Goal: Task Accomplishment & Management: Use online tool/utility

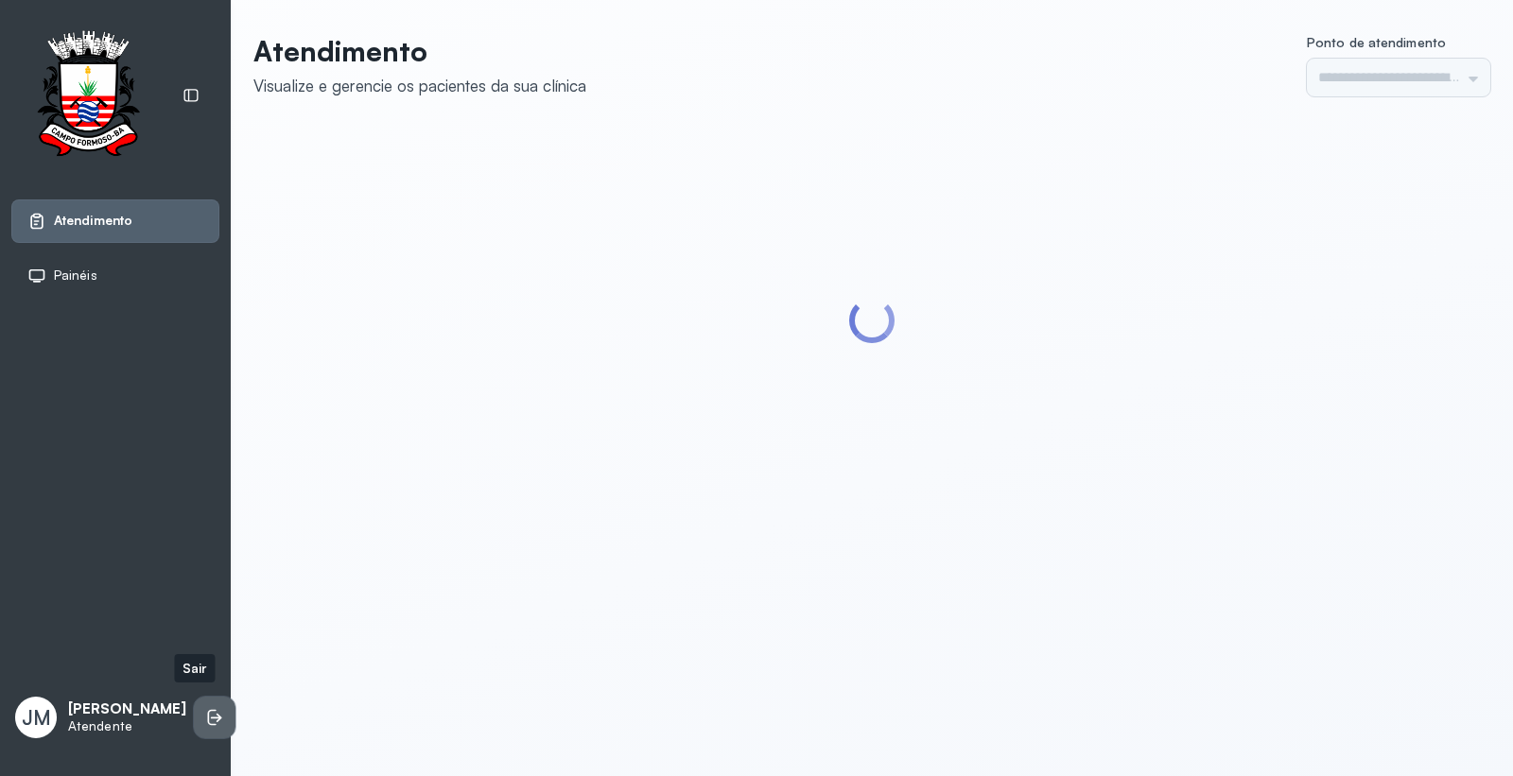
type input "*********"
click at [205, 711] on icon at bounding box center [214, 717] width 19 height 19
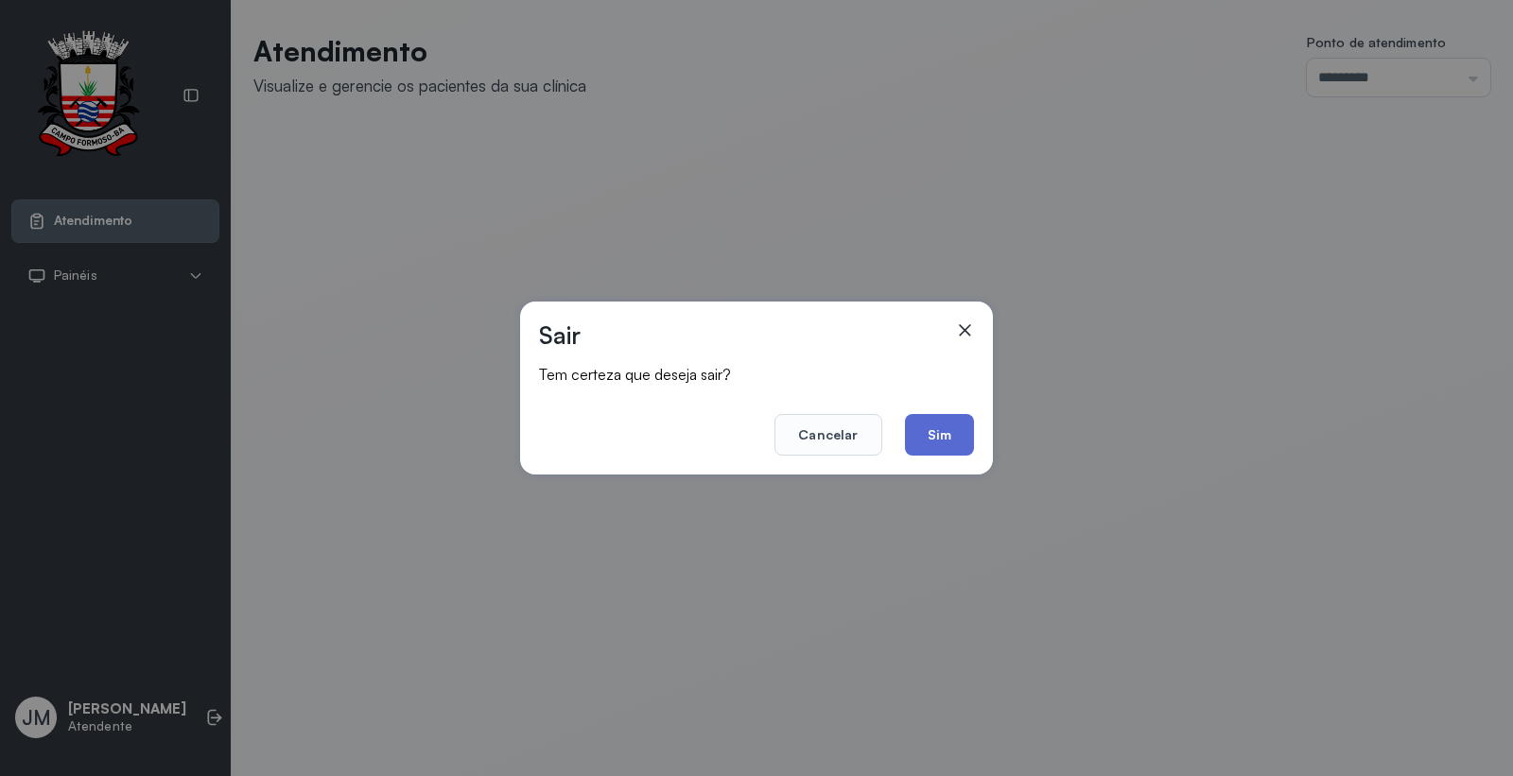
click at [943, 431] on button "Sim" at bounding box center [939, 435] width 69 height 42
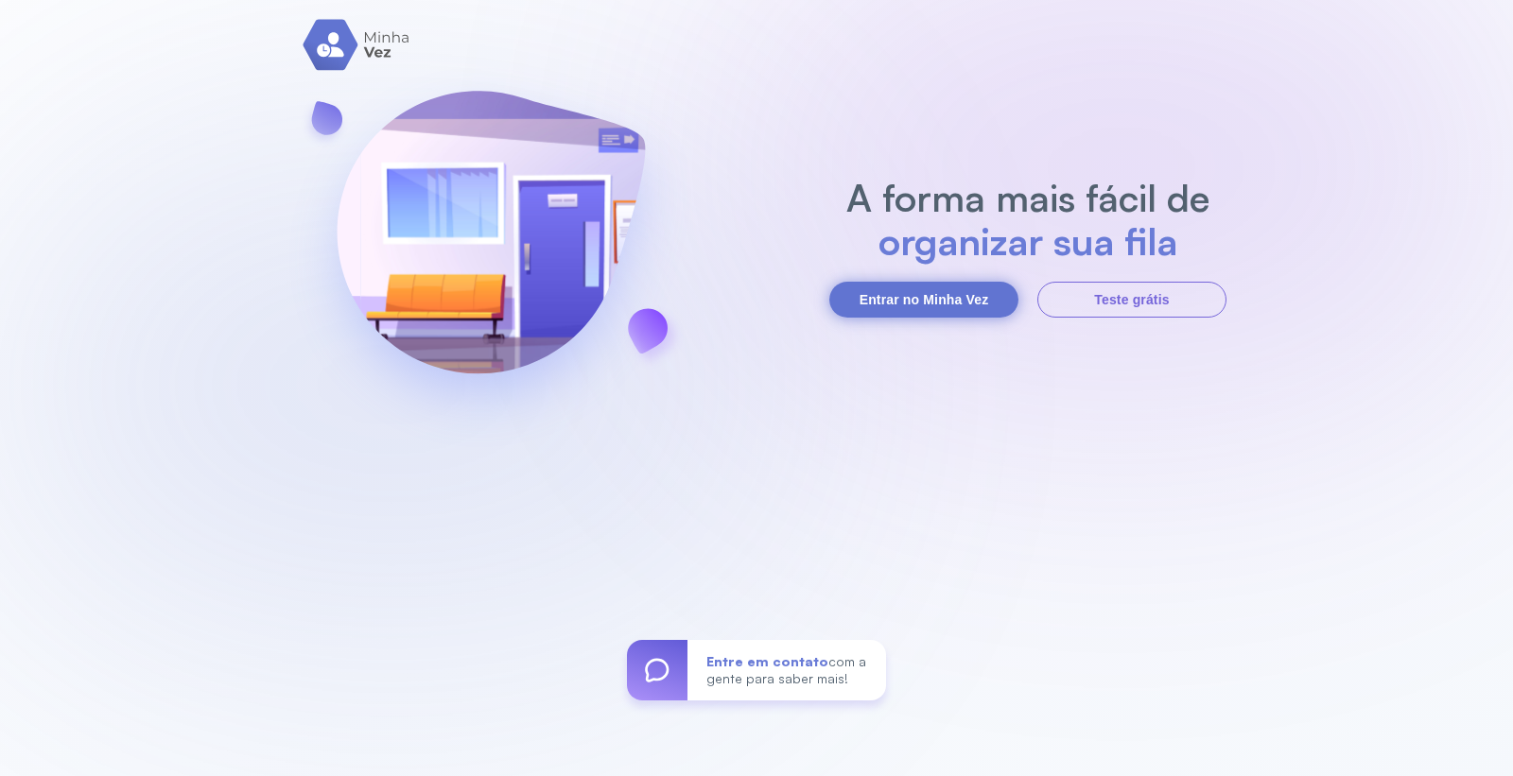
click at [914, 305] on button "Entrar no Minha Vez" at bounding box center [923, 300] width 189 height 36
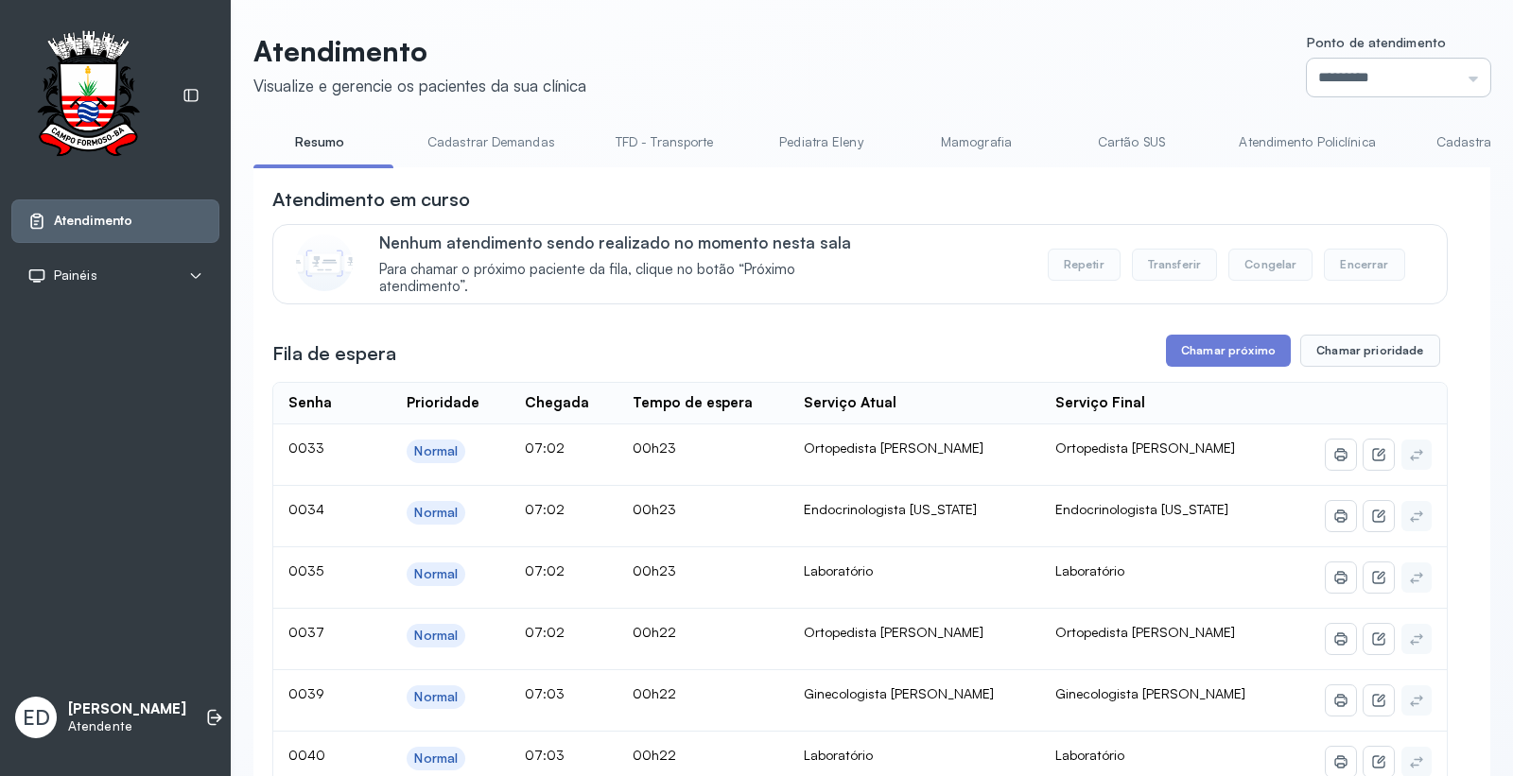
click at [1361, 66] on input "*********" at bounding box center [1398, 78] width 183 height 38
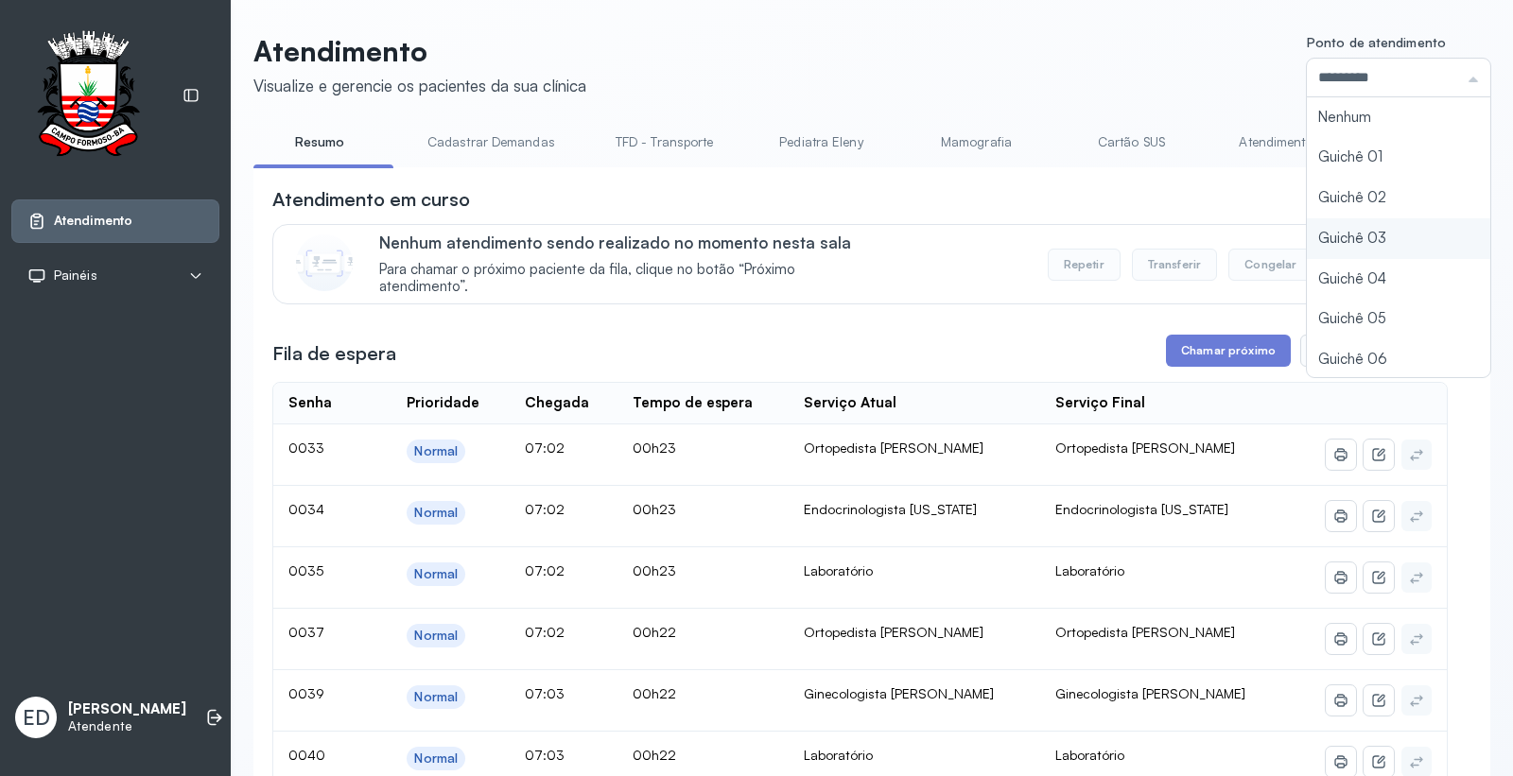
type input "*********"
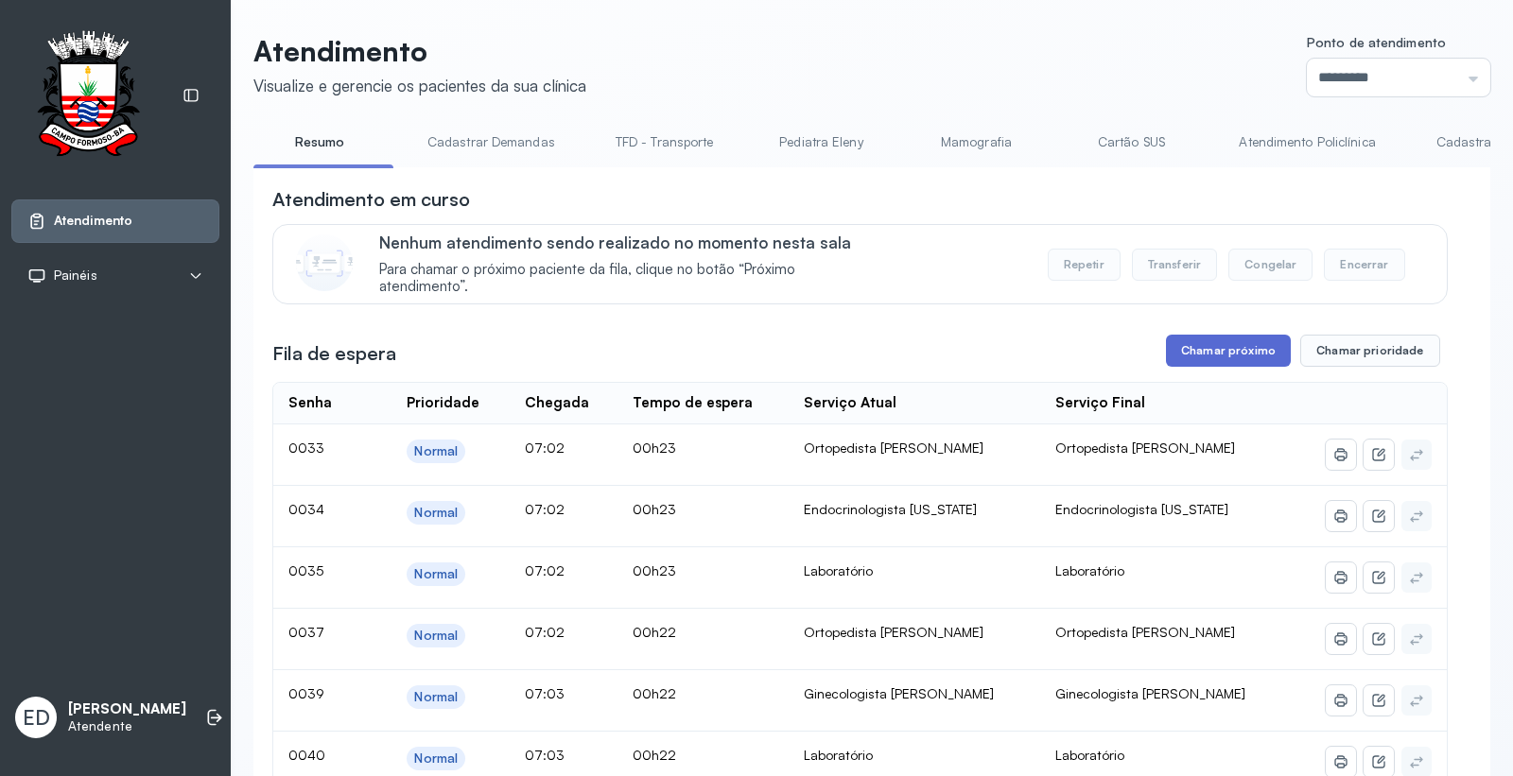
click at [1213, 360] on button "Chamar próximo" at bounding box center [1228, 351] width 125 height 32
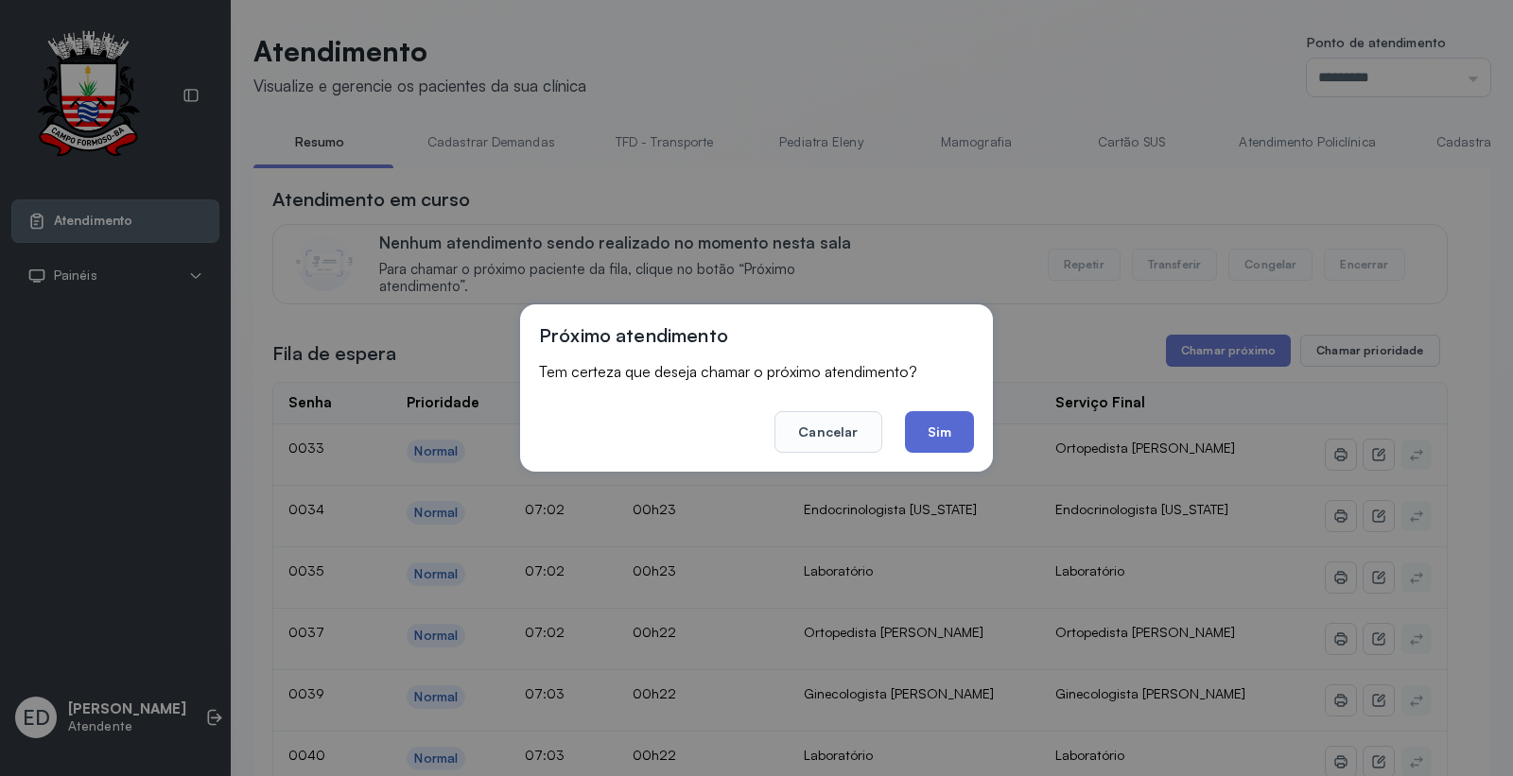
click at [957, 437] on button "Sim" at bounding box center [939, 432] width 69 height 42
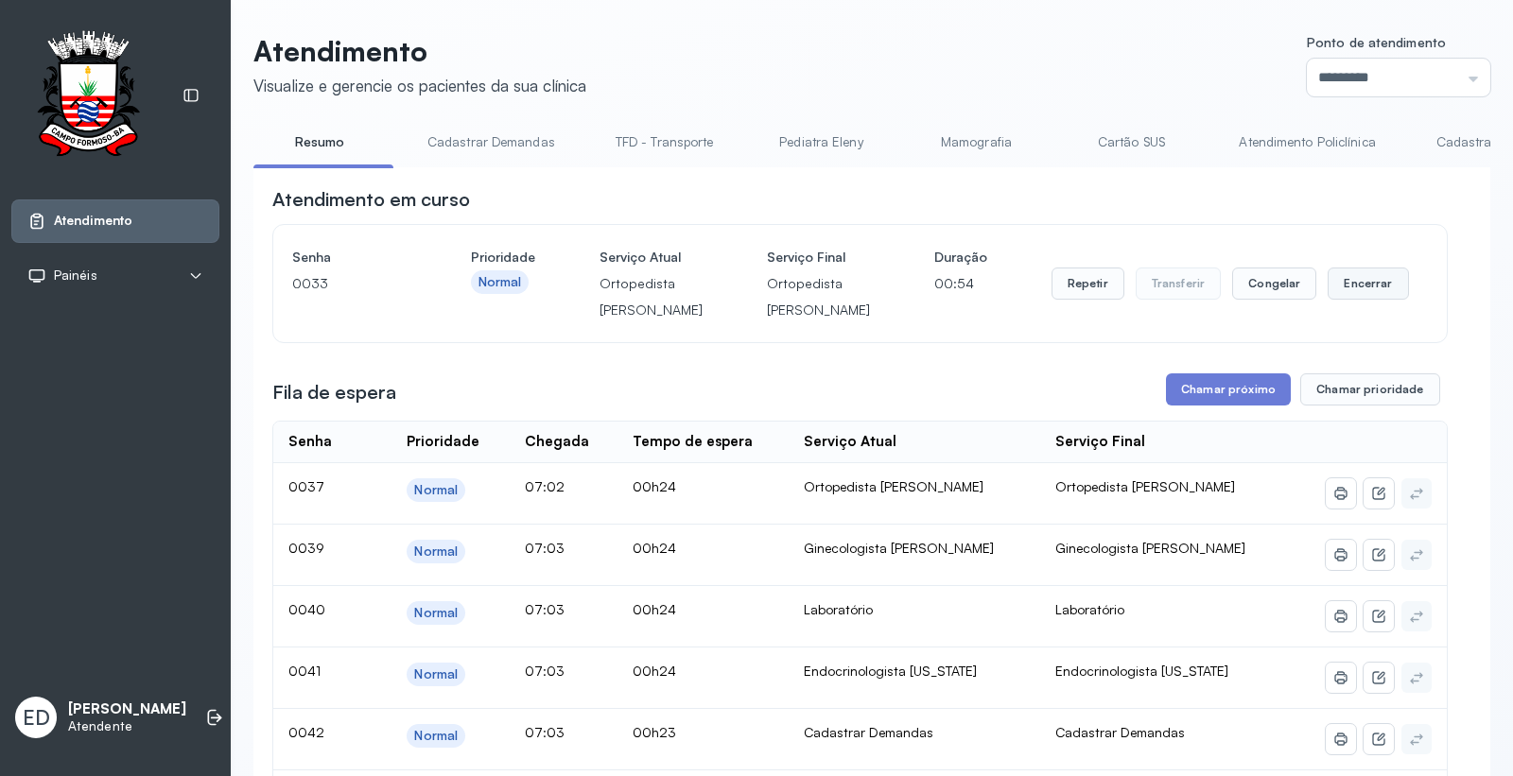
click at [1345, 298] on button "Encerrar" at bounding box center [1367, 284] width 80 height 32
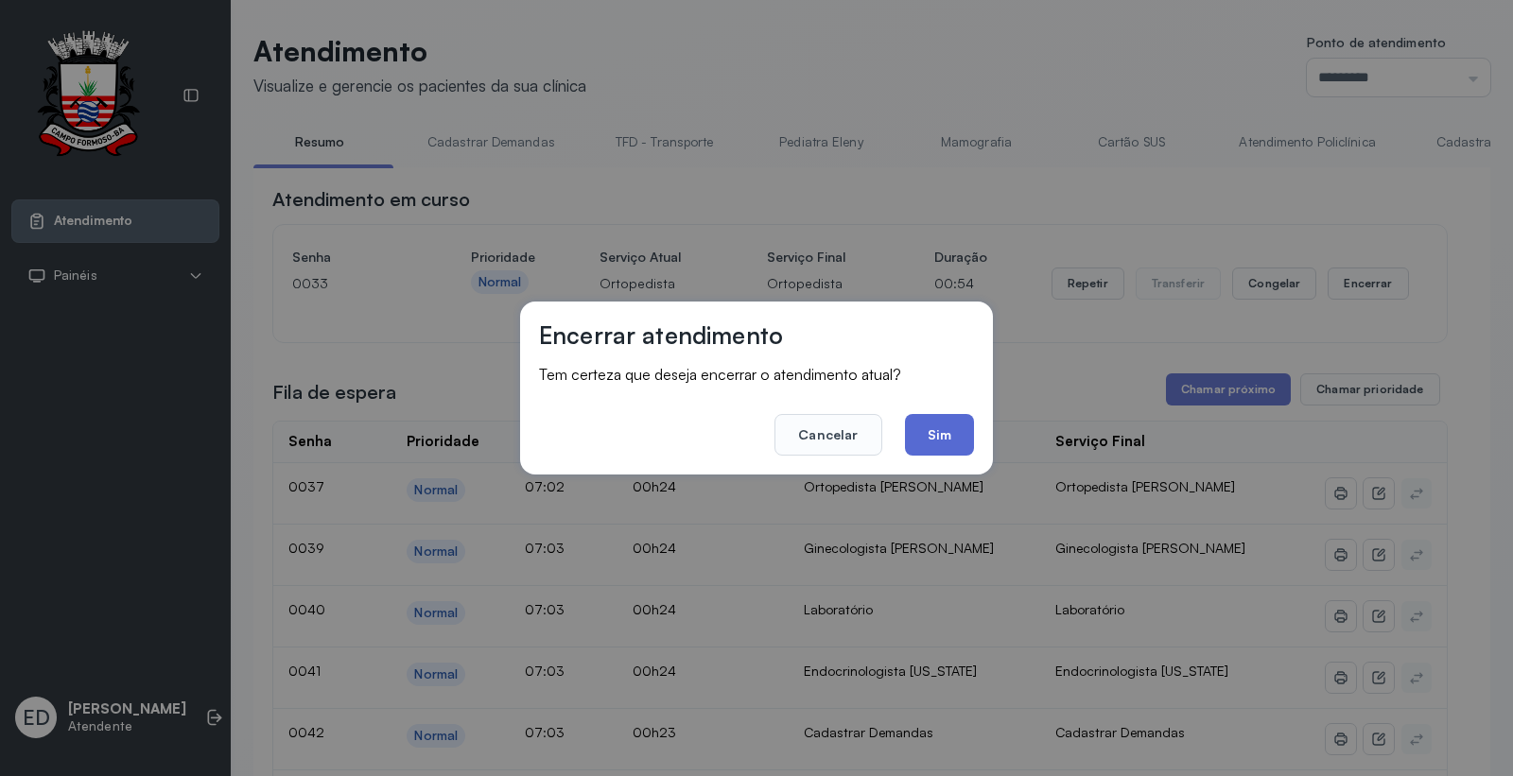
click at [964, 423] on button "Sim" at bounding box center [939, 435] width 69 height 42
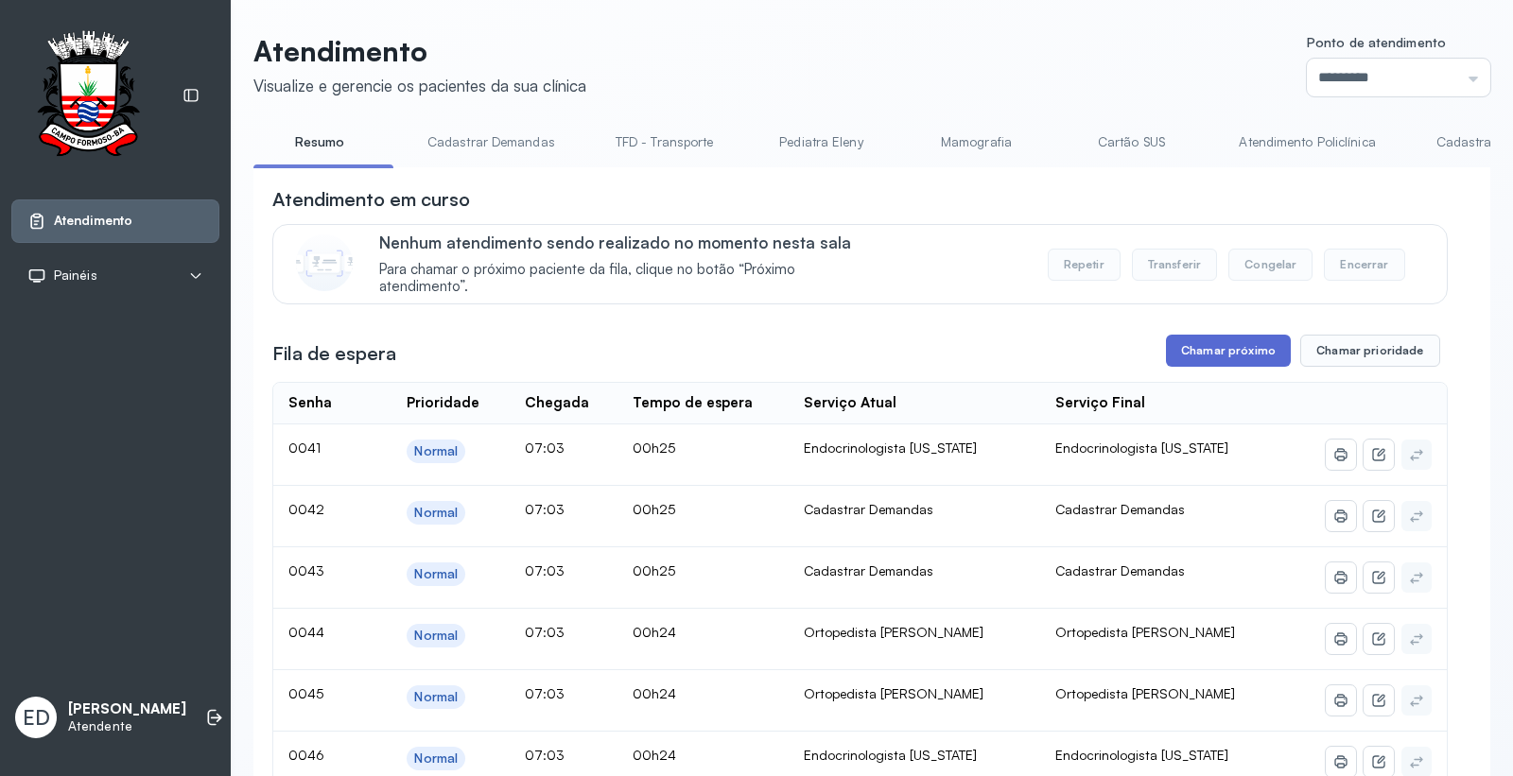
click at [1227, 350] on button "Chamar próximo" at bounding box center [1228, 351] width 125 height 32
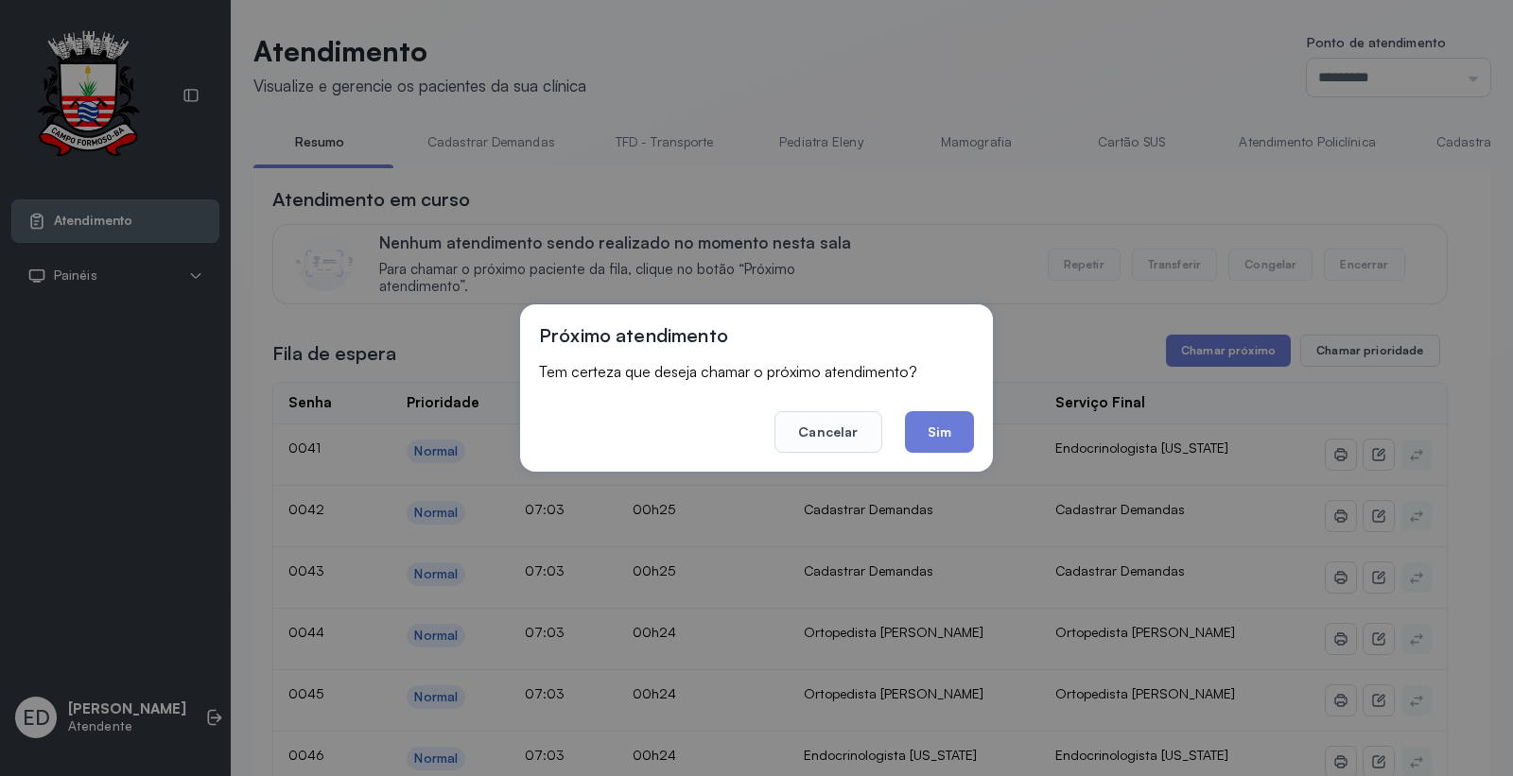
click at [928, 409] on footer "Cancelar Sim" at bounding box center [756, 419] width 435 height 68
click at [933, 423] on button "Sim" at bounding box center [939, 432] width 69 height 42
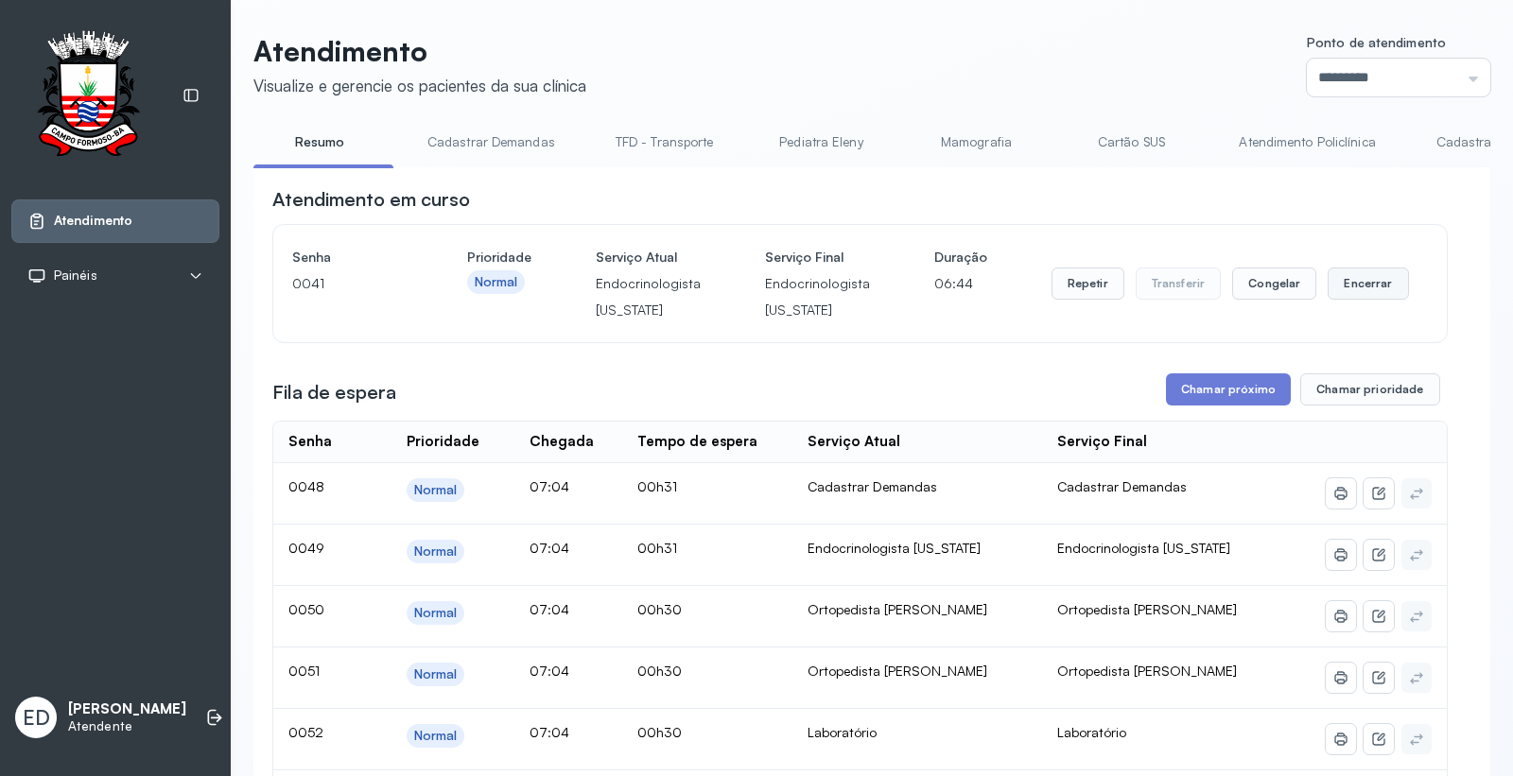
click at [1354, 280] on button "Encerrar" at bounding box center [1367, 284] width 80 height 32
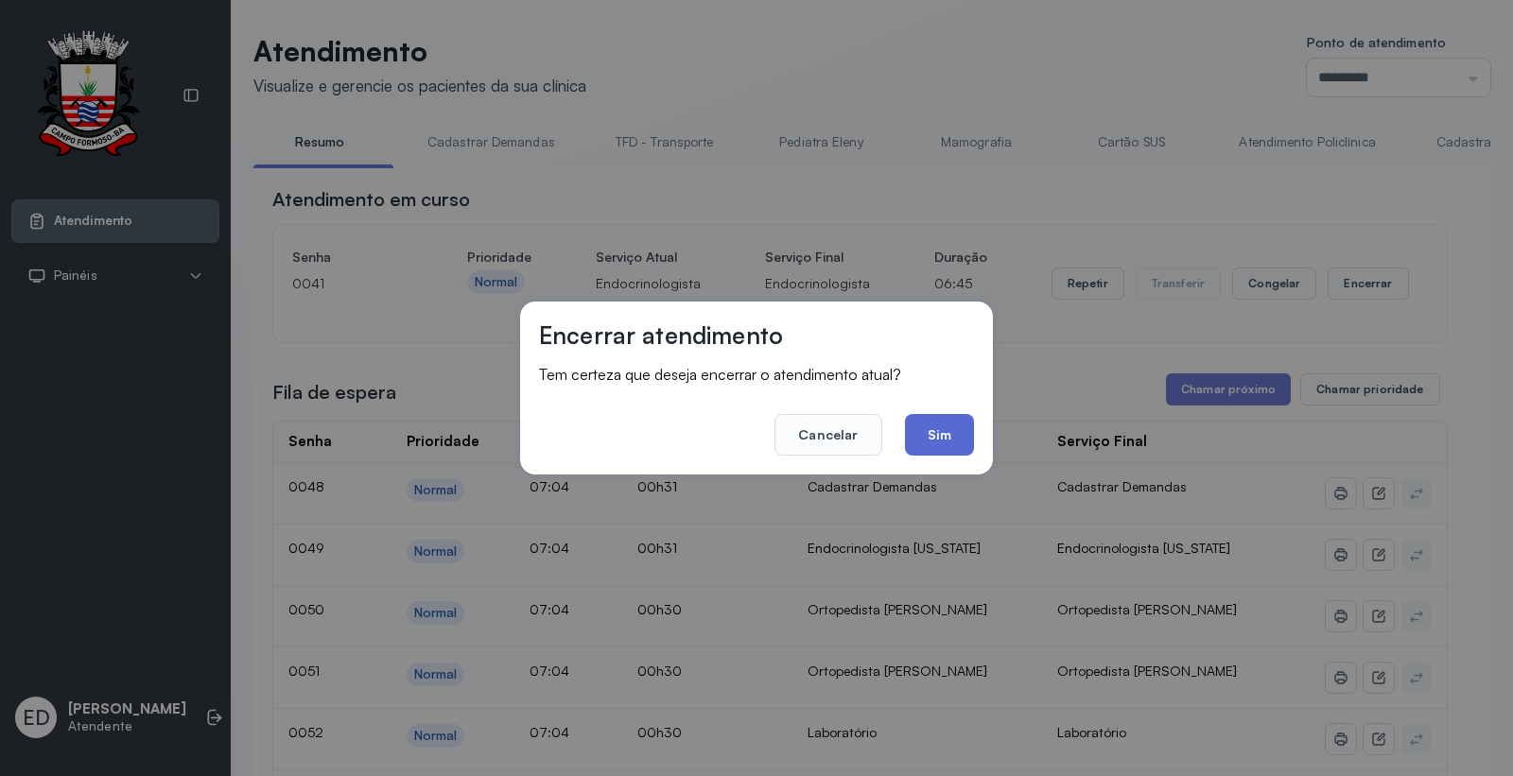
click at [934, 438] on button "Sim" at bounding box center [939, 435] width 69 height 42
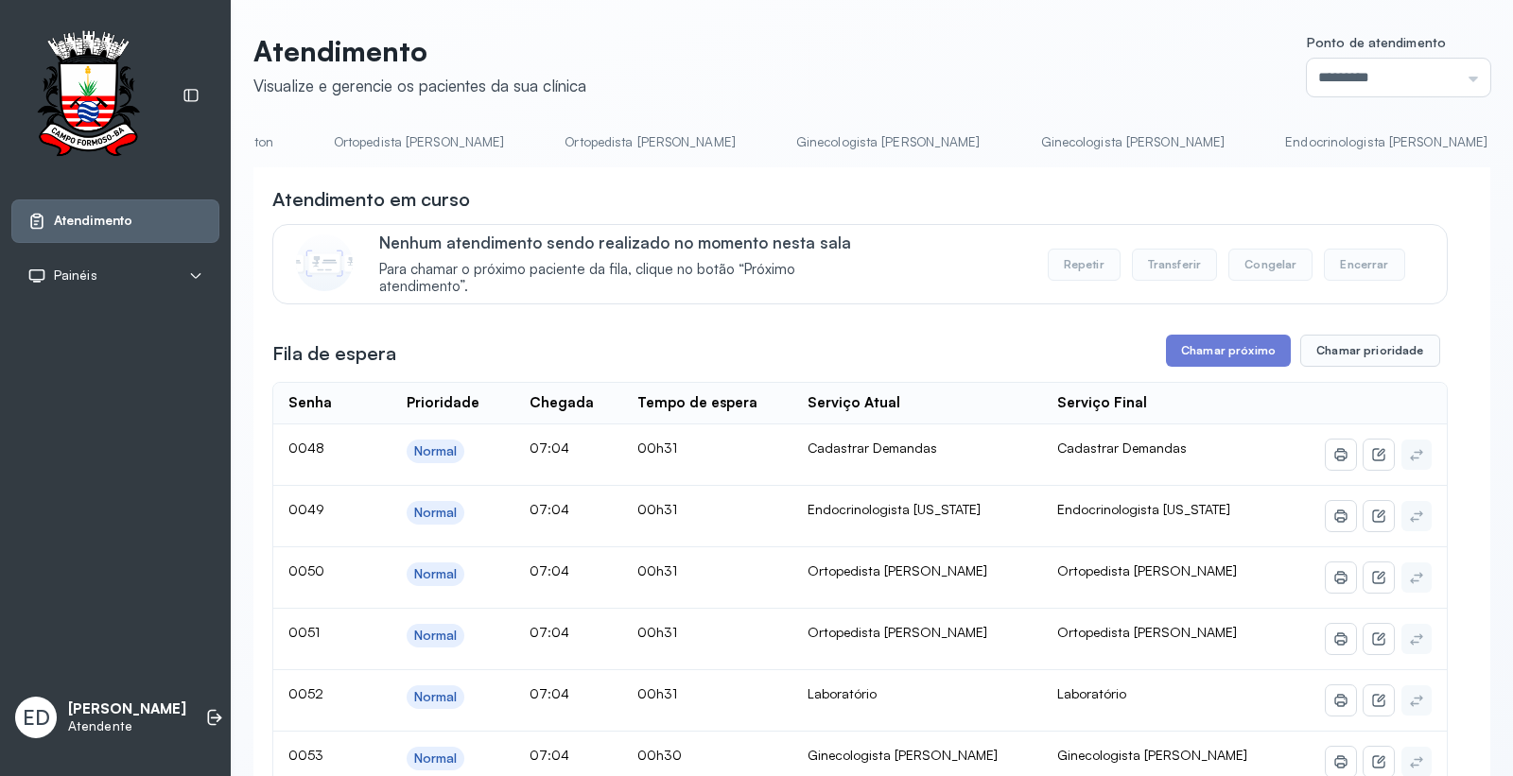
scroll to position [0, 1783]
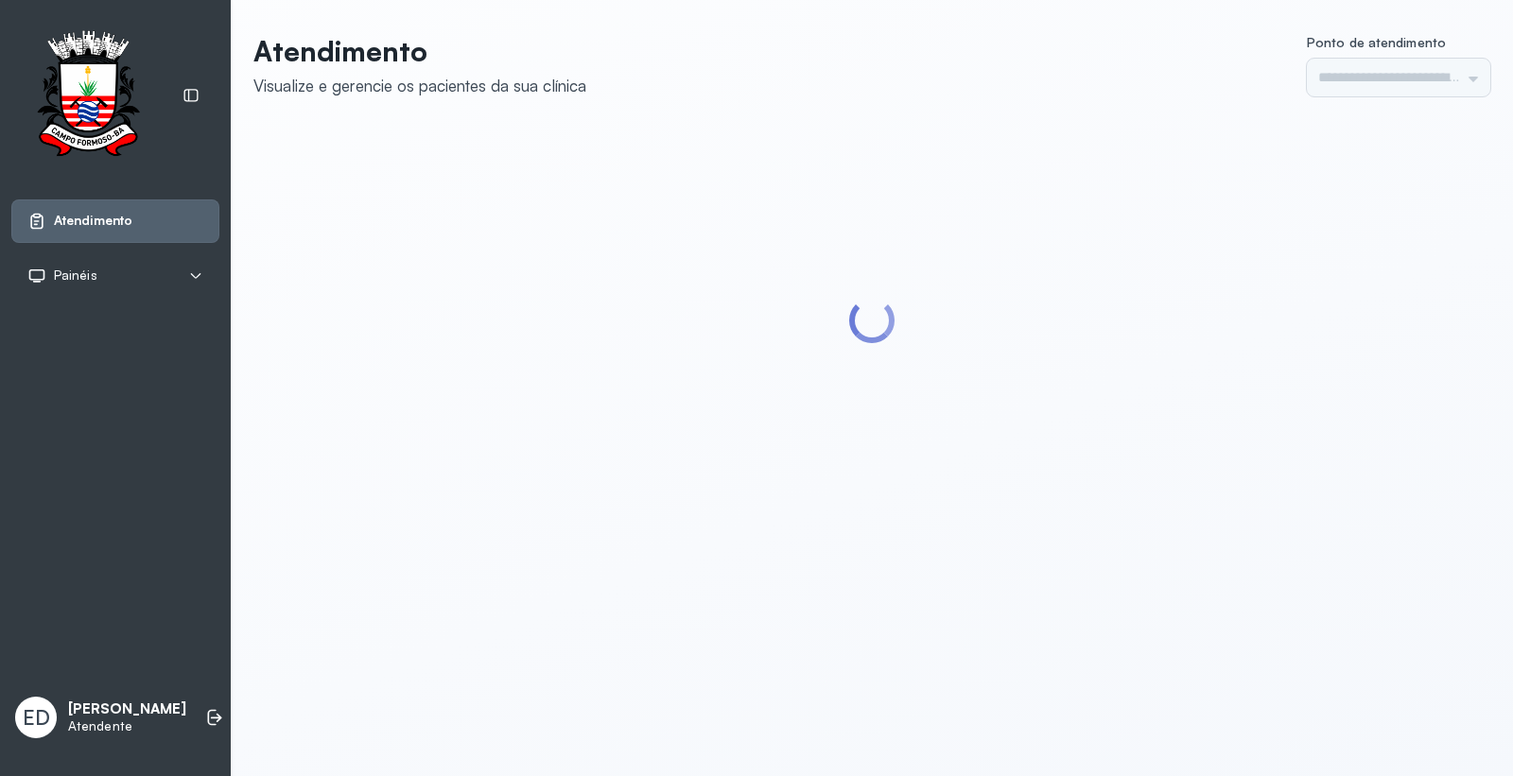
type input "*********"
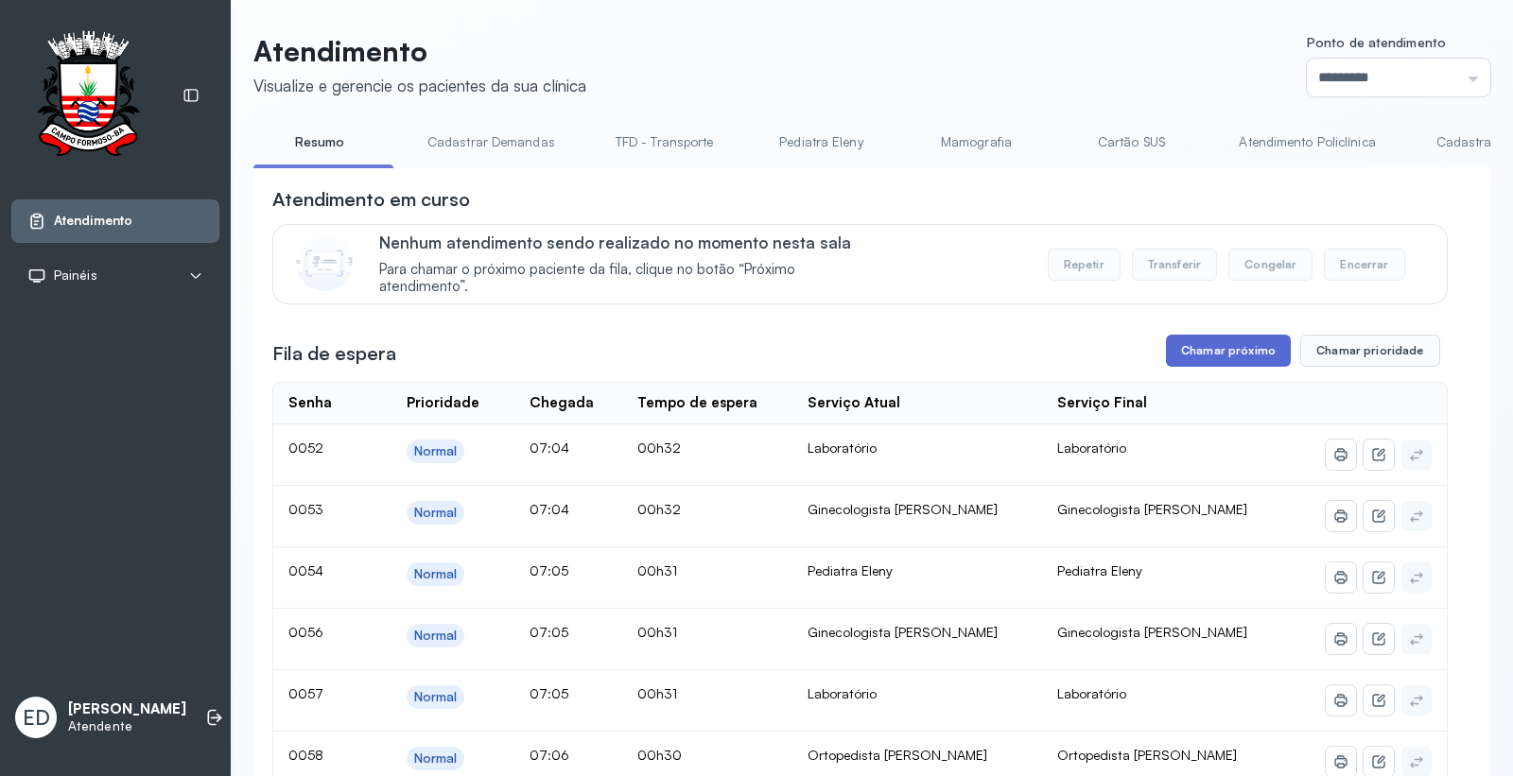
click at [1262, 360] on button "Chamar próximo" at bounding box center [1228, 351] width 125 height 32
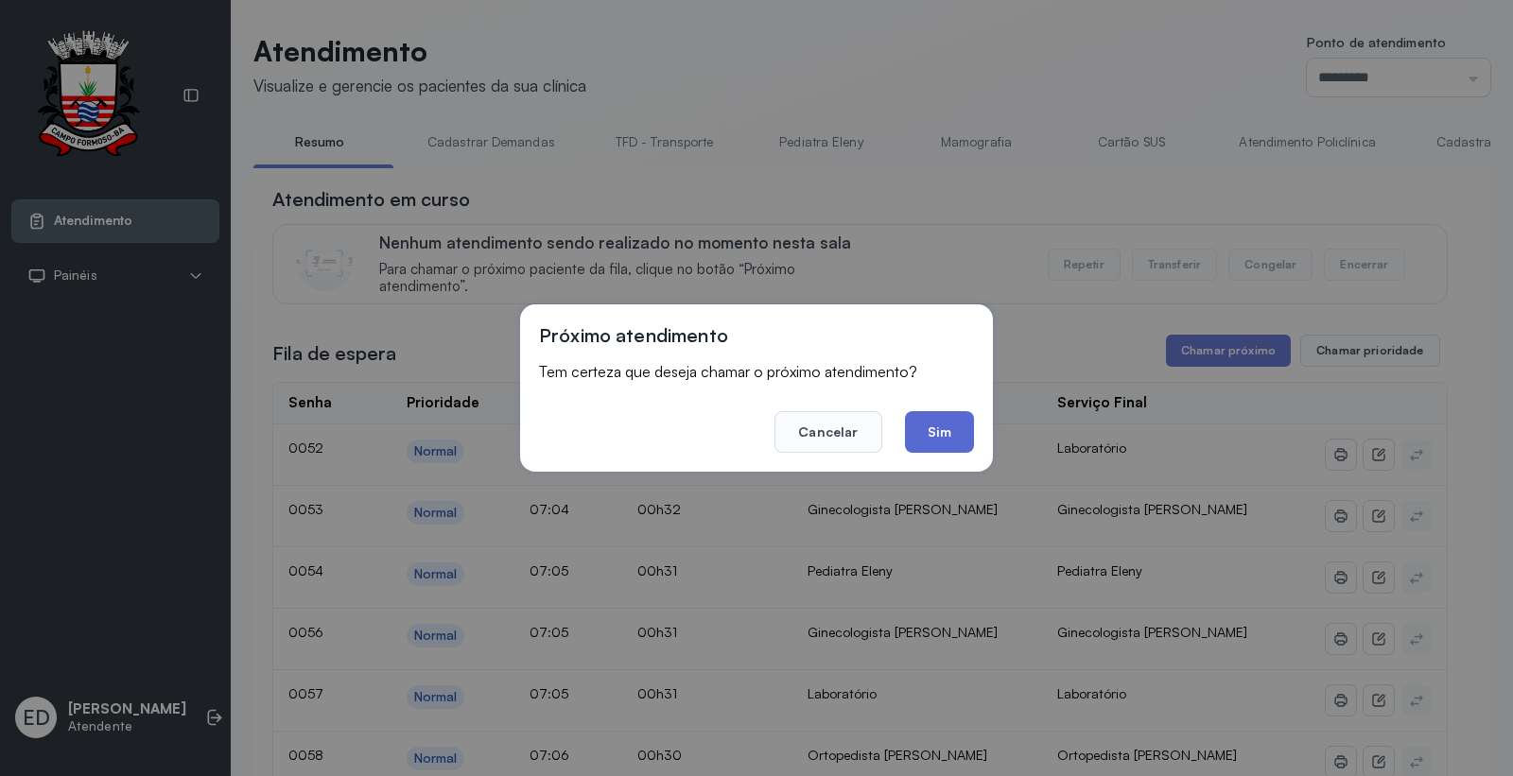
click at [928, 425] on button "Sim" at bounding box center [939, 432] width 69 height 42
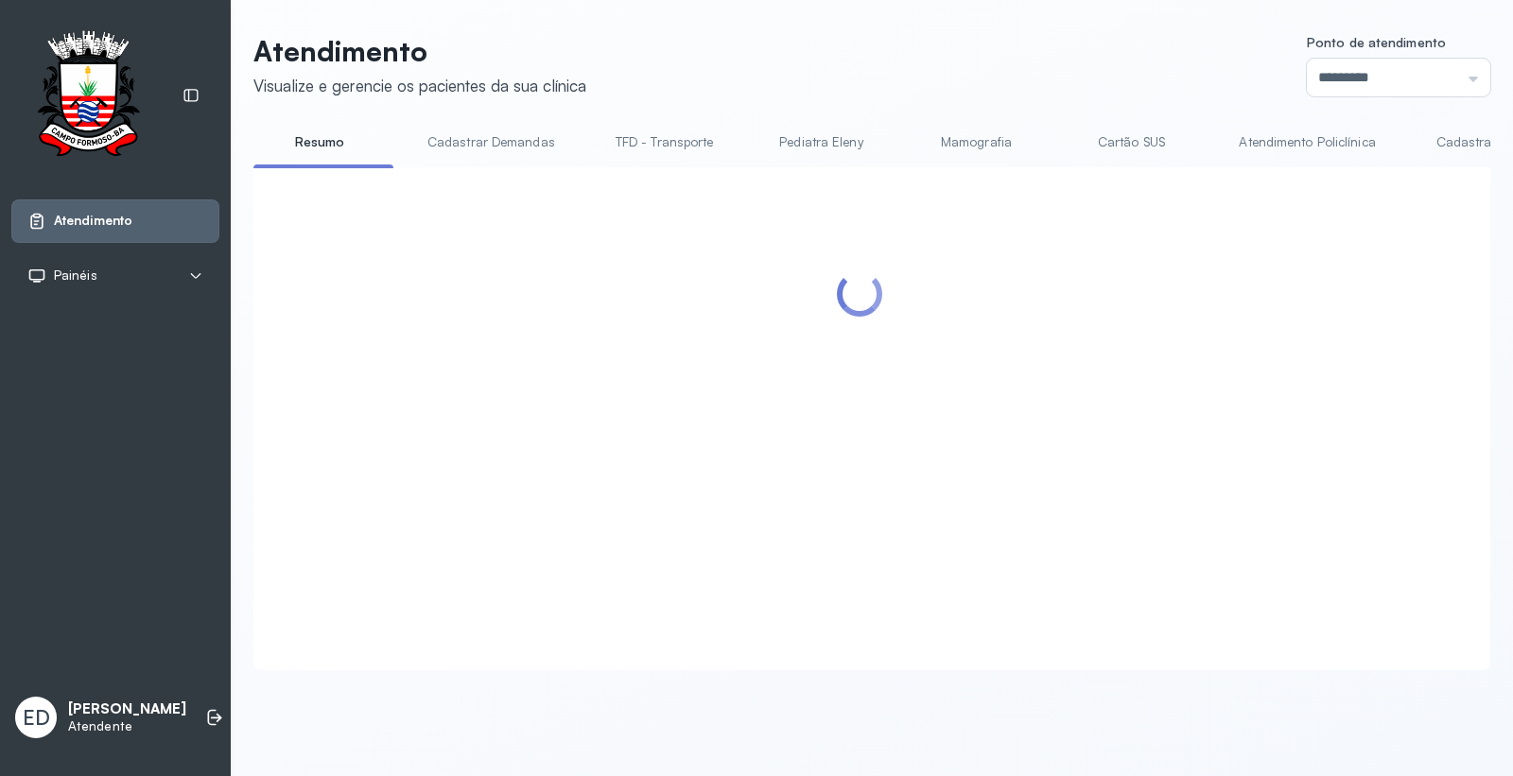
click at [983, 73] on header "Atendimento Visualize e gerencie os pacientes da sua clínica Ponto de atendimen…" at bounding box center [871, 65] width 1237 height 62
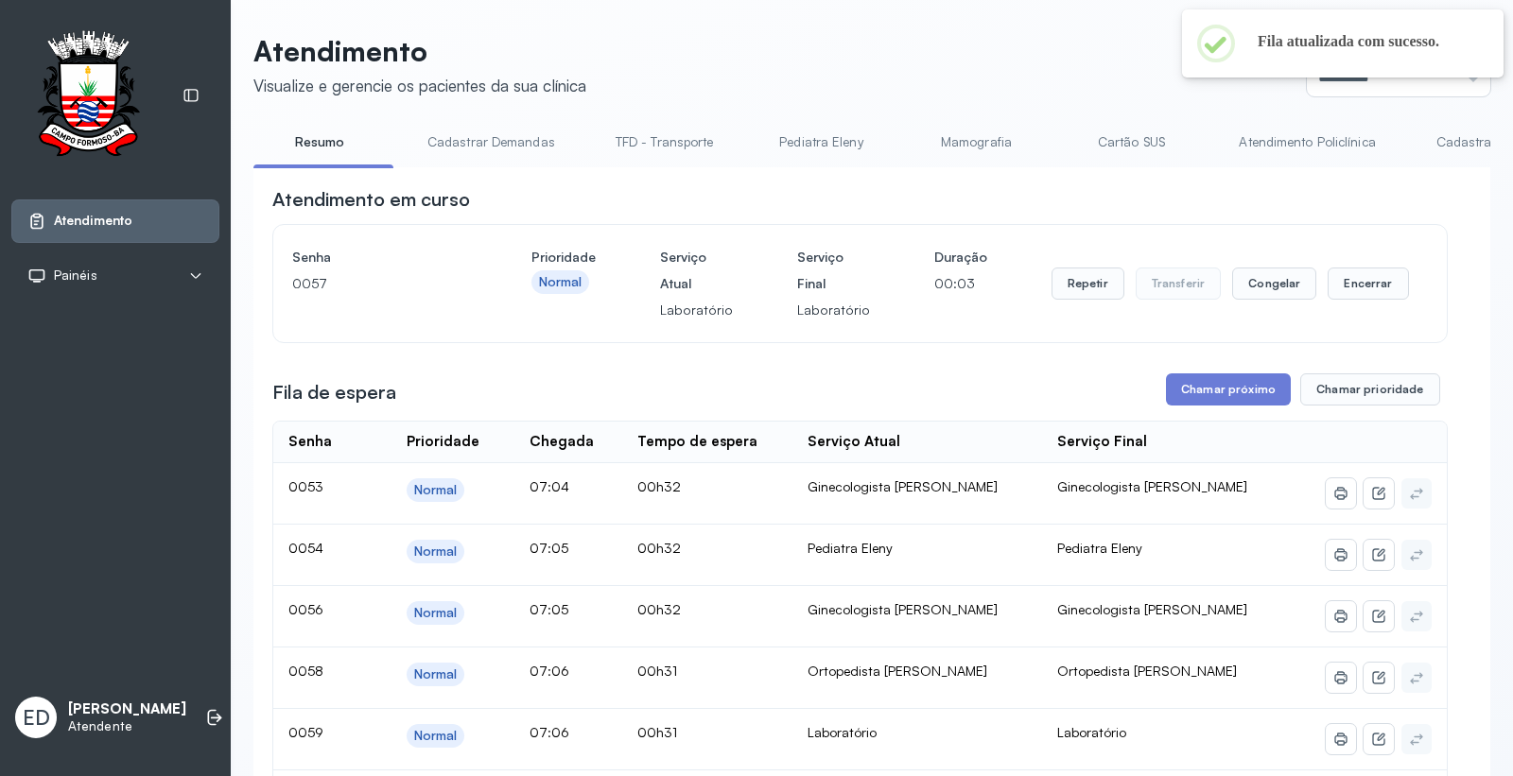
click at [830, 72] on header "Atendimento Visualize e gerencie os pacientes da sua clínica Ponto de atendimen…" at bounding box center [871, 65] width 1237 height 62
click at [1353, 290] on button "Encerrar" at bounding box center [1367, 284] width 80 height 32
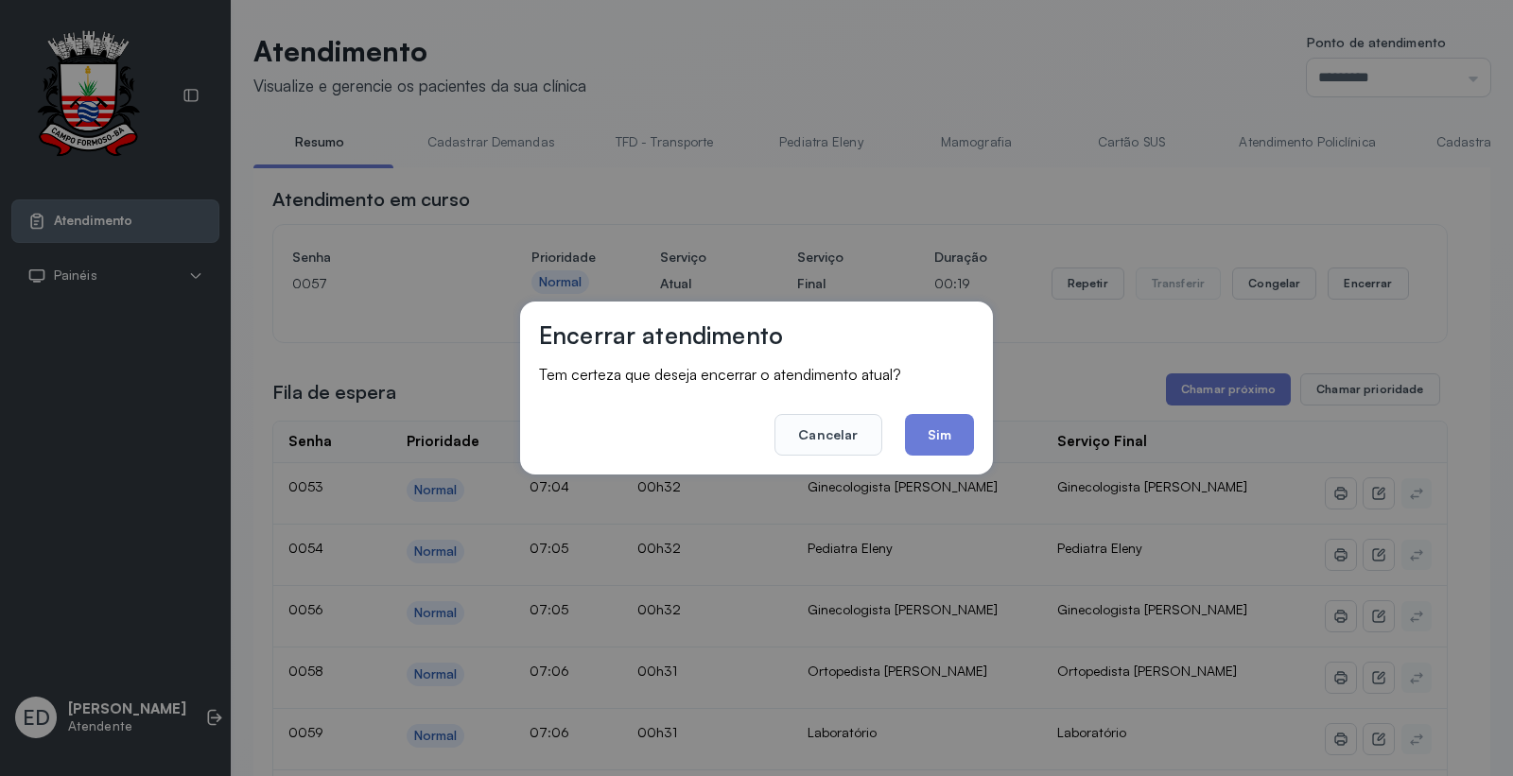
drag, startPoint x: 1069, startPoint y: 362, endPoint x: 1087, endPoint y: 354, distance: 19.9
click at [1072, 362] on div "Encerrar atendimento Tem certeza que deseja encerrar o atendimento atual? Cance…" at bounding box center [756, 388] width 1513 height 776
click at [818, 441] on button "Cancelar" at bounding box center [827, 435] width 107 height 42
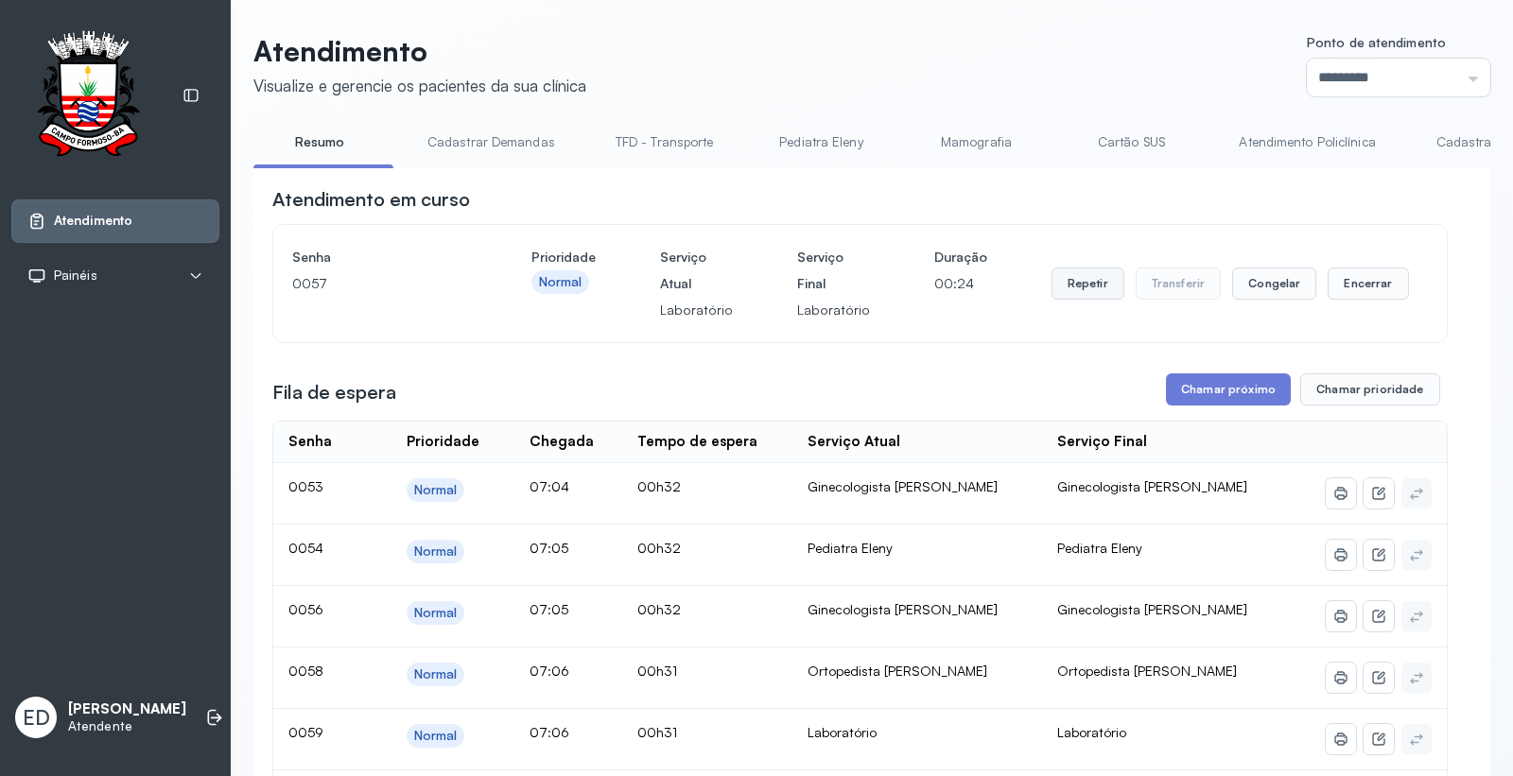
click at [1072, 288] on button "Repetir" at bounding box center [1087, 284] width 73 height 32
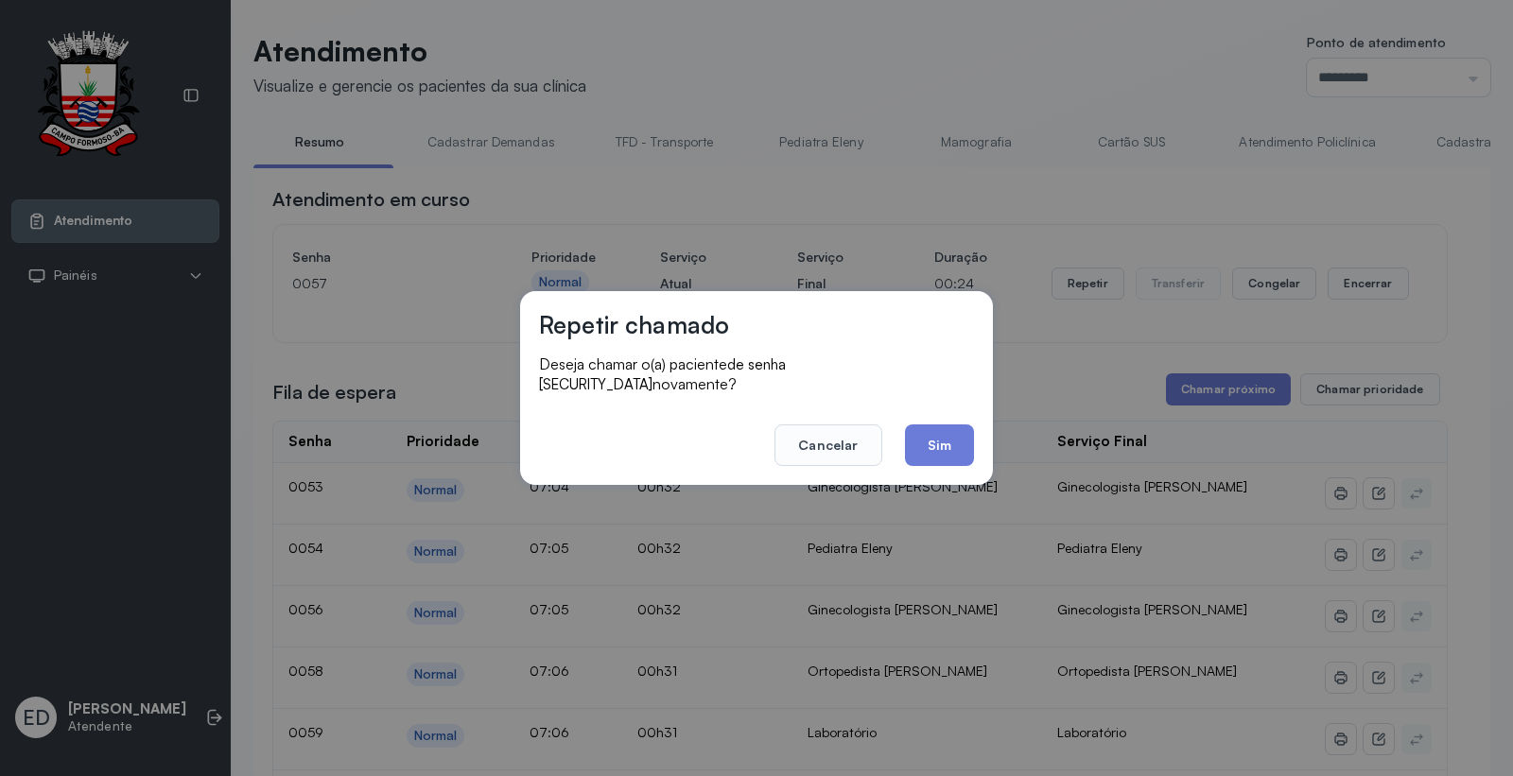
drag, startPoint x: 947, startPoint y: 437, endPoint x: 944, endPoint y: 449, distance: 12.9
click at [946, 438] on button "Sim" at bounding box center [939, 446] width 69 height 42
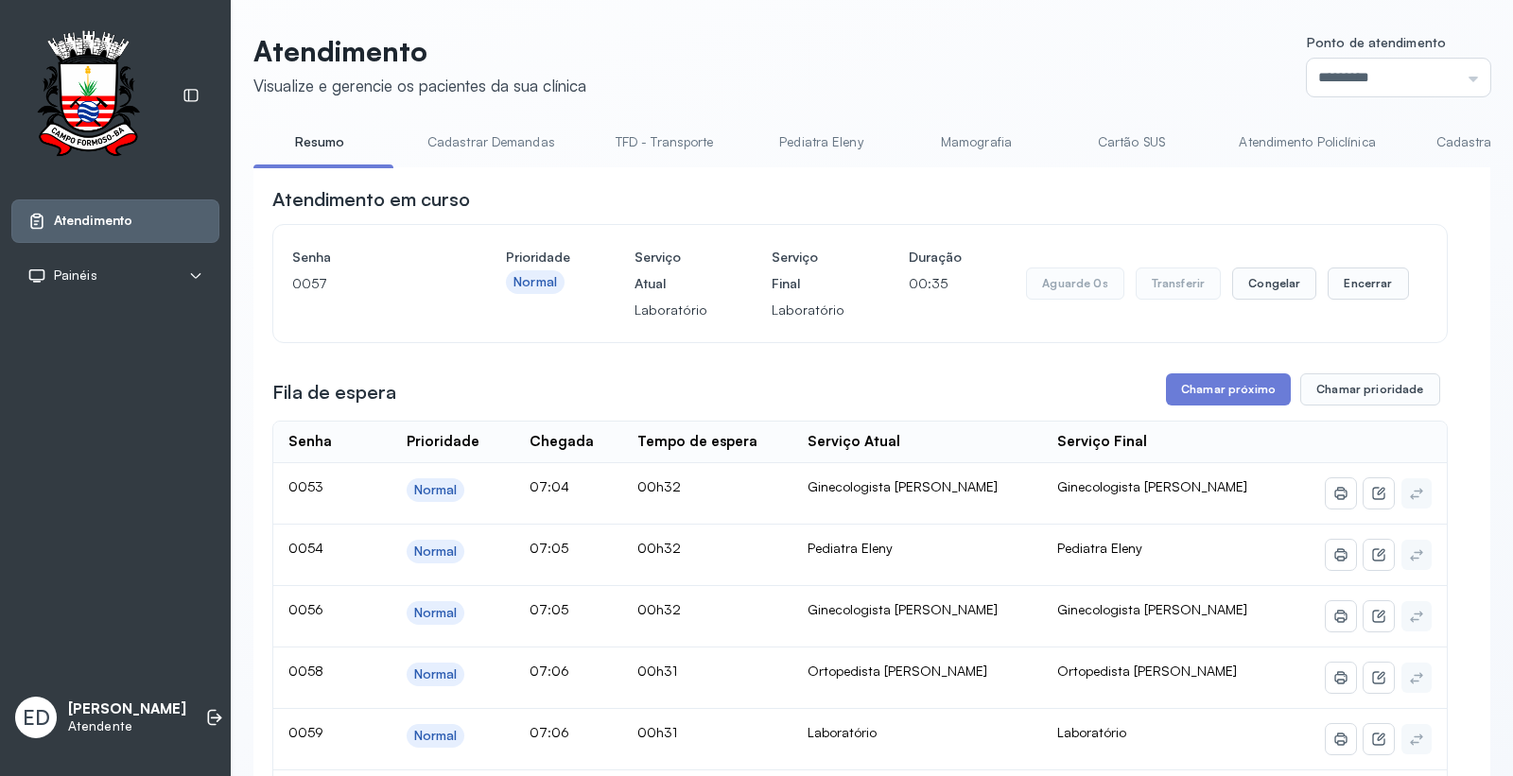
click at [1409, 210] on div "Atendimento em curso" at bounding box center [859, 199] width 1175 height 26
click at [1385, 200] on div "Atendimento em curso" at bounding box center [859, 199] width 1175 height 26
click at [1367, 288] on button "Encerrar" at bounding box center [1367, 284] width 80 height 32
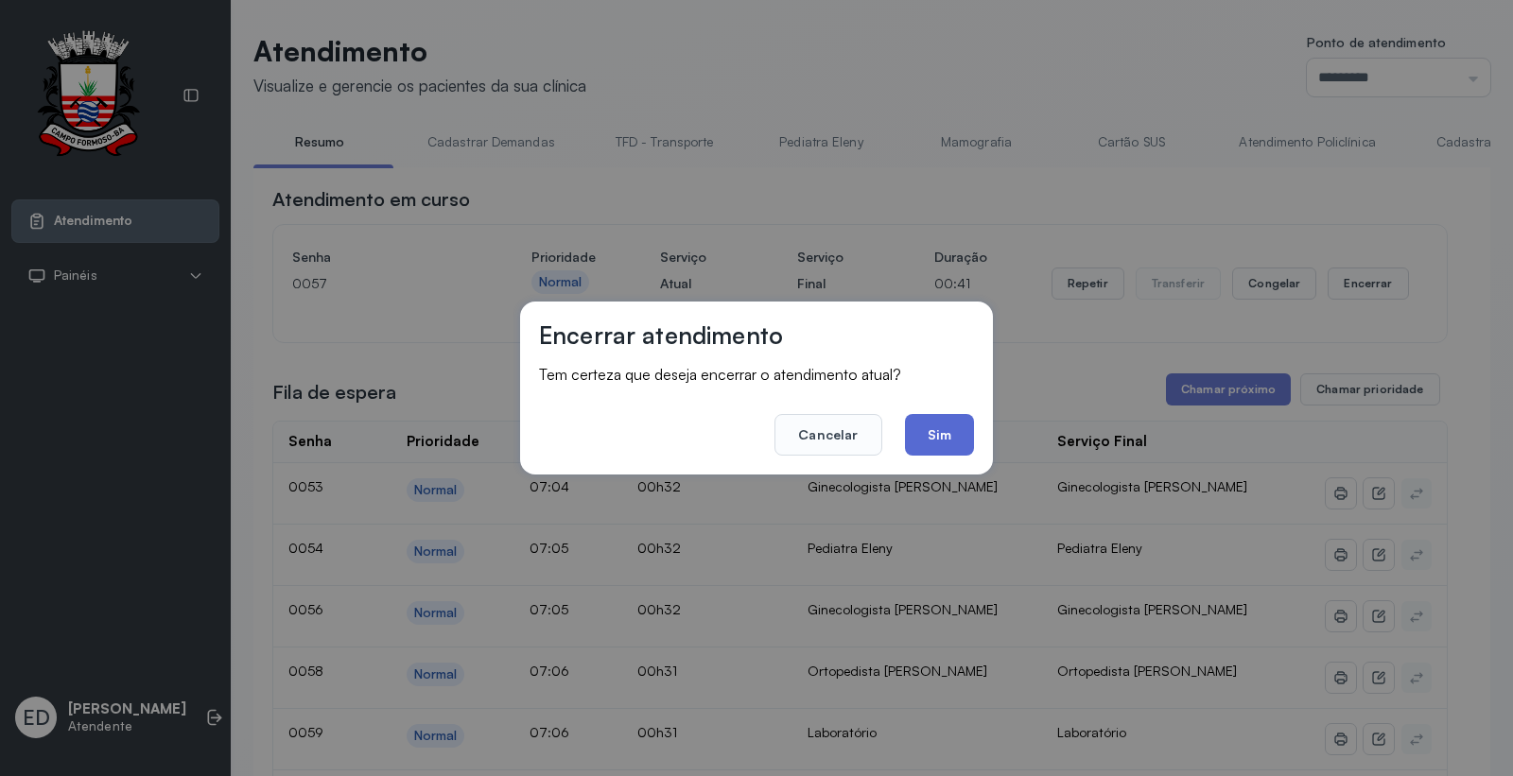
click at [932, 429] on button "Sim" at bounding box center [939, 435] width 69 height 42
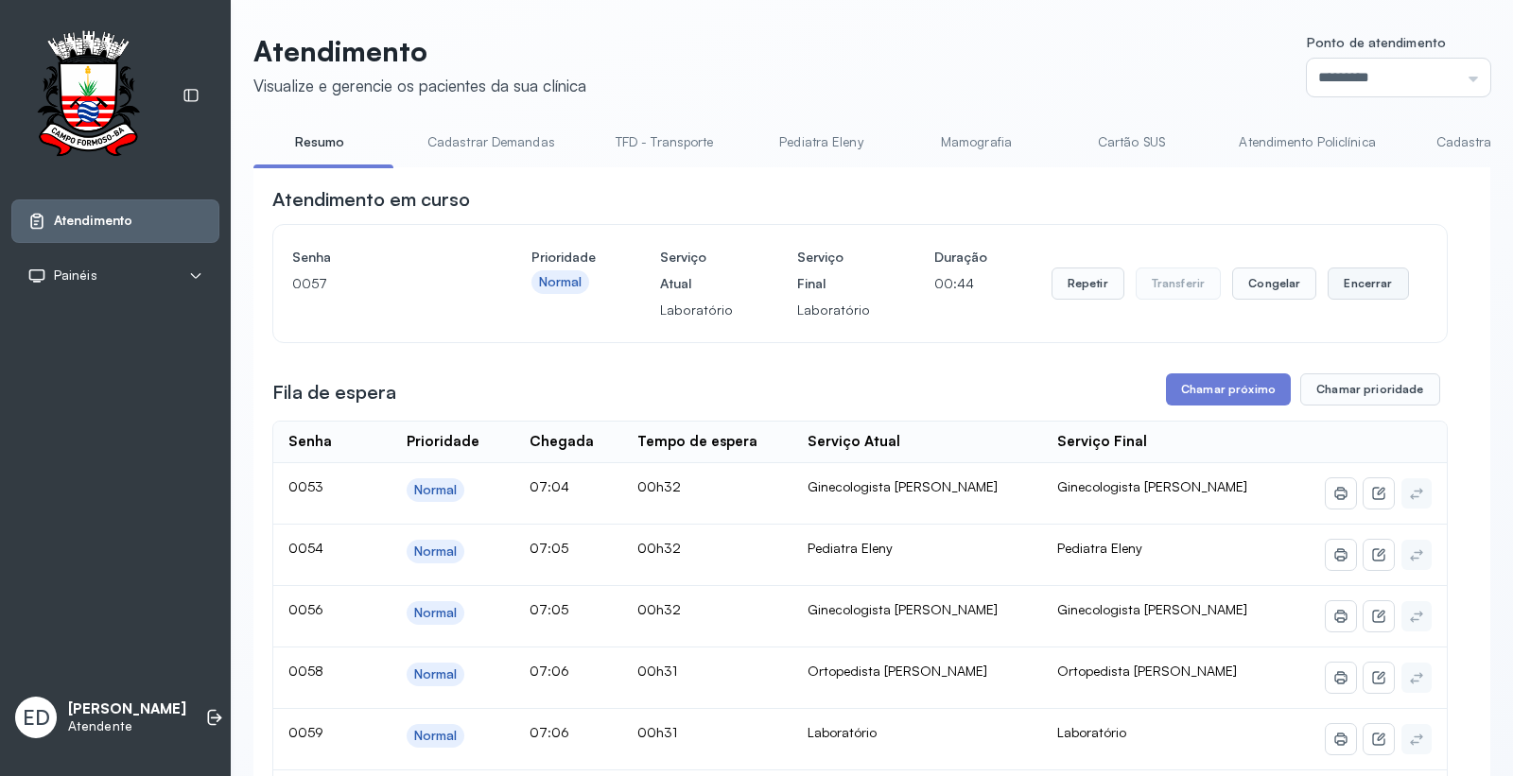
click at [1355, 278] on button "Encerrar" at bounding box center [1367, 284] width 80 height 32
click at [1350, 288] on button "Encerrar" at bounding box center [1367, 284] width 80 height 32
click at [1350, 289] on button "Encerrar" at bounding box center [1367, 284] width 80 height 32
click at [1353, 289] on button "Encerrar" at bounding box center [1367, 284] width 80 height 32
click at [1354, 289] on button "Encerrar" at bounding box center [1367, 284] width 80 height 32
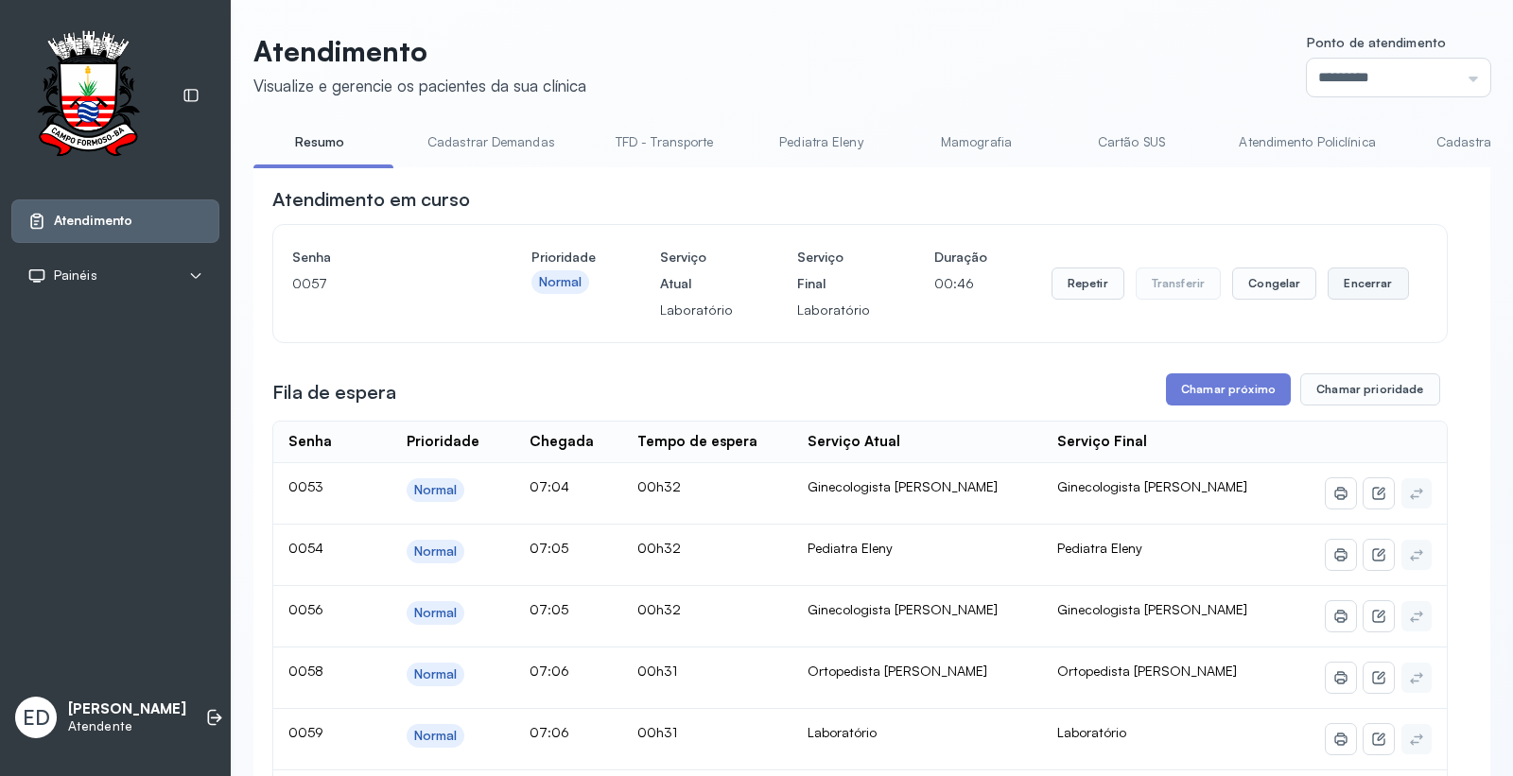
click at [1354, 289] on button "Encerrar" at bounding box center [1367, 284] width 80 height 32
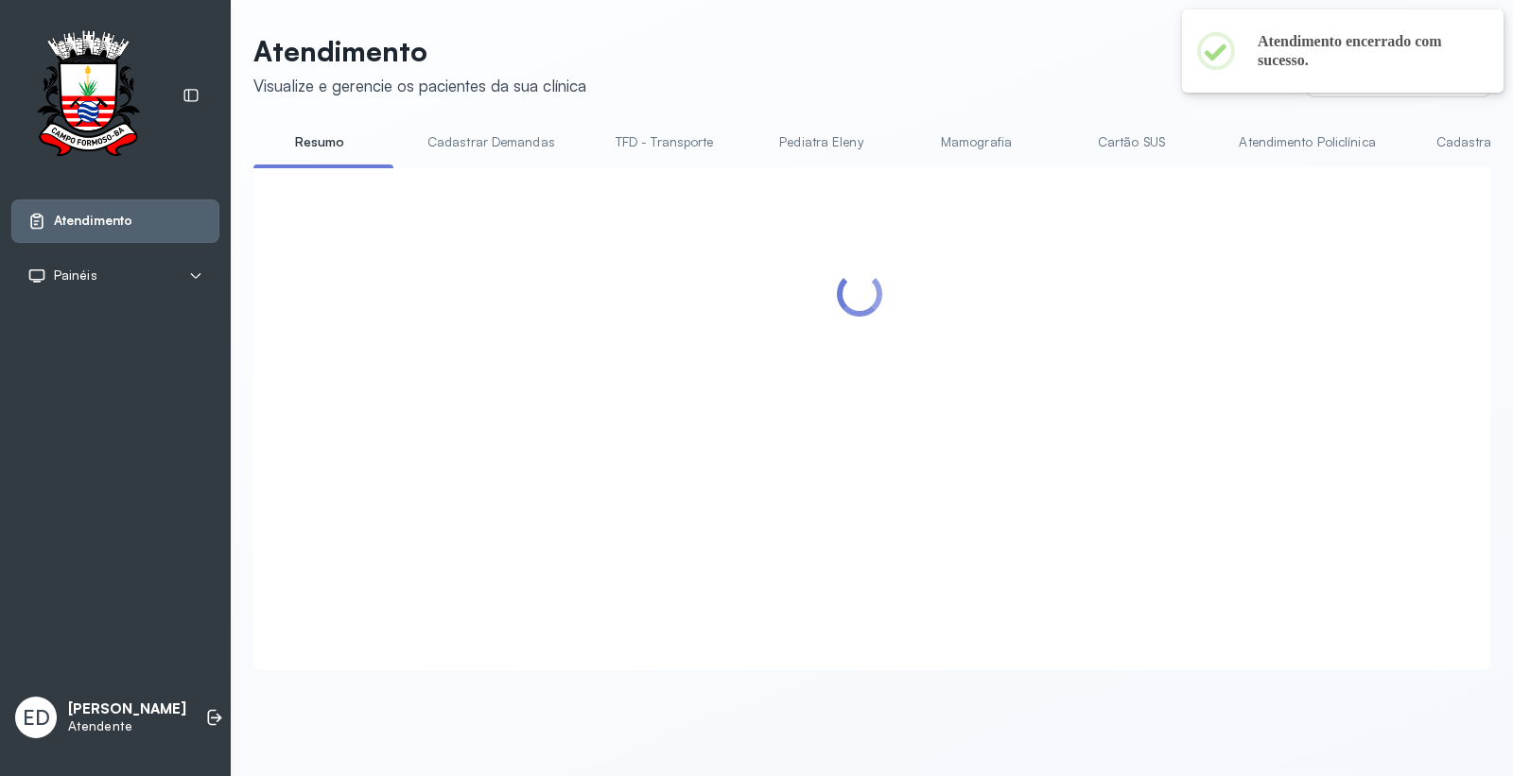
click at [1189, 404] on div at bounding box center [859, 395] width 1175 height 419
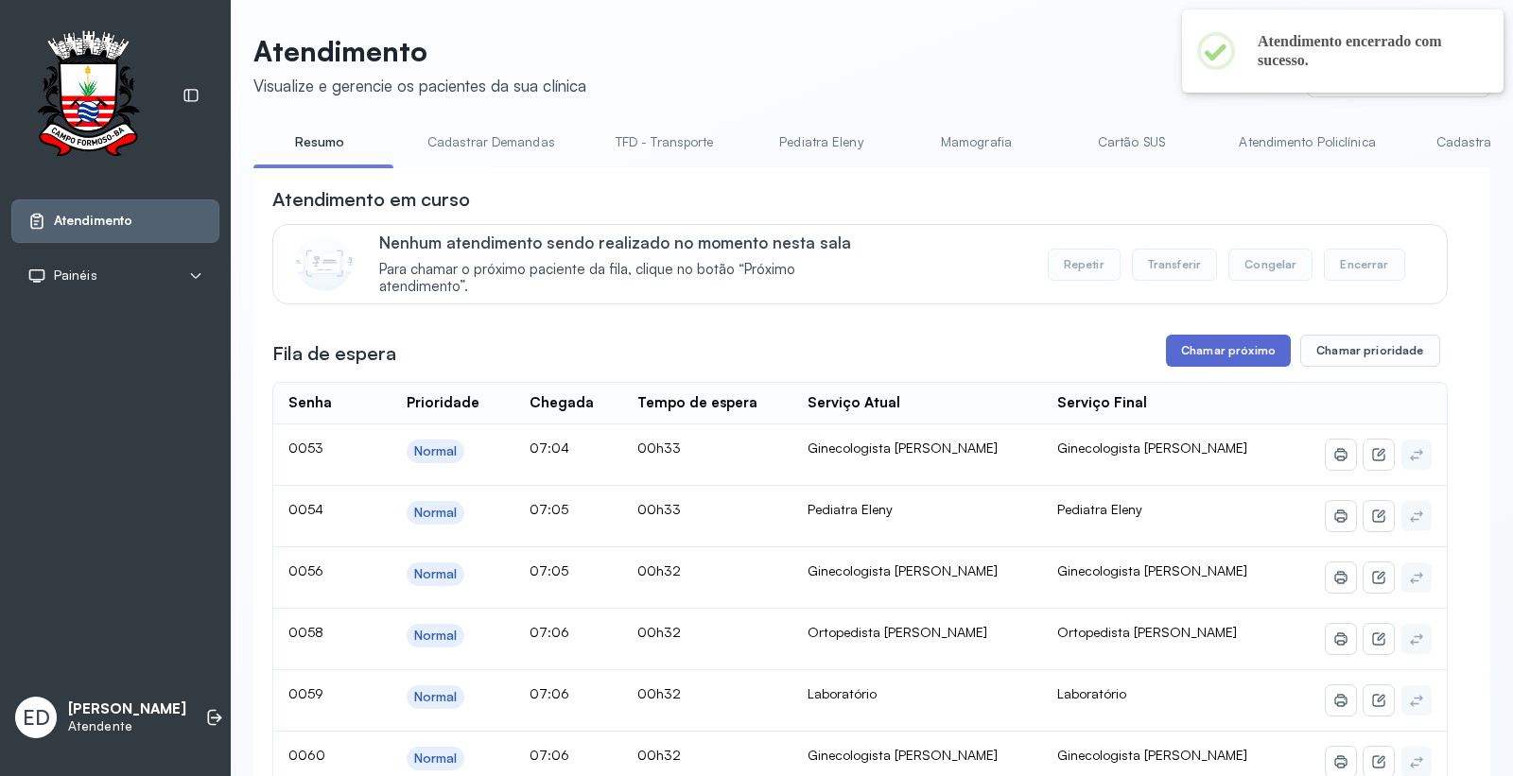
click at [1258, 360] on button "Chamar próximo" at bounding box center [1228, 351] width 125 height 32
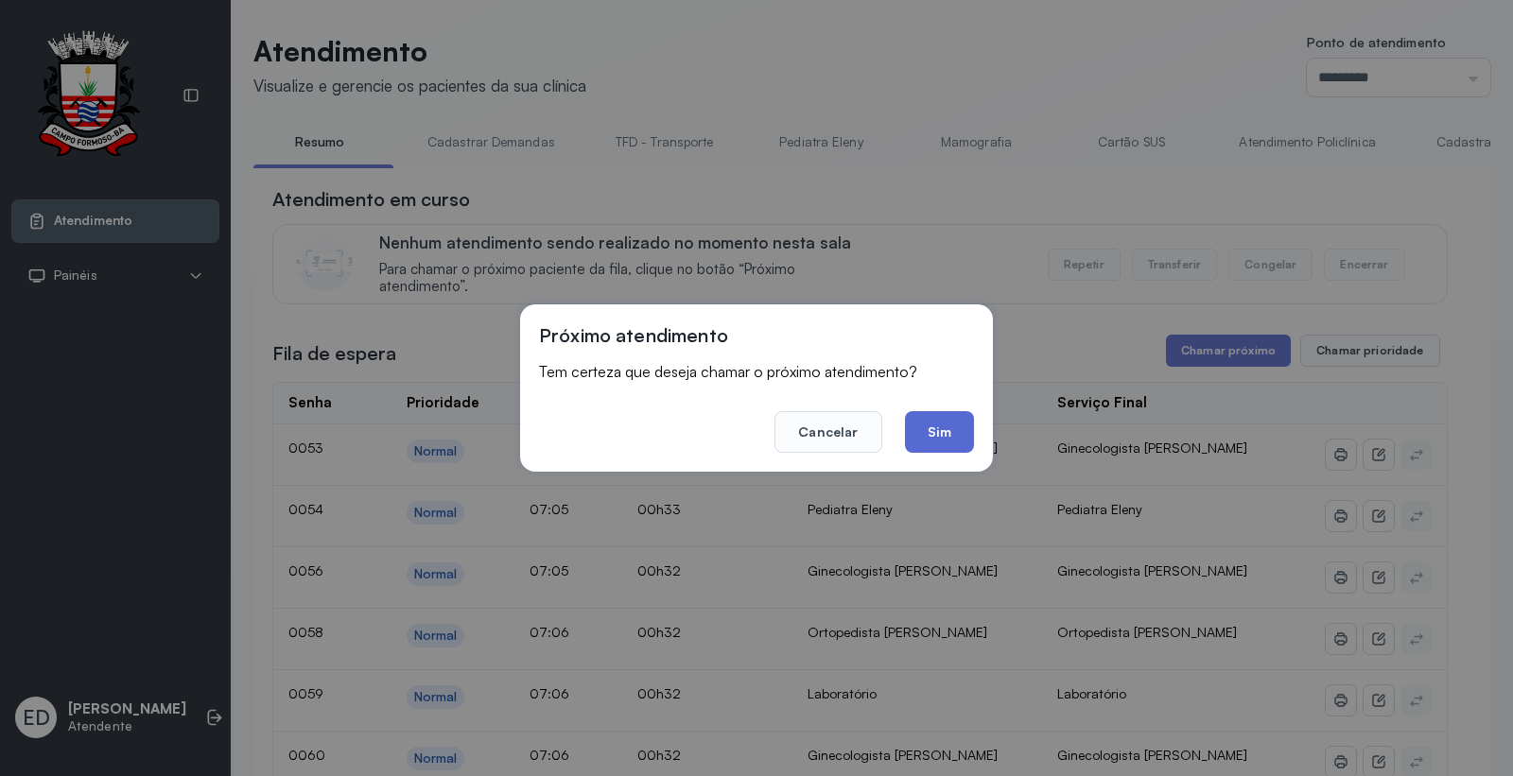
click at [953, 429] on button "Sim" at bounding box center [939, 432] width 69 height 42
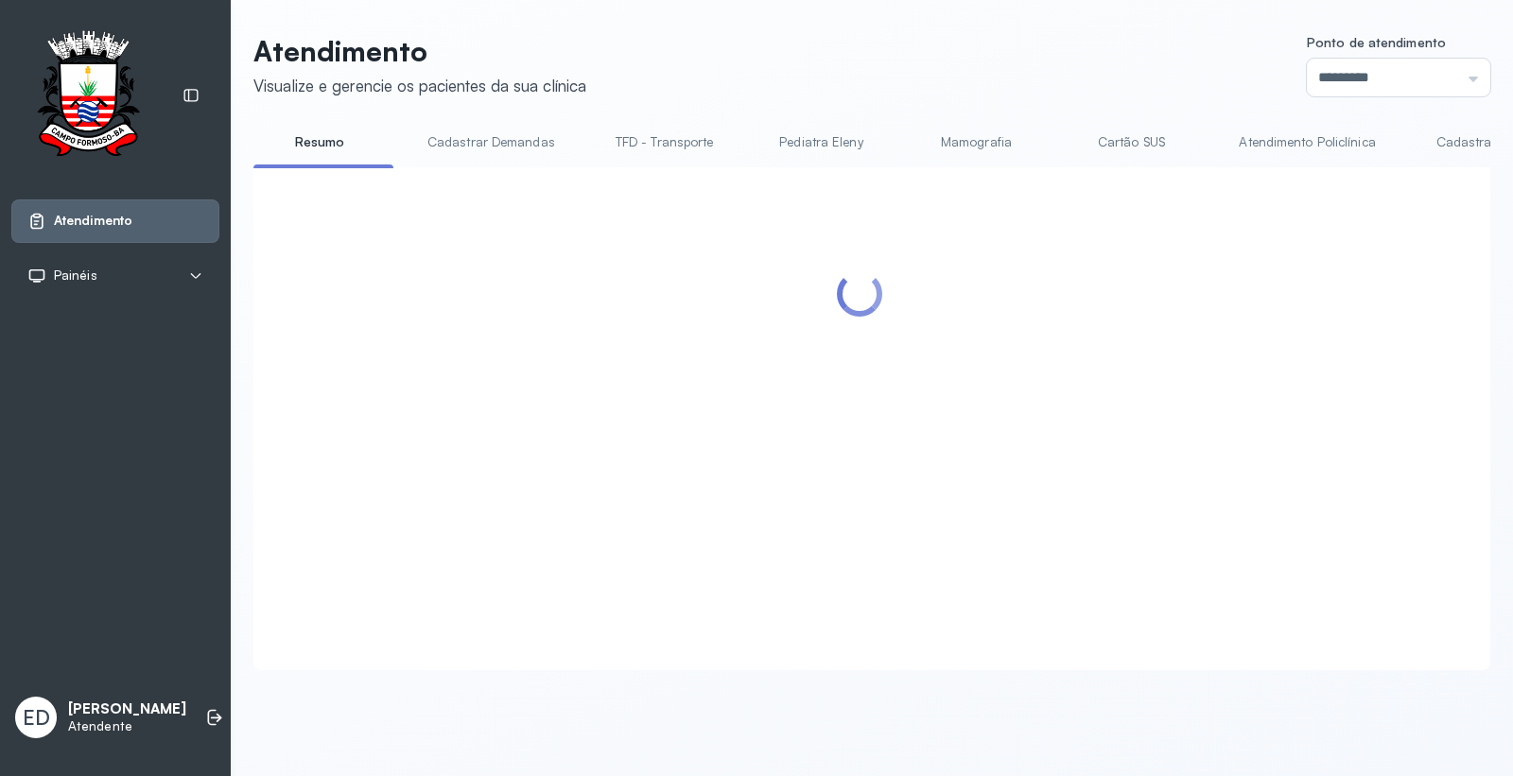
click at [989, 57] on header "Atendimento Visualize e gerencie os pacientes da sua clínica Ponto de atendimen…" at bounding box center [871, 65] width 1237 height 62
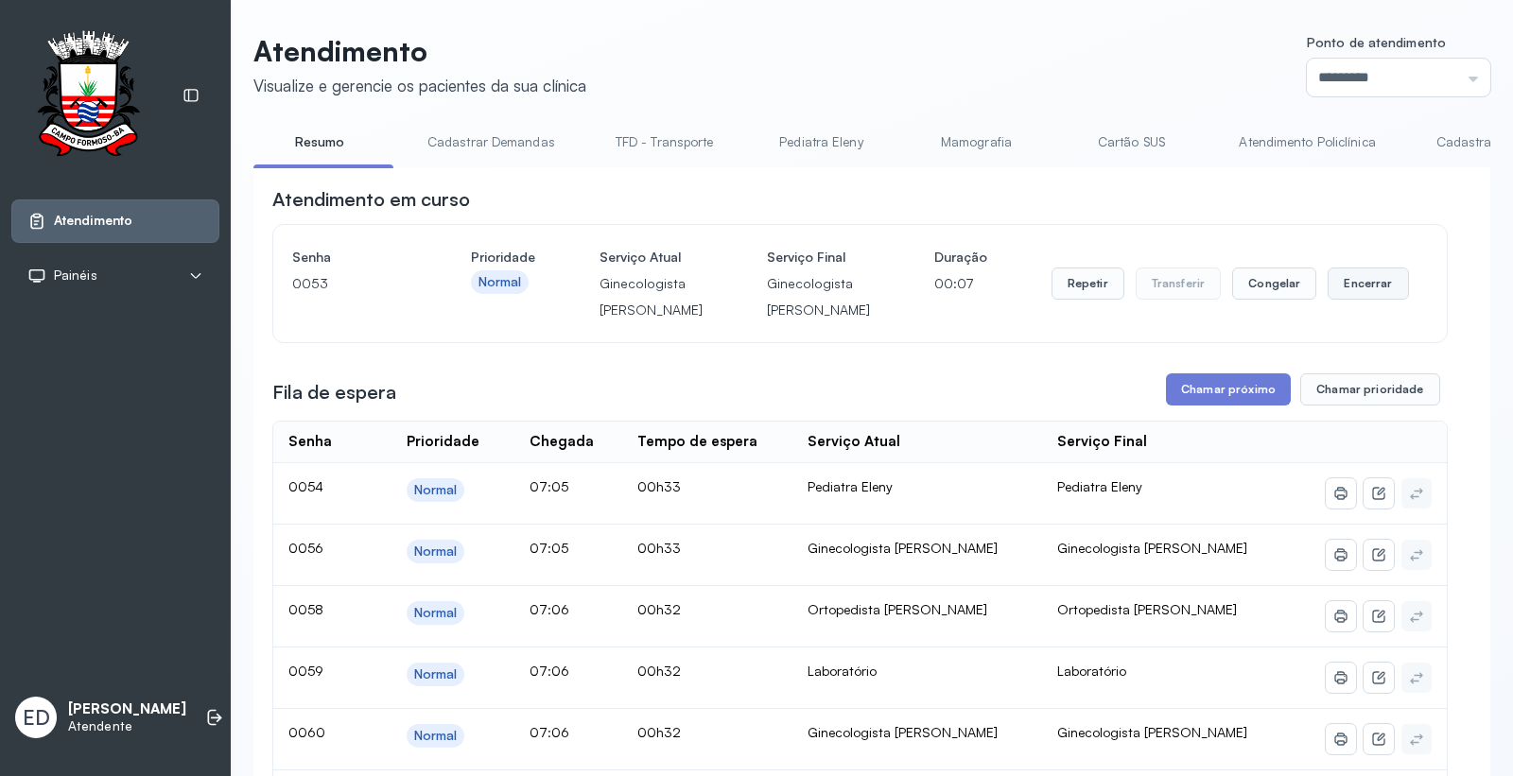
click at [1334, 293] on button "Encerrar" at bounding box center [1367, 284] width 80 height 32
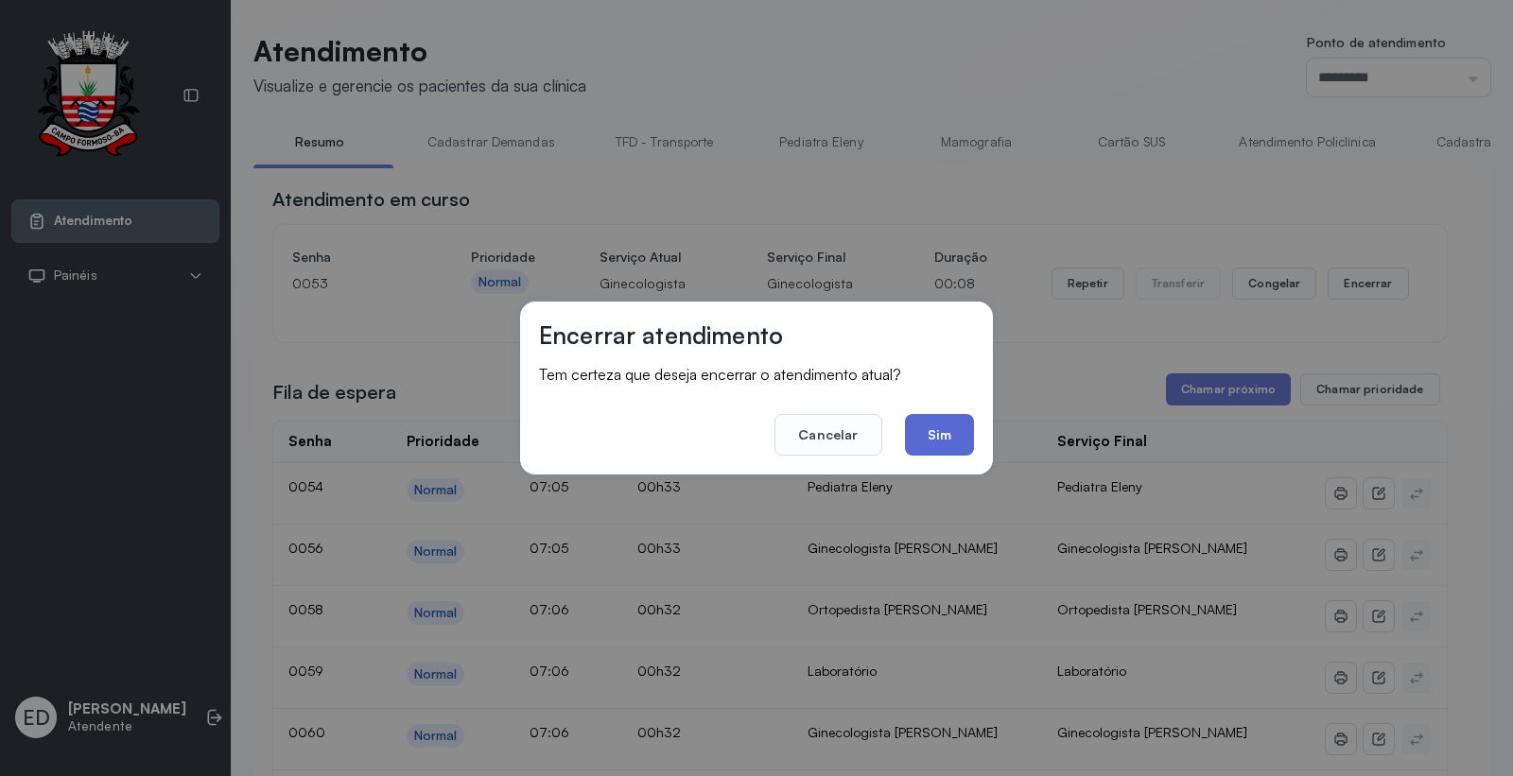
click at [942, 414] on button "Sim" at bounding box center [939, 435] width 69 height 42
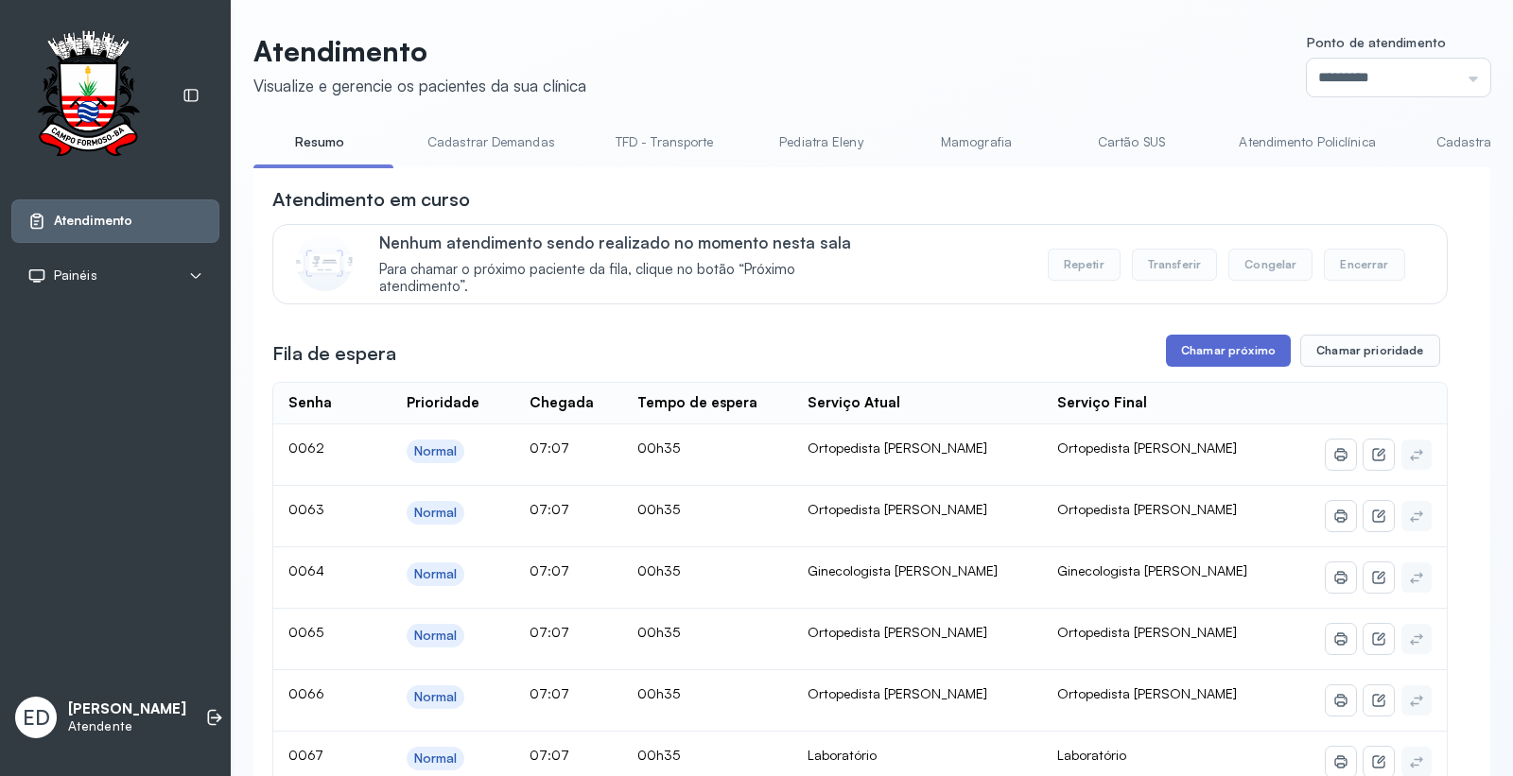
click at [1203, 361] on button "Chamar próximo" at bounding box center [1228, 351] width 125 height 32
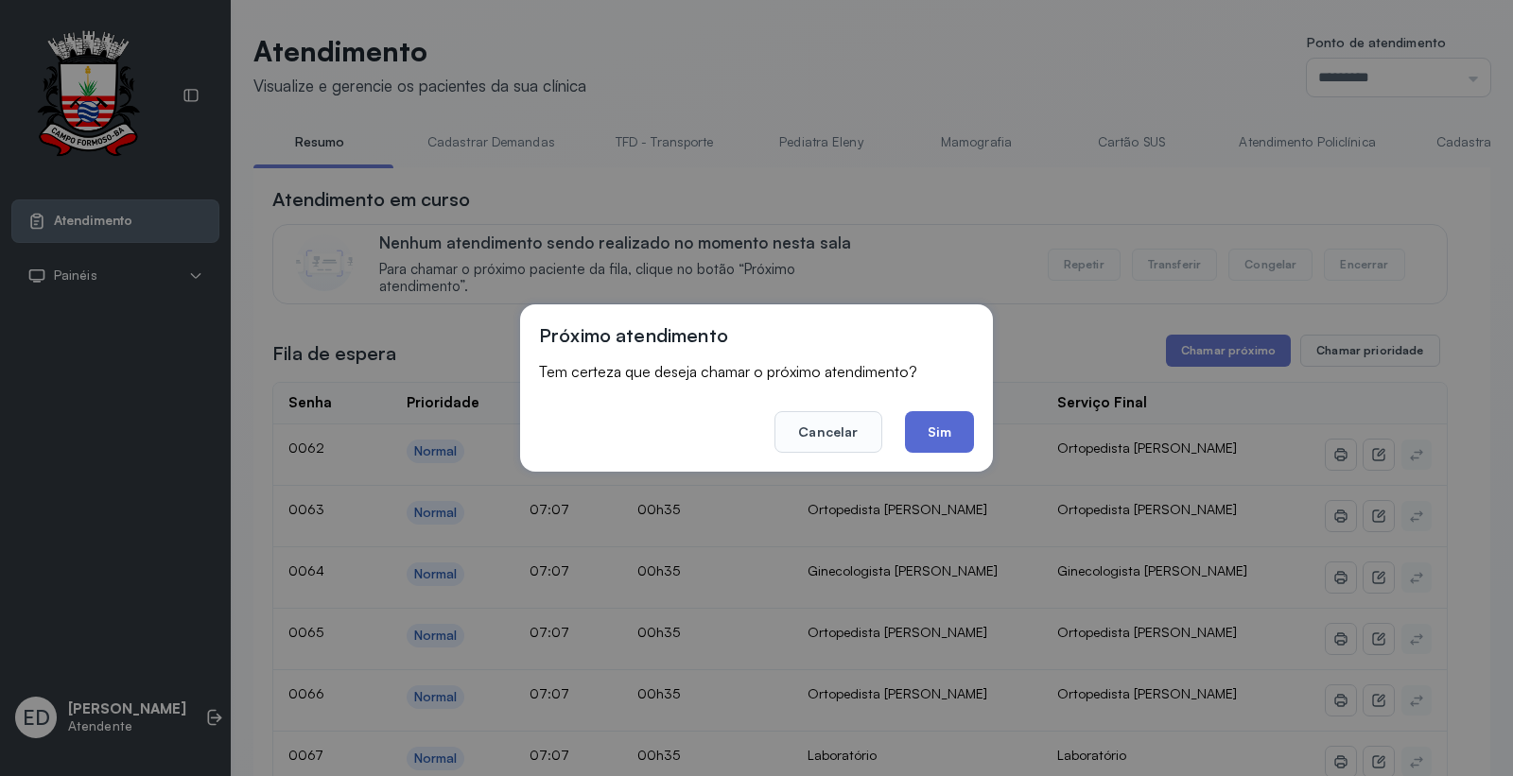
click at [932, 451] on button "Sim" at bounding box center [939, 432] width 69 height 42
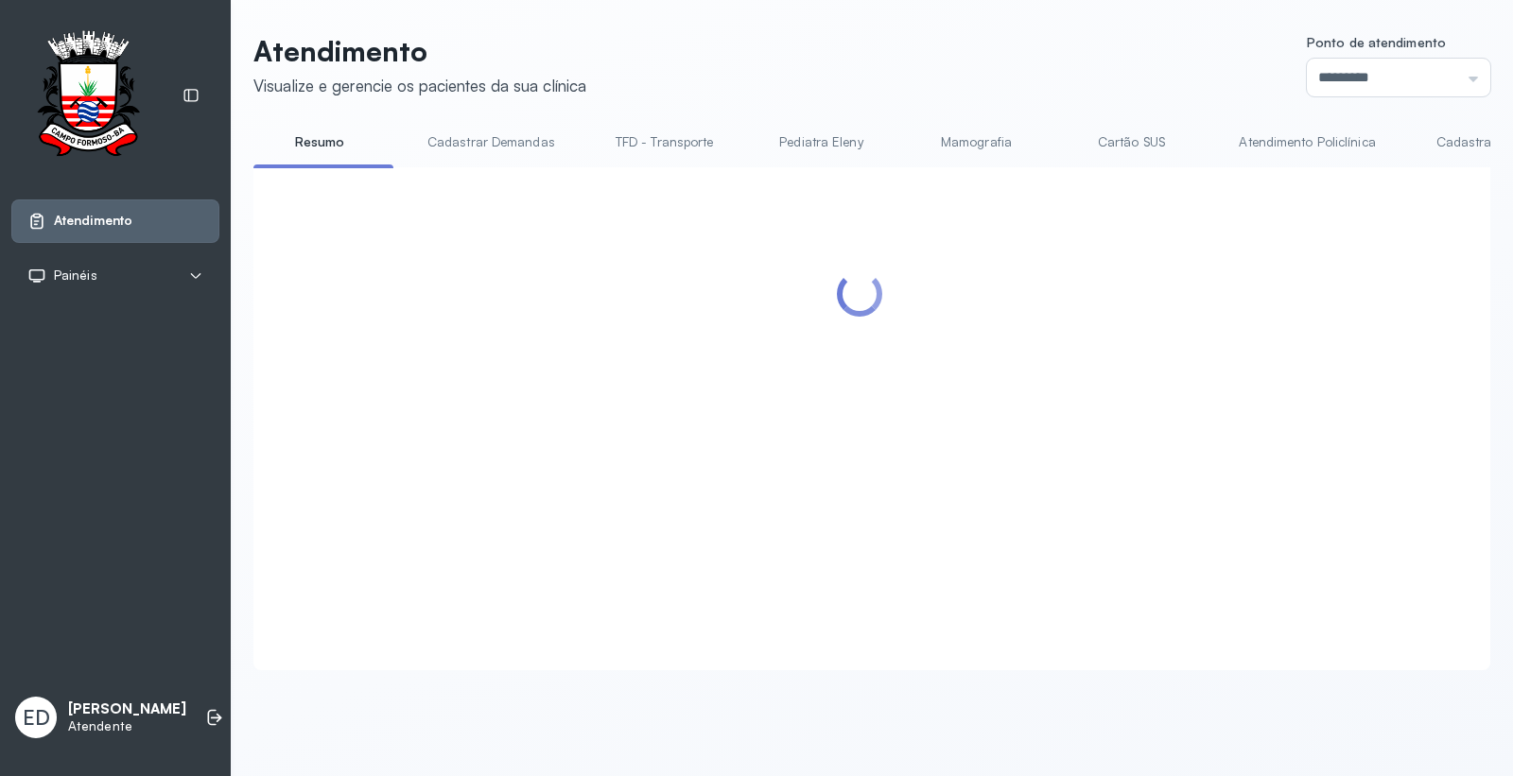
click at [939, 436] on div at bounding box center [859, 395] width 1175 height 419
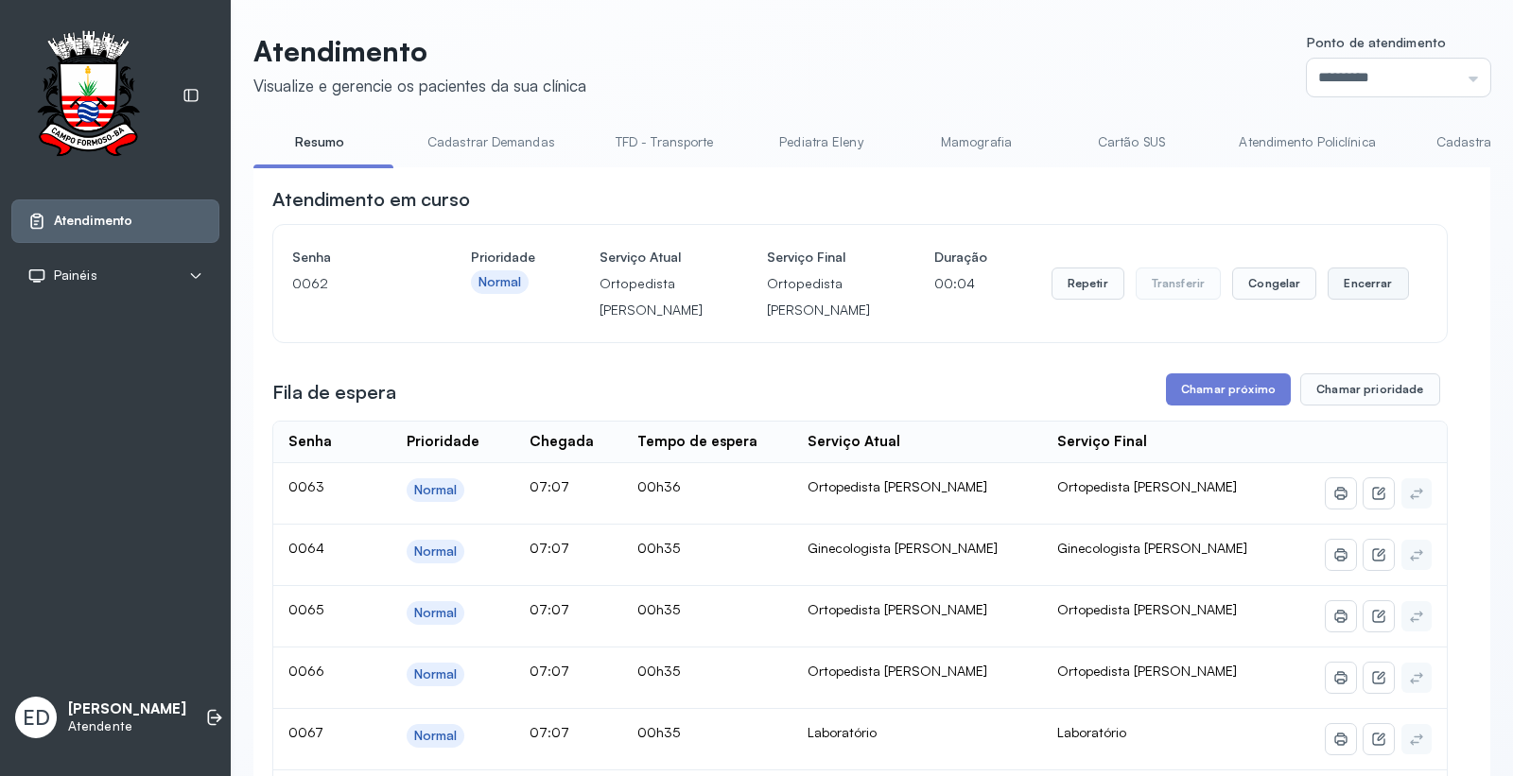
click at [1374, 300] on button "Encerrar" at bounding box center [1367, 284] width 80 height 32
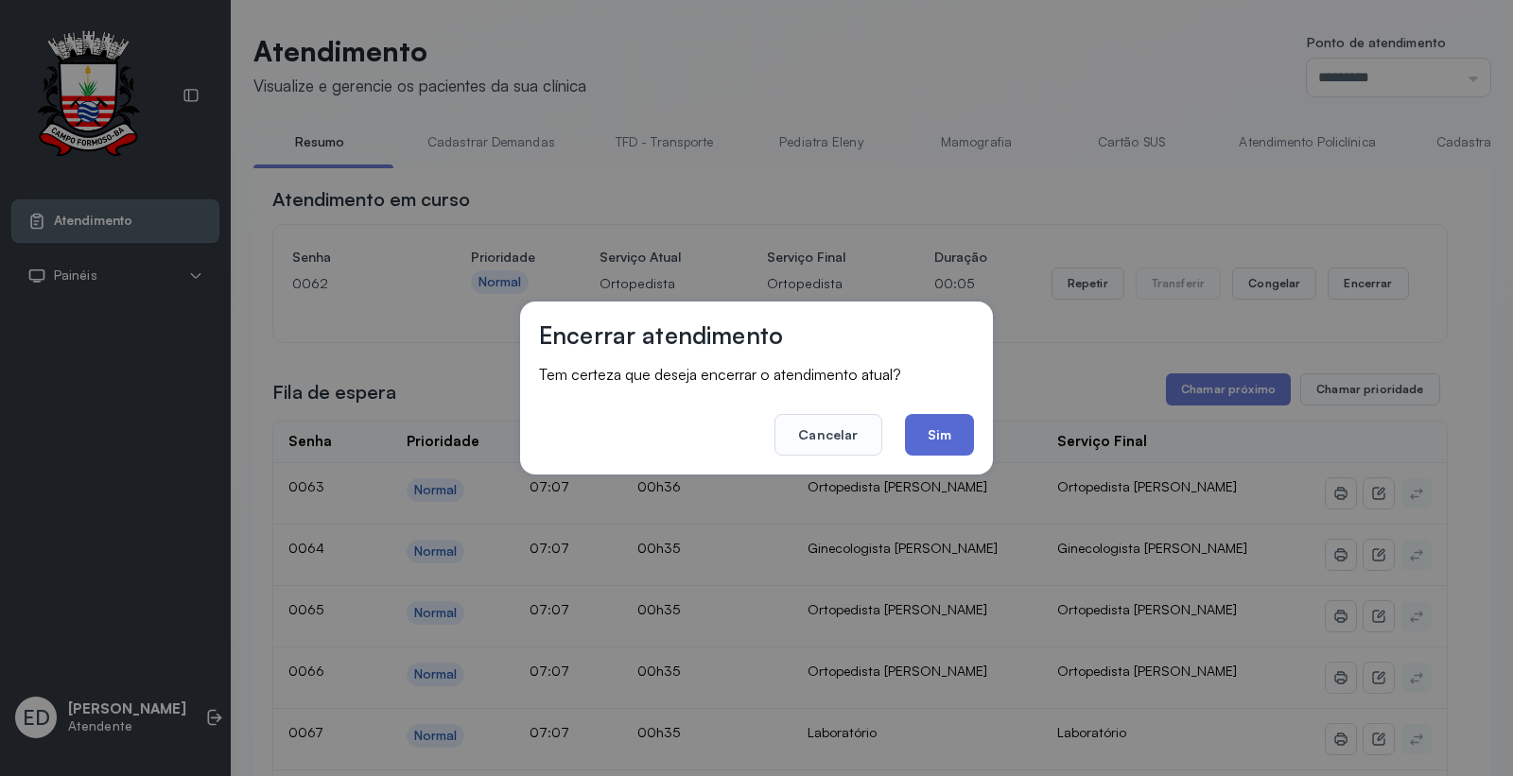
click at [942, 418] on button "Sim" at bounding box center [939, 435] width 69 height 42
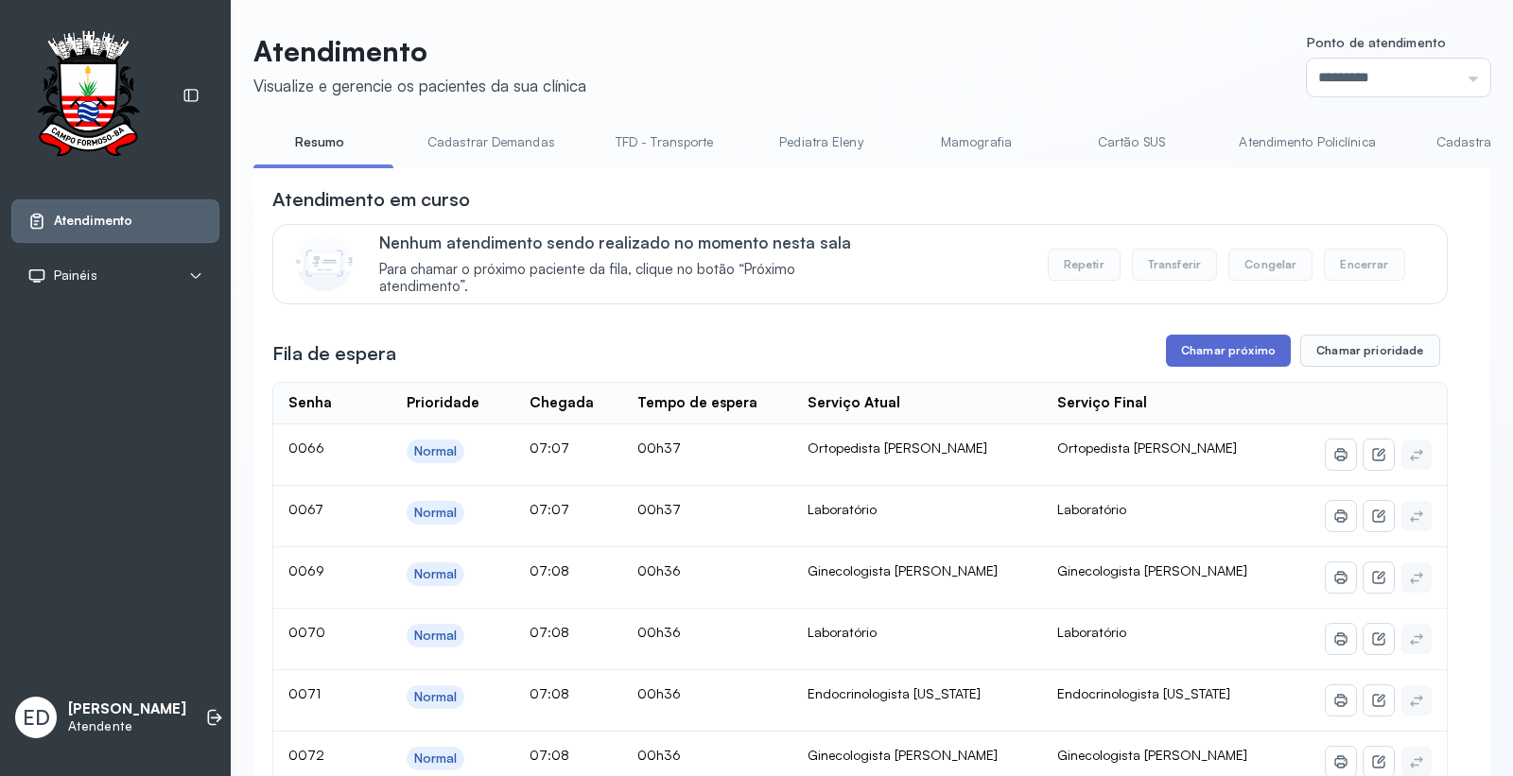
click at [1253, 347] on button "Chamar próximo" at bounding box center [1228, 351] width 125 height 32
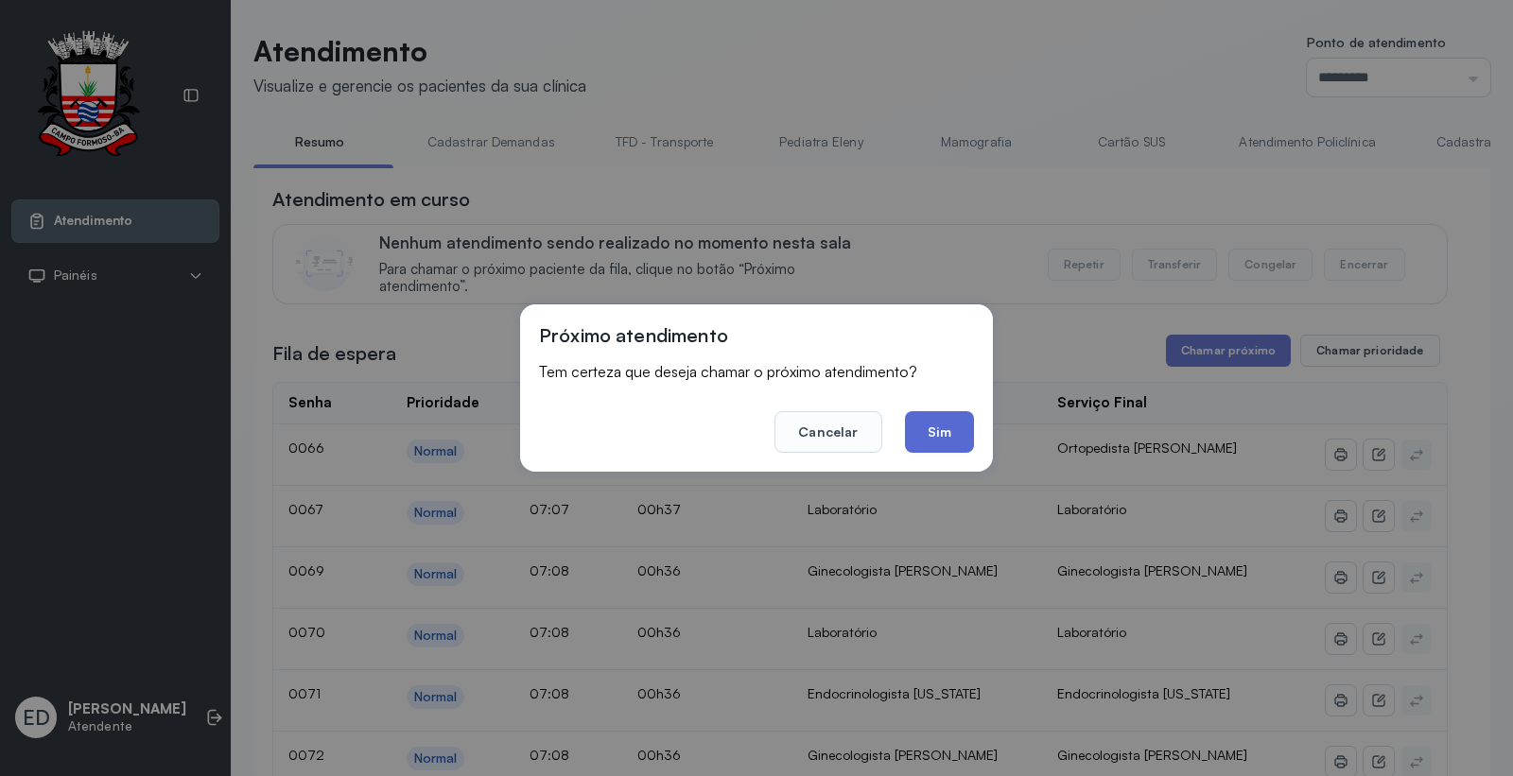
click at [947, 425] on button "Sim" at bounding box center [939, 432] width 69 height 42
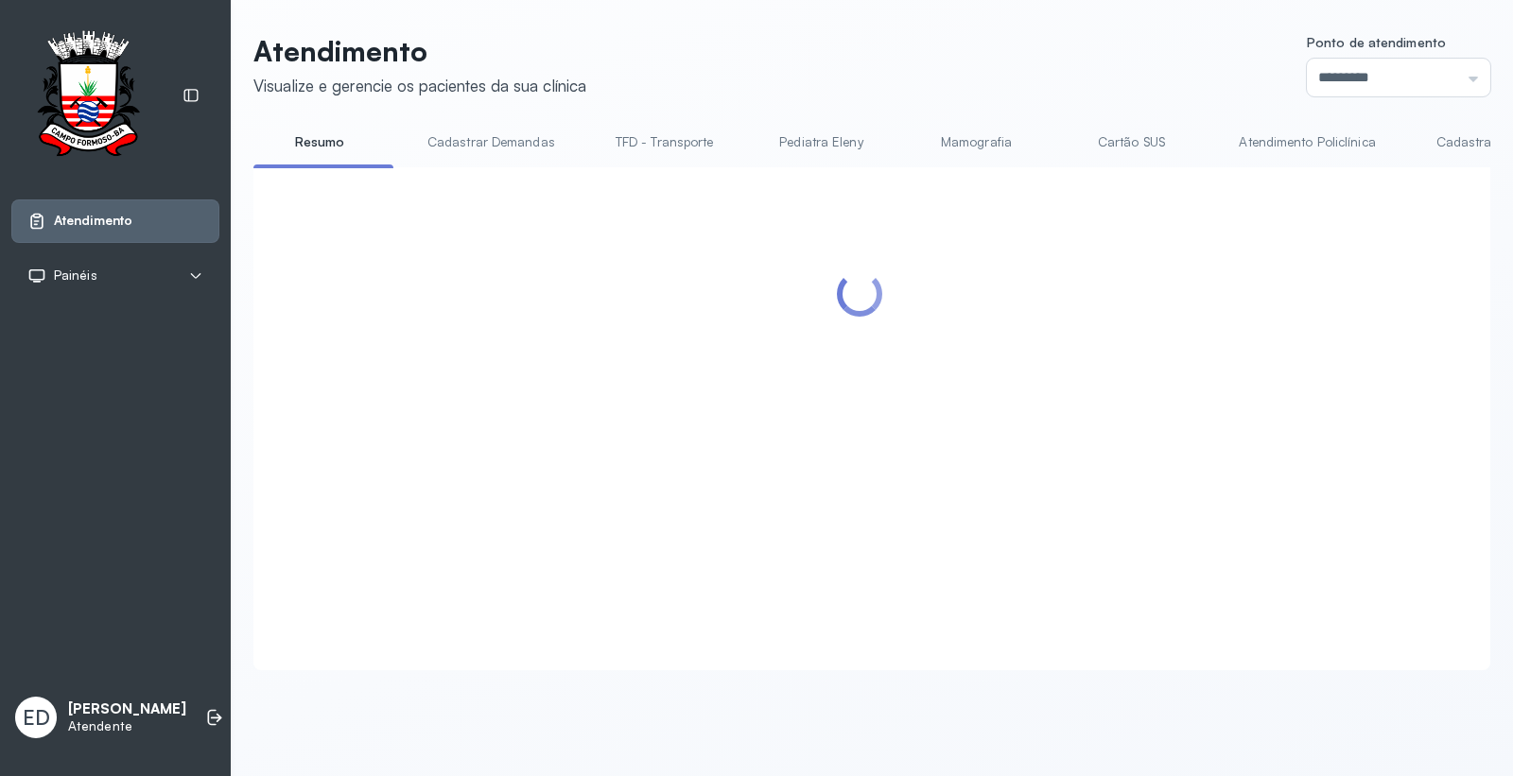
click at [925, 66] on header "Atendimento Visualize e gerencie os pacientes da sua clínica Ponto de atendimen…" at bounding box center [871, 65] width 1237 height 62
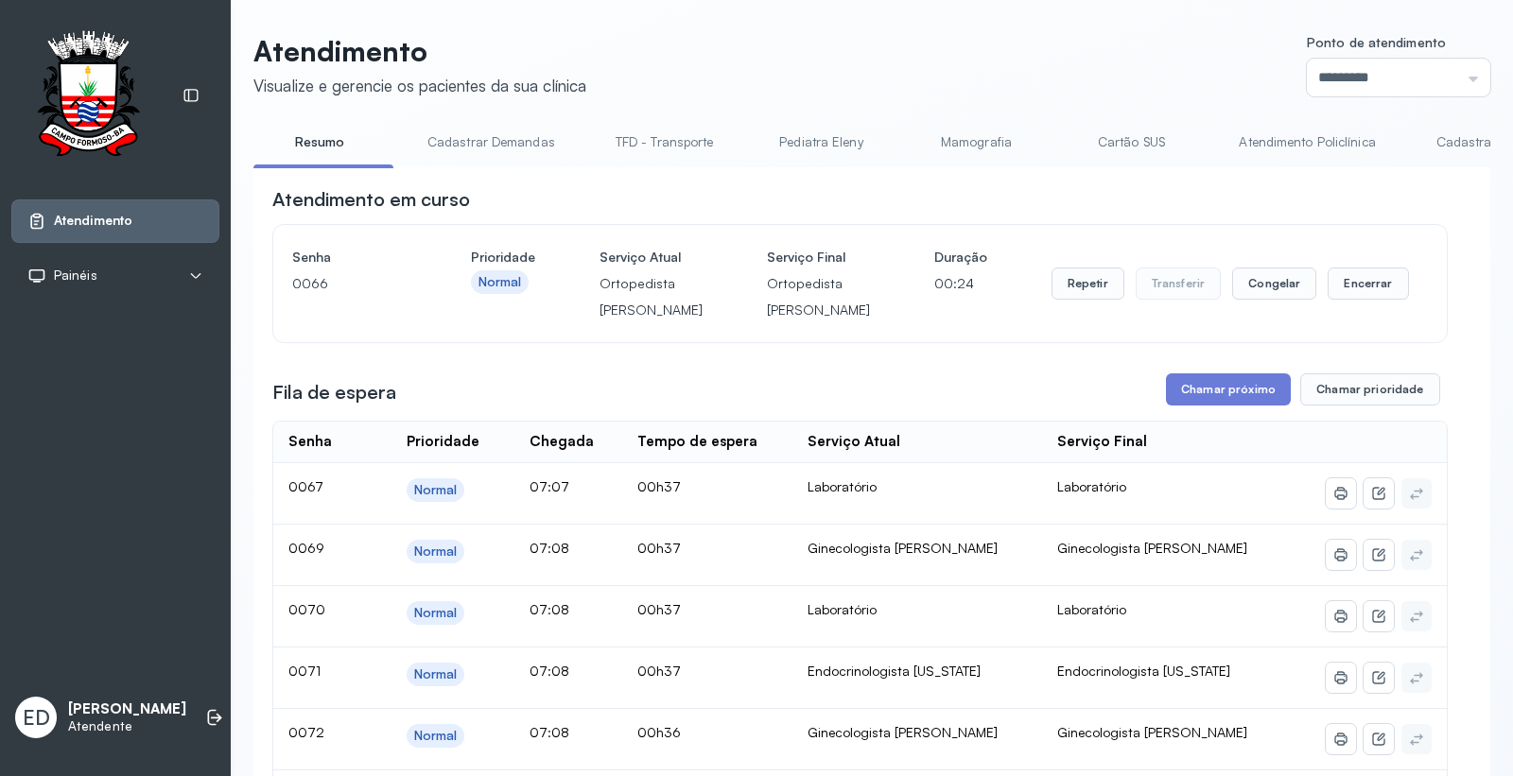
click at [891, 58] on header "Atendimento Visualize e gerencie os pacientes da sua clínica Ponto de atendimen…" at bounding box center [871, 65] width 1237 height 62
click at [1346, 293] on button "Encerrar" at bounding box center [1367, 284] width 80 height 32
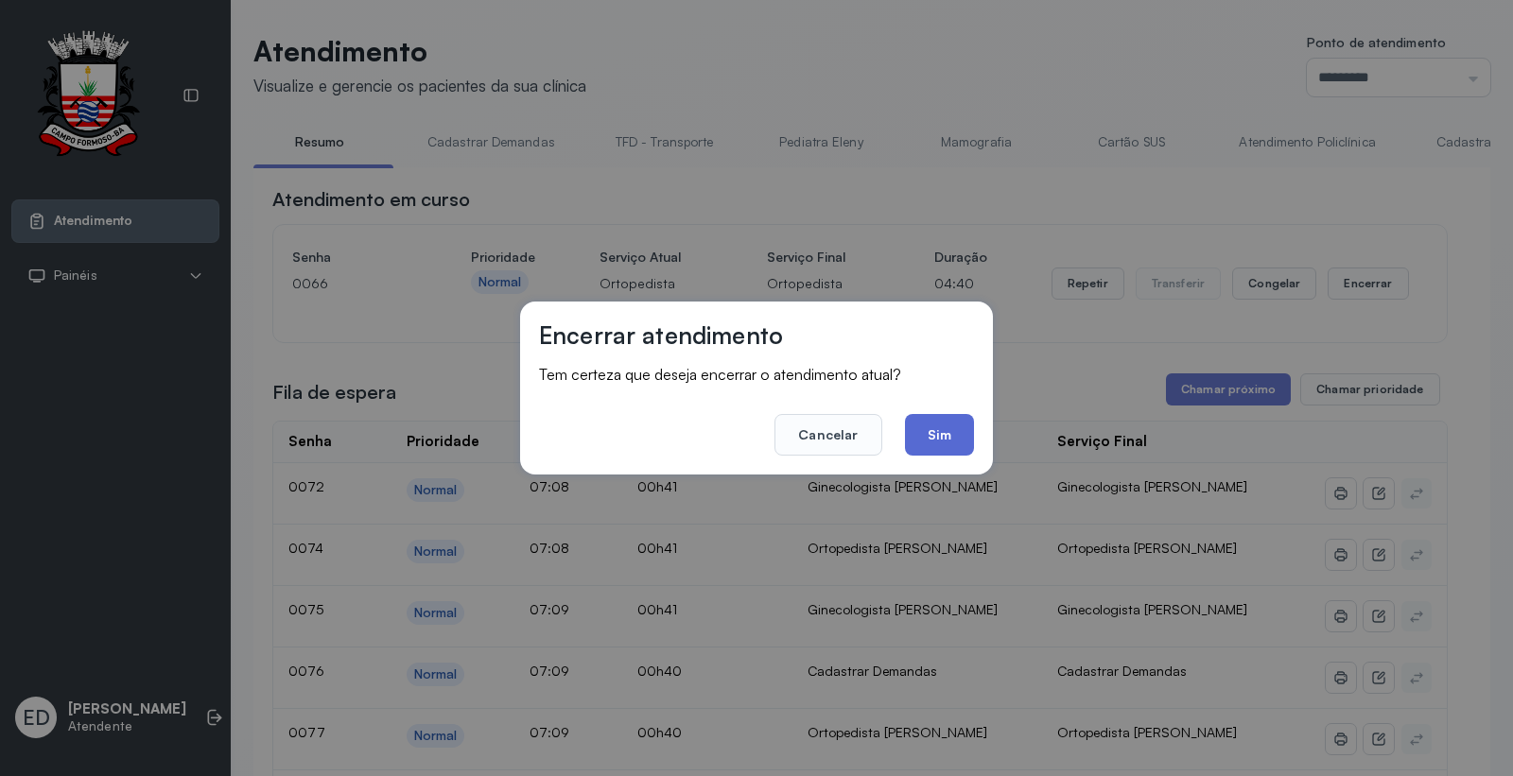
click at [944, 429] on button "Sim" at bounding box center [939, 435] width 69 height 42
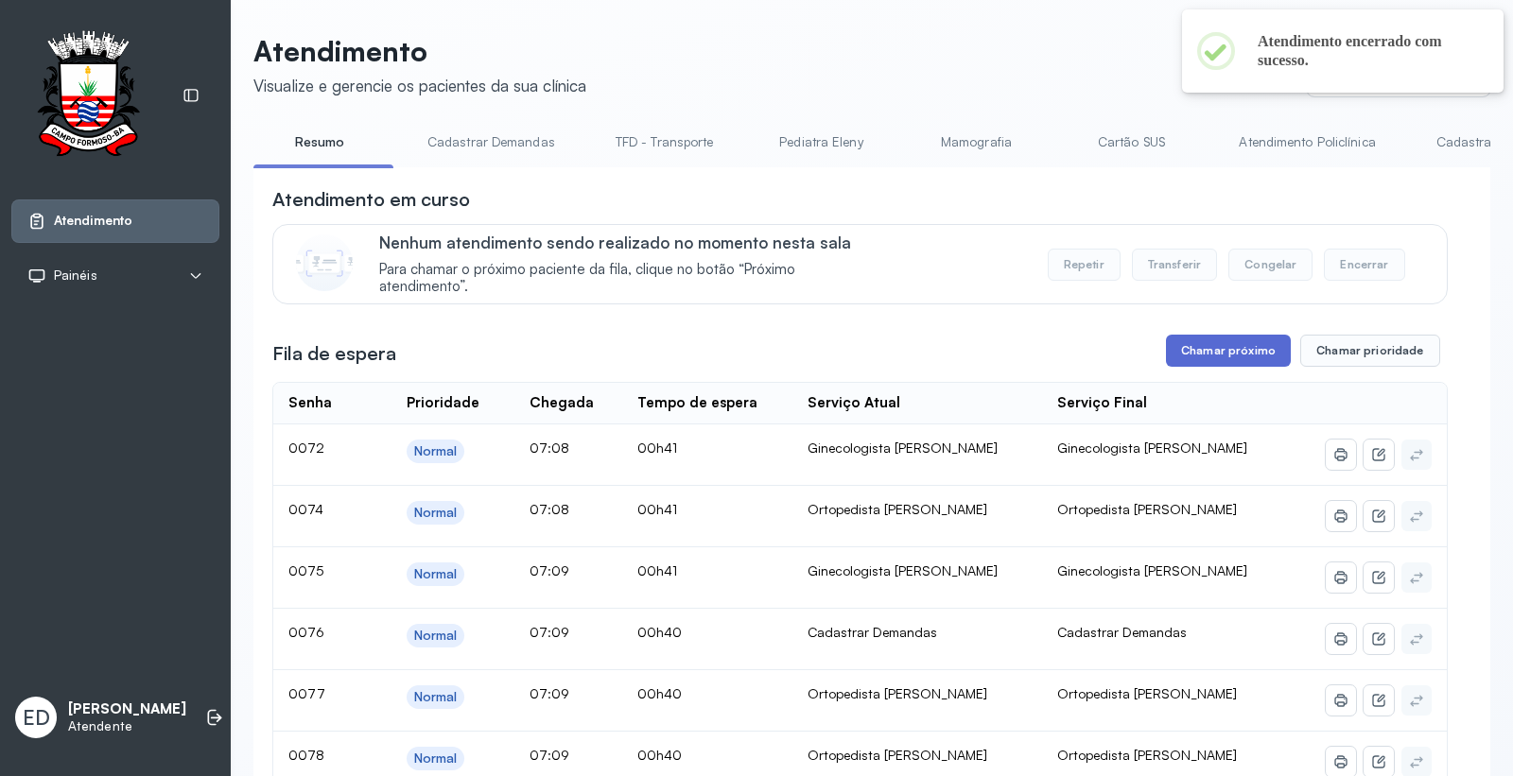
click at [1198, 362] on button "Chamar próximo" at bounding box center [1228, 351] width 125 height 32
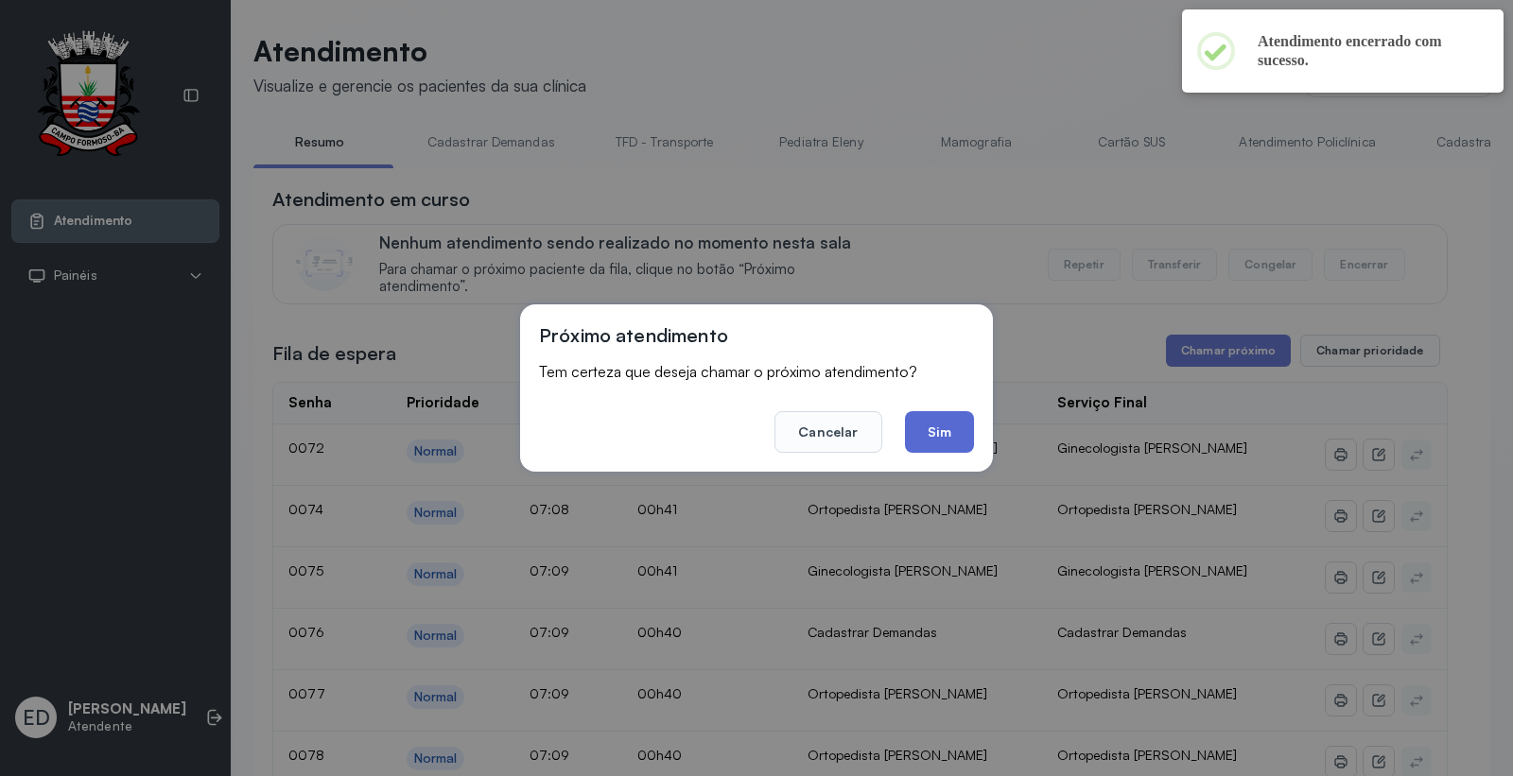
click at [929, 446] on button "Sim" at bounding box center [939, 432] width 69 height 42
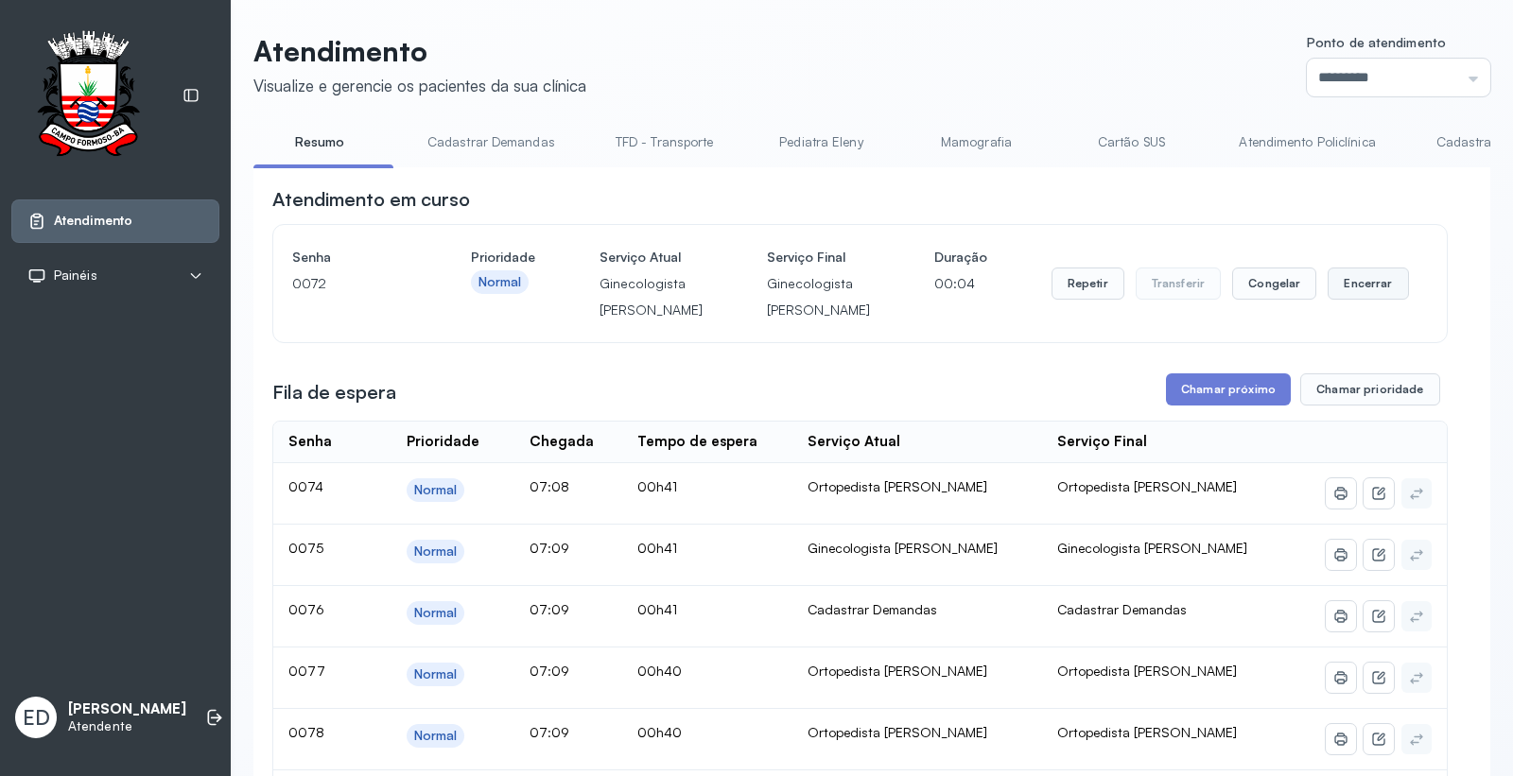
click at [1357, 300] on button "Encerrar" at bounding box center [1367, 284] width 80 height 32
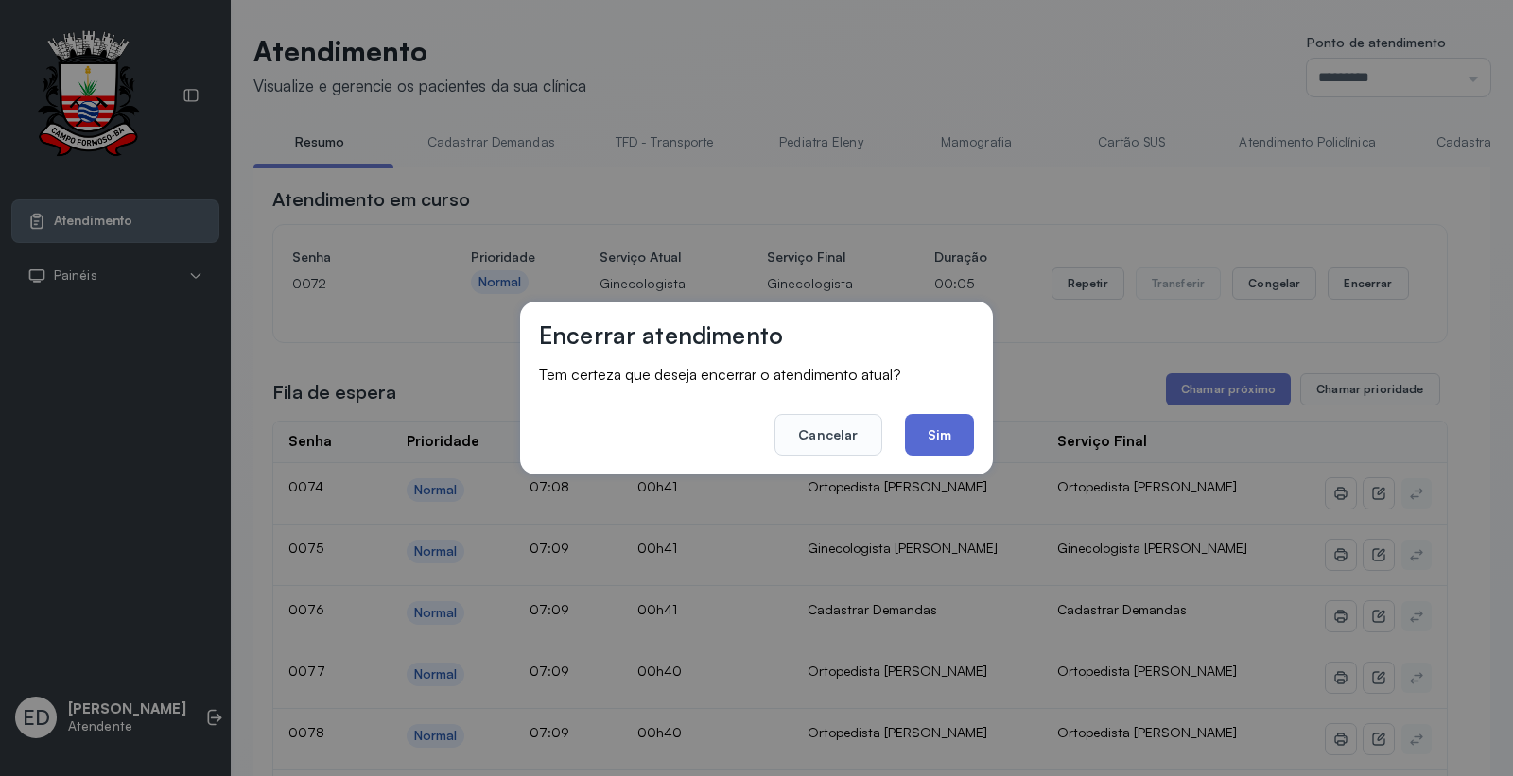
click at [953, 432] on button "Sim" at bounding box center [939, 435] width 69 height 42
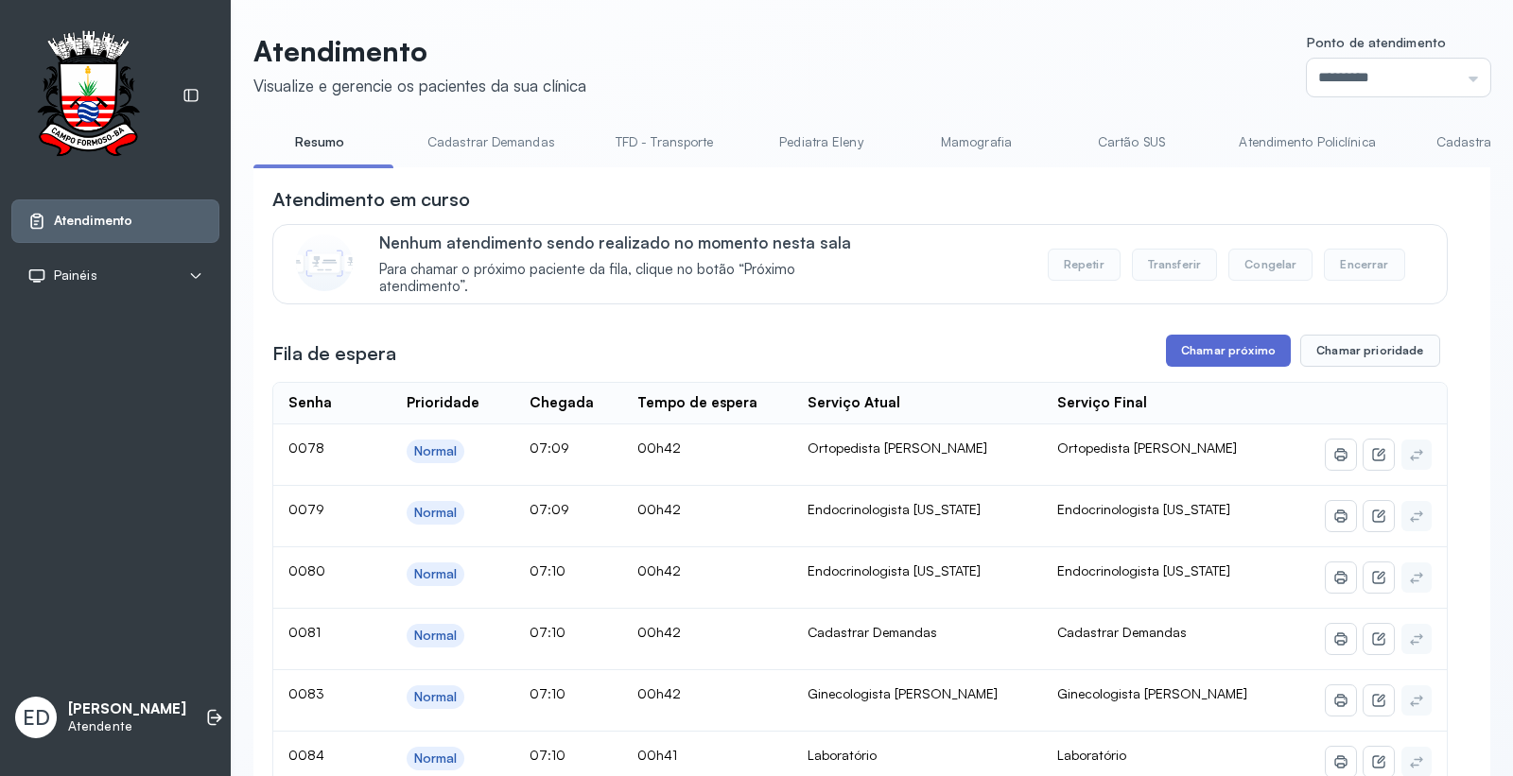
click at [1231, 353] on button "Chamar próximo" at bounding box center [1228, 351] width 125 height 32
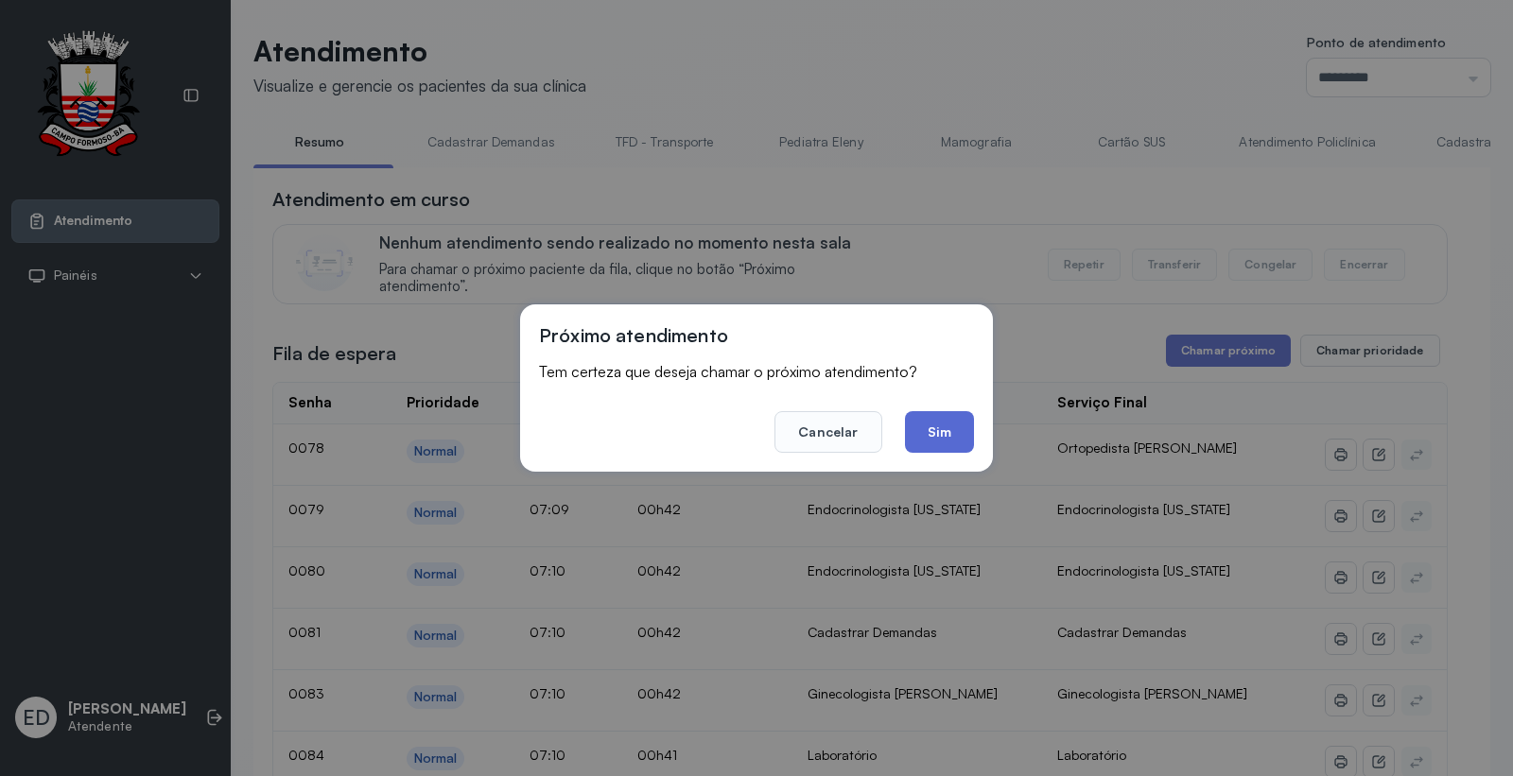
click at [951, 426] on button "Sim" at bounding box center [939, 432] width 69 height 42
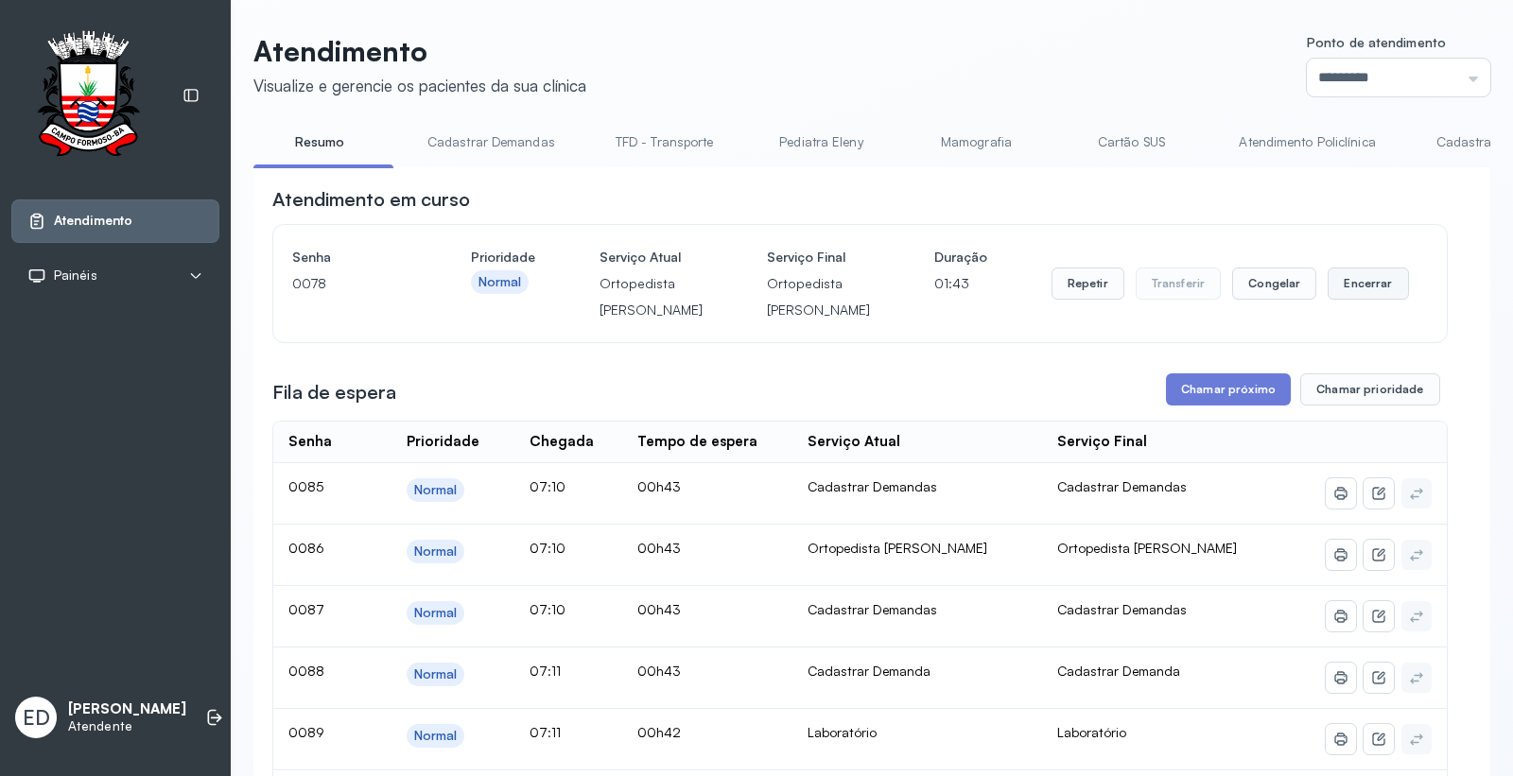
click at [1362, 296] on button "Encerrar" at bounding box center [1367, 284] width 80 height 32
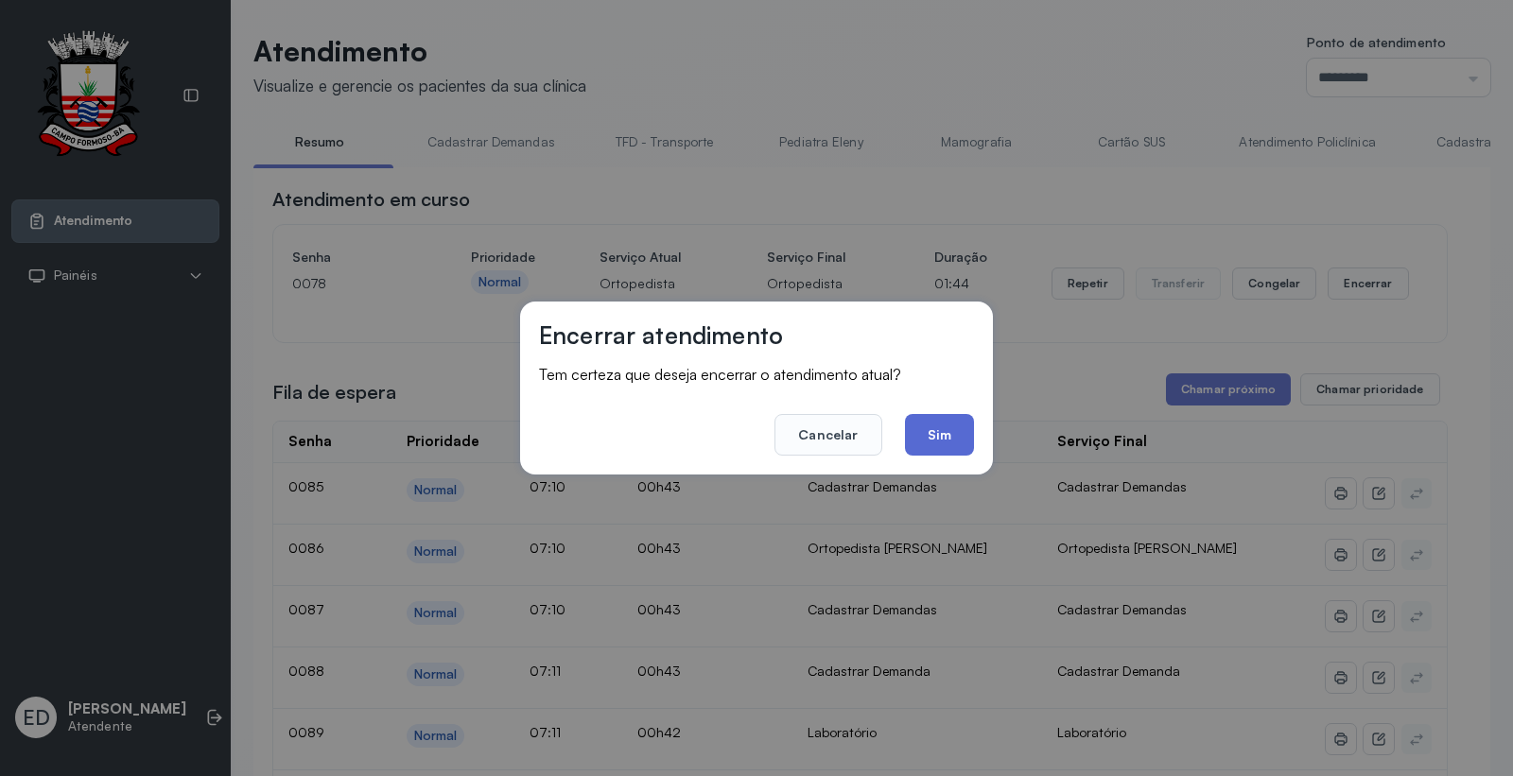
click at [946, 426] on button "Sim" at bounding box center [939, 435] width 69 height 42
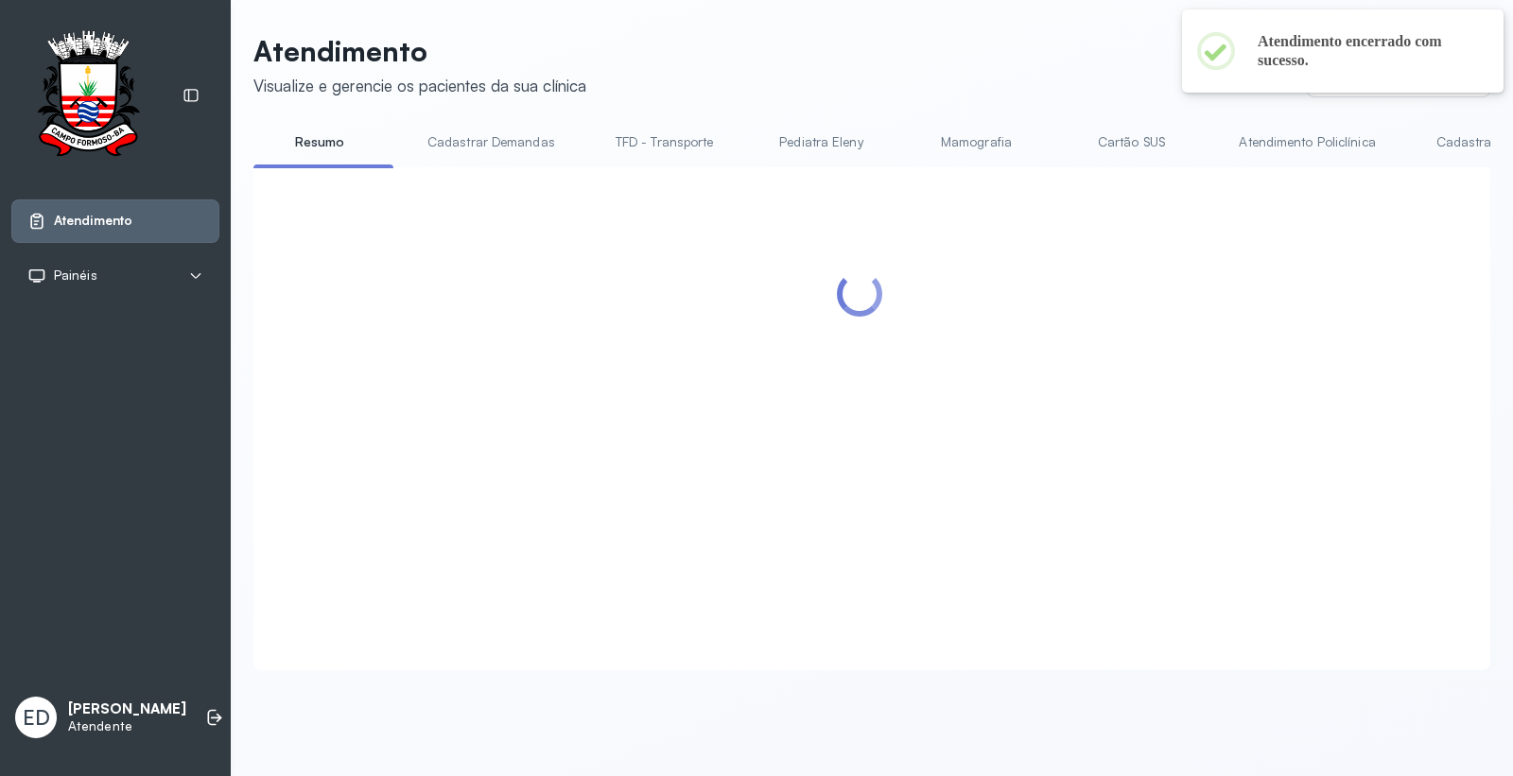
click at [993, 48] on header "Atendimento Visualize e gerencie os pacientes da sua clínica Ponto de atendimen…" at bounding box center [871, 65] width 1237 height 62
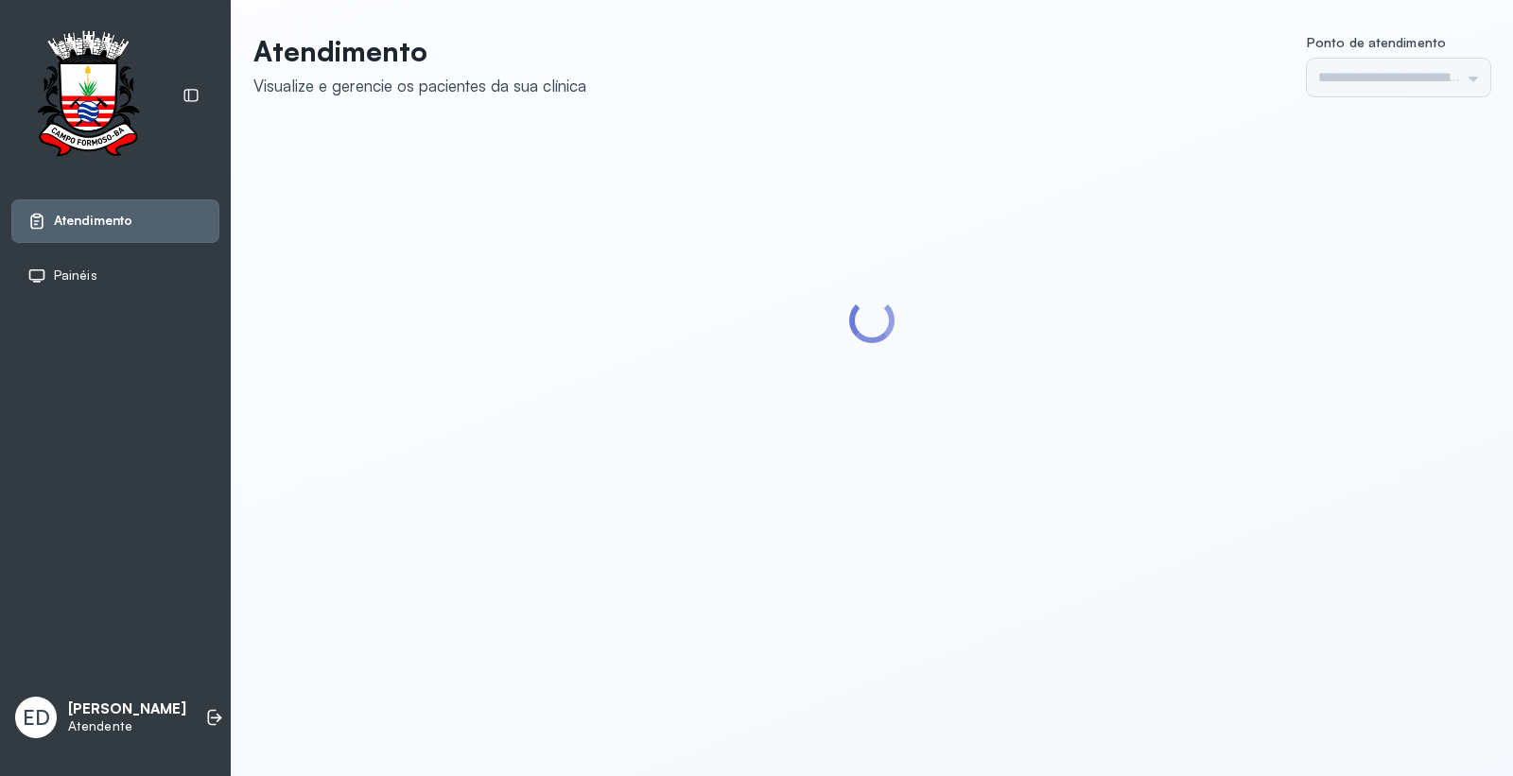
type input "*********"
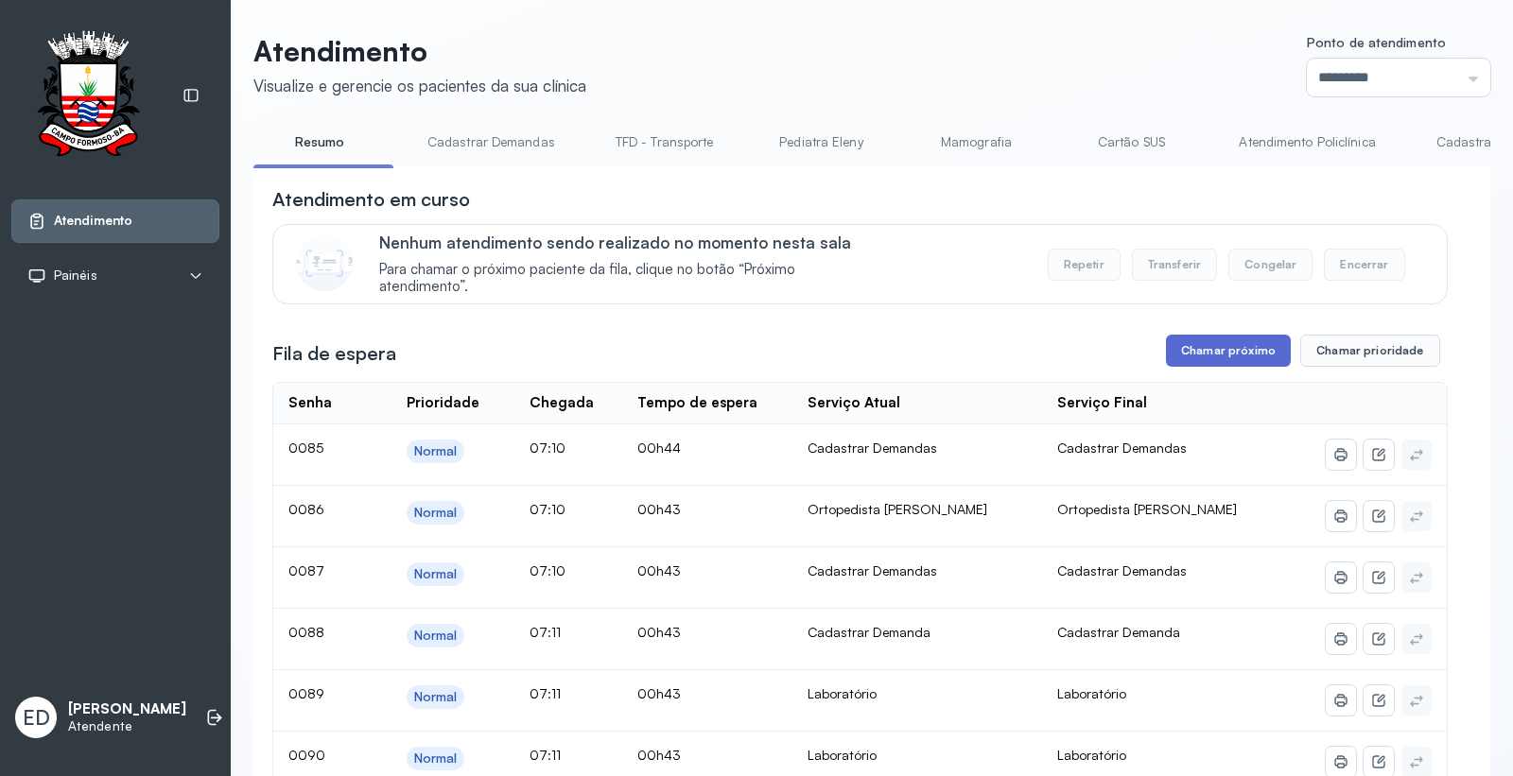
click at [1251, 350] on button "Chamar próximo" at bounding box center [1228, 351] width 125 height 32
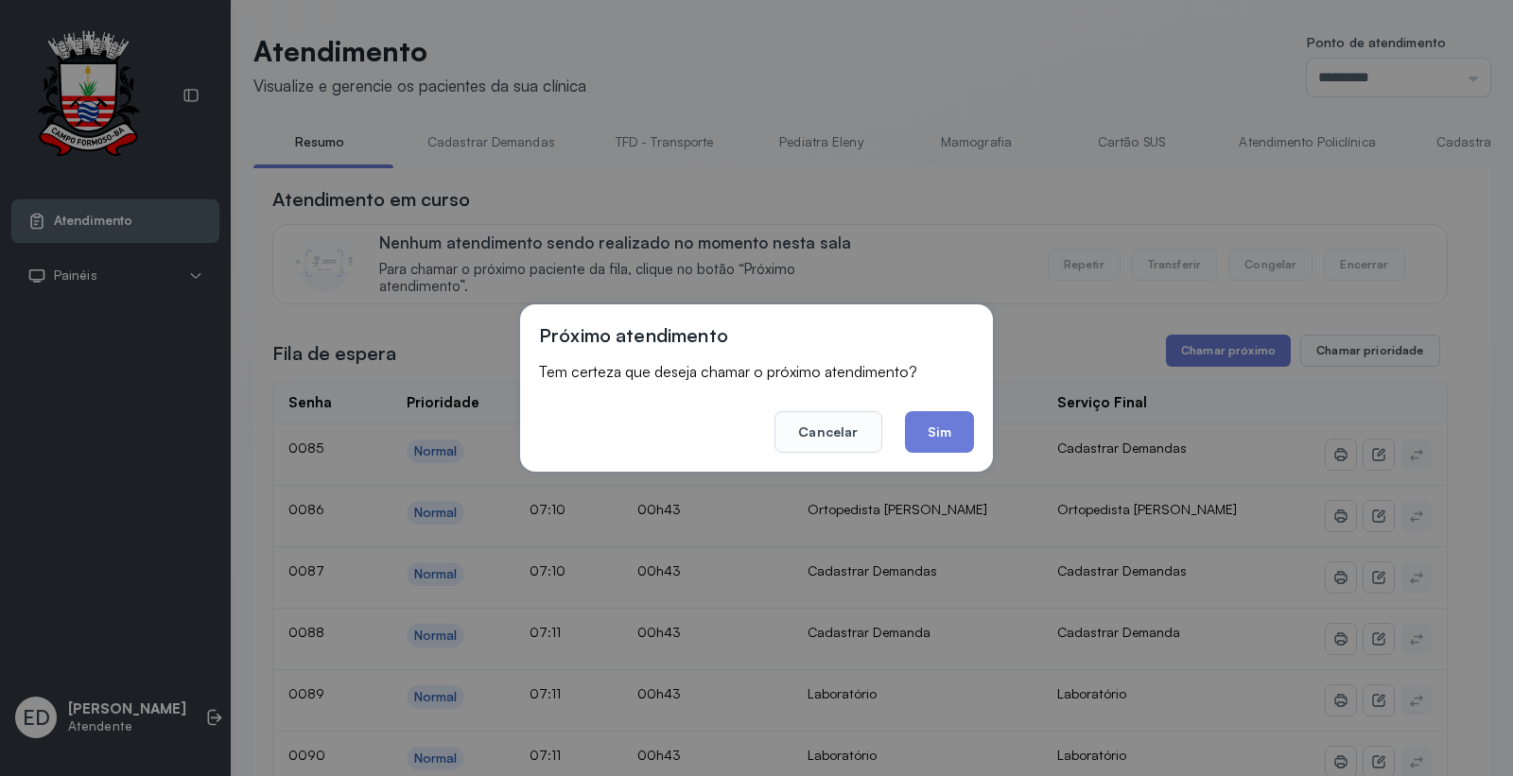
drag, startPoint x: 933, startPoint y: 440, endPoint x: 947, endPoint y: 430, distance: 17.0
click at [932, 436] on button "Sim" at bounding box center [939, 432] width 69 height 42
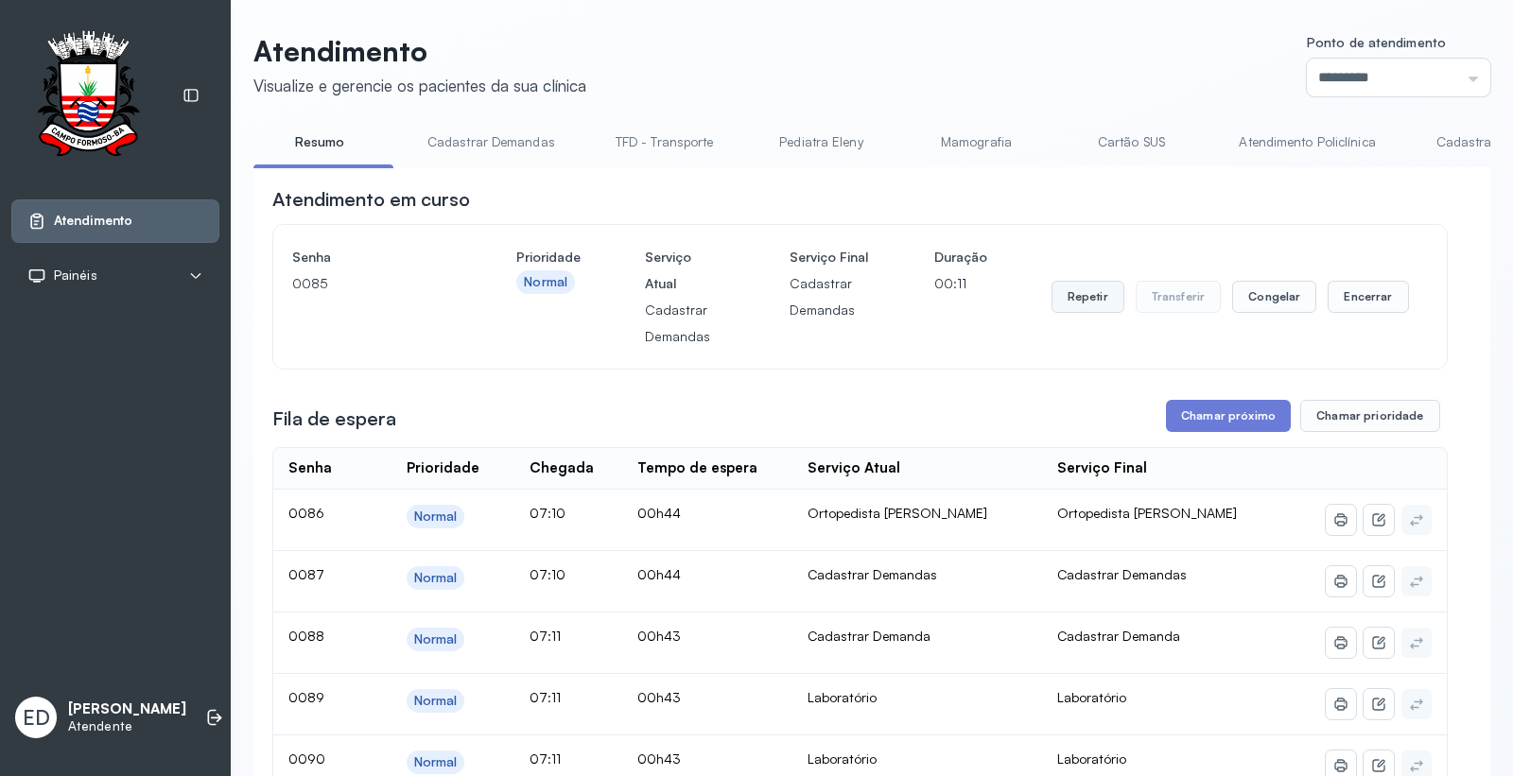
click at [1072, 287] on button "Repetir" at bounding box center [1087, 297] width 73 height 32
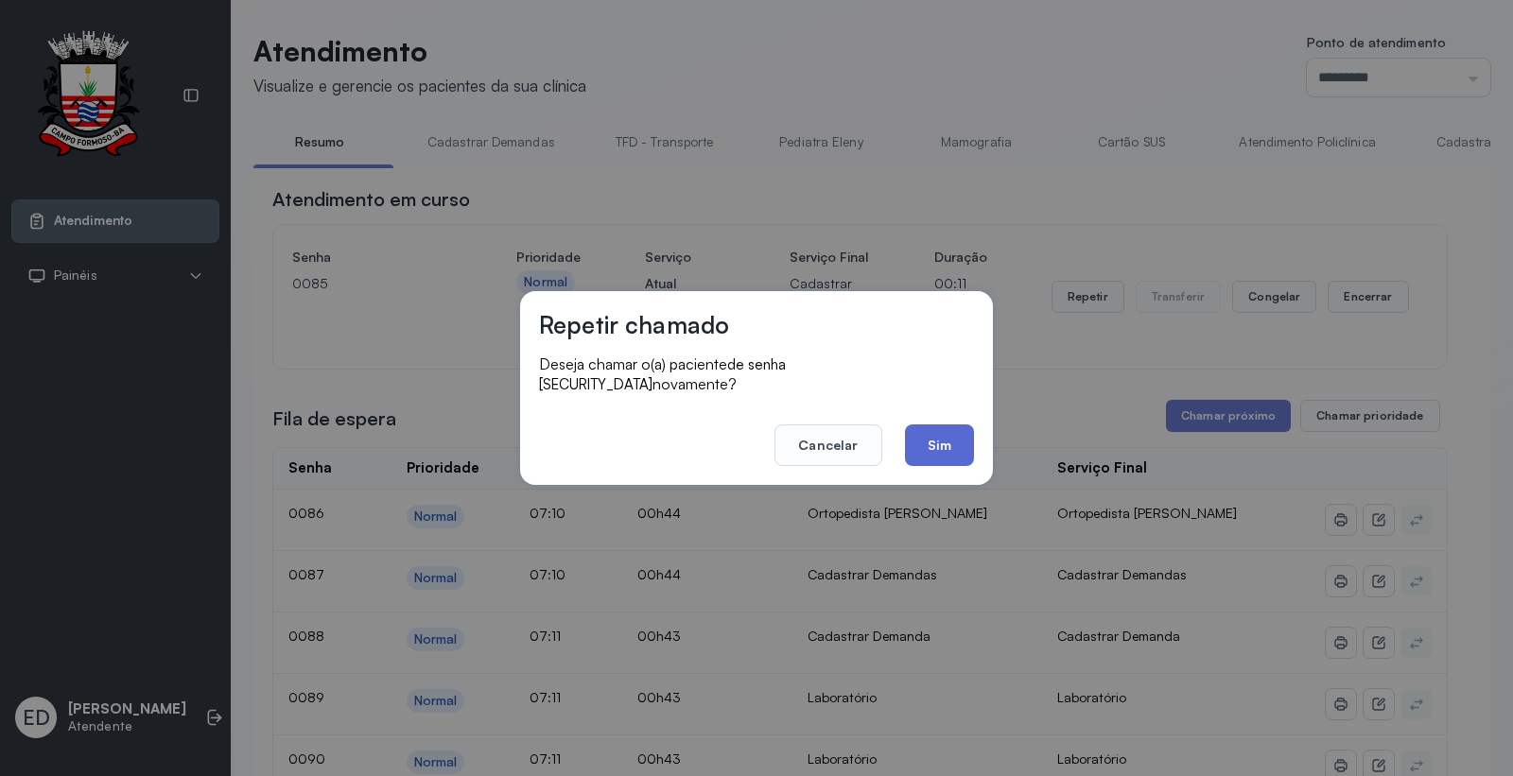
click at [965, 445] on button "Sim" at bounding box center [939, 446] width 69 height 42
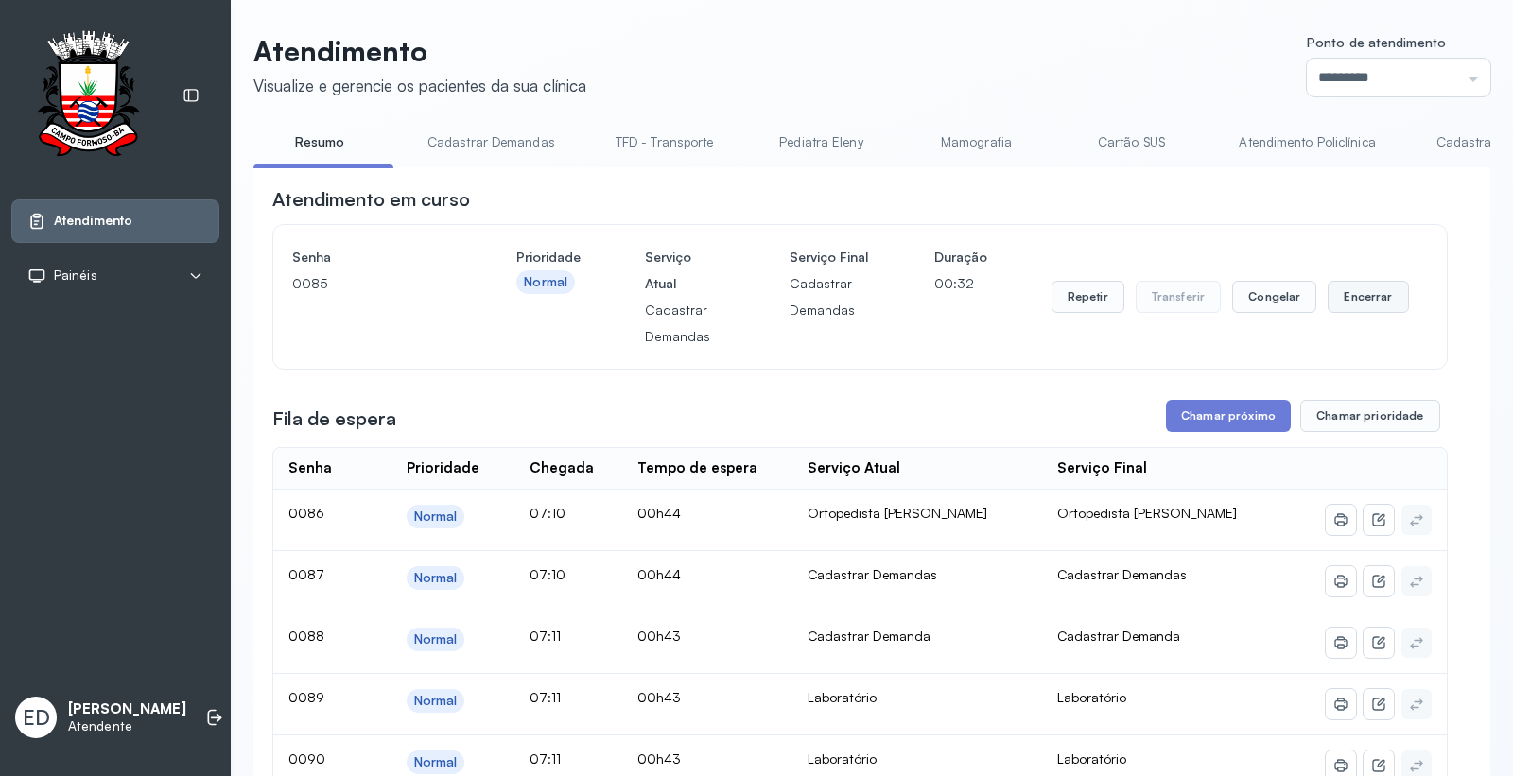
click at [1362, 304] on button "Encerrar" at bounding box center [1367, 297] width 80 height 32
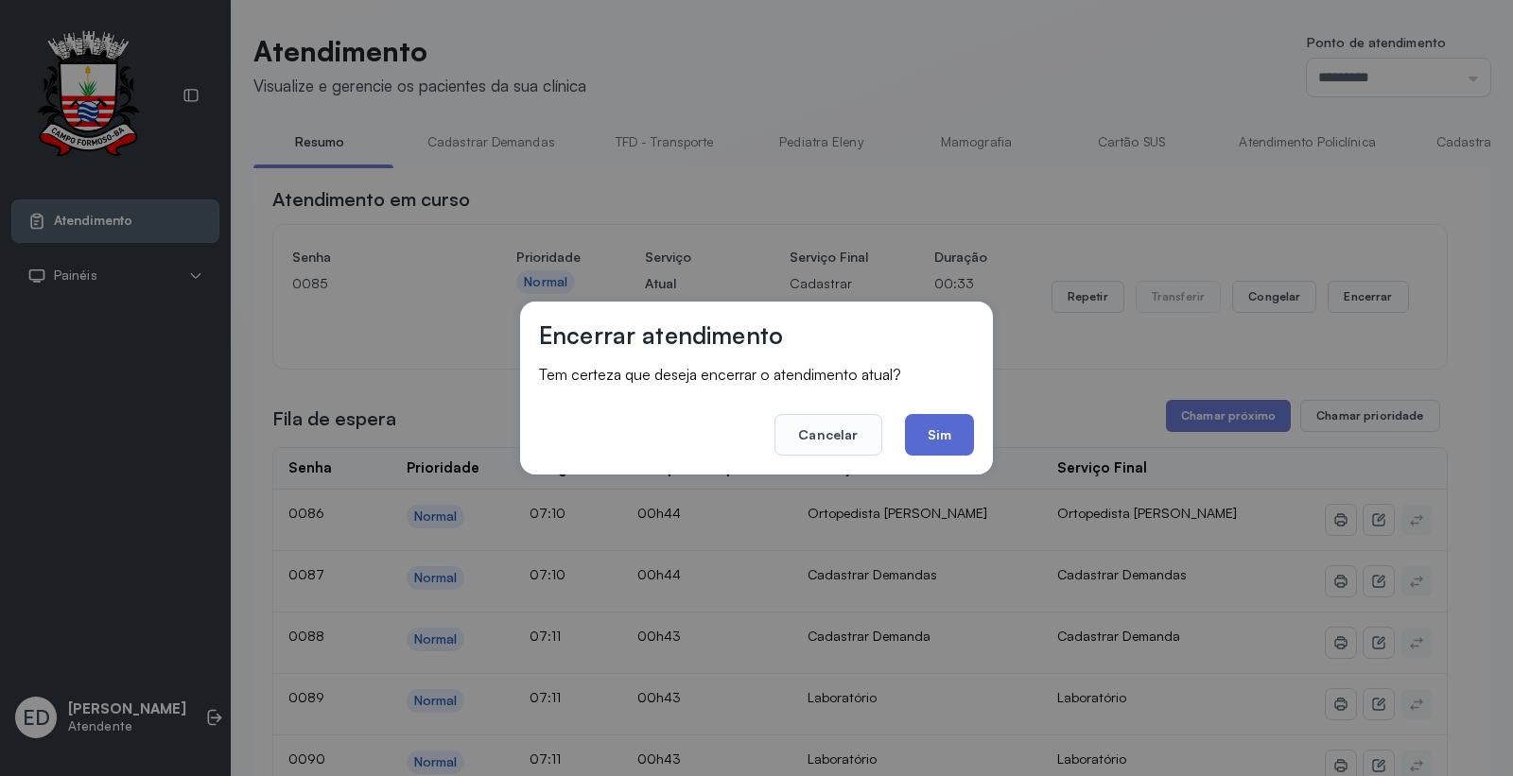
click at [942, 438] on button "Sim" at bounding box center [939, 435] width 69 height 42
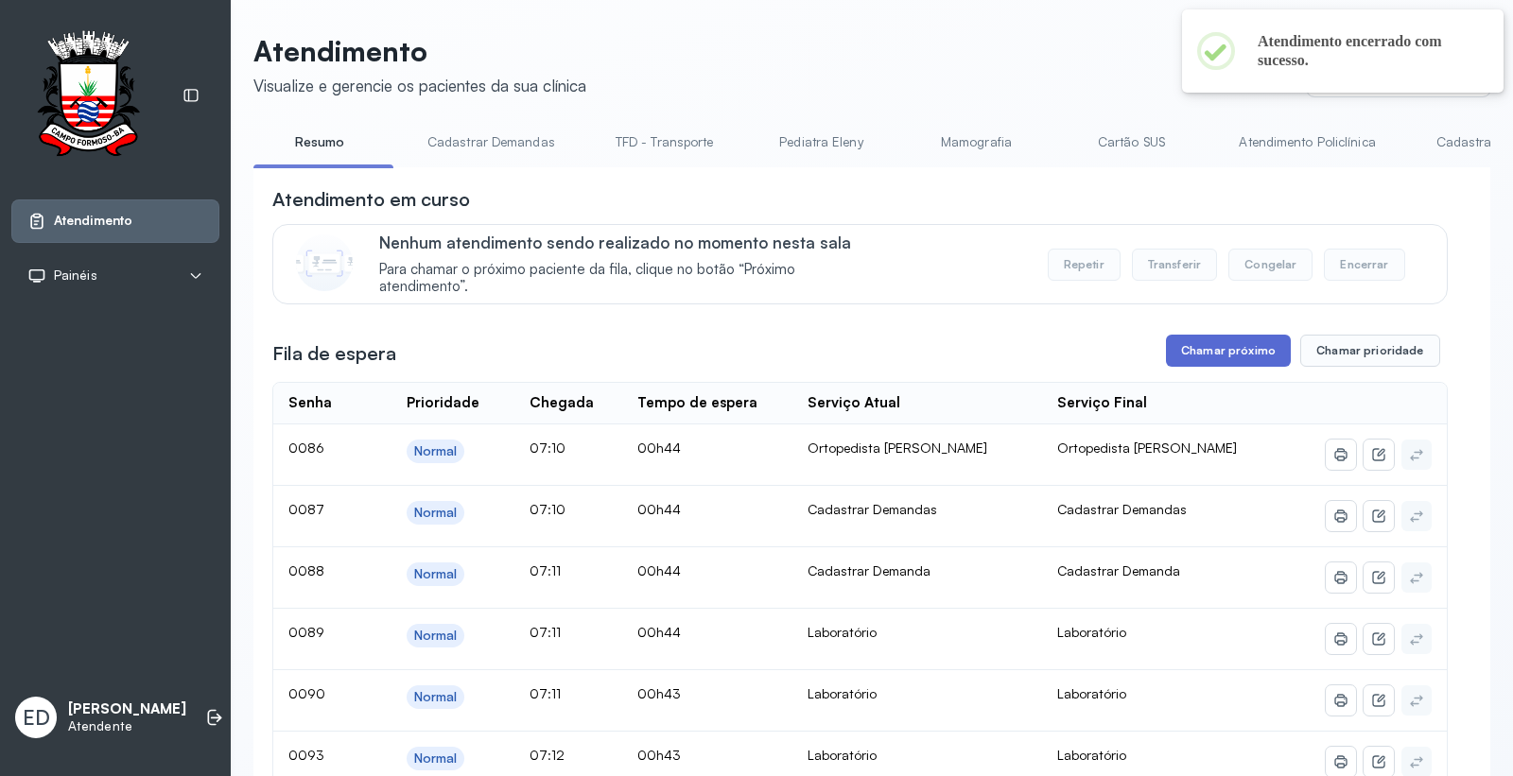
click at [1218, 348] on button "Chamar próximo" at bounding box center [1228, 351] width 125 height 32
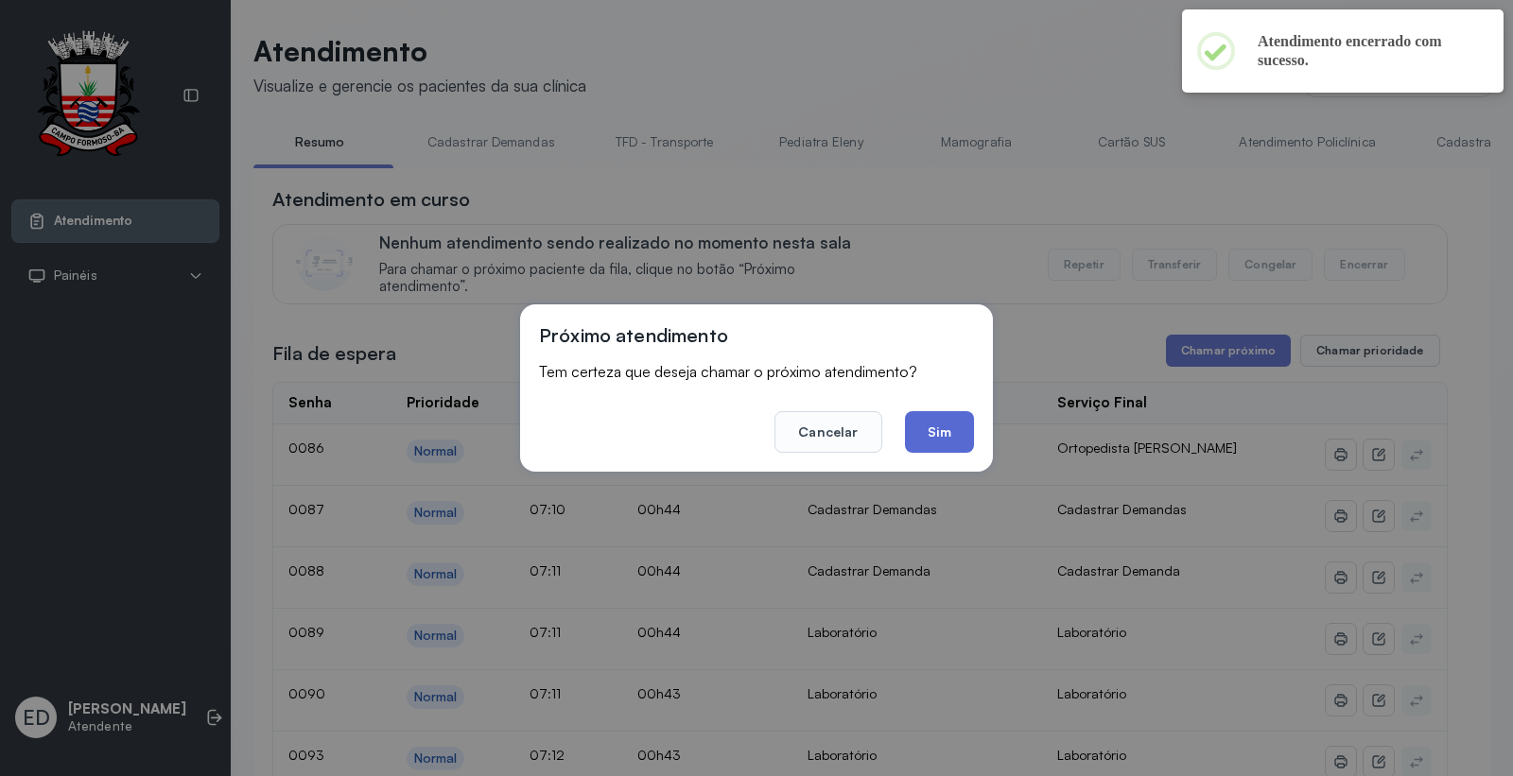
drag, startPoint x: 937, startPoint y: 426, endPoint x: 936, endPoint y: 393, distance: 33.1
click at [936, 426] on button "Sim" at bounding box center [939, 432] width 69 height 42
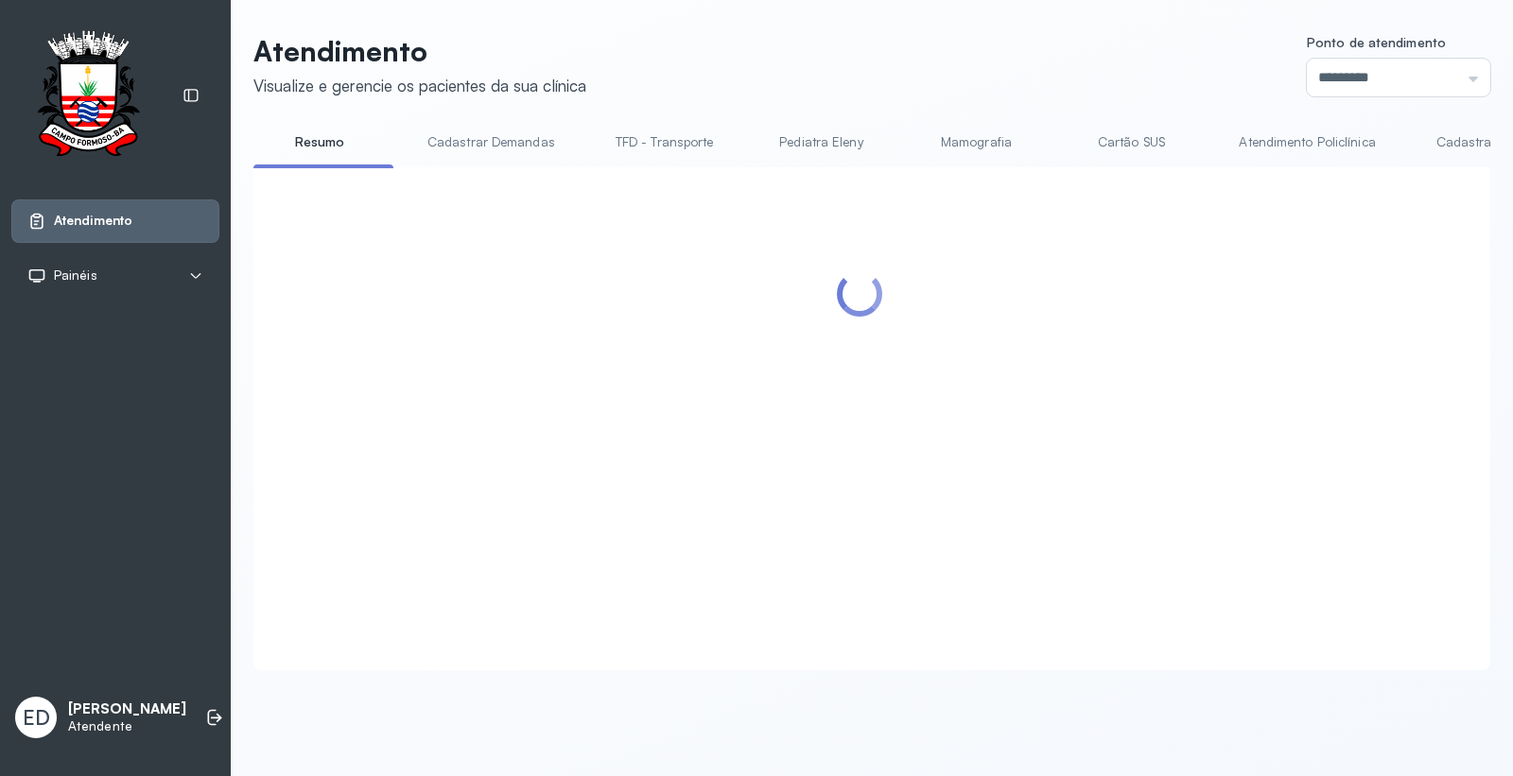
click at [1013, 63] on header "Atendimento Visualize e gerencie os pacientes da sua clínica Ponto de atendimen…" at bounding box center [871, 65] width 1237 height 62
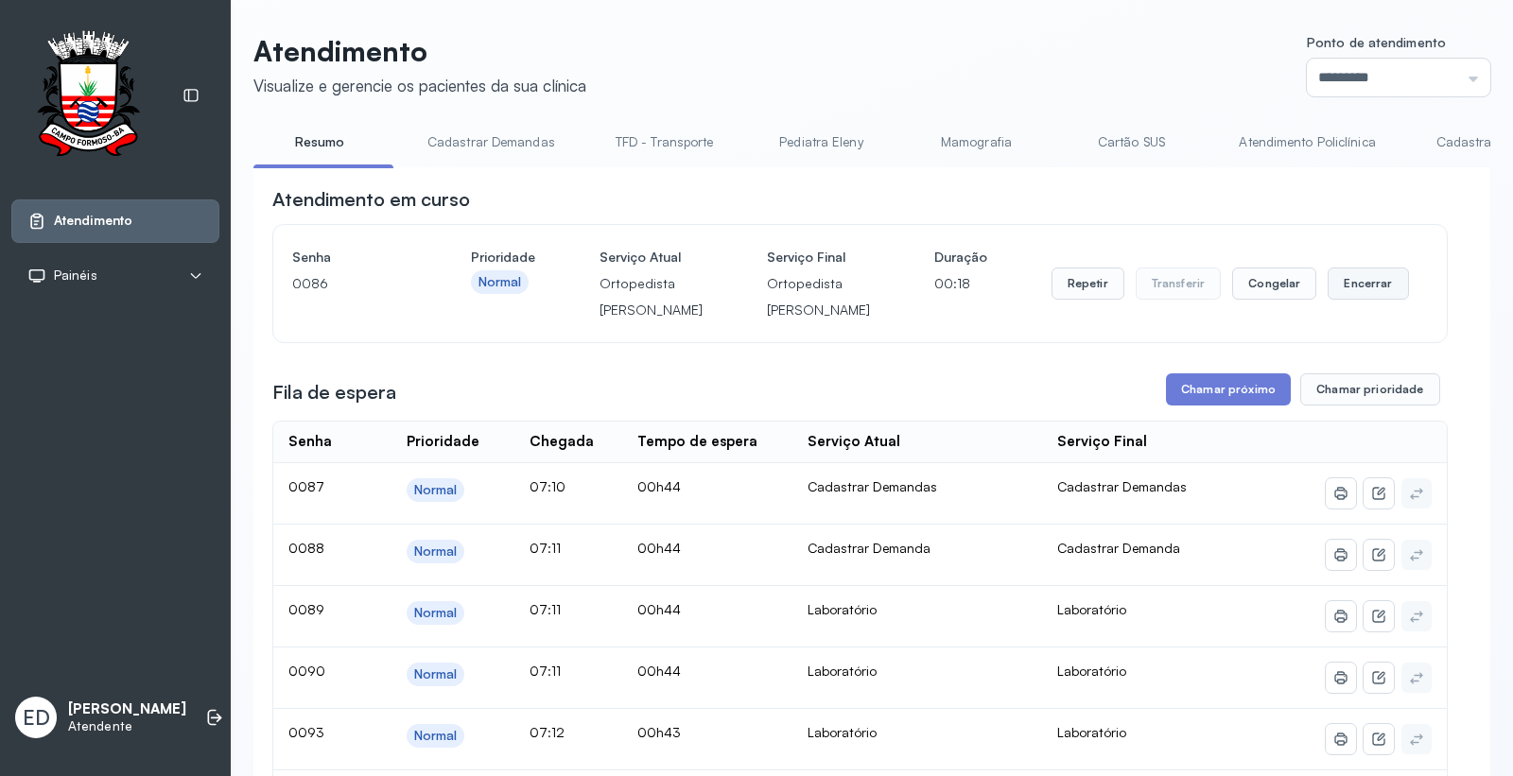
click at [1378, 289] on button "Encerrar" at bounding box center [1367, 284] width 80 height 32
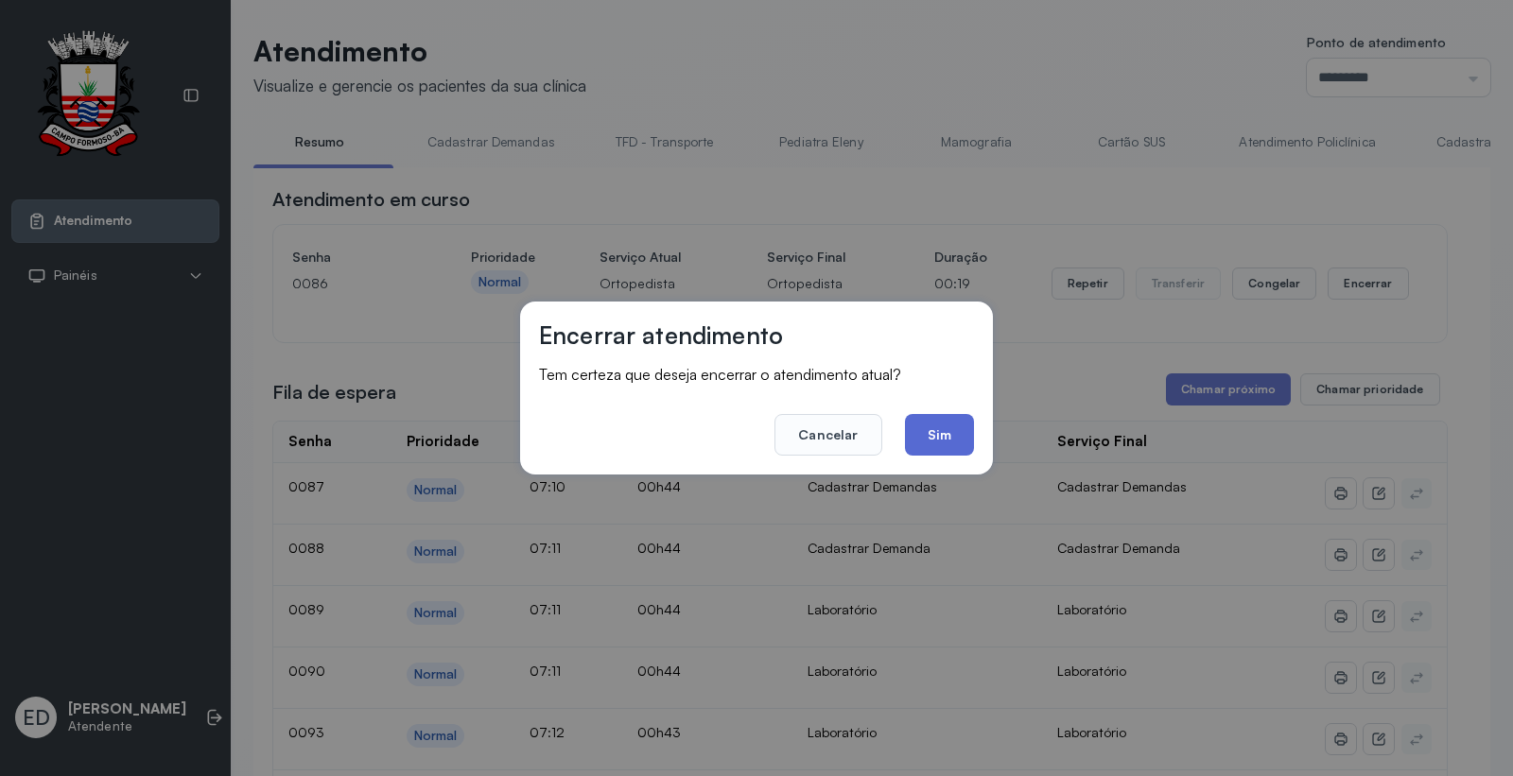
click at [932, 424] on button "Sim" at bounding box center [939, 435] width 69 height 42
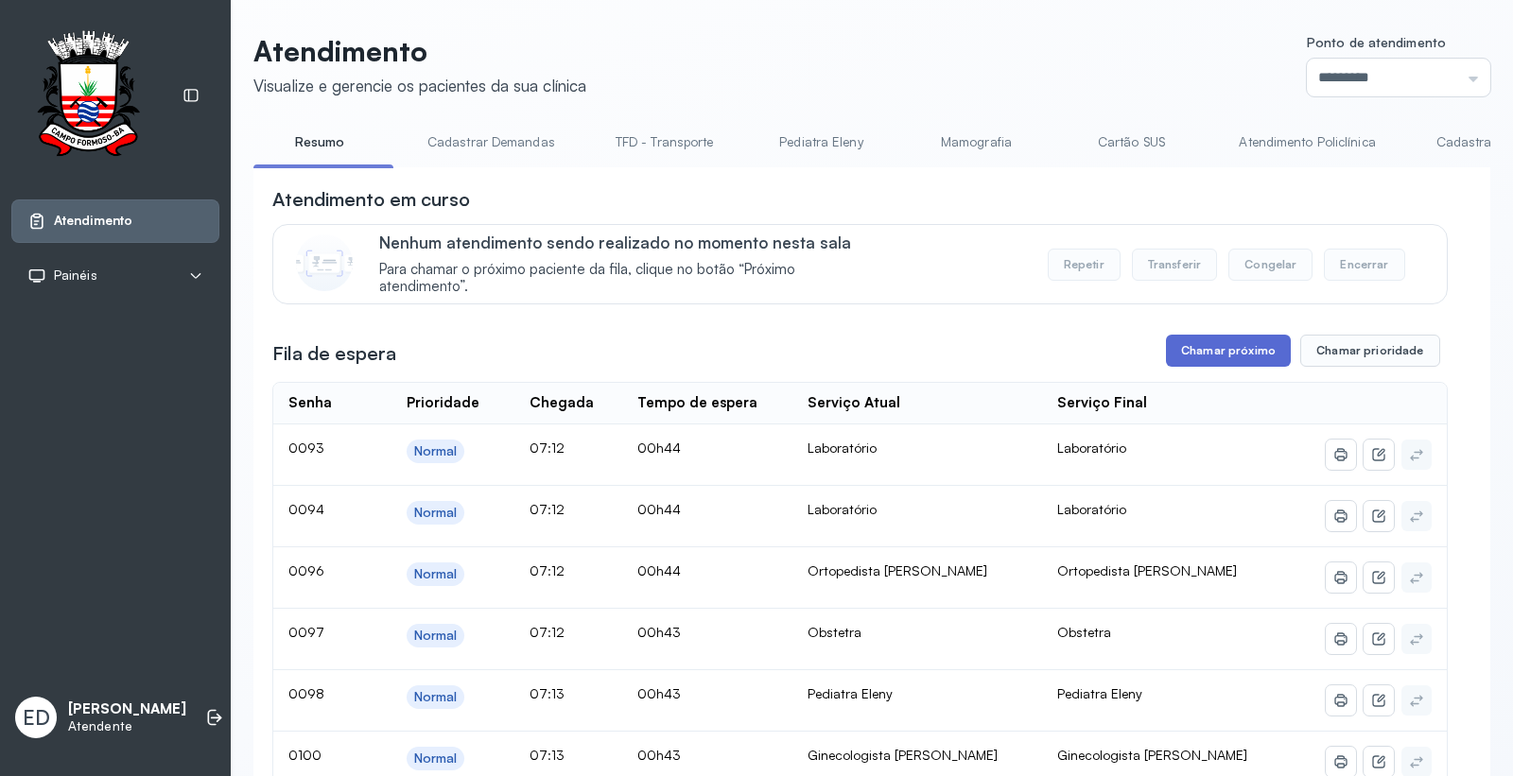
click at [1259, 356] on button "Chamar próximo" at bounding box center [1228, 351] width 125 height 32
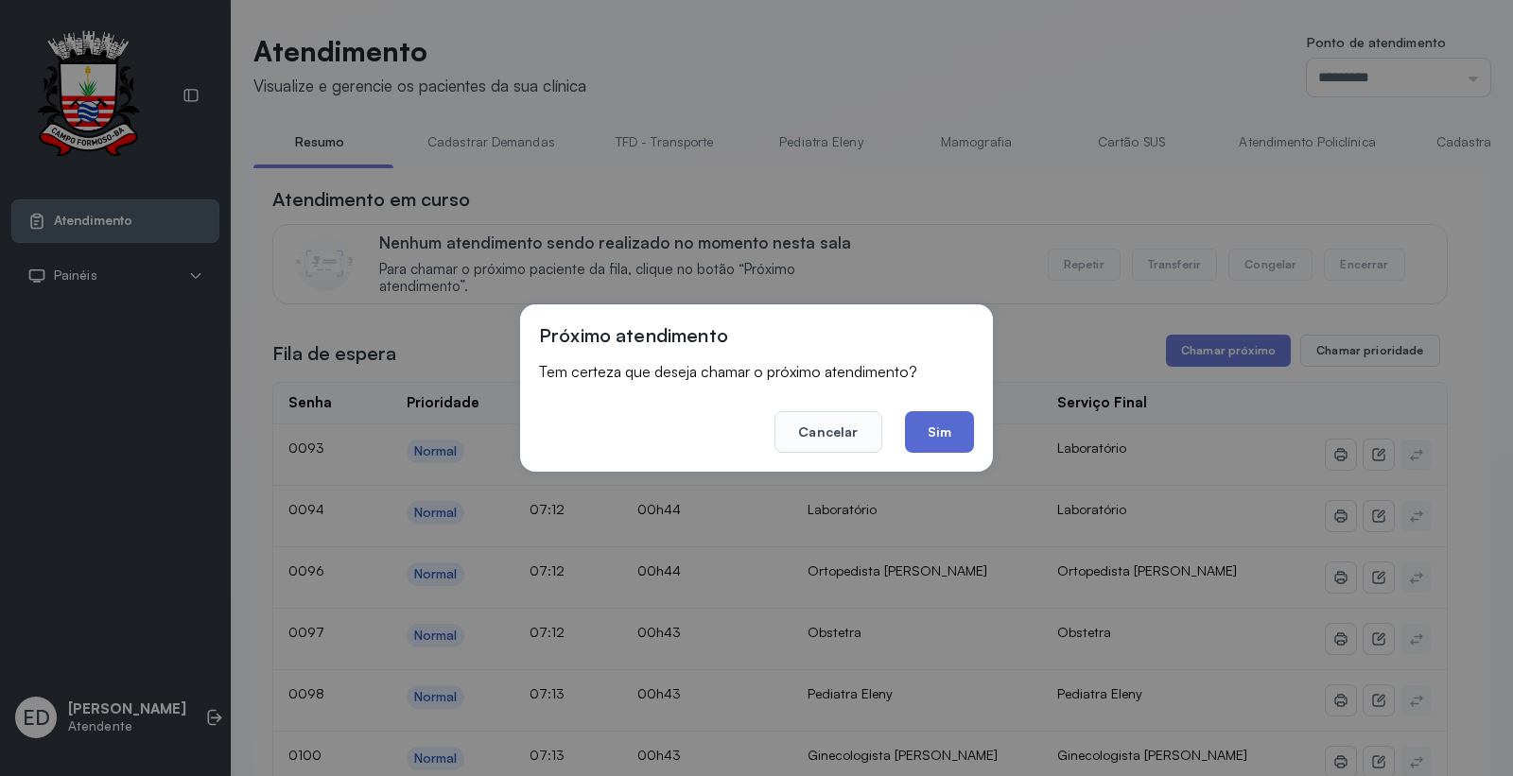
click at [924, 440] on button "Sim" at bounding box center [939, 432] width 69 height 42
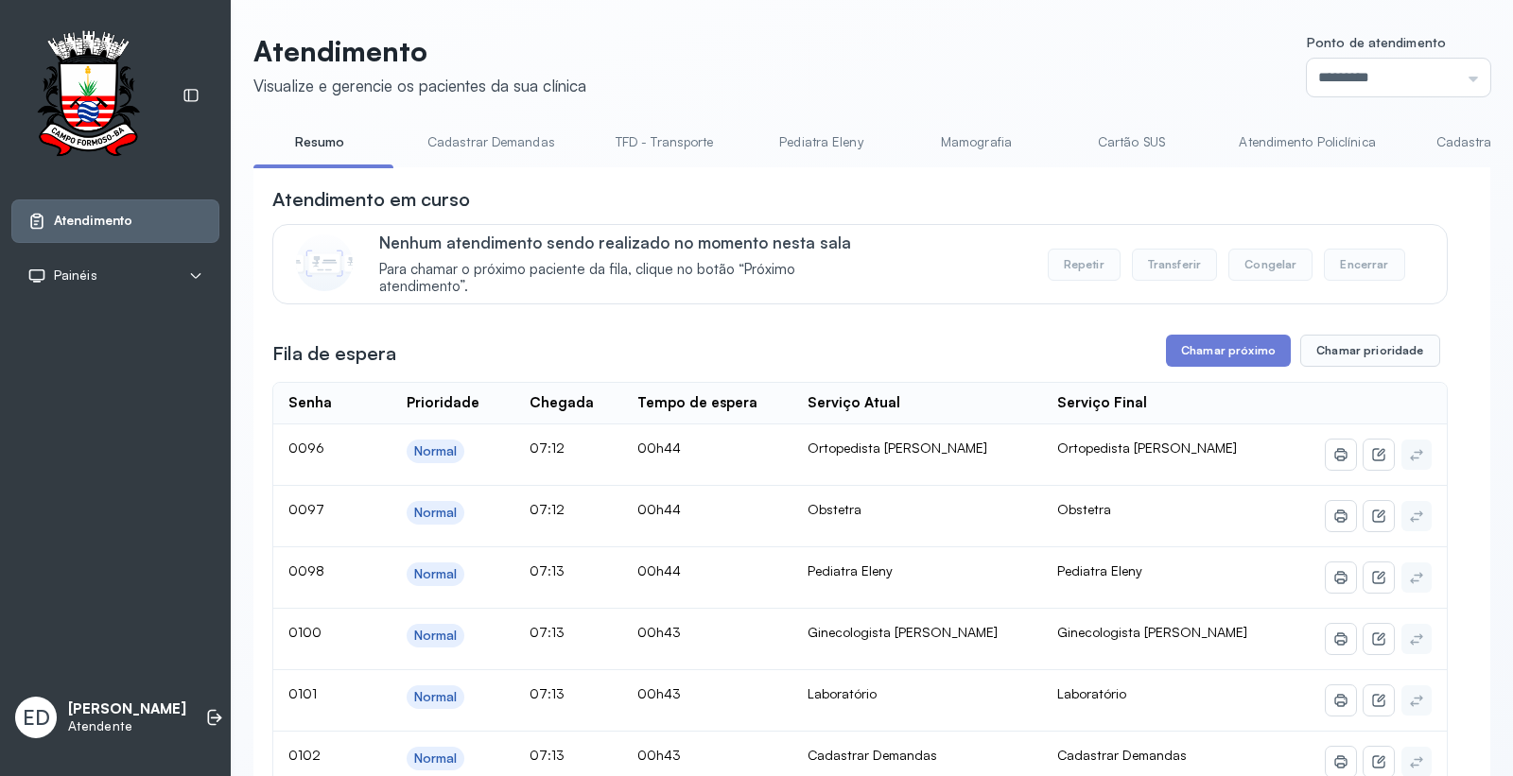
click at [972, 60] on header "Atendimento Visualize e gerencie os pacientes da sua clínica Ponto de atendimen…" at bounding box center [871, 65] width 1237 height 62
click at [972, 59] on header "Atendimento Visualize e gerencie os pacientes da sua clínica Ponto de atendimen…" at bounding box center [871, 65] width 1237 height 62
click at [977, 58] on header "Atendimento Visualize e gerencie os pacientes da sua clínica Ponto de atendimen…" at bounding box center [871, 65] width 1237 height 62
click at [1249, 355] on button "Chamar próximo" at bounding box center [1228, 351] width 125 height 32
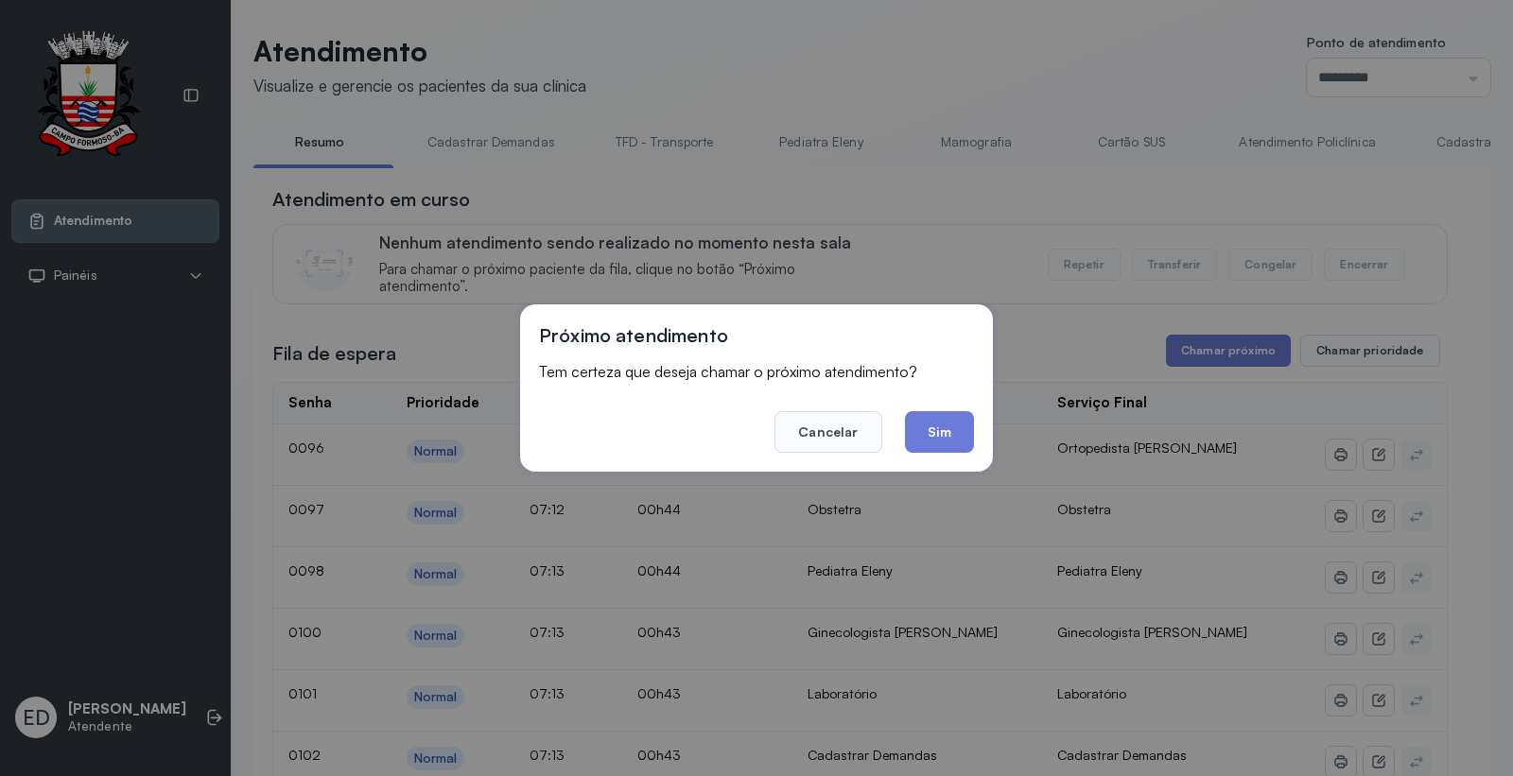
click at [978, 439] on div "Próximo atendimento Tem certeza que deseja chamar o próximo atendimento? Cancel…" at bounding box center [756, 387] width 473 height 167
click at [952, 437] on button "Sim" at bounding box center [939, 432] width 69 height 42
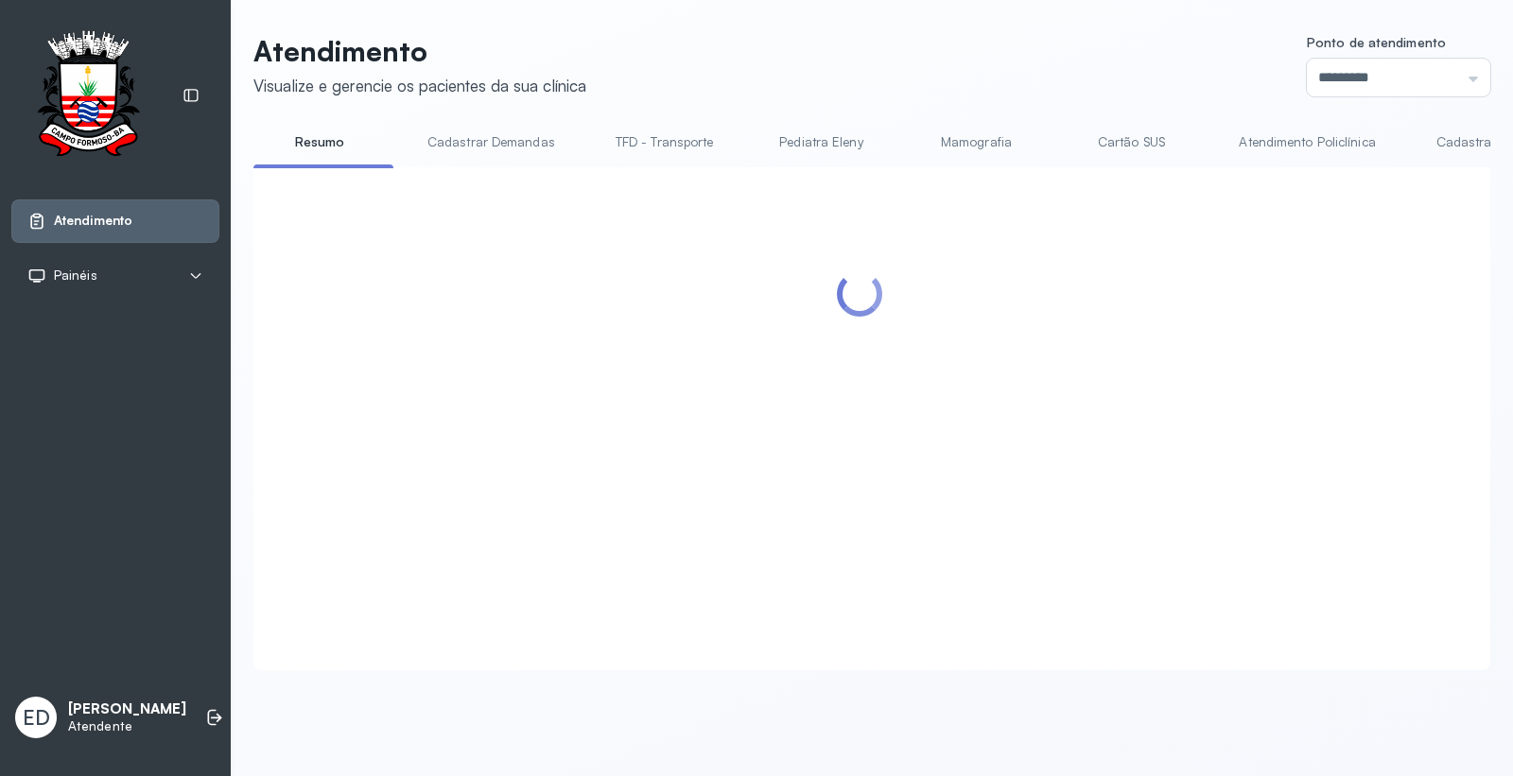
drag, startPoint x: 1005, startPoint y: 108, endPoint x: 1073, endPoint y: 79, distance: 73.7
click at [1015, 104] on div "Atendimento Visualize e gerencie os pacientes da sua clínica Ponto de atendimen…" at bounding box center [871, 352] width 1237 height 636
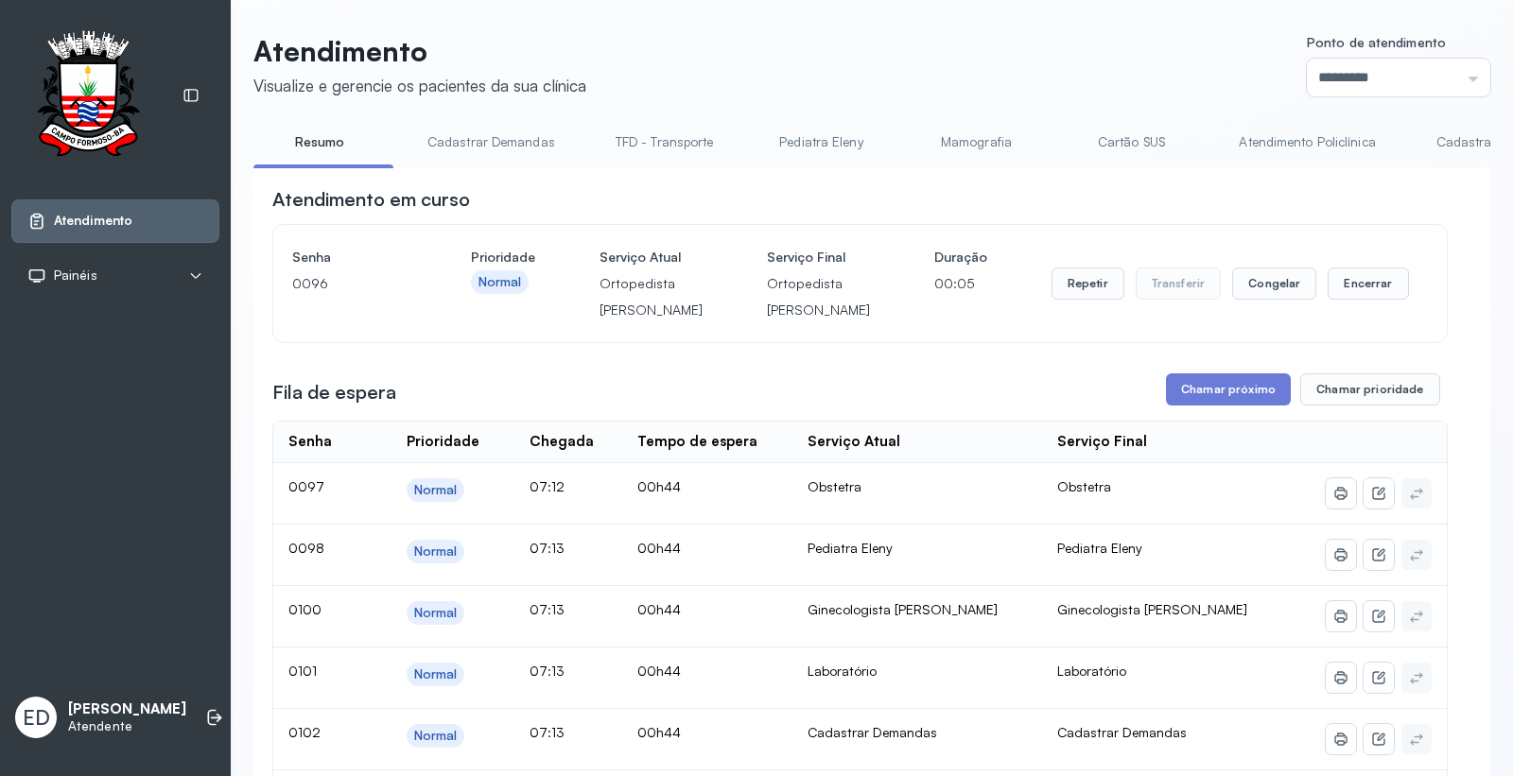
click at [993, 51] on header "Atendimento Visualize e gerencie os pacientes da sua clínica Ponto de atendimen…" at bounding box center [871, 65] width 1237 height 62
click at [1377, 300] on button "Encerrar" at bounding box center [1367, 284] width 80 height 32
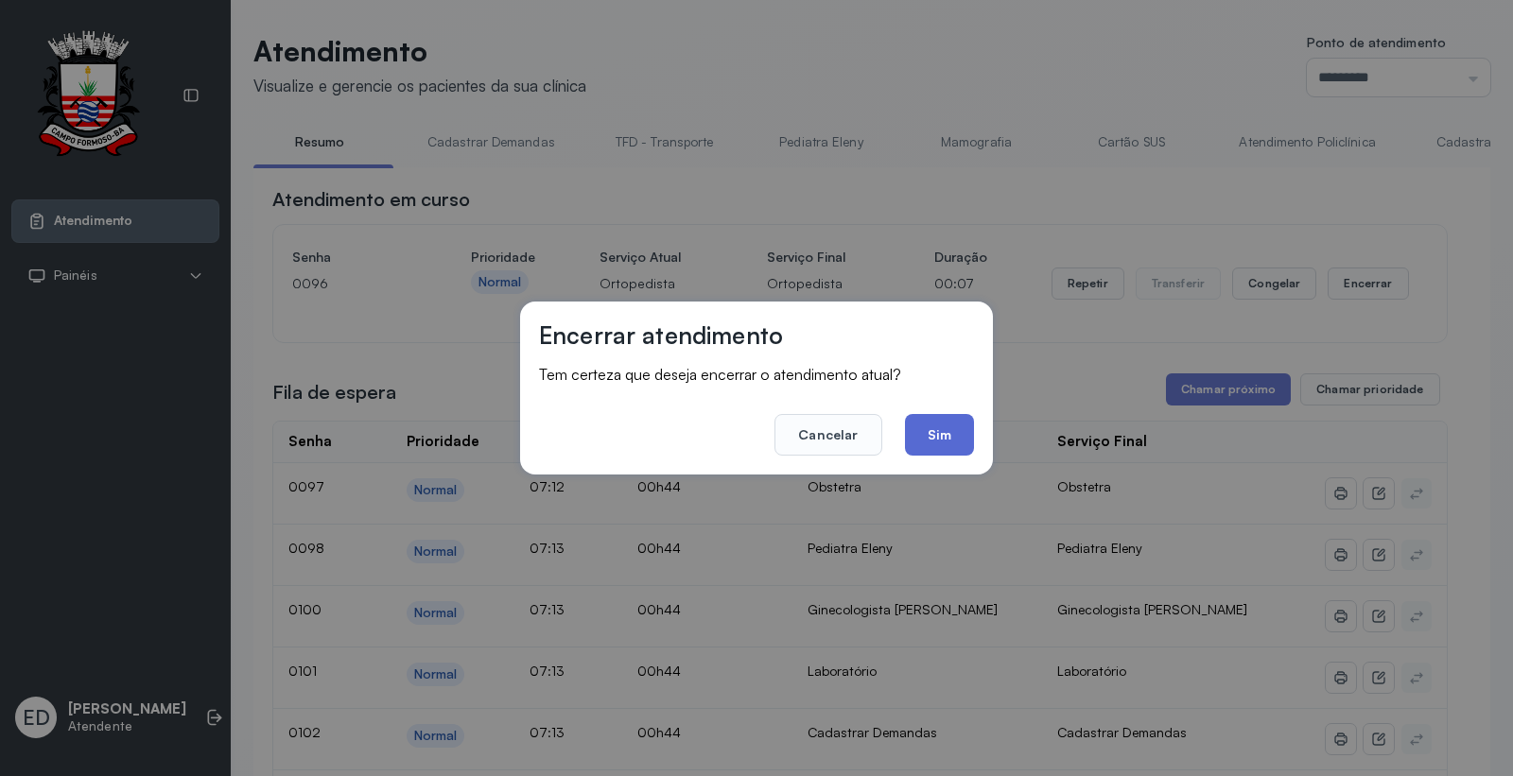
click at [919, 430] on button "Sim" at bounding box center [939, 435] width 69 height 42
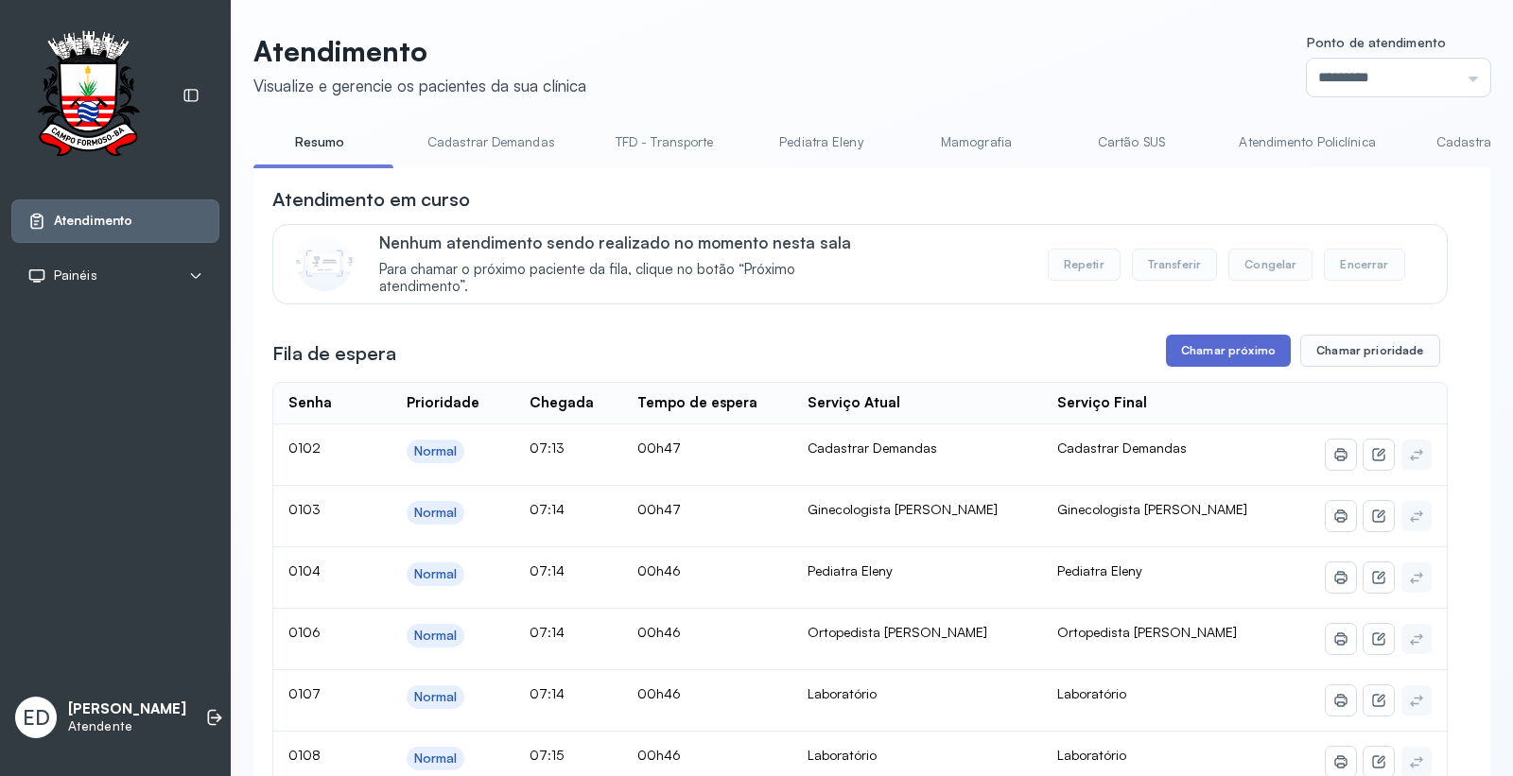
click at [1191, 351] on button "Chamar próximo" at bounding box center [1228, 351] width 125 height 32
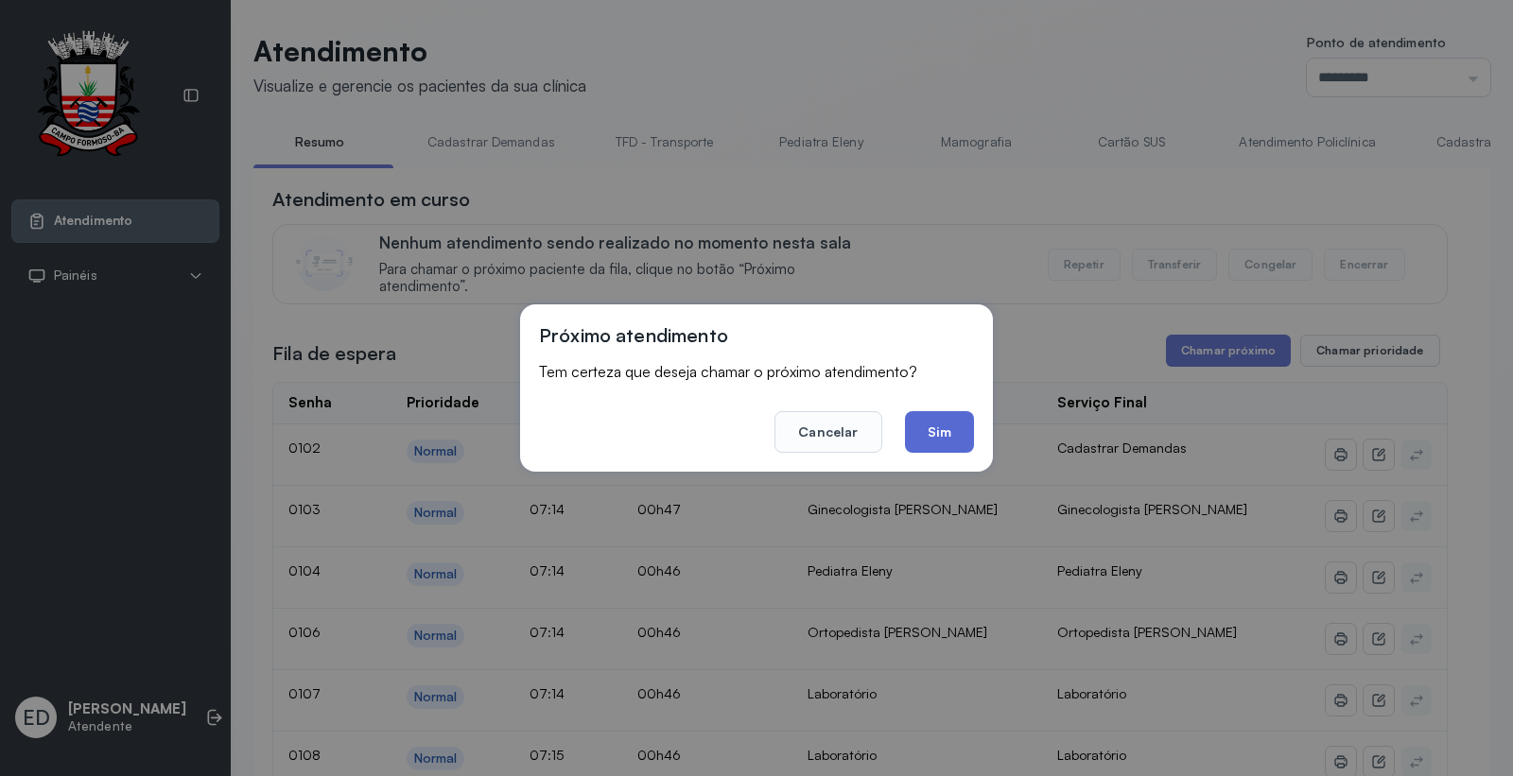
click at [938, 422] on button "Sim" at bounding box center [939, 432] width 69 height 42
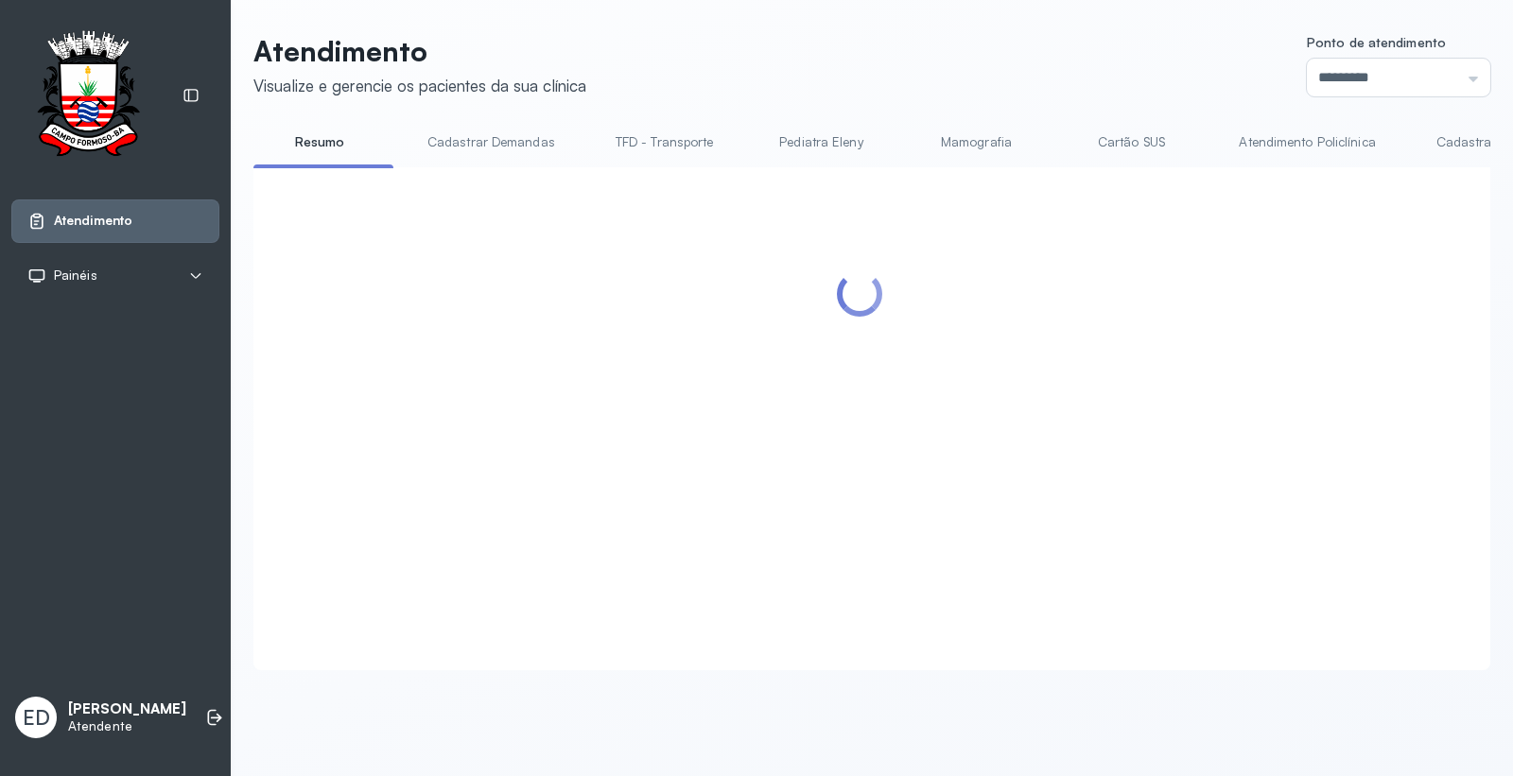
click at [1364, 304] on div at bounding box center [859, 395] width 1175 height 419
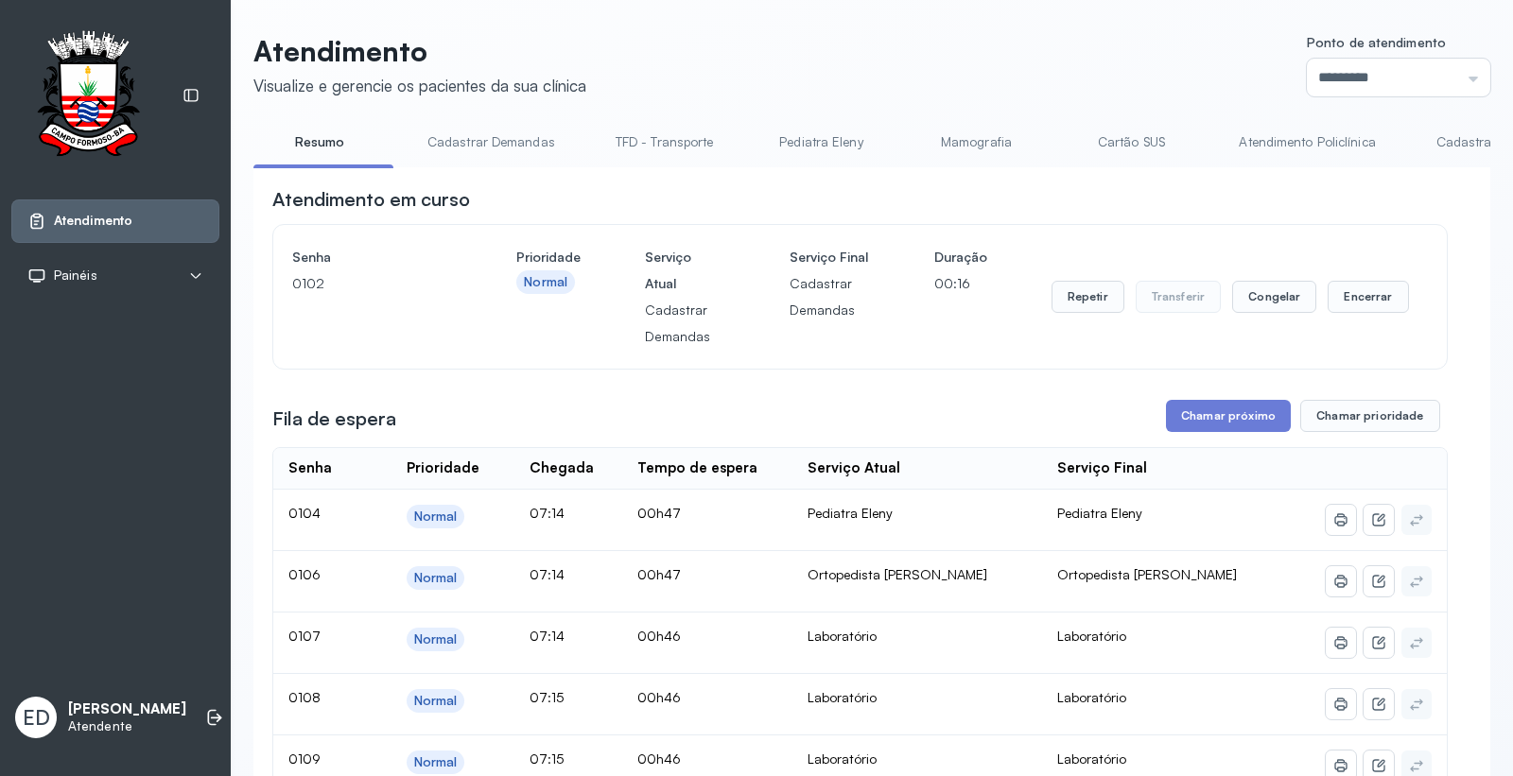
click at [1089, 57] on header "Atendimento Visualize e gerencie os pacientes da sua clínica Ponto de atendimen…" at bounding box center [871, 65] width 1237 height 62
click at [1340, 304] on button "Encerrar" at bounding box center [1367, 297] width 80 height 32
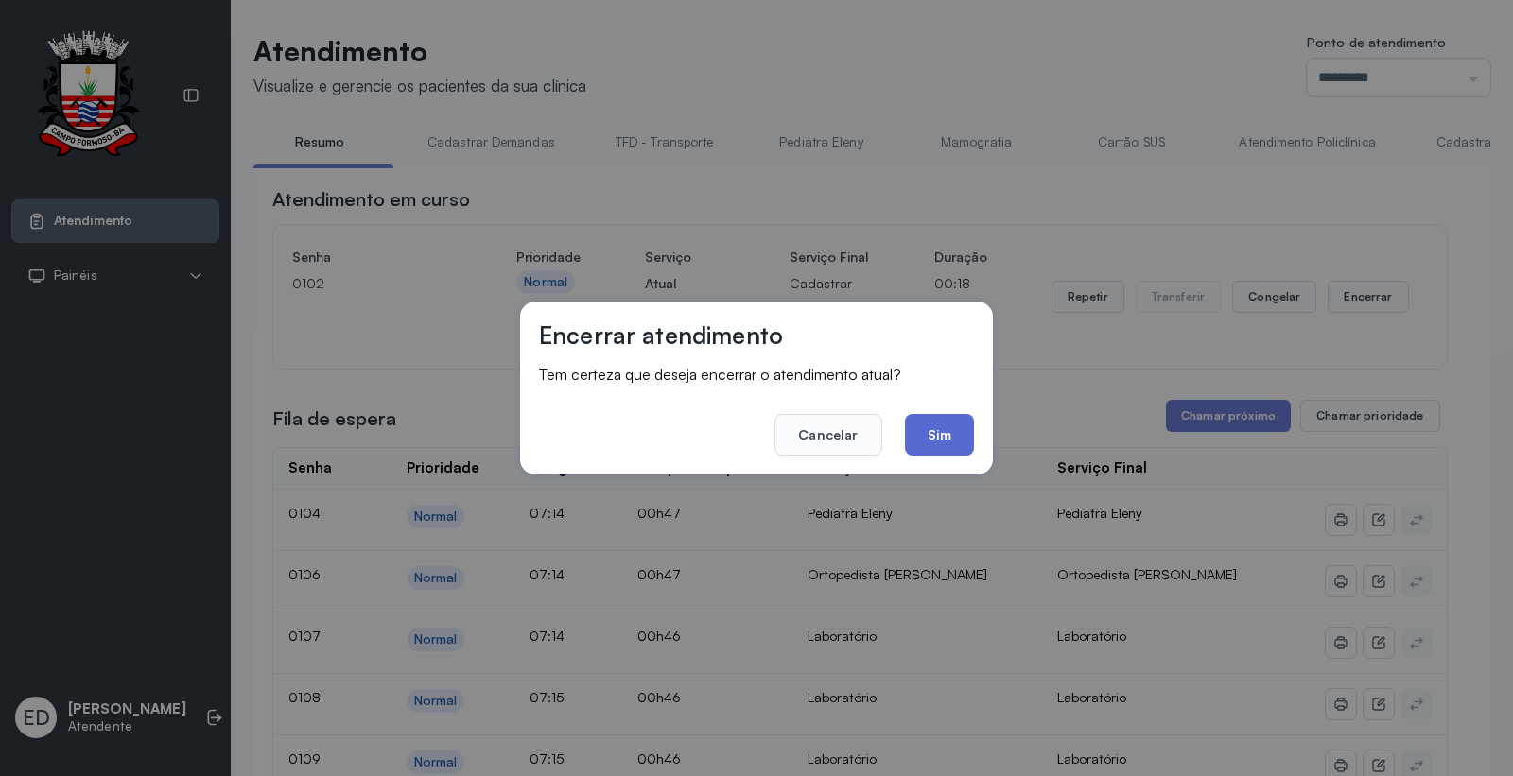
click at [965, 433] on button "Sim" at bounding box center [939, 435] width 69 height 42
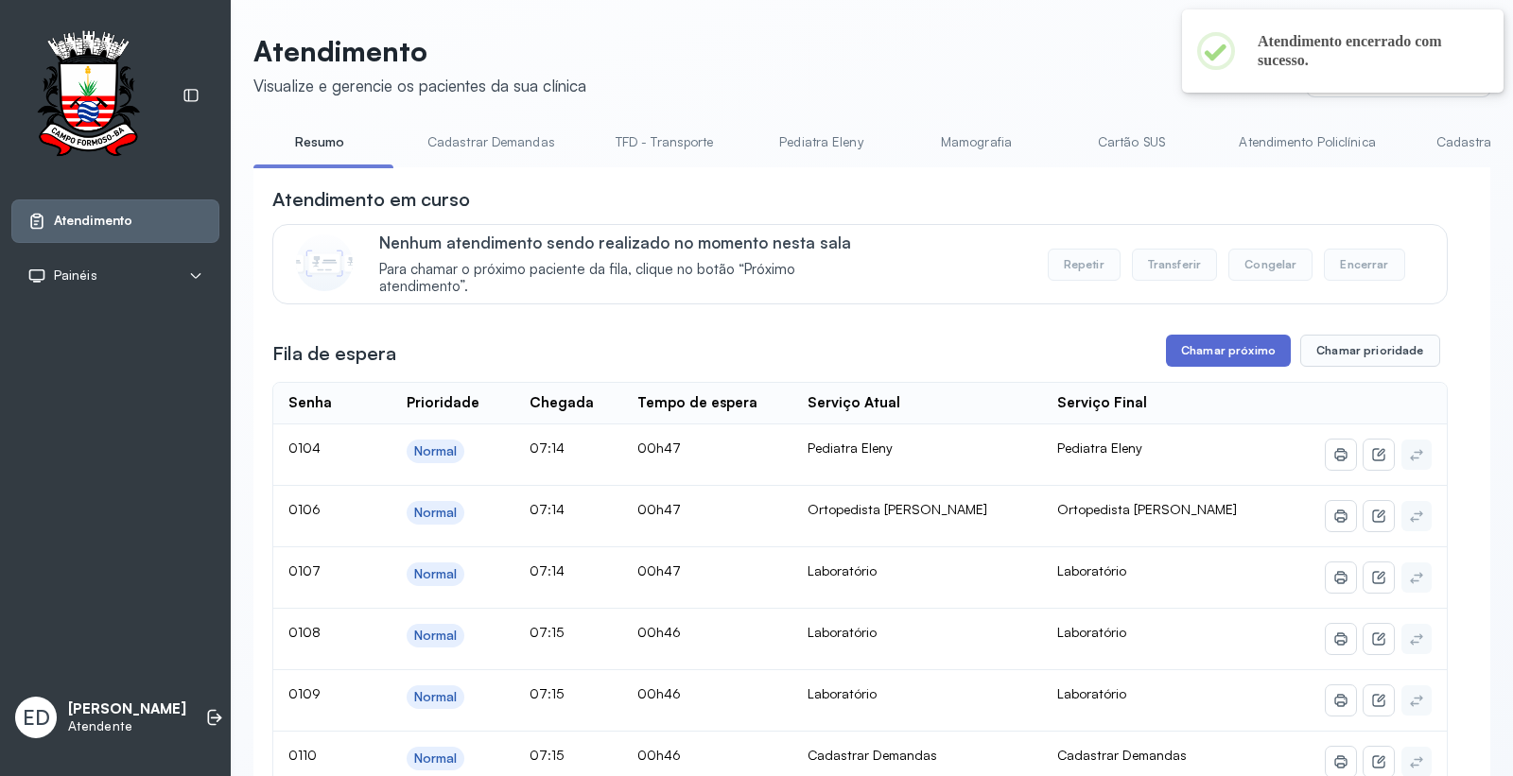
click at [1218, 355] on button "Chamar próximo" at bounding box center [1228, 351] width 125 height 32
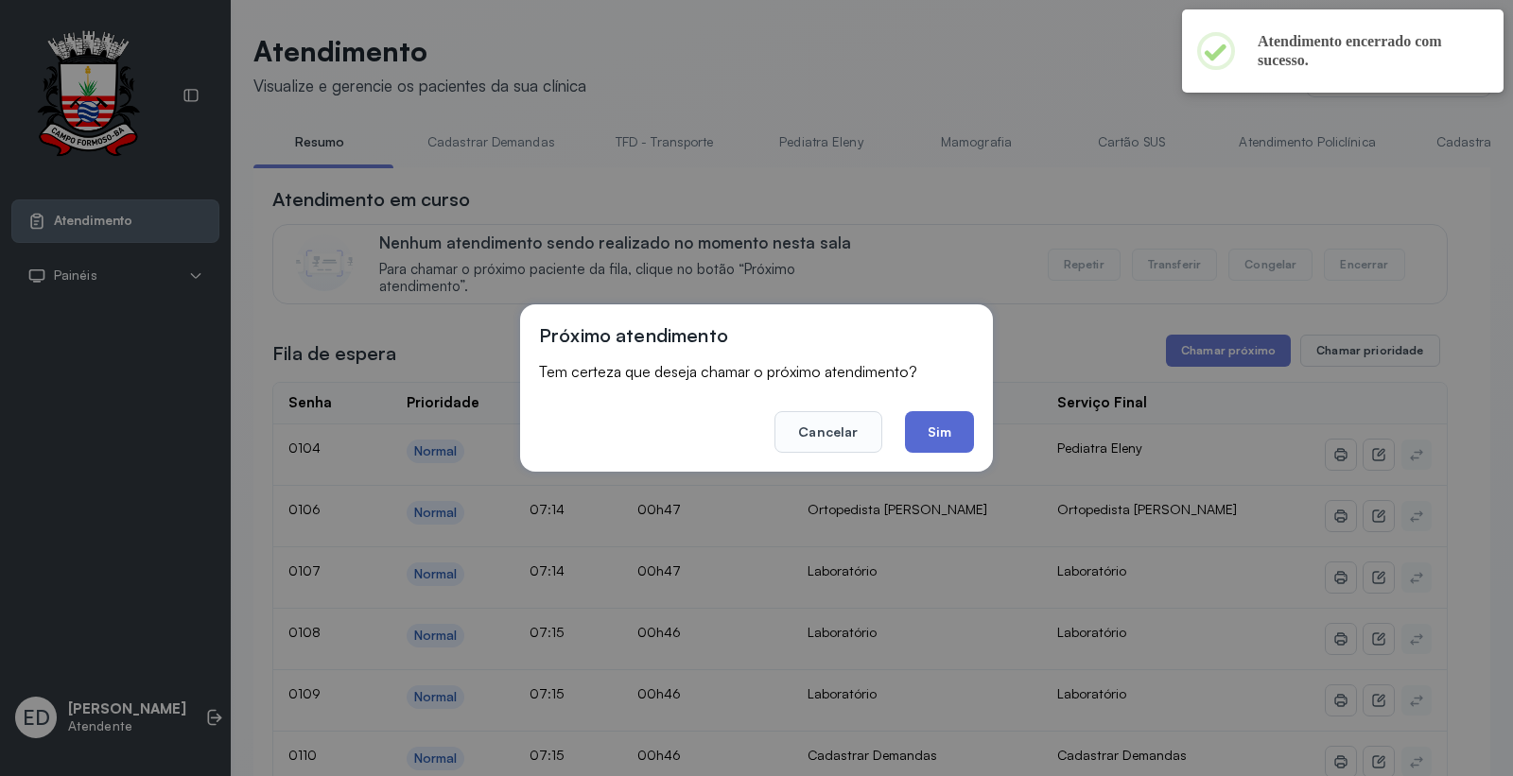
click at [956, 423] on button "Sim" at bounding box center [939, 432] width 69 height 42
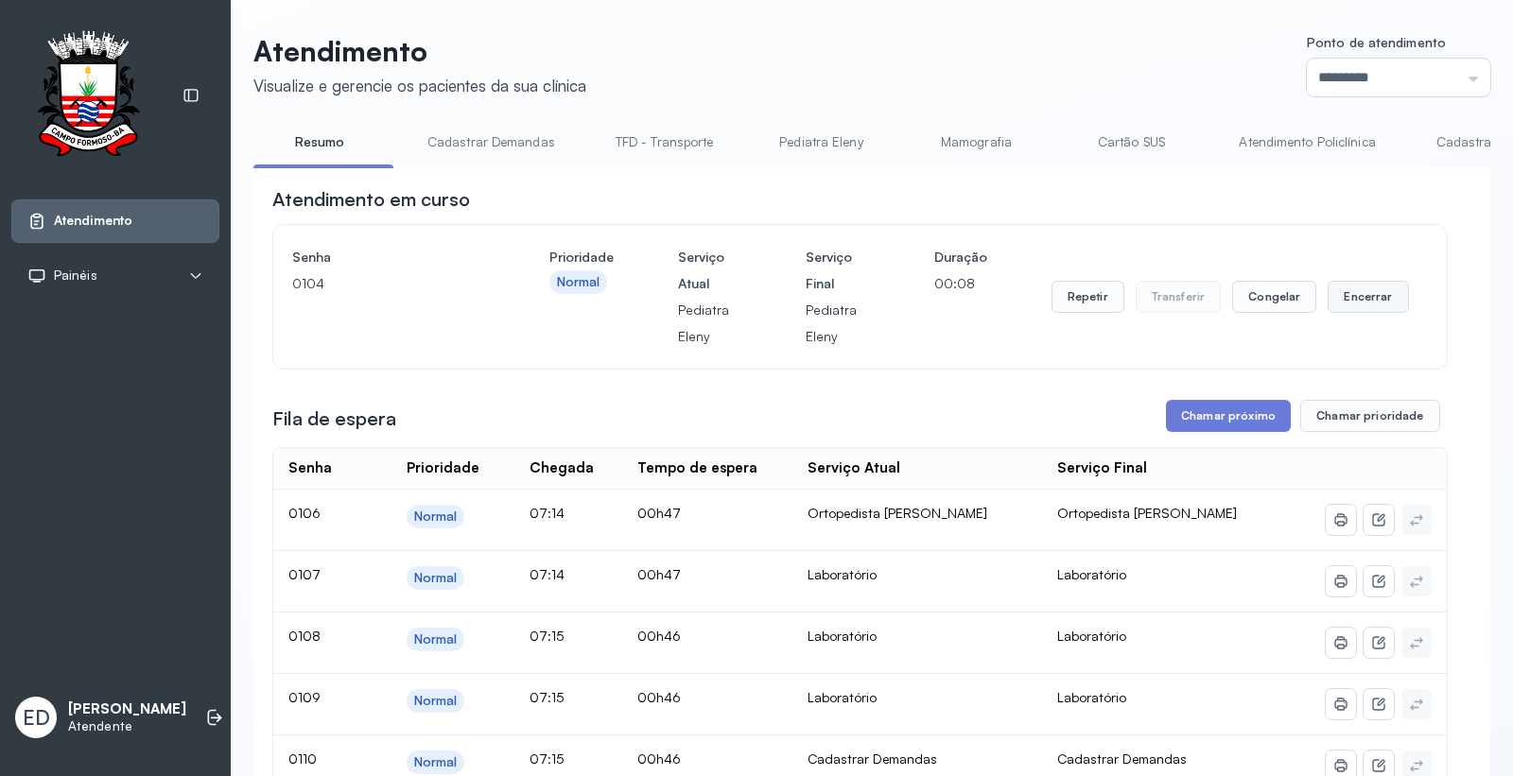
click at [1367, 310] on button "Encerrar" at bounding box center [1367, 297] width 80 height 32
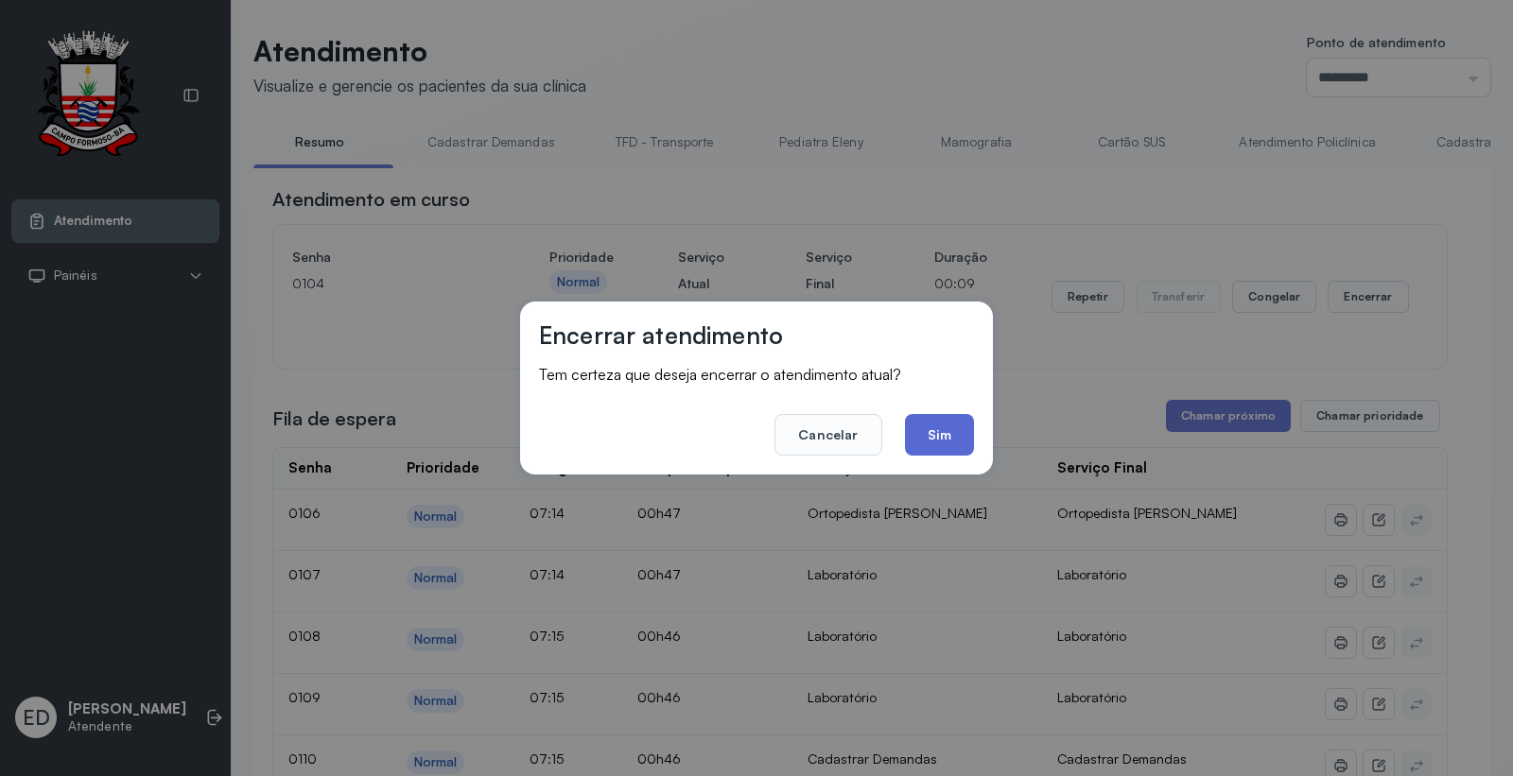
drag, startPoint x: 946, startPoint y: 440, endPoint x: 936, endPoint y: 444, distance: 10.6
click at [943, 441] on button "Sim" at bounding box center [939, 435] width 69 height 42
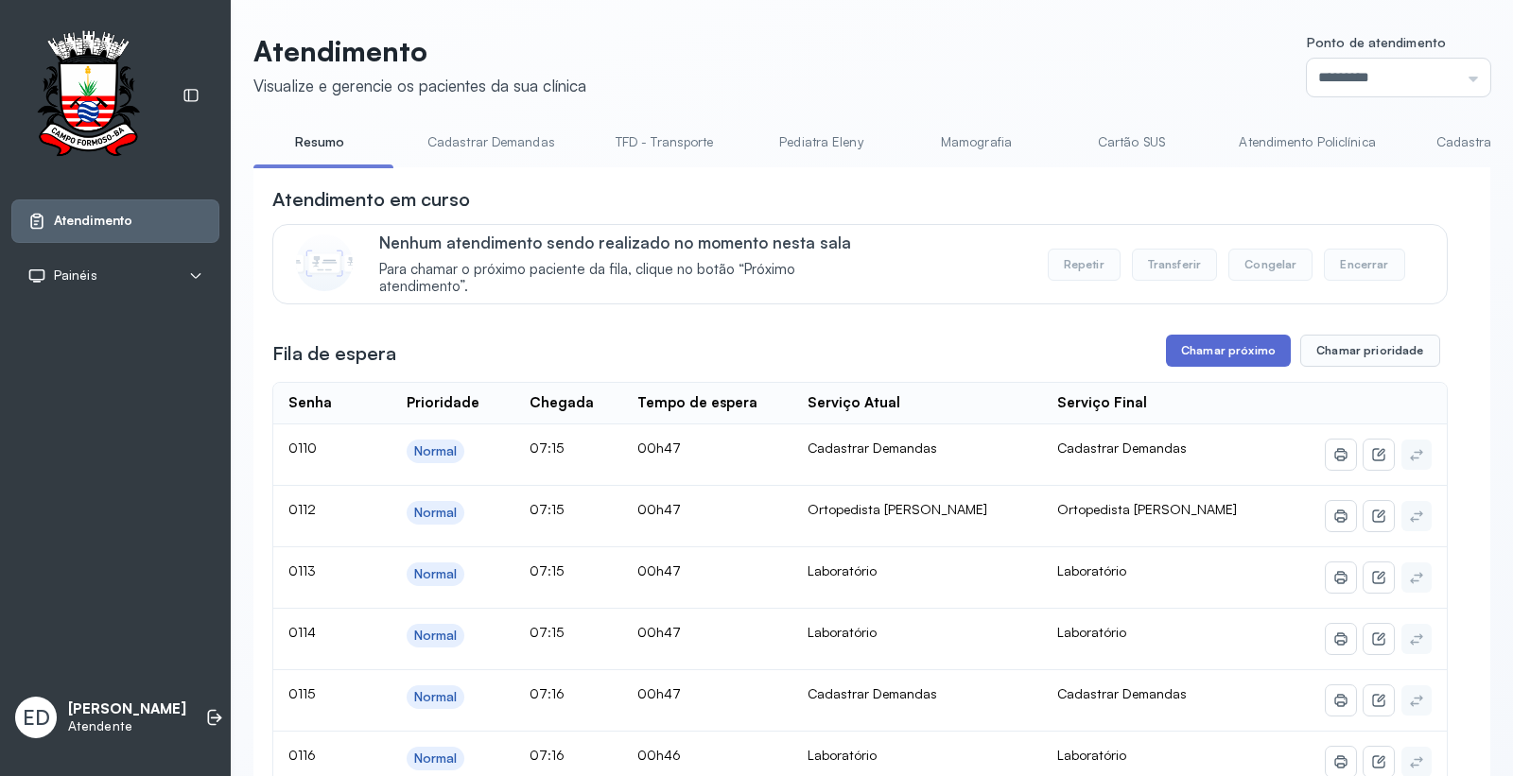
click at [1221, 357] on button "Chamar próximo" at bounding box center [1228, 351] width 125 height 32
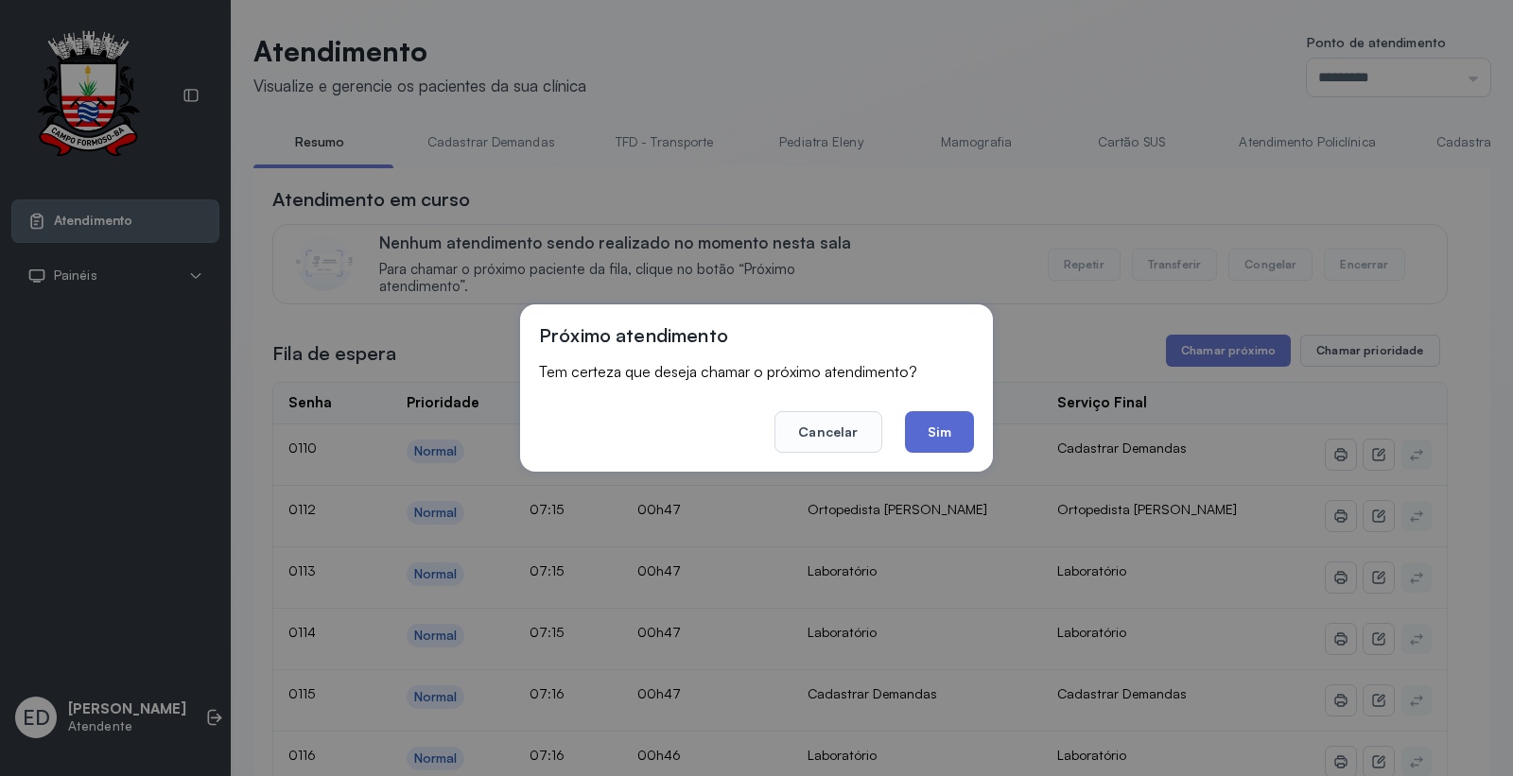
click at [927, 441] on button "Sim" at bounding box center [939, 432] width 69 height 42
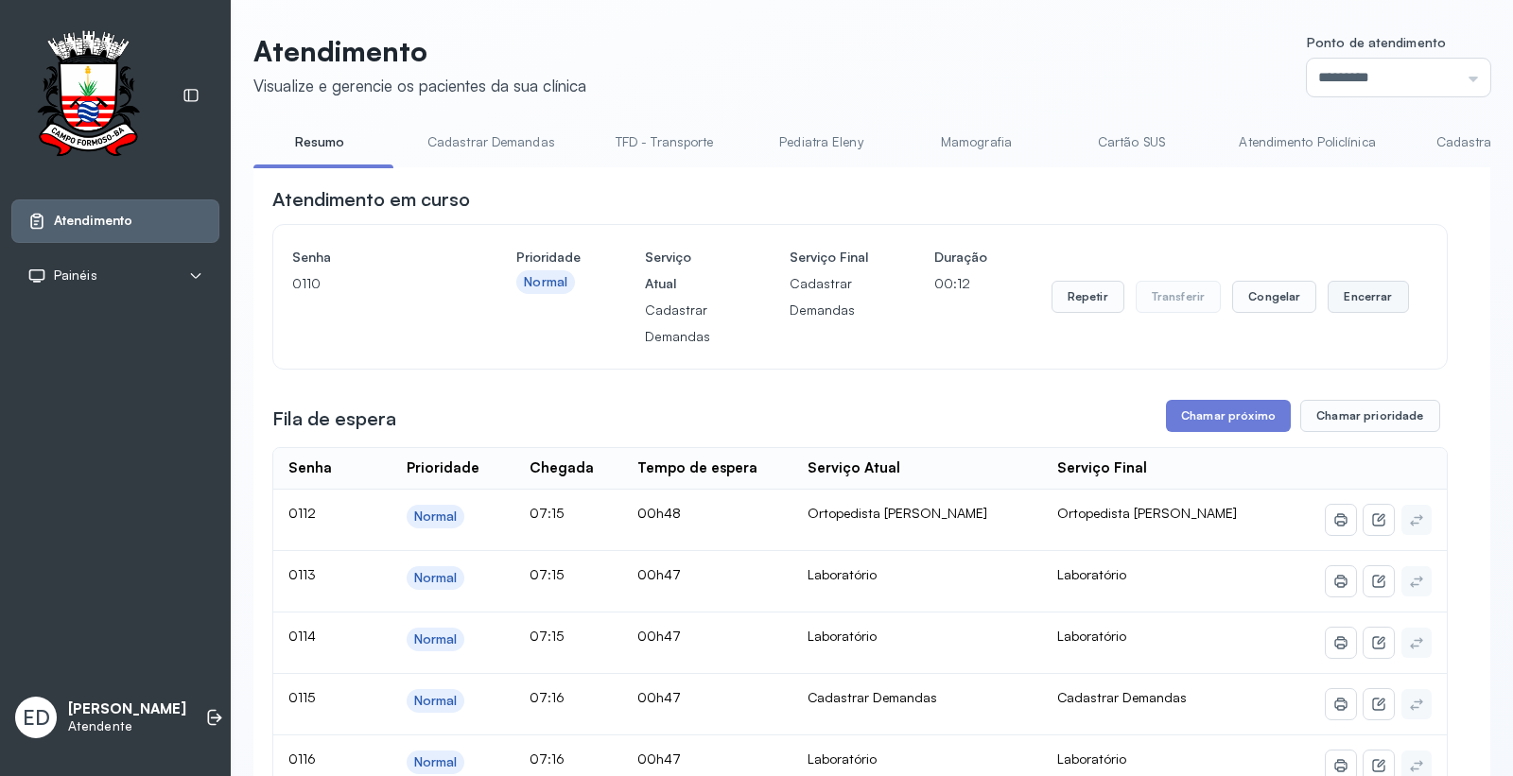
click at [1362, 308] on button "Encerrar" at bounding box center [1367, 297] width 80 height 32
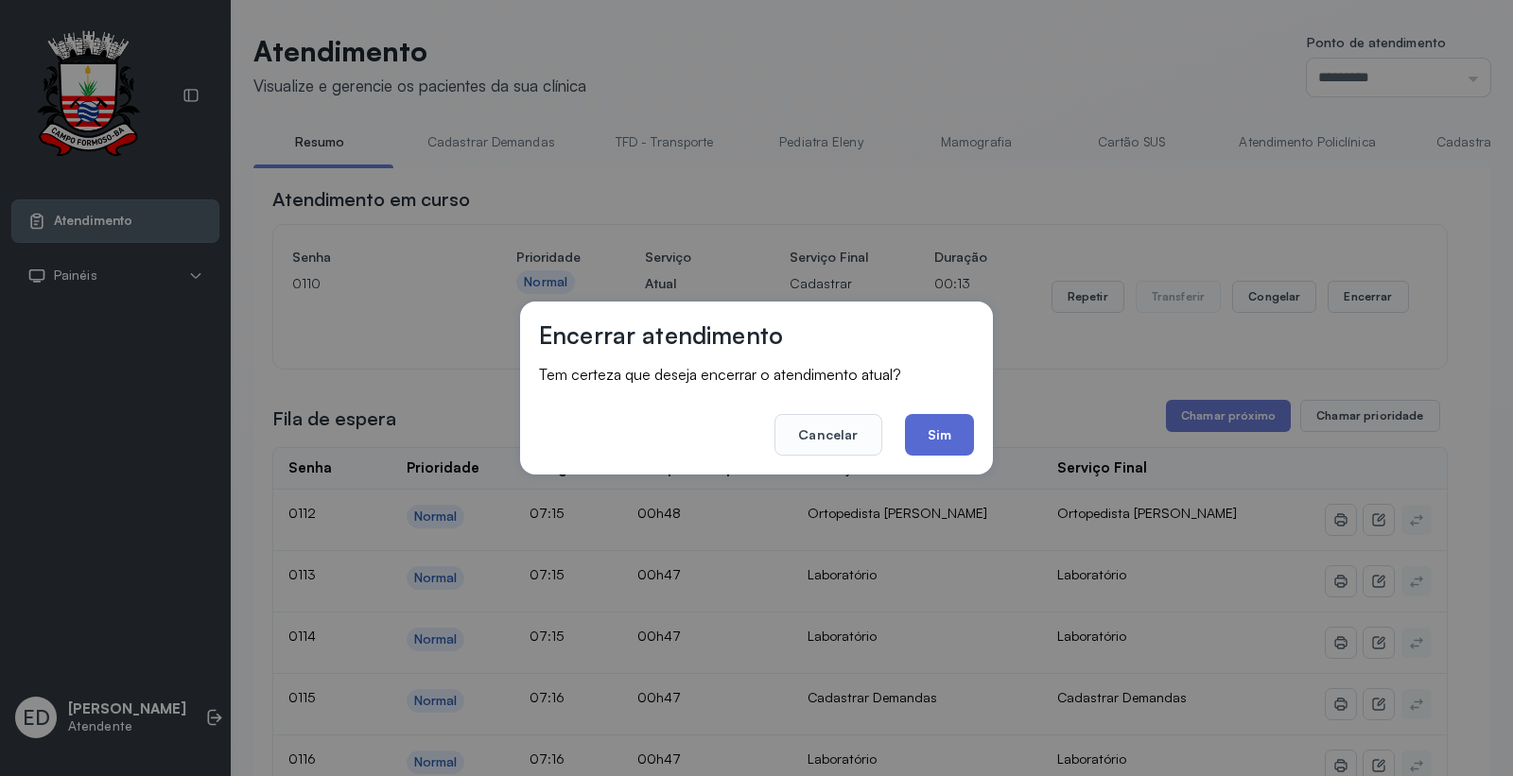
click at [948, 429] on button "Sim" at bounding box center [939, 435] width 69 height 42
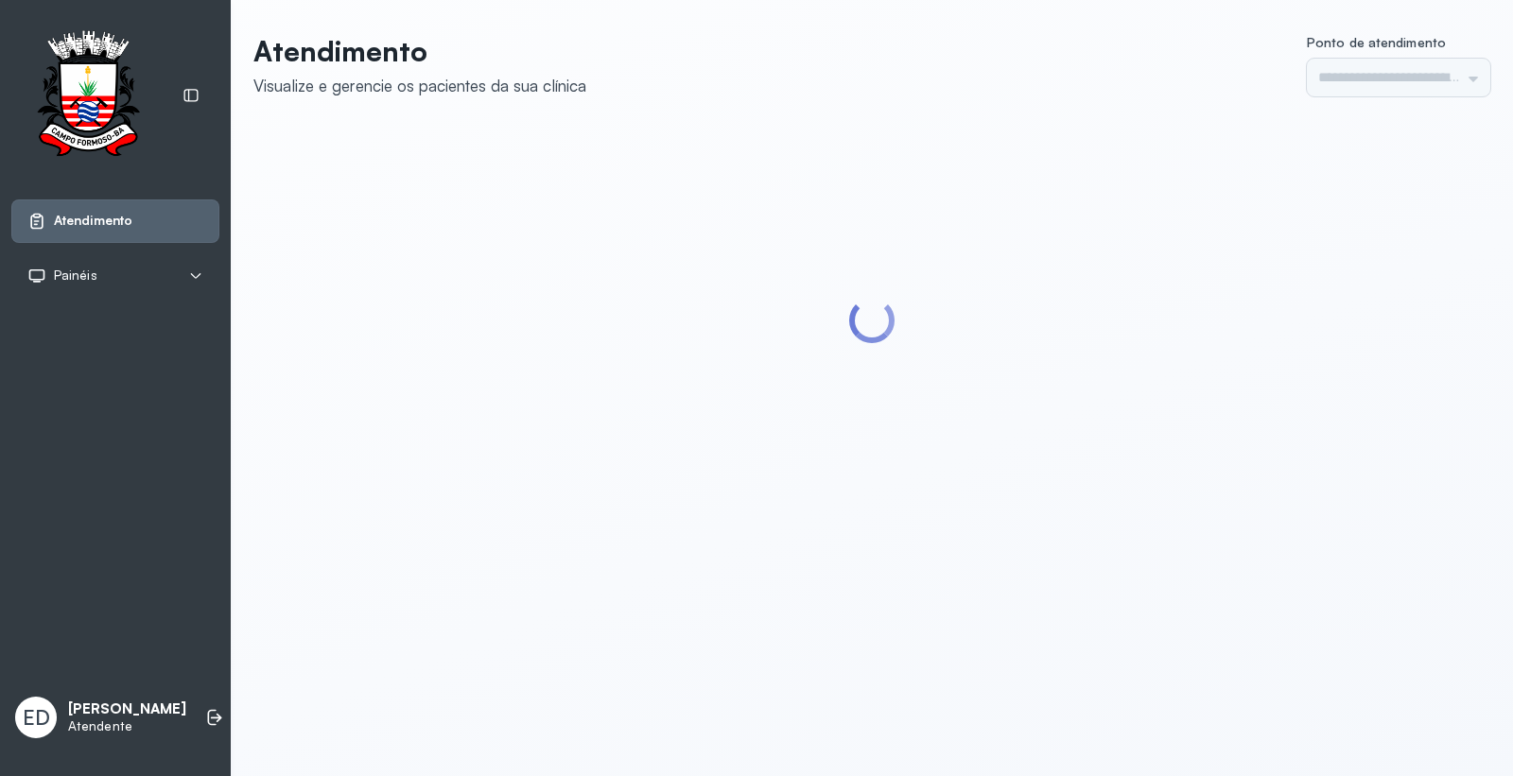
type input "*********"
click at [1050, 376] on div at bounding box center [871, 321] width 1237 height 389
click at [1053, 375] on div at bounding box center [871, 321] width 1237 height 389
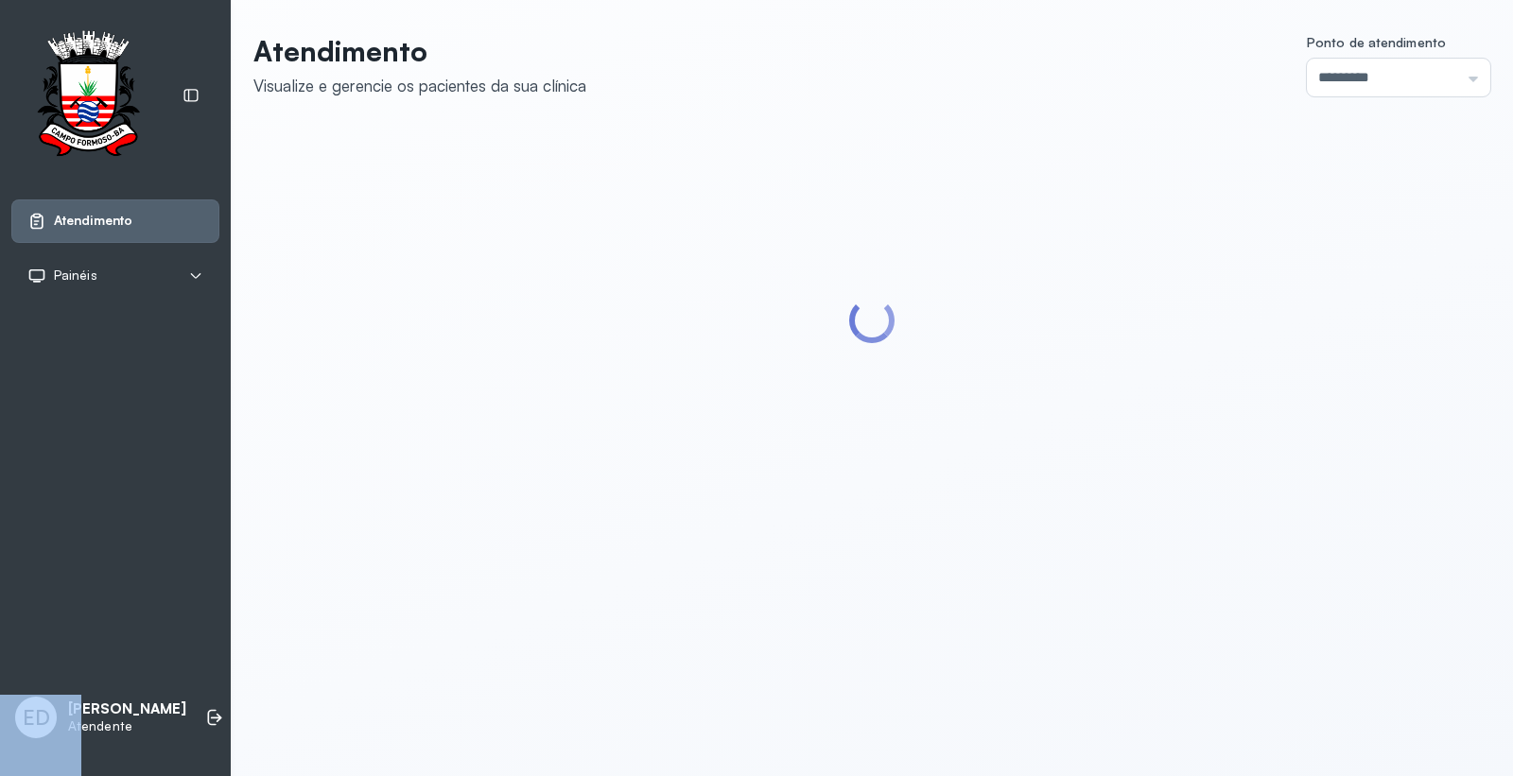
click at [1054, 374] on div at bounding box center [871, 321] width 1237 height 389
type input "*********"
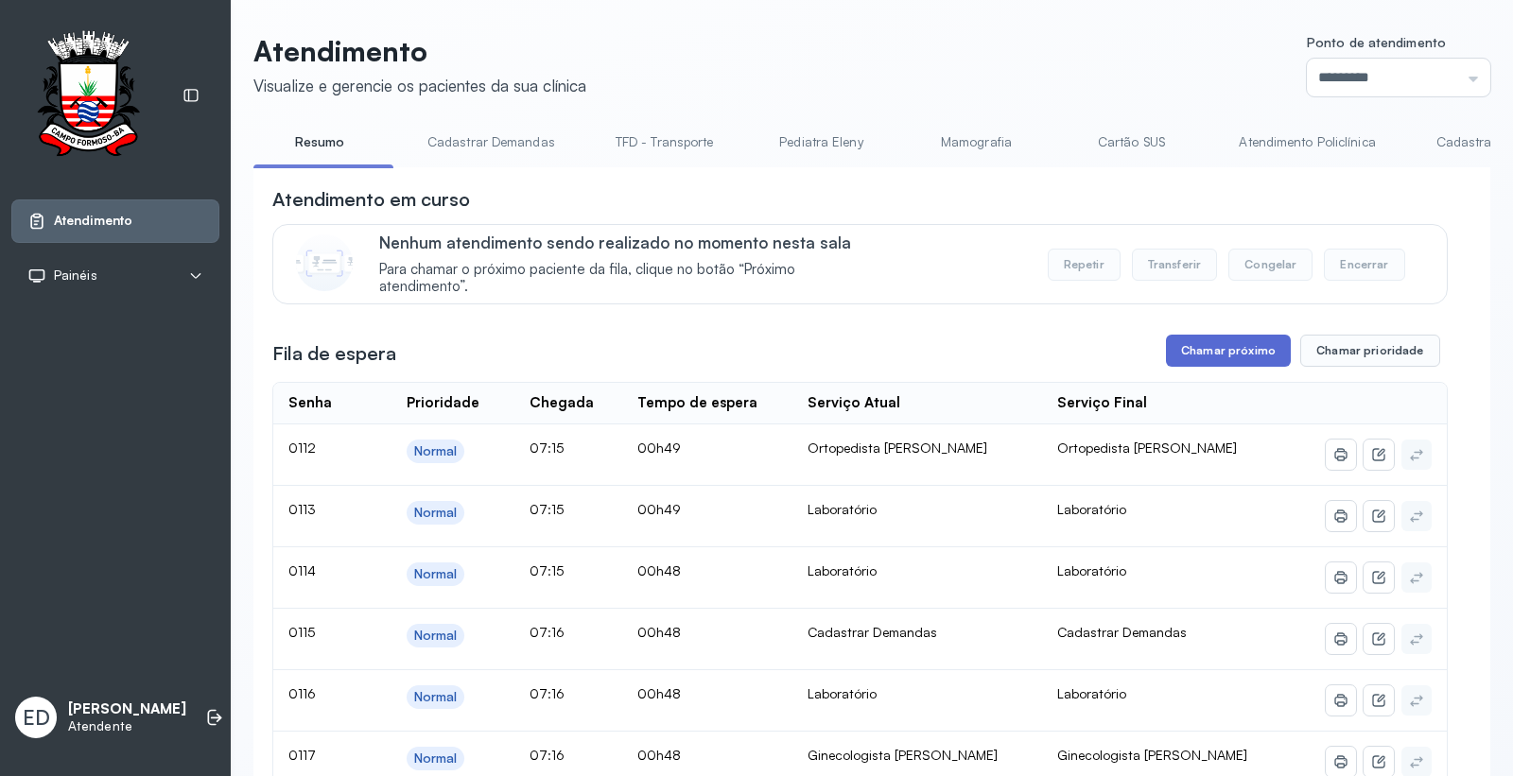
click at [1252, 362] on button "Chamar próximo" at bounding box center [1228, 351] width 125 height 32
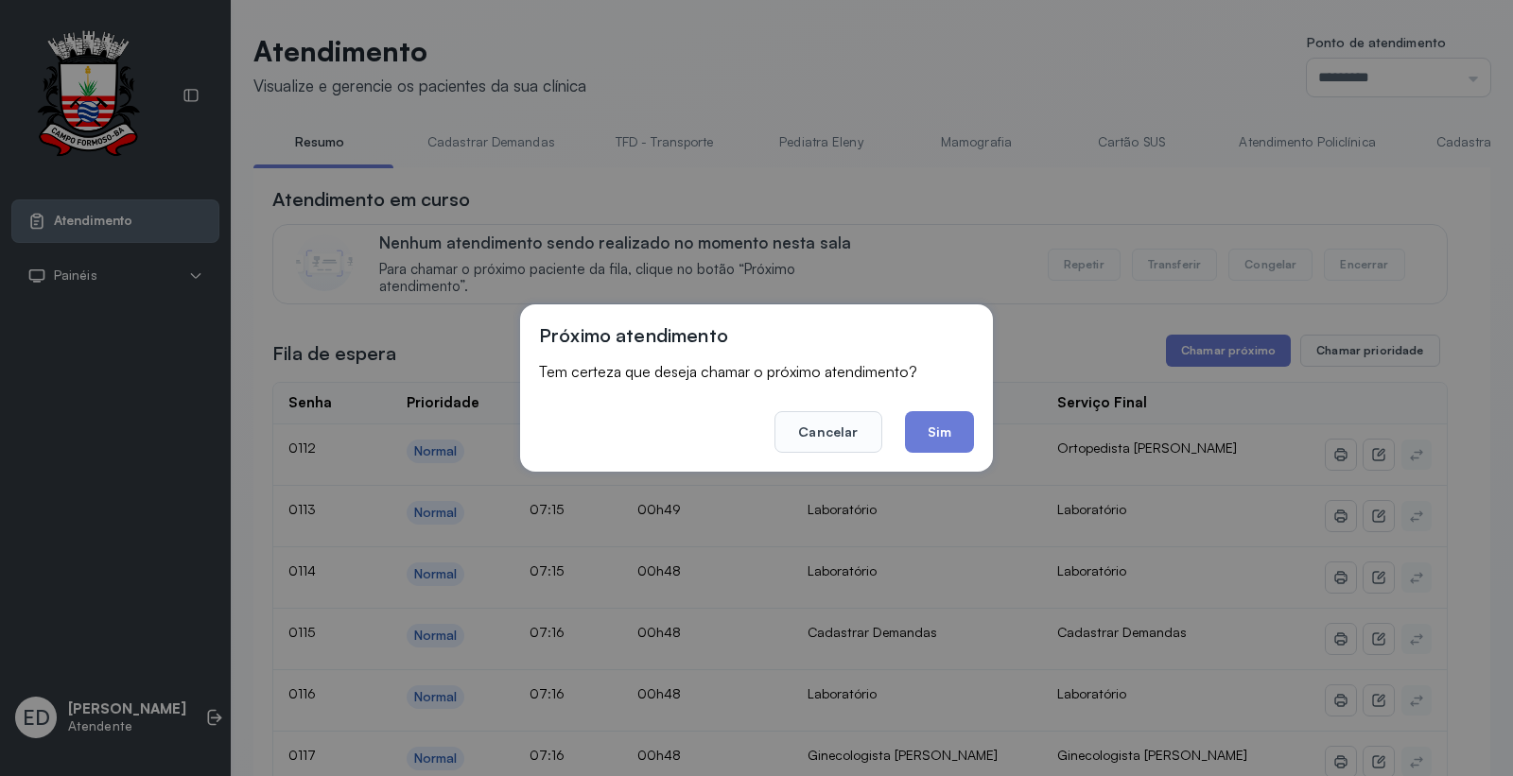
click at [949, 430] on button "Sim" at bounding box center [939, 432] width 69 height 42
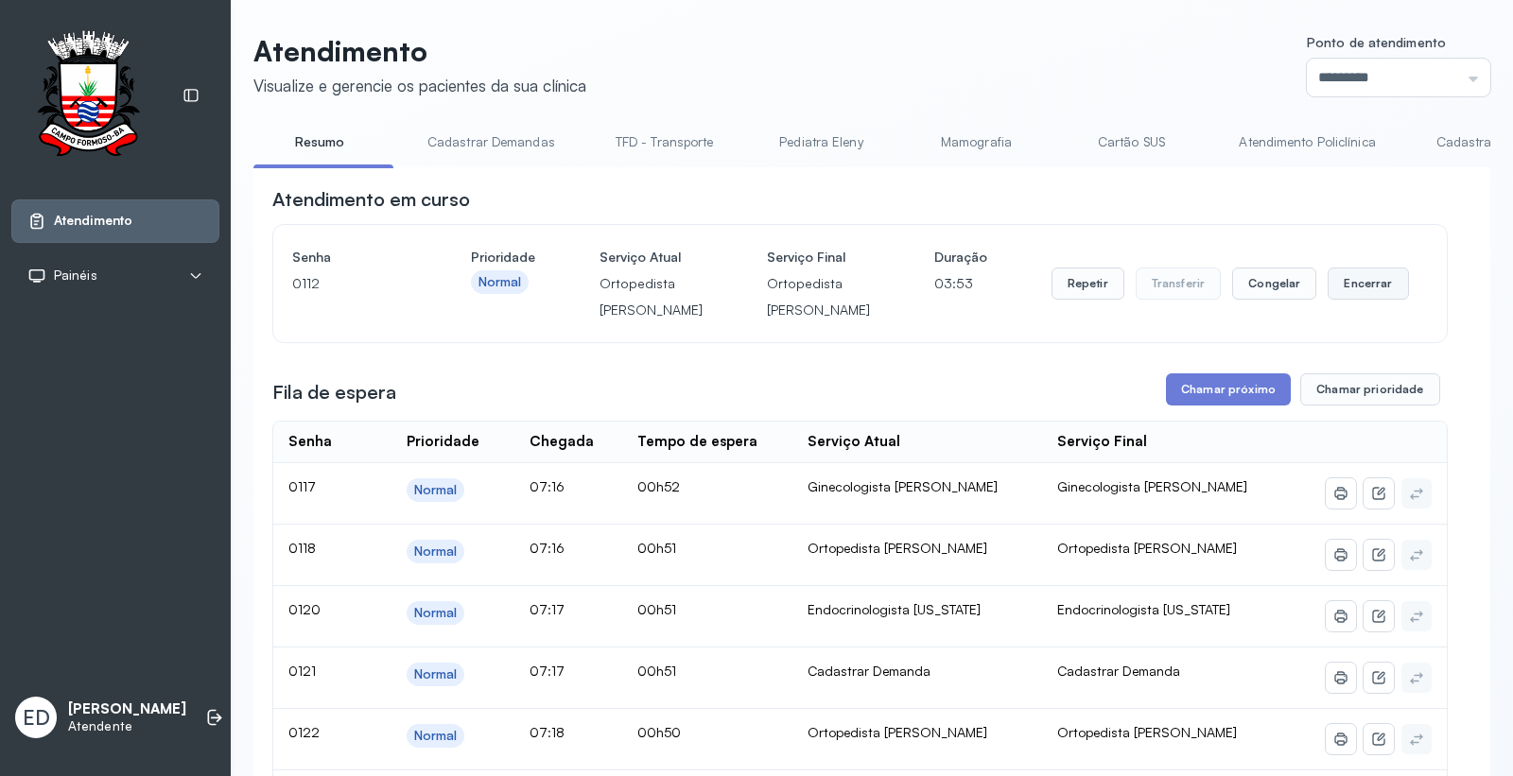
click at [1371, 296] on button "Encerrar" at bounding box center [1367, 284] width 80 height 32
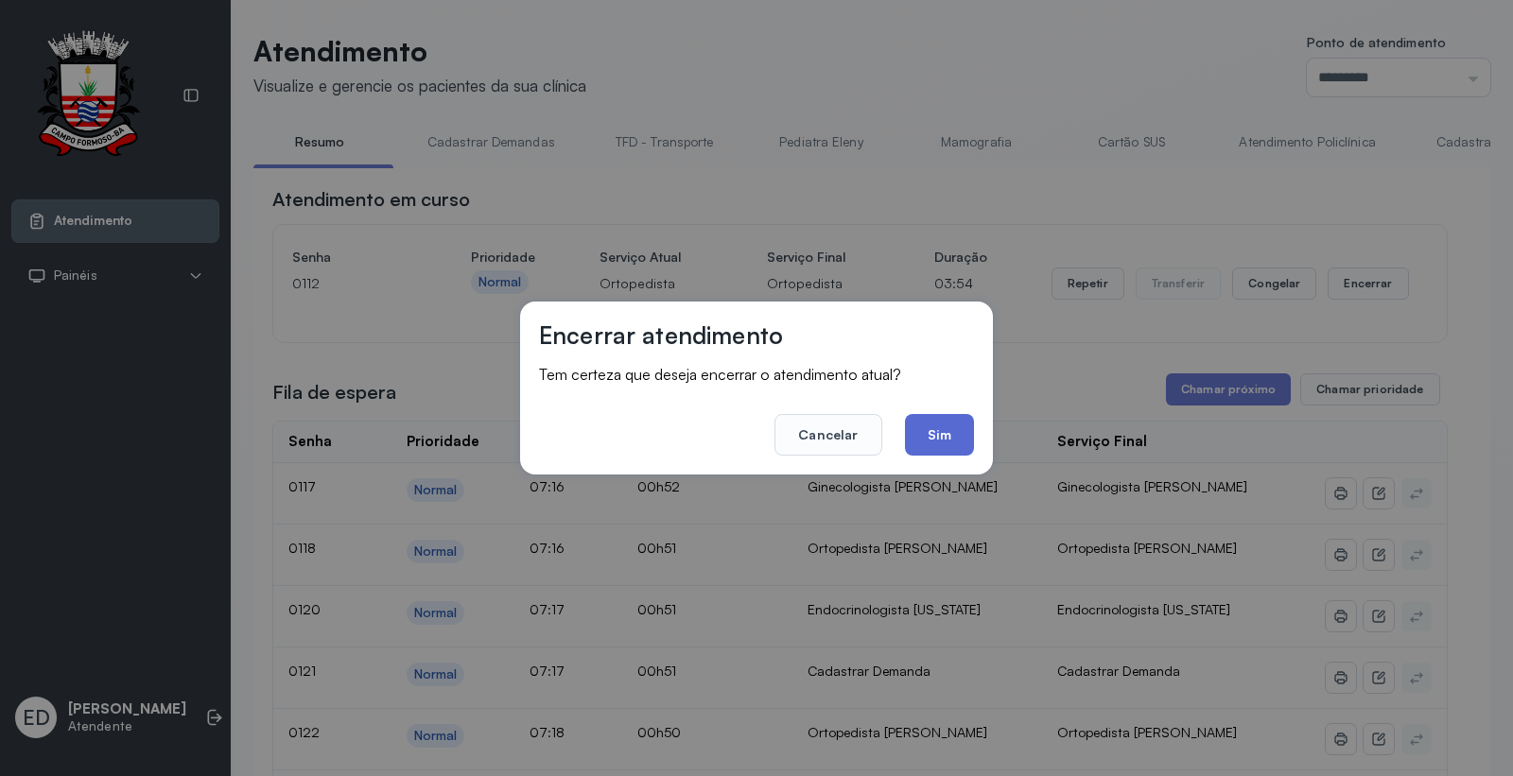
click at [951, 438] on button "Sim" at bounding box center [939, 435] width 69 height 42
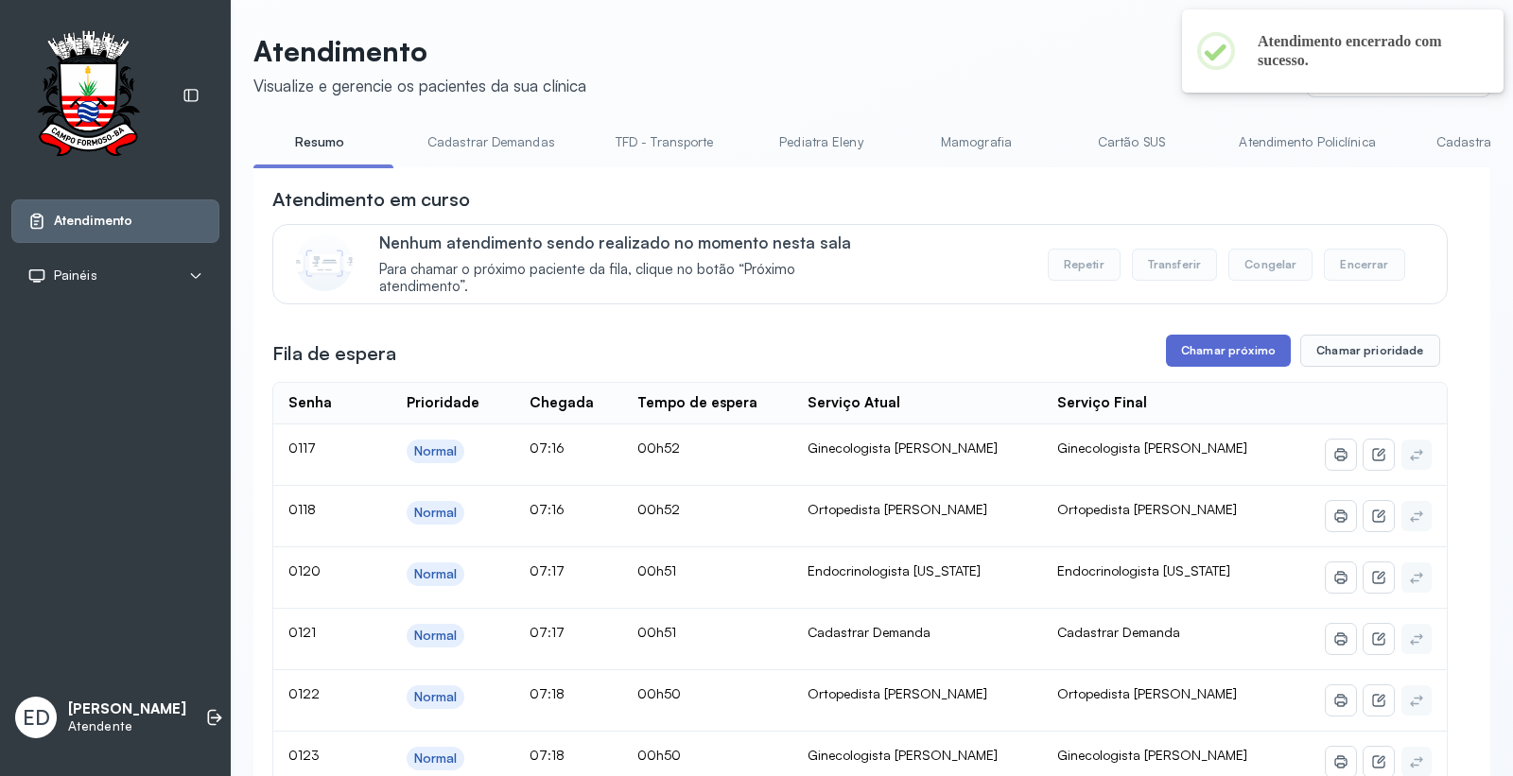
click at [1205, 362] on button "Chamar próximo" at bounding box center [1228, 351] width 125 height 32
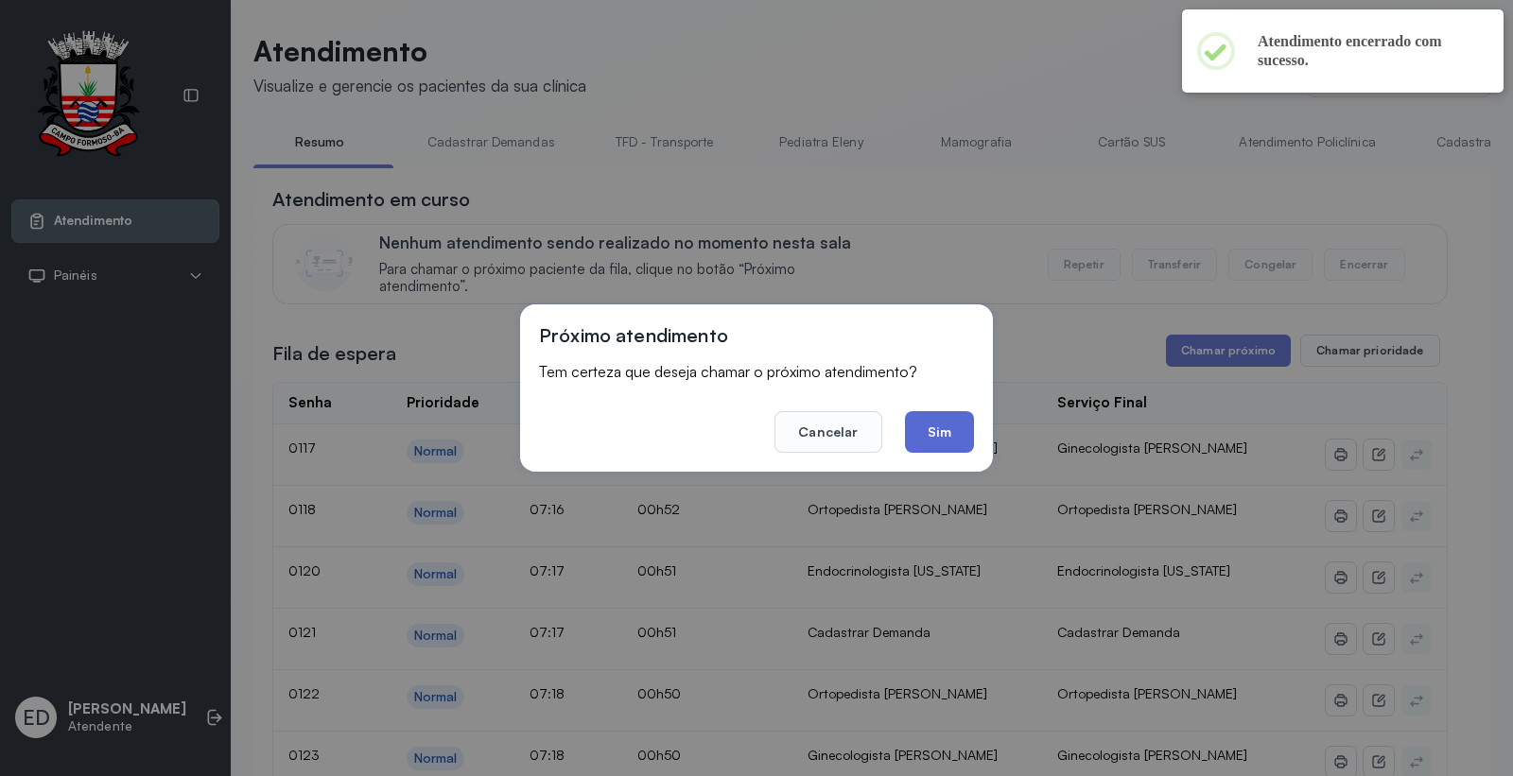
click at [953, 441] on button "Sim" at bounding box center [939, 432] width 69 height 42
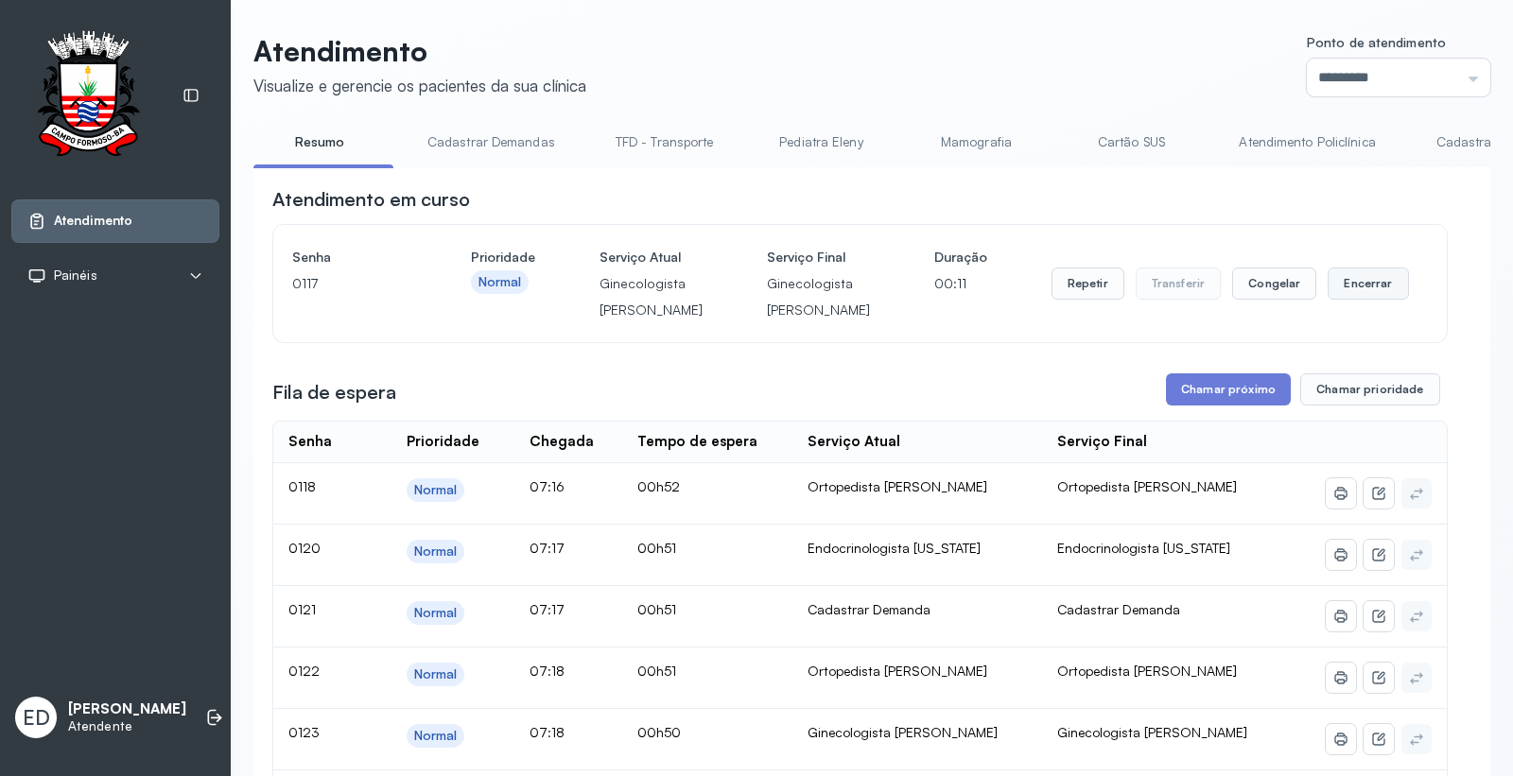
click at [1363, 300] on button "Encerrar" at bounding box center [1367, 284] width 80 height 32
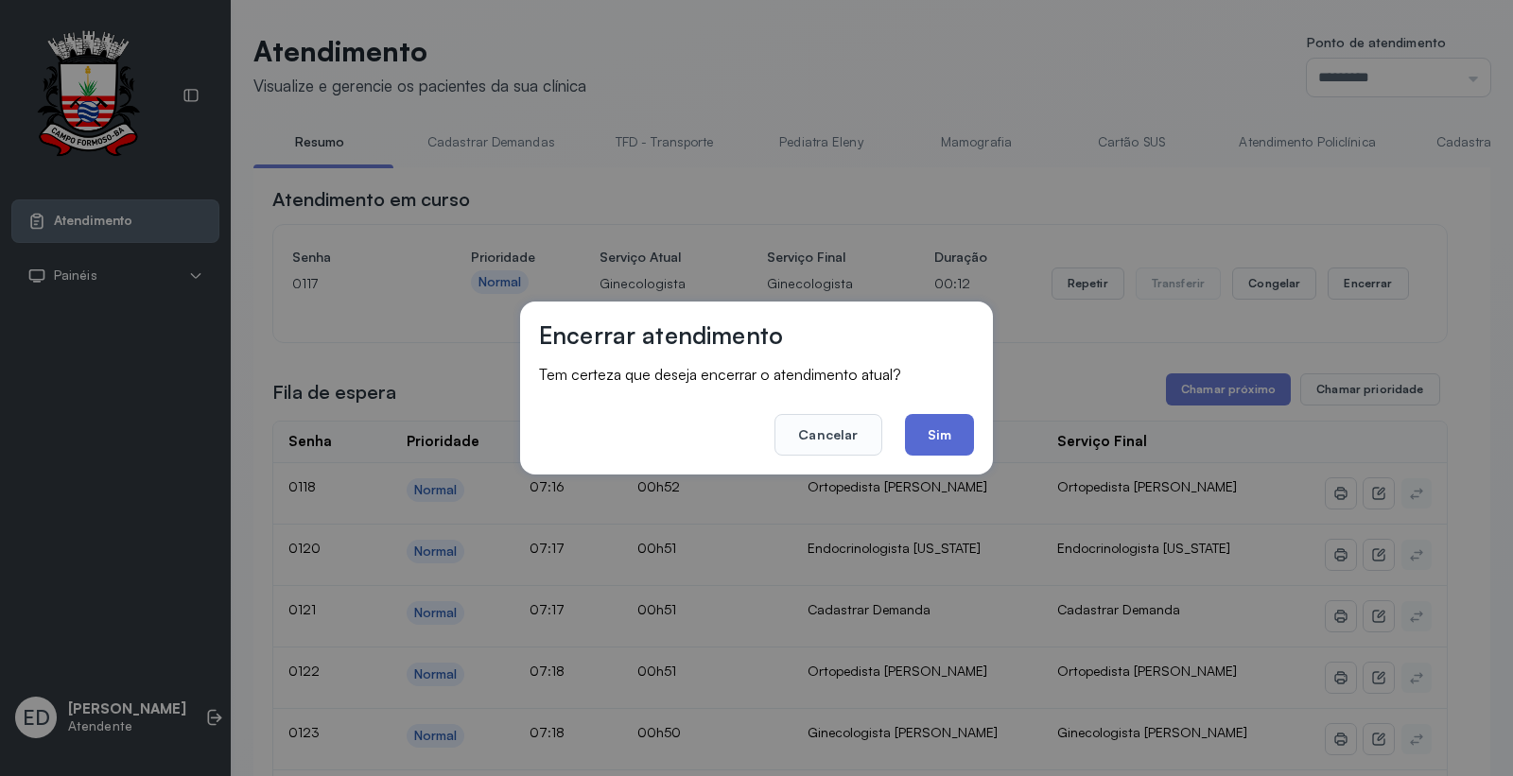
click at [943, 441] on button "Sim" at bounding box center [939, 435] width 69 height 42
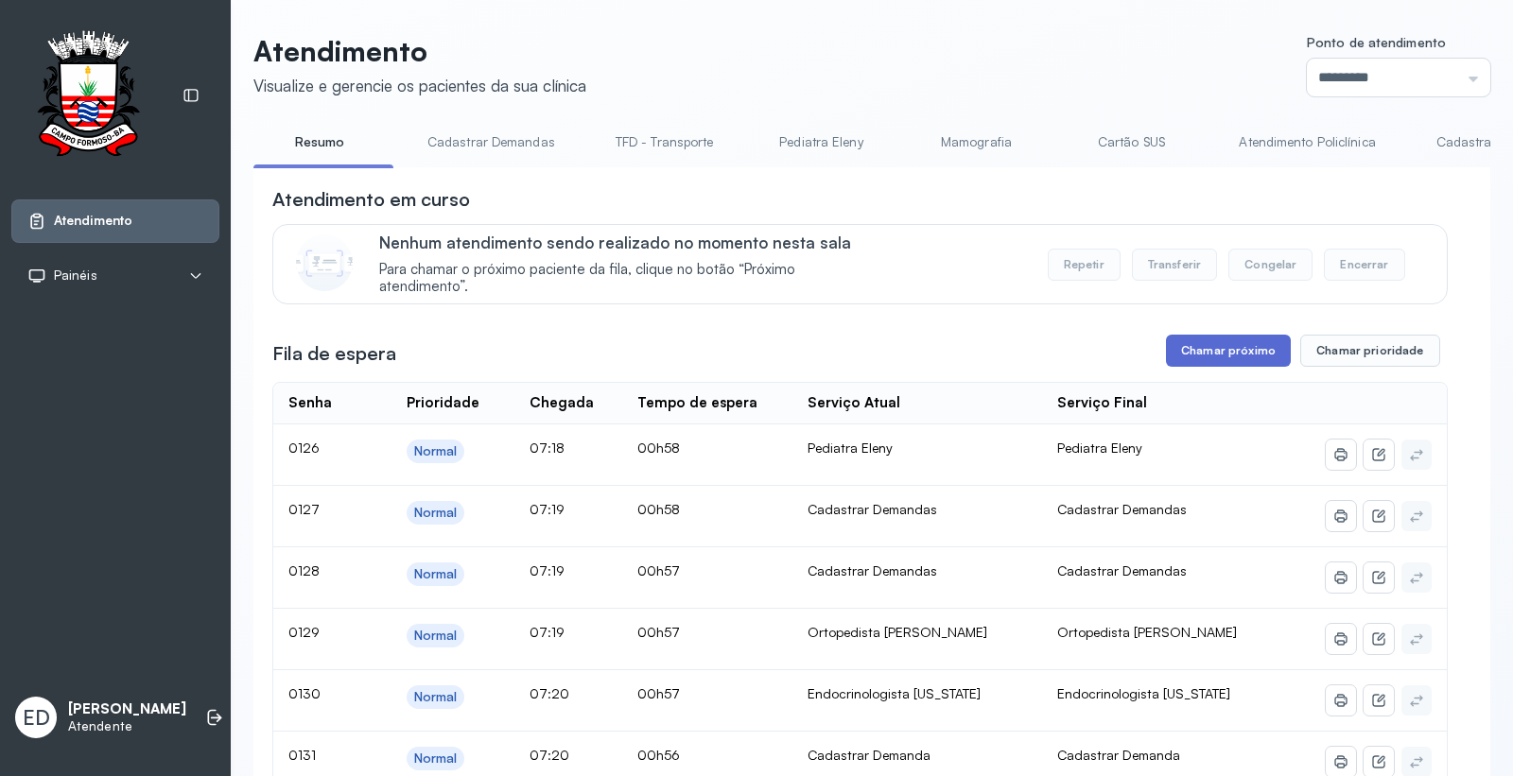
click at [1203, 352] on button "Chamar próximo" at bounding box center [1228, 351] width 125 height 32
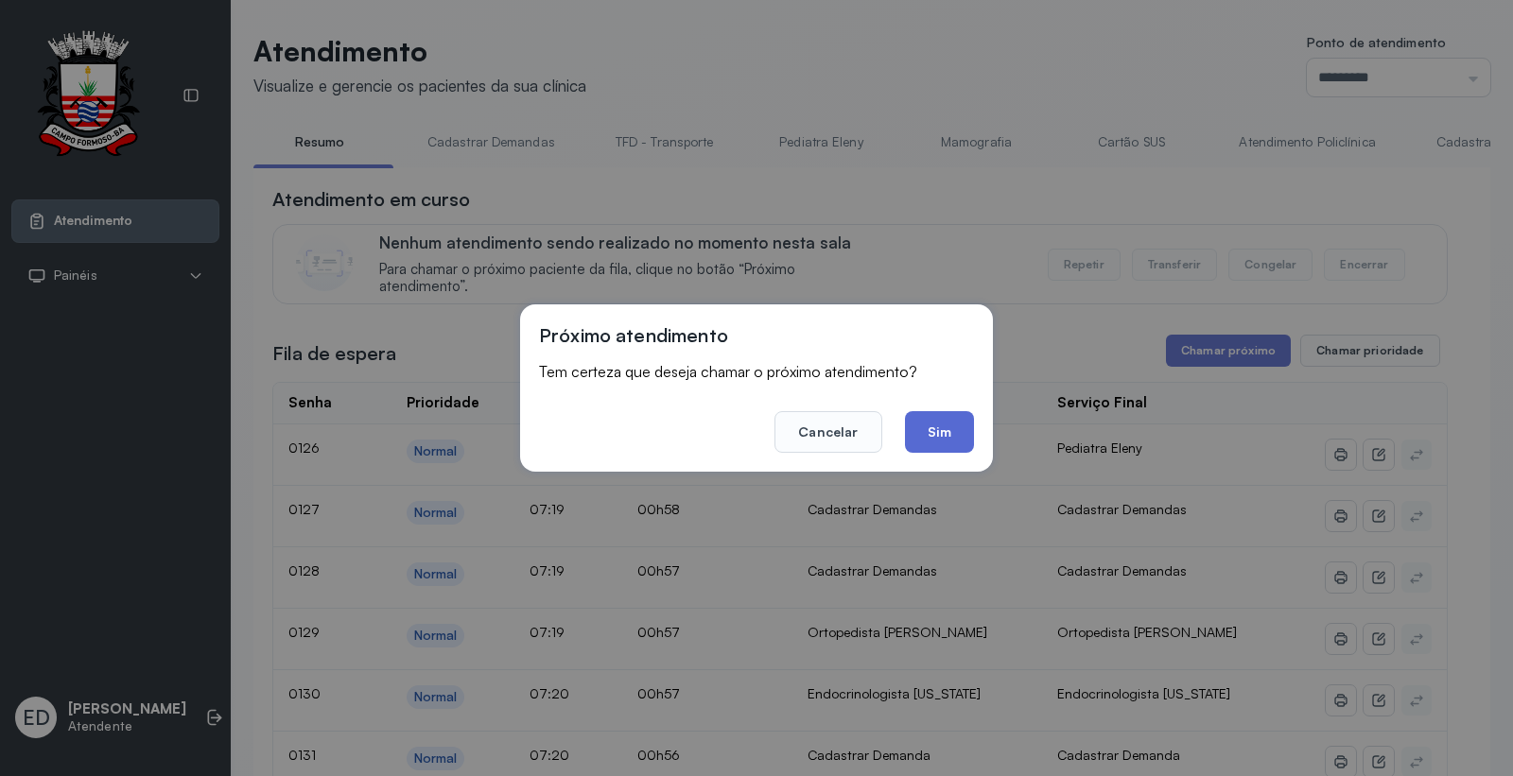
click at [938, 438] on button "Sim" at bounding box center [939, 432] width 69 height 42
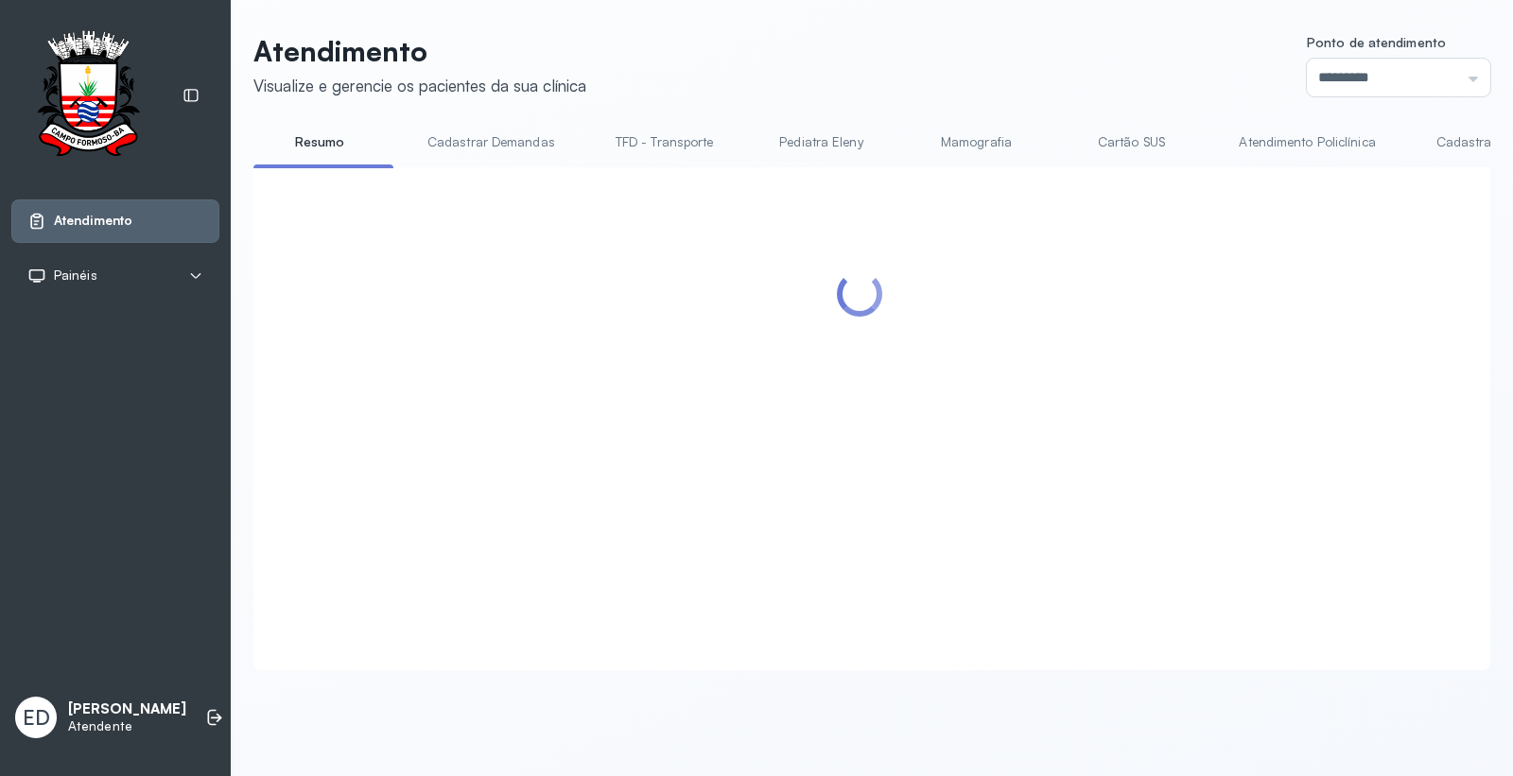
click at [962, 60] on header "Atendimento Visualize e gerencie os pacientes da sua clínica Ponto de atendimen…" at bounding box center [871, 65] width 1237 height 62
click at [960, 61] on header "Atendimento Visualize e gerencie os pacientes da sua clínica Ponto de atendimen…" at bounding box center [871, 65] width 1237 height 62
click at [959, 62] on header "Atendimento Visualize e gerencie os pacientes da sua clínica Ponto de atendimen…" at bounding box center [871, 65] width 1237 height 62
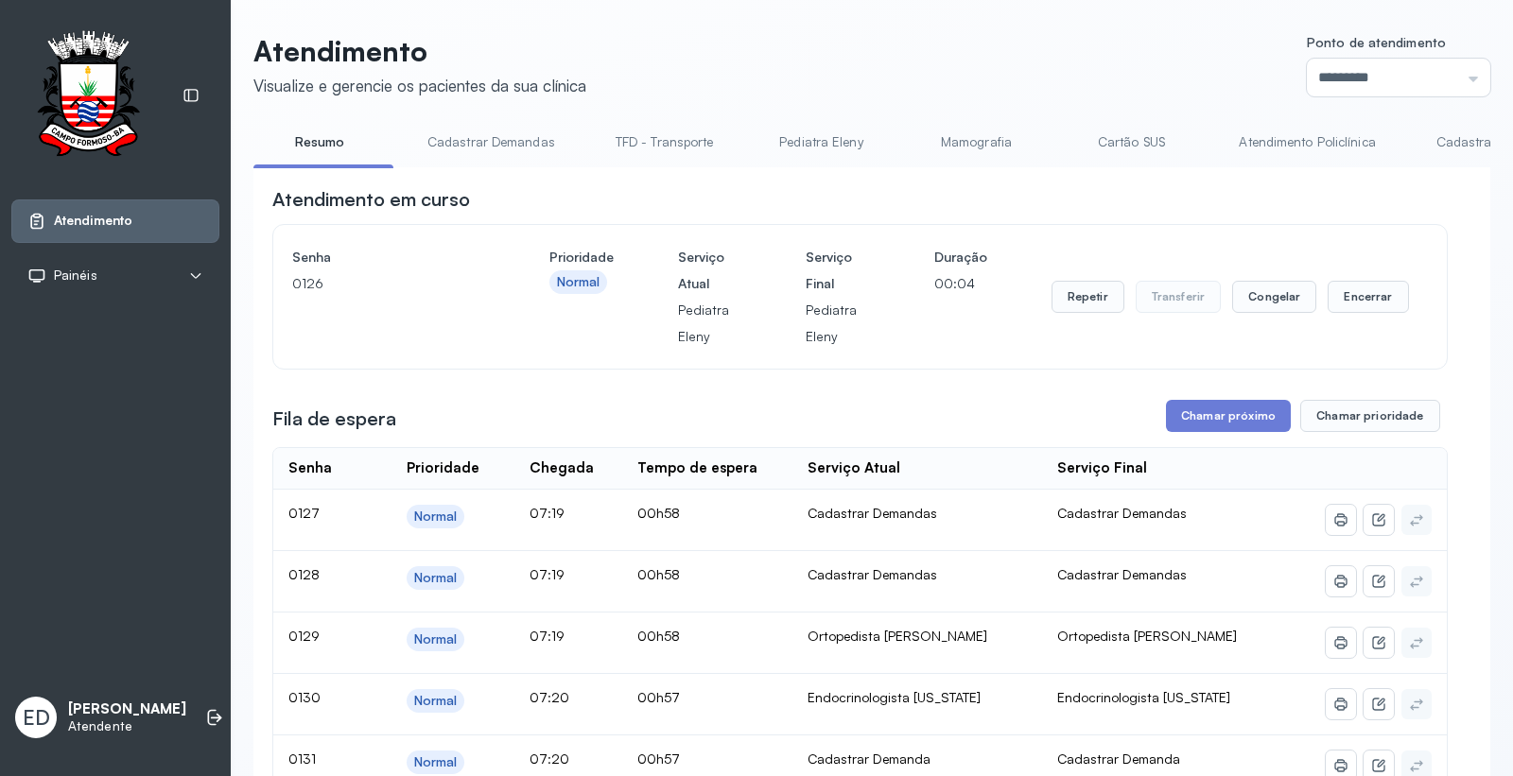
click at [956, 62] on header "Atendimento Visualize e gerencie os pacientes da sua clínica Ponto de atendimen…" at bounding box center [871, 65] width 1237 height 62
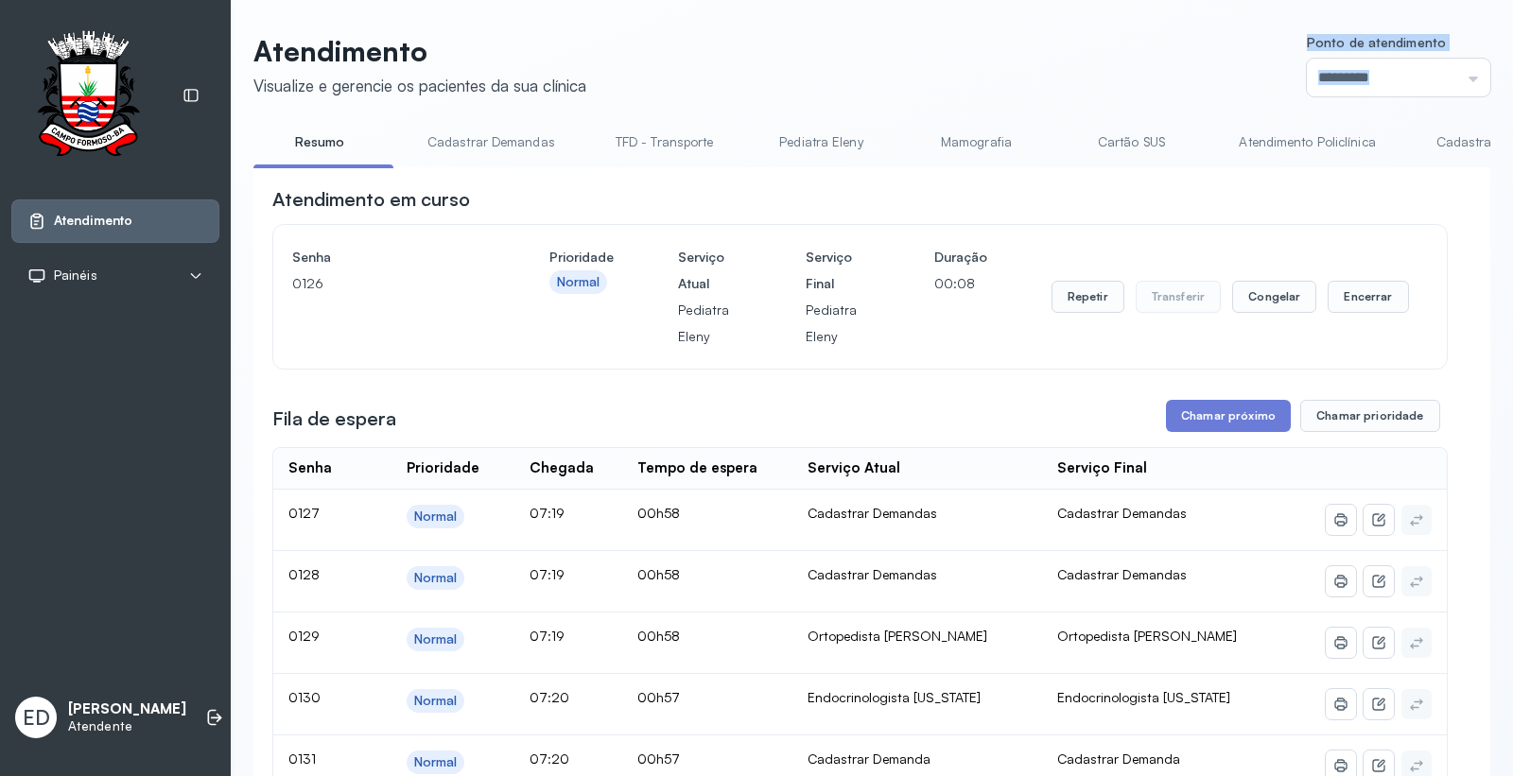
click at [956, 62] on header "Atendimento Visualize e gerencie os pacientes da sua clínica Ponto de atendimen…" at bounding box center [871, 65] width 1237 height 62
click at [1344, 293] on button "Encerrar" at bounding box center [1367, 297] width 80 height 32
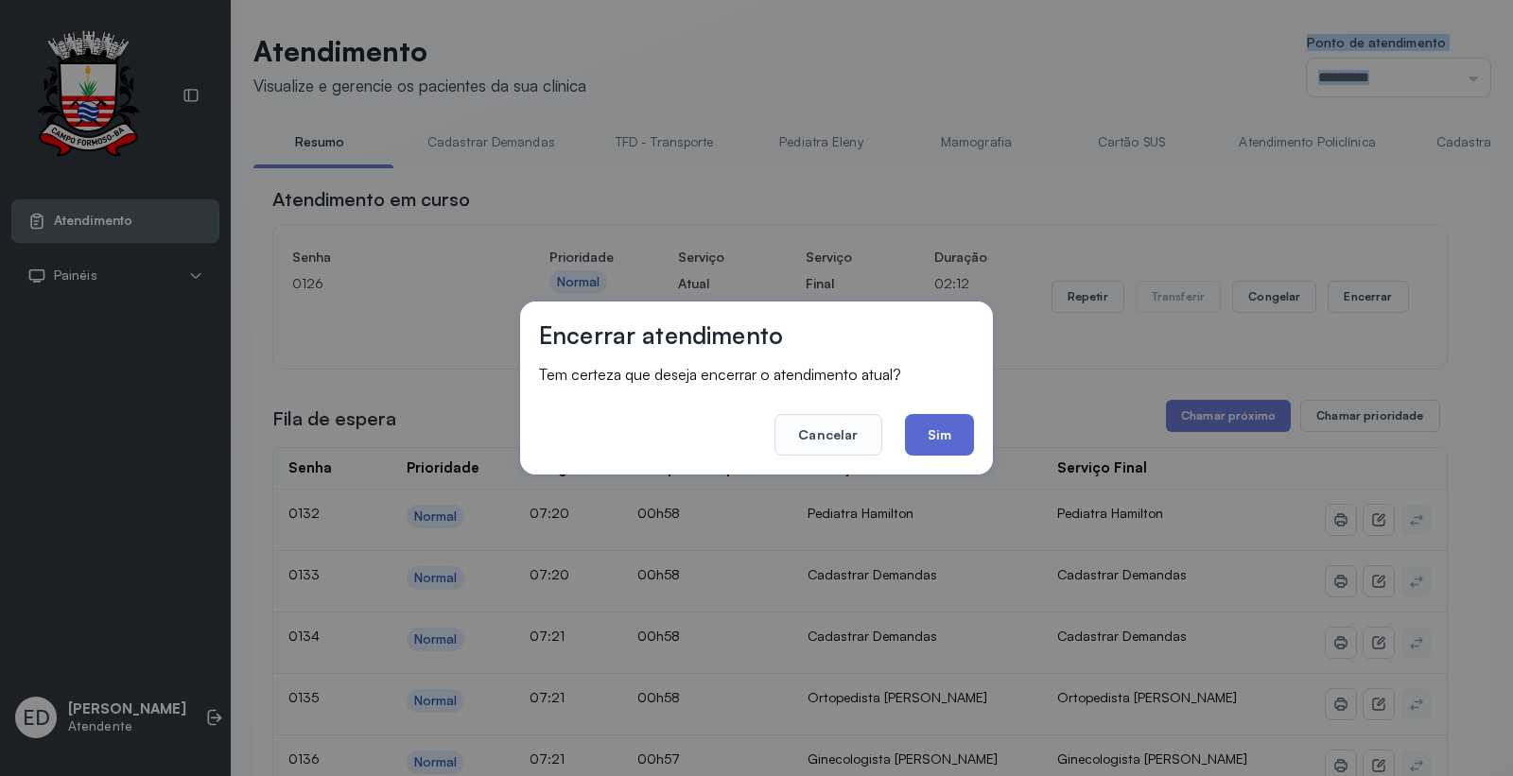
click at [951, 432] on button "Sim" at bounding box center [939, 435] width 69 height 42
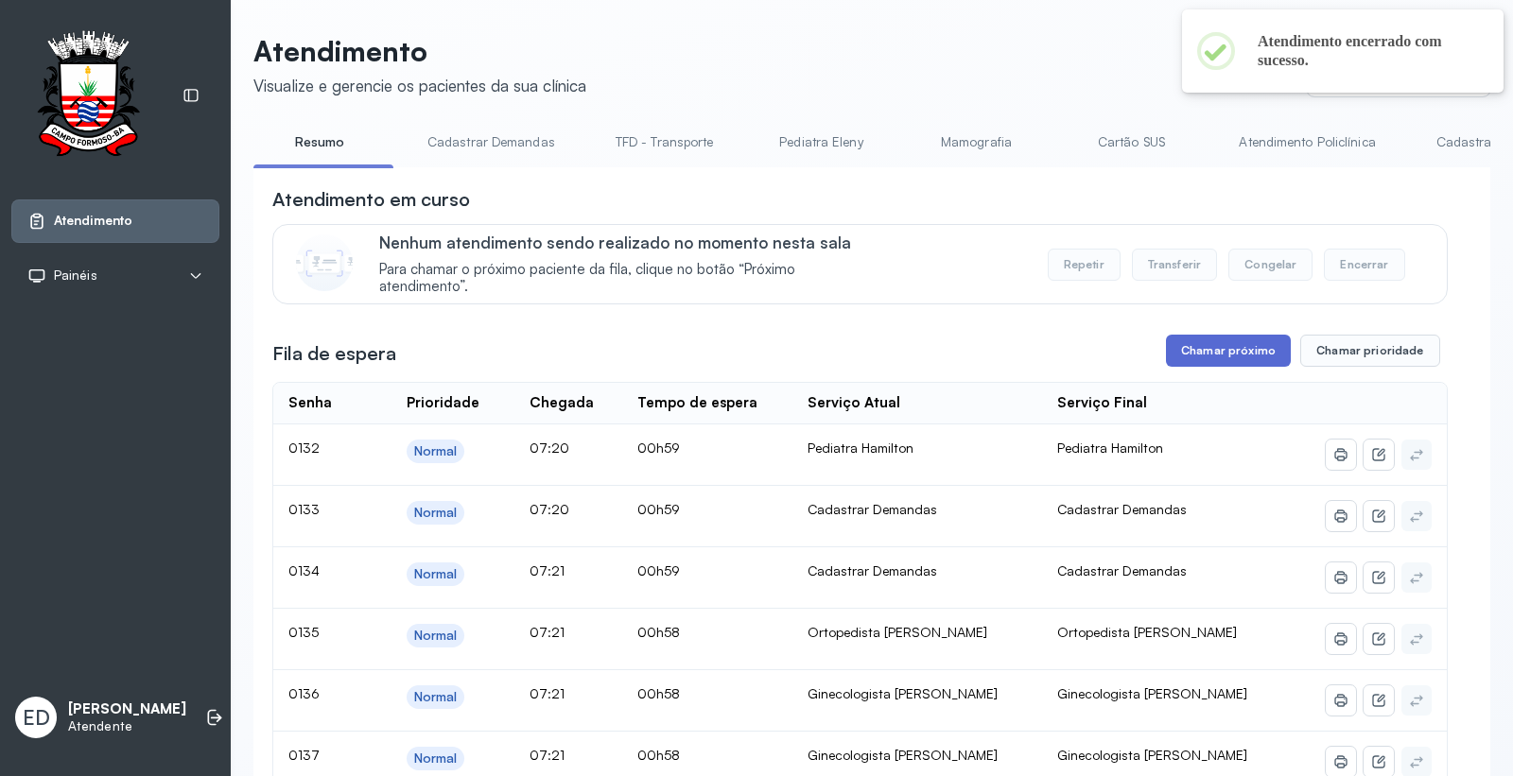
click at [1239, 360] on button "Chamar próximo" at bounding box center [1228, 351] width 125 height 32
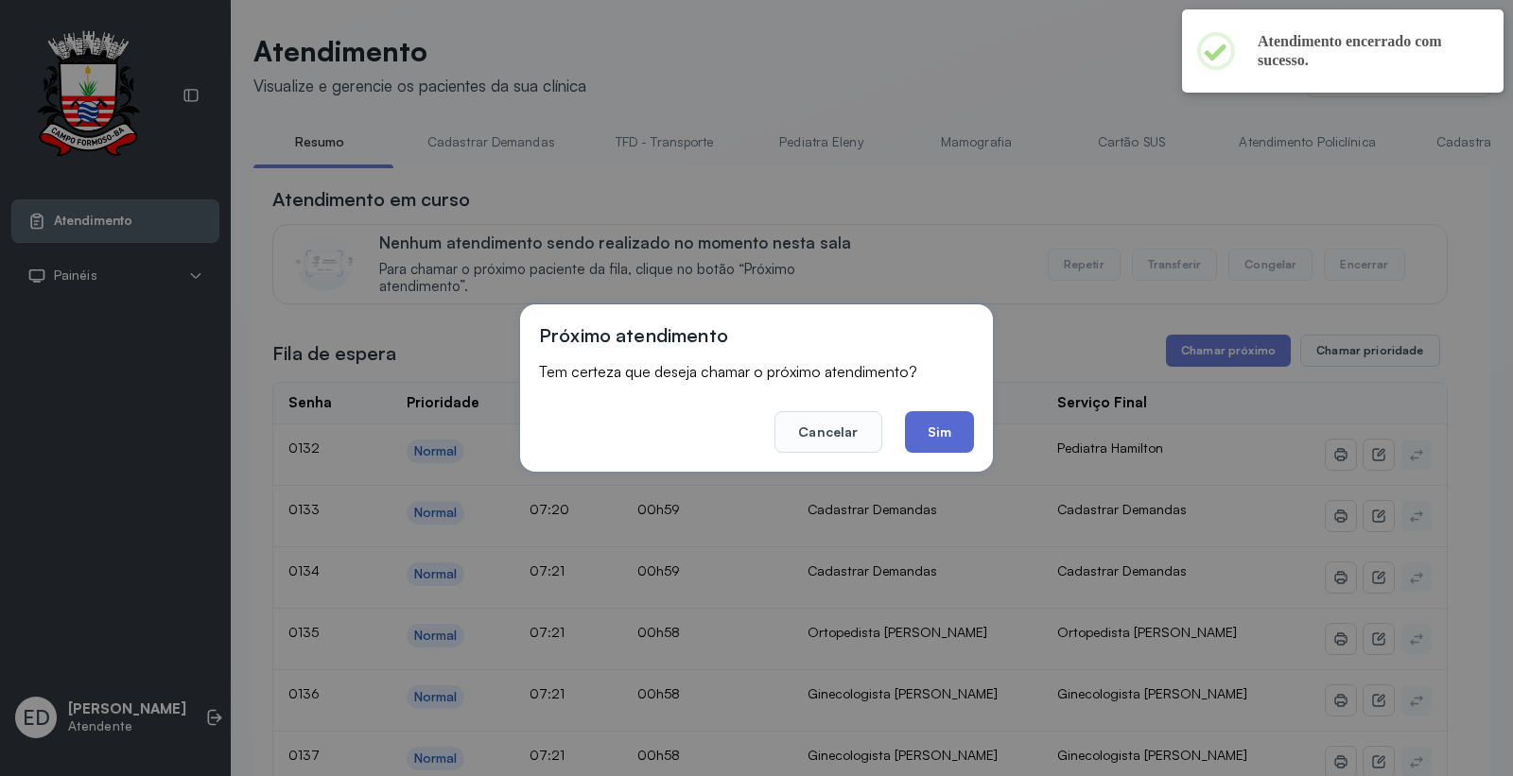
click at [929, 417] on button "Sim" at bounding box center [939, 432] width 69 height 42
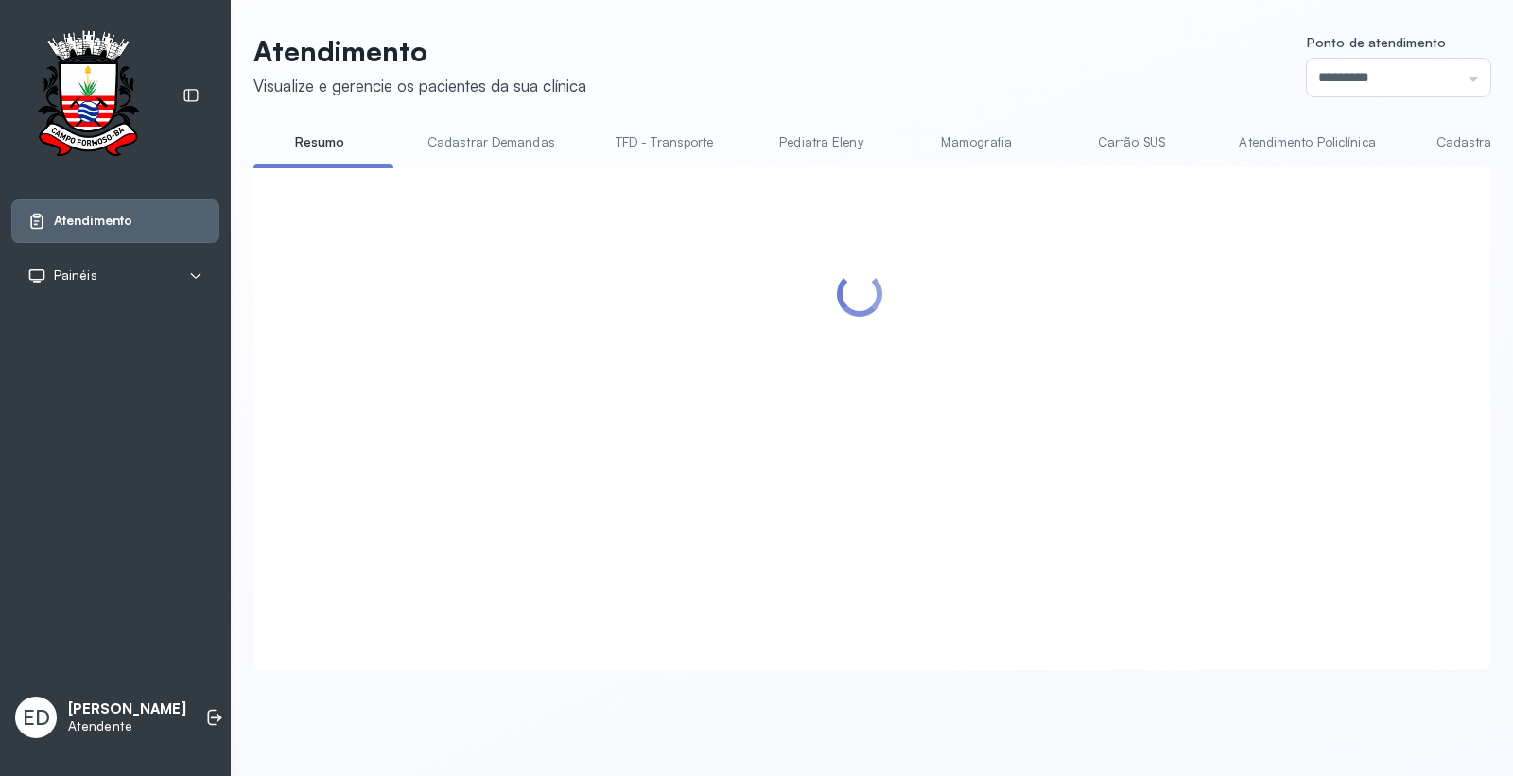
click at [1070, 98] on div "Atendimento Visualize e gerencie os pacientes da sua clínica Ponto de atendimen…" at bounding box center [871, 352] width 1237 height 636
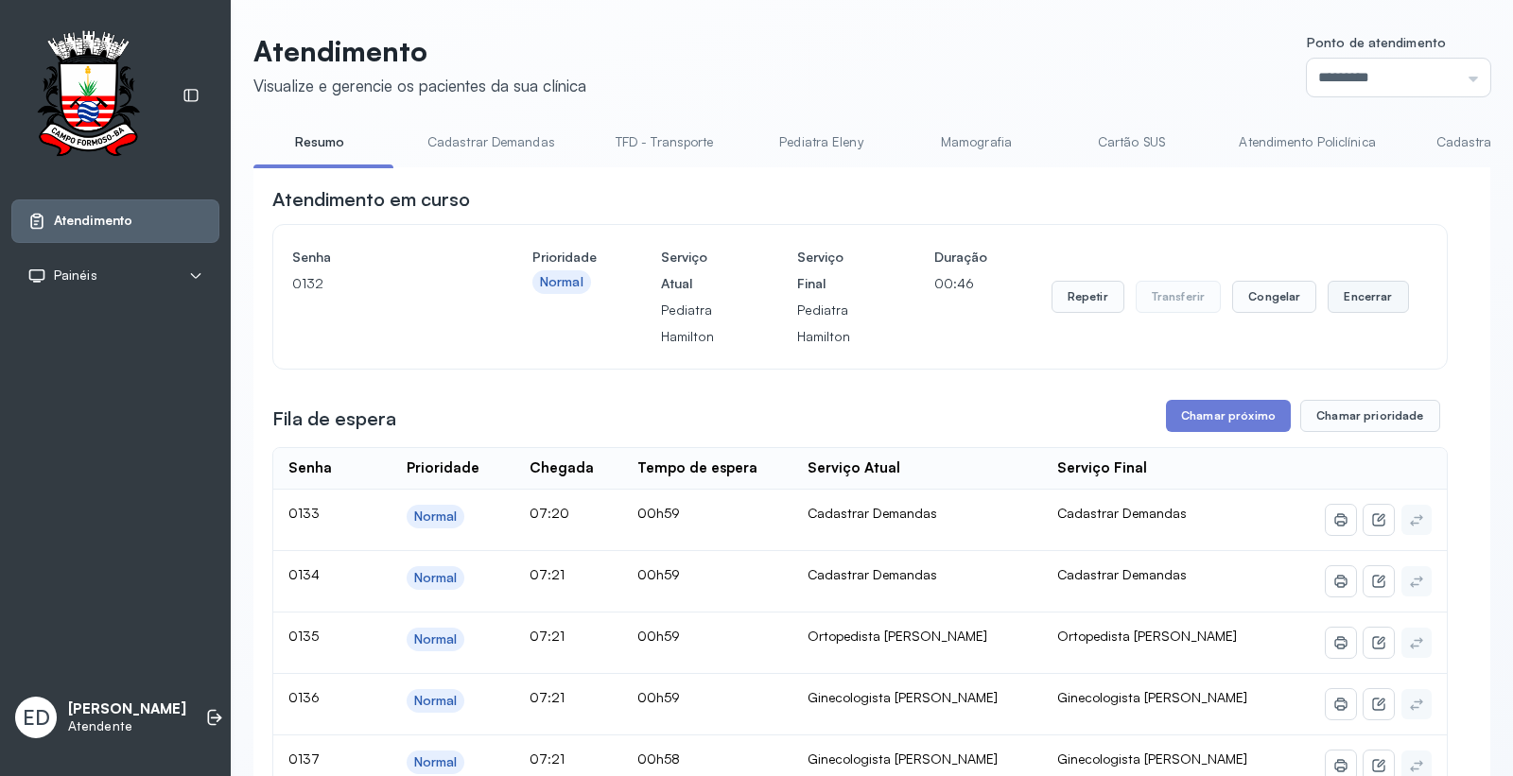
click at [1345, 285] on button "Encerrar" at bounding box center [1367, 297] width 80 height 32
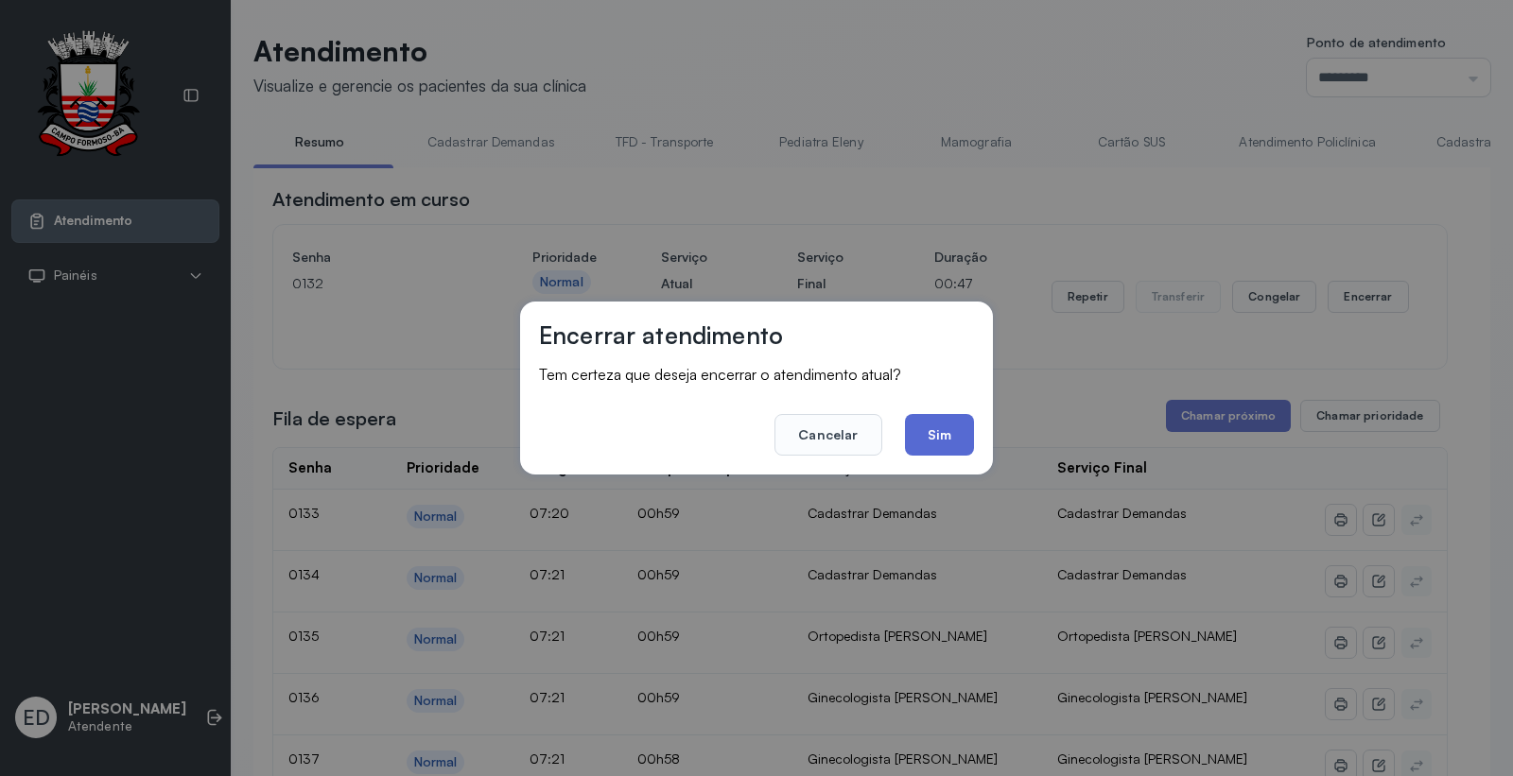
click at [928, 428] on button "Sim" at bounding box center [939, 435] width 69 height 42
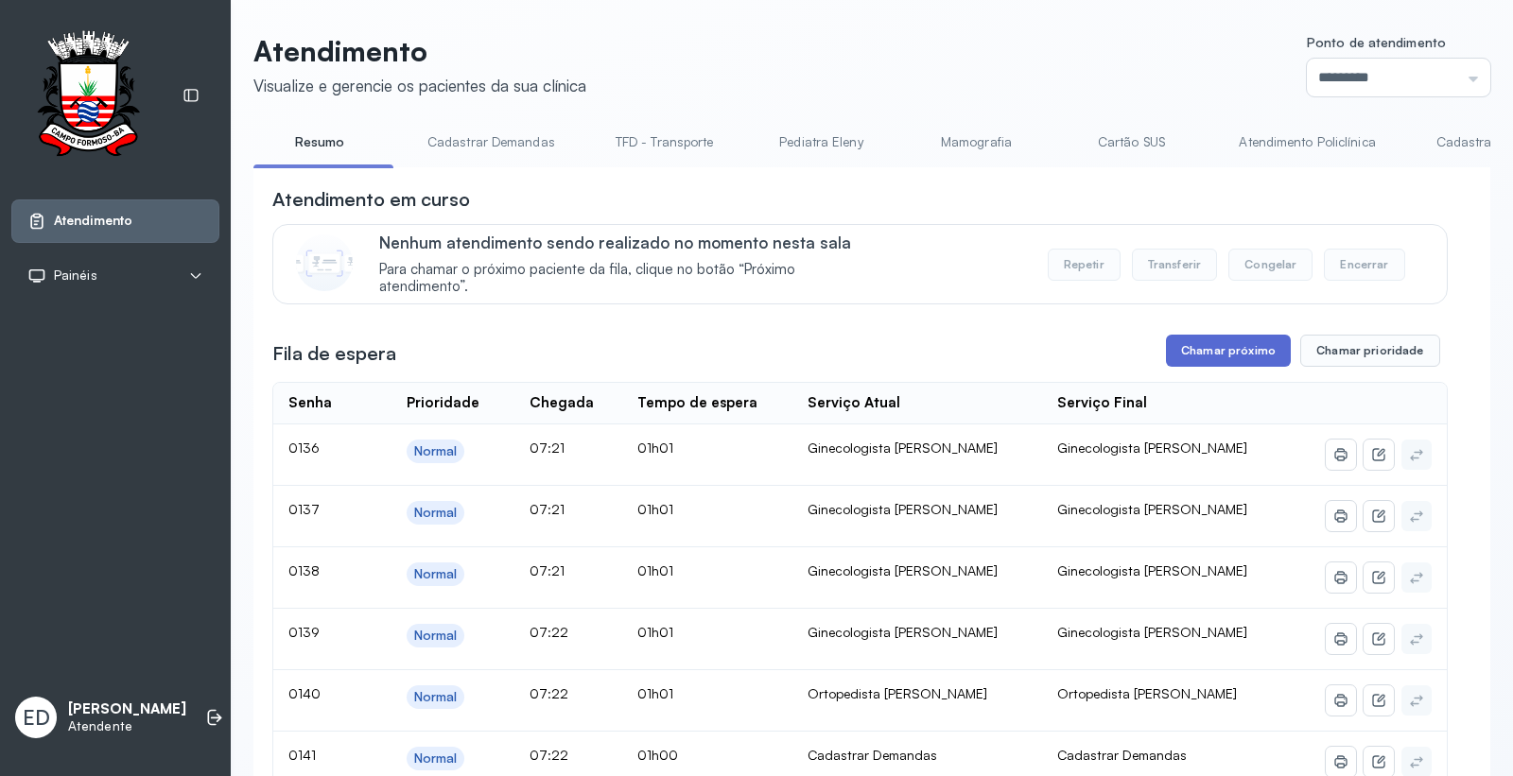
click at [1188, 355] on button "Chamar próximo" at bounding box center [1228, 351] width 125 height 32
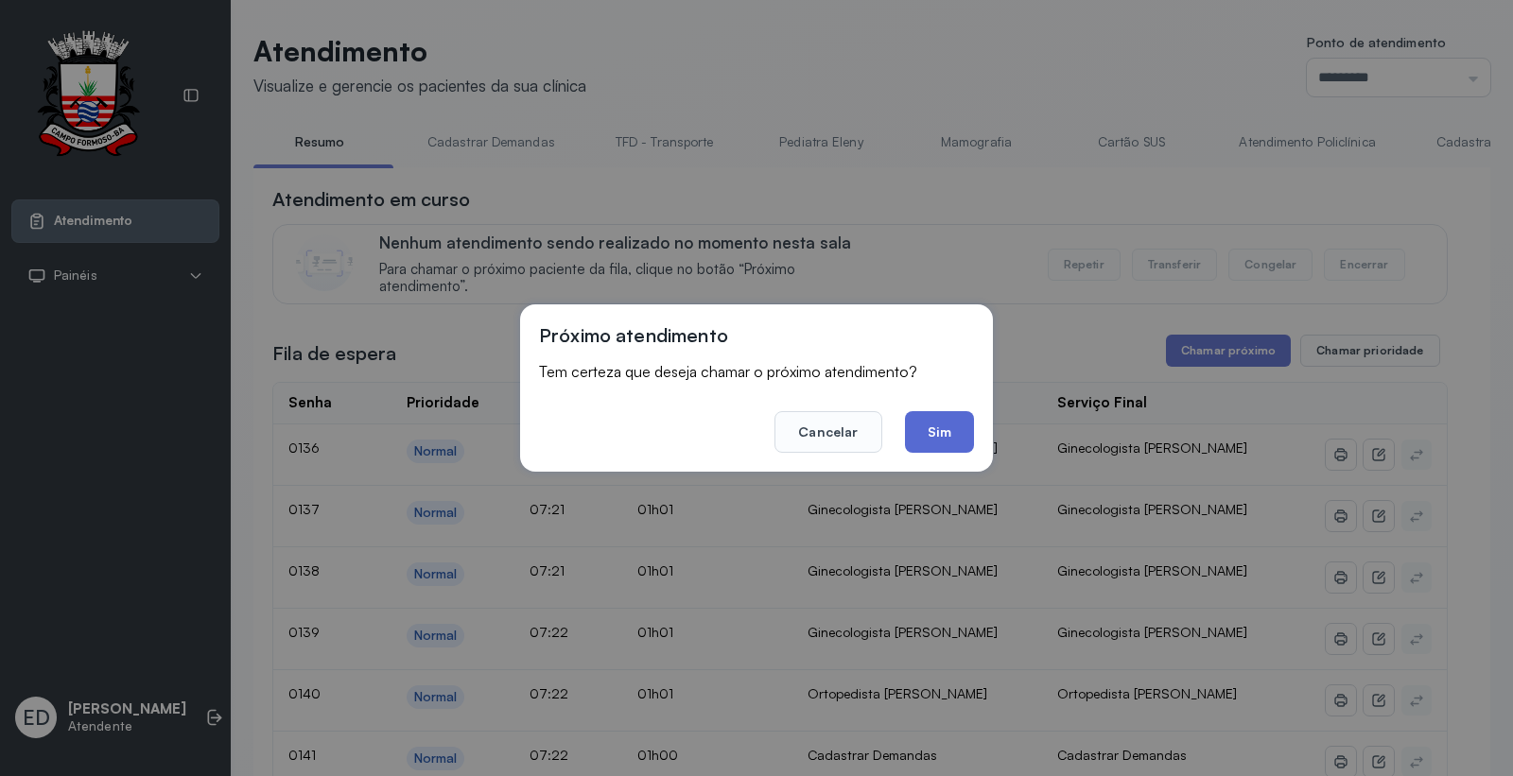
click at [952, 428] on button "Sim" at bounding box center [939, 432] width 69 height 42
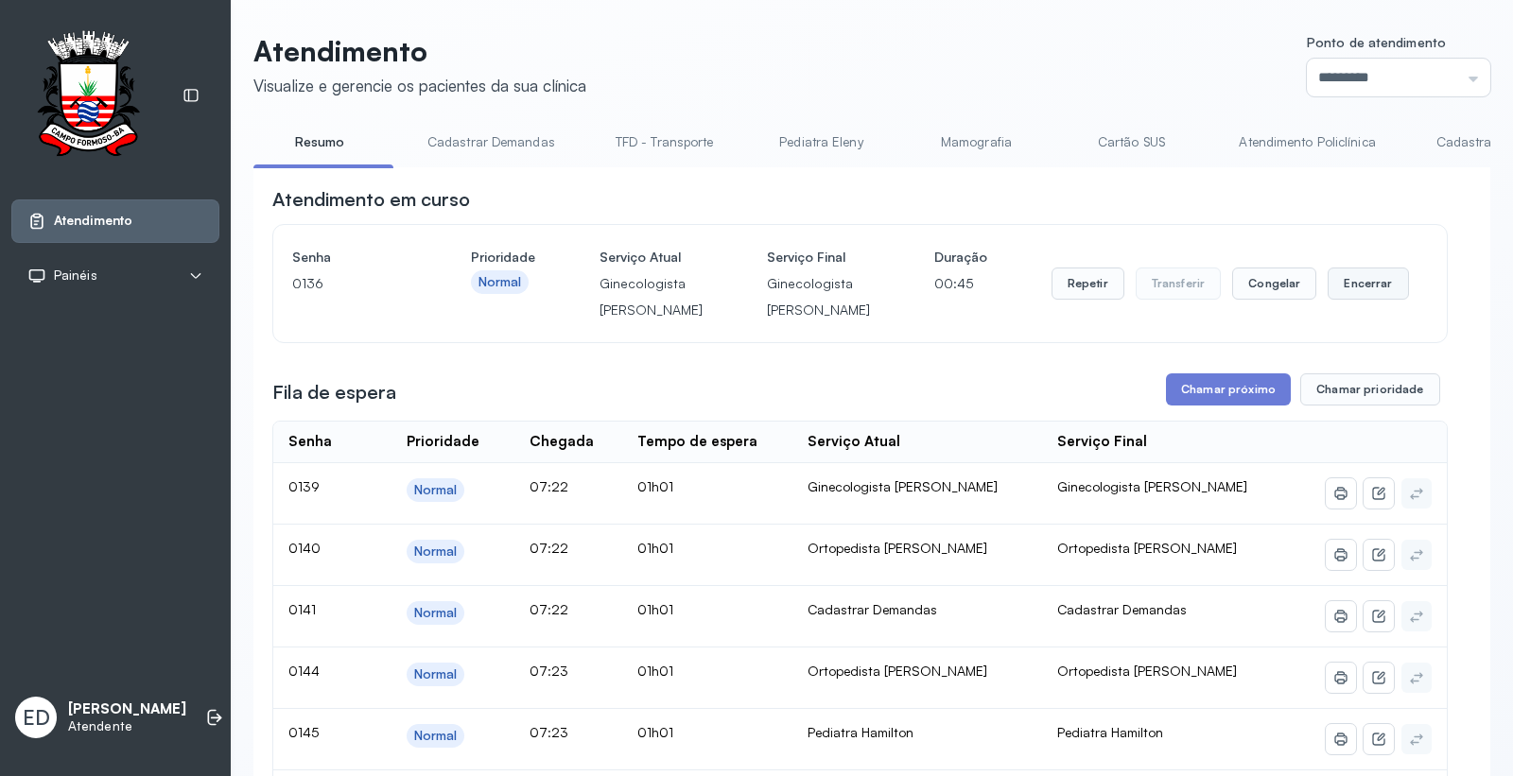
click at [1356, 300] on button "Encerrar" at bounding box center [1367, 284] width 80 height 32
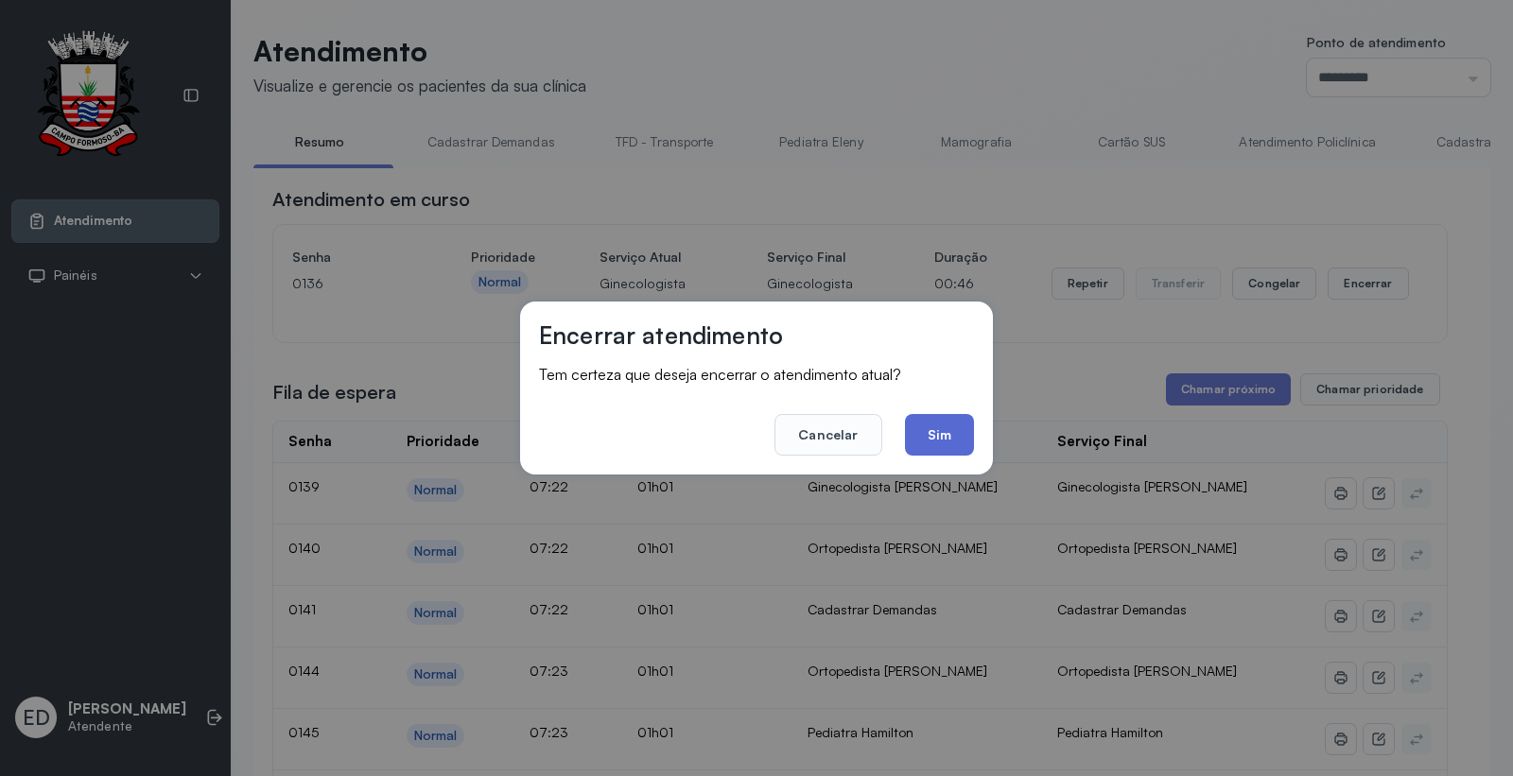
click at [953, 435] on button "Sim" at bounding box center [939, 435] width 69 height 42
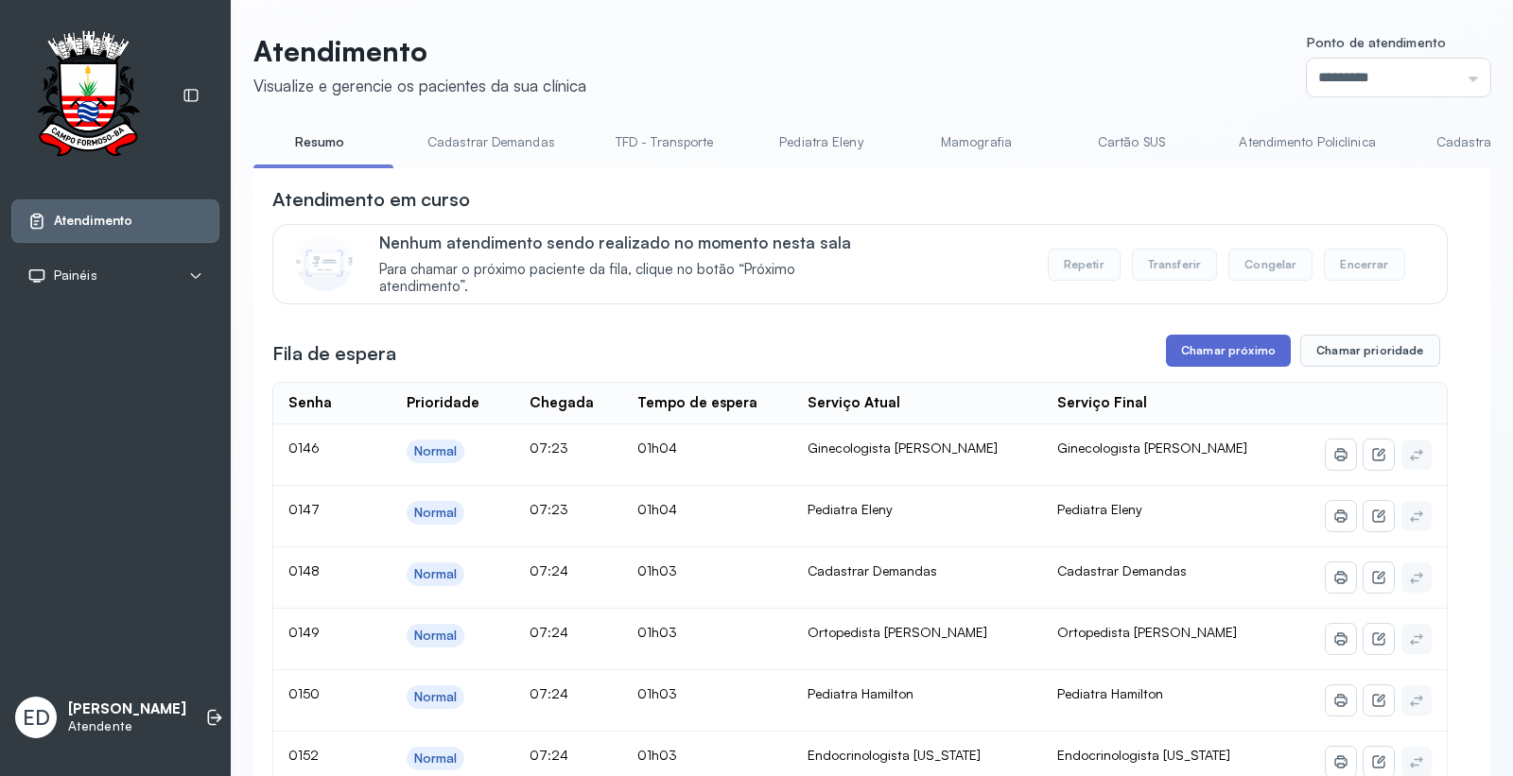
click at [1201, 356] on button "Chamar próximo" at bounding box center [1228, 351] width 125 height 32
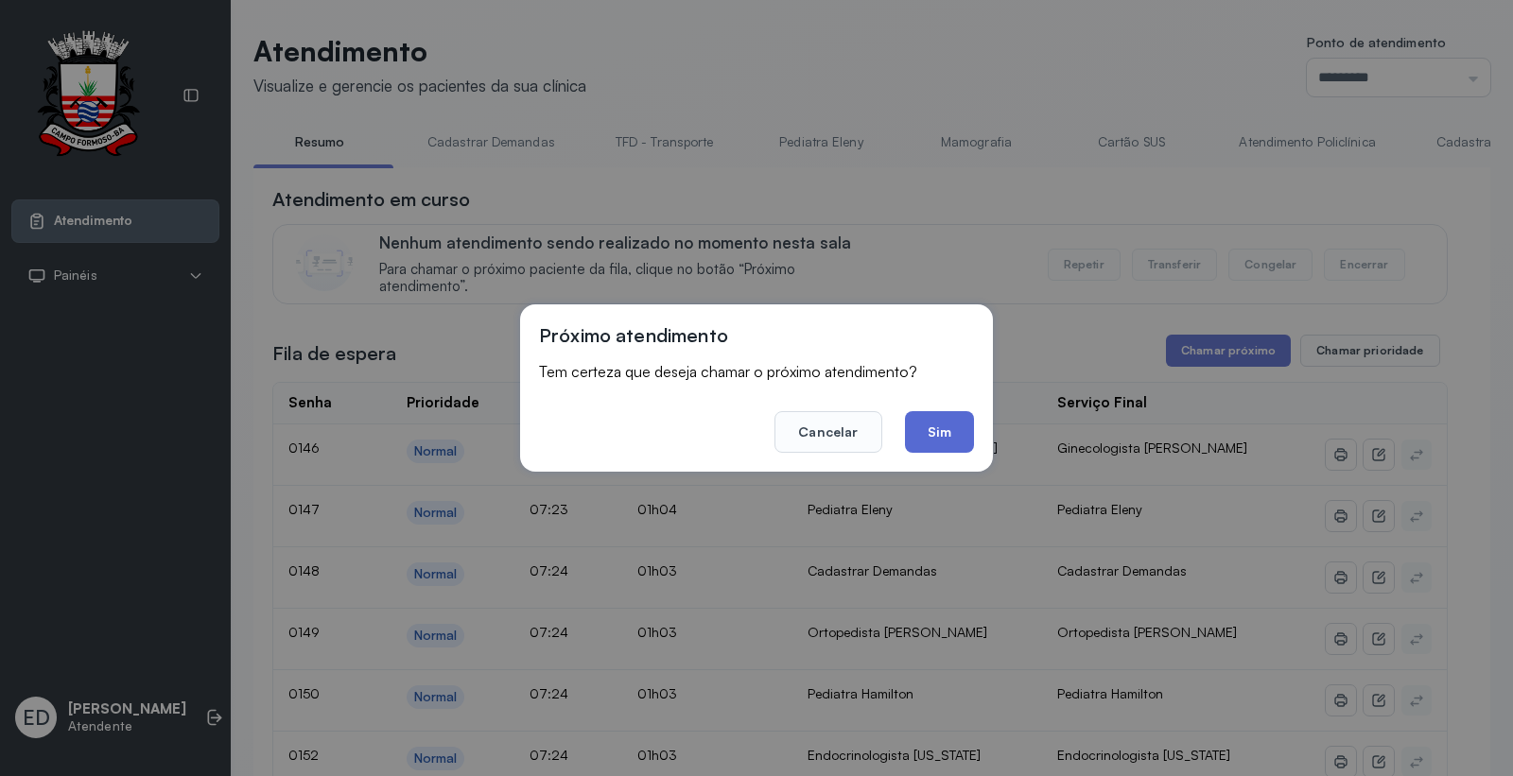
click at [941, 442] on button "Sim" at bounding box center [939, 432] width 69 height 42
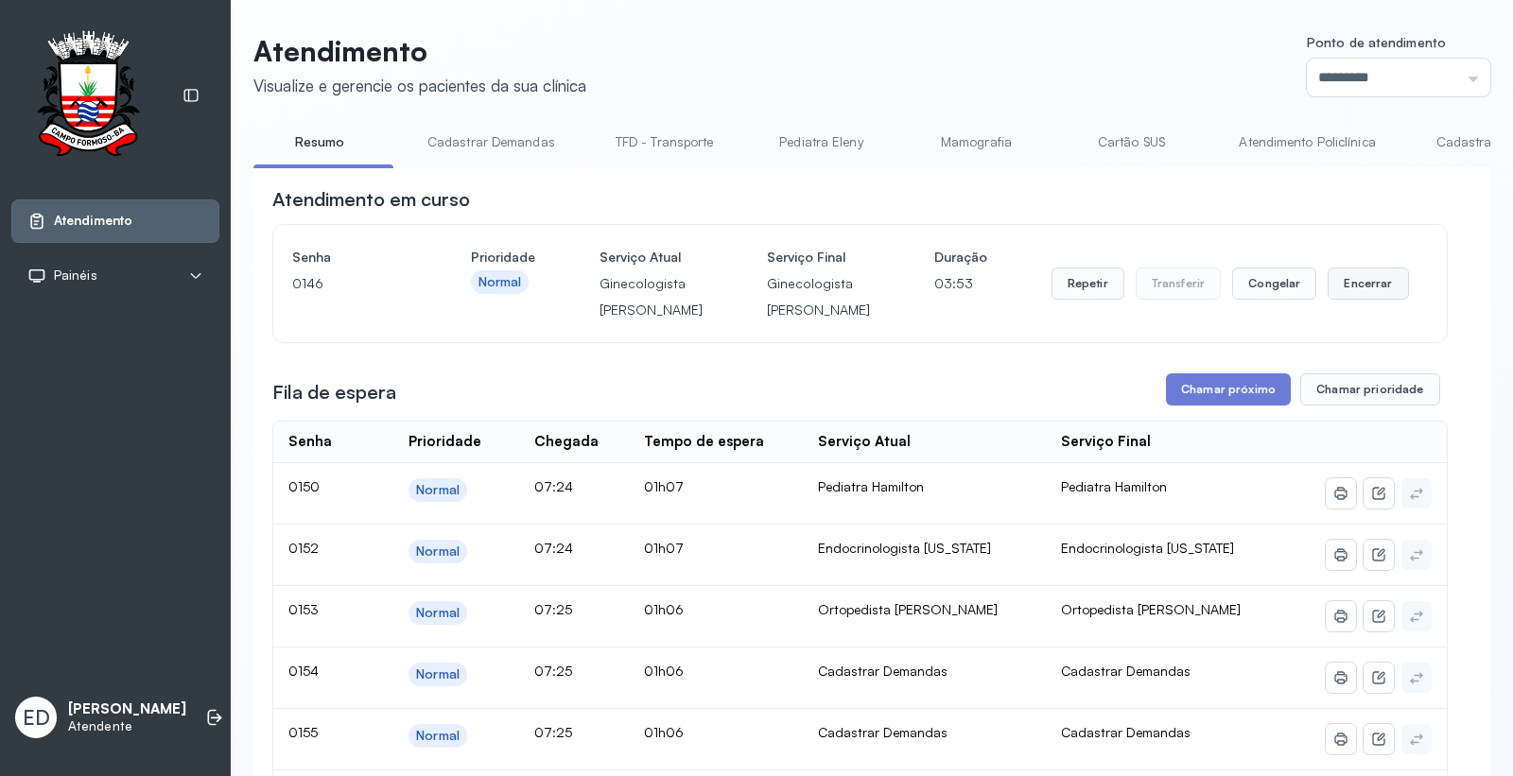
drag, startPoint x: 1380, startPoint y: 291, endPoint x: 1360, endPoint y: 299, distance: 22.1
click at [1360, 299] on button "Encerrar" at bounding box center [1367, 284] width 80 height 32
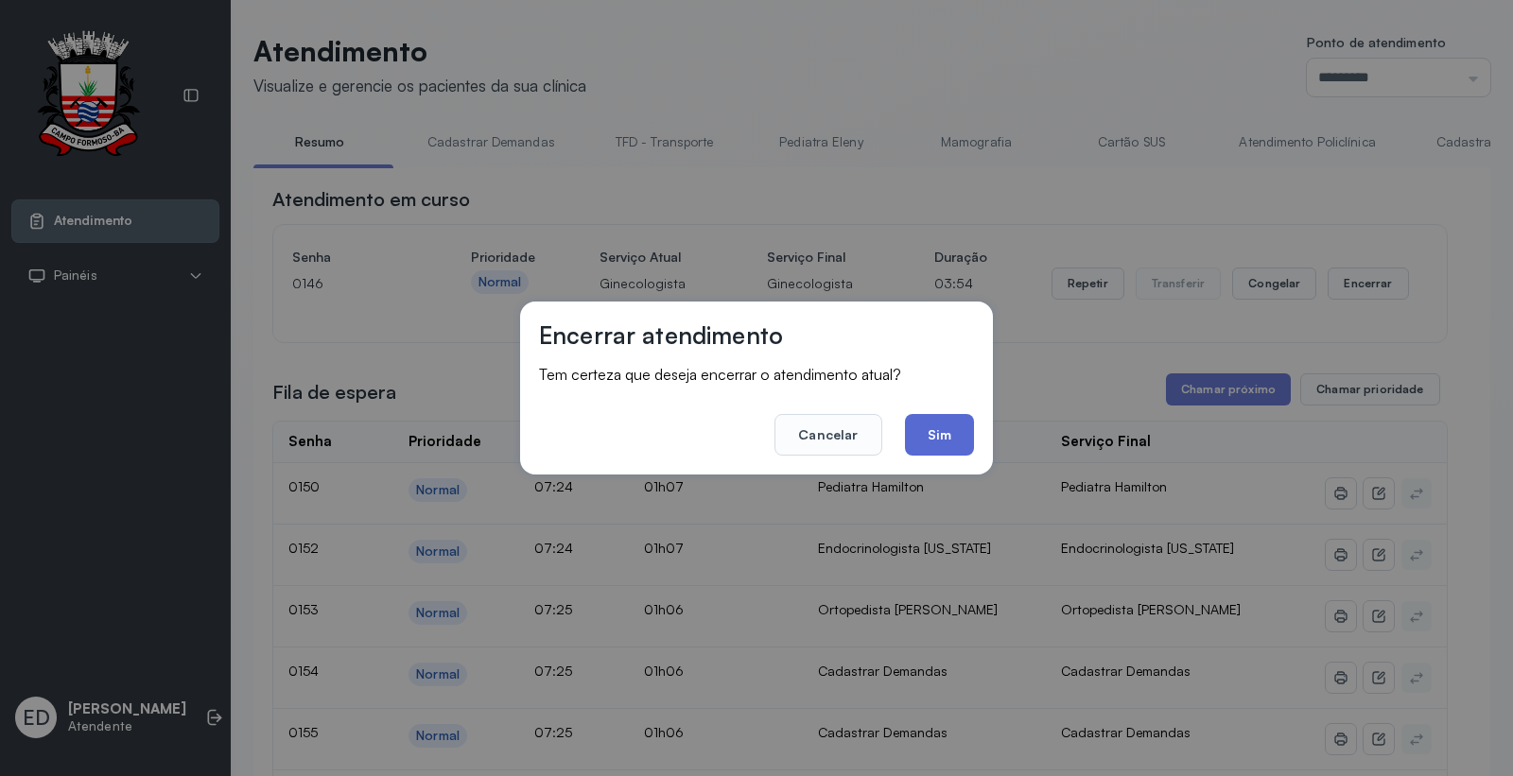
click at [947, 430] on button "Sim" at bounding box center [939, 435] width 69 height 42
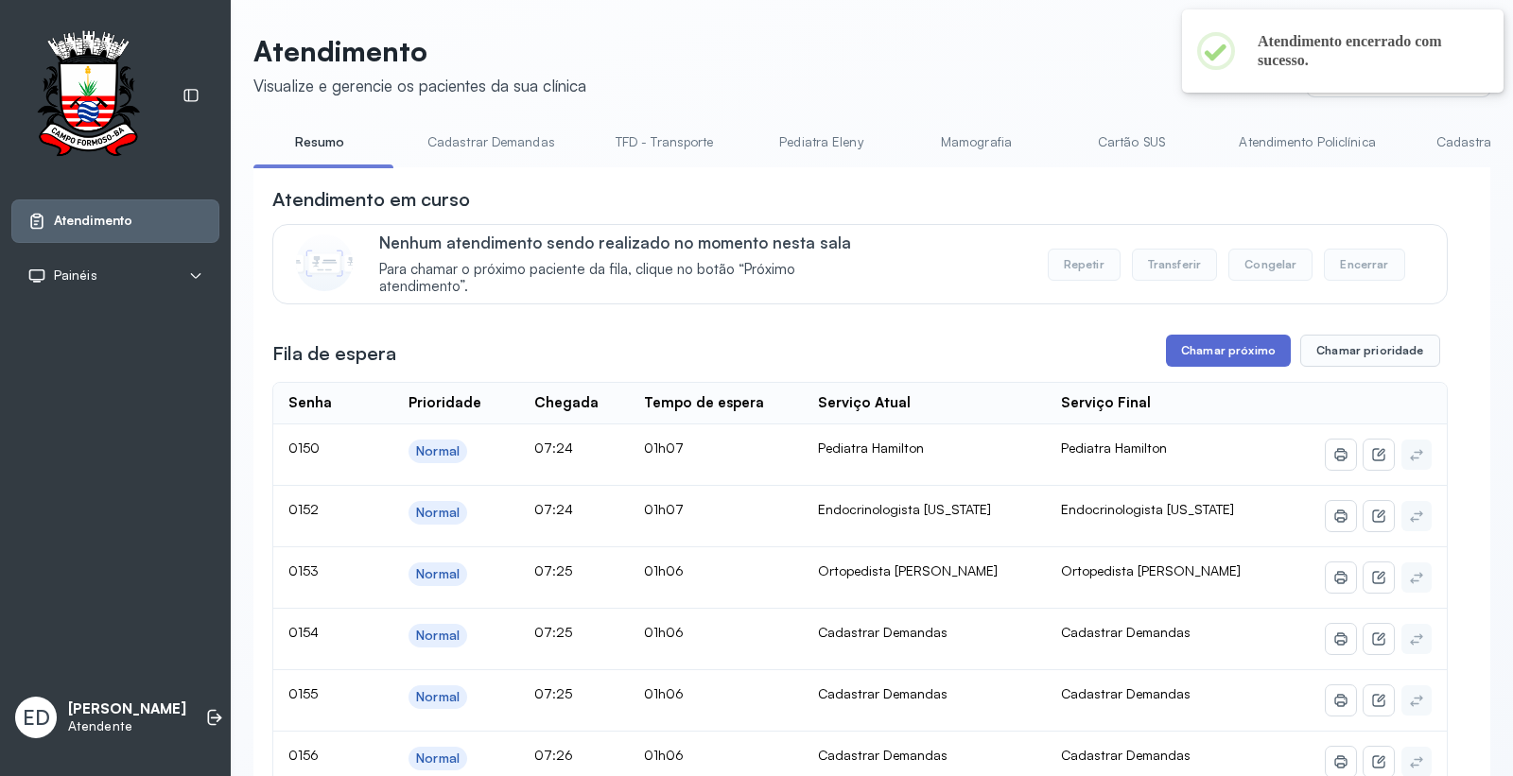
click at [1222, 347] on button "Chamar próximo" at bounding box center [1228, 351] width 125 height 32
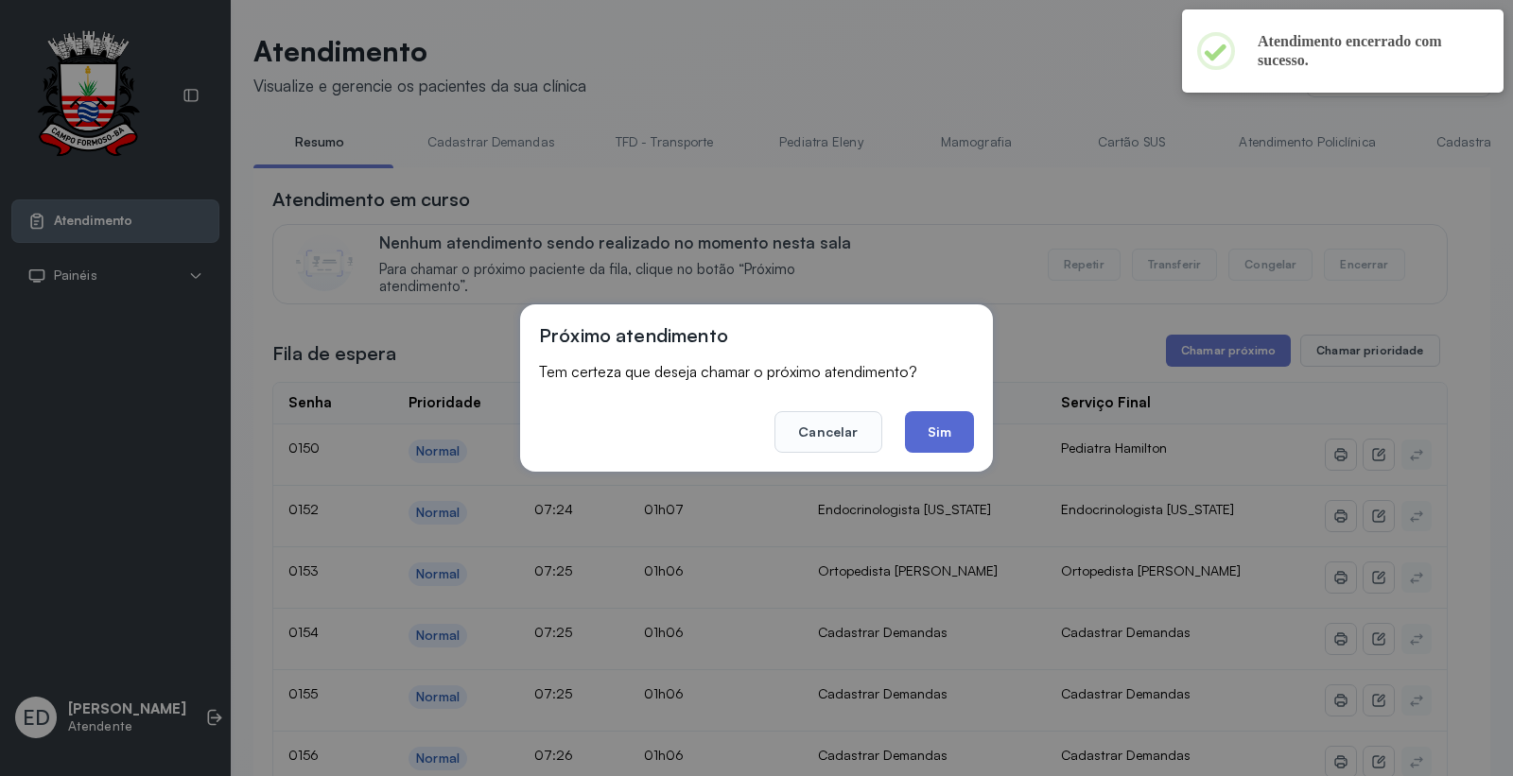
click at [937, 419] on button "Sim" at bounding box center [939, 432] width 69 height 42
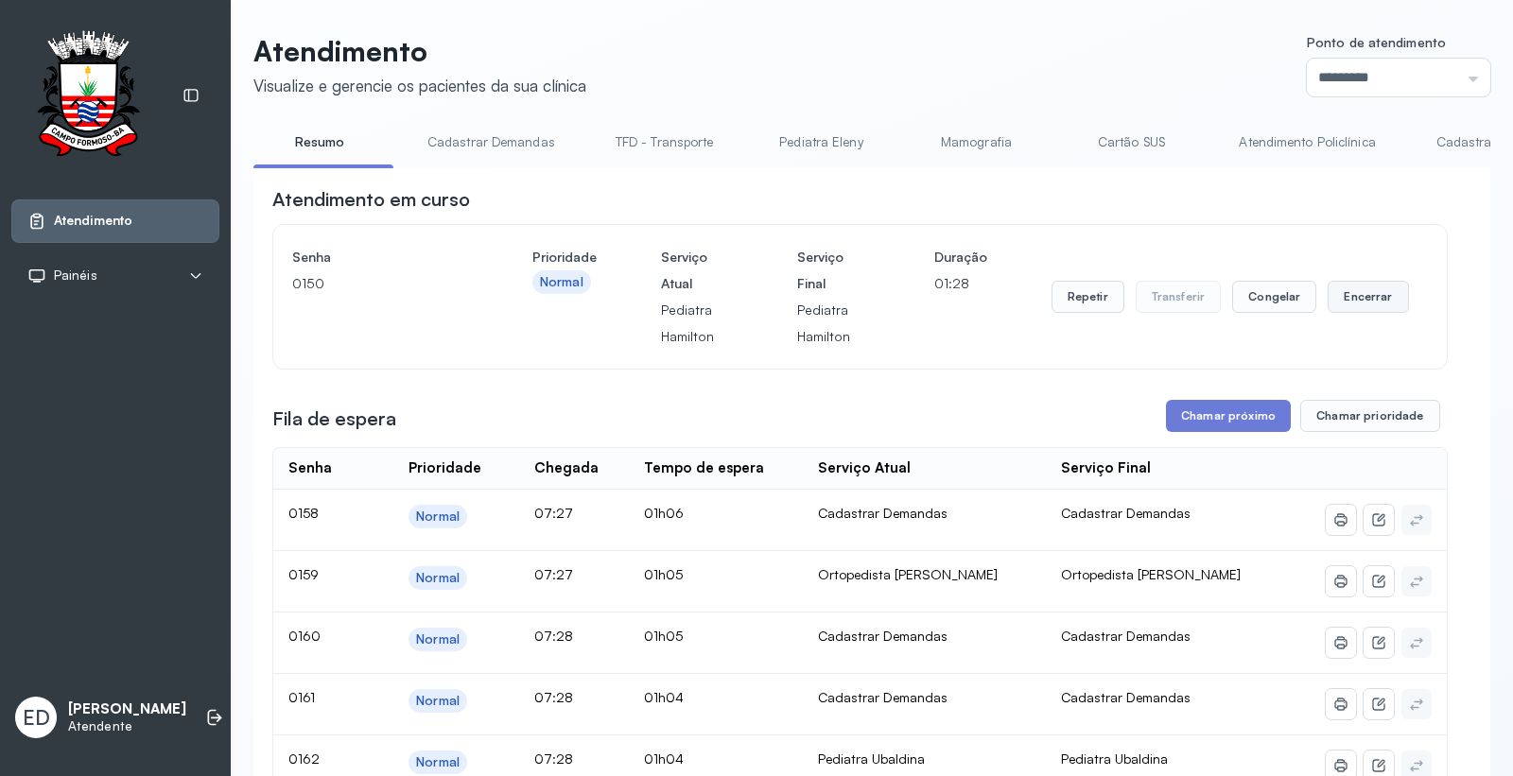
click at [1362, 301] on button "Encerrar" at bounding box center [1367, 297] width 80 height 32
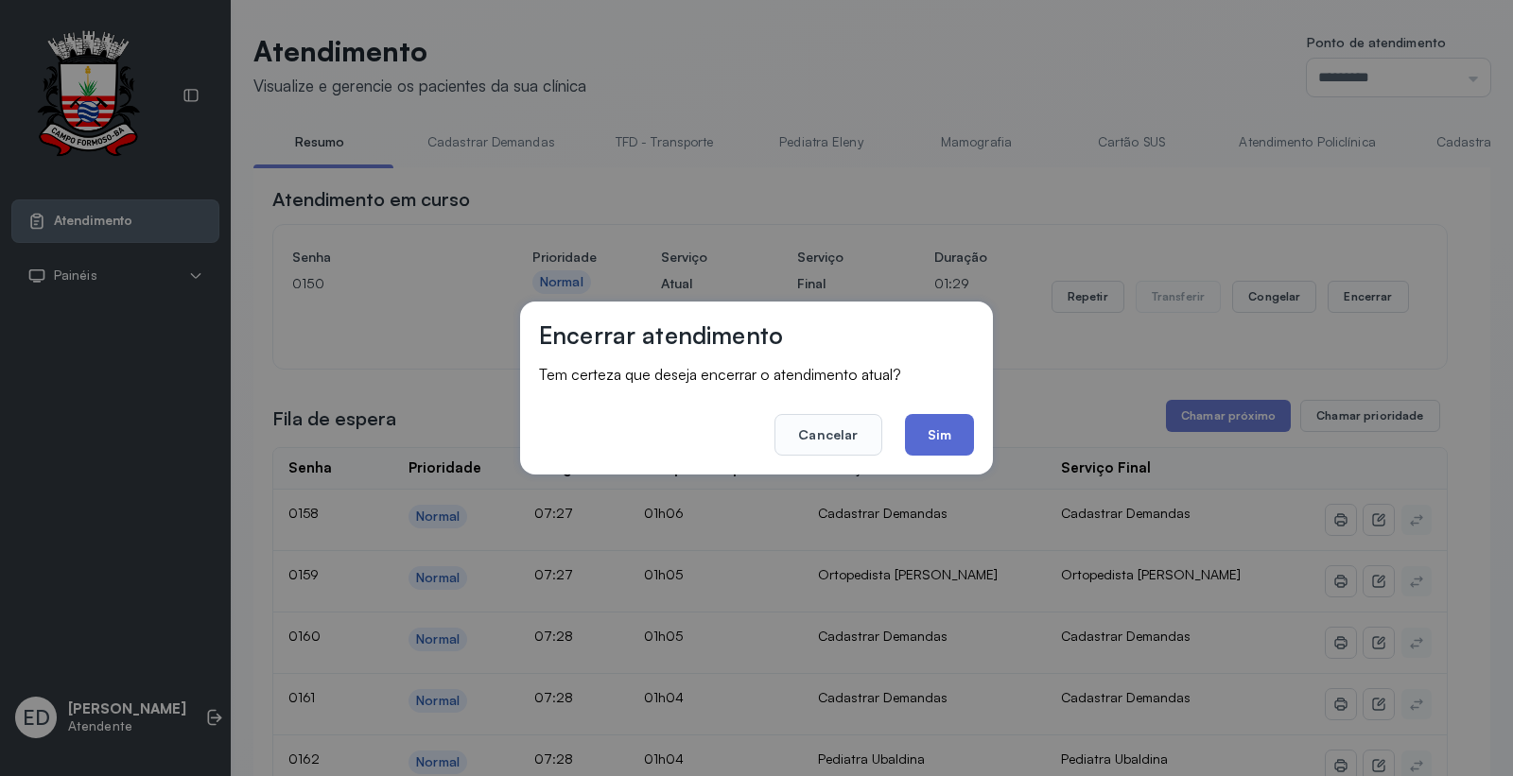
click at [938, 432] on button "Sim" at bounding box center [939, 435] width 69 height 42
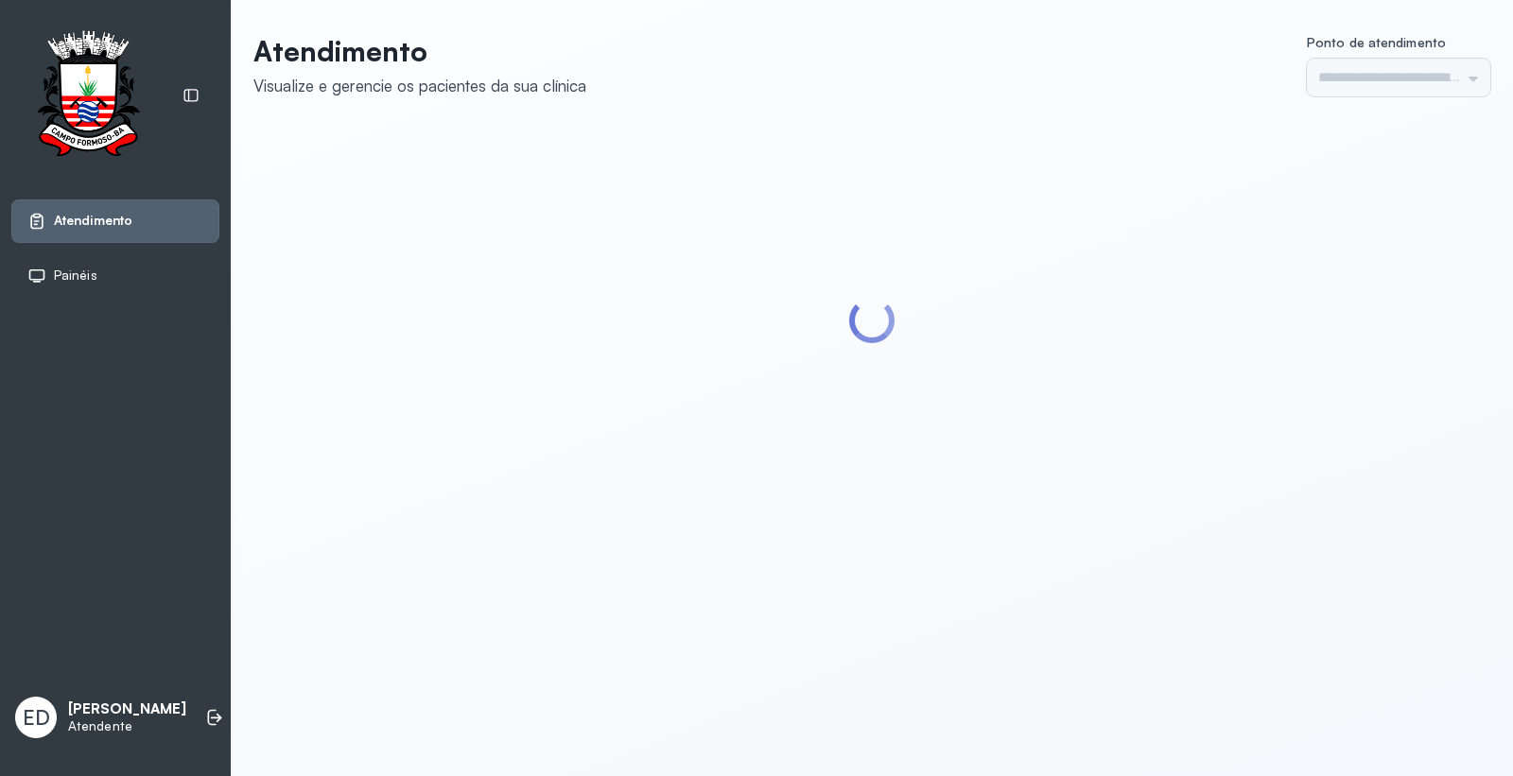
type input "*********"
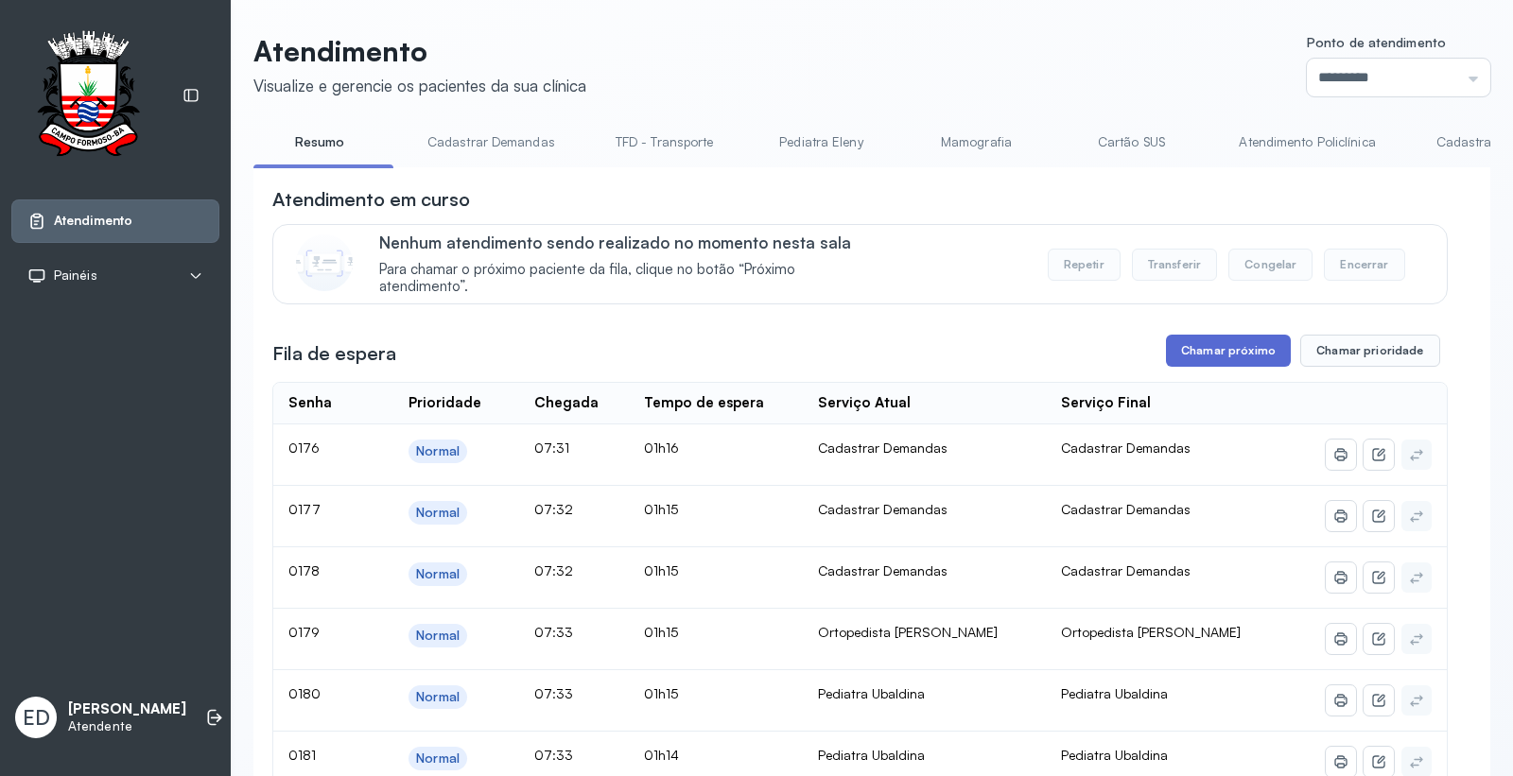
click at [1218, 345] on button "Chamar próximo" at bounding box center [1228, 351] width 125 height 32
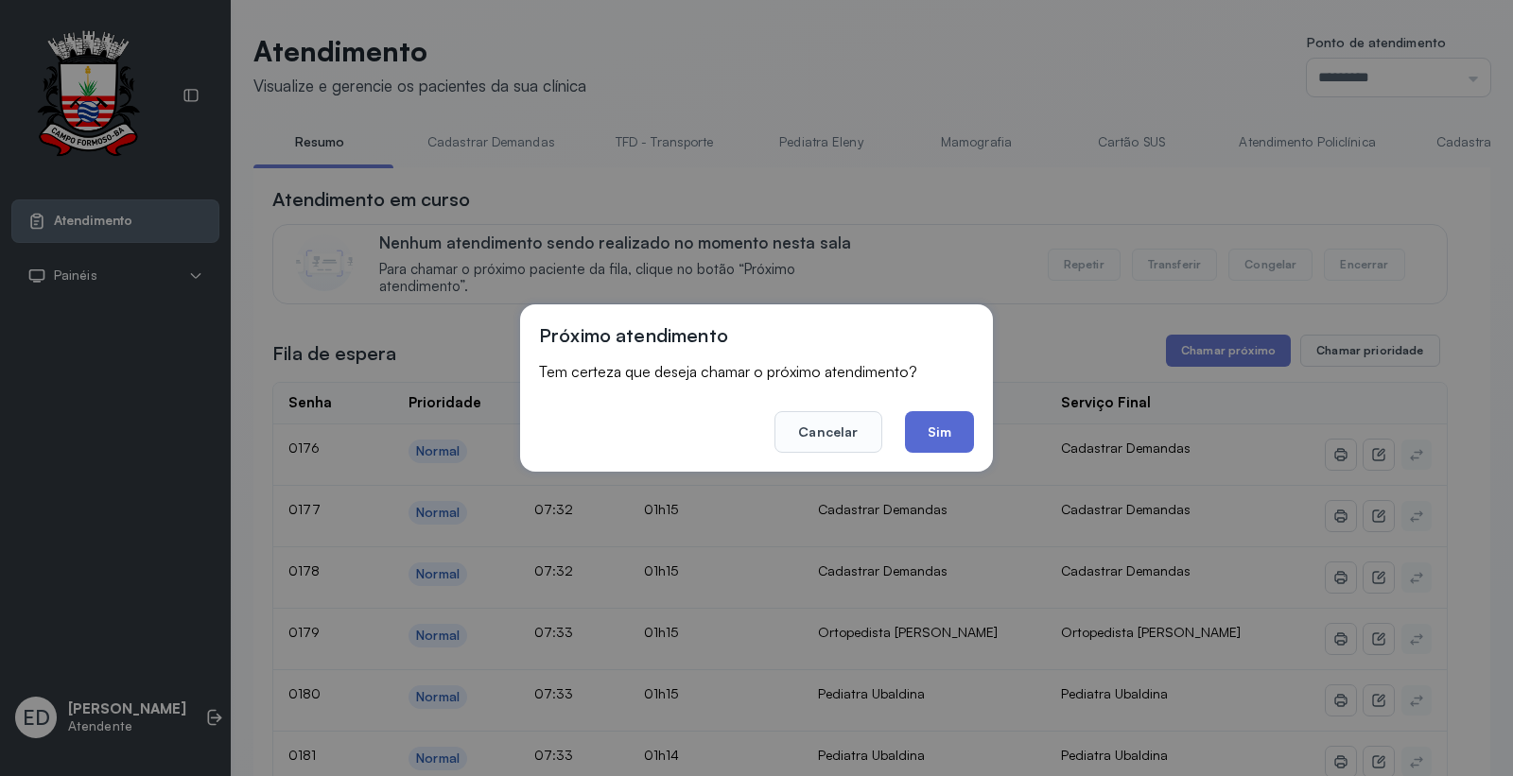
click at [927, 423] on button "Sim" at bounding box center [939, 432] width 69 height 42
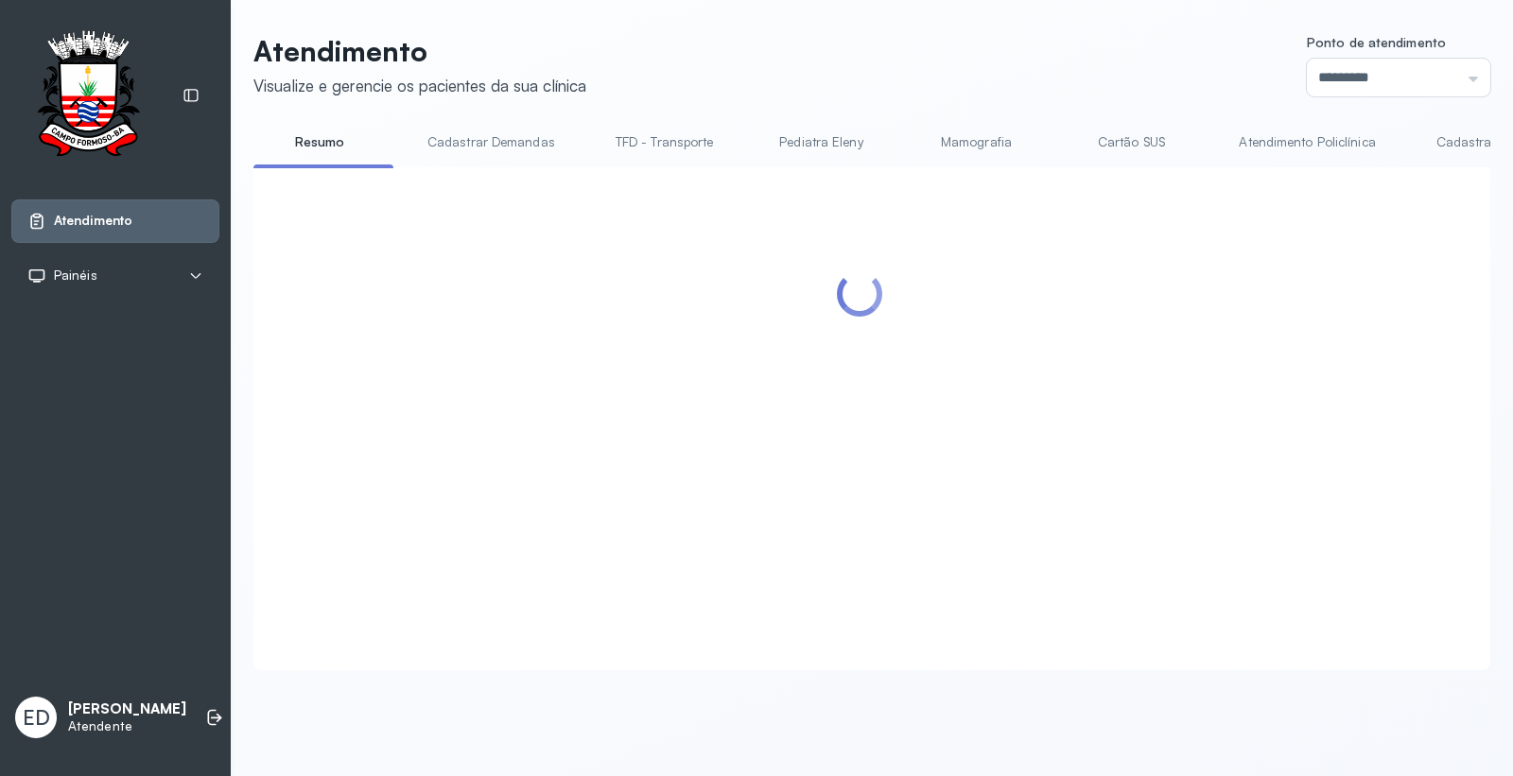
click at [1000, 72] on header "Atendimento Visualize e gerencie os pacientes da sua clínica Ponto de atendimen…" at bounding box center [871, 65] width 1237 height 62
click at [859, 45] on header "Atendimento Visualize e gerencie os pacientes da sua clínica Ponto de atendimen…" at bounding box center [871, 65] width 1237 height 62
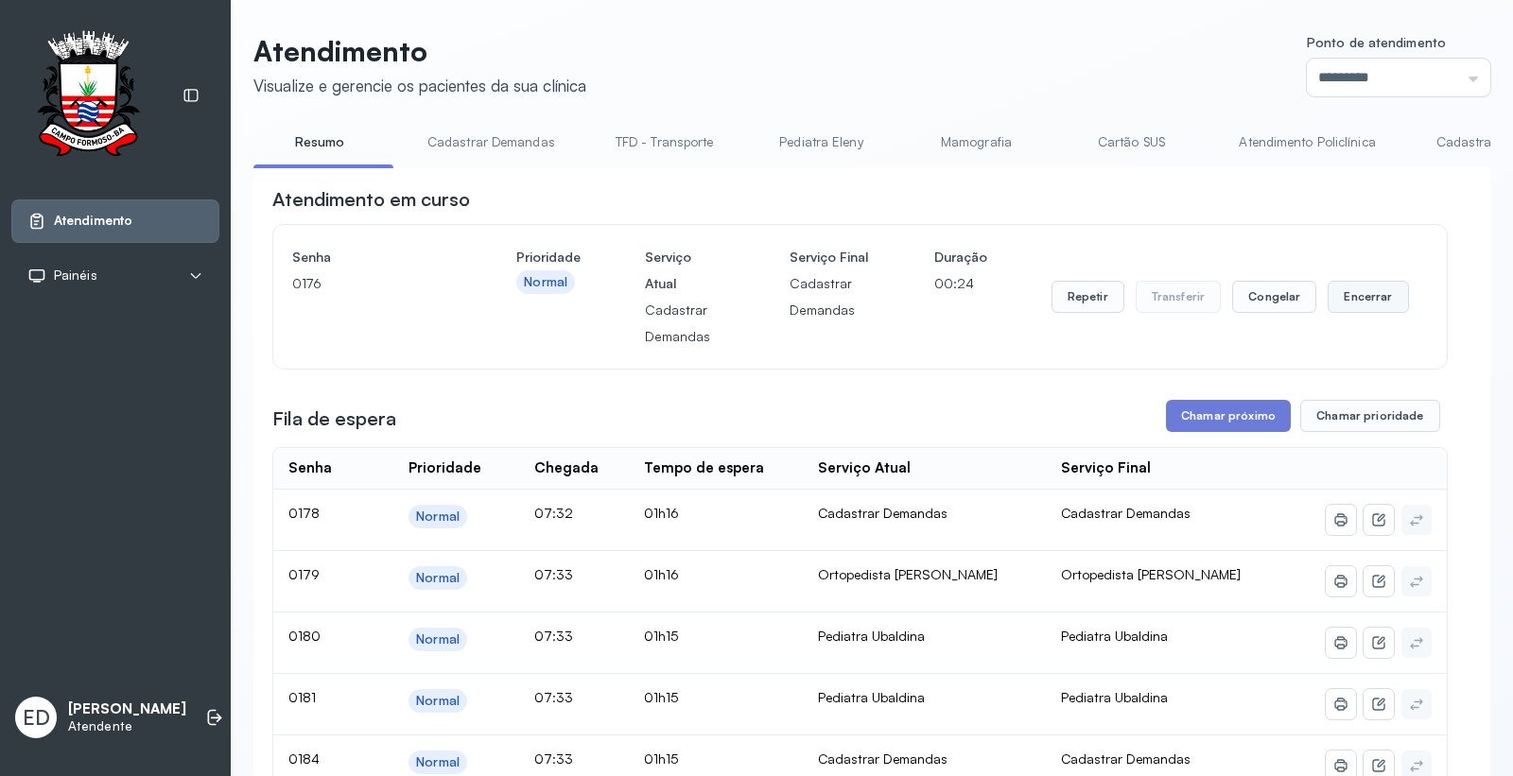
click at [1369, 300] on button "Encerrar" at bounding box center [1367, 297] width 80 height 32
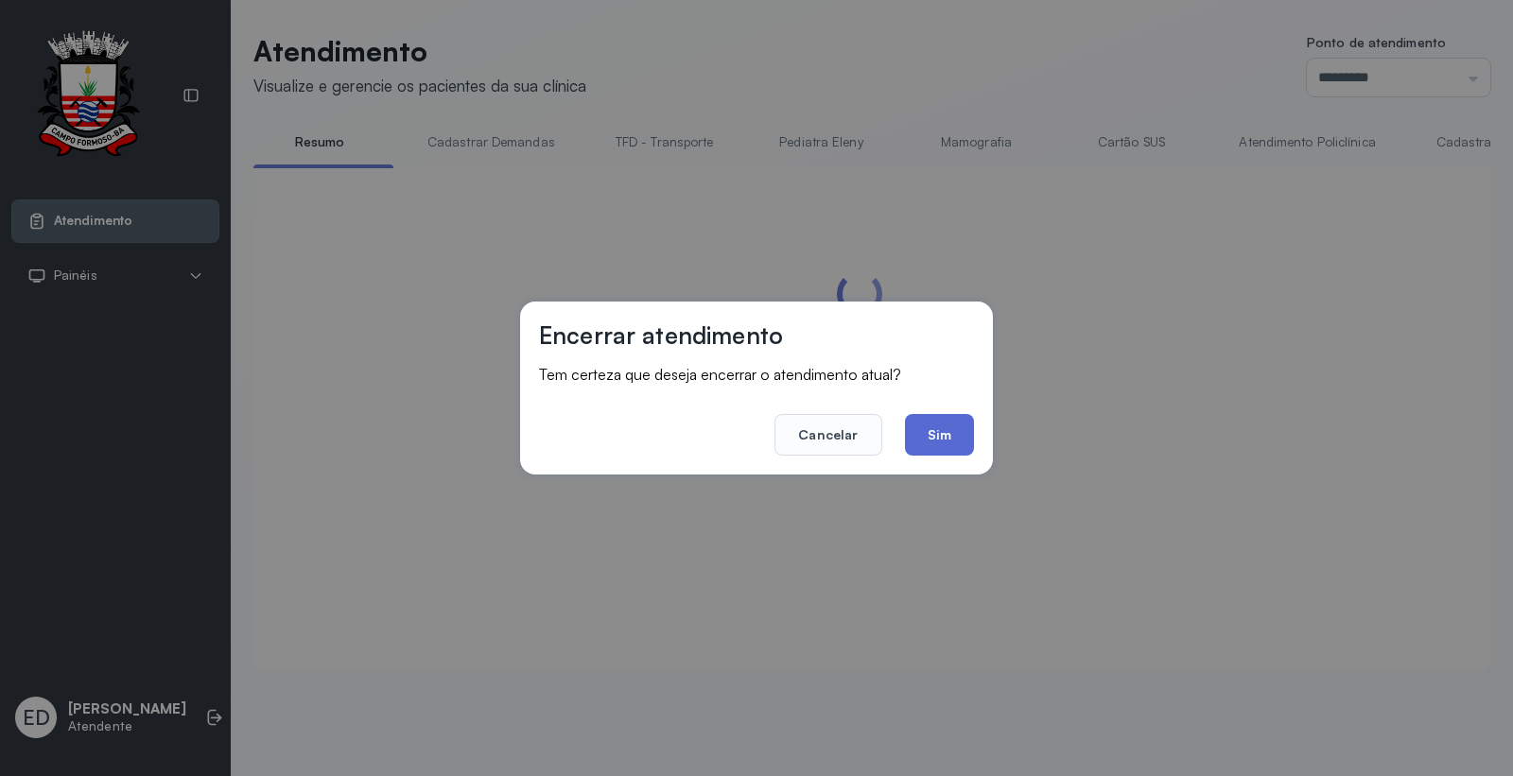
click at [951, 427] on button "Sim" at bounding box center [939, 435] width 69 height 42
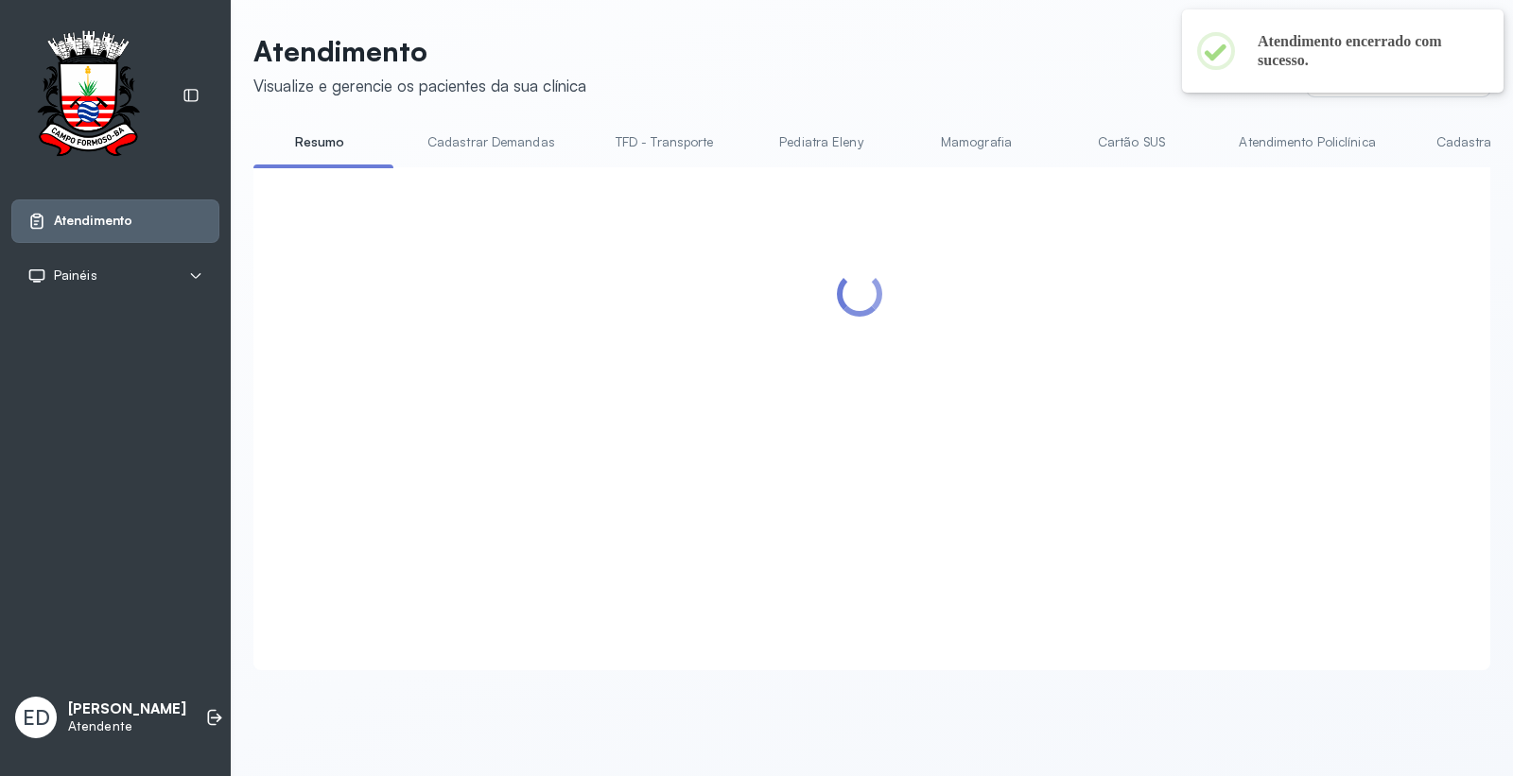
click at [991, 73] on header "Atendimento Visualize e gerencie os pacientes da sua clínica Ponto de atendimen…" at bounding box center [871, 65] width 1237 height 62
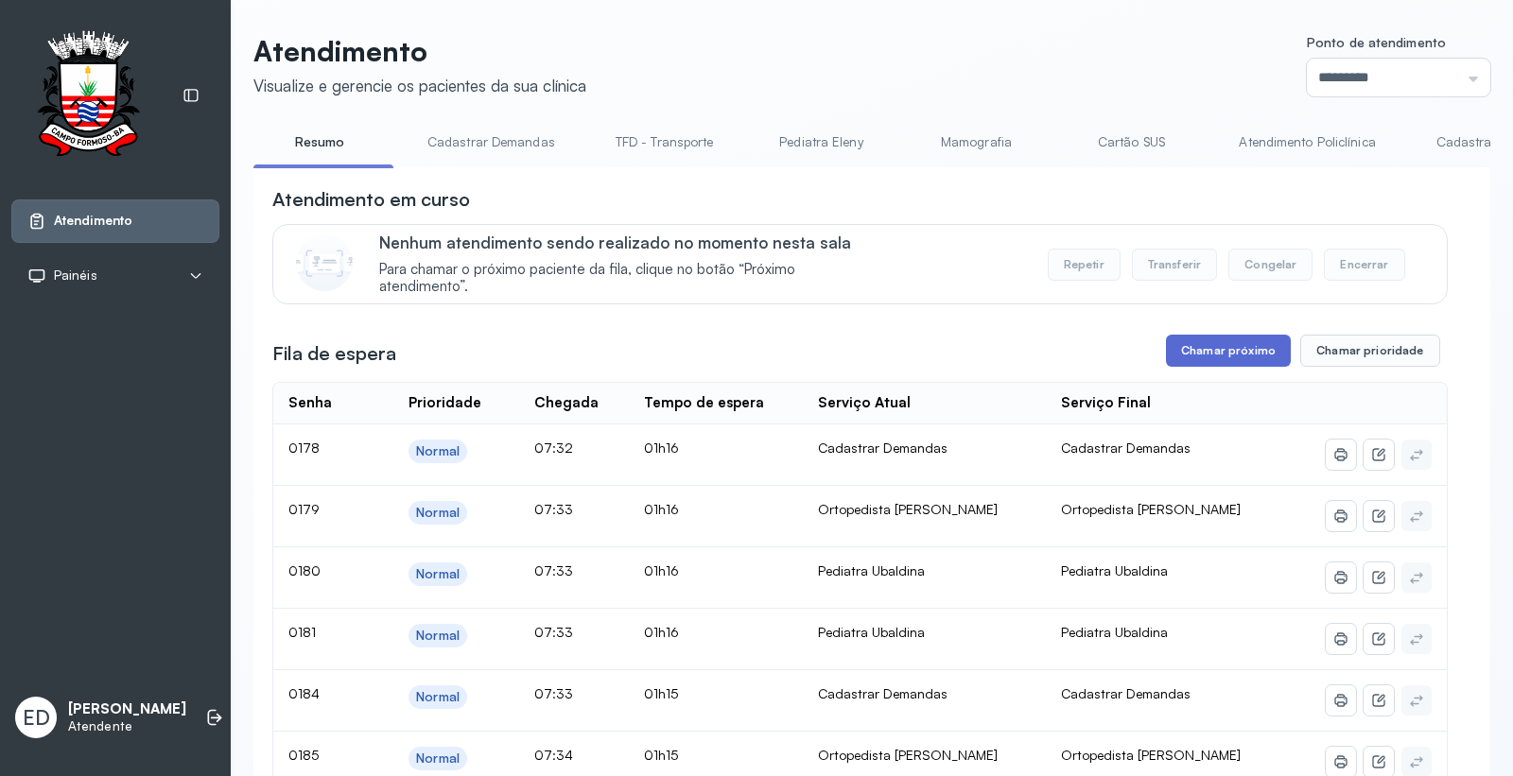
click at [1252, 345] on button "Chamar próximo" at bounding box center [1228, 351] width 125 height 32
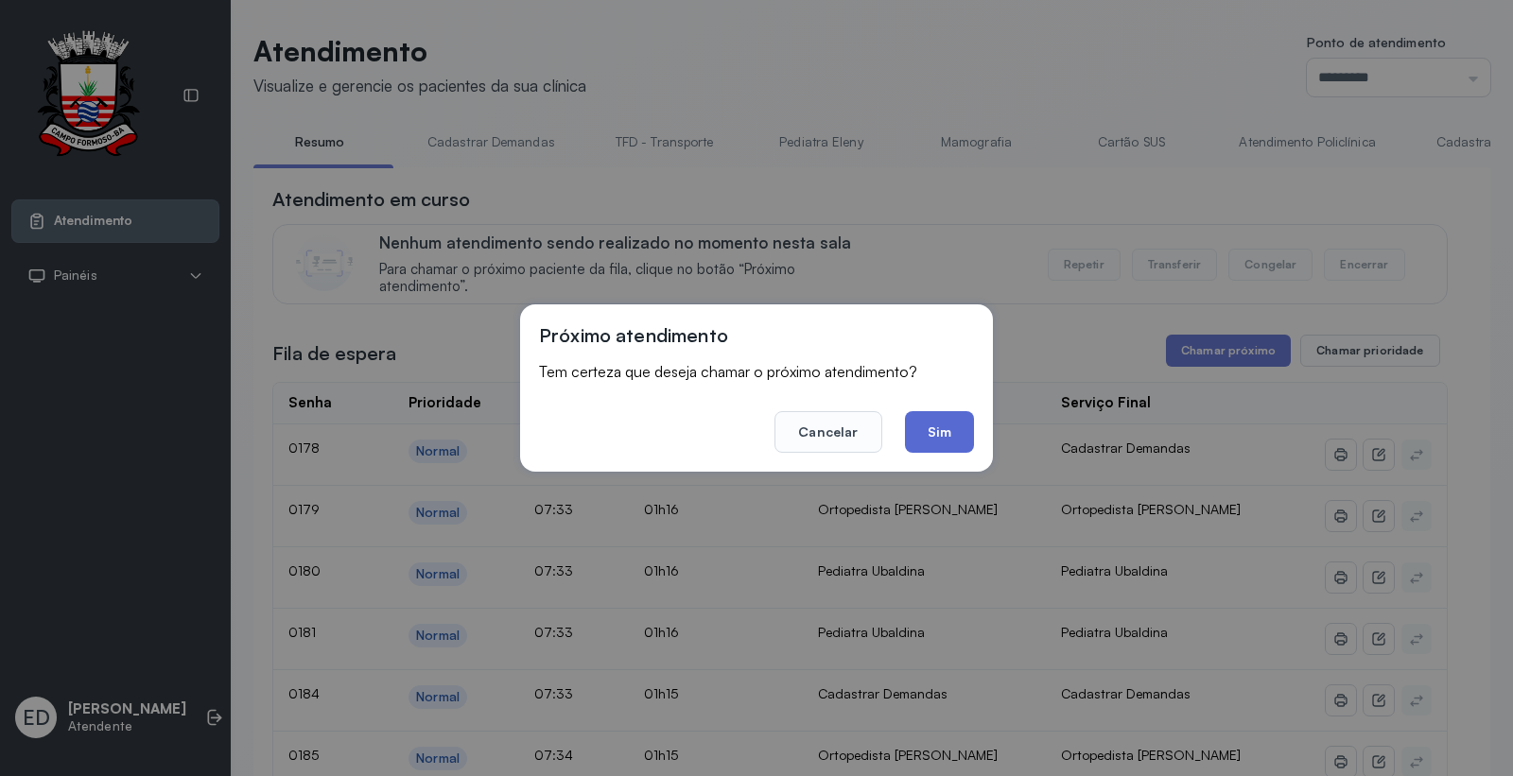
click at [942, 437] on button "Sim" at bounding box center [939, 432] width 69 height 42
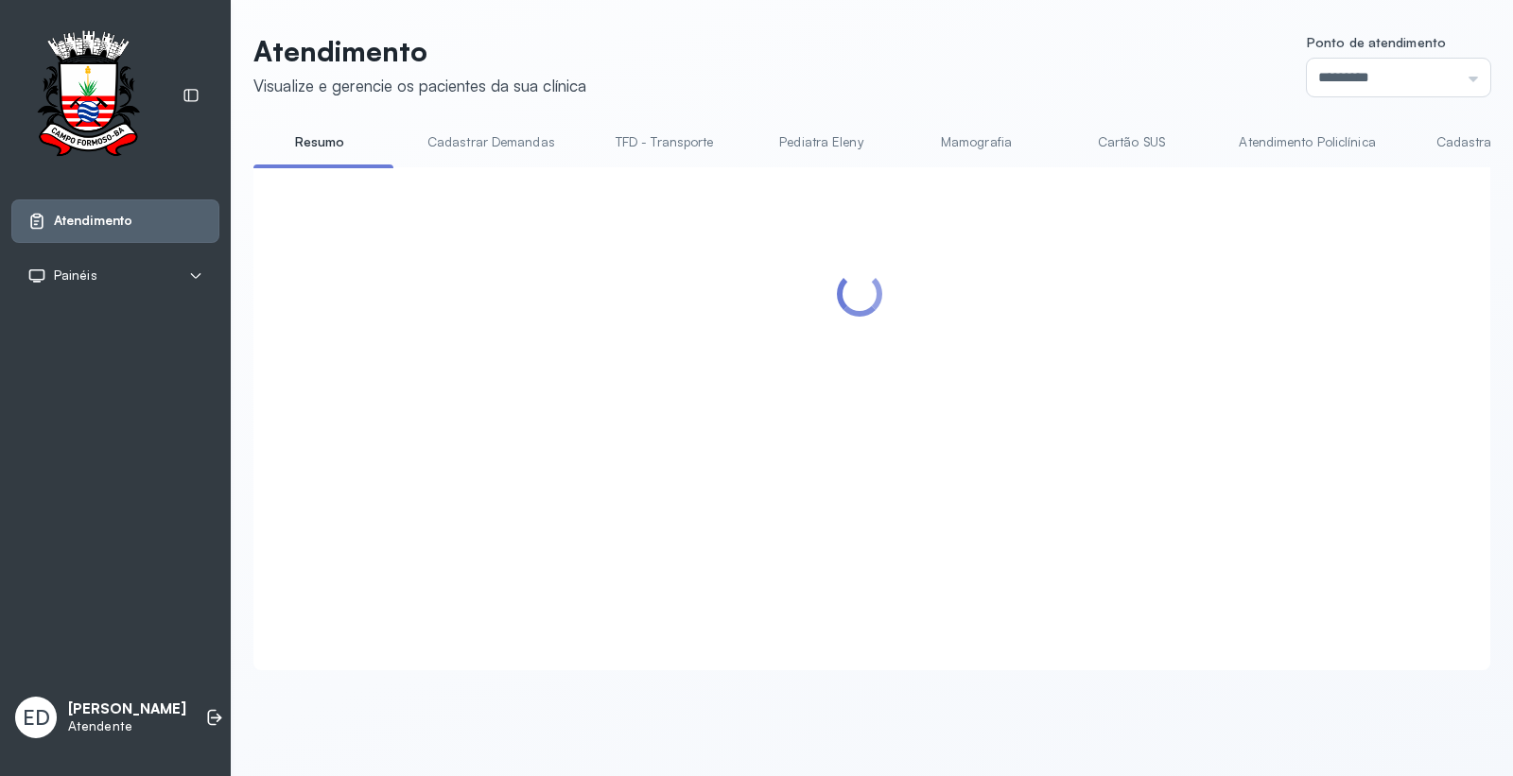
click at [909, 63] on header "Atendimento Visualize e gerencie os pacientes da sua clínica Ponto de atendimen…" at bounding box center [871, 65] width 1237 height 62
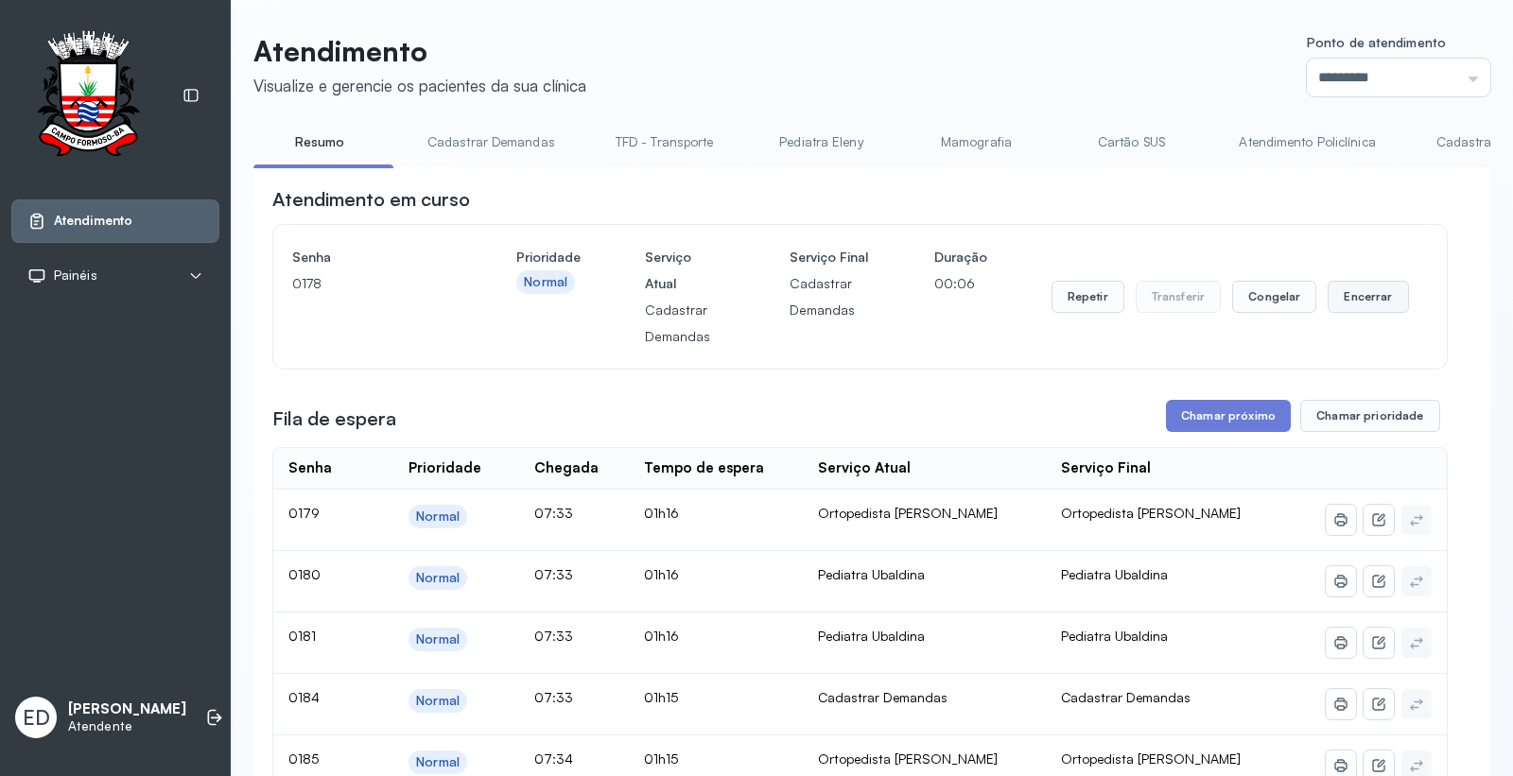
click at [1373, 287] on button "Encerrar" at bounding box center [1367, 297] width 80 height 32
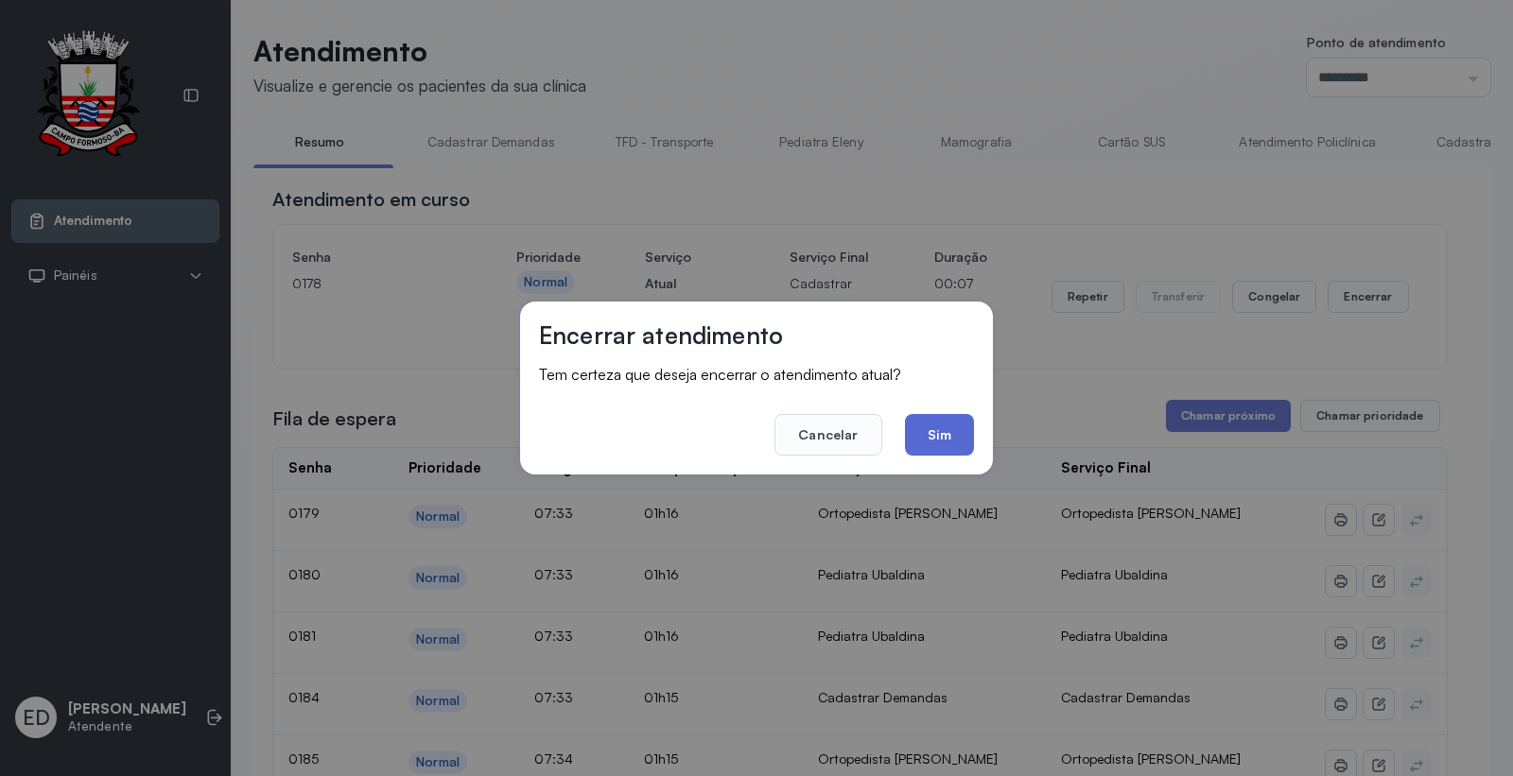
click at [949, 430] on button "Sim" at bounding box center [939, 435] width 69 height 42
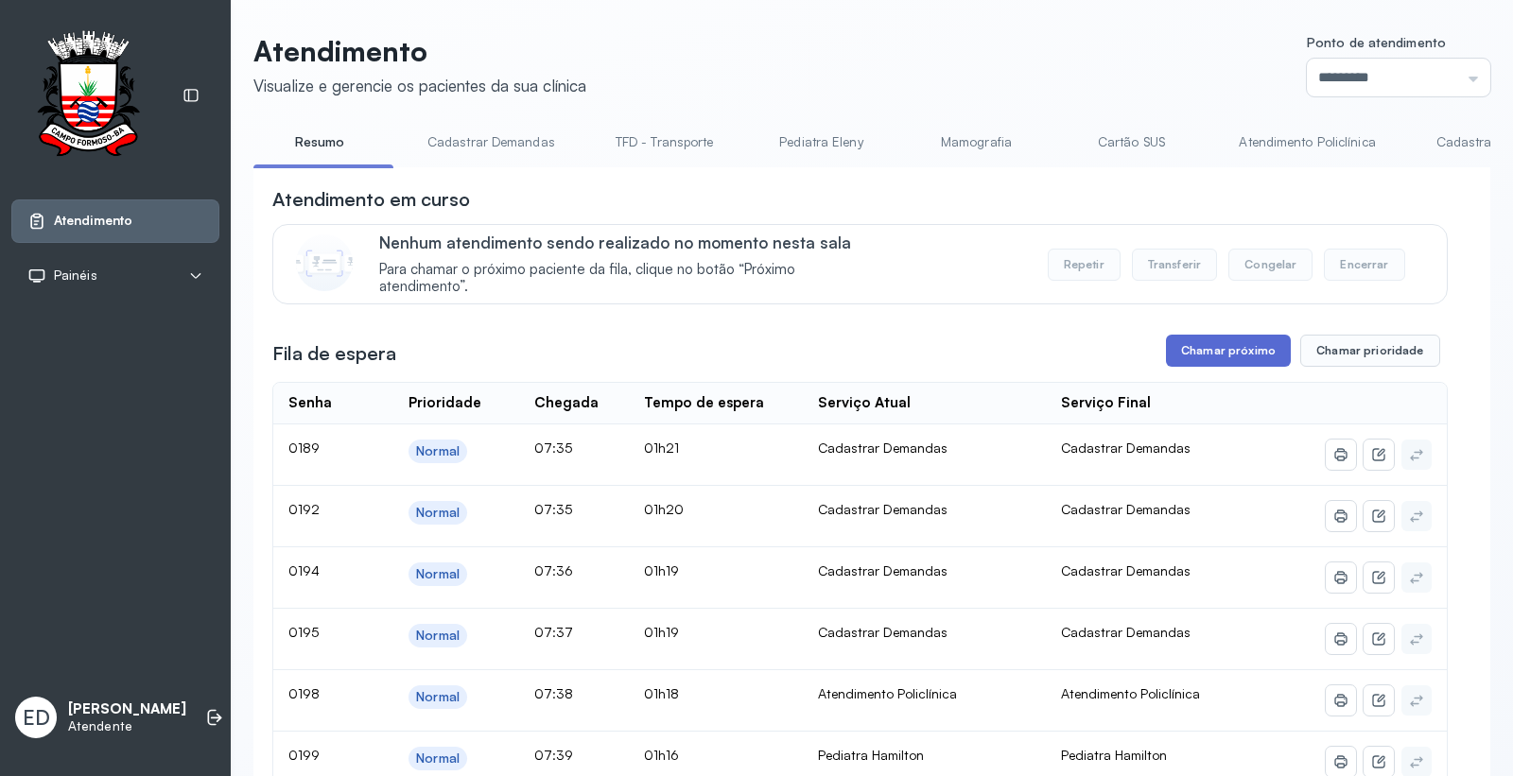
click at [1225, 347] on button "Chamar próximo" at bounding box center [1228, 351] width 125 height 32
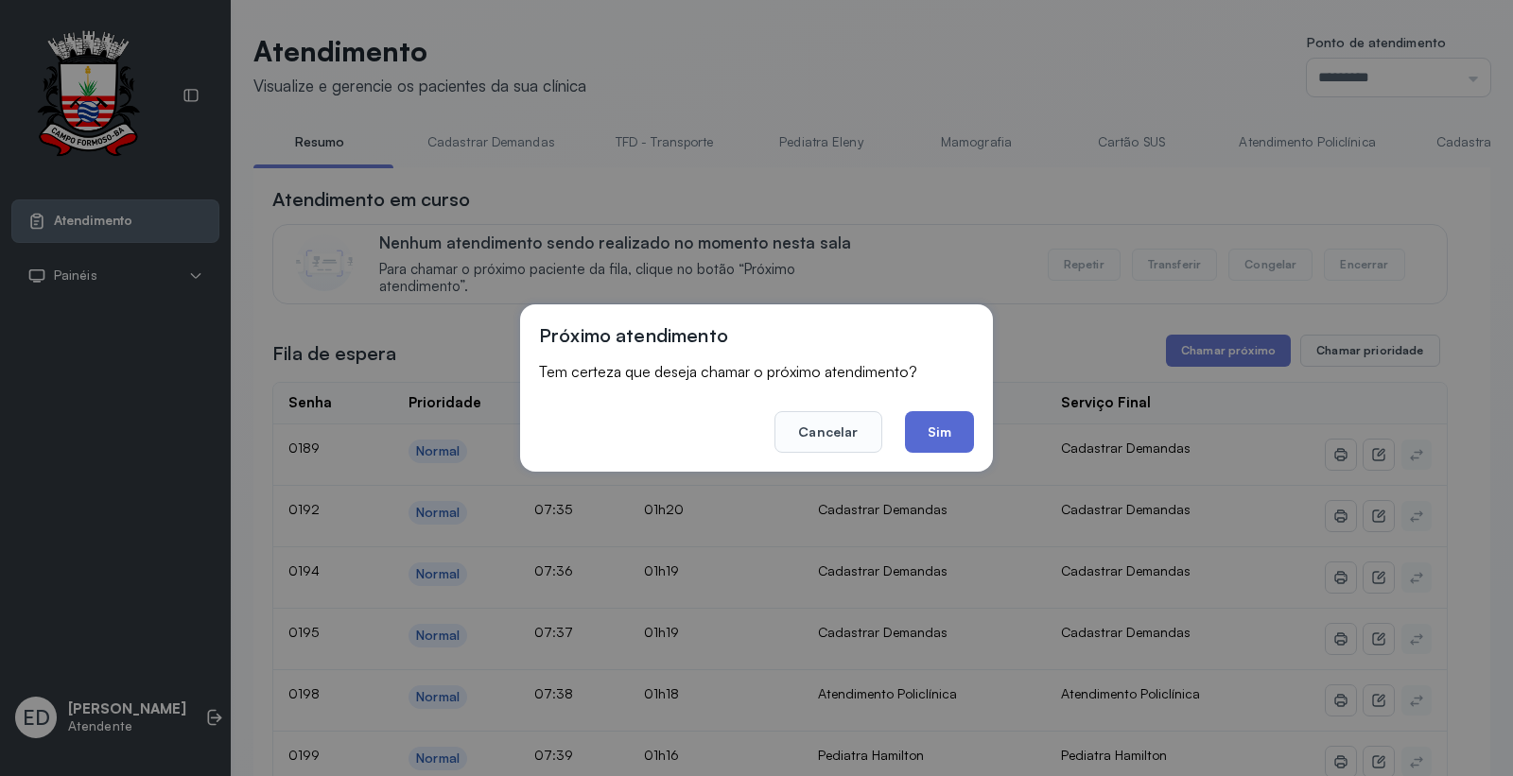
click at [920, 430] on button "Sim" at bounding box center [939, 432] width 69 height 42
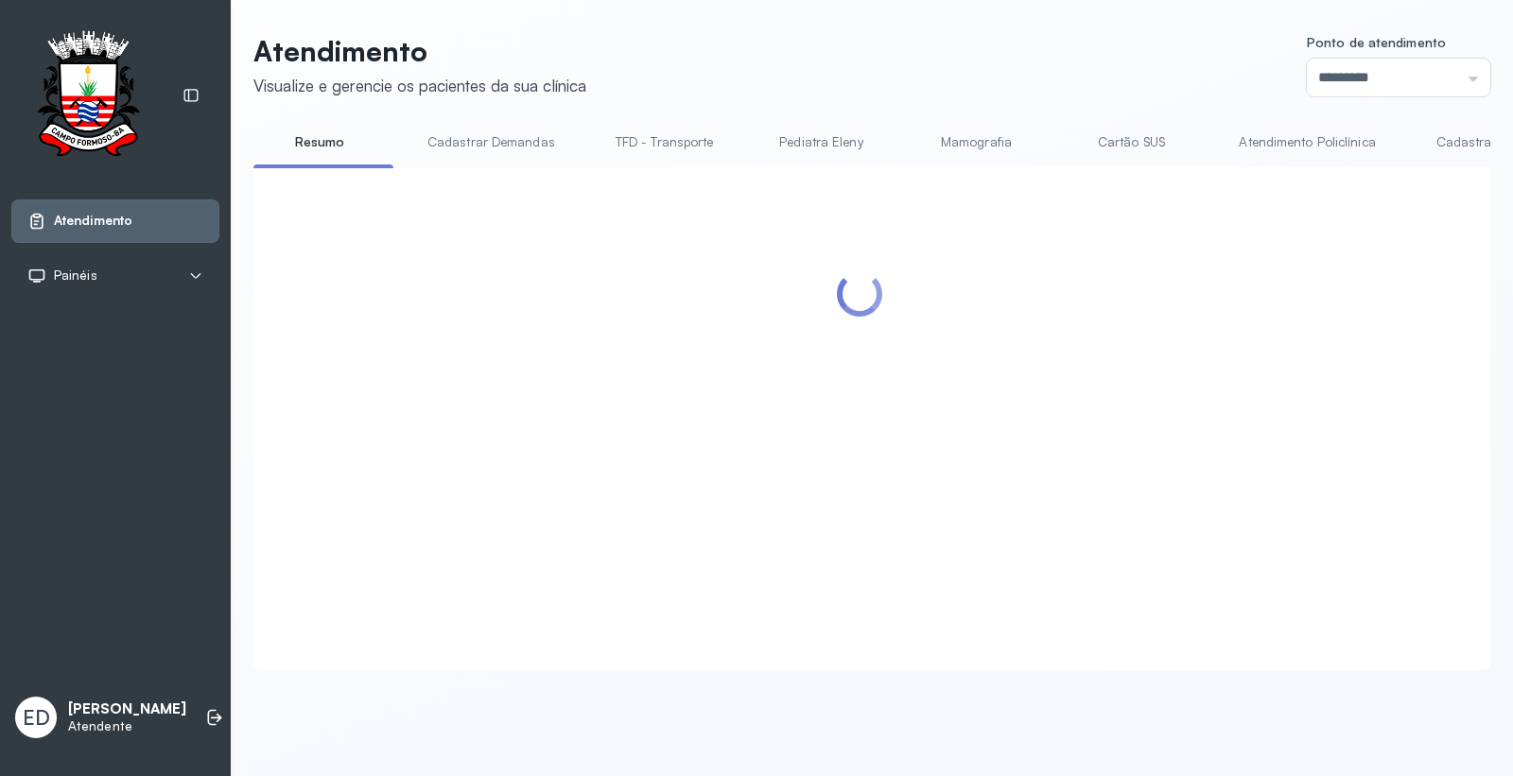
drag, startPoint x: 1038, startPoint y: 22, endPoint x: 1034, endPoint y: 33, distance: 12.0
click at [1035, 28] on div "Atendimento Visualize e gerencie os pacientes da sua clínica Ponto de atendimen…" at bounding box center [872, 361] width 1282 height 723
click at [1073, 69] on header "Atendimento Visualize e gerencie os pacientes da sua clínica Ponto de atendimen…" at bounding box center [871, 65] width 1237 height 62
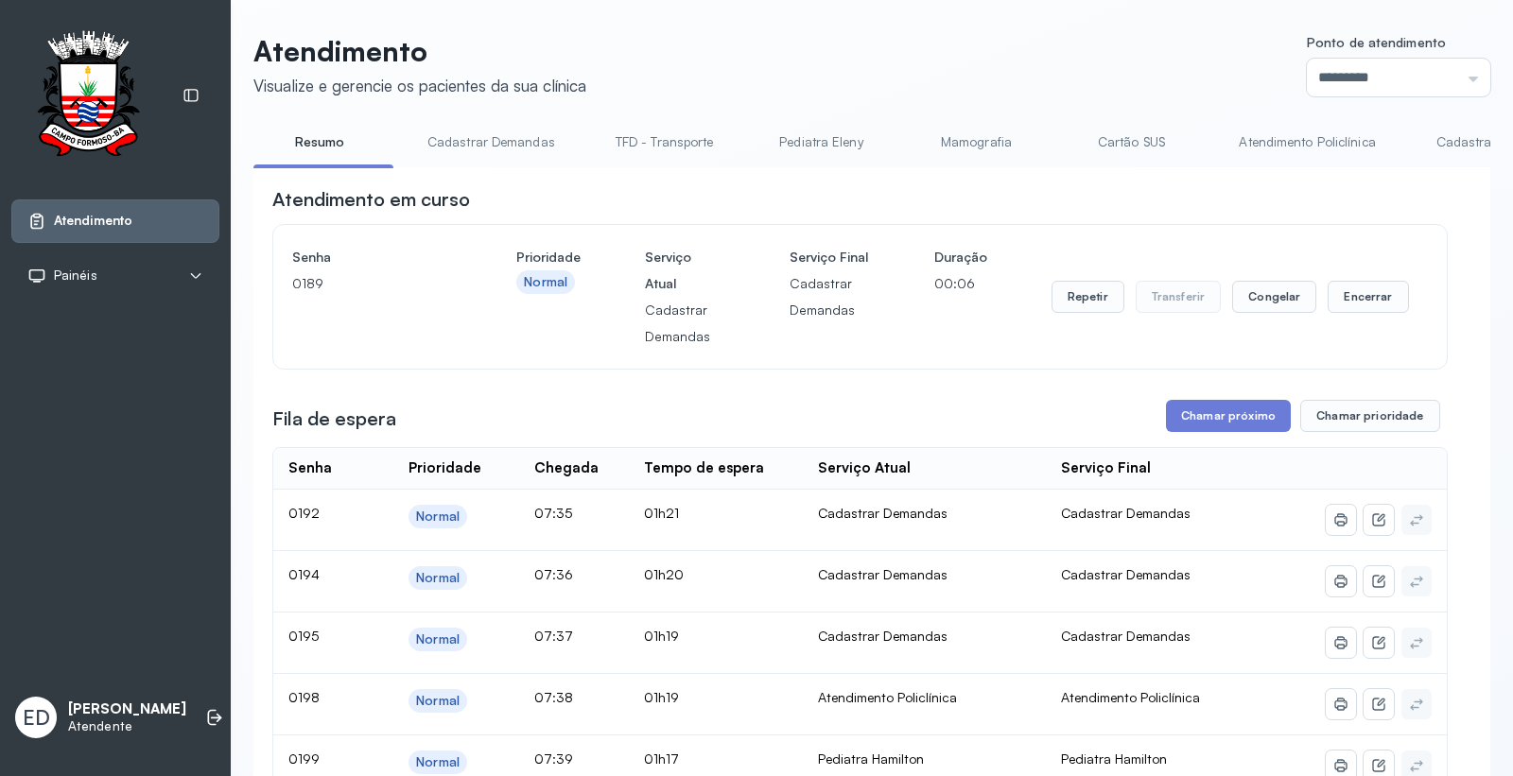
click at [1075, 70] on header "Atendimento Visualize e gerencie os pacientes da sua clínica Ponto de atendimen…" at bounding box center [871, 65] width 1237 height 62
click at [1378, 299] on button "Encerrar" at bounding box center [1367, 297] width 80 height 32
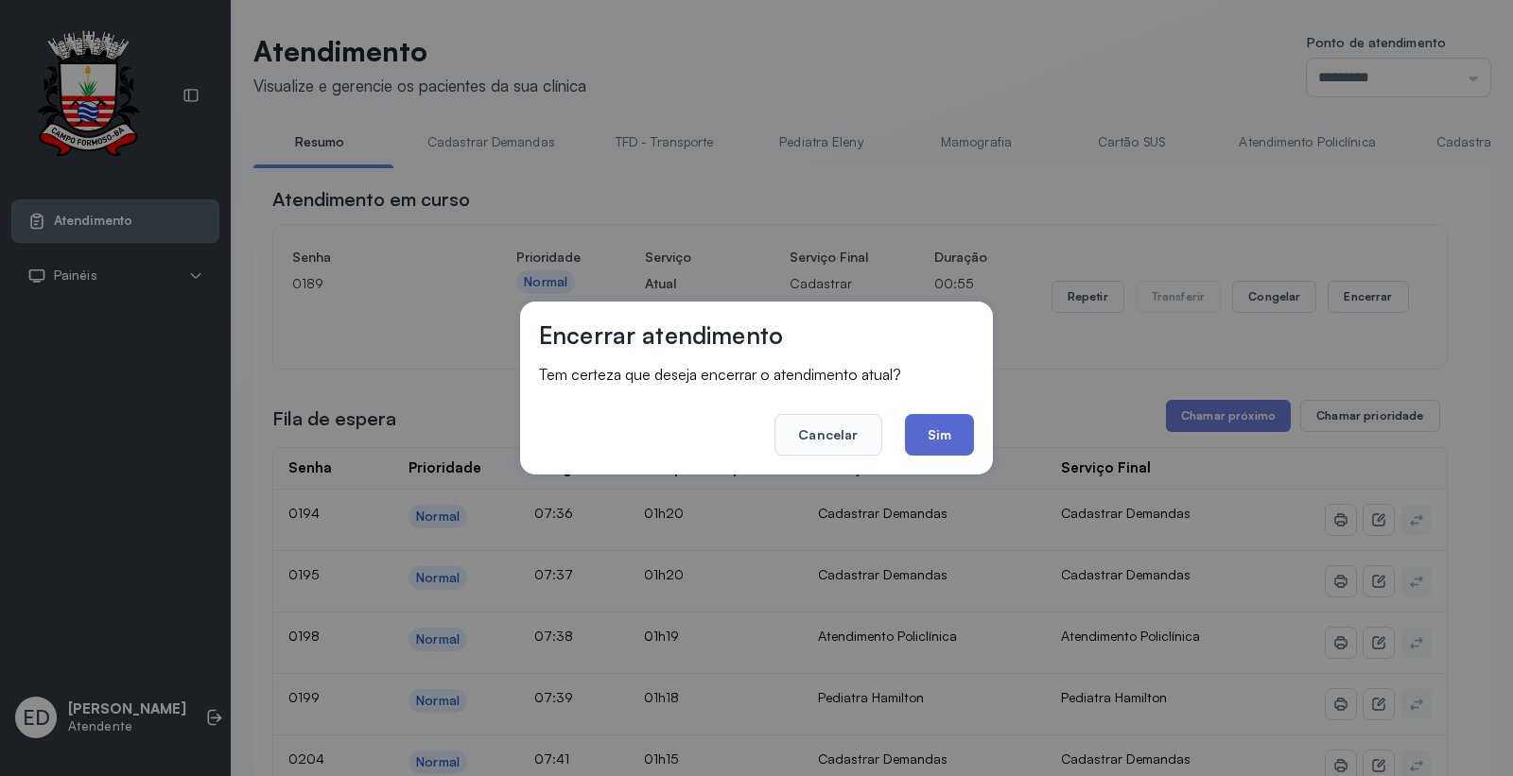
click at [947, 451] on button "Sim" at bounding box center [939, 435] width 69 height 42
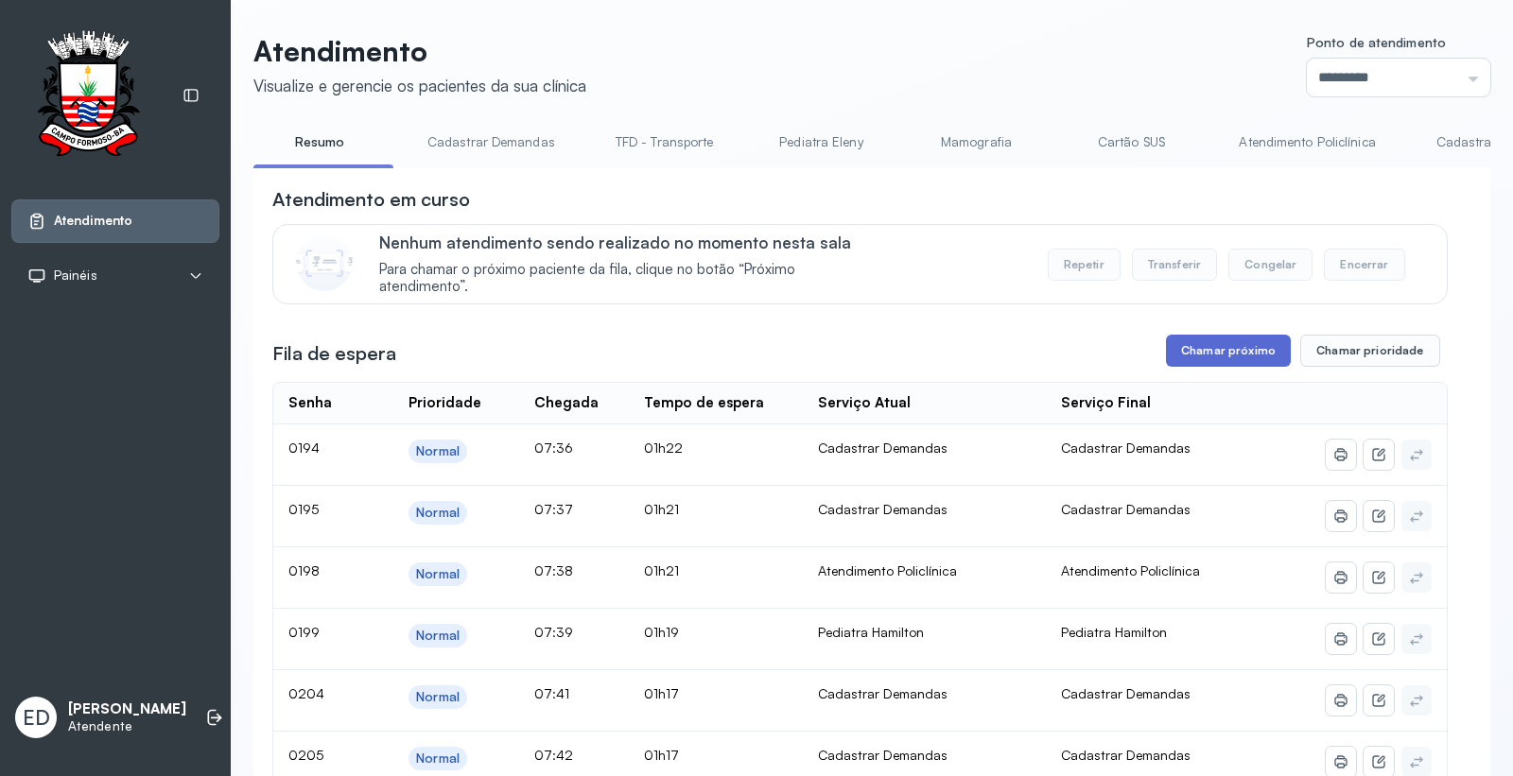
click at [1206, 357] on button "Chamar próximo" at bounding box center [1228, 351] width 125 height 32
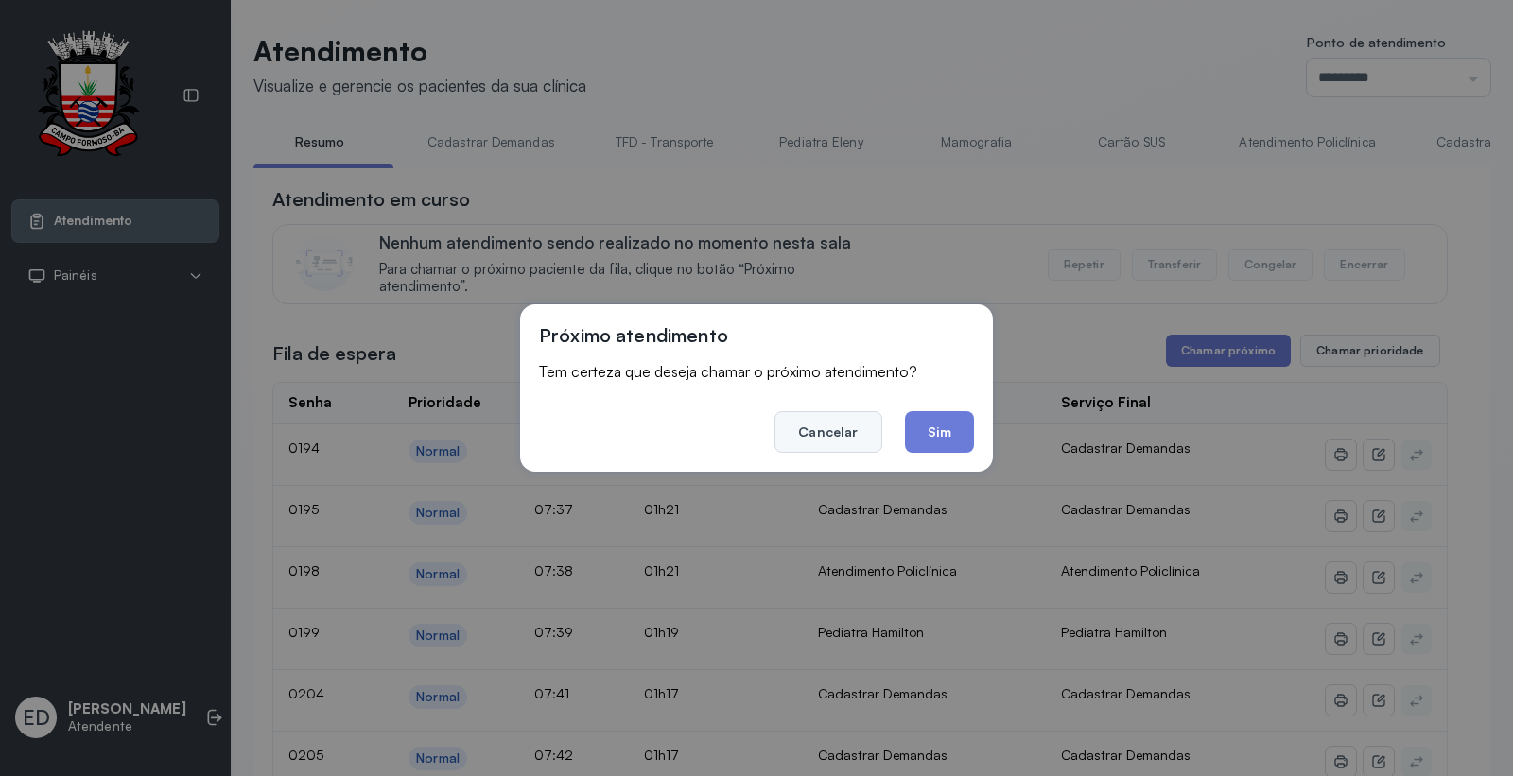
click at [821, 411] on button "Cancelar" at bounding box center [827, 432] width 107 height 42
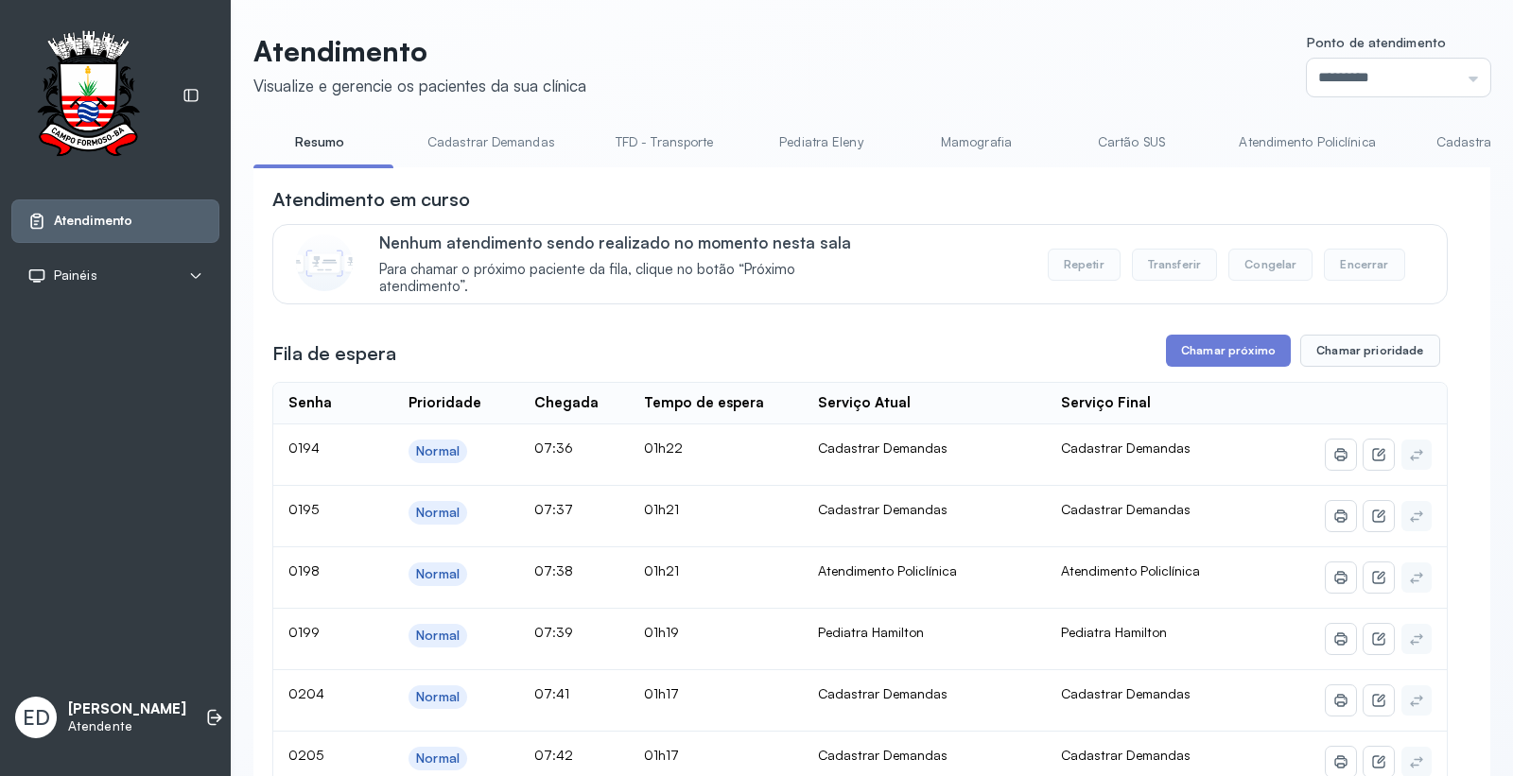
click at [905, 43] on header "Atendimento Visualize e gerencie os pacientes da sua clínica Ponto de atendimen…" at bounding box center [871, 65] width 1237 height 62
click at [1061, 57] on header "Atendimento Visualize e gerencie os pacientes da sua clínica Ponto de atendimen…" at bounding box center [871, 65] width 1237 height 62
click at [1061, 54] on header "Atendimento Visualize e gerencie os pacientes da sua clínica Ponto de atendimen…" at bounding box center [871, 65] width 1237 height 62
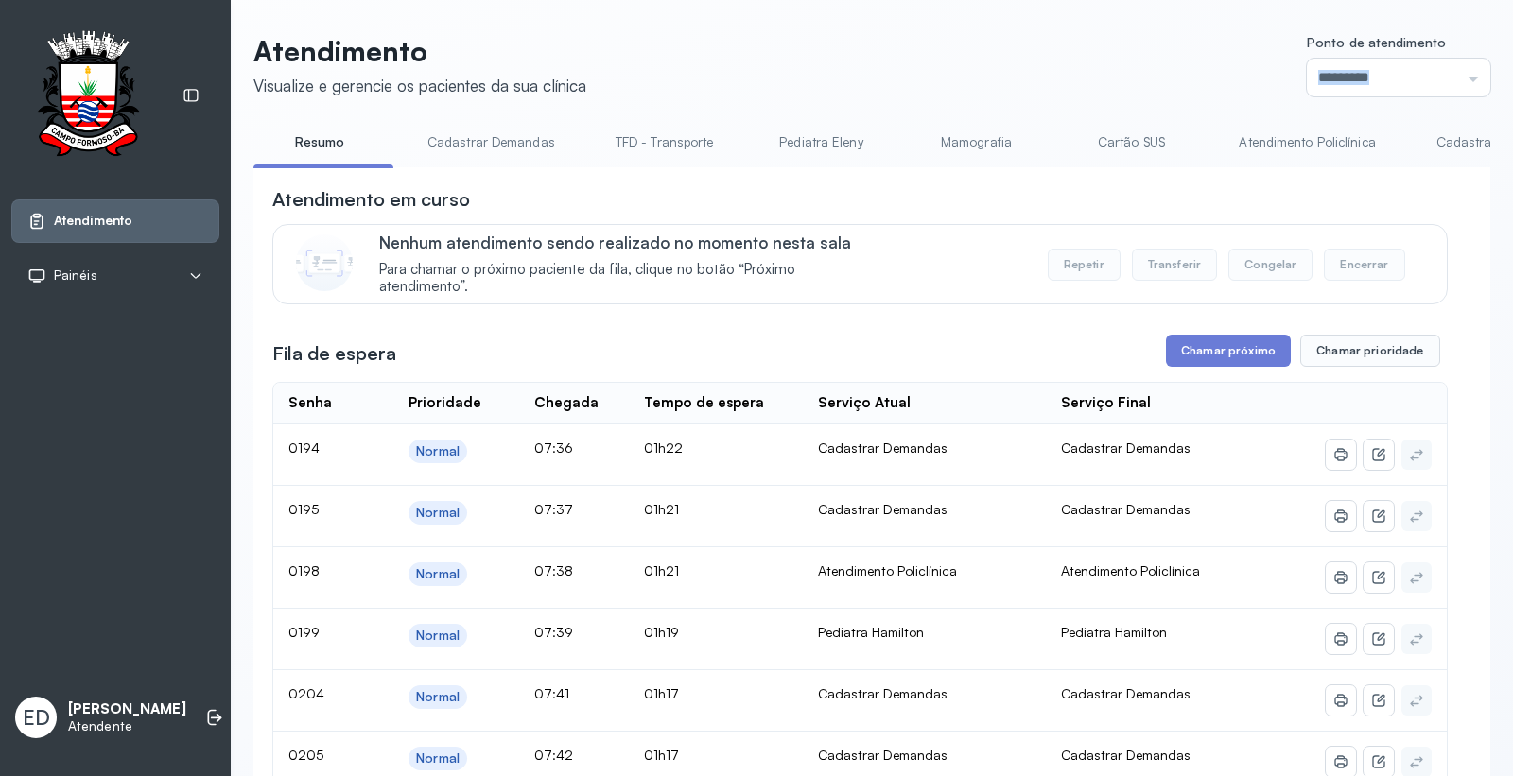
click at [1061, 54] on header "Atendimento Visualize e gerencie os pacientes da sua clínica Ponto de atendimen…" at bounding box center [871, 65] width 1237 height 62
click at [1207, 365] on button "Chamar próximo" at bounding box center [1228, 351] width 125 height 32
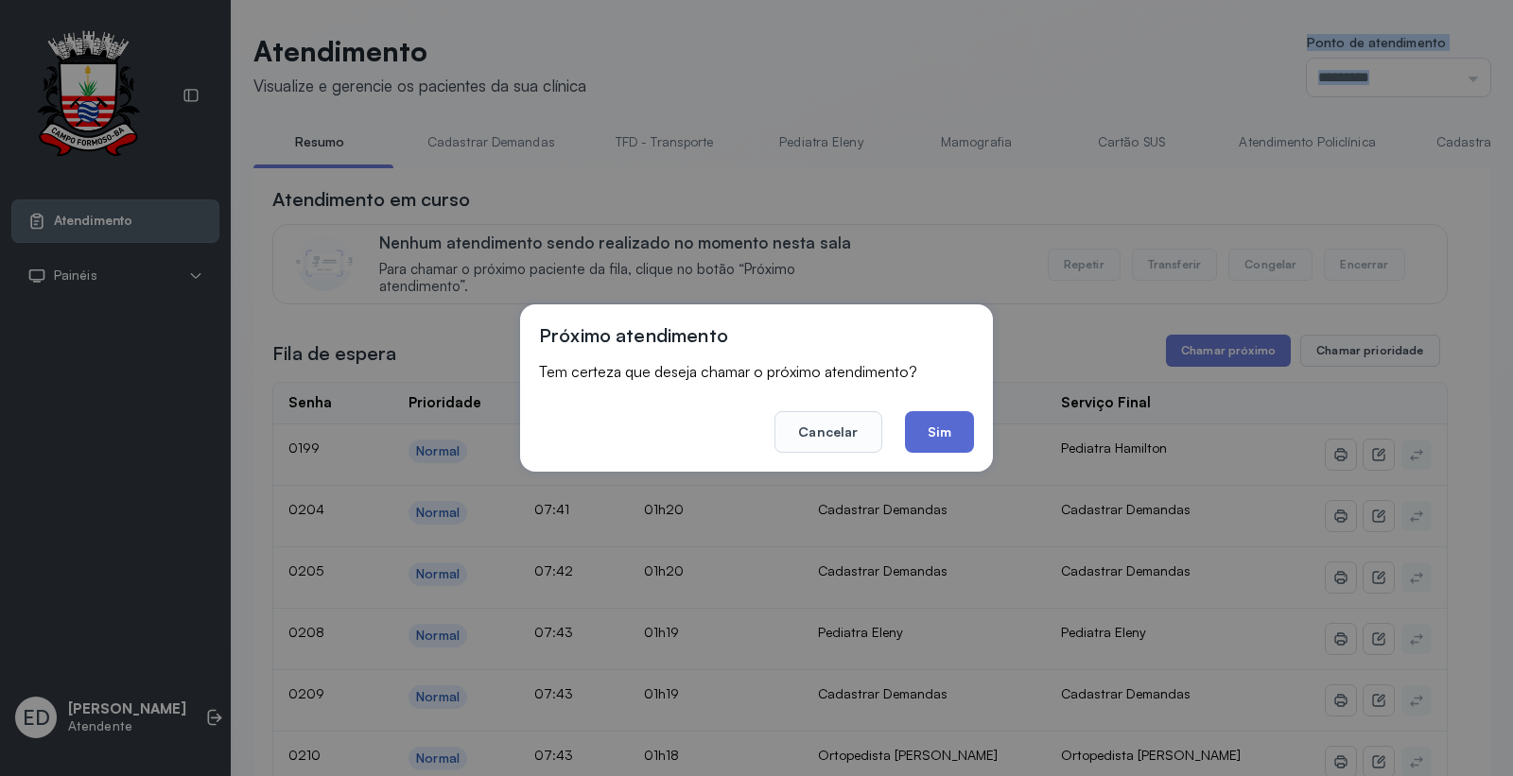
click at [946, 436] on button "Sim" at bounding box center [939, 432] width 69 height 42
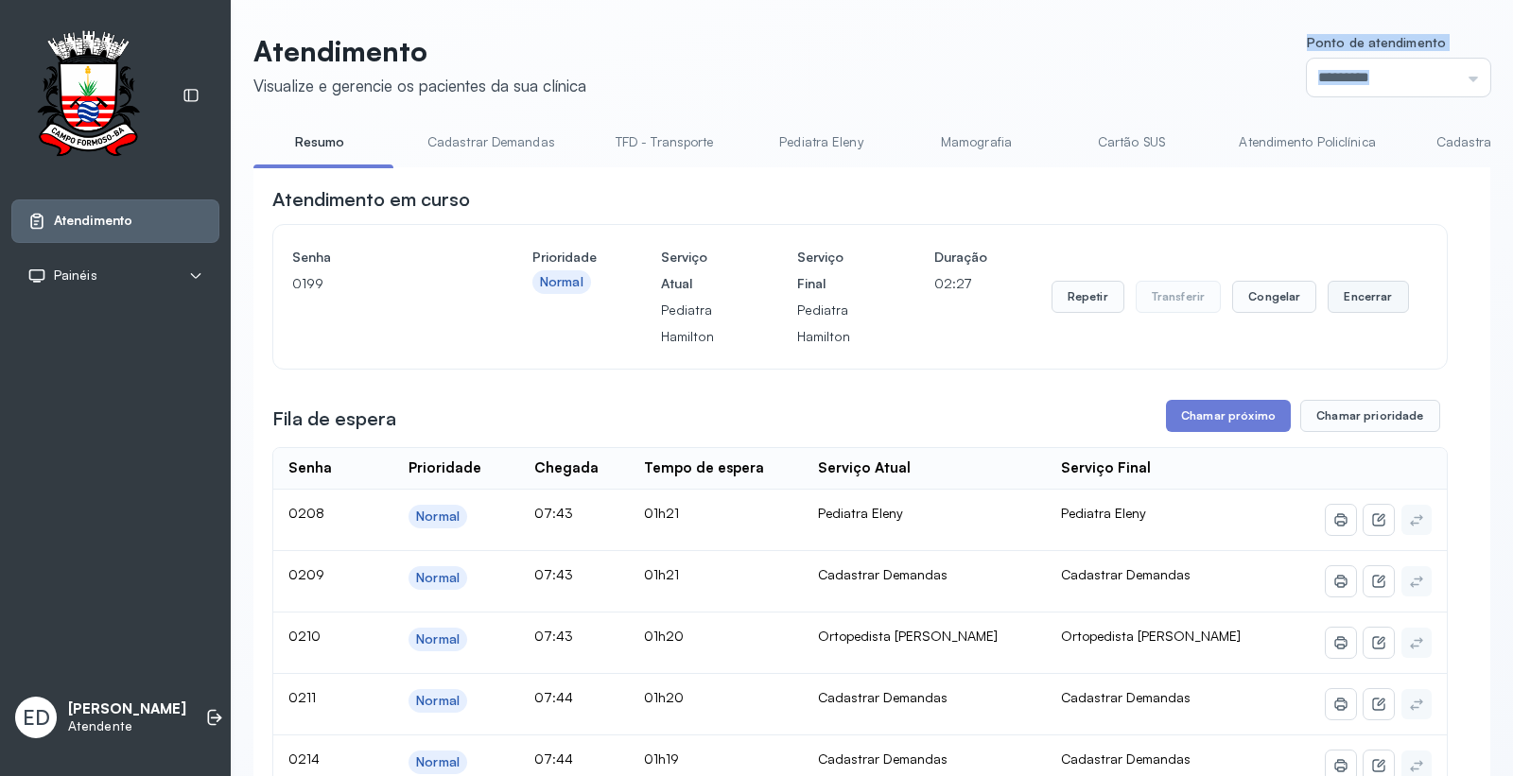
click at [1362, 296] on button "Encerrar" at bounding box center [1367, 297] width 80 height 32
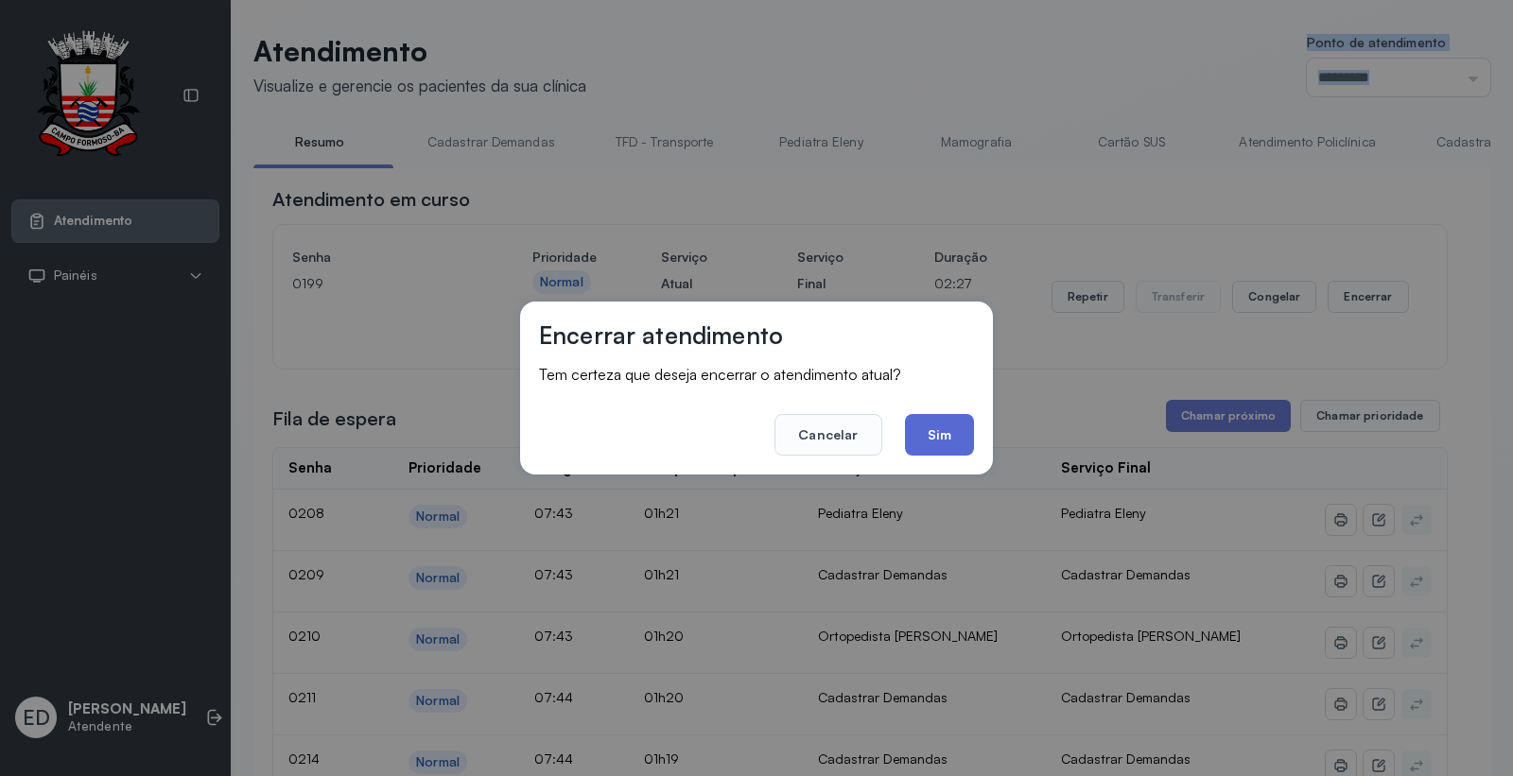
click at [942, 430] on button "Sim" at bounding box center [939, 435] width 69 height 42
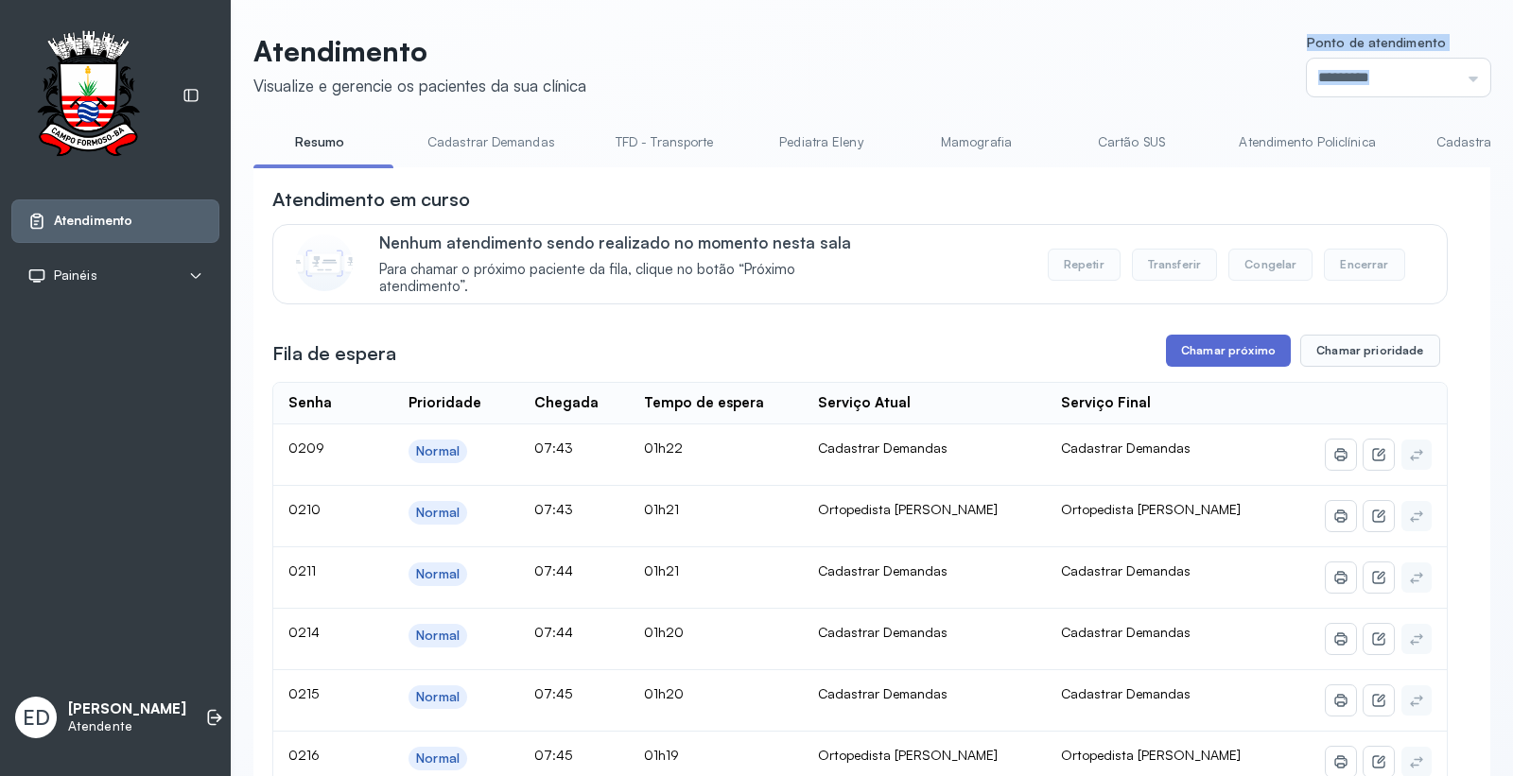
click at [1211, 362] on button "Chamar próximo" at bounding box center [1228, 351] width 125 height 32
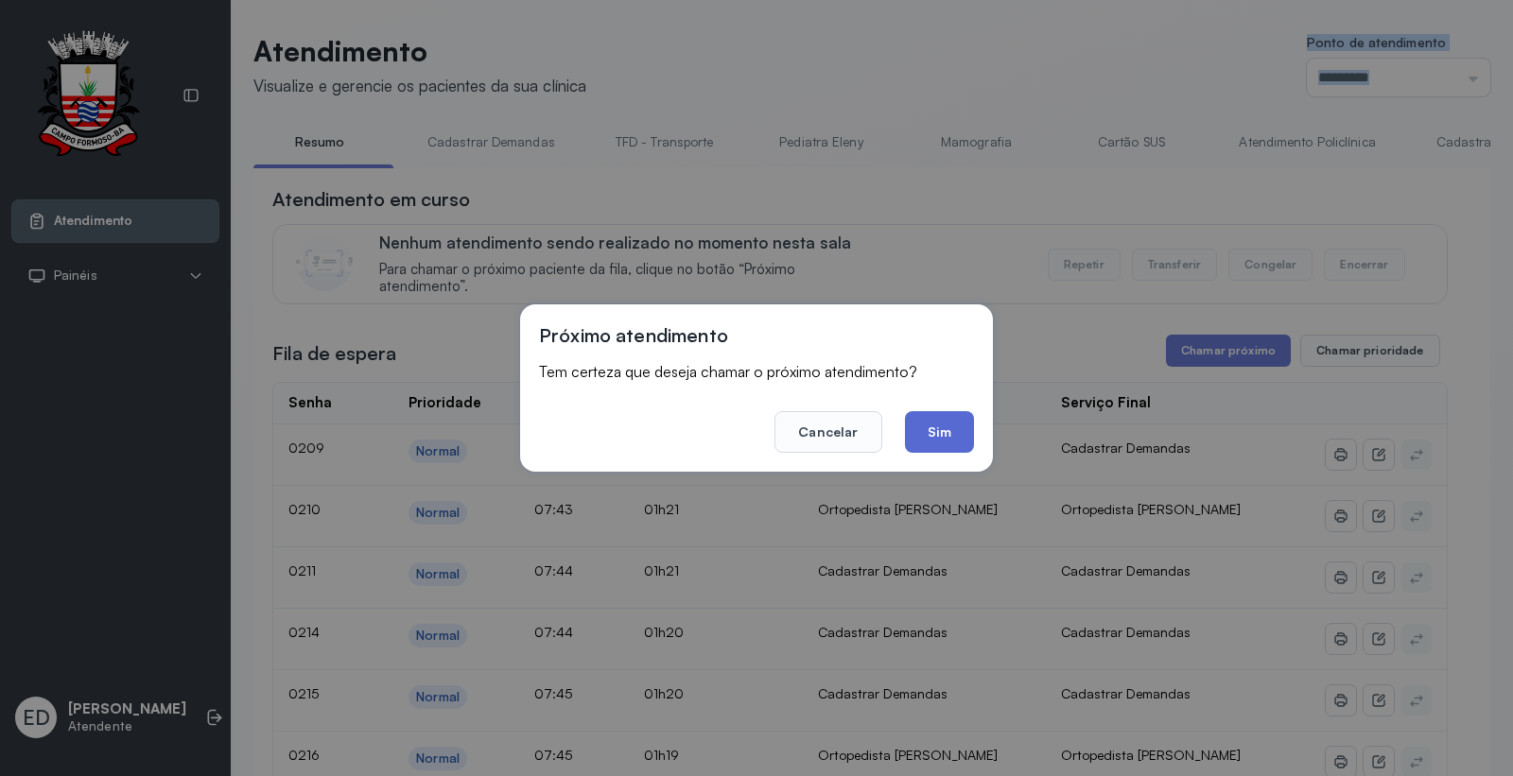
click at [940, 438] on button "Sim" at bounding box center [939, 432] width 69 height 42
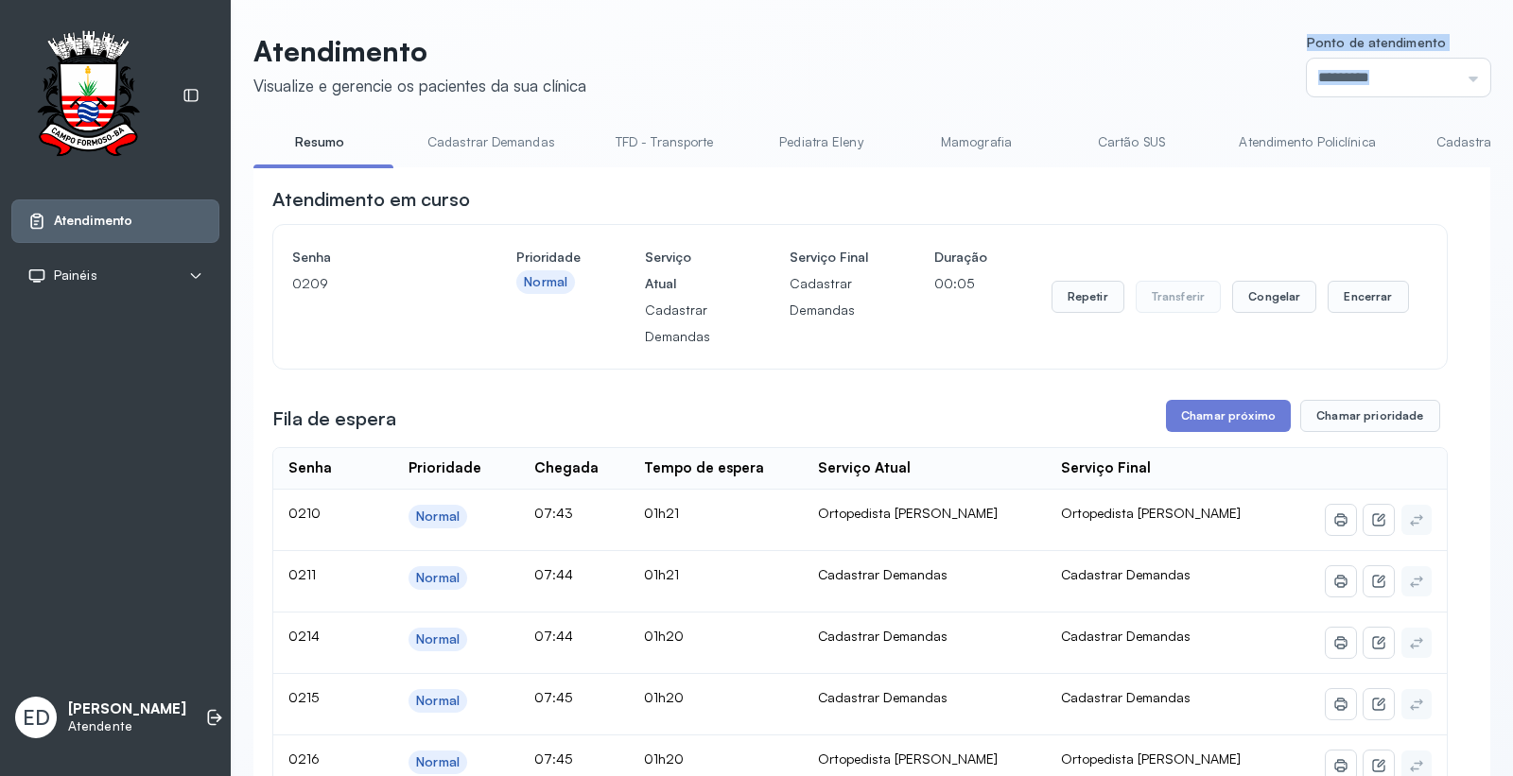
click at [1061, 83] on header "Atendimento Visualize e gerencie os pacientes da sua clínica Ponto de atendimen…" at bounding box center [871, 65] width 1237 height 62
click at [717, 76] on header "Atendimento Visualize e gerencie os pacientes da sua clínica Ponto de atendimen…" at bounding box center [871, 65] width 1237 height 62
click at [721, 73] on header "Atendimento Visualize e gerencie os pacientes da sua clínica Ponto de atendimen…" at bounding box center [871, 65] width 1237 height 62
click at [1359, 300] on button "Encerrar" at bounding box center [1367, 297] width 80 height 32
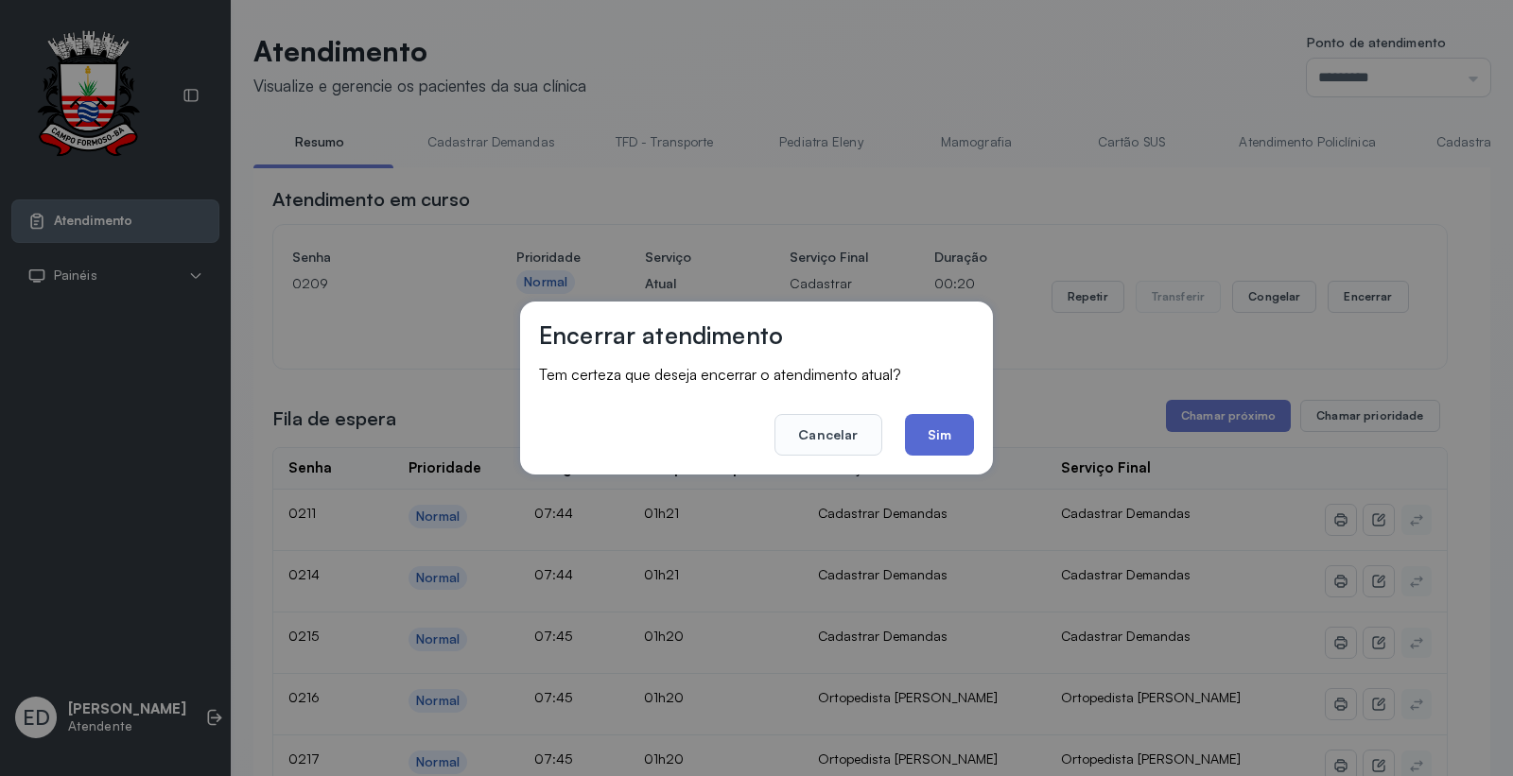
click at [933, 425] on button "Sim" at bounding box center [939, 435] width 69 height 42
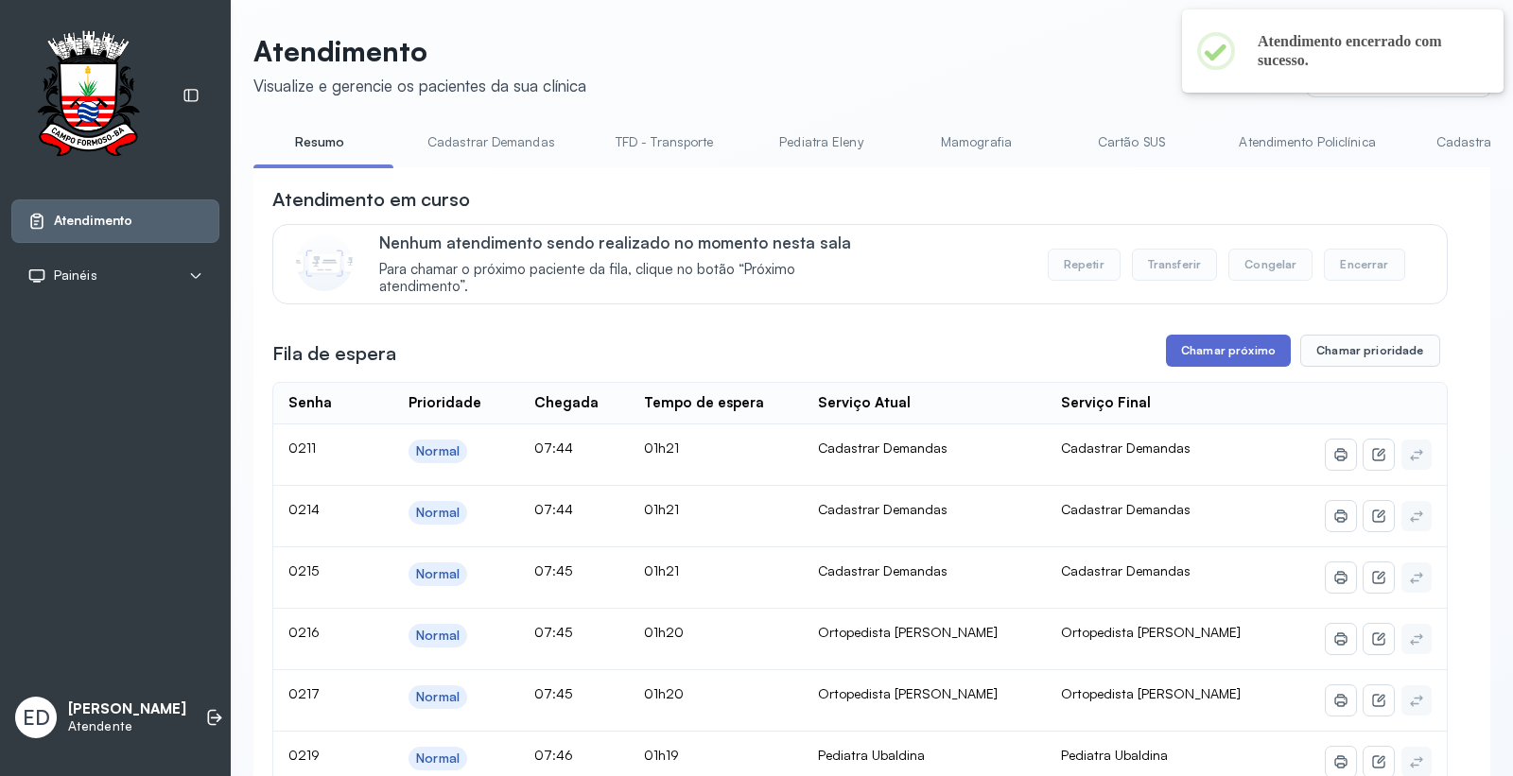
click at [1211, 356] on button "Chamar próximo" at bounding box center [1228, 351] width 125 height 32
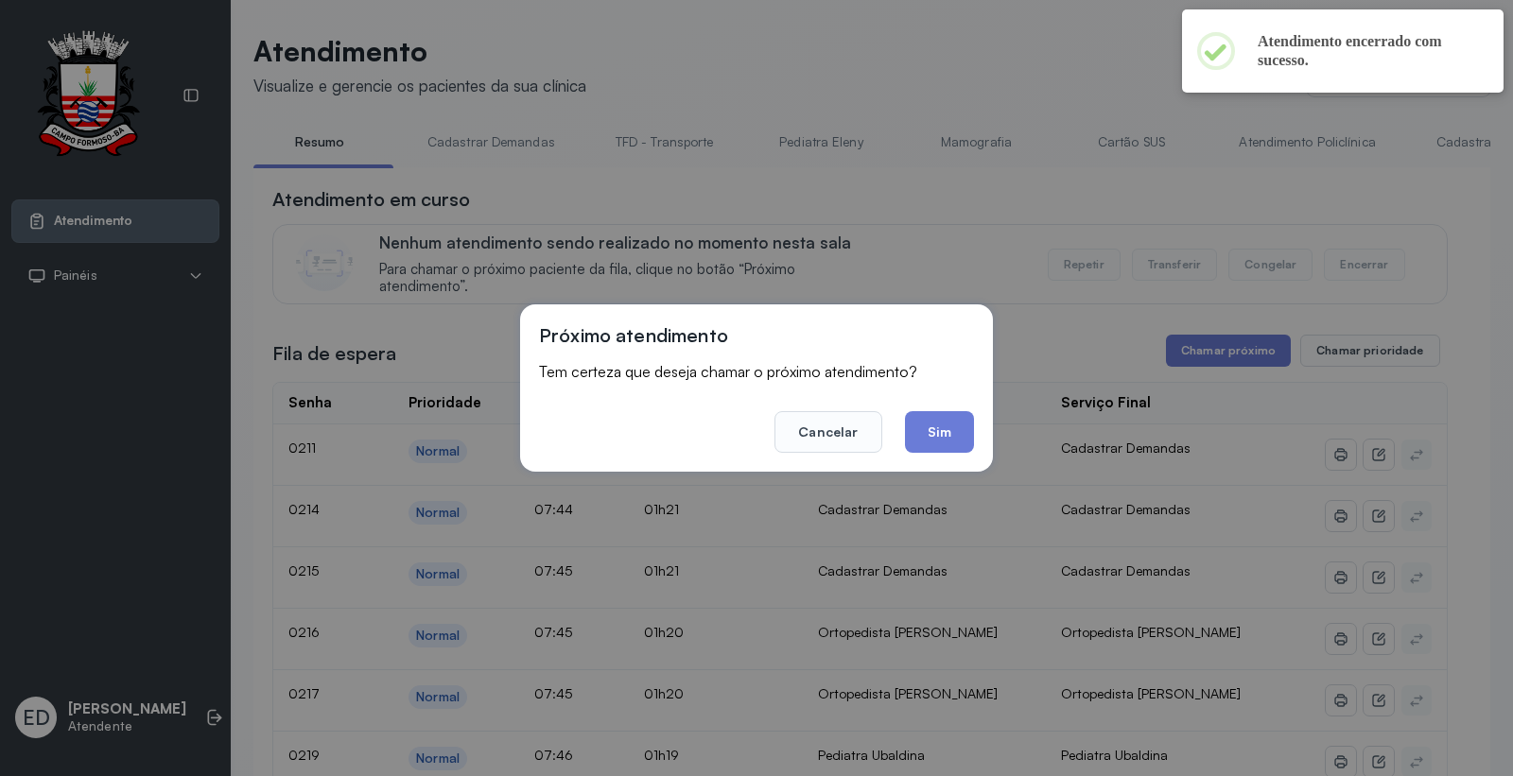
click at [903, 424] on footer "Cancelar Sim" at bounding box center [756, 419] width 435 height 68
click at [933, 422] on button "Sim" at bounding box center [939, 432] width 69 height 42
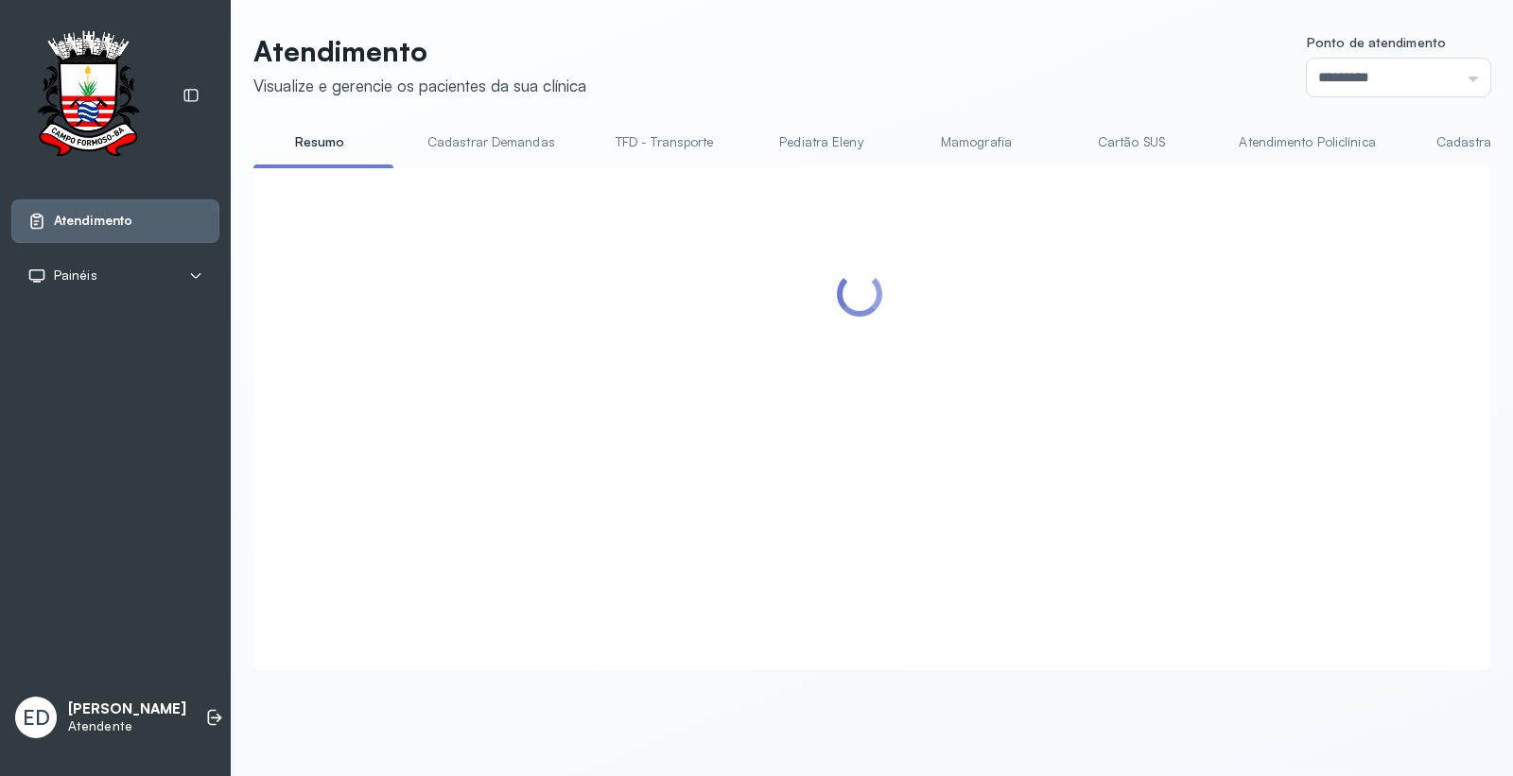
click at [1012, 80] on header "Atendimento Visualize e gerencie os pacientes da sua clínica Ponto de atendimen…" at bounding box center [871, 65] width 1237 height 62
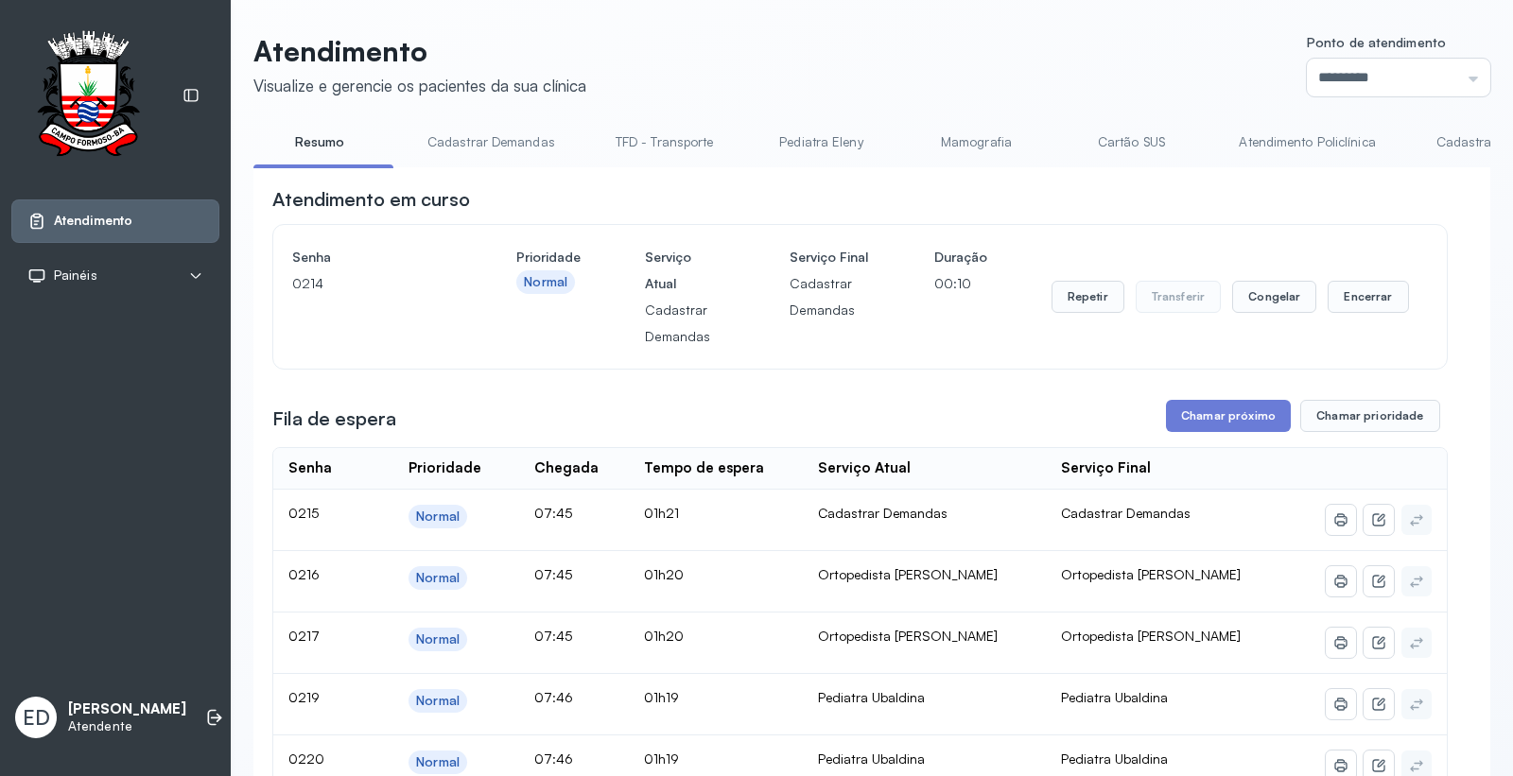
click at [1010, 68] on header "Atendimento Visualize e gerencie os pacientes da sua clínica Ponto de atendimen…" at bounding box center [871, 65] width 1237 height 62
click at [1006, 66] on header "Atendimento Visualize e gerencie os pacientes da sua clínica Ponto de atendimen…" at bounding box center [871, 65] width 1237 height 62
click at [1069, 303] on button "Repetir" at bounding box center [1087, 297] width 73 height 32
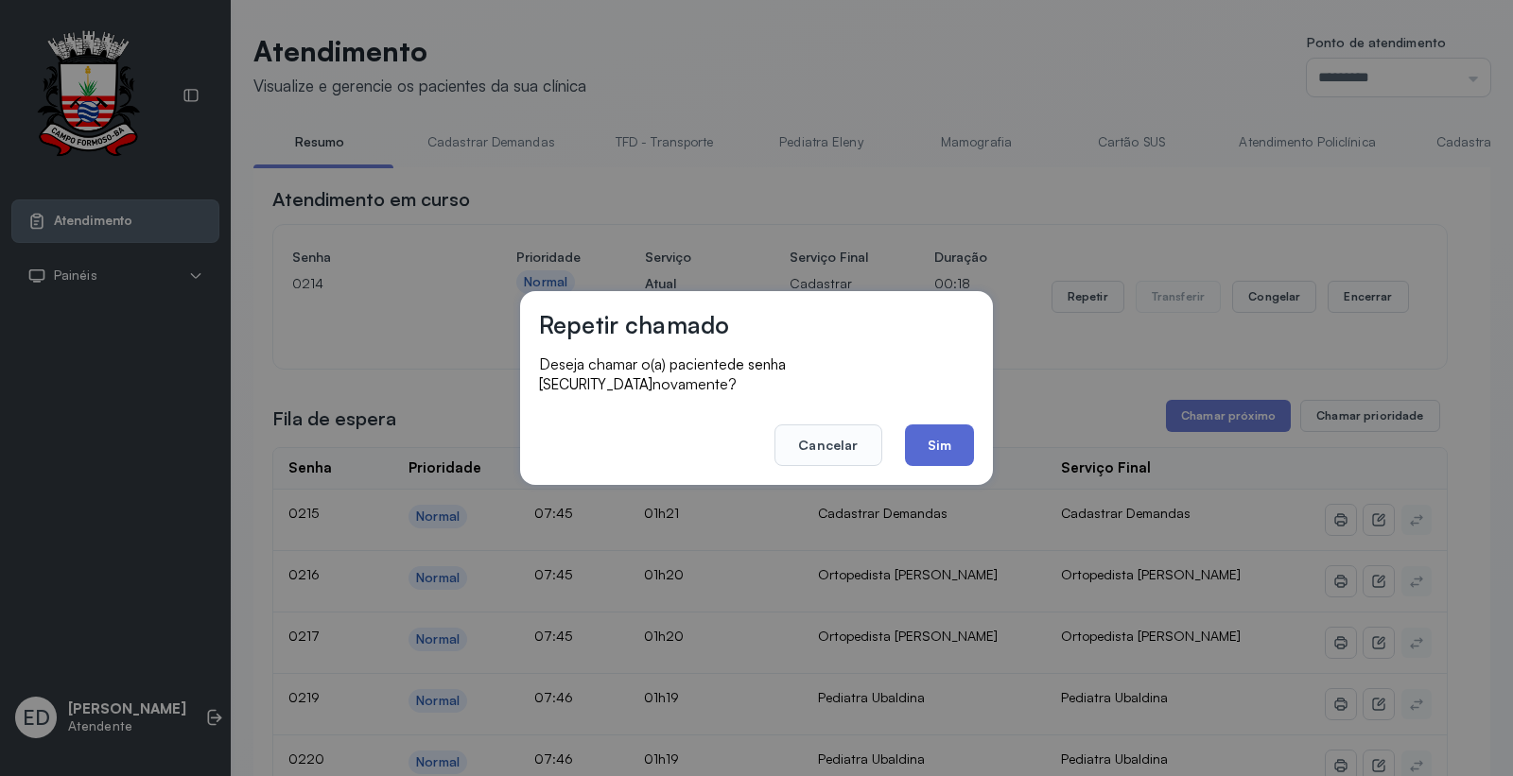
click at [949, 432] on button "Sim" at bounding box center [939, 446] width 69 height 42
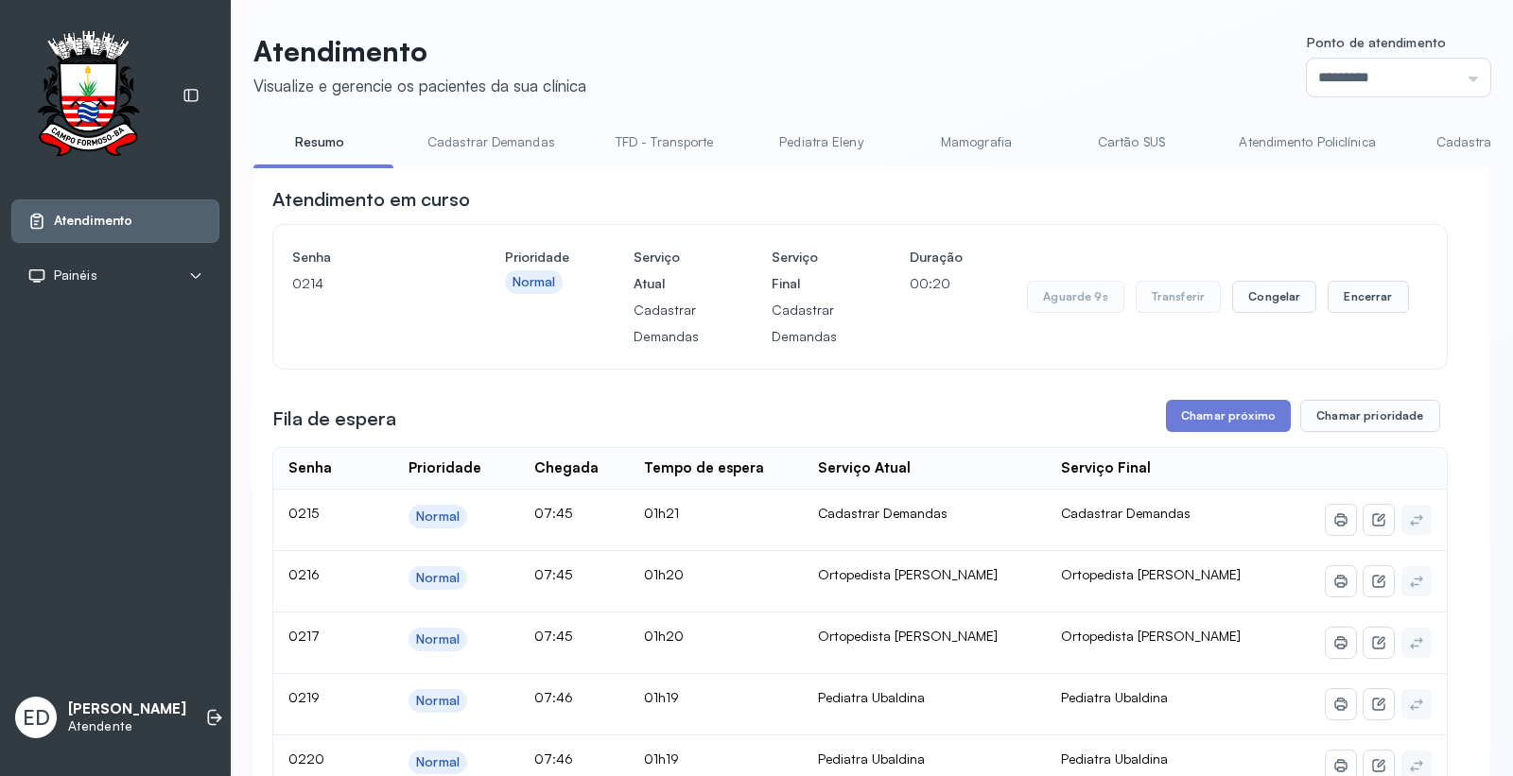
click at [941, 91] on header "Atendimento Visualize e gerencie os pacientes da sua clínica Ponto de atendimen…" at bounding box center [871, 65] width 1237 height 62
click at [1367, 293] on button "Encerrar" at bounding box center [1367, 297] width 80 height 32
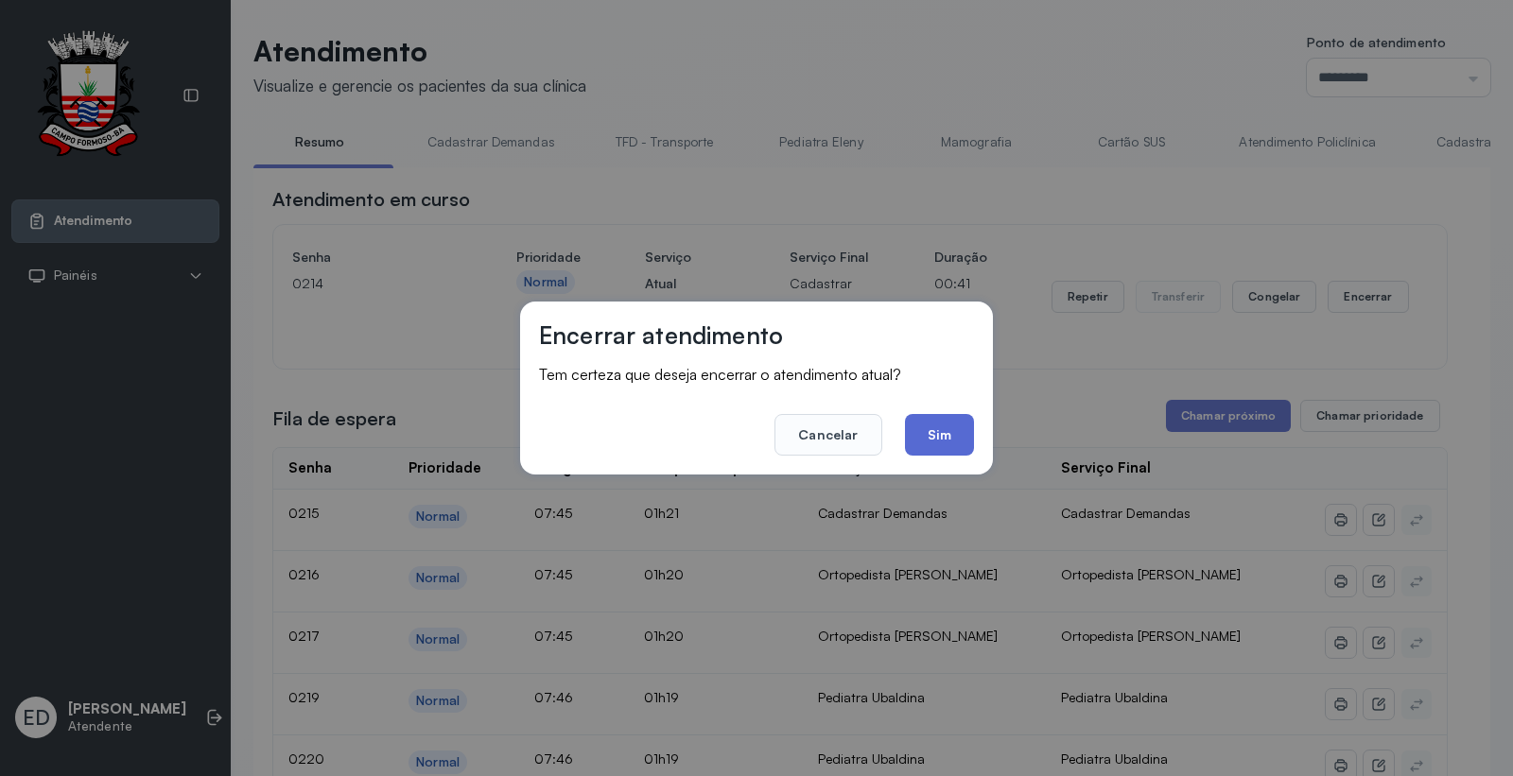
click at [942, 432] on button "Sim" at bounding box center [939, 435] width 69 height 42
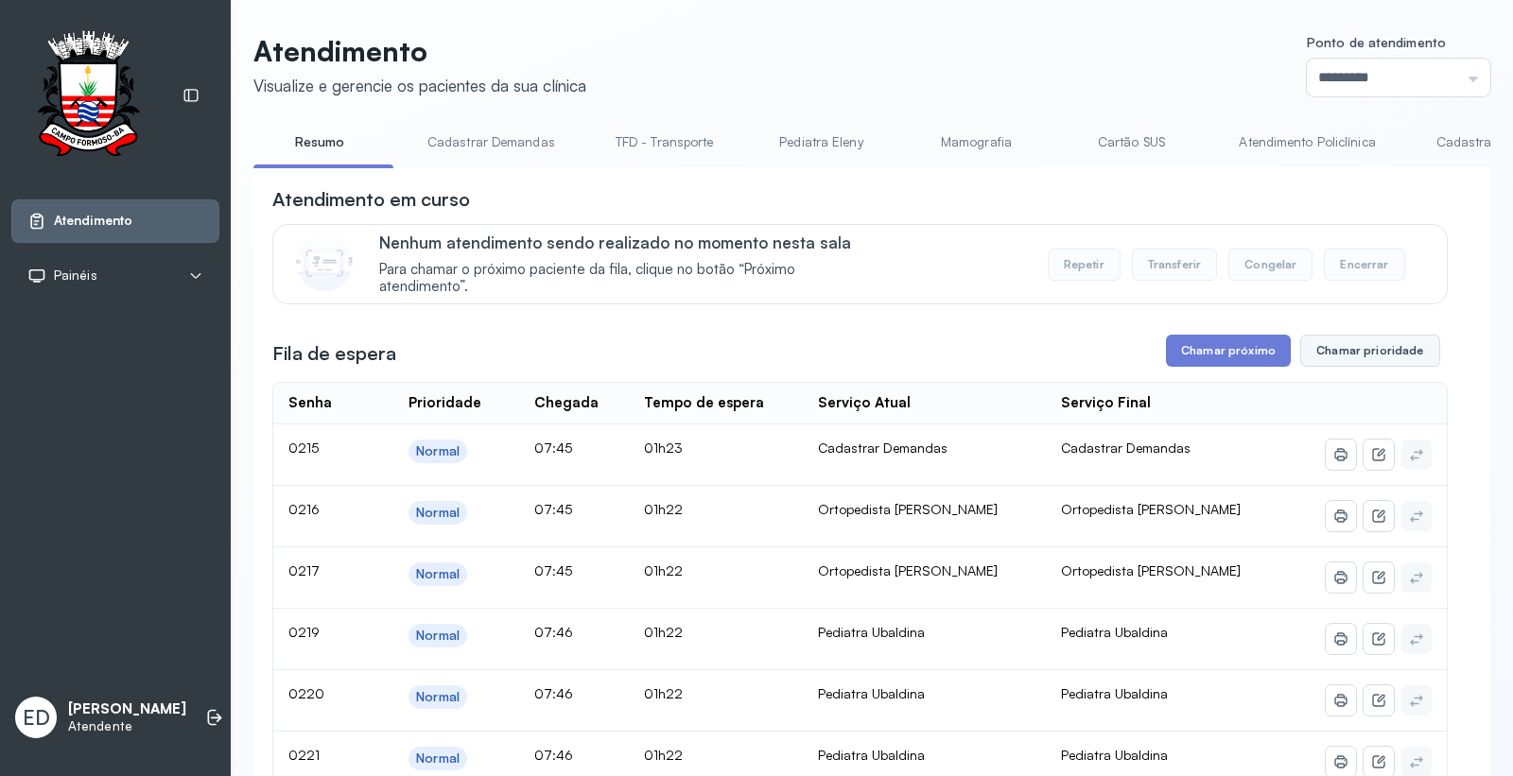
click at [1330, 359] on button "Chamar prioridade" at bounding box center [1370, 351] width 140 height 32
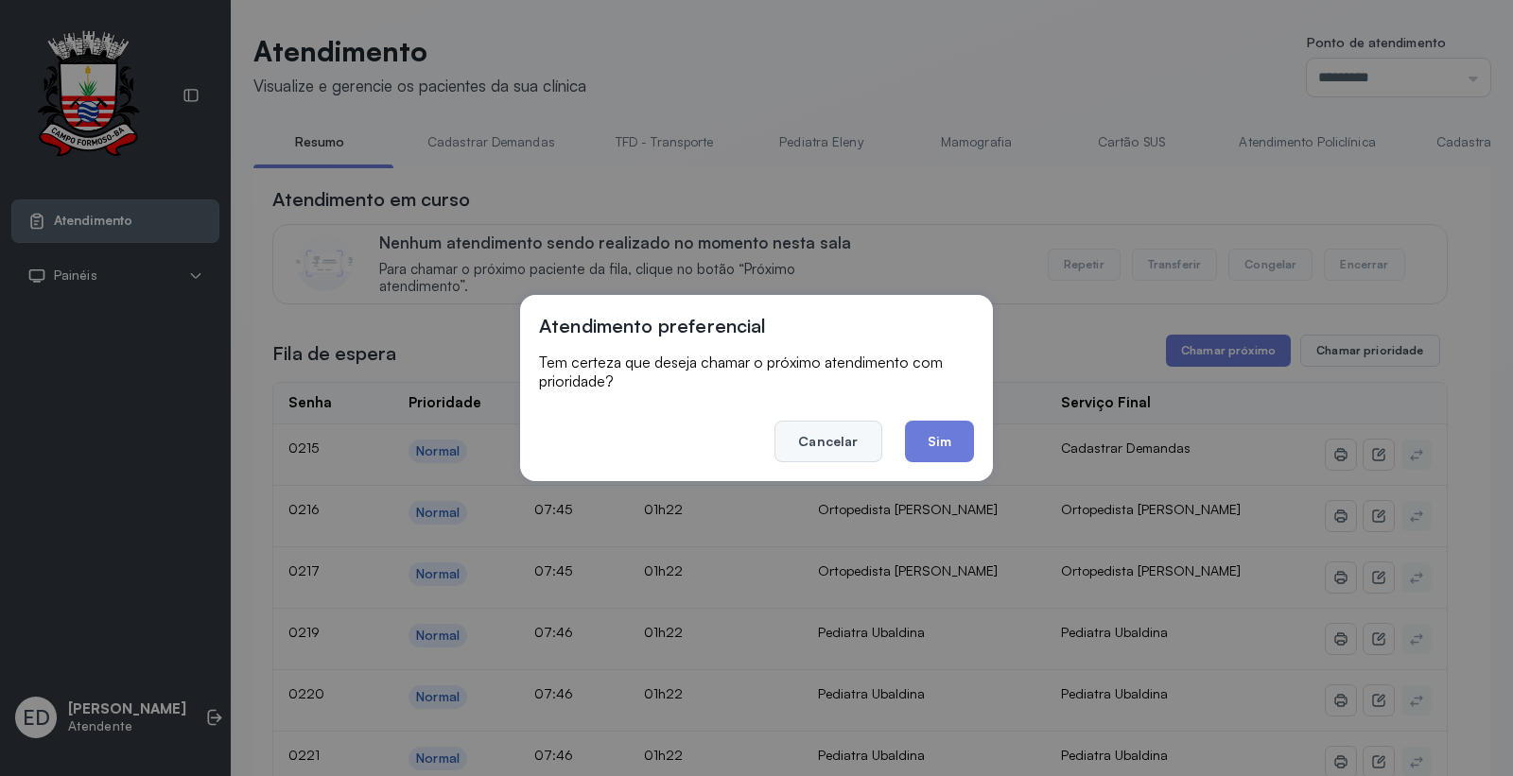
click at [838, 445] on button "Cancelar" at bounding box center [827, 442] width 107 height 42
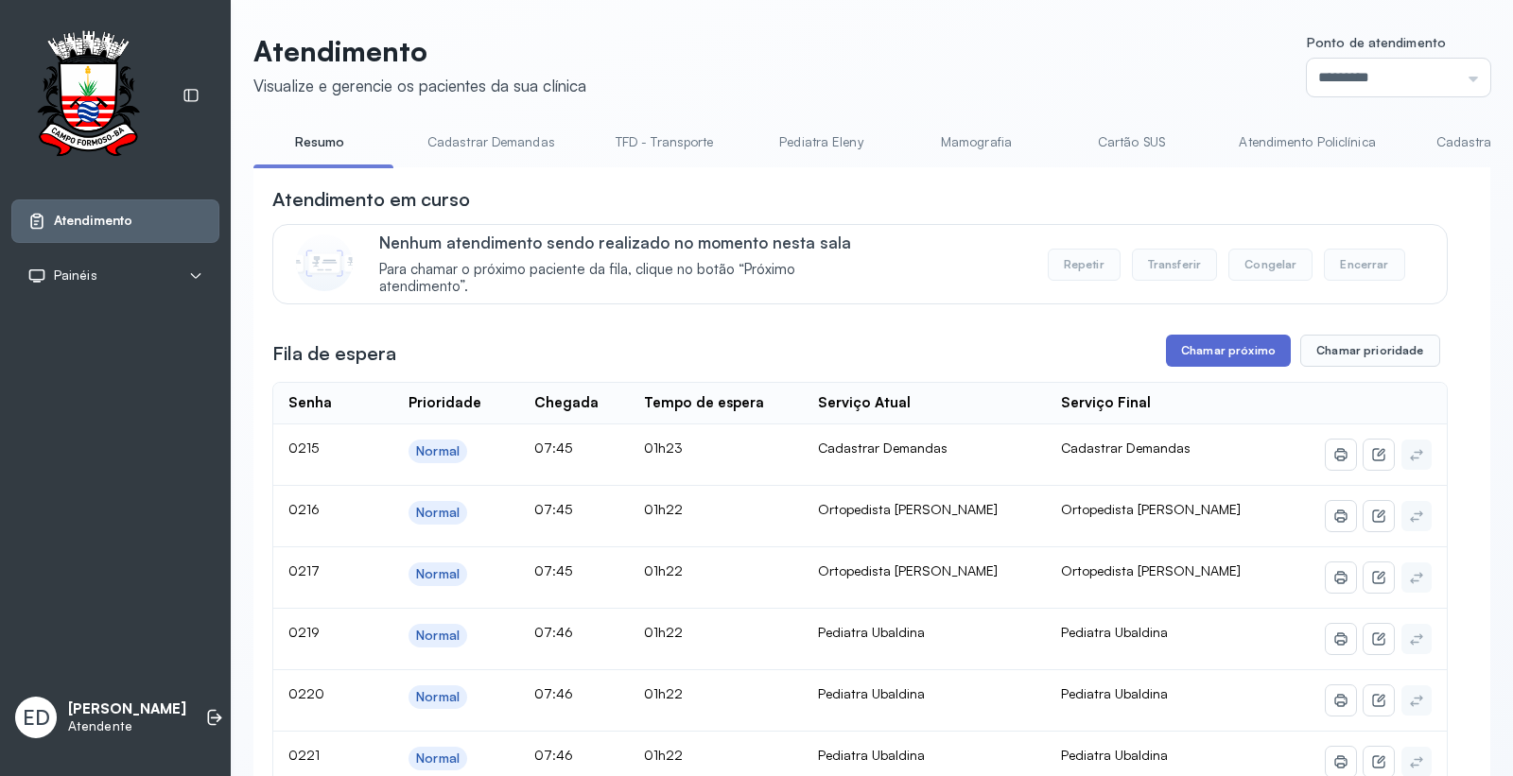
click at [1237, 346] on button "Chamar próximo" at bounding box center [1228, 351] width 125 height 32
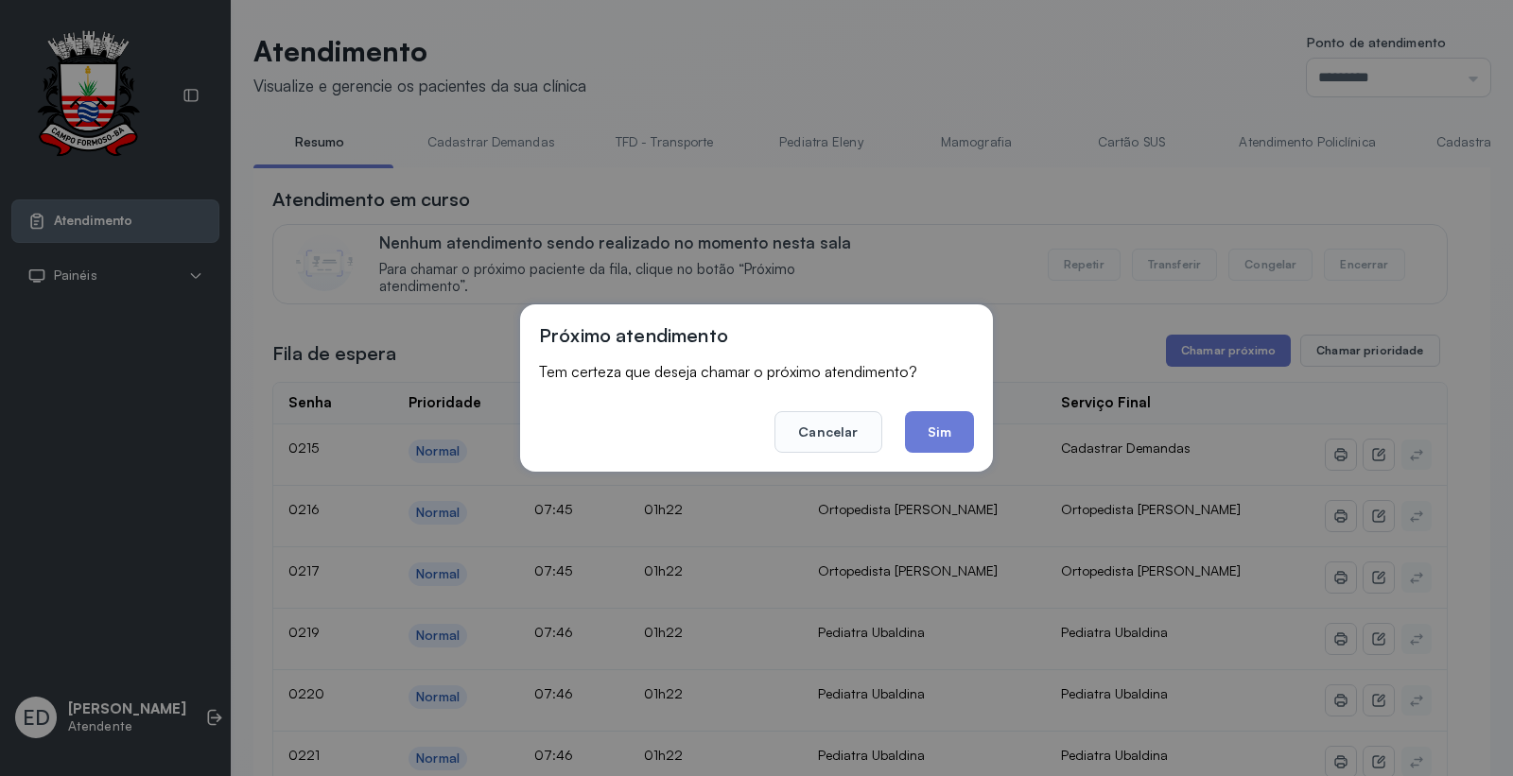
click at [981, 432] on div "Próximo atendimento Tem certeza que deseja chamar o próximo atendimento? Cancel…" at bounding box center [756, 387] width 473 height 167
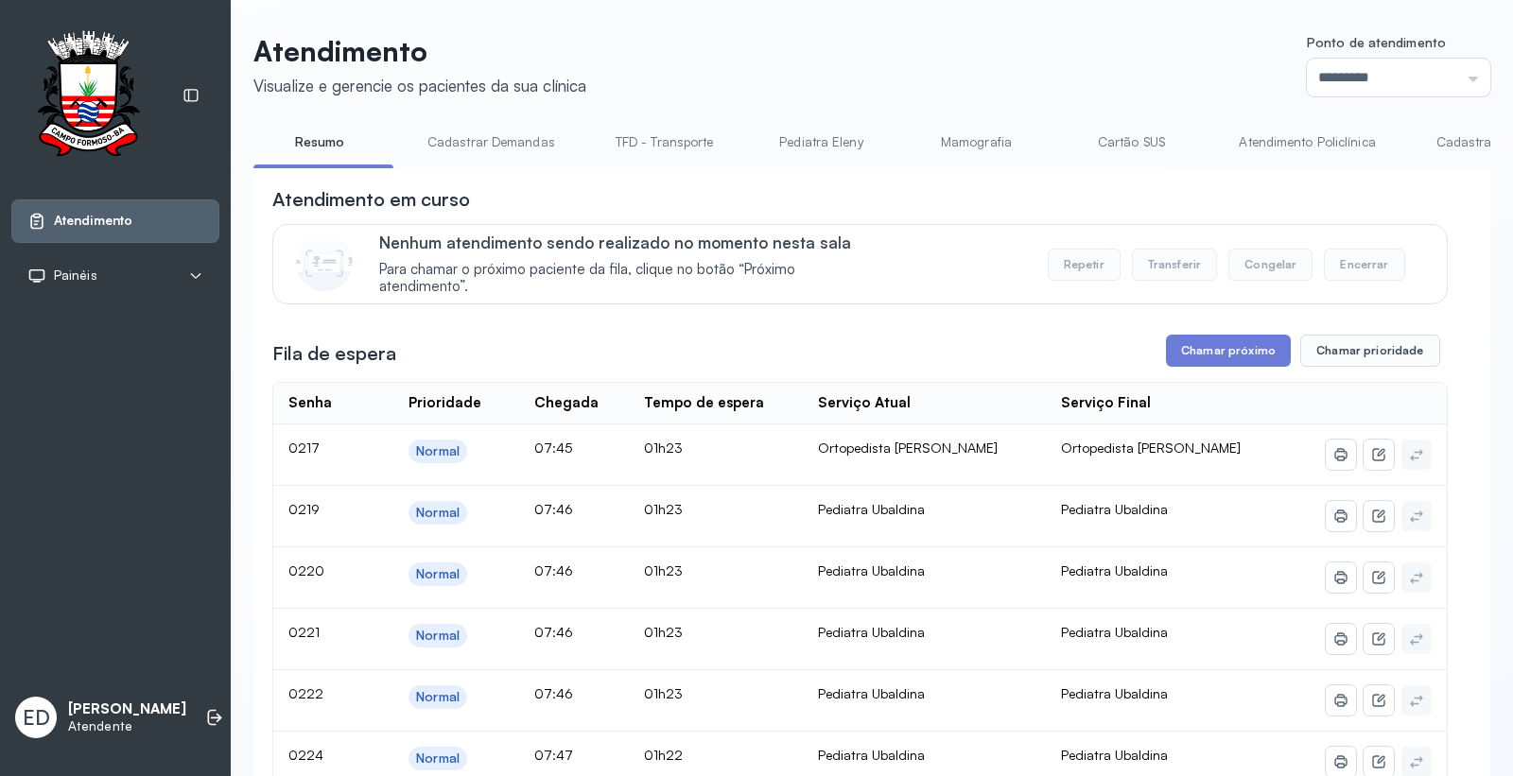
click at [974, 71] on header "Atendimento Visualize e gerencie os pacientes da sua clínica Ponto de atendimen…" at bounding box center [871, 65] width 1237 height 62
click at [1007, 58] on header "Atendimento Visualize e gerencie os pacientes da sua clínica Ponto de atendimen…" at bounding box center [871, 65] width 1237 height 62
click at [1078, 47] on header "Atendimento Visualize e gerencie os pacientes da sua clínica Ponto de atendimen…" at bounding box center [871, 65] width 1237 height 62
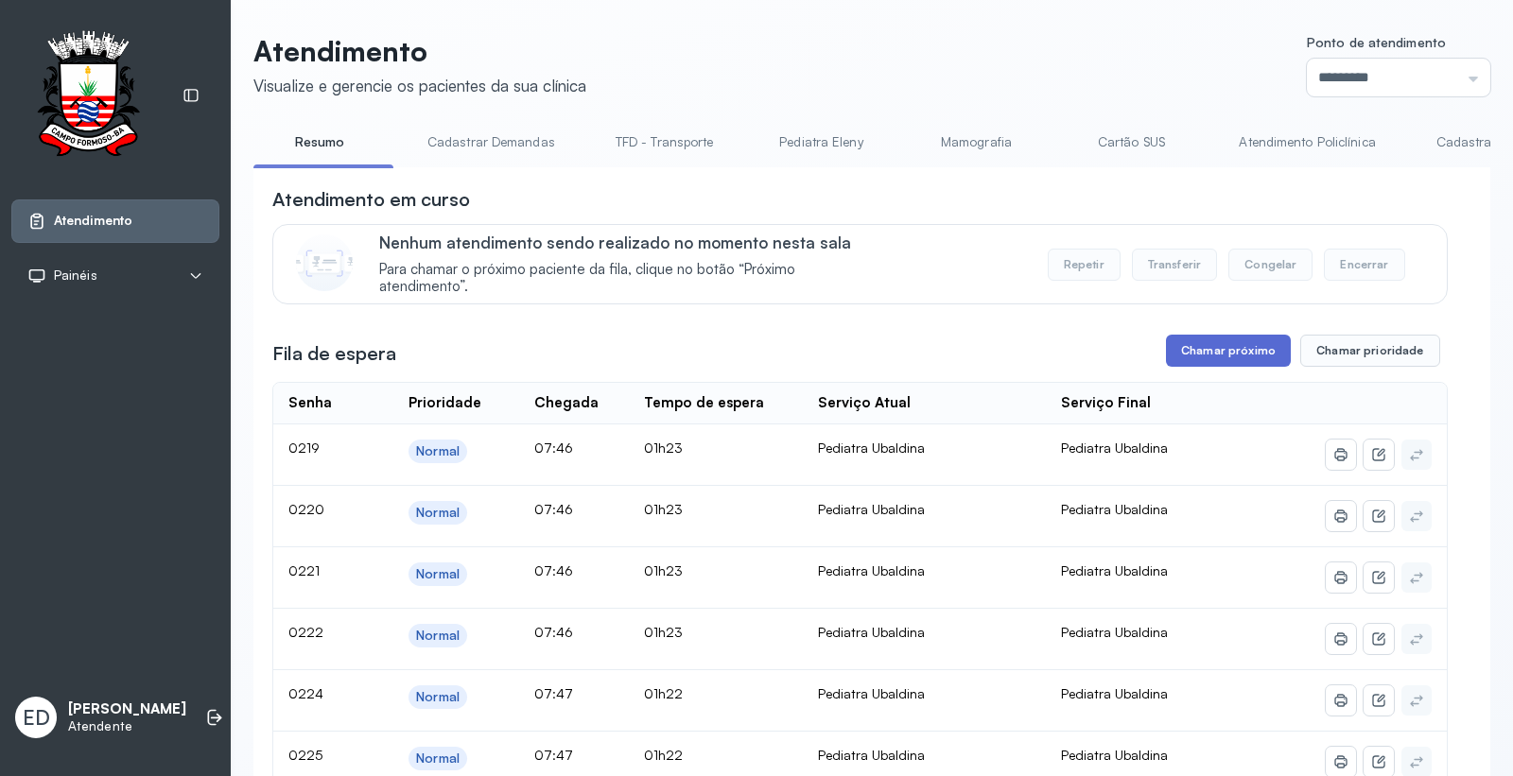
click at [1166, 341] on button "Chamar próximo" at bounding box center [1228, 351] width 125 height 32
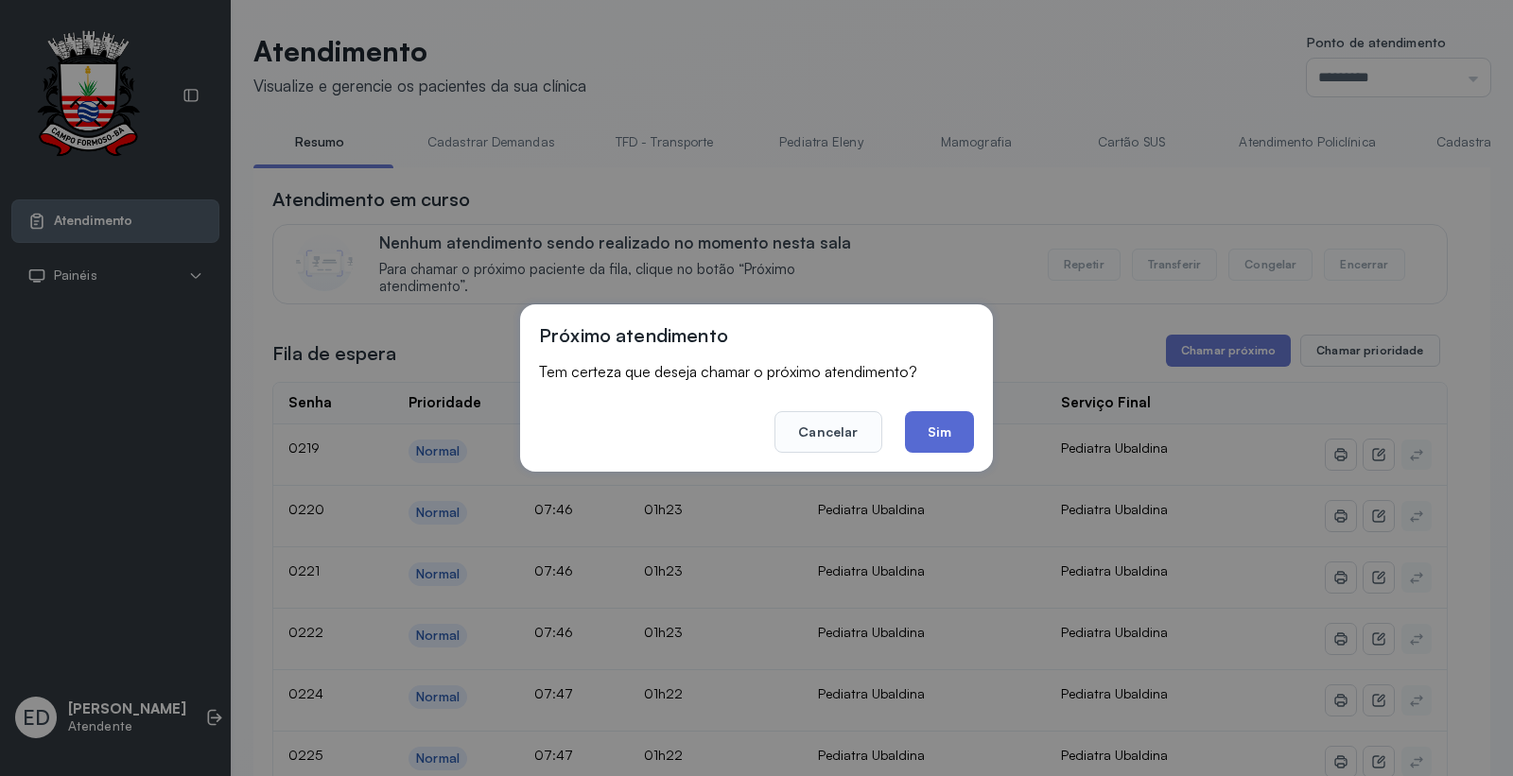
click at [946, 442] on button "Sim" at bounding box center [939, 432] width 69 height 42
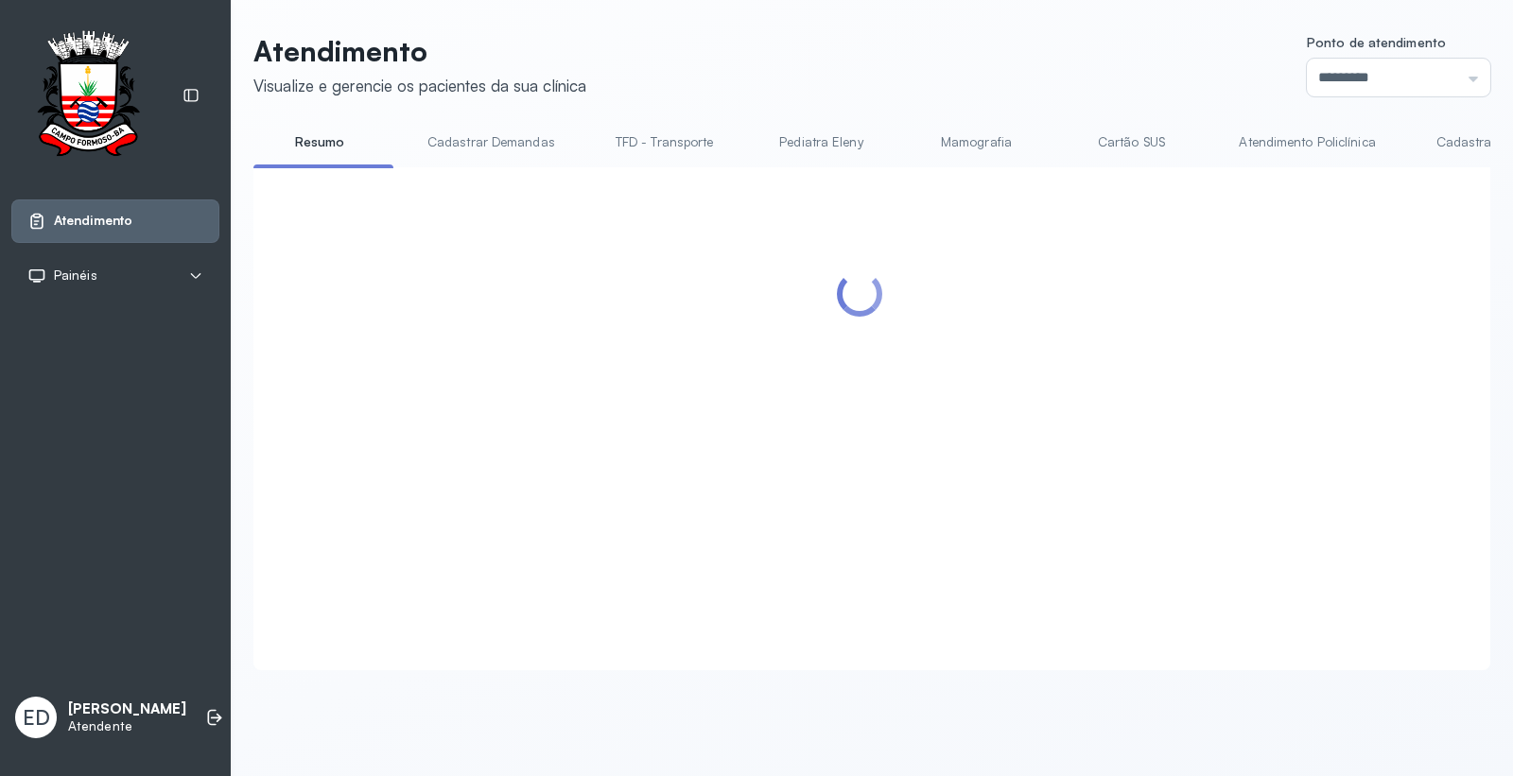
click at [979, 66] on header "Atendimento Visualize e gerencie os pacientes da sua clínica Ponto de atendimen…" at bounding box center [871, 65] width 1237 height 62
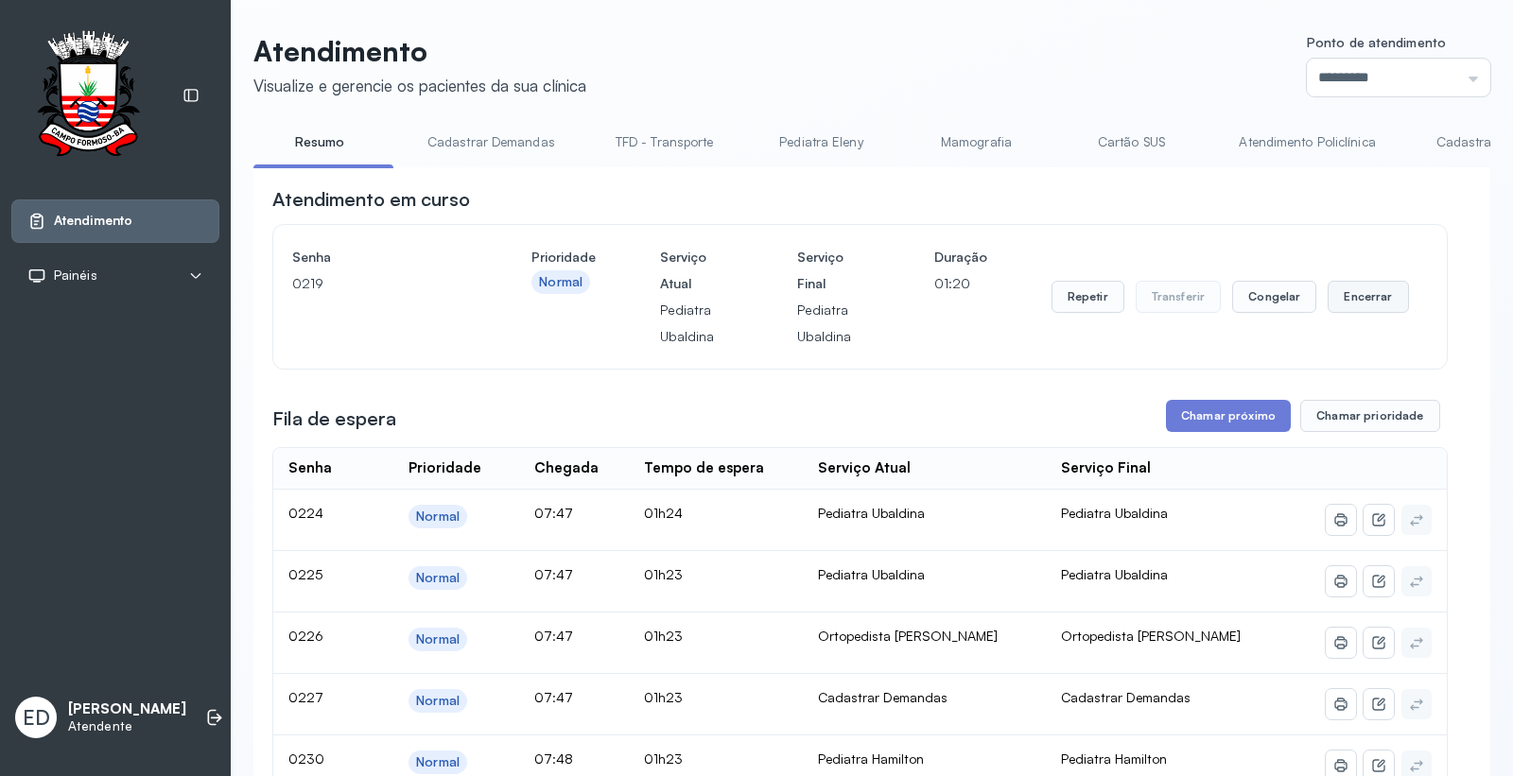
click at [1355, 306] on button "Encerrar" at bounding box center [1367, 297] width 80 height 32
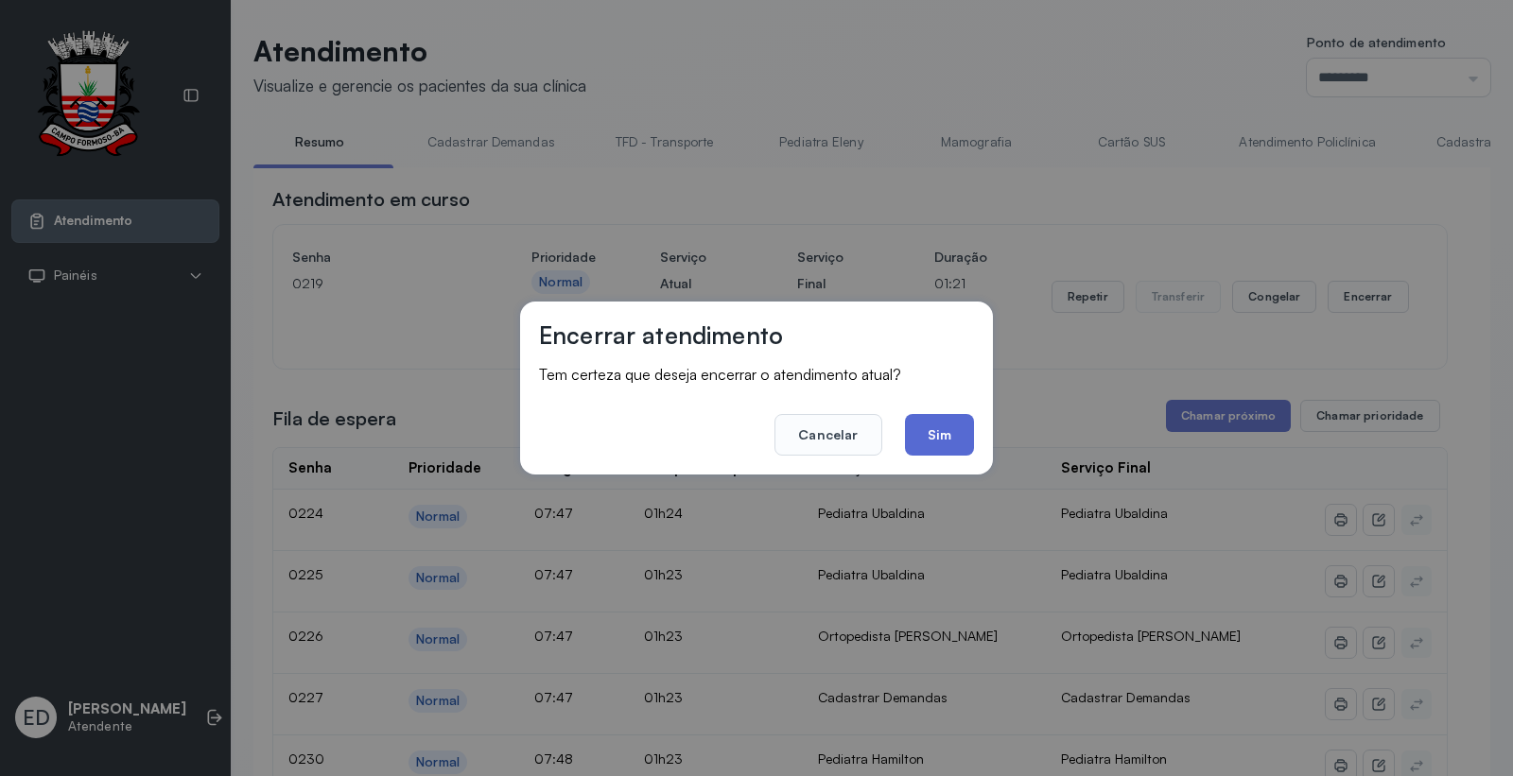
click at [937, 427] on button "Sim" at bounding box center [939, 435] width 69 height 42
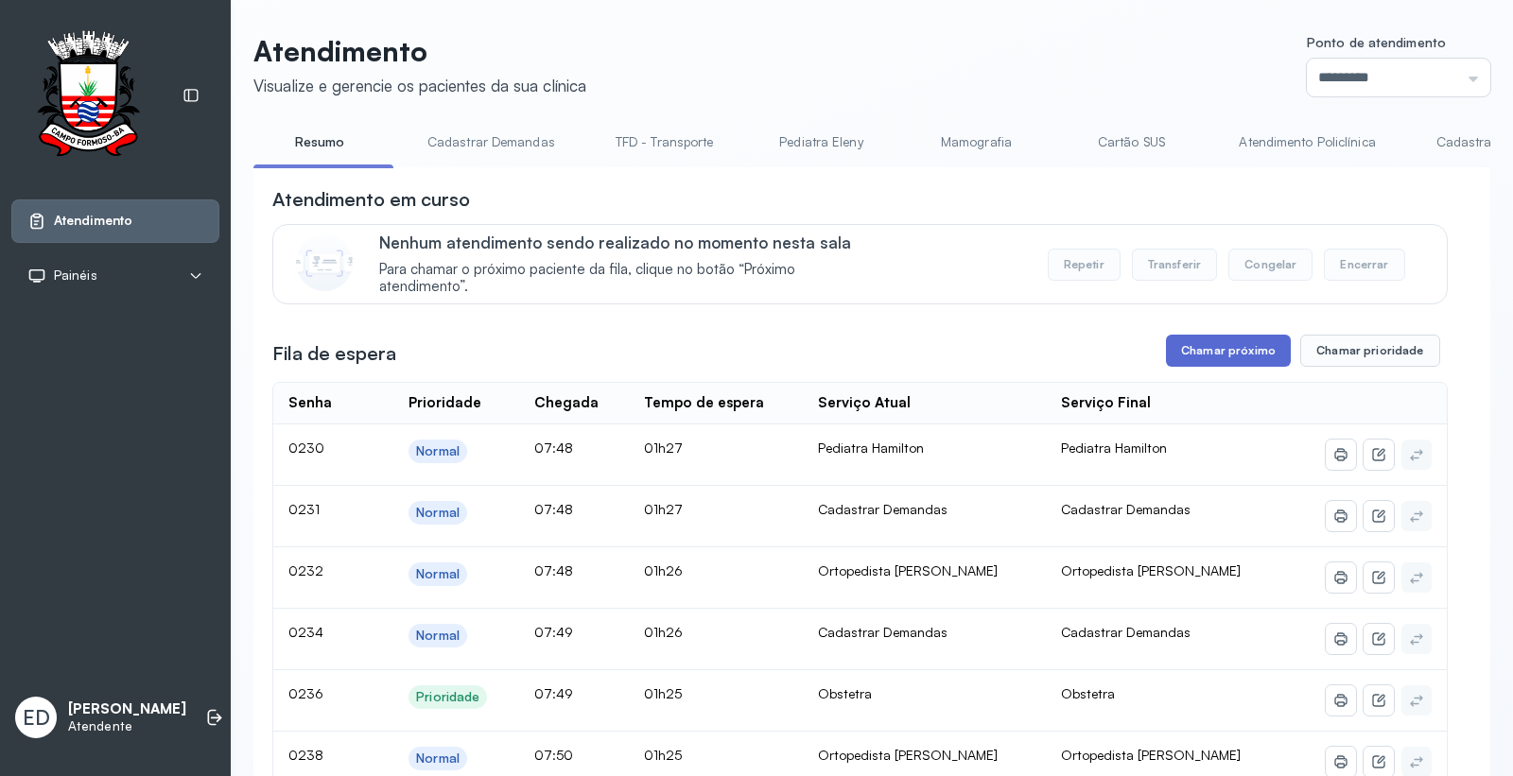
click at [1220, 359] on button "Chamar próximo" at bounding box center [1228, 351] width 125 height 32
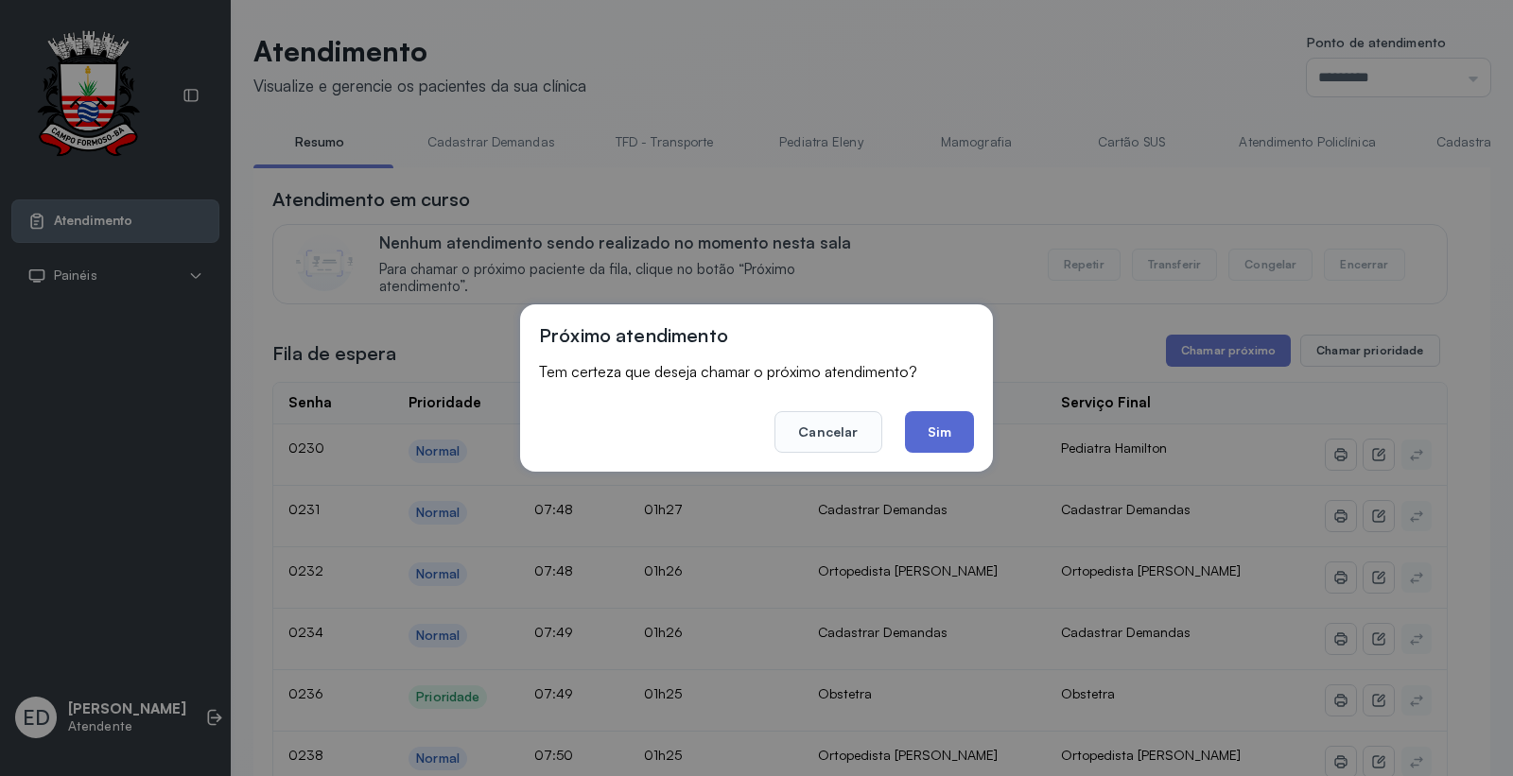
click at [944, 428] on button "Sim" at bounding box center [939, 432] width 69 height 42
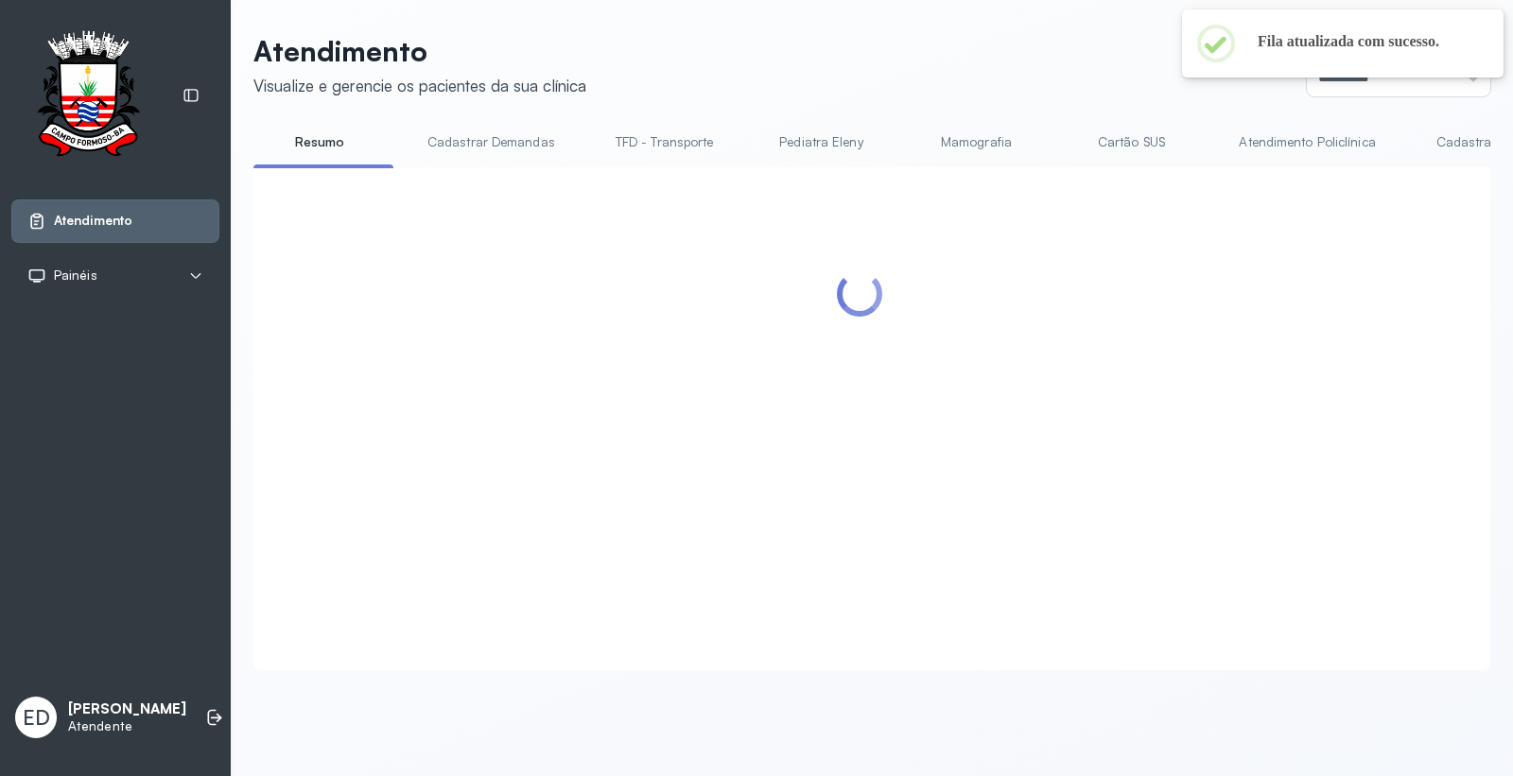
click at [852, 57] on header "Atendimento Visualize e gerencie os pacientes da sua clínica Ponto de atendimen…" at bounding box center [871, 65] width 1237 height 62
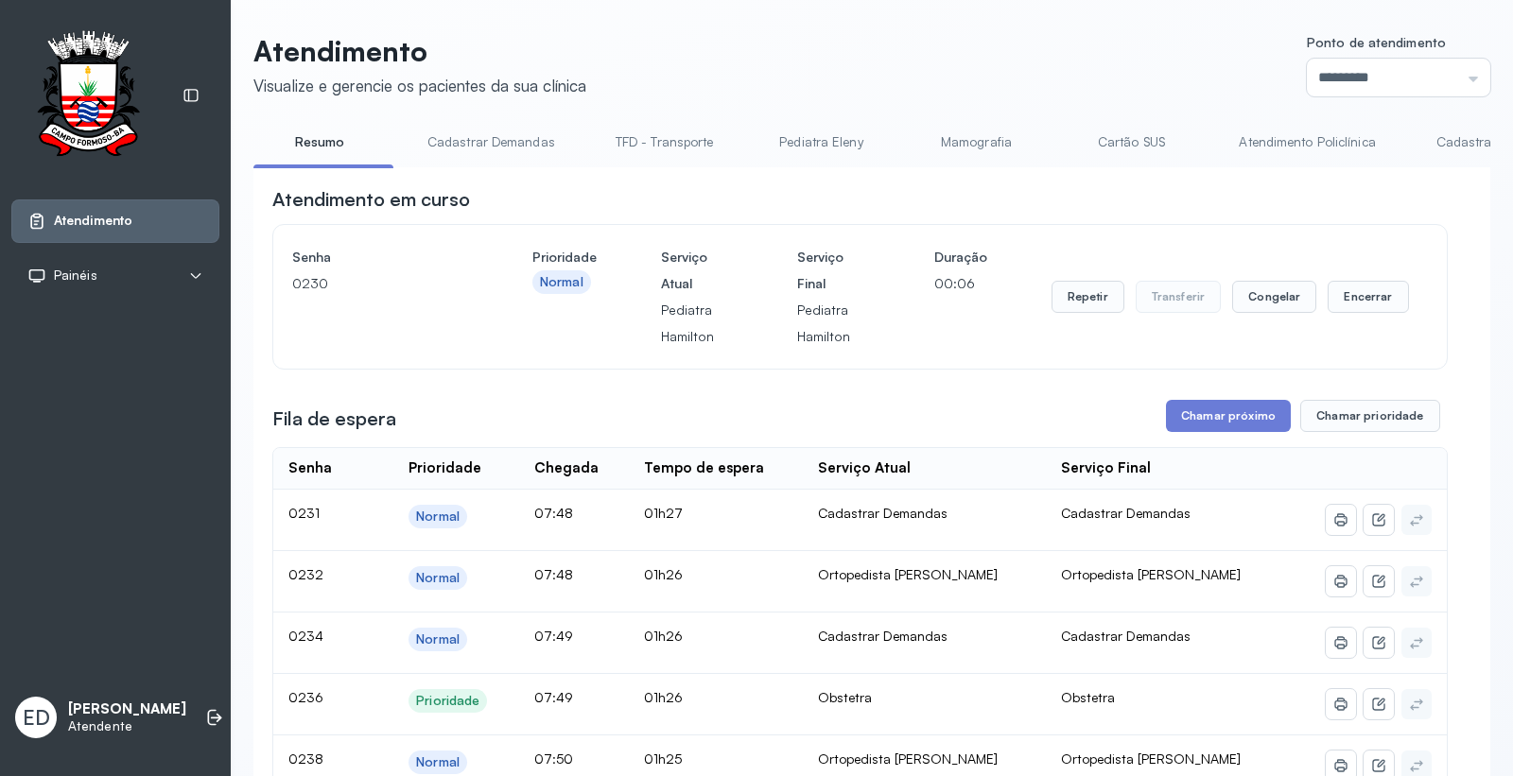
click at [1023, 77] on header "Atendimento Visualize e gerencie os pacientes da sua clínica Ponto de atendimen…" at bounding box center [871, 65] width 1237 height 62
drag, startPoint x: 1056, startPoint y: 88, endPoint x: 1075, endPoint y: 78, distance: 21.1
click at [1066, 83] on header "Atendimento Visualize e gerencie os pacientes da sua clínica Ponto de atendimen…" at bounding box center [871, 65] width 1237 height 62
click at [1075, 78] on header "Atendimento Visualize e gerencie os pacientes da sua clínica Ponto de atendimen…" at bounding box center [871, 65] width 1237 height 62
click at [1076, 78] on header "Atendimento Visualize e gerencie os pacientes da sua clínica Ponto de atendimen…" at bounding box center [871, 65] width 1237 height 62
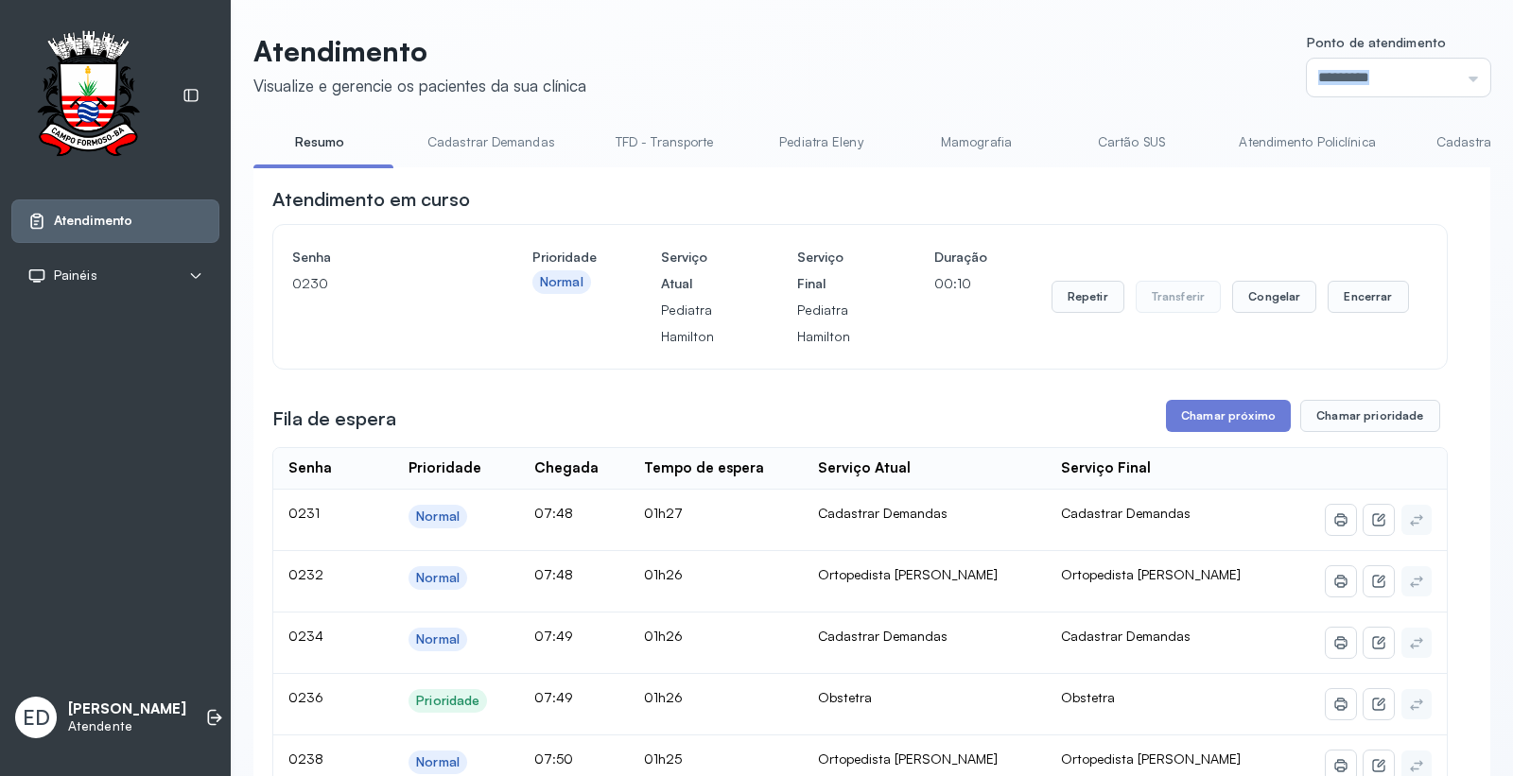
click at [1078, 76] on header "Atendimento Visualize e gerencie os pacientes da sua clínica Ponto de atendimen…" at bounding box center [871, 65] width 1237 height 62
click at [1070, 74] on header "Atendimento Visualize e gerencie os pacientes da sua clínica Ponto de atendimen…" at bounding box center [871, 65] width 1237 height 62
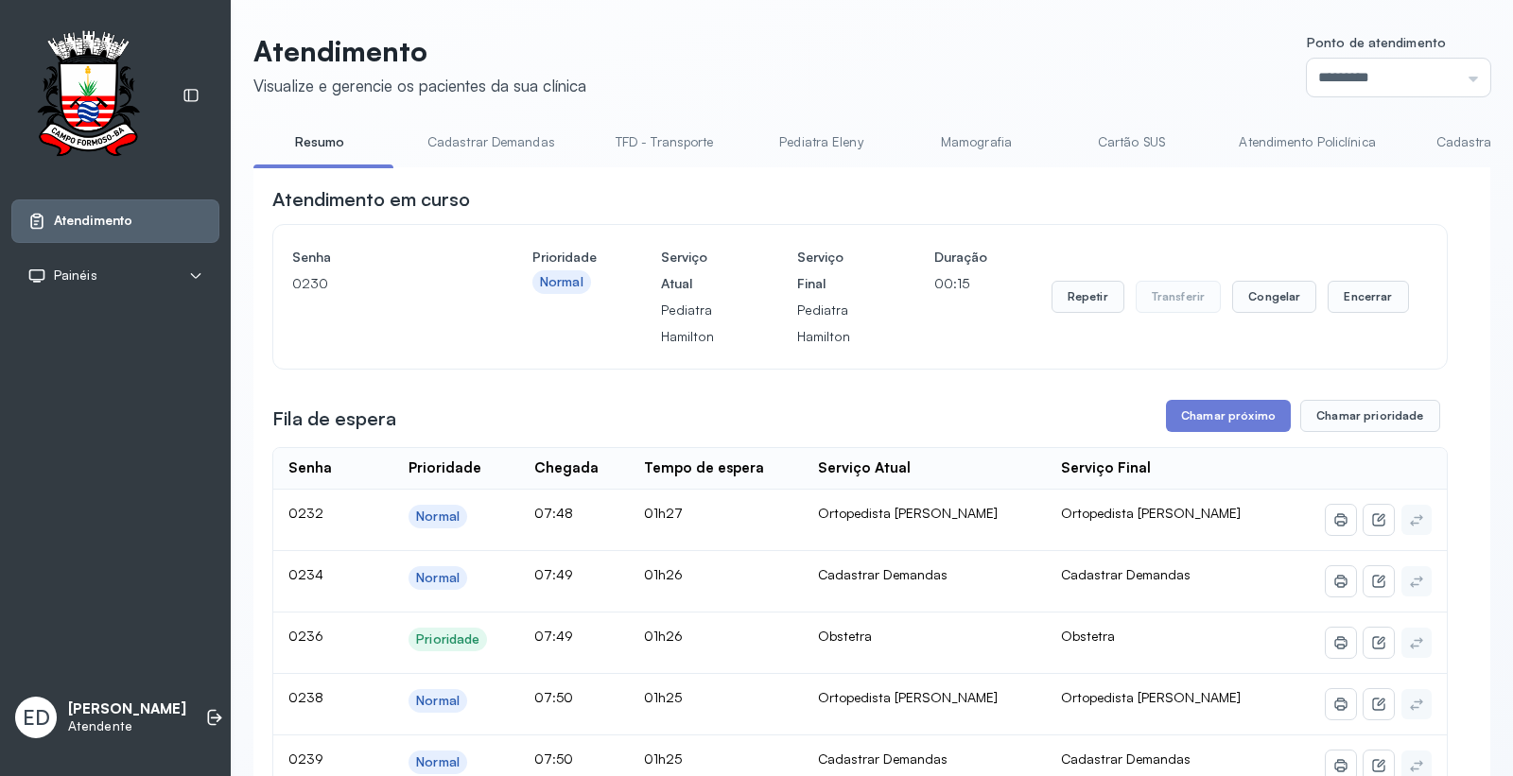
click at [1061, 61] on header "Atendimento Visualize e gerencie os pacientes da sua clínica Ponto de atendimen…" at bounding box center [871, 65] width 1237 height 62
click at [1362, 309] on button "Encerrar" at bounding box center [1367, 297] width 80 height 32
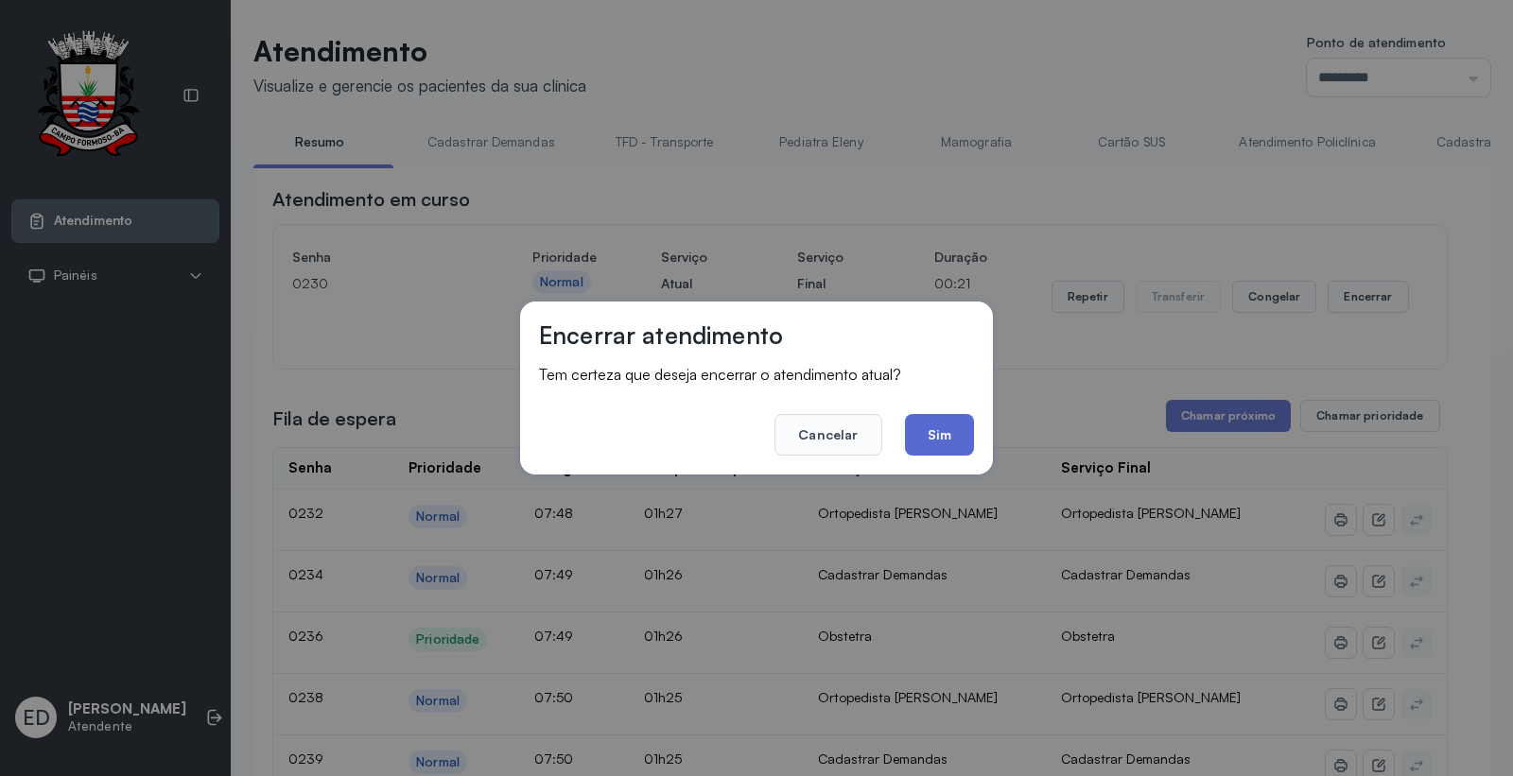
click at [962, 437] on button "Sim" at bounding box center [939, 435] width 69 height 42
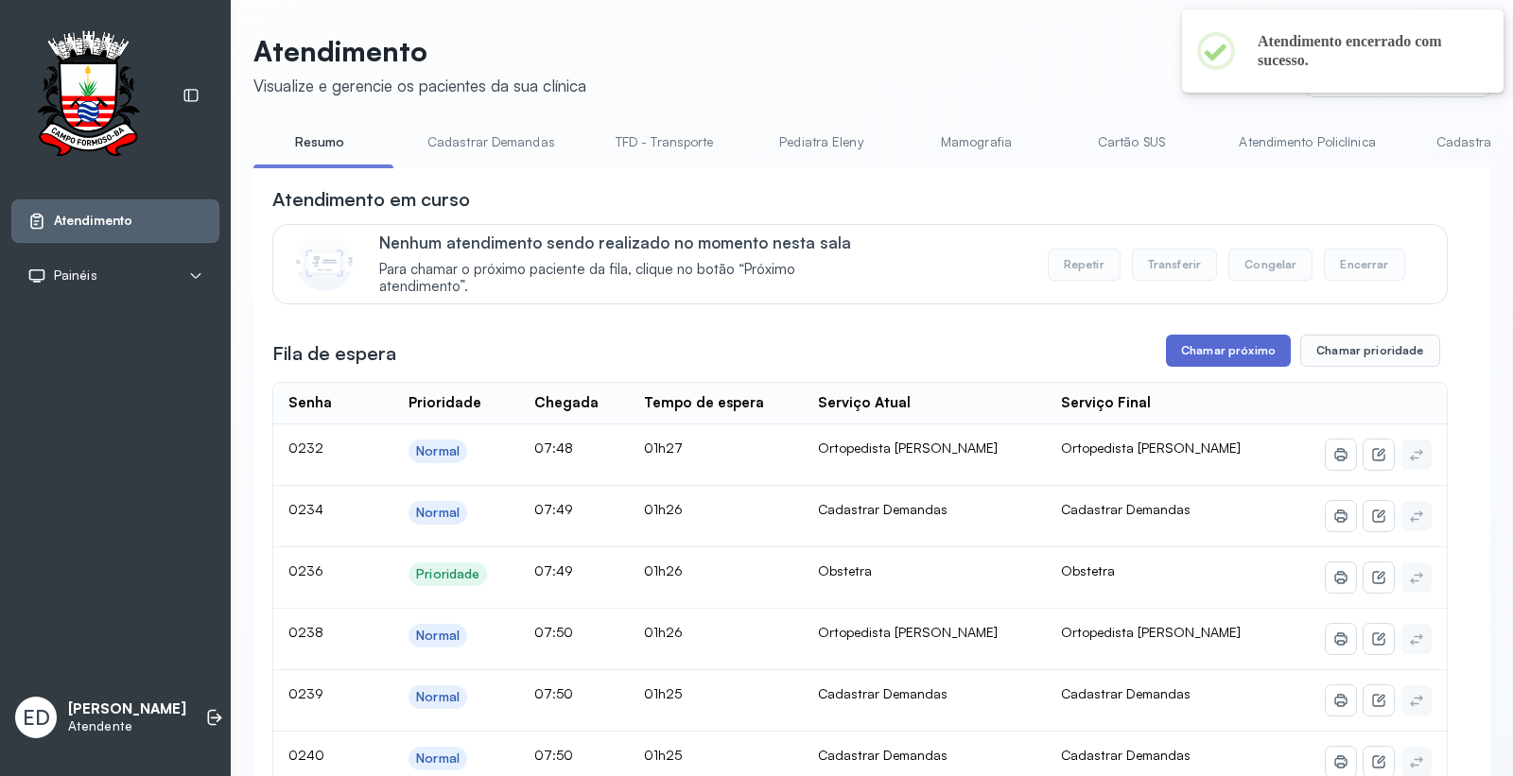
click at [1206, 347] on button "Chamar próximo" at bounding box center [1228, 351] width 125 height 32
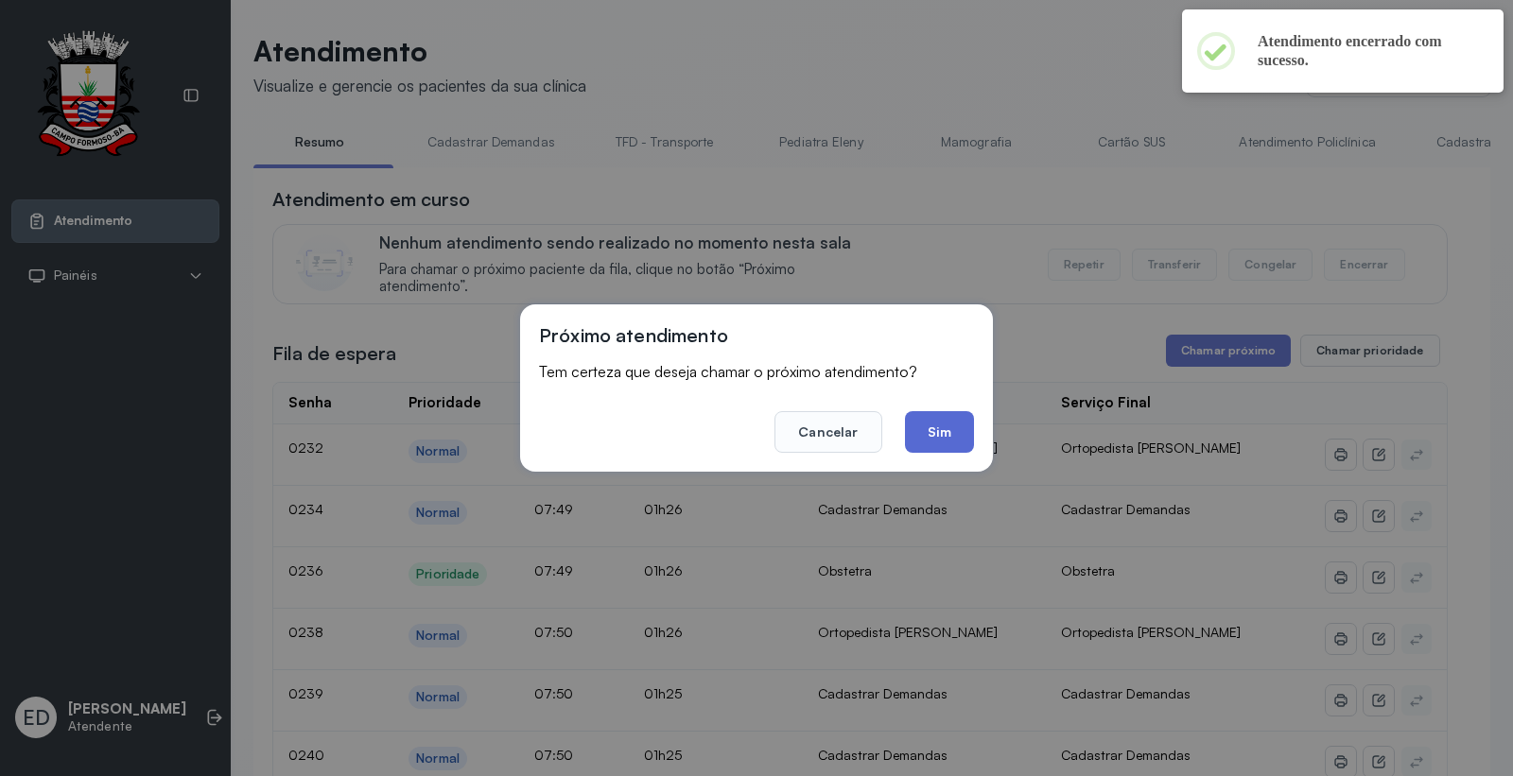
click at [931, 414] on button "Sim" at bounding box center [939, 432] width 69 height 42
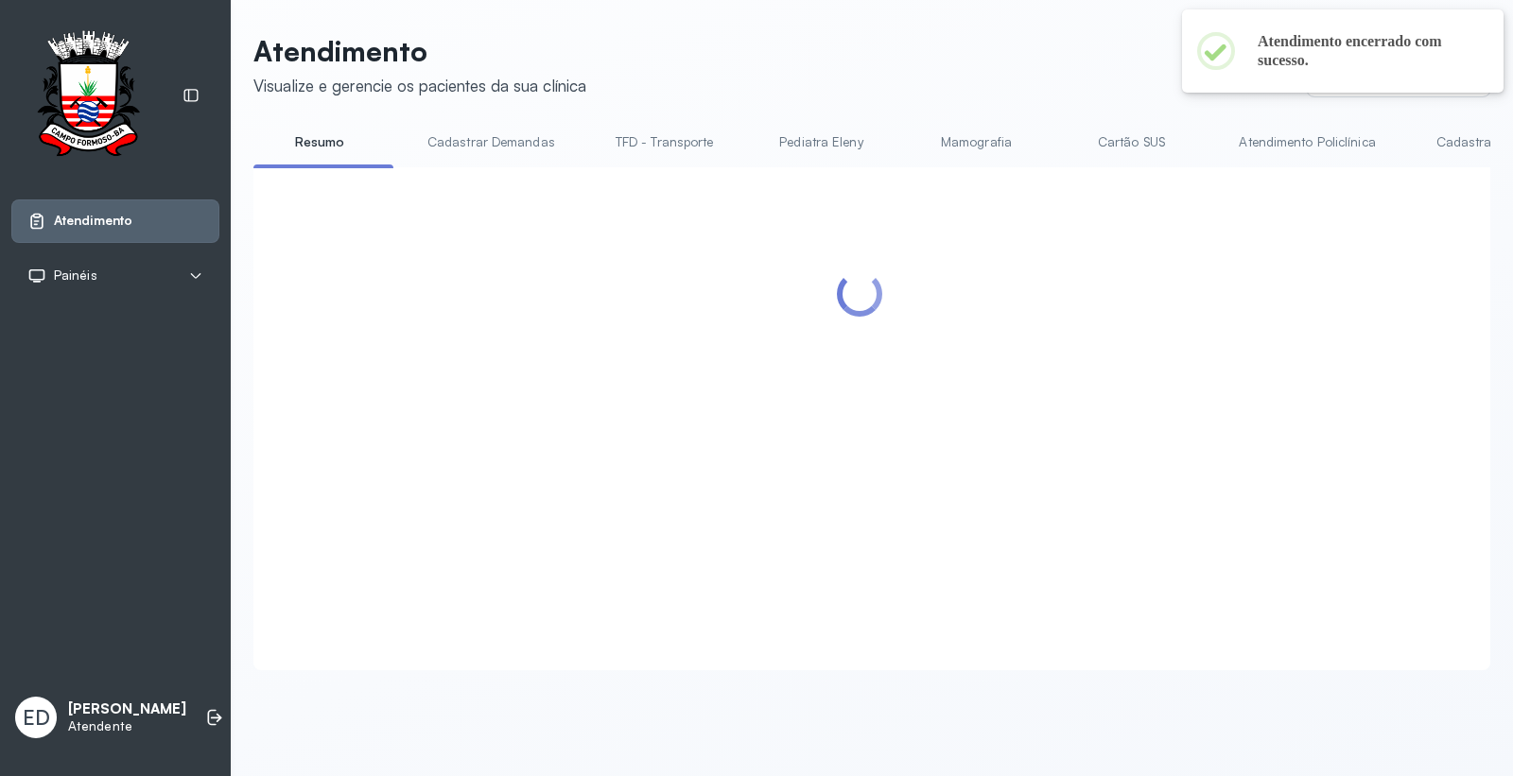
click at [879, 61] on header "Atendimento Visualize e gerencie os pacientes da sua clínica Ponto de atendimen…" at bounding box center [871, 65] width 1237 height 62
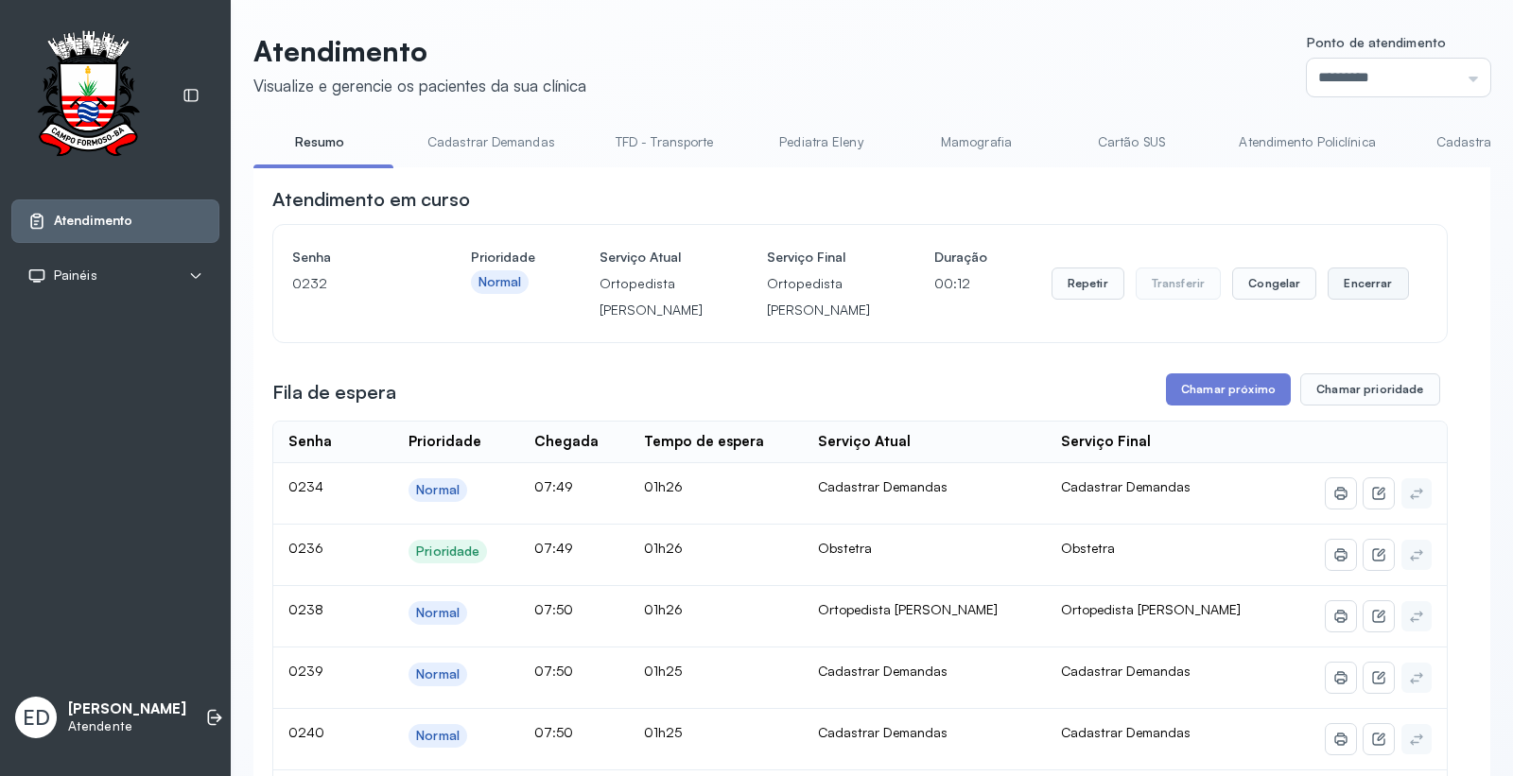
click at [1350, 300] on button "Encerrar" at bounding box center [1367, 284] width 80 height 32
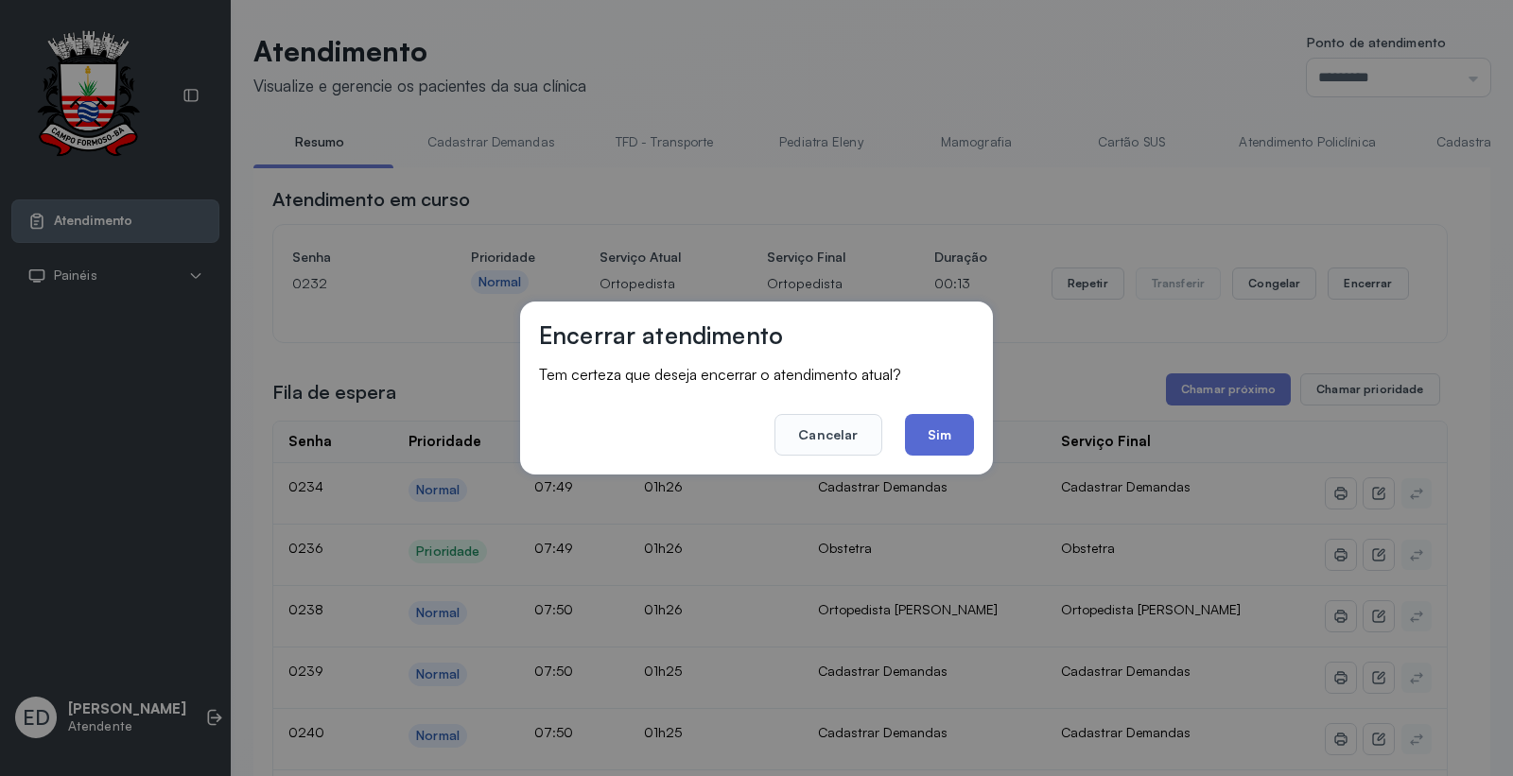
click at [943, 430] on button "Sim" at bounding box center [939, 435] width 69 height 42
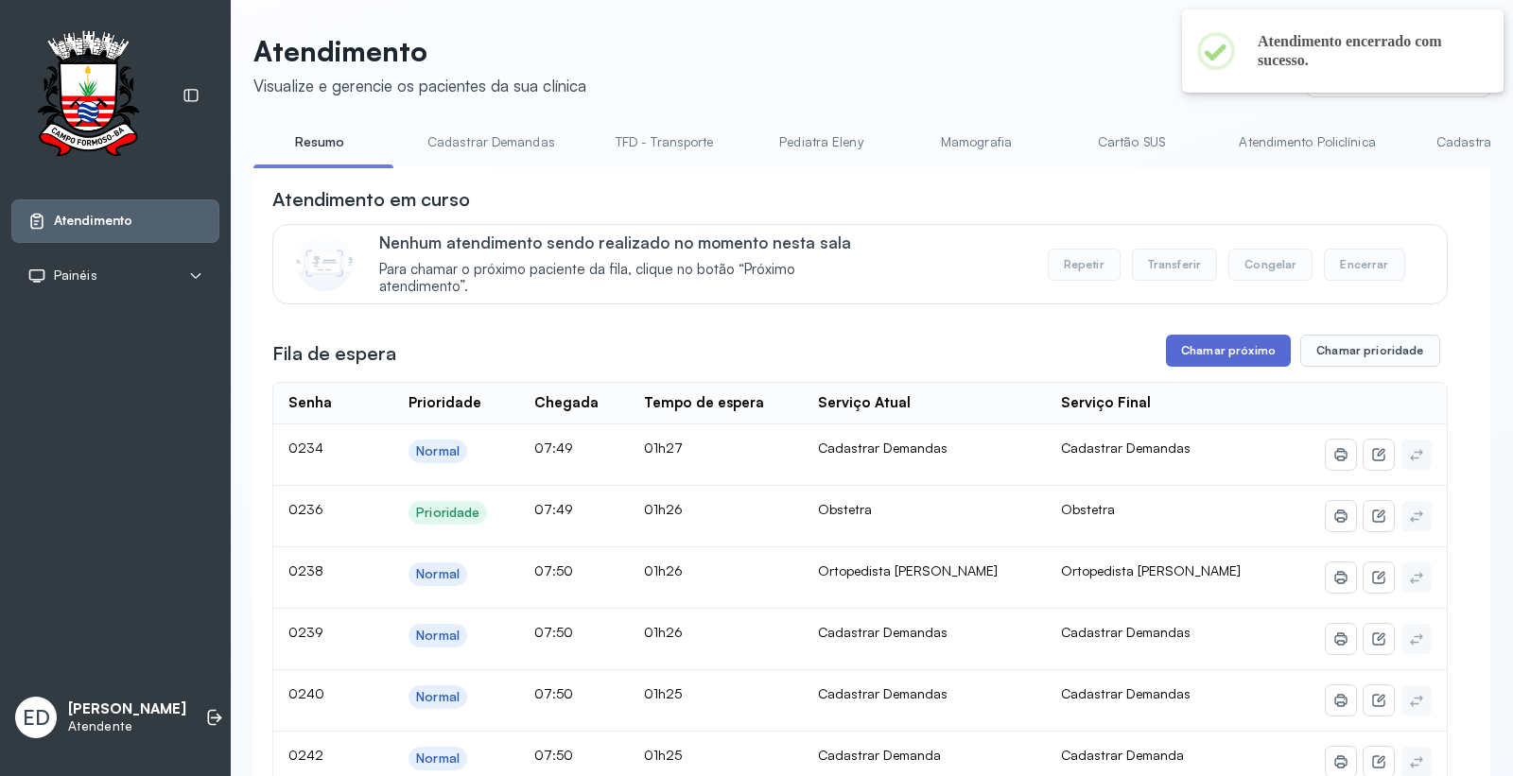
click at [1220, 351] on button "Chamar próximo" at bounding box center [1228, 351] width 125 height 32
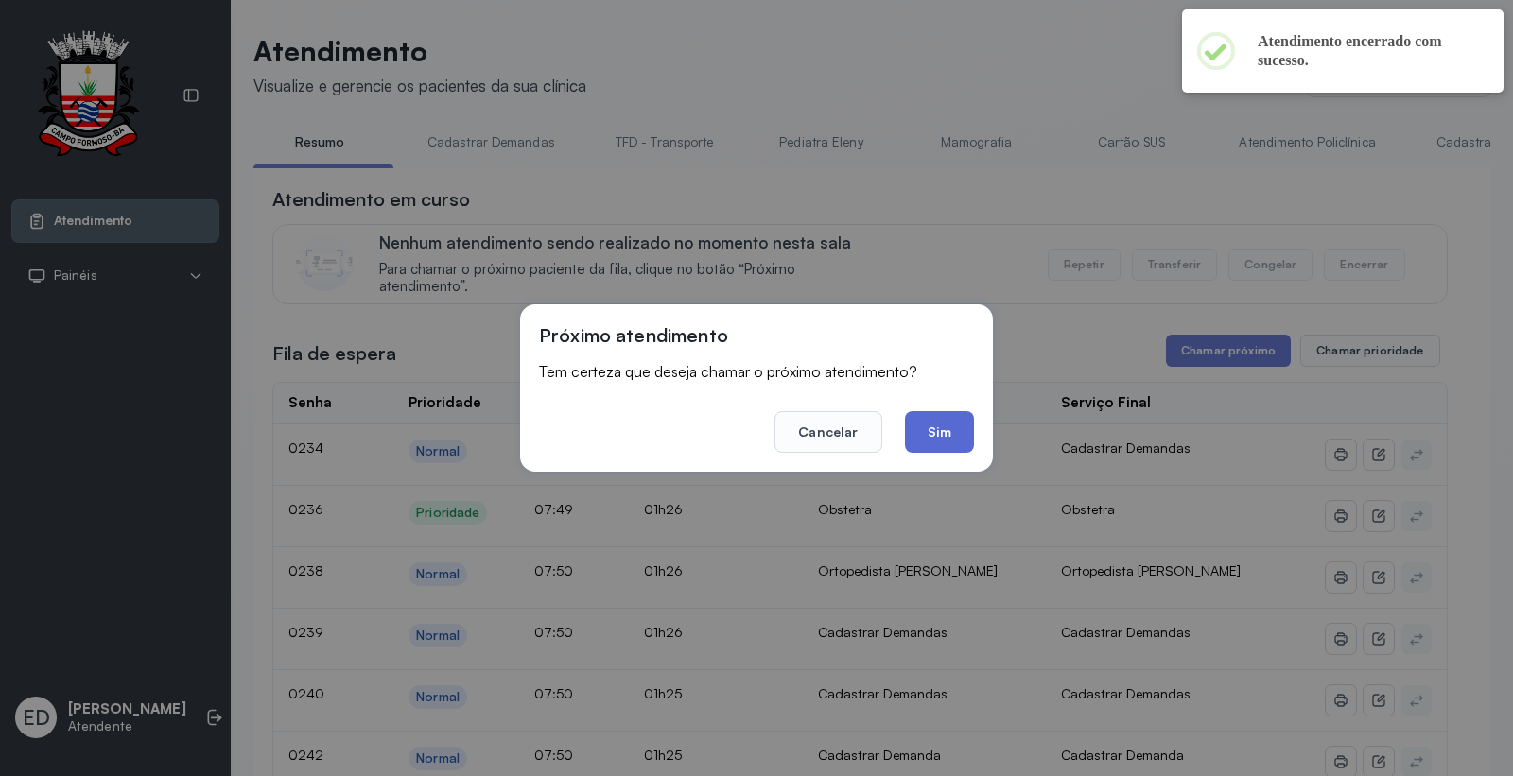
click at [946, 436] on button "Sim" at bounding box center [939, 432] width 69 height 42
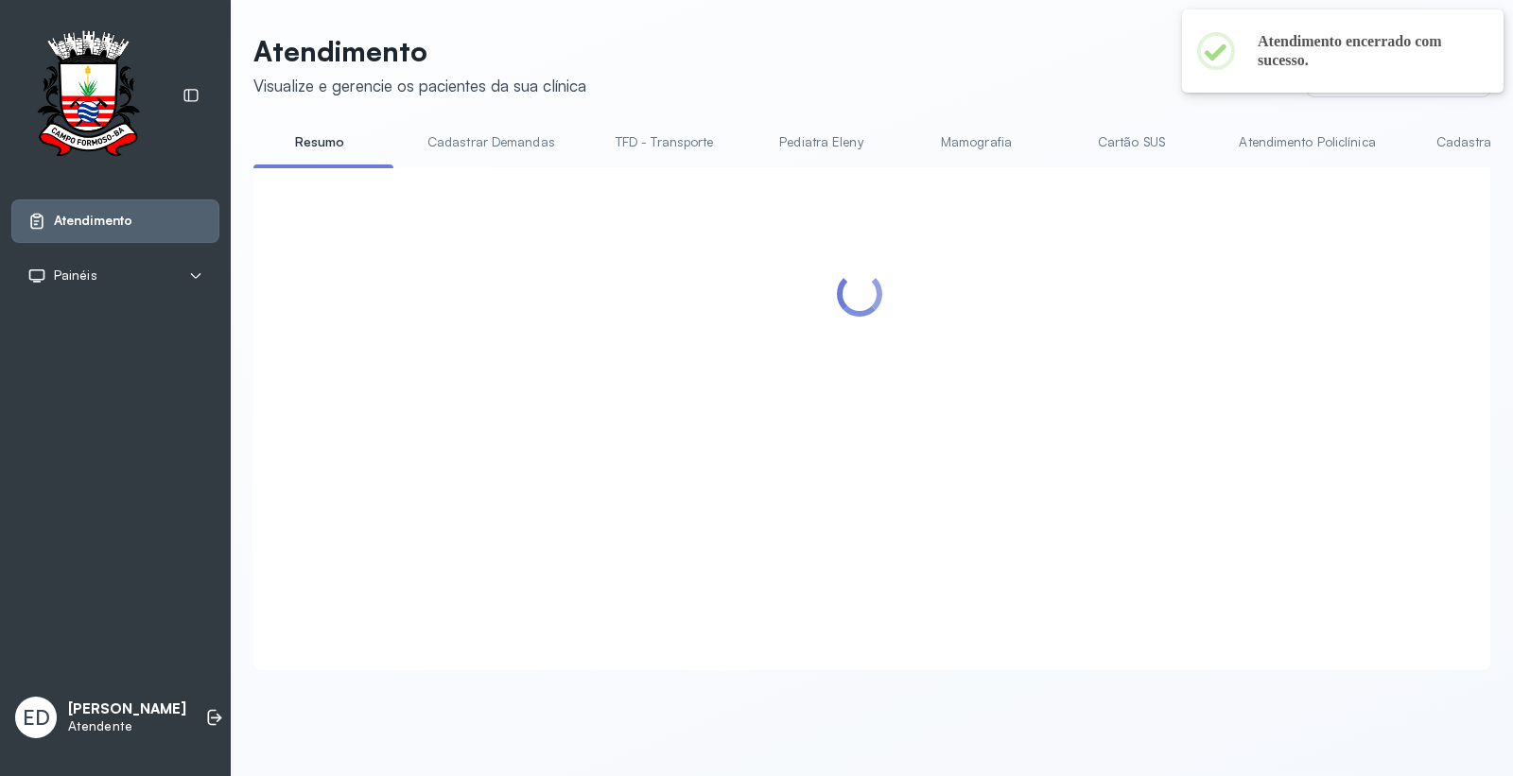
click at [868, 71] on header "Atendimento Visualize e gerencie os pacientes da sua clínica Ponto de atendimen…" at bounding box center [871, 65] width 1237 height 62
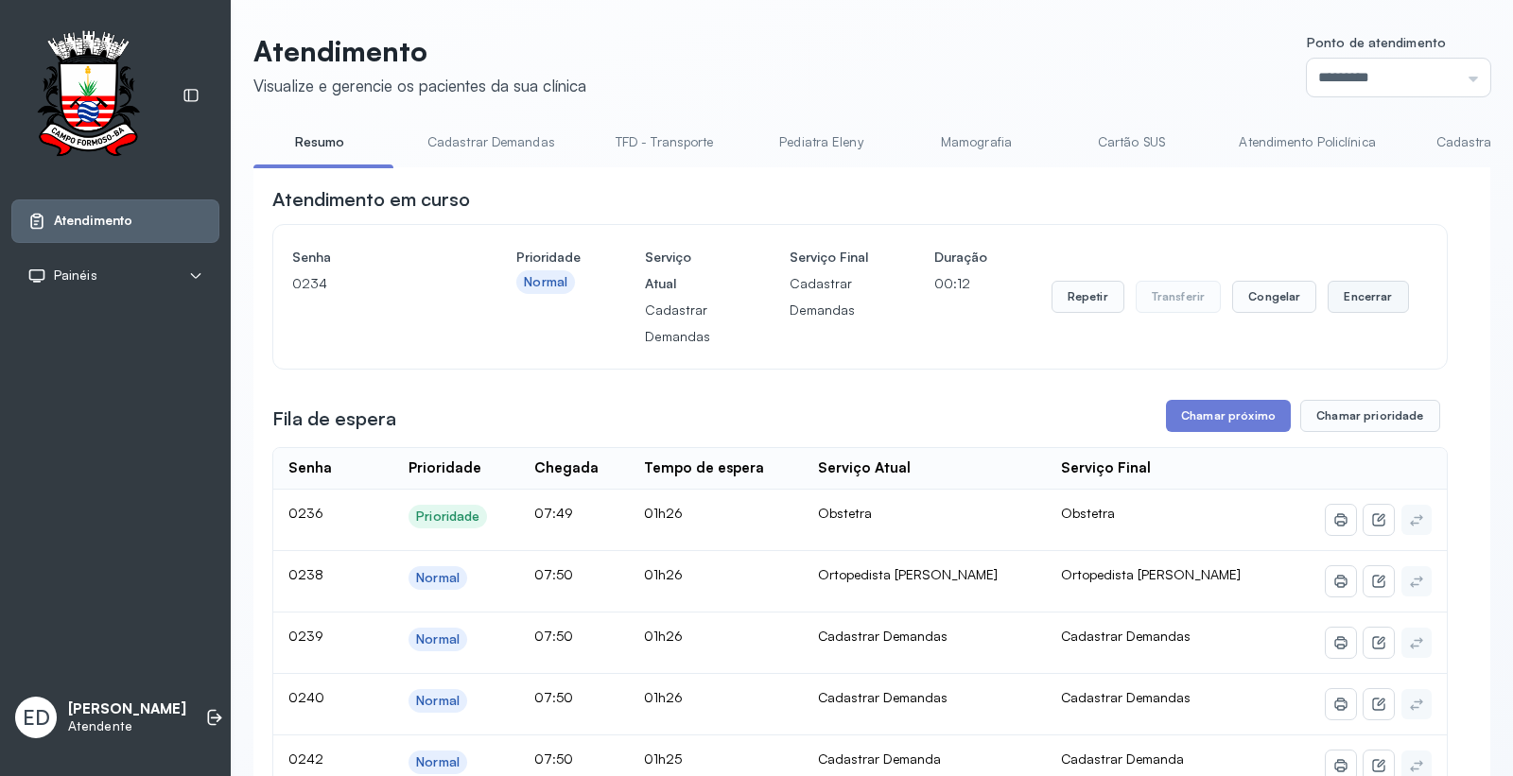
click at [1348, 305] on button "Encerrar" at bounding box center [1367, 297] width 80 height 32
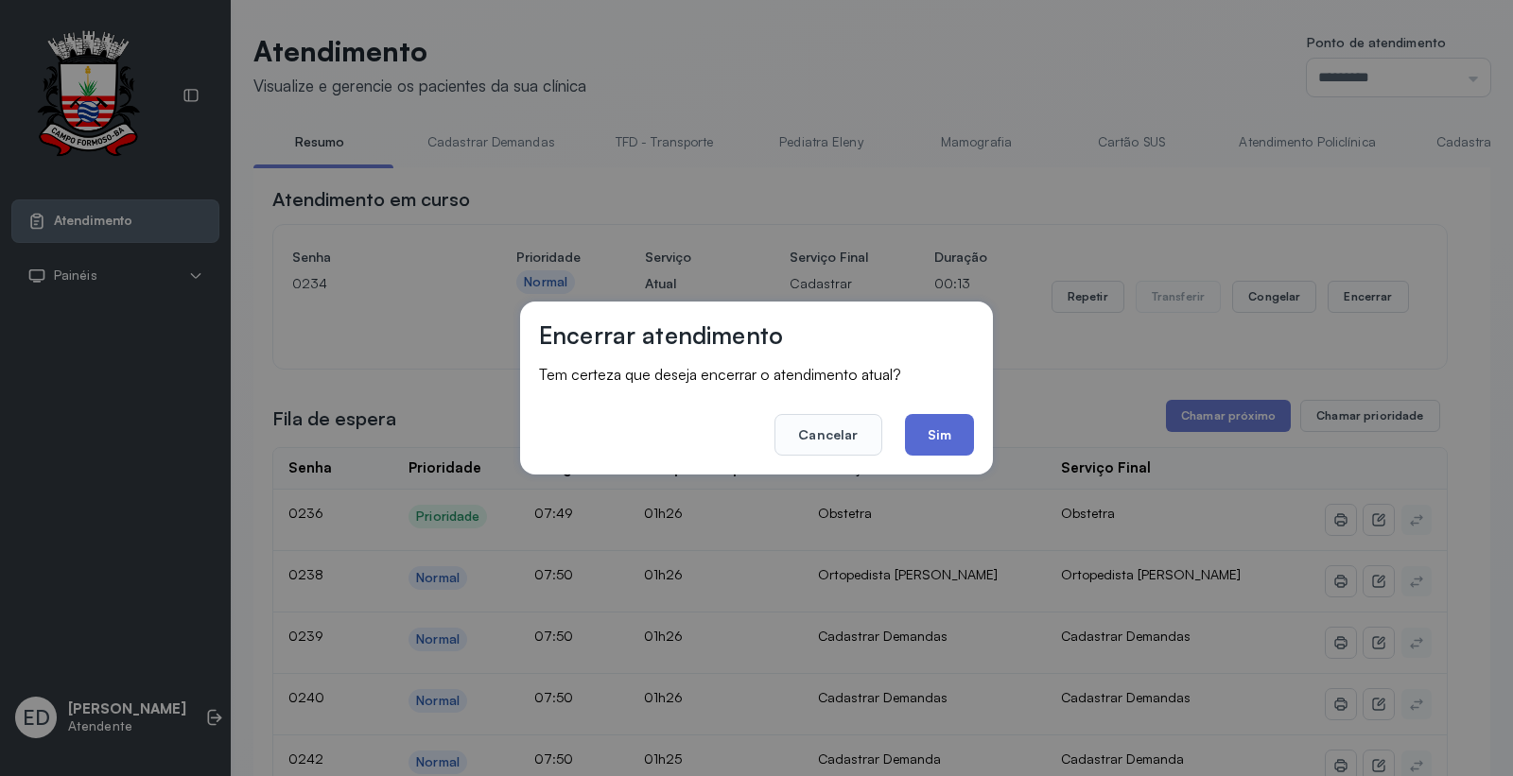
click at [946, 437] on button "Sim" at bounding box center [939, 435] width 69 height 42
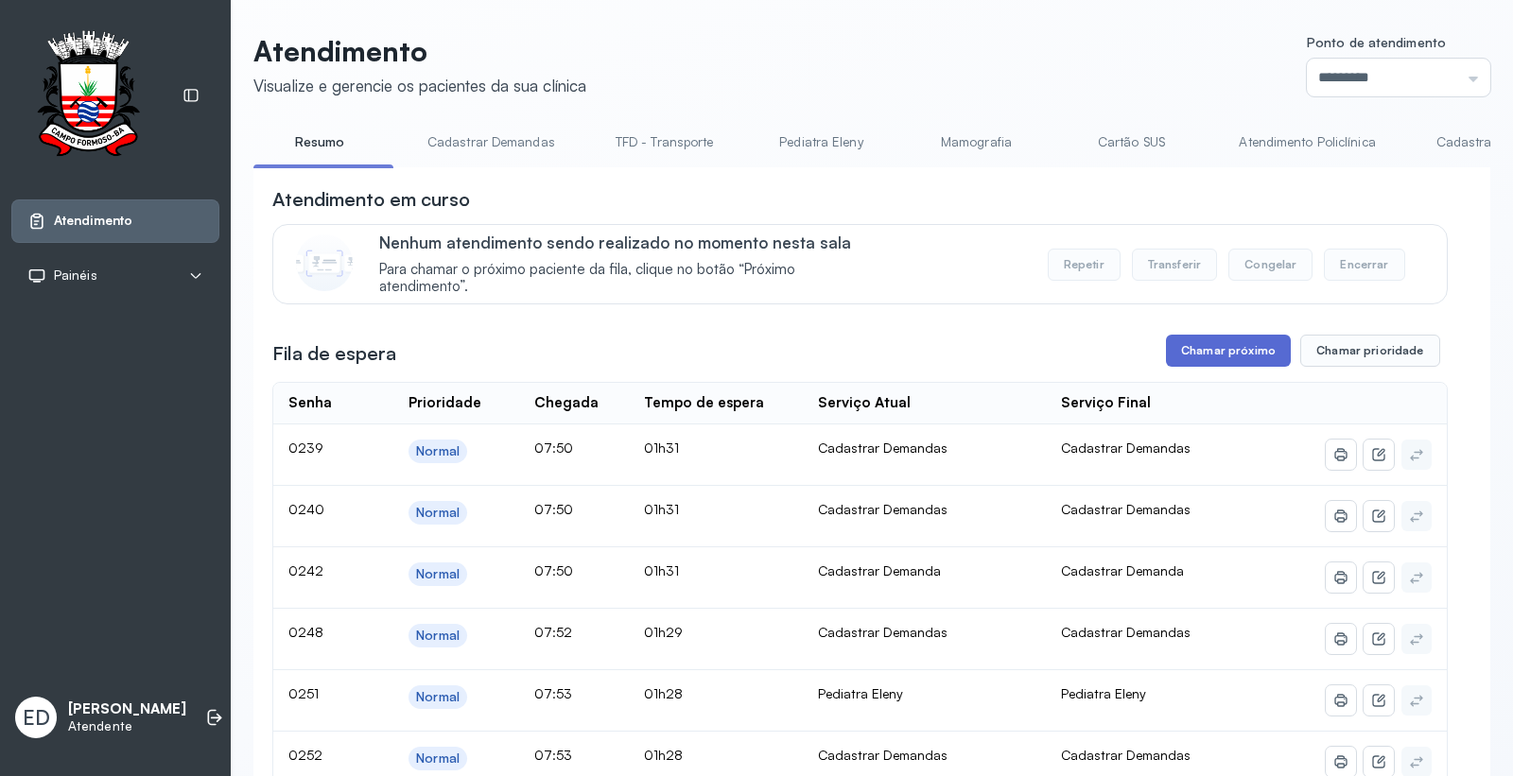
click at [1205, 343] on button "Chamar próximo" at bounding box center [1228, 351] width 125 height 32
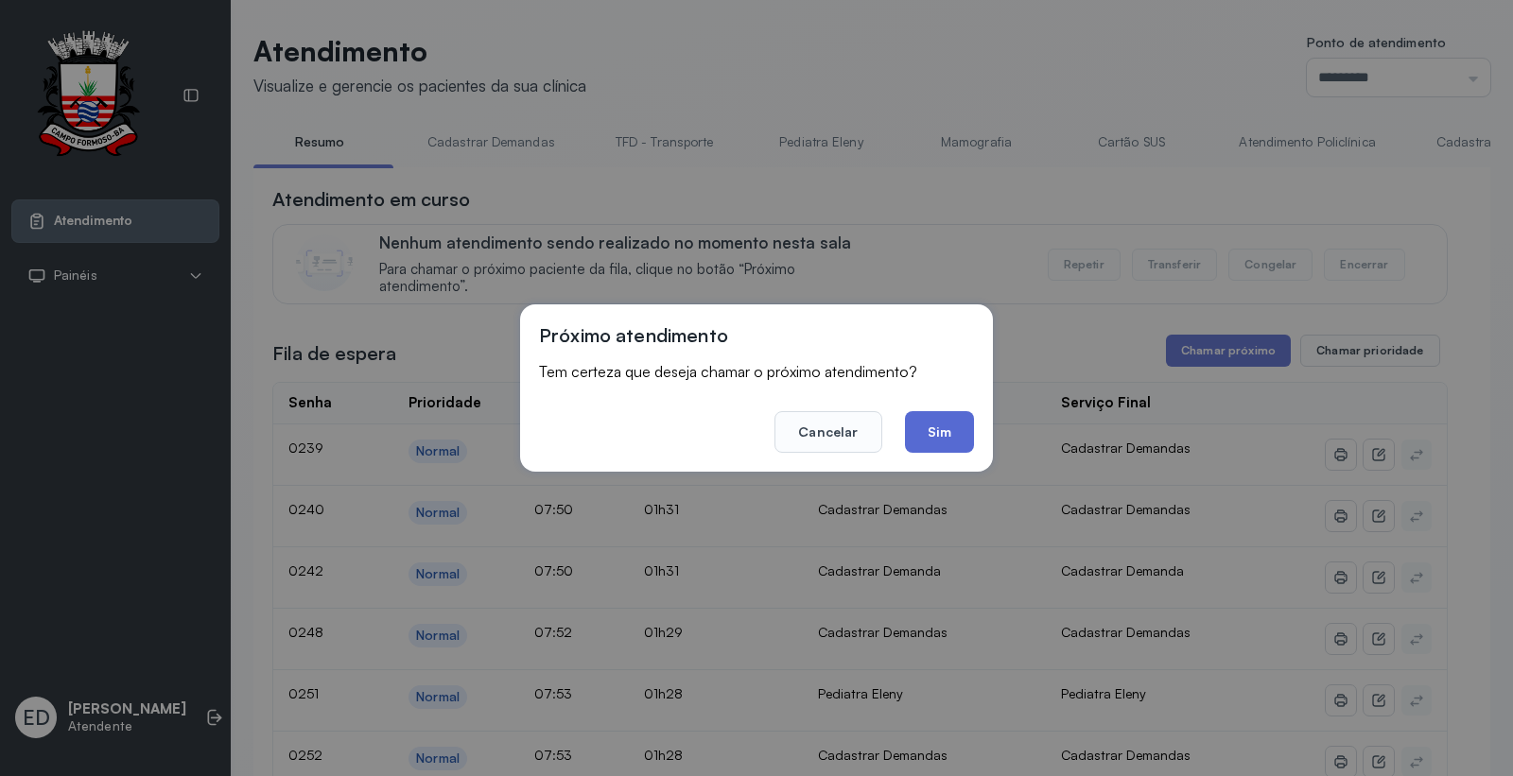
click at [942, 436] on button "Sim" at bounding box center [939, 432] width 69 height 42
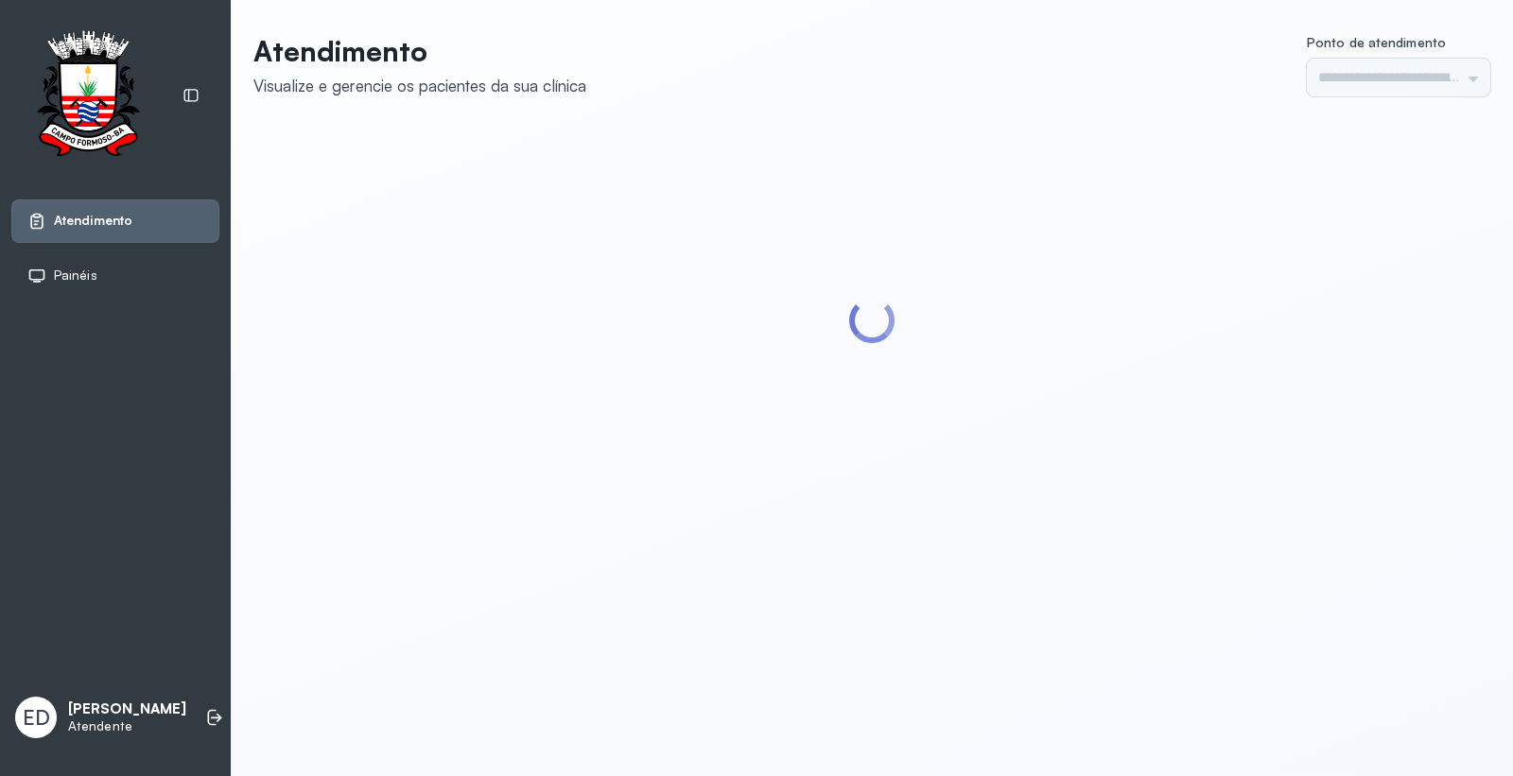
type input "*********"
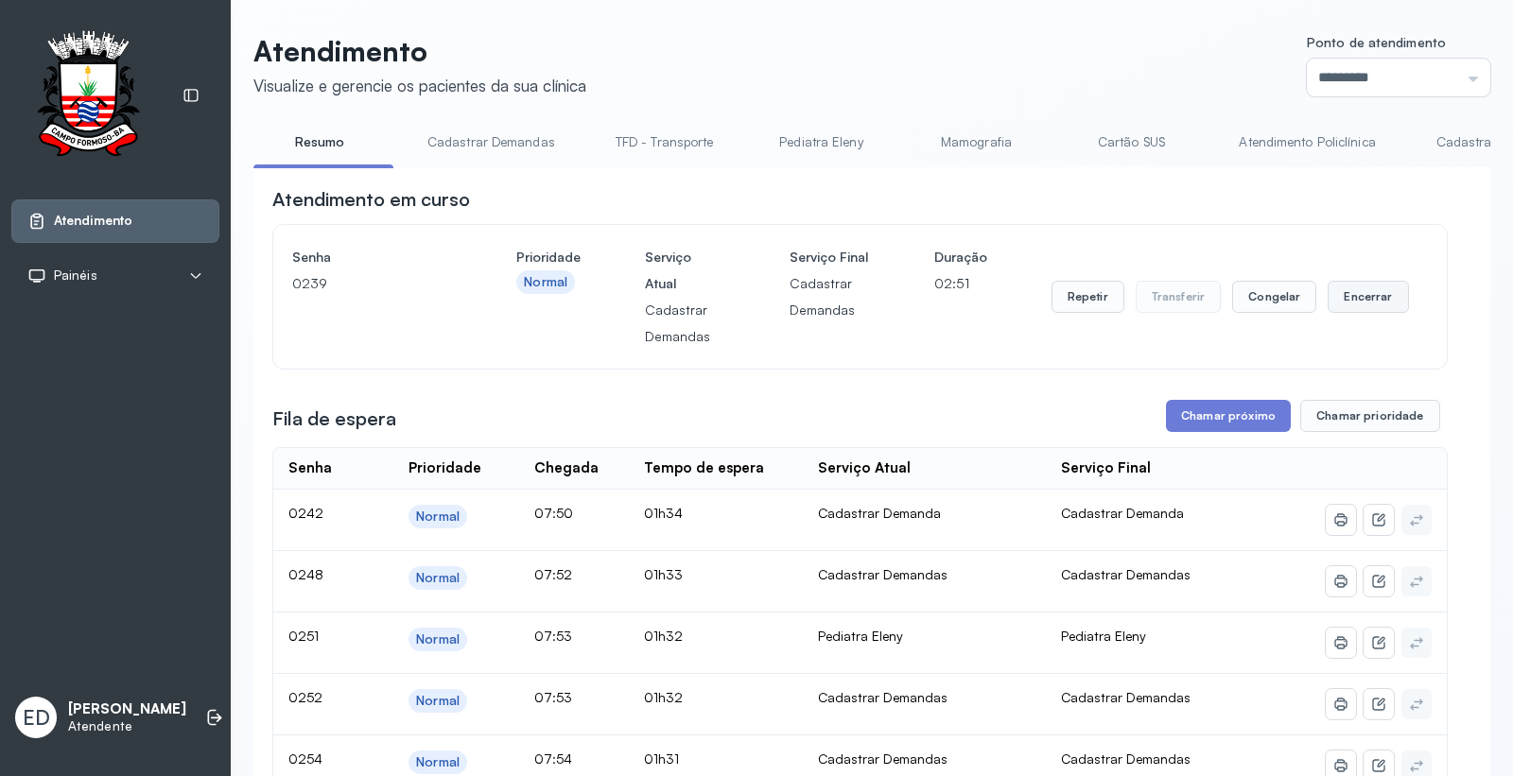
click at [1363, 298] on button "Encerrar" at bounding box center [1367, 297] width 80 height 32
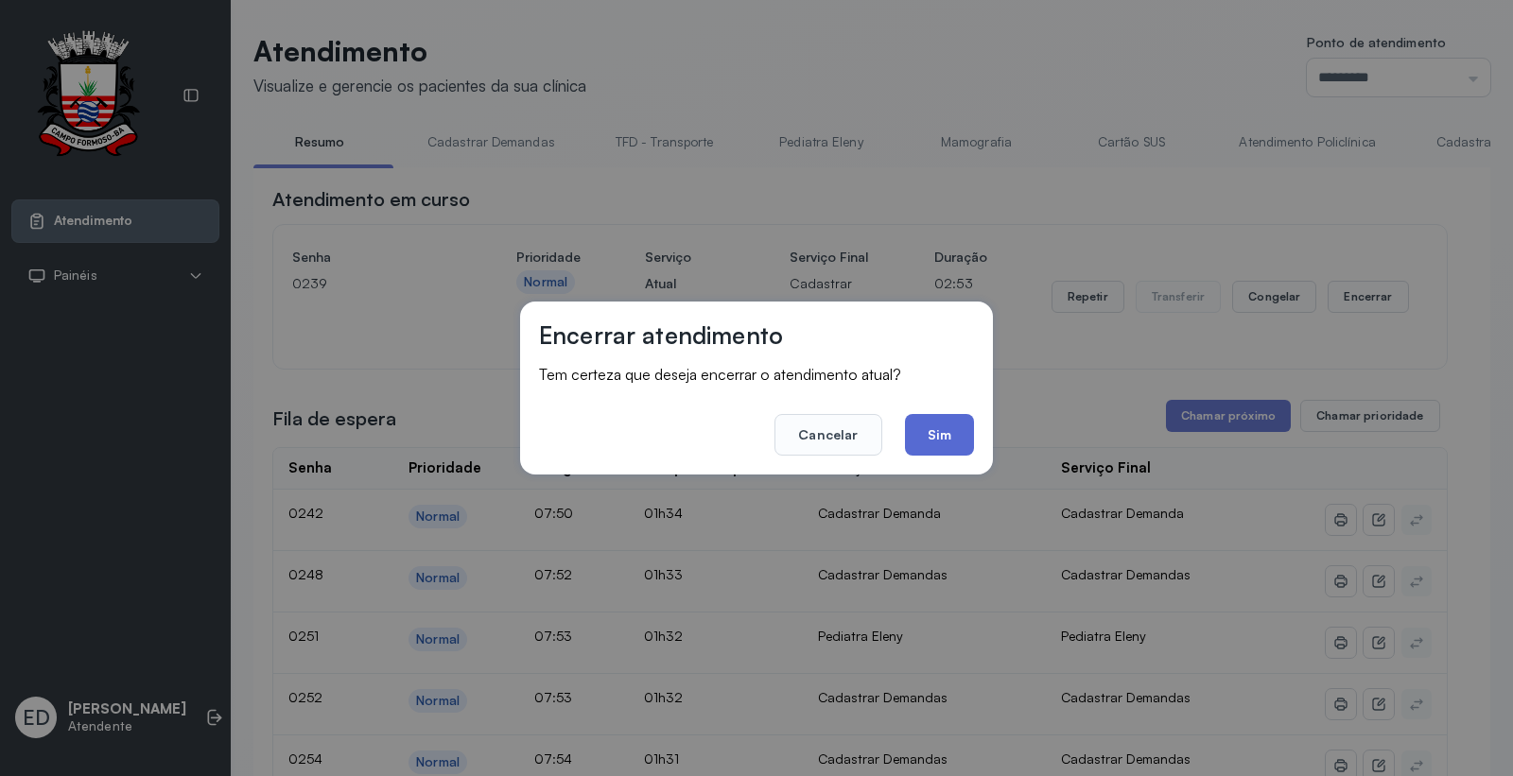
click at [959, 425] on button "Sim" at bounding box center [939, 435] width 69 height 42
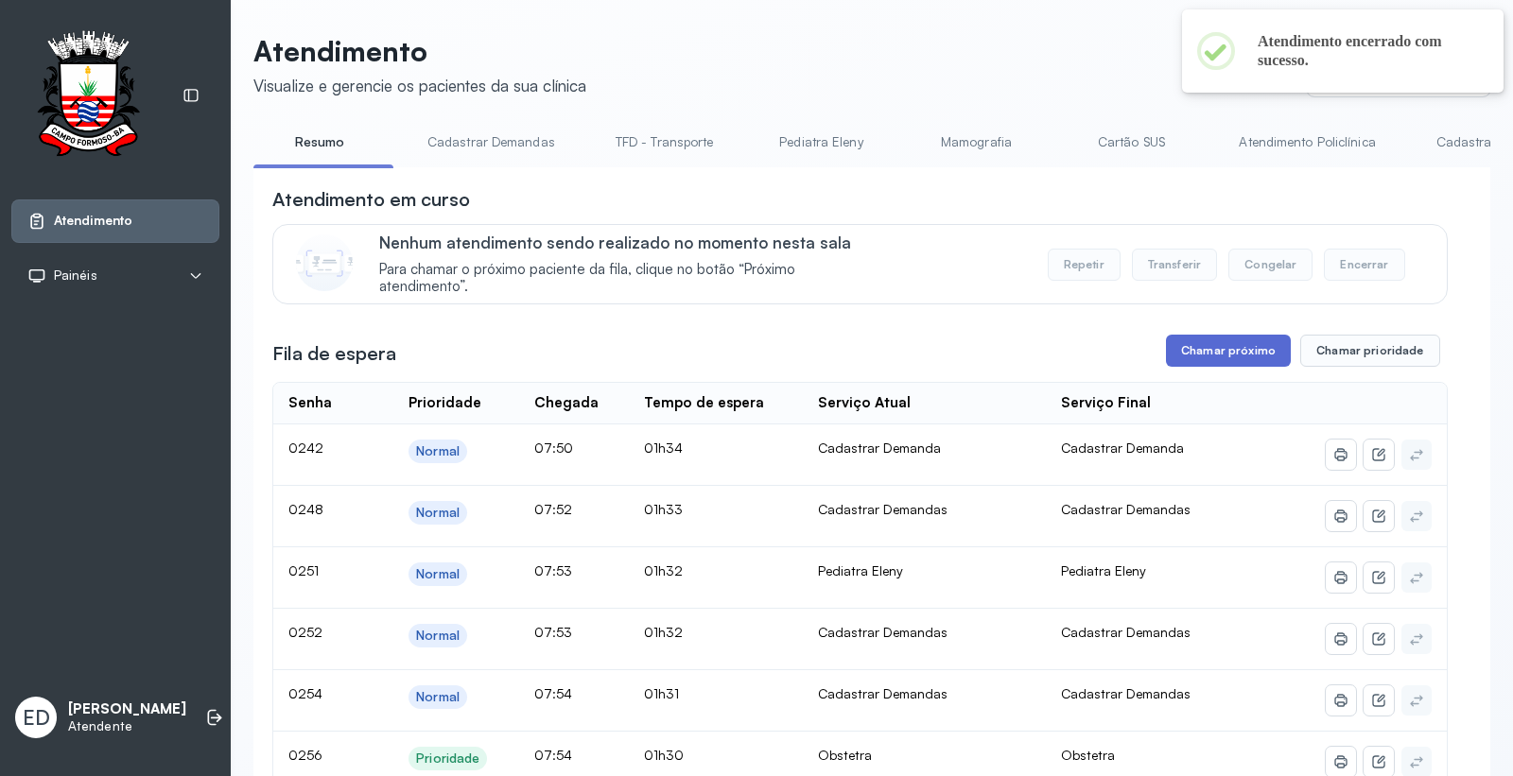
click at [1184, 356] on button "Chamar próximo" at bounding box center [1228, 351] width 125 height 32
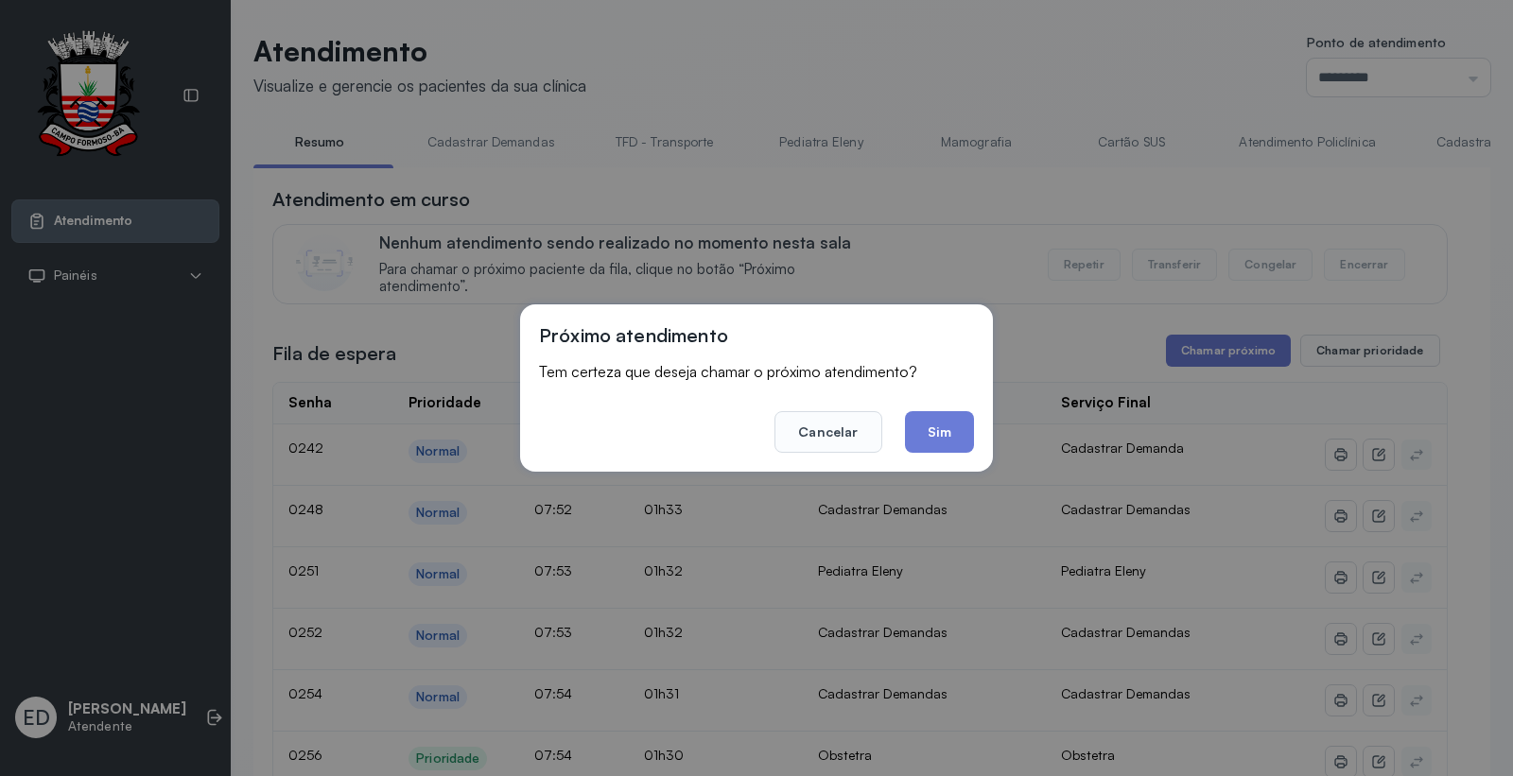
click at [956, 424] on button "Sim" at bounding box center [939, 432] width 69 height 42
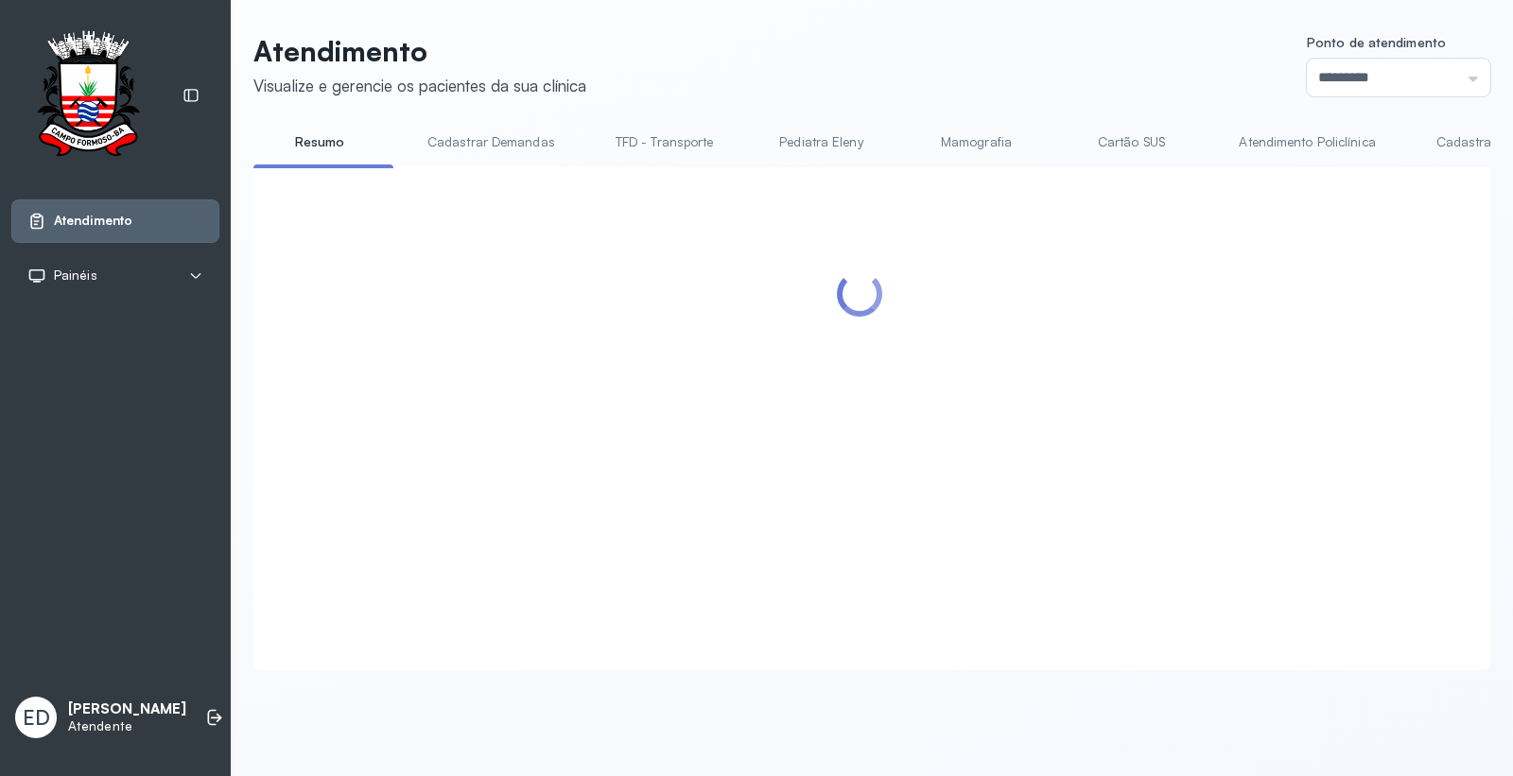
click at [1050, 50] on header "Atendimento Visualize e gerencie os pacientes da sua clínica Ponto de atendimen…" at bounding box center [871, 65] width 1237 height 62
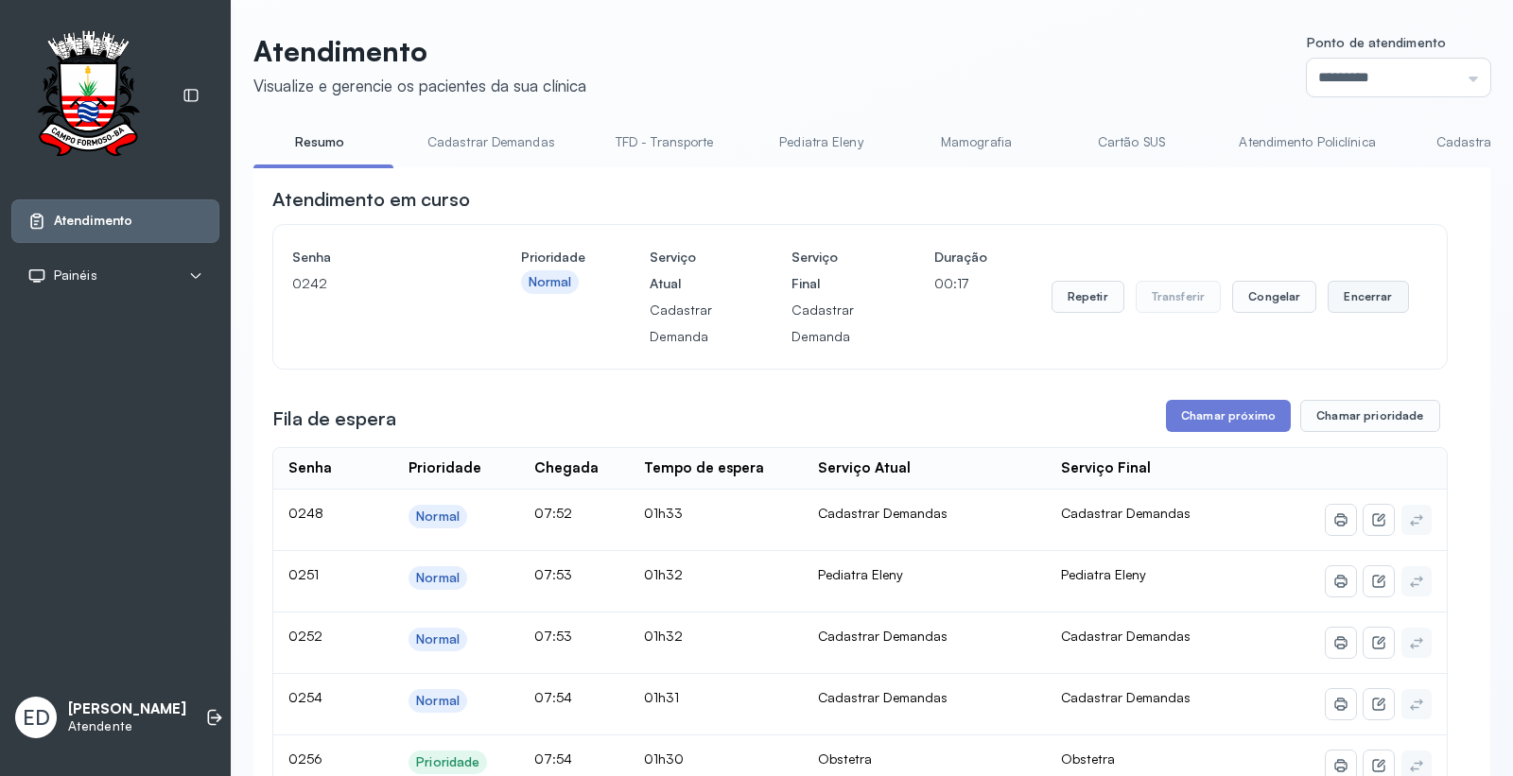
drag, startPoint x: 1357, startPoint y: 304, endPoint x: 1339, endPoint y: 309, distance: 18.6
click at [1339, 309] on button "Encerrar" at bounding box center [1367, 297] width 80 height 32
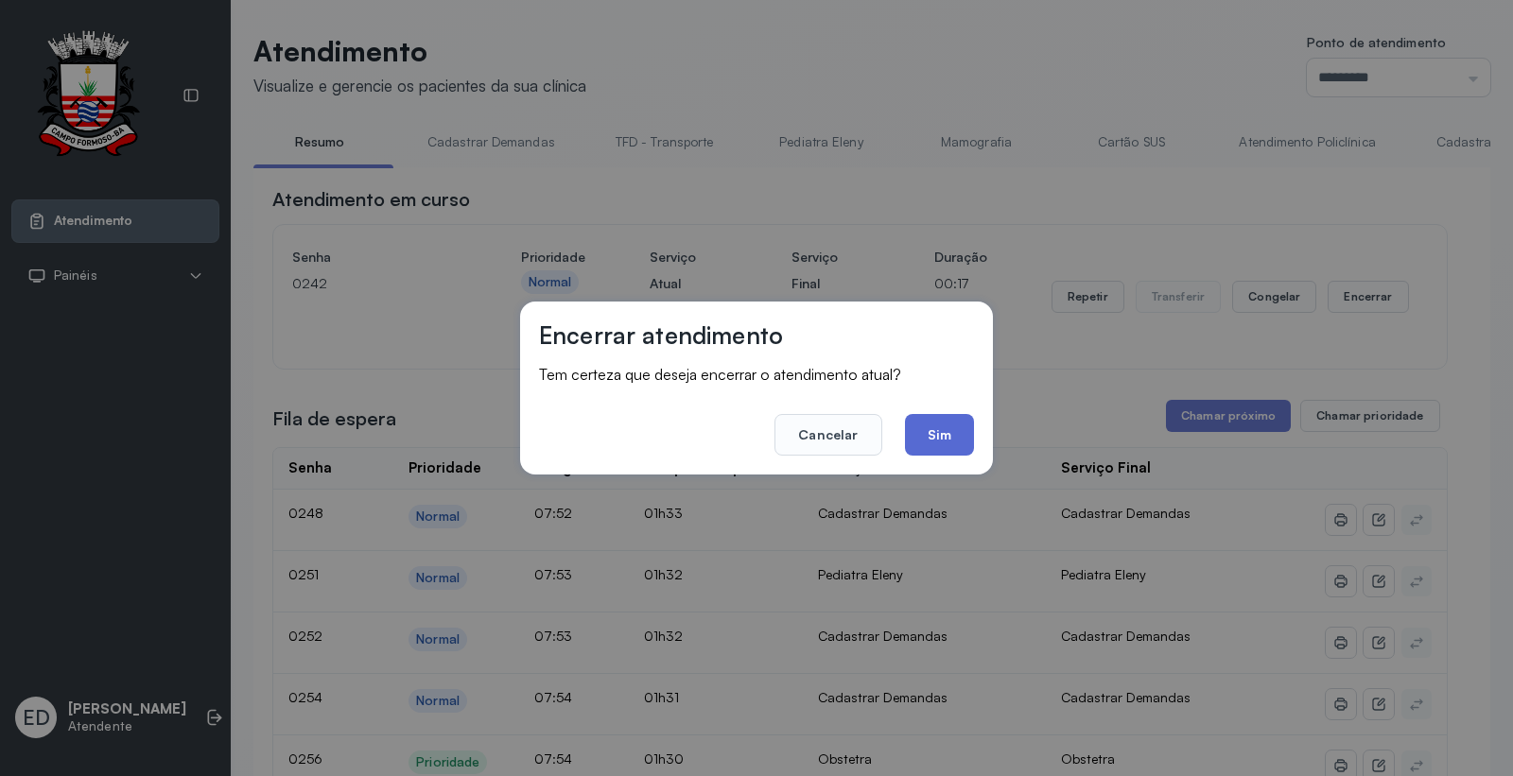
click at [936, 431] on button "Sim" at bounding box center [939, 435] width 69 height 42
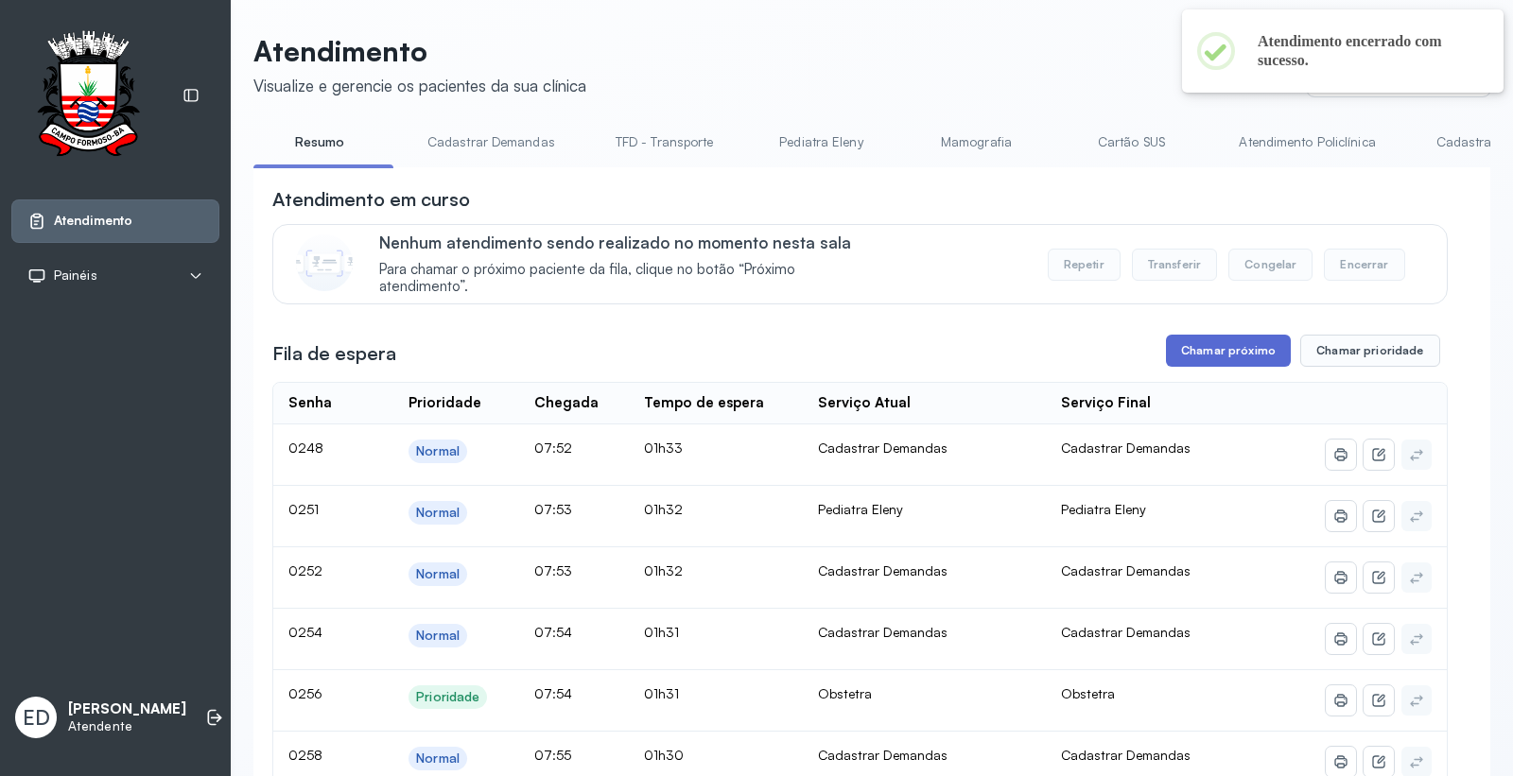
click at [1221, 354] on button "Chamar próximo" at bounding box center [1228, 351] width 125 height 32
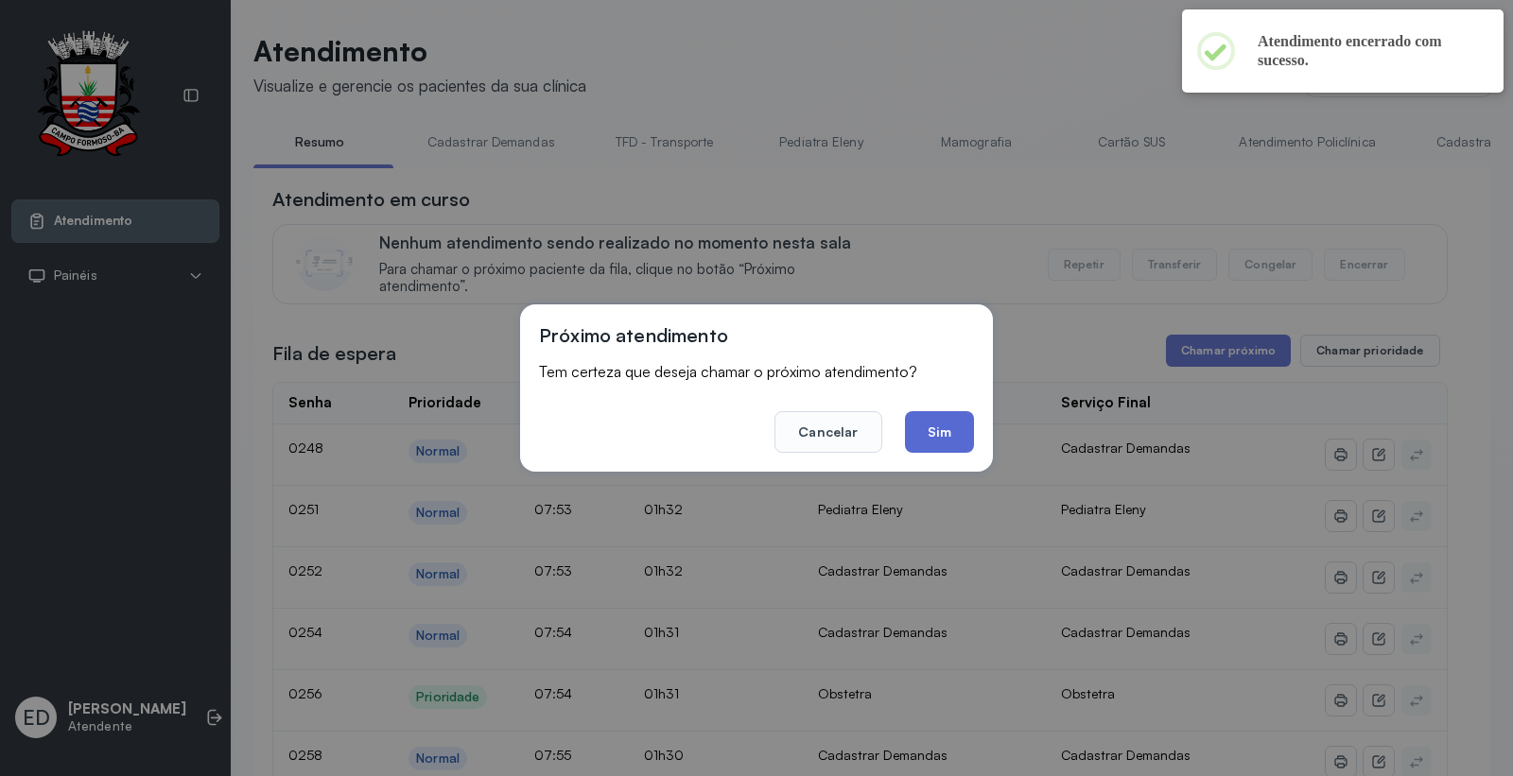
click at [939, 429] on button "Sim" at bounding box center [939, 432] width 69 height 42
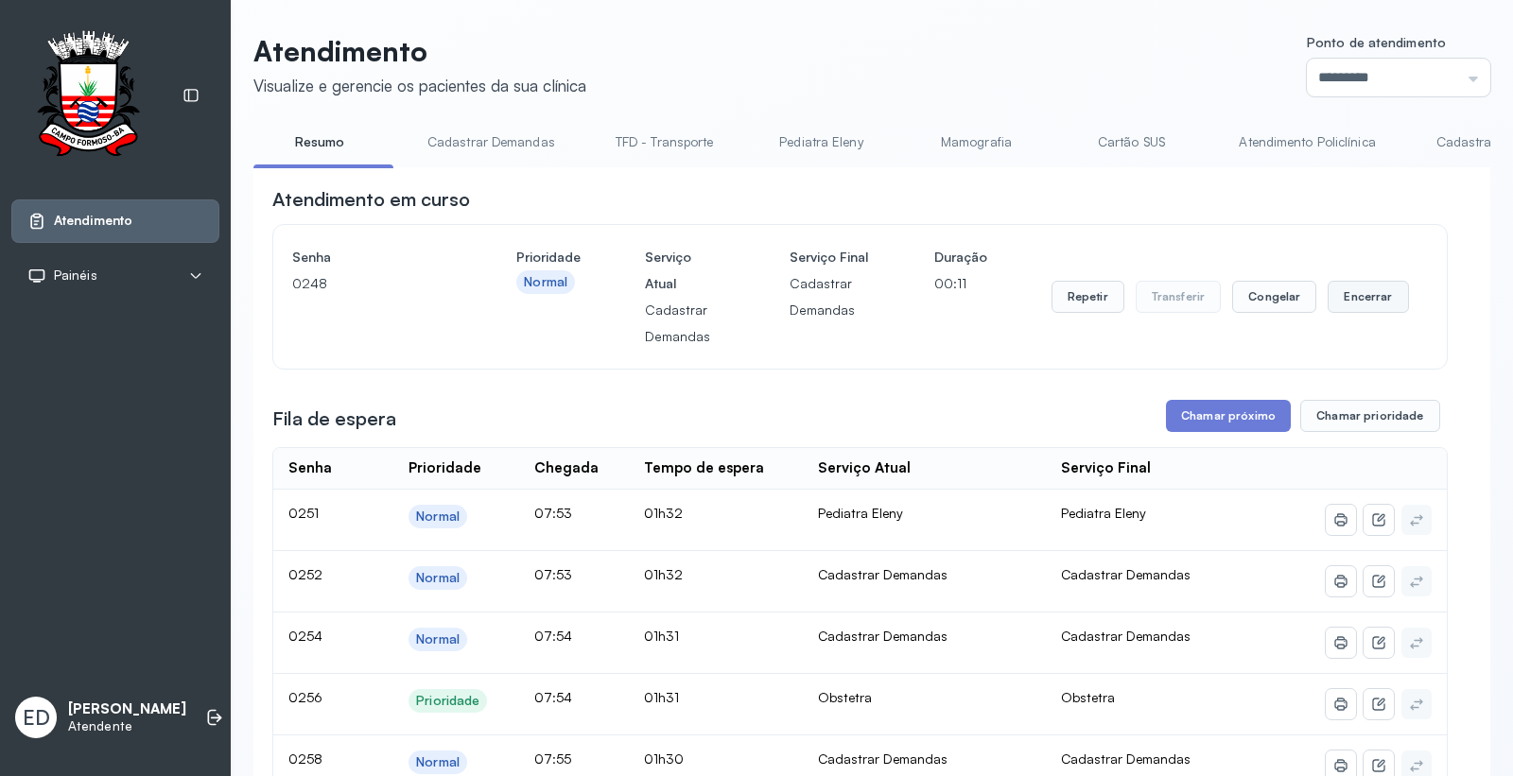
click at [1373, 307] on button "Encerrar" at bounding box center [1367, 297] width 80 height 32
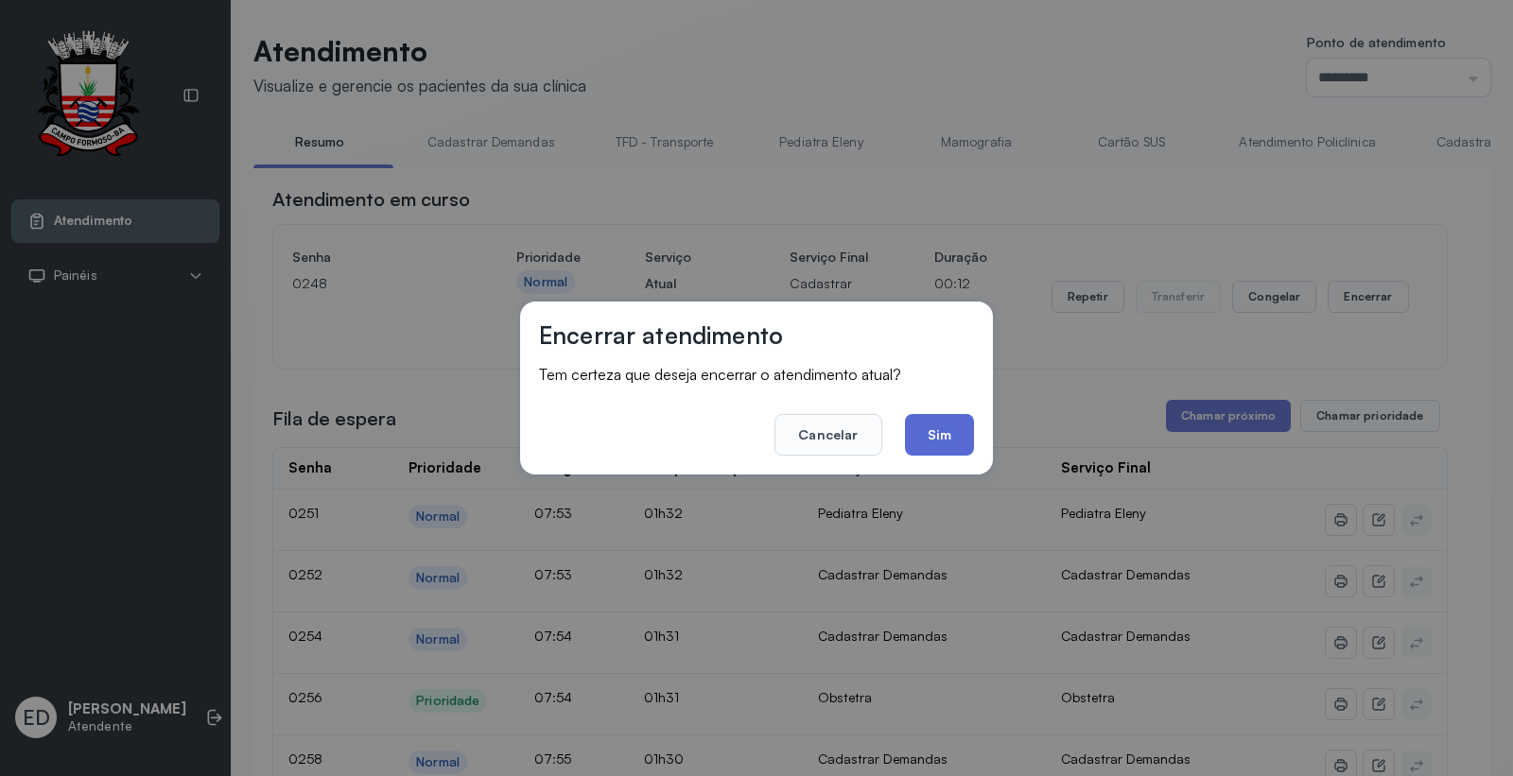
click at [930, 429] on button "Sim" at bounding box center [939, 435] width 69 height 42
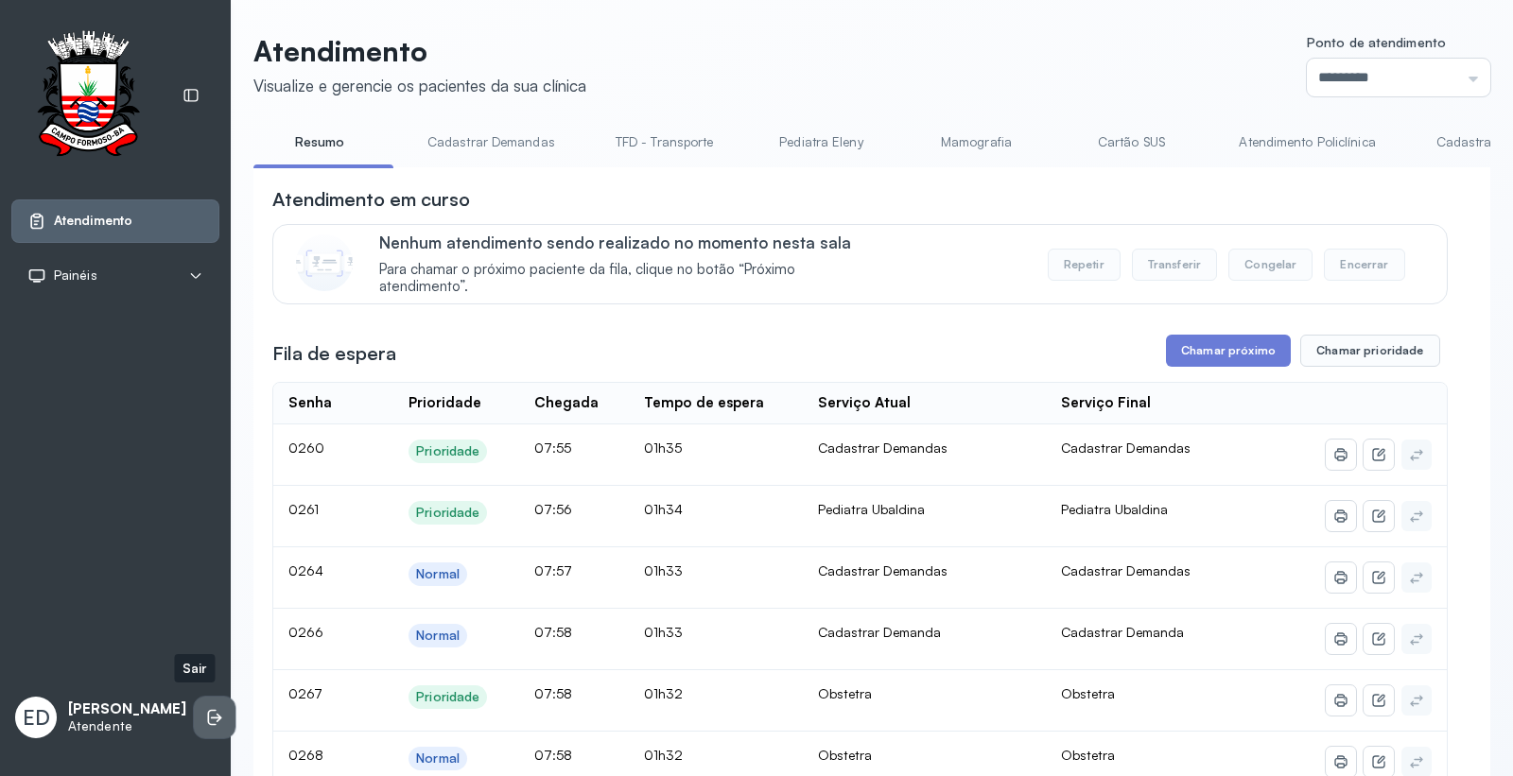
click at [211, 714] on icon at bounding box center [216, 718] width 11 height 9
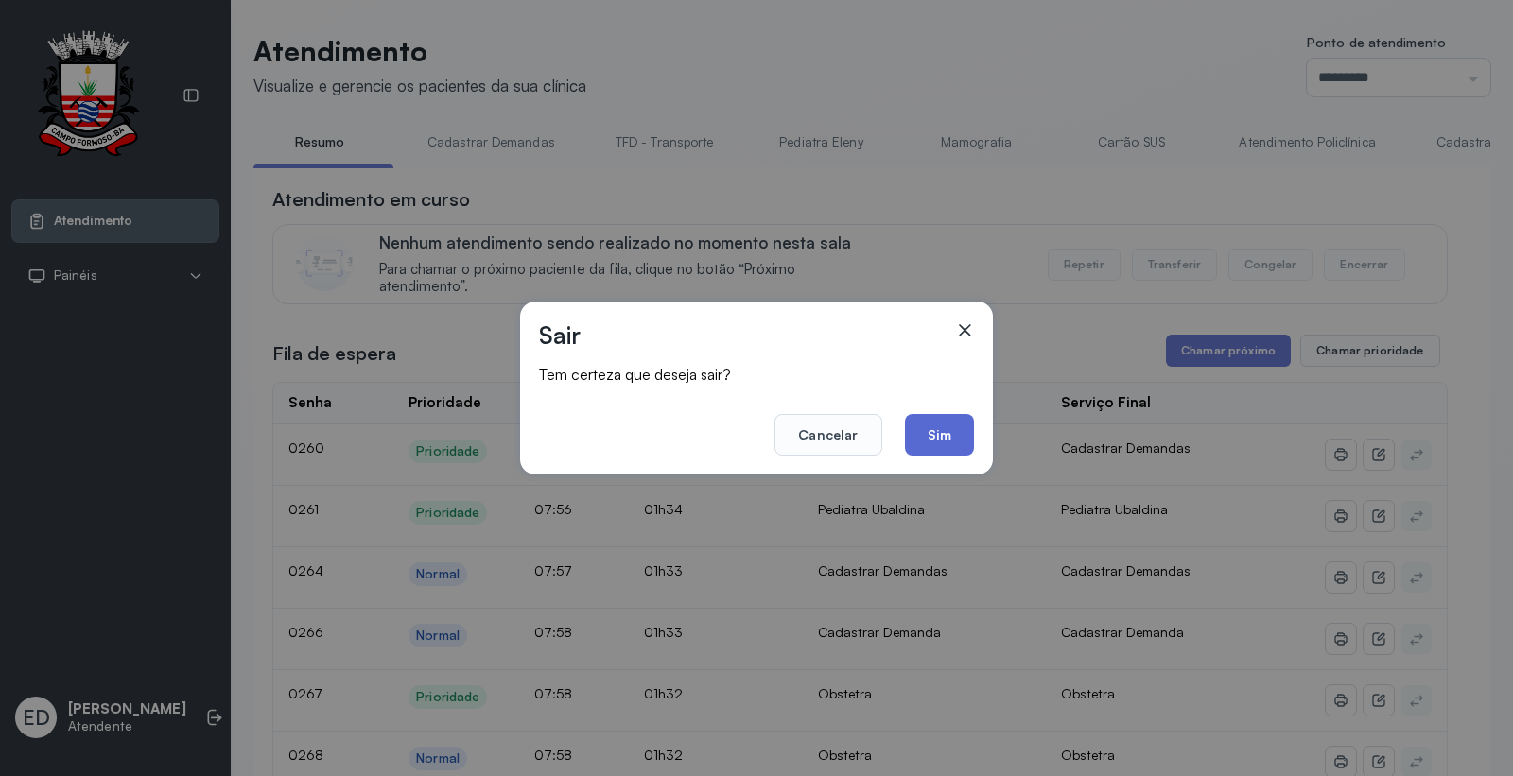
click at [932, 427] on button "Sim" at bounding box center [939, 435] width 69 height 42
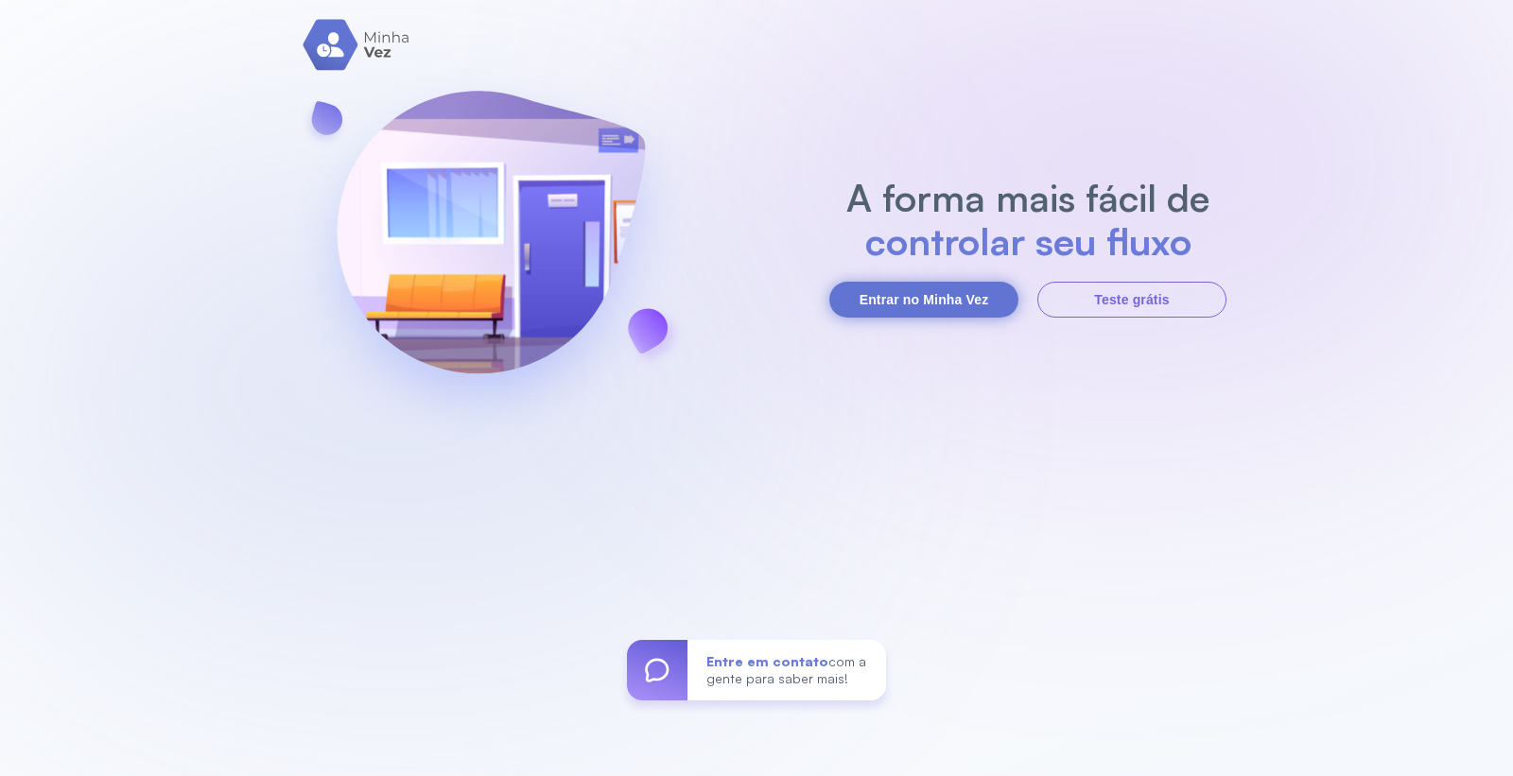
click at [911, 307] on button "Entrar no Minha Vez" at bounding box center [923, 300] width 189 height 36
click at [918, 298] on button "Entrar no Minha Vez" at bounding box center [923, 300] width 189 height 36
click at [958, 291] on button "Entrar no Minha Vez" at bounding box center [923, 300] width 189 height 36
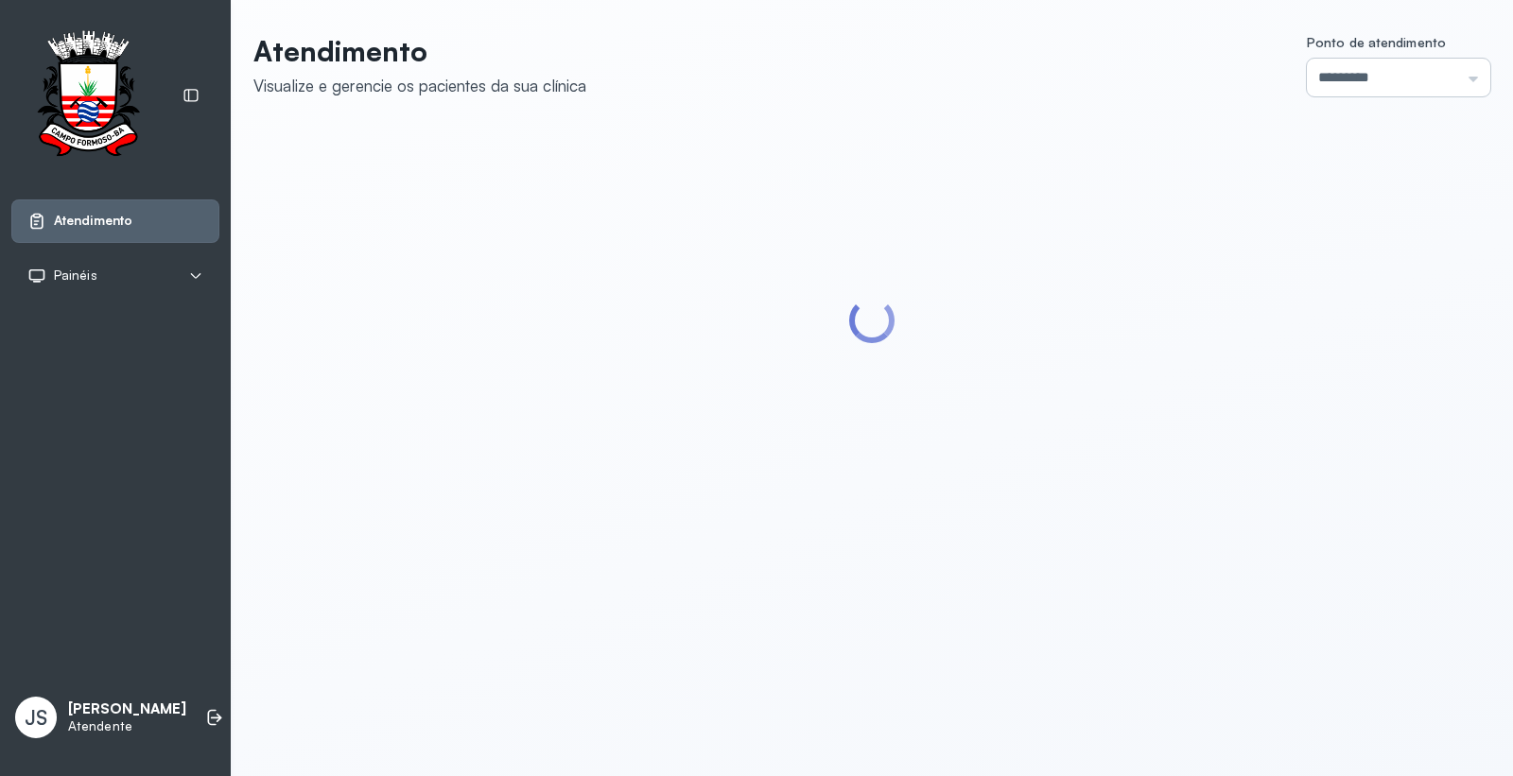
click at [1448, 77] on input "*********" at bounding box center [1398, 78] width 183 height 38
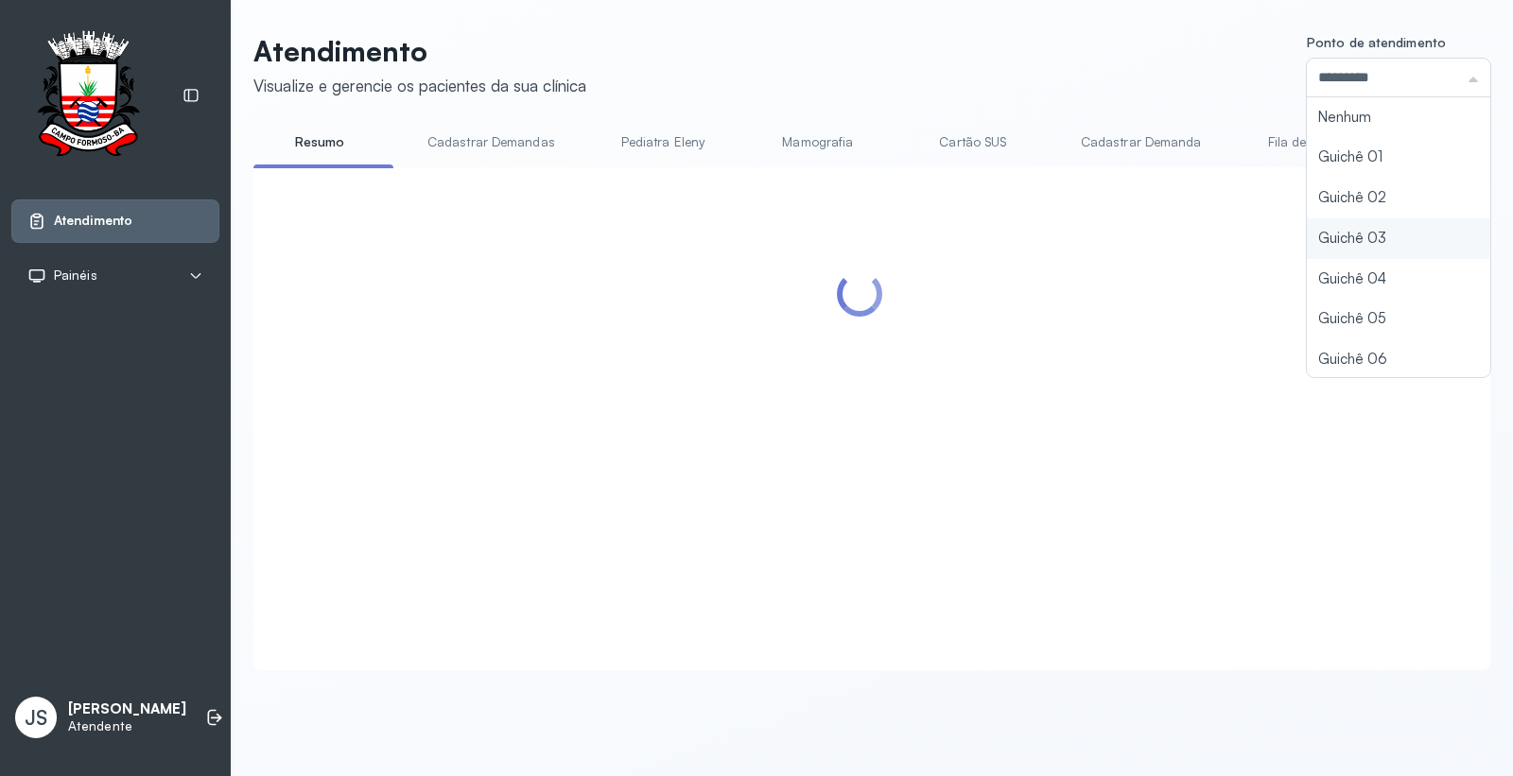
click at [1353, 247] on div "Atendimento Visualize e gerencie os pacientes da sua clínica Ponto de atendimen…" at bounding box center [871, 352] width 1237 height 636
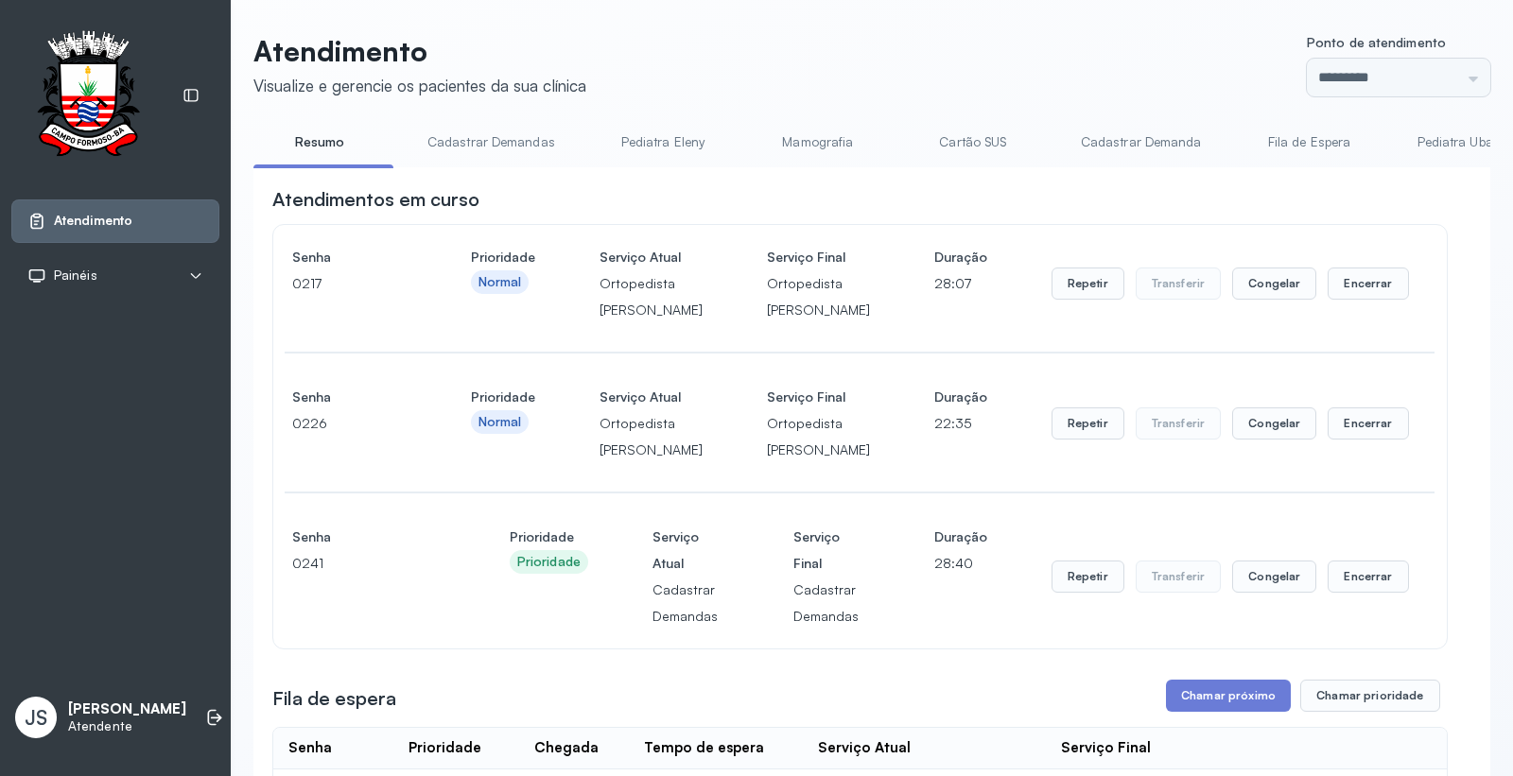
type input "*********"
click at [1369, 300] on button "Encerrar" at bounding box center [1367, 284] width 80 height 32
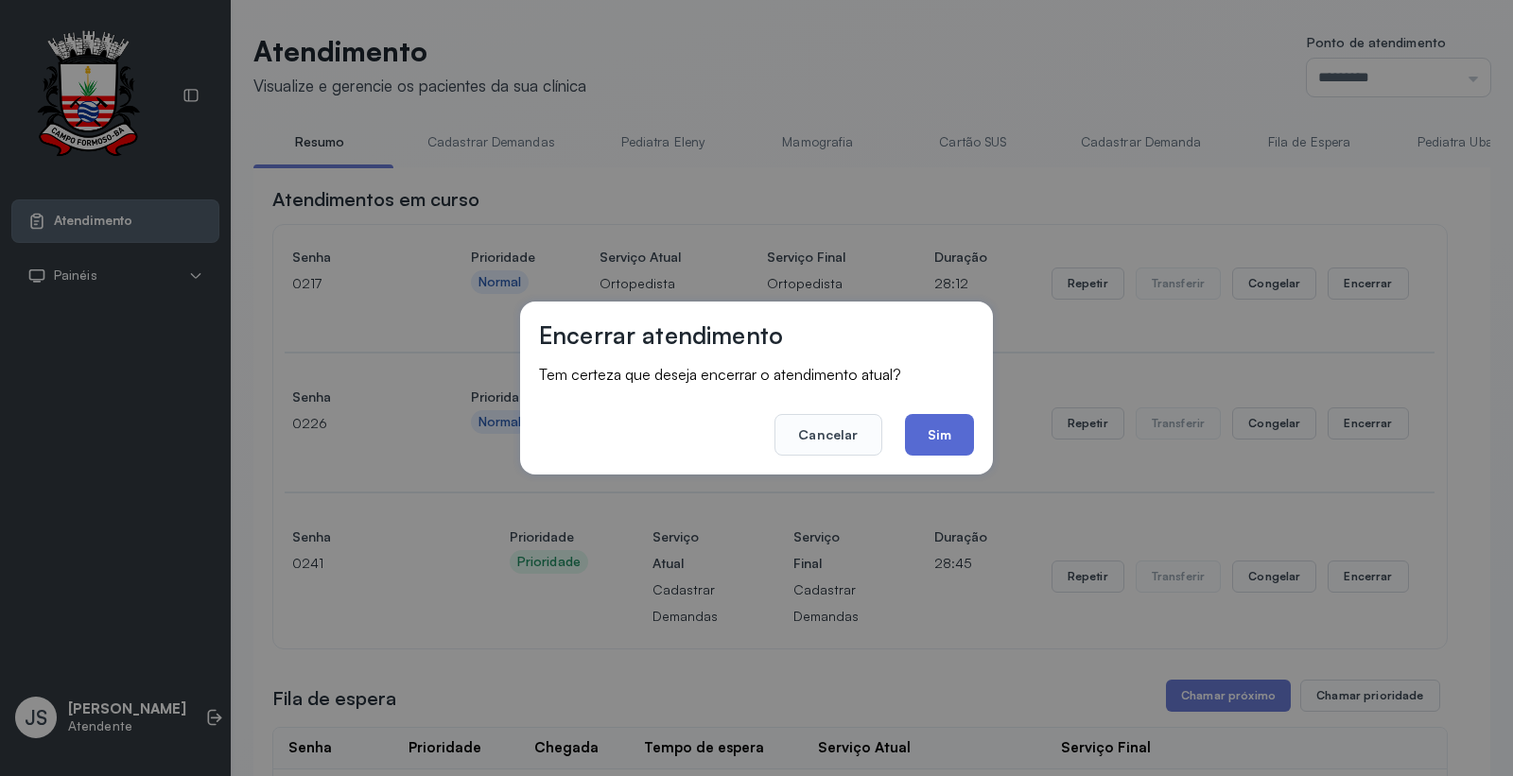
click at [955, 435] on button "Sim" at bounding box center [939, 435] width 69 height 42
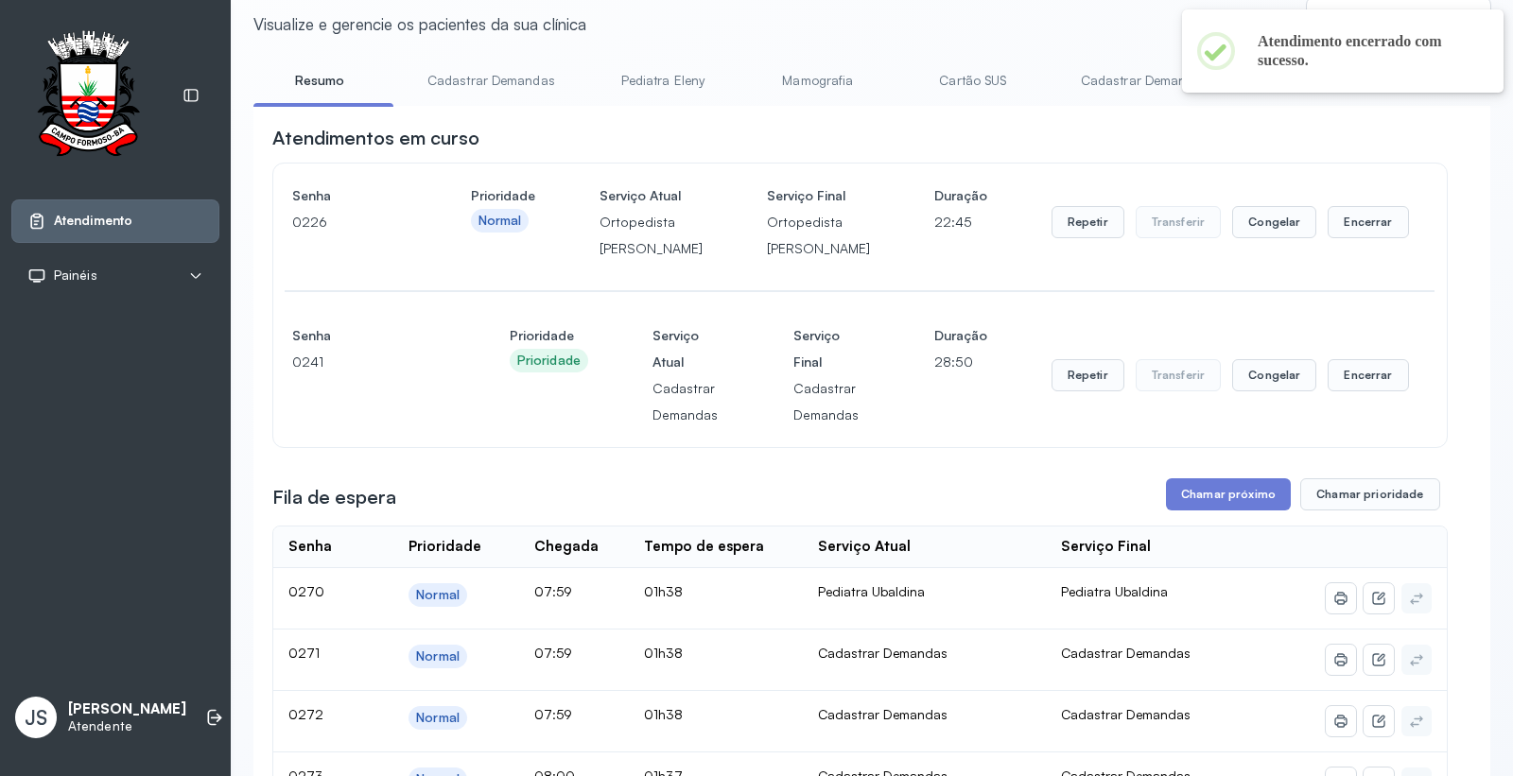
scroll to position [210, 0]
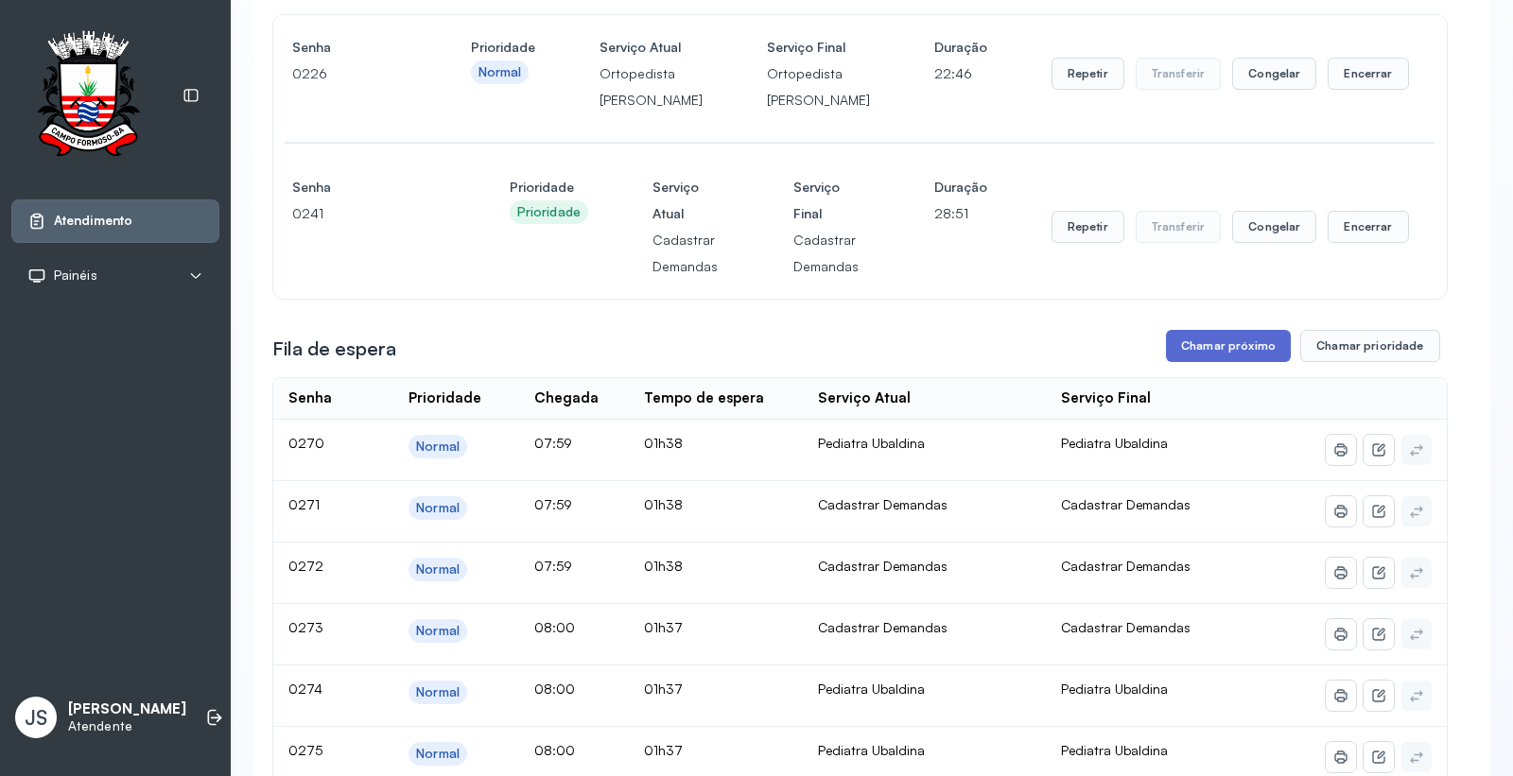
click at [1194, 362] on button "Chamar próximo" at bounding box center [1228, 346] width 125 height 32
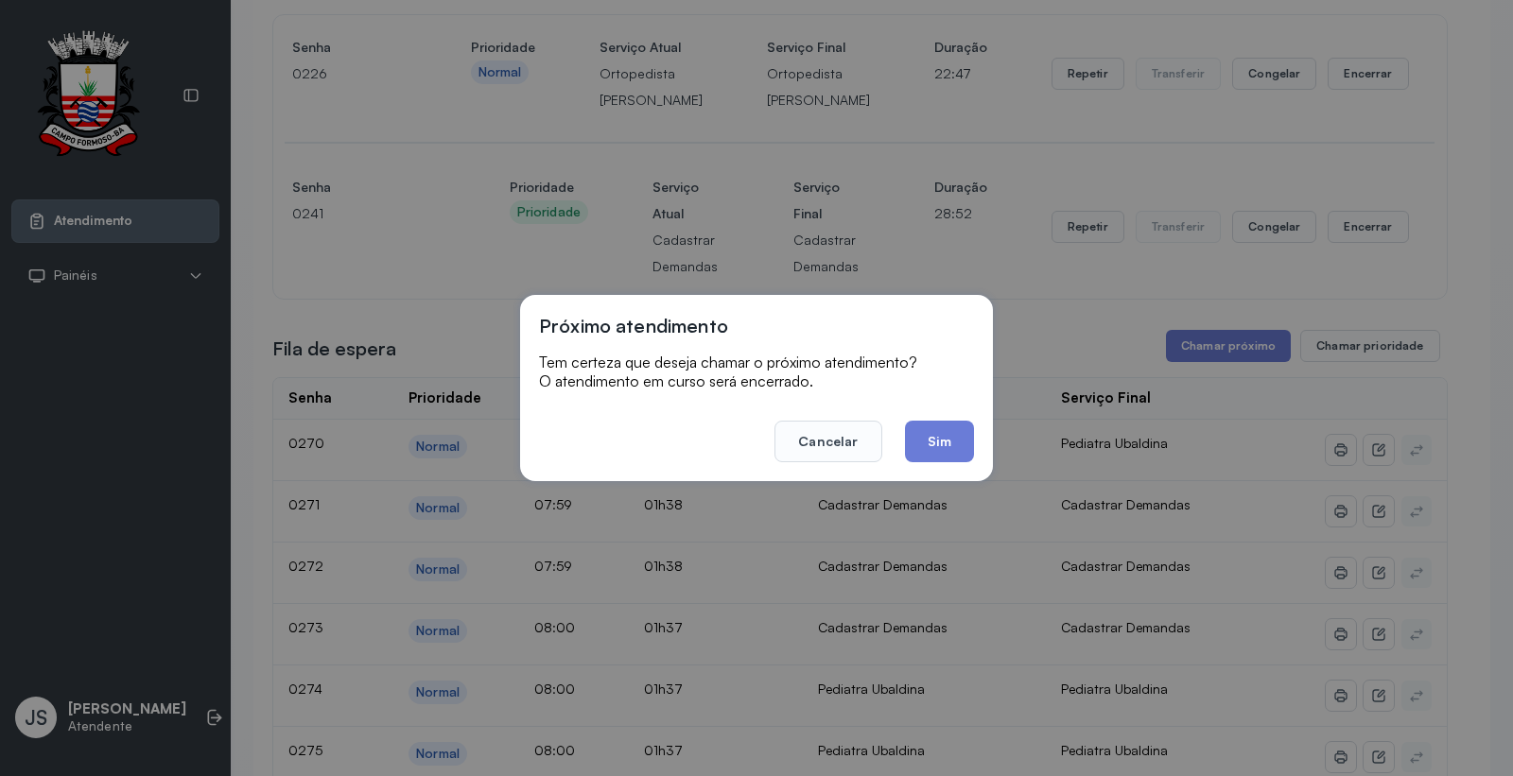
drag, startPoint x: 943, startPoint y: 430, endPoint x: 1227, endPoint y: 410, distance: 285.3
click at [949, 429] on button "Sim" at bounding box center [939, 442] width 69 height 42
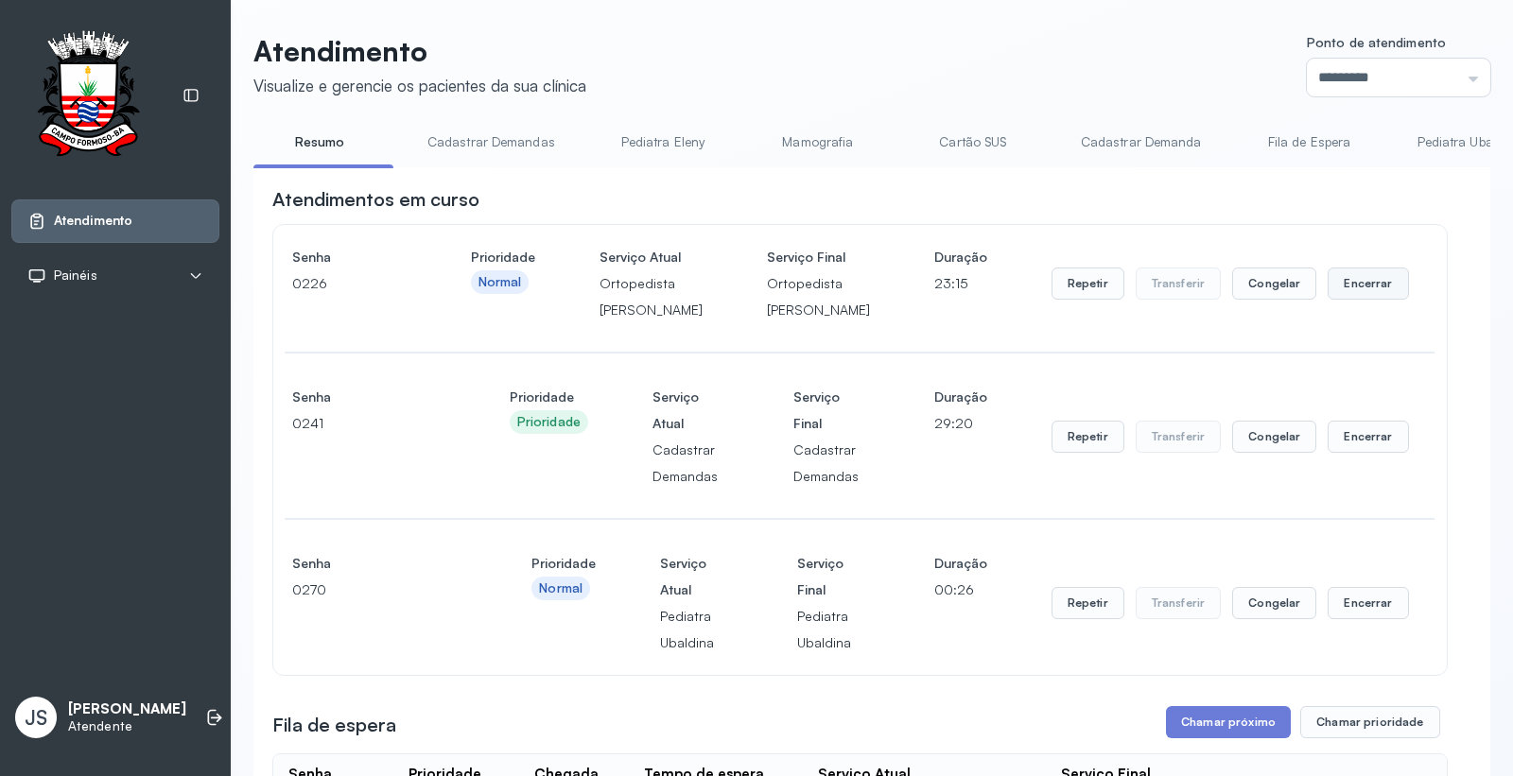
click at [1344, 298] on button "Encerrar" at bounding box center [1367, 284] width 80 height 32
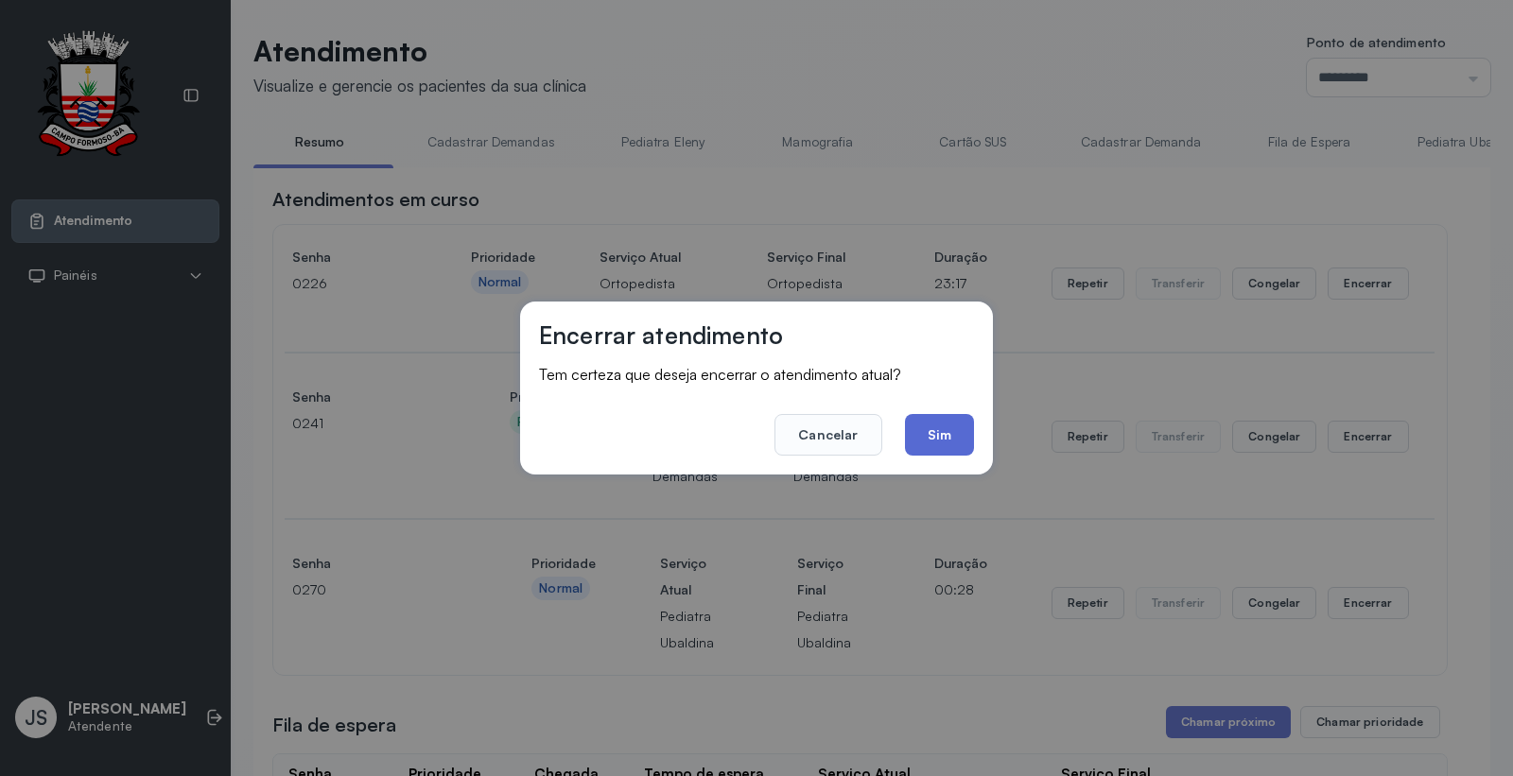
click at [958, 423] on button "Sim" at bounding box center [939, 435] width 69 height 42
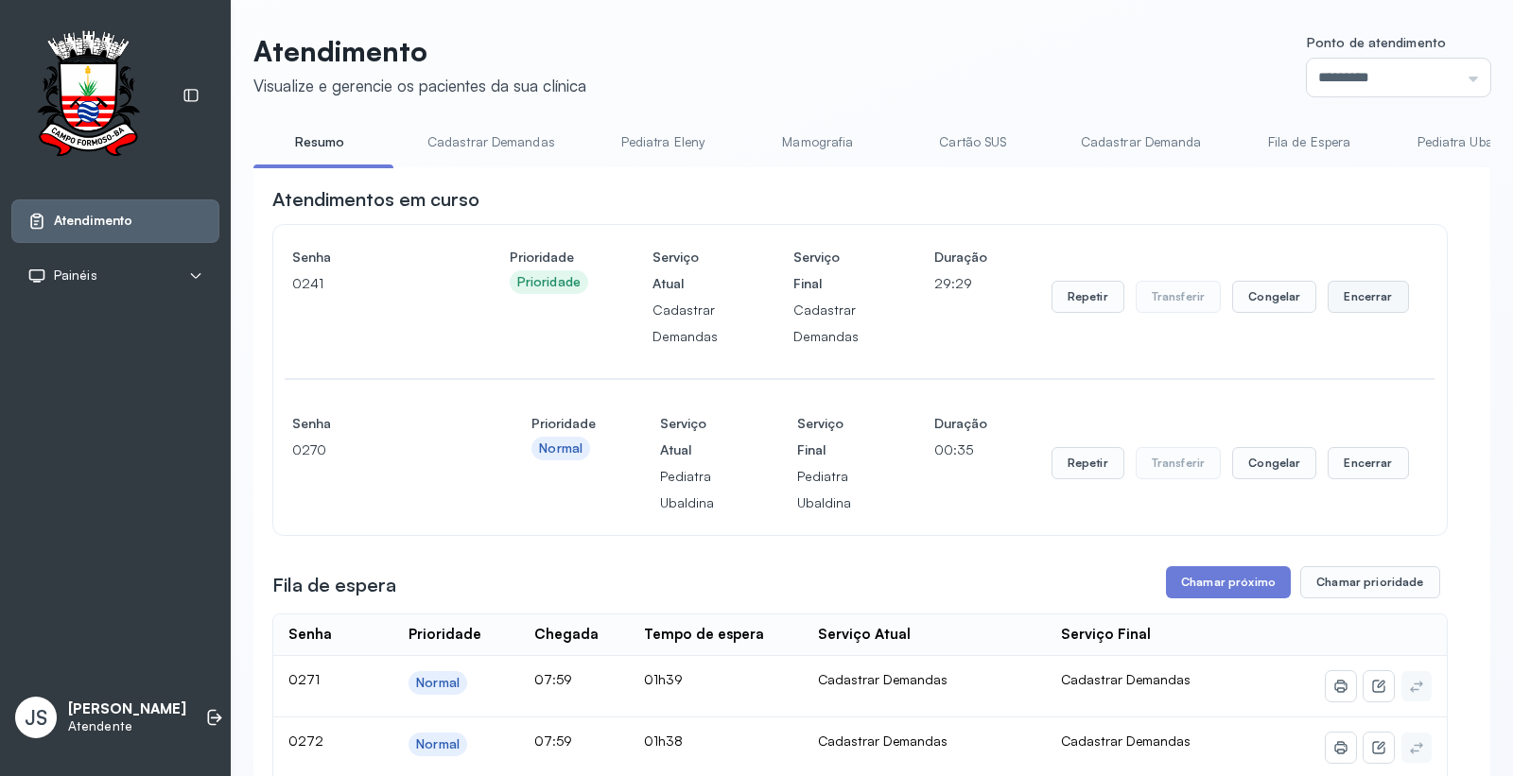
click at [1362, 303] on button "Encerrar" at bounding box center [1367, 297] width 80 height 32
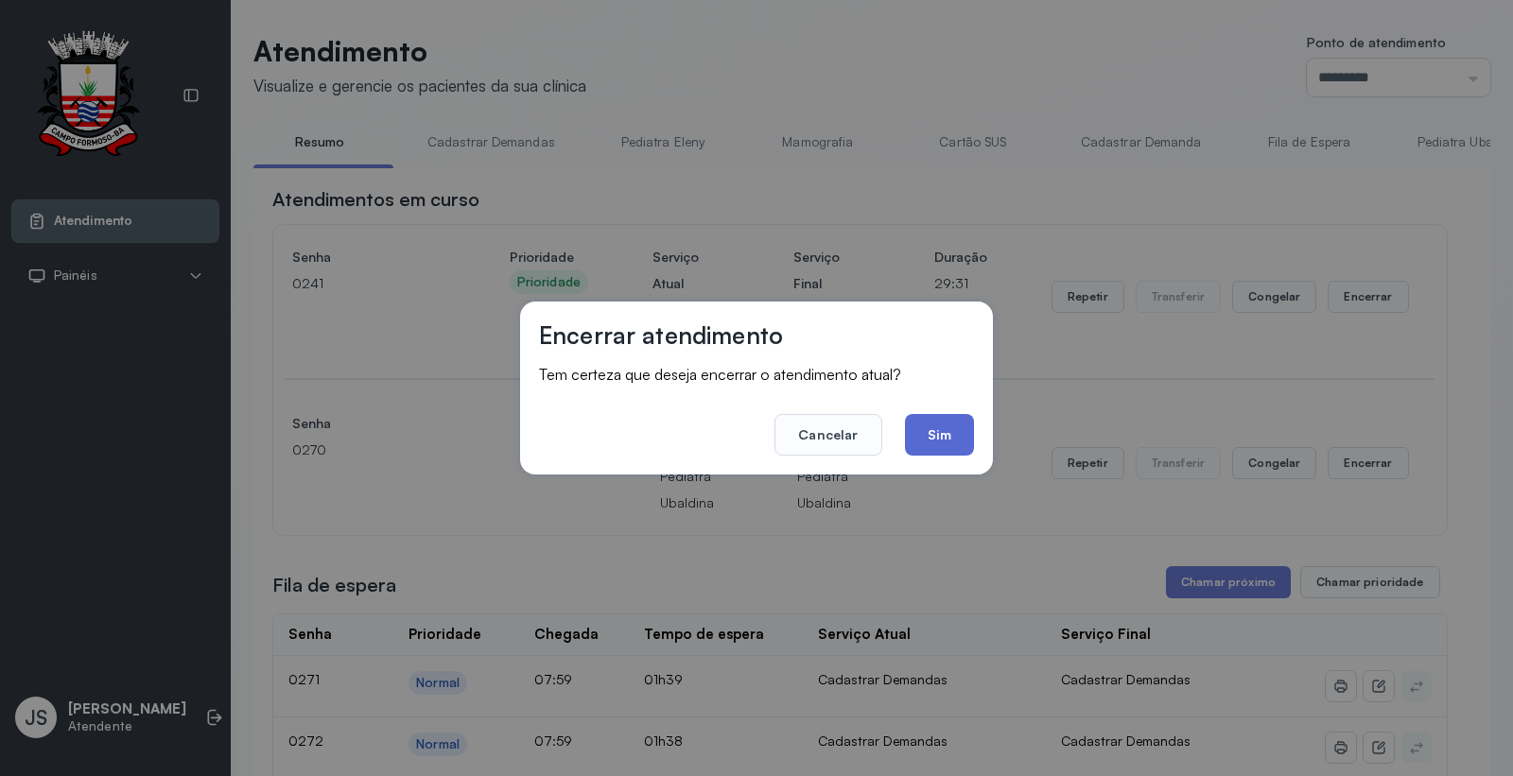
click at [955, 444] on button "Sim" at bounding box center [939, 435] width 69 height 42
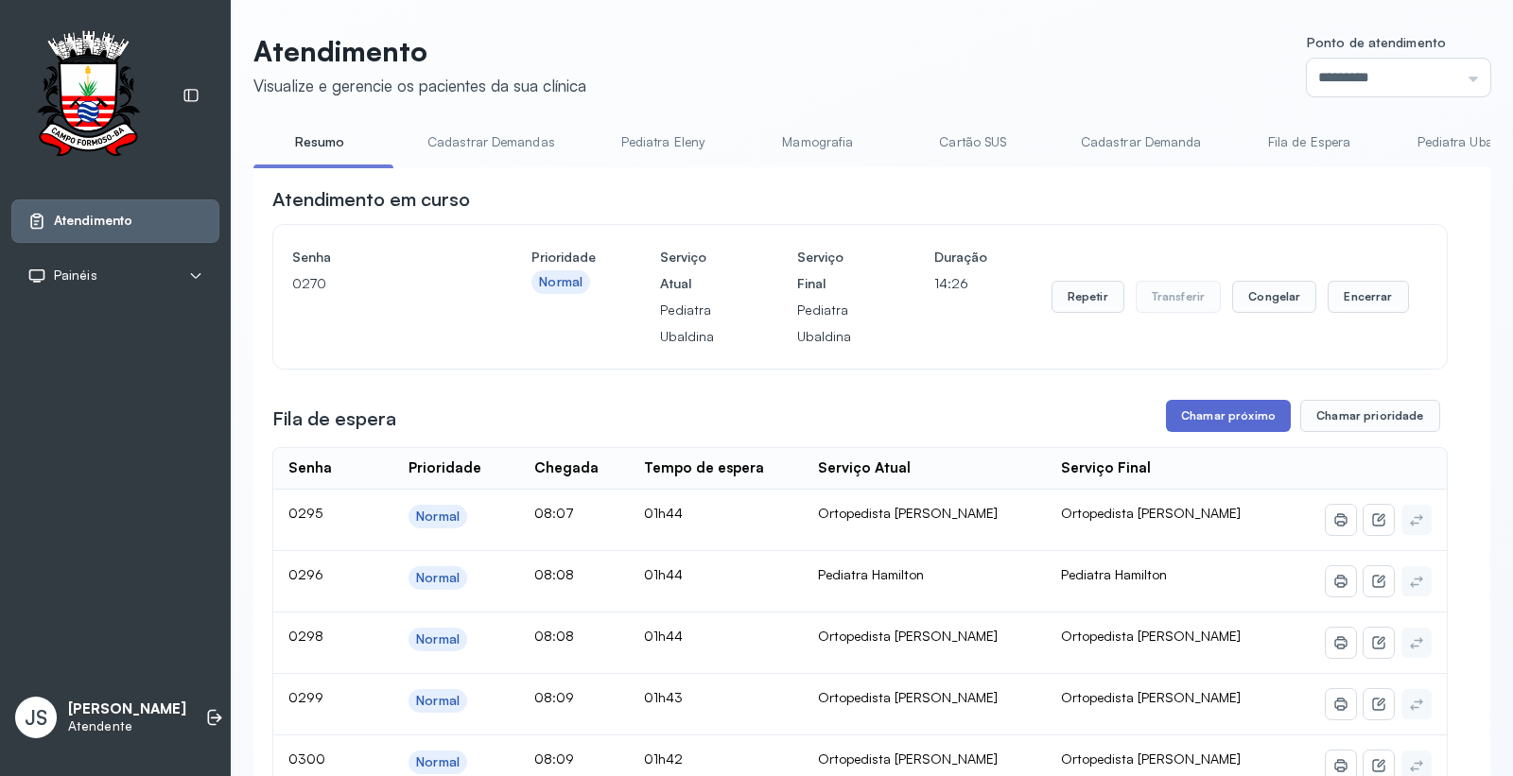
click at [1207, 424] on button "Chamar próximo" at bounding box center [1228, 416] width 125 height 32
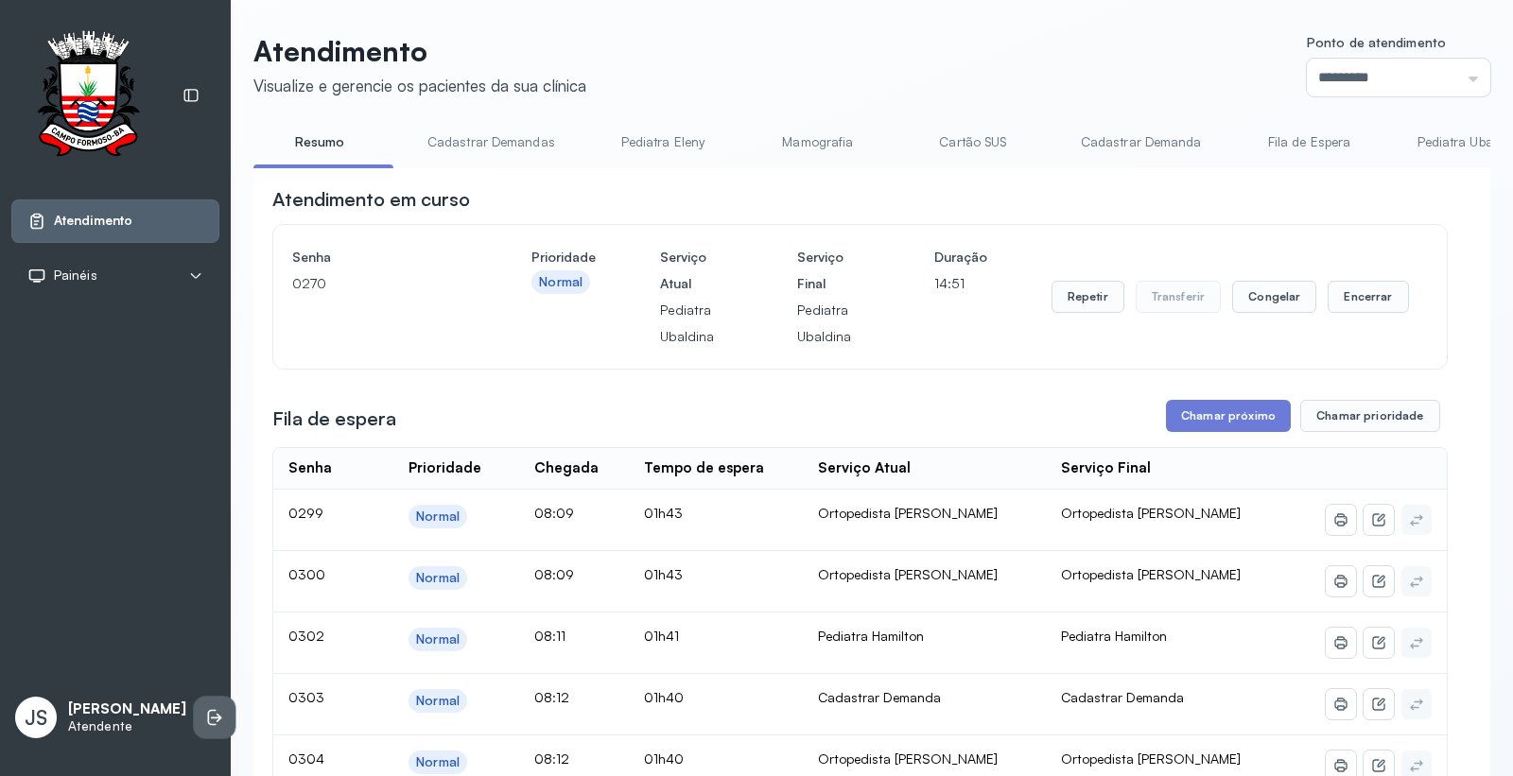
click at [194, 713] on li at bounding box center [215, 718] width 42 height 42
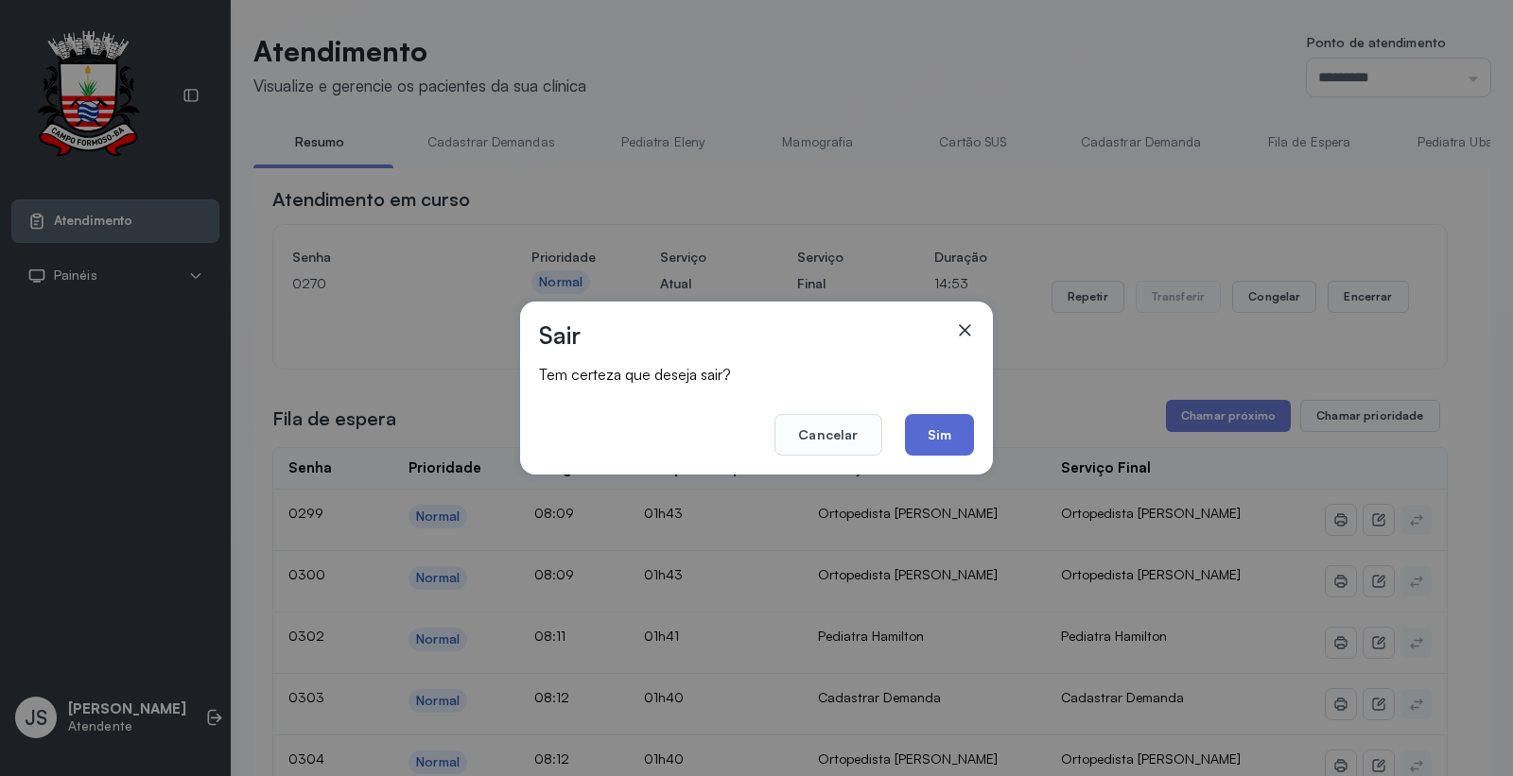
click at [932, 440] on button "Sim" at bounding box center [939, 435] width 69 height 42
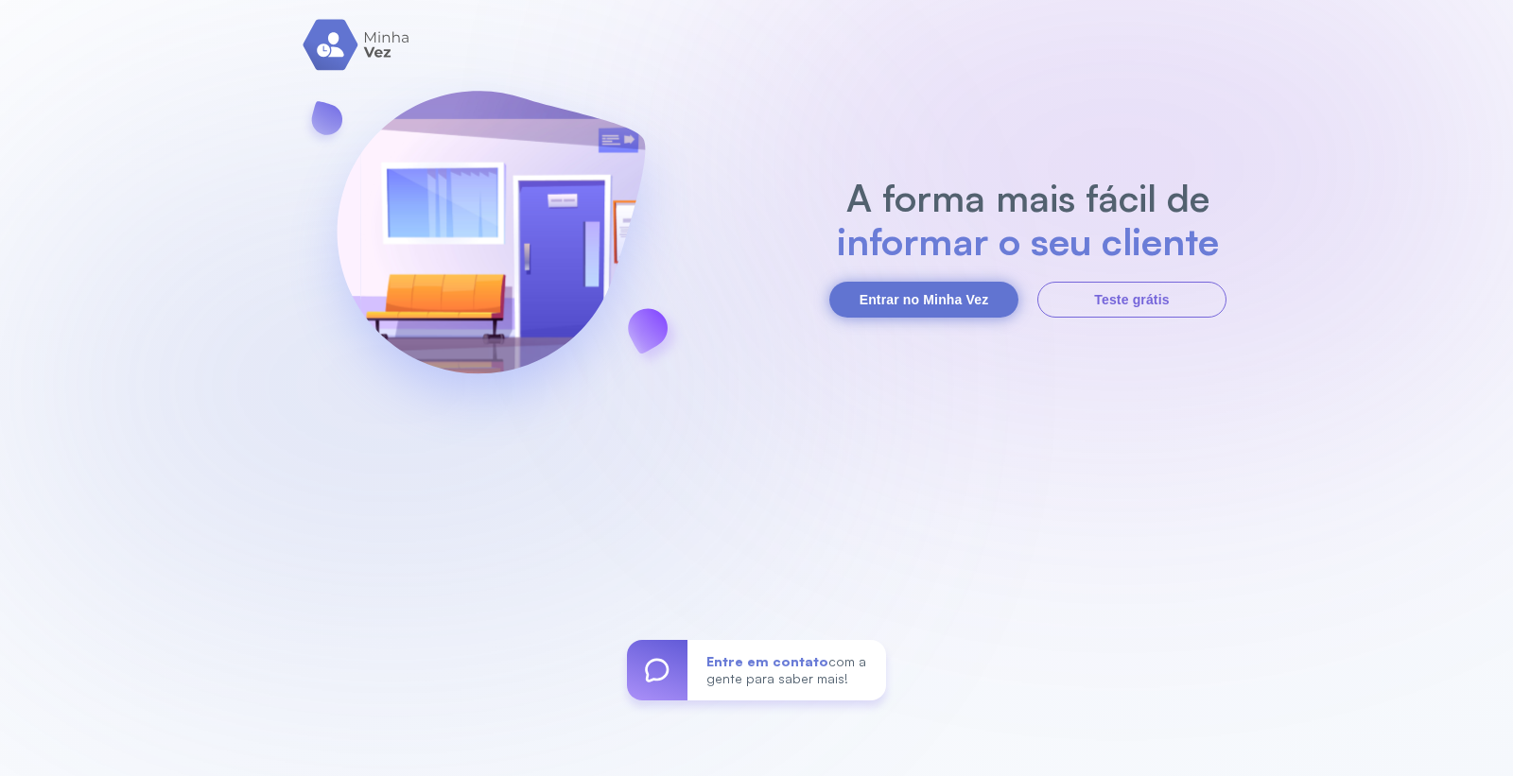
click at [917, 296] on button "Entrar no Minha Vez" at bounding box center [923, 300] width 189 height 36
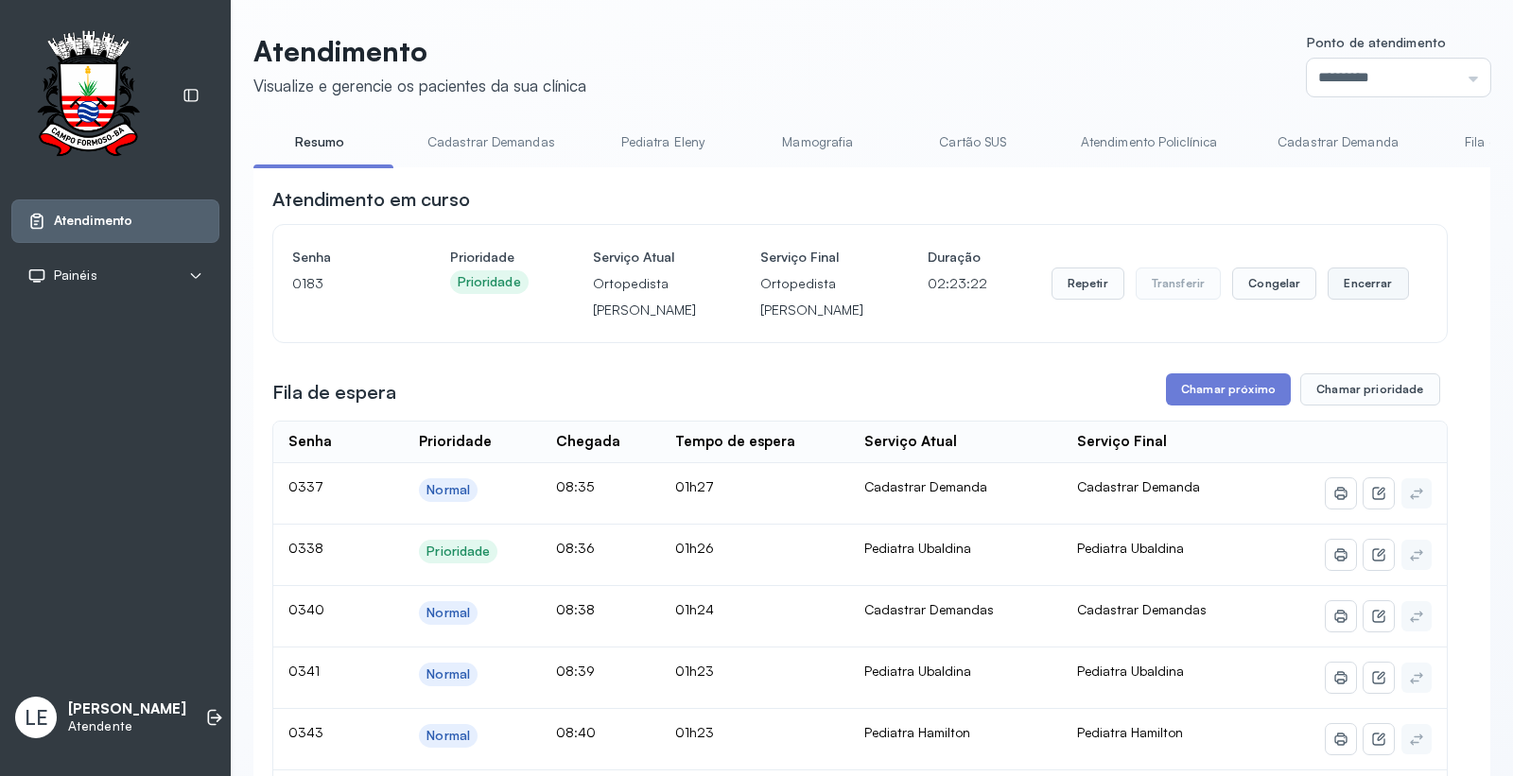
click at [1359, 300] on button "Encerrar" at bounding box center [1367, 284] width 80 height 32
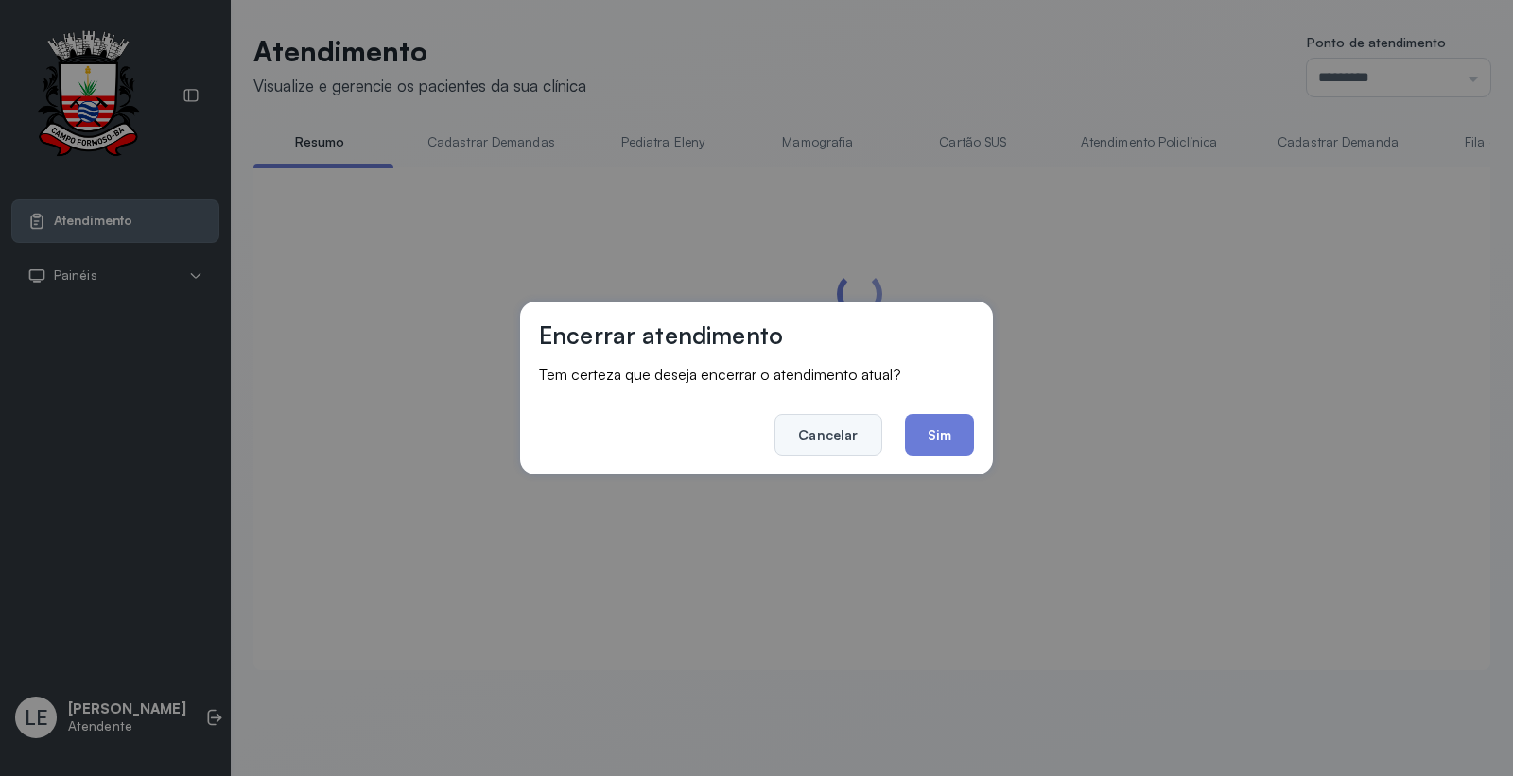
click at [865, 425] on button "Cancelar" at bounding box center [827, 435] width 107 height 42
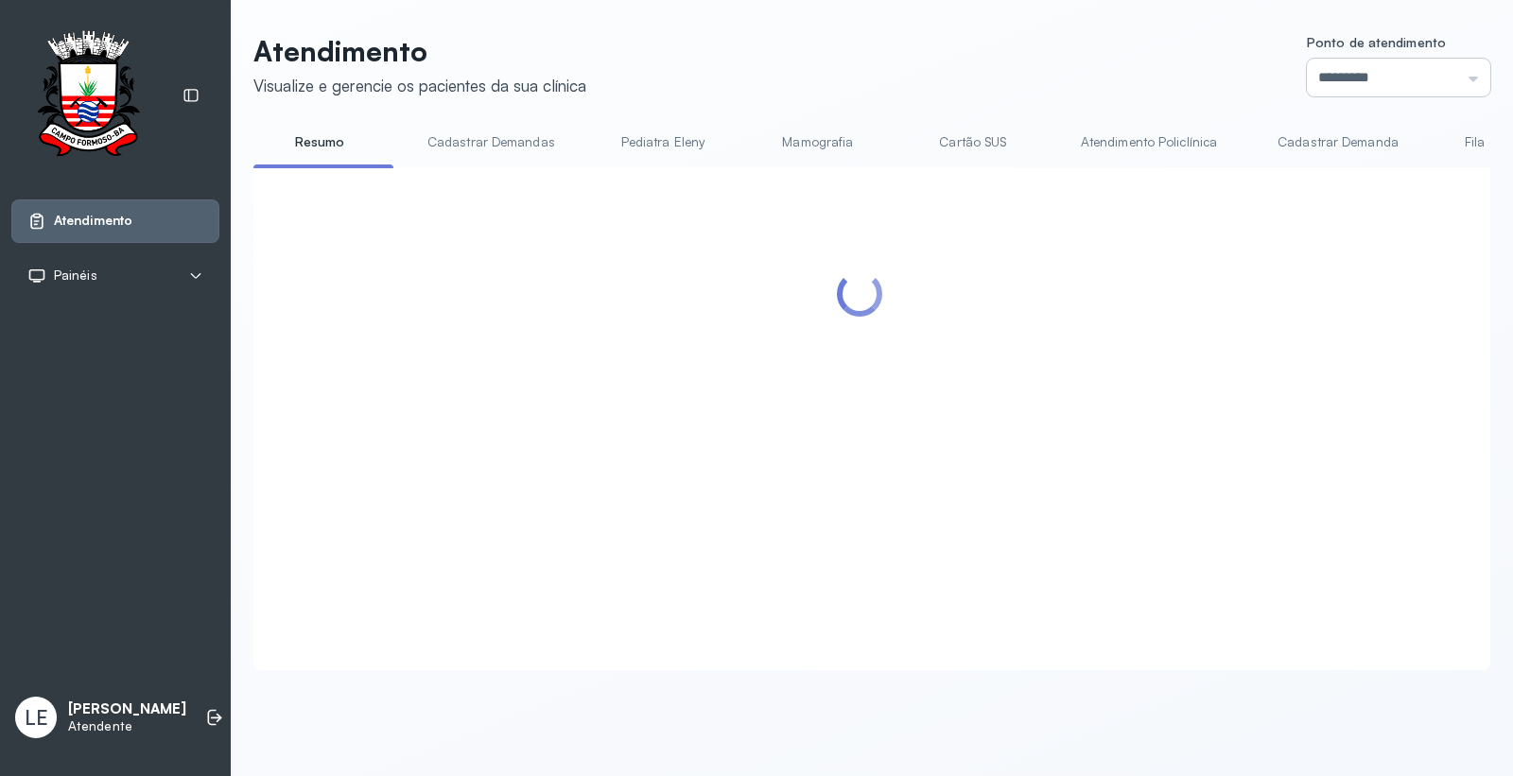
click at [1310, 82] on input "*********" at bounding box center [1398, 78] width 183 height 38
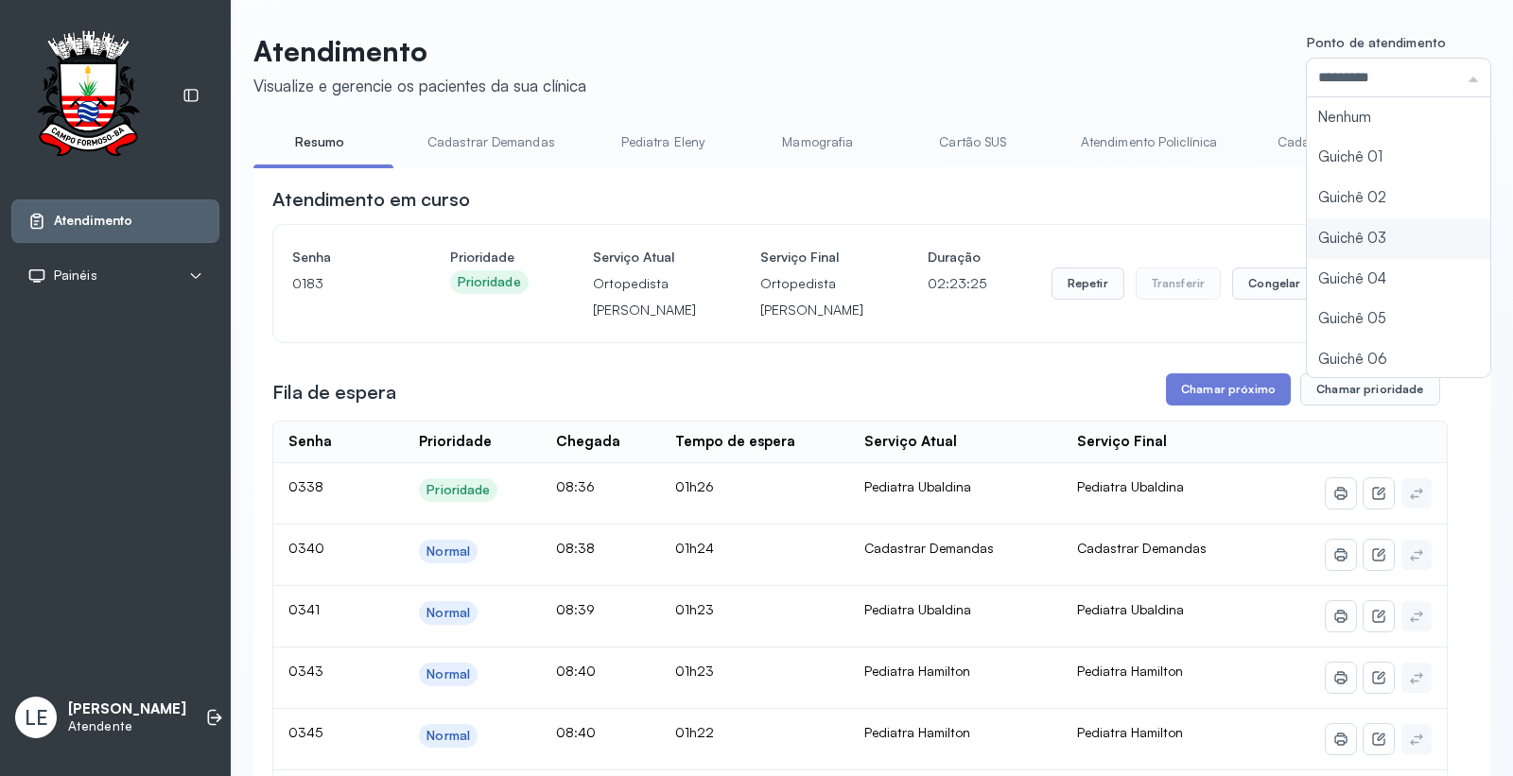
type input "*********"
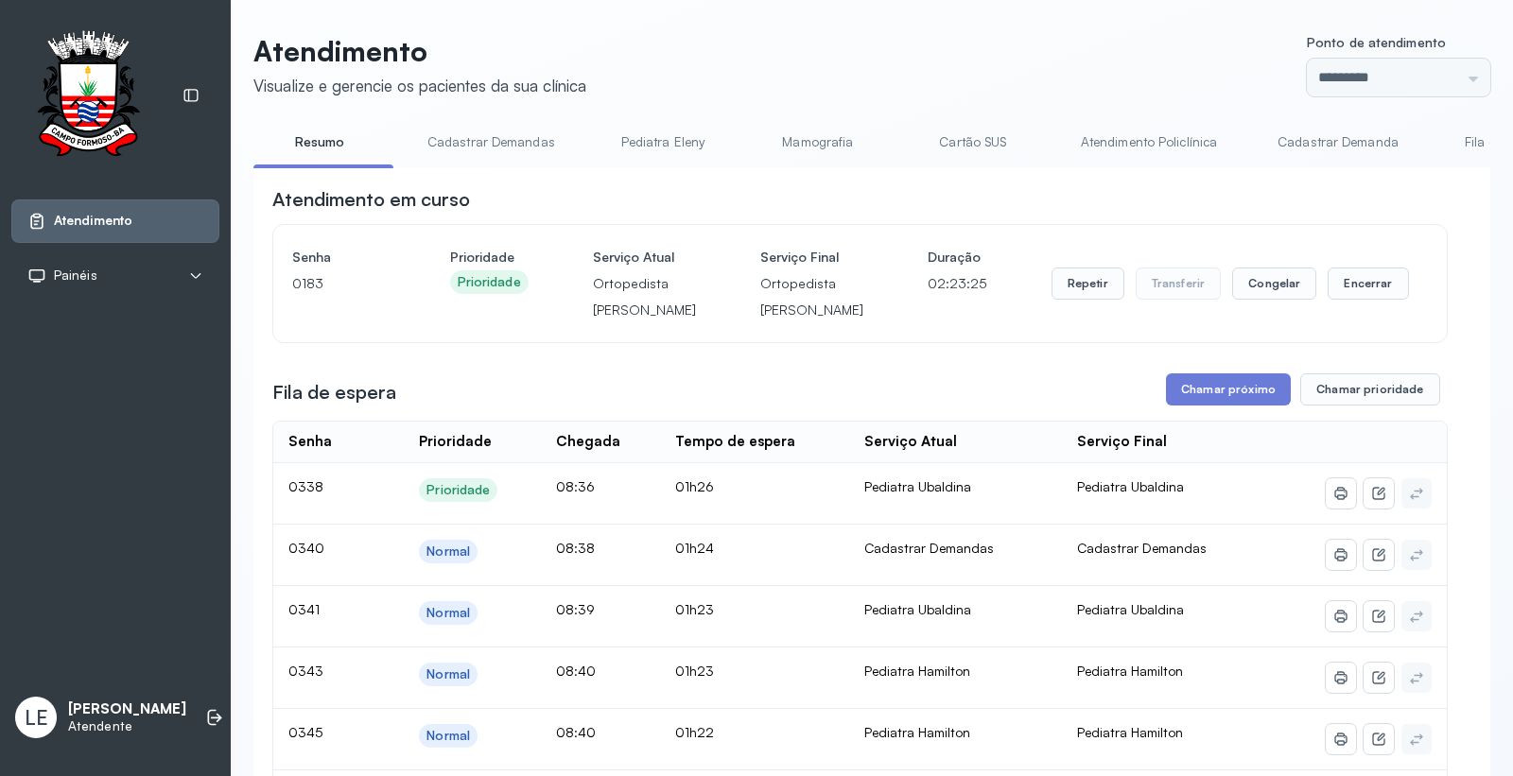
click at [1293, 296] on button "Congelar" at bounding box center [1274, 284] width 84 height 32
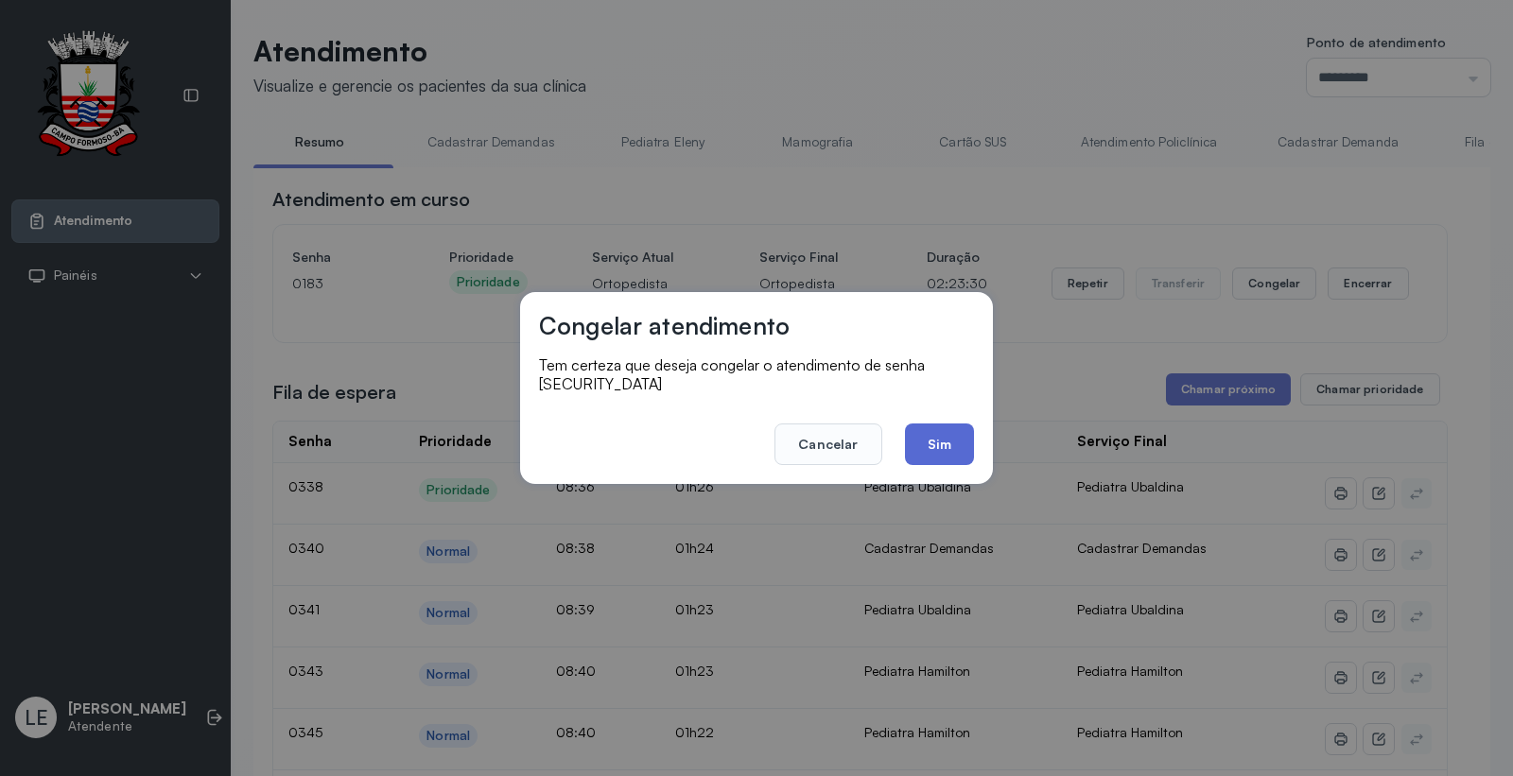
click at [946, 440] on button "Sim" at bounding box center [939, 445] width 69 height 42
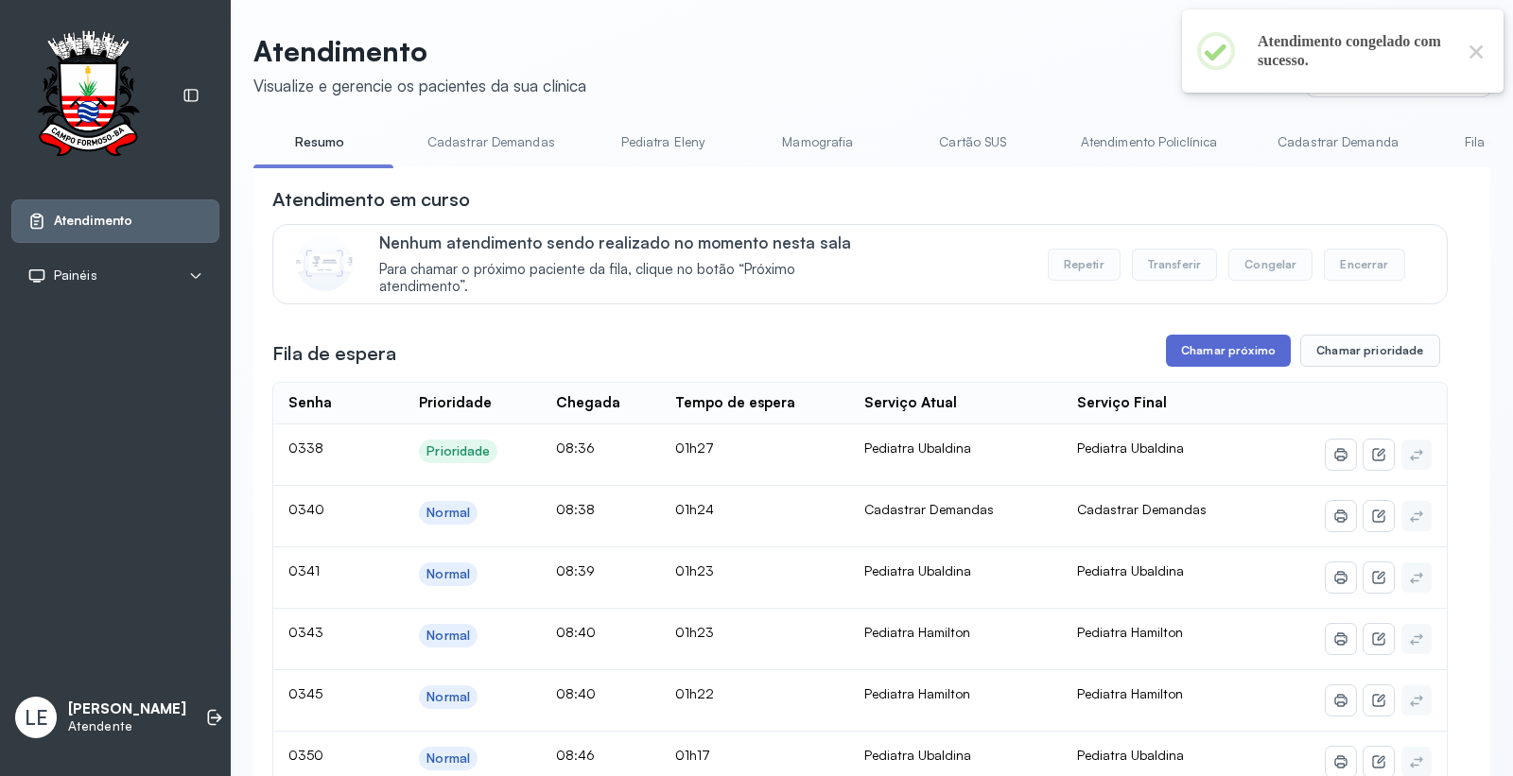
click at [1233, 346] on button "Chamar próximo" at bounding box center [1228, 351] width 125 height 32
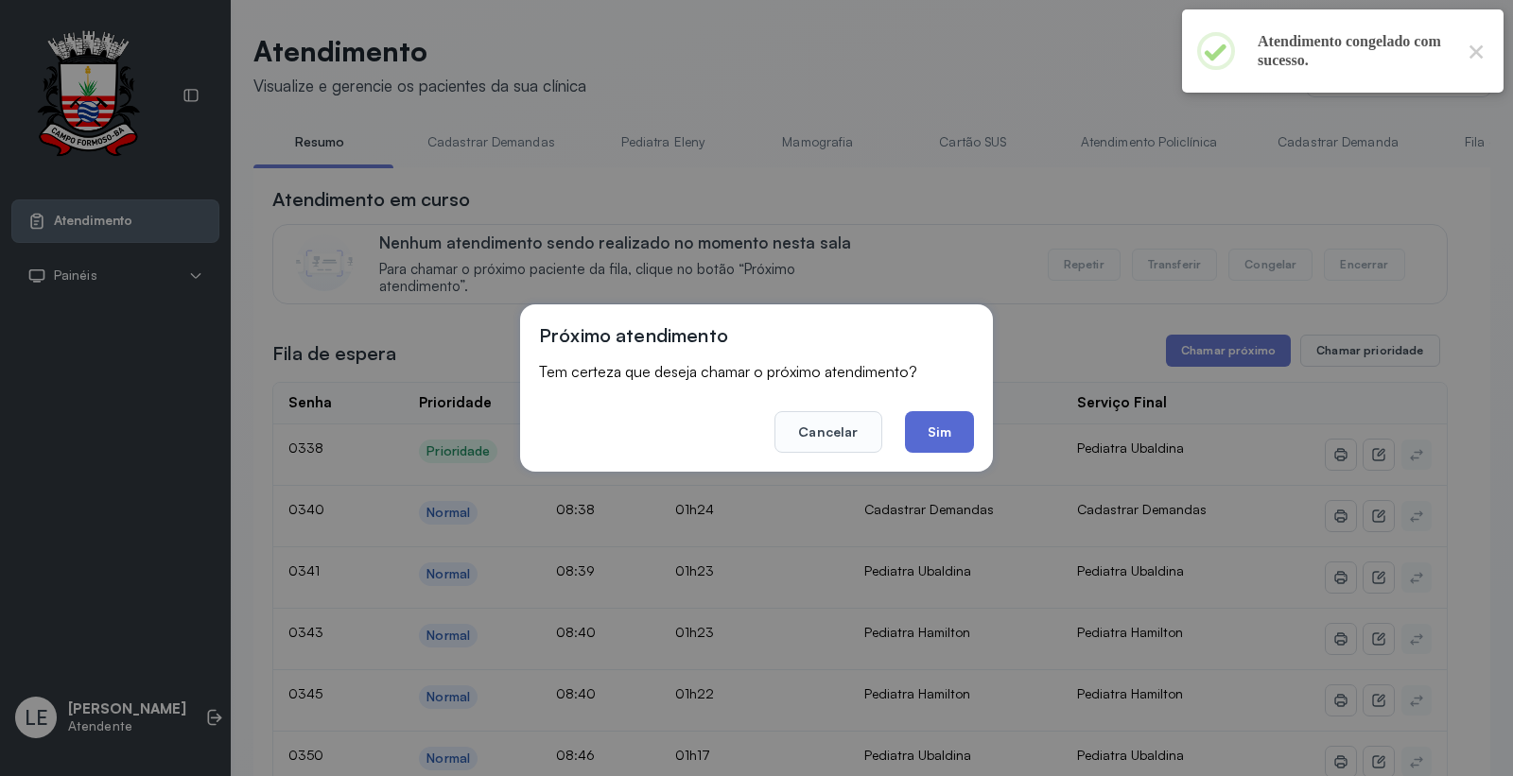
click at [959, 425] on button "Sim" at bounding box center [939, 432] width 69 height 42
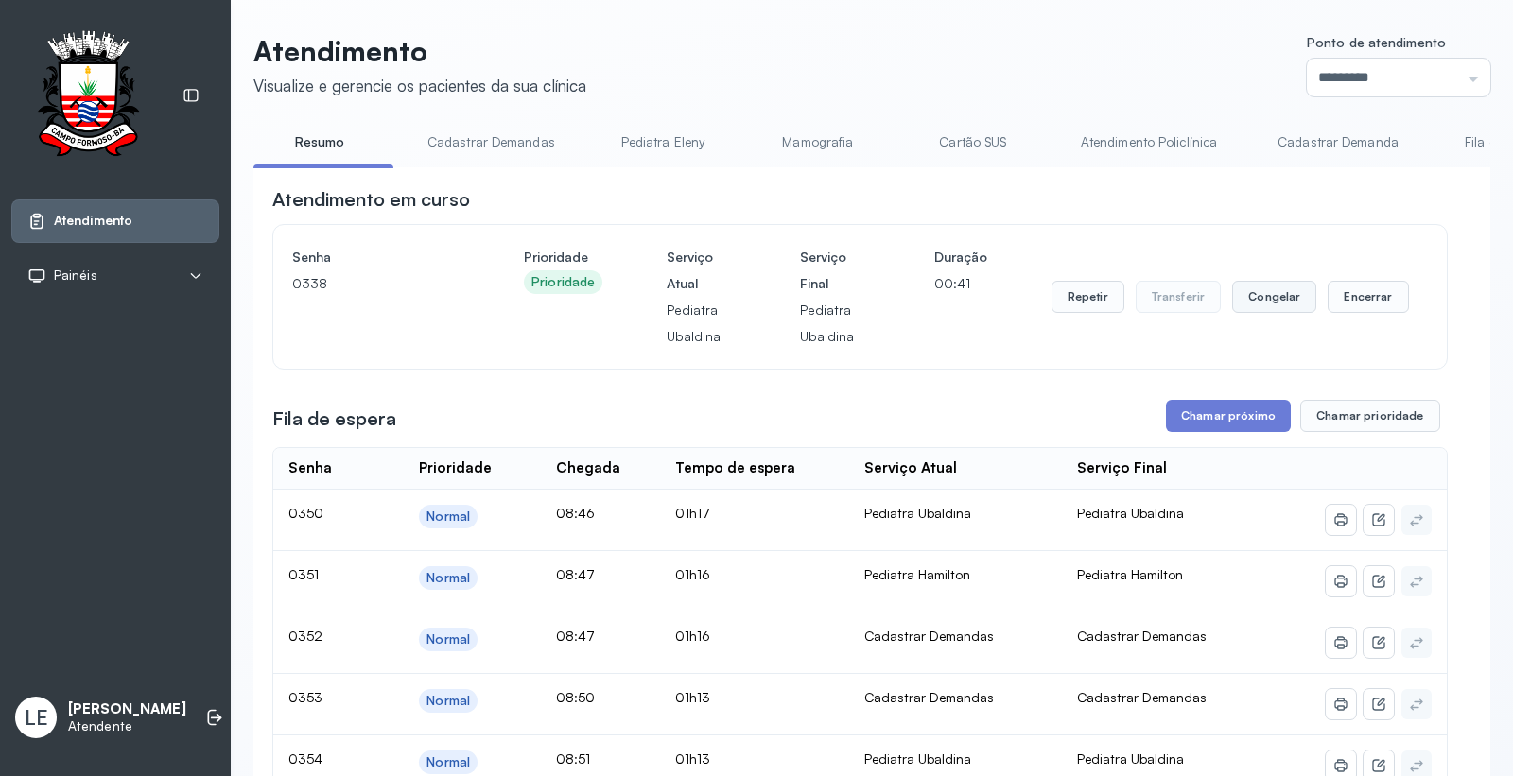
click at [1252, 298] on button "Congelar" at bounding box center [1274, 297] width 84 height 32
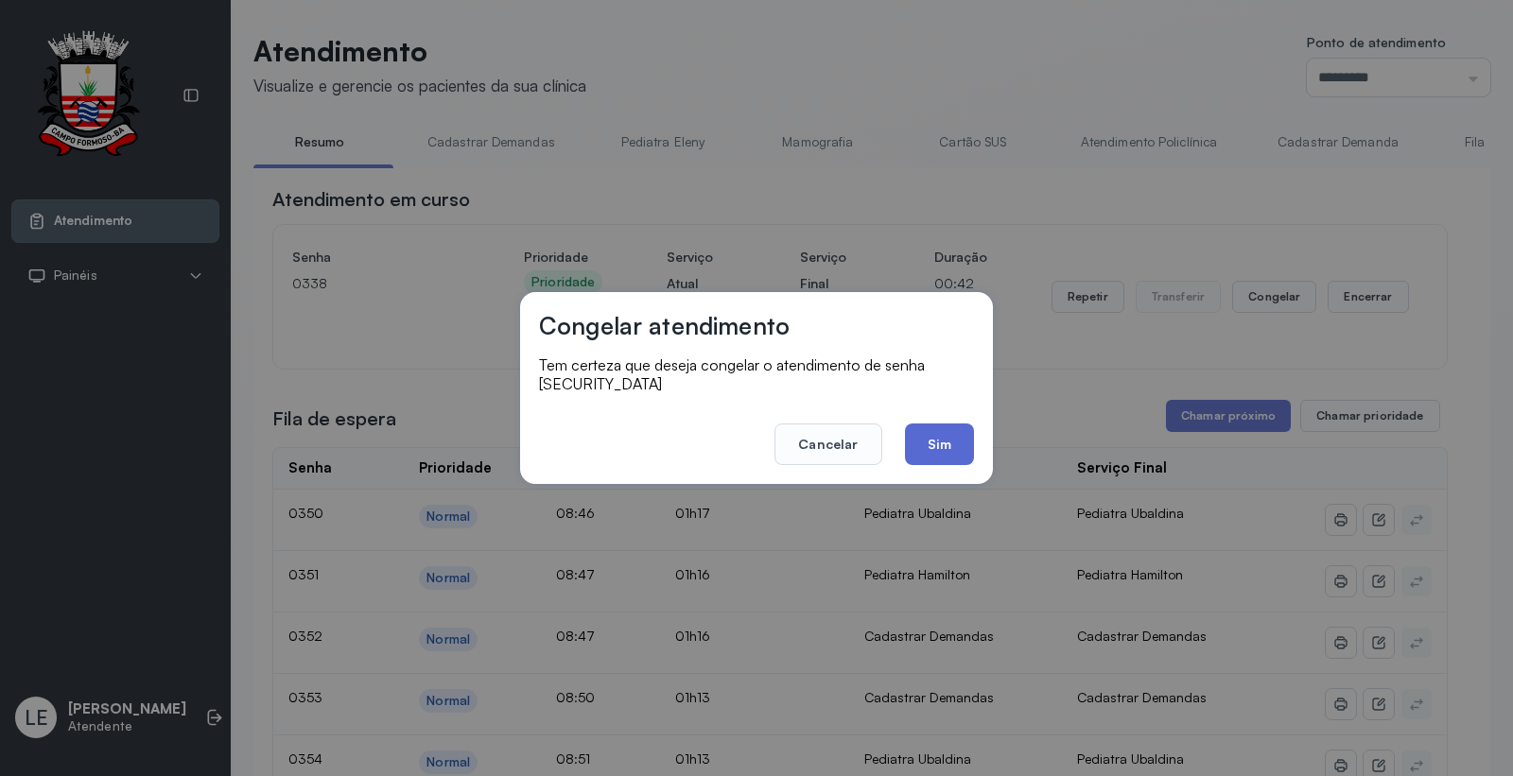
click at [955, 441] on button "Sim" at bounding box center [939, 445] width 69 height 42
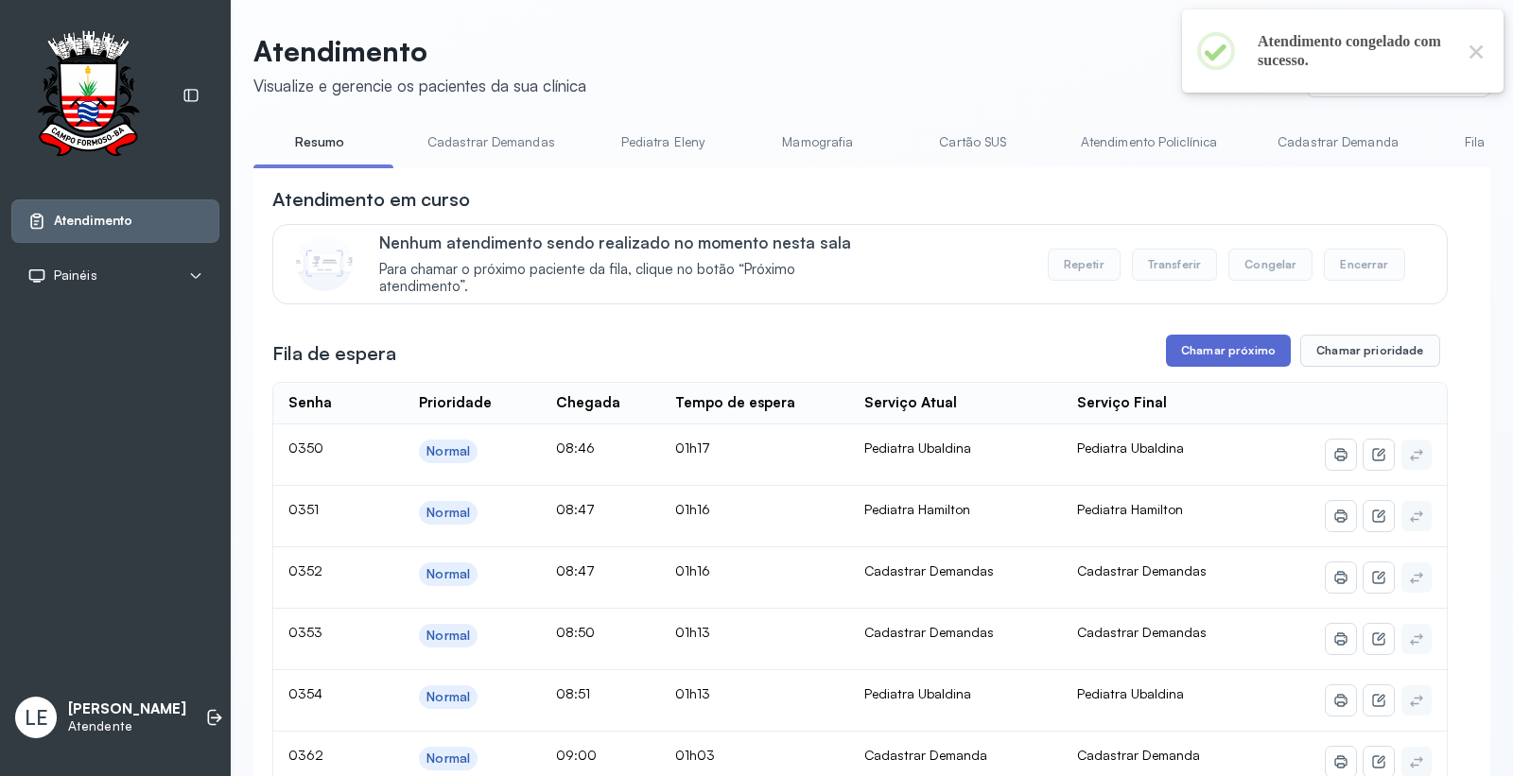
click at [1202, 352] on button "Chamar próximo" at bounding box center [1228, 351] width 125 height 32
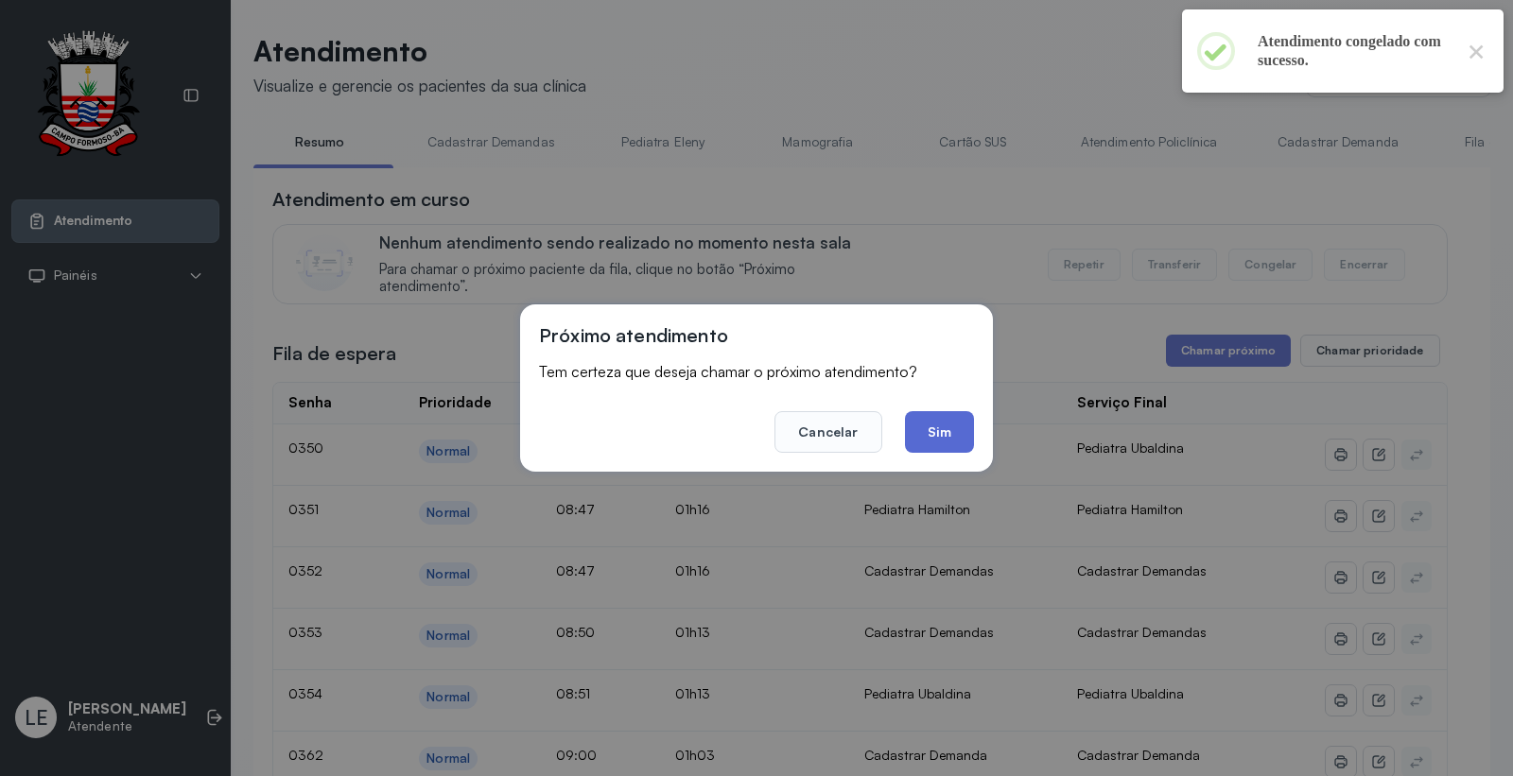
click at [953, 446] on button "Sim" at bounding box center [939, 432] width 69 height 42
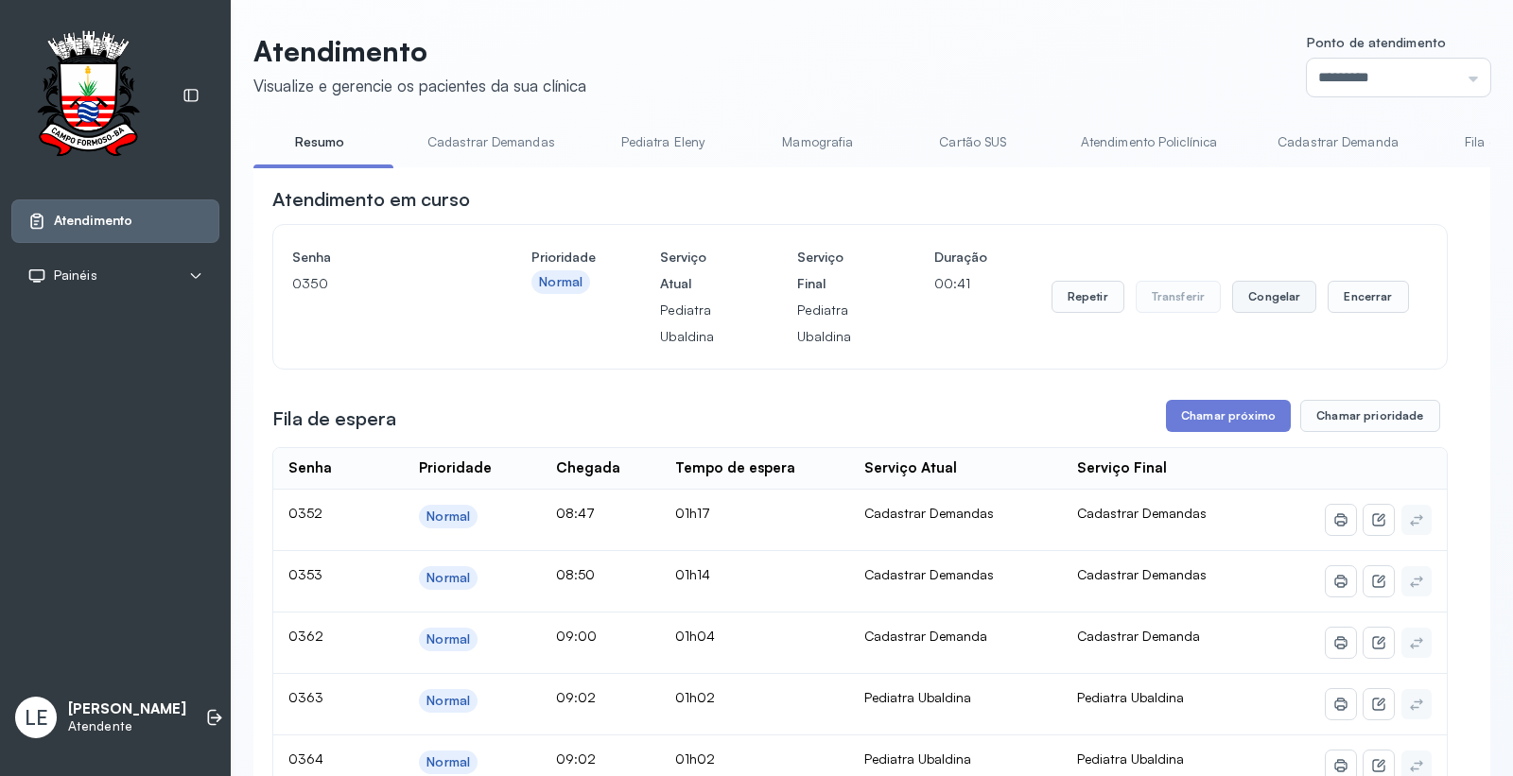
click at [1241, 306] on button "Congelar" at bounding box center [1274, 297] width 84 height 32
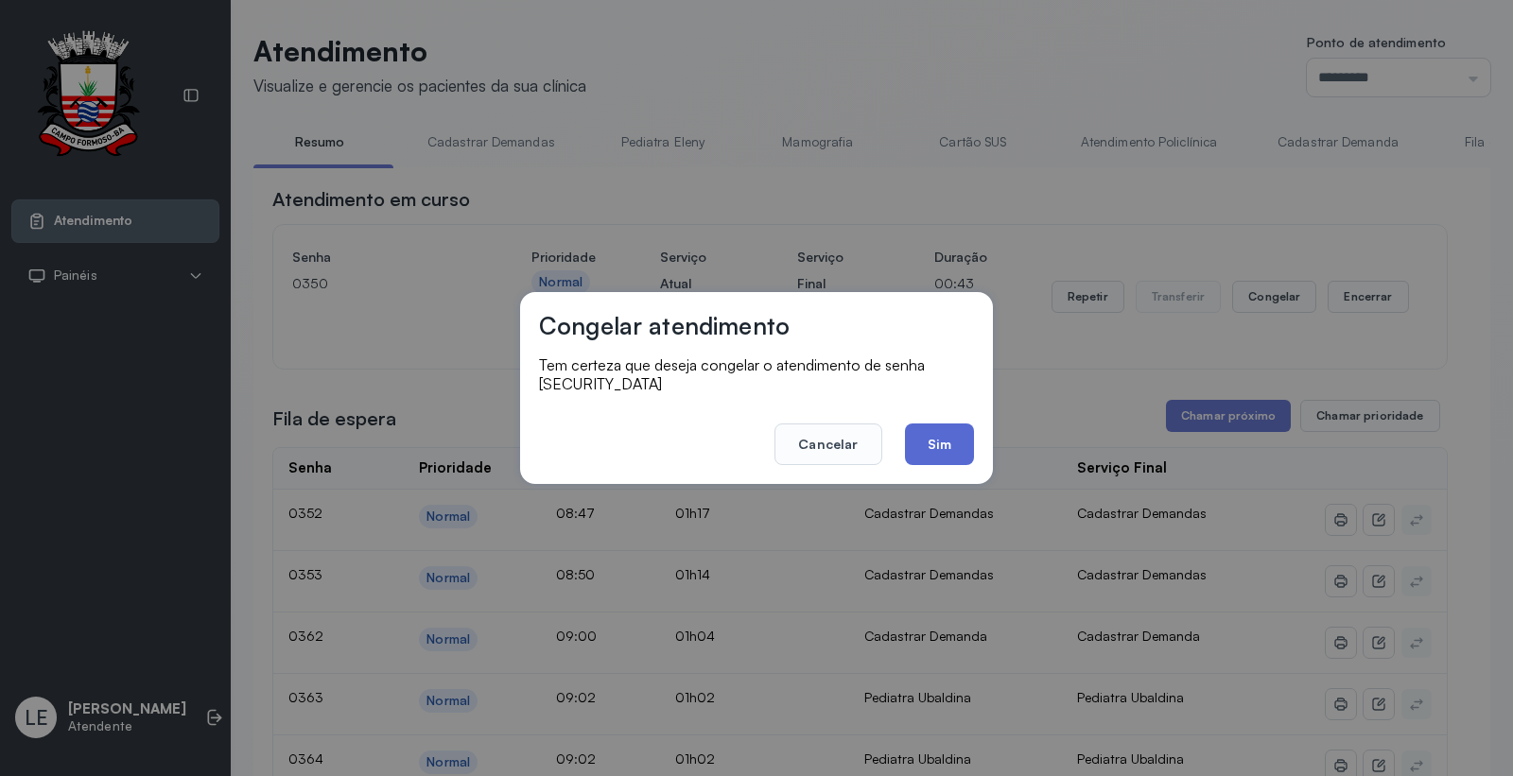
click at [937, 439] on button "Sim" at bounding box center [939, 445] width 69 height 42
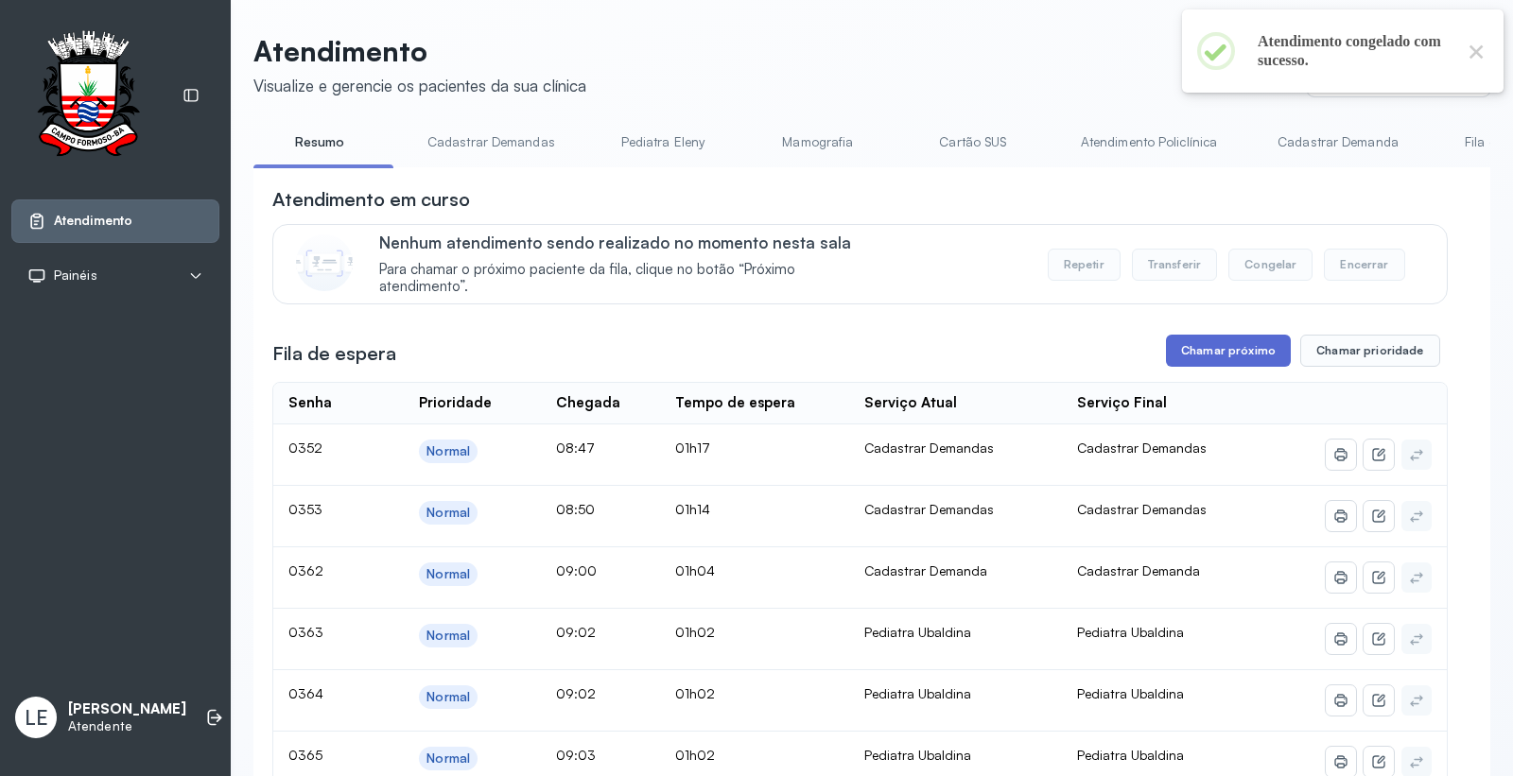
click at [1192, 353] on button "Chamar próximo" at bounding box center [1228, 351] width 125 height 32
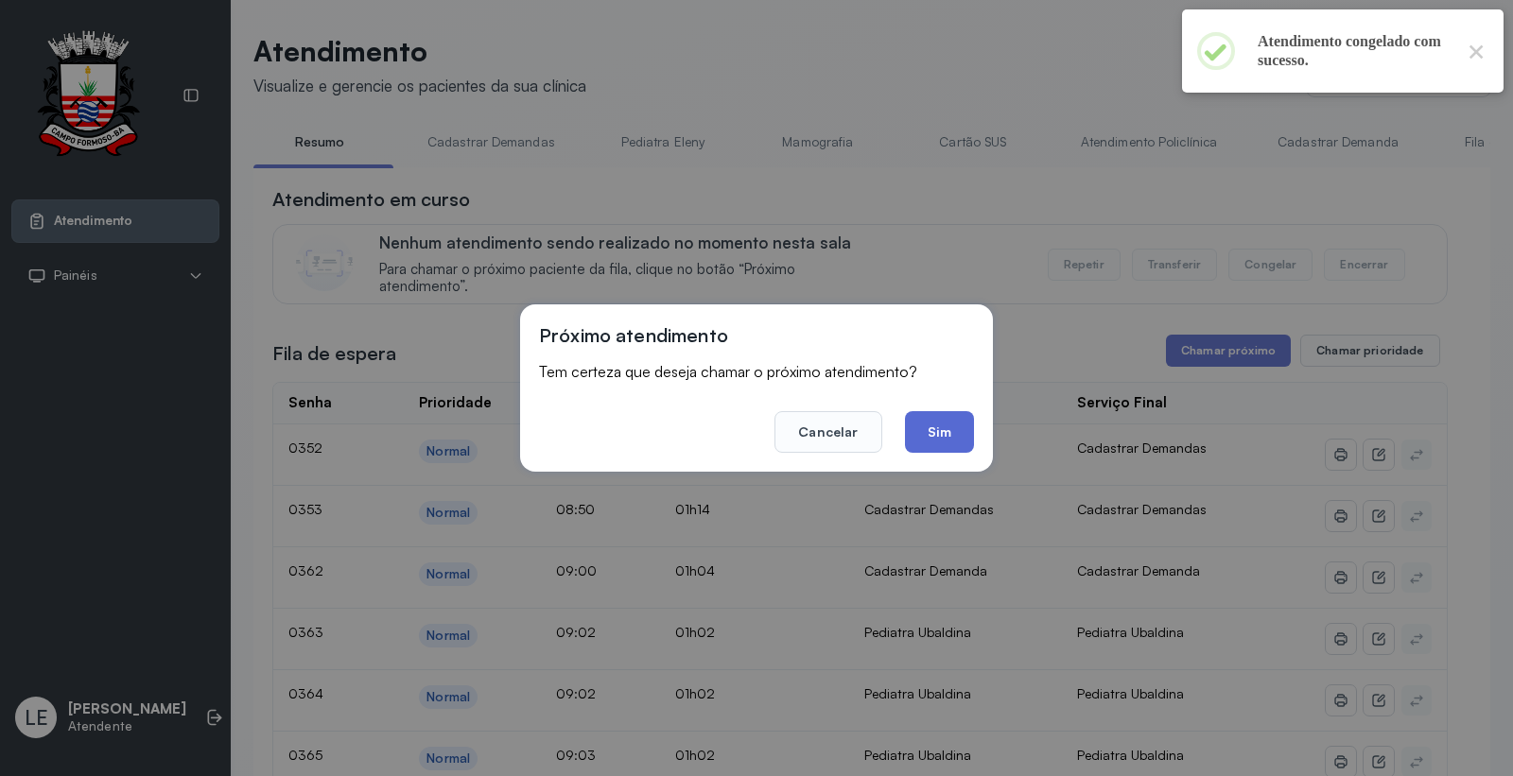
click at [931, 424] on button "Sim" at bounding box center [939, 432] width 69 height 42
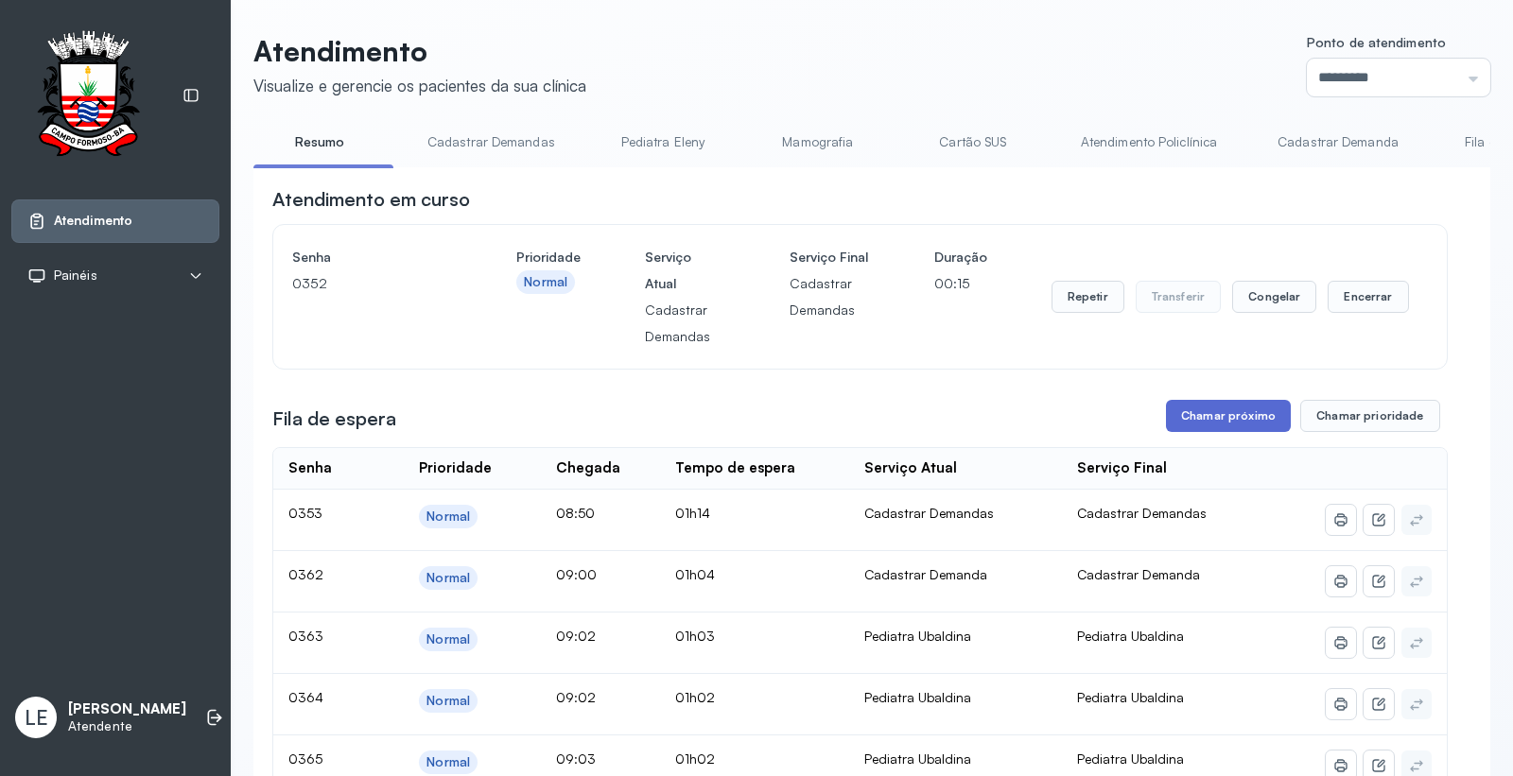
click at [1192, 413] on button "Chamar próximo" at bounding box center [1228, 416] width 125 height 32
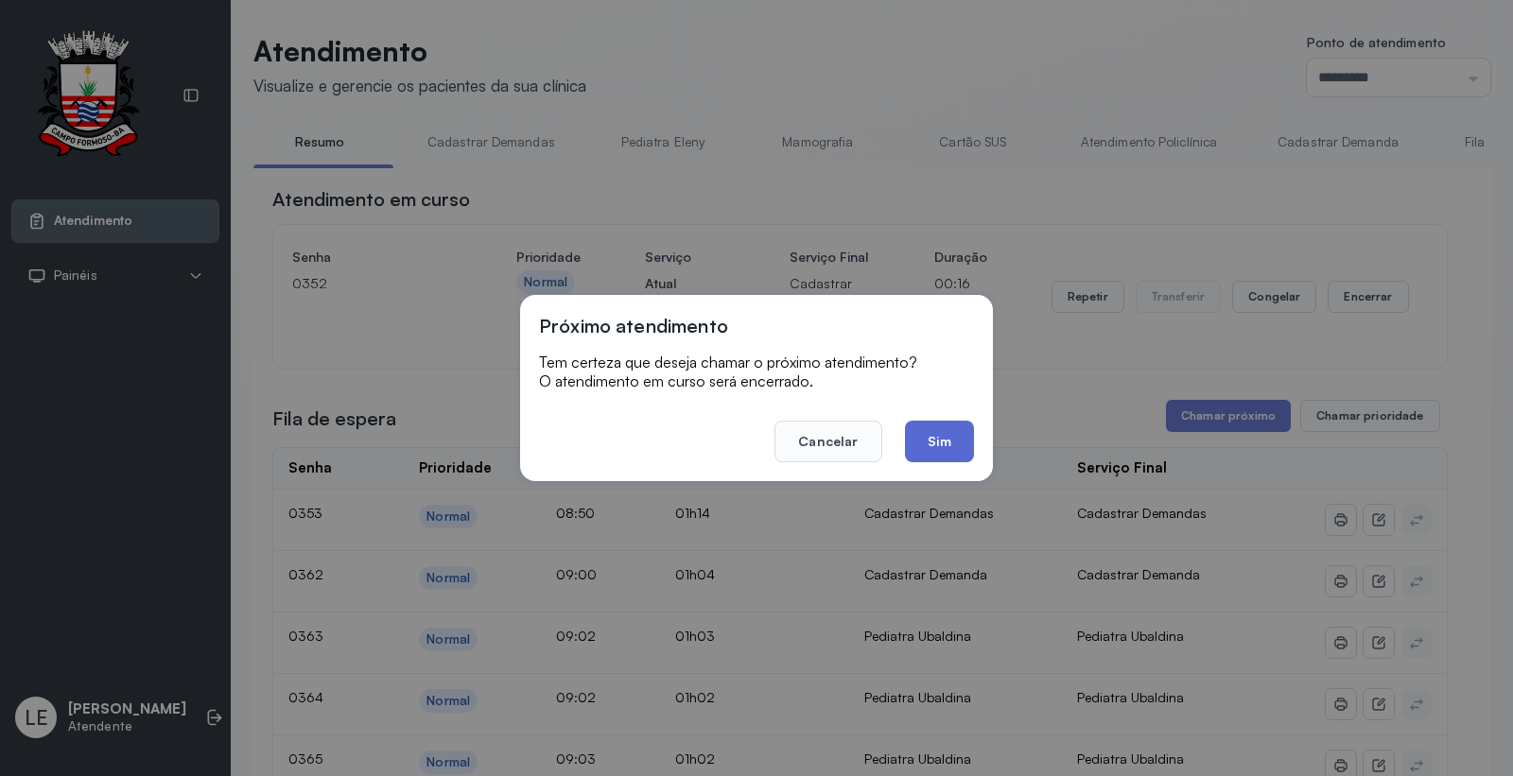
click at [928, 440] on button "Sim" at bounding box center [939, 442] width 69 height 42
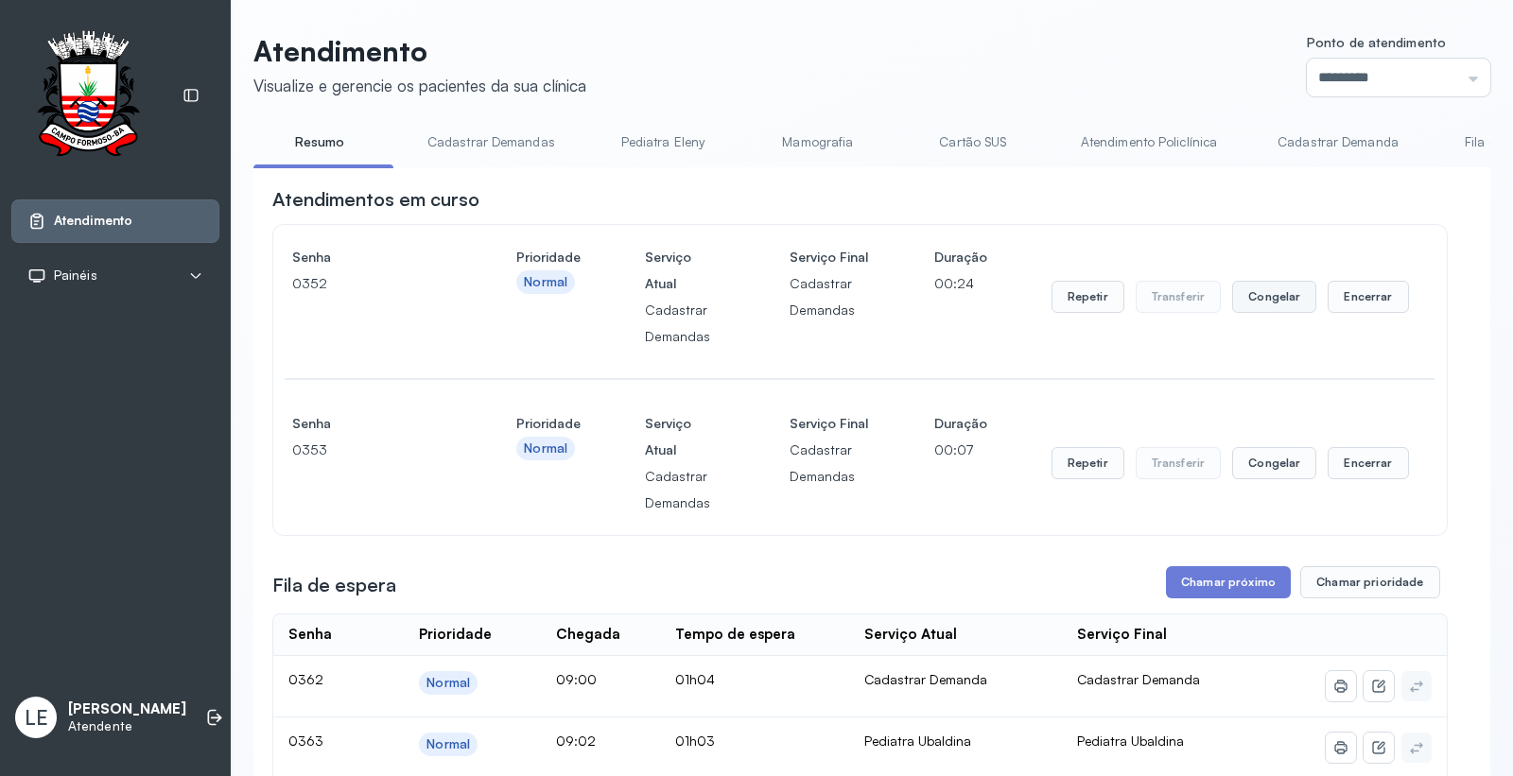
click at [1261, 312] on button "Congelar" at bounding box center [1274, 297] width 84 height 32
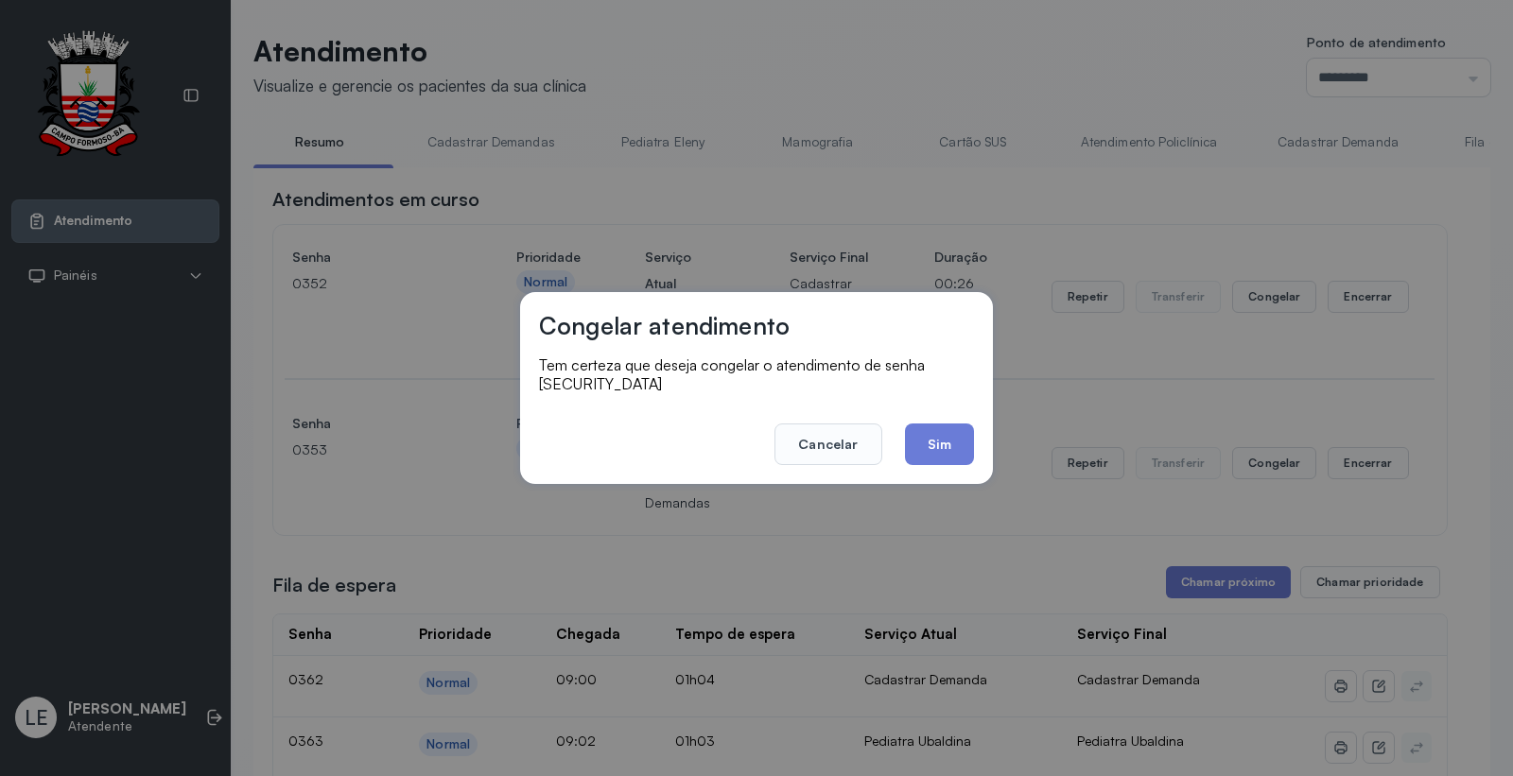
click at [946, 410] on footer "Cancelar Sim" at bounding box center [756, 431] width 435 height 68
click at [933, 435] on button "Sim" at bounding box center [939, 445] width 69 height 42
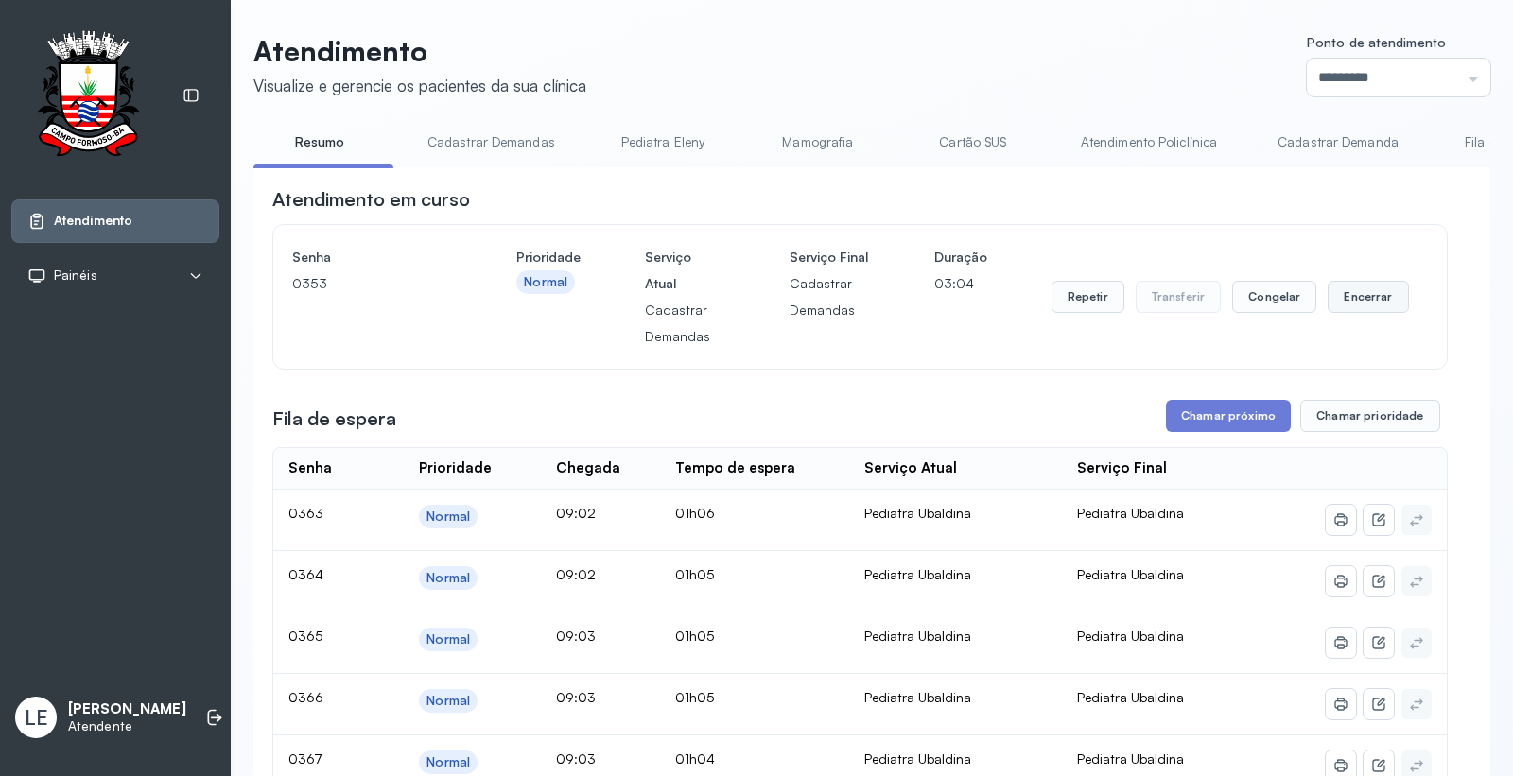
click at [1354, 297] on button "Encerrar" at bounding box center [1367, 297] width 80 height 32
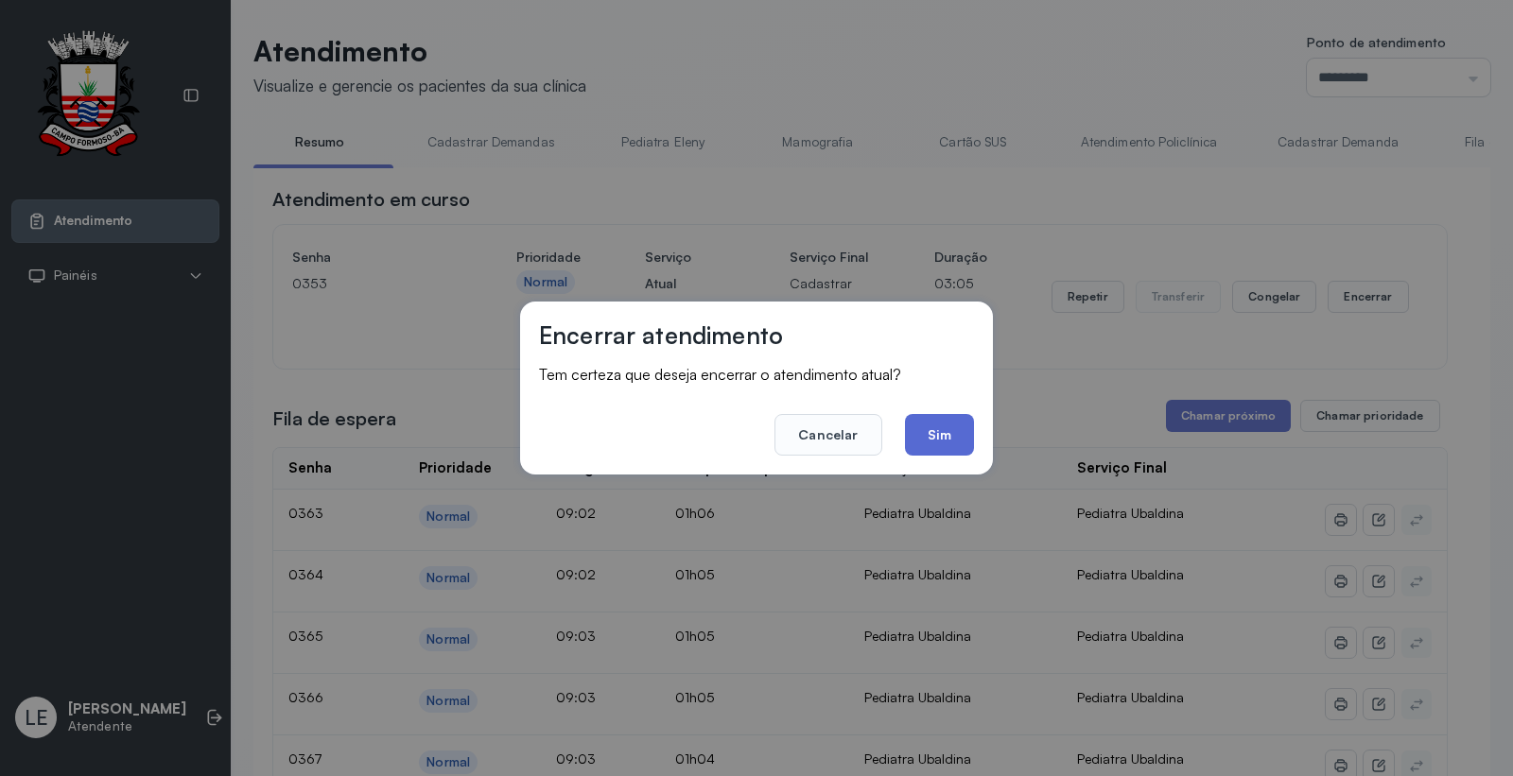
click at [937, 423] on button "Sim" at bounding box center [939, 435] width 69 height 42
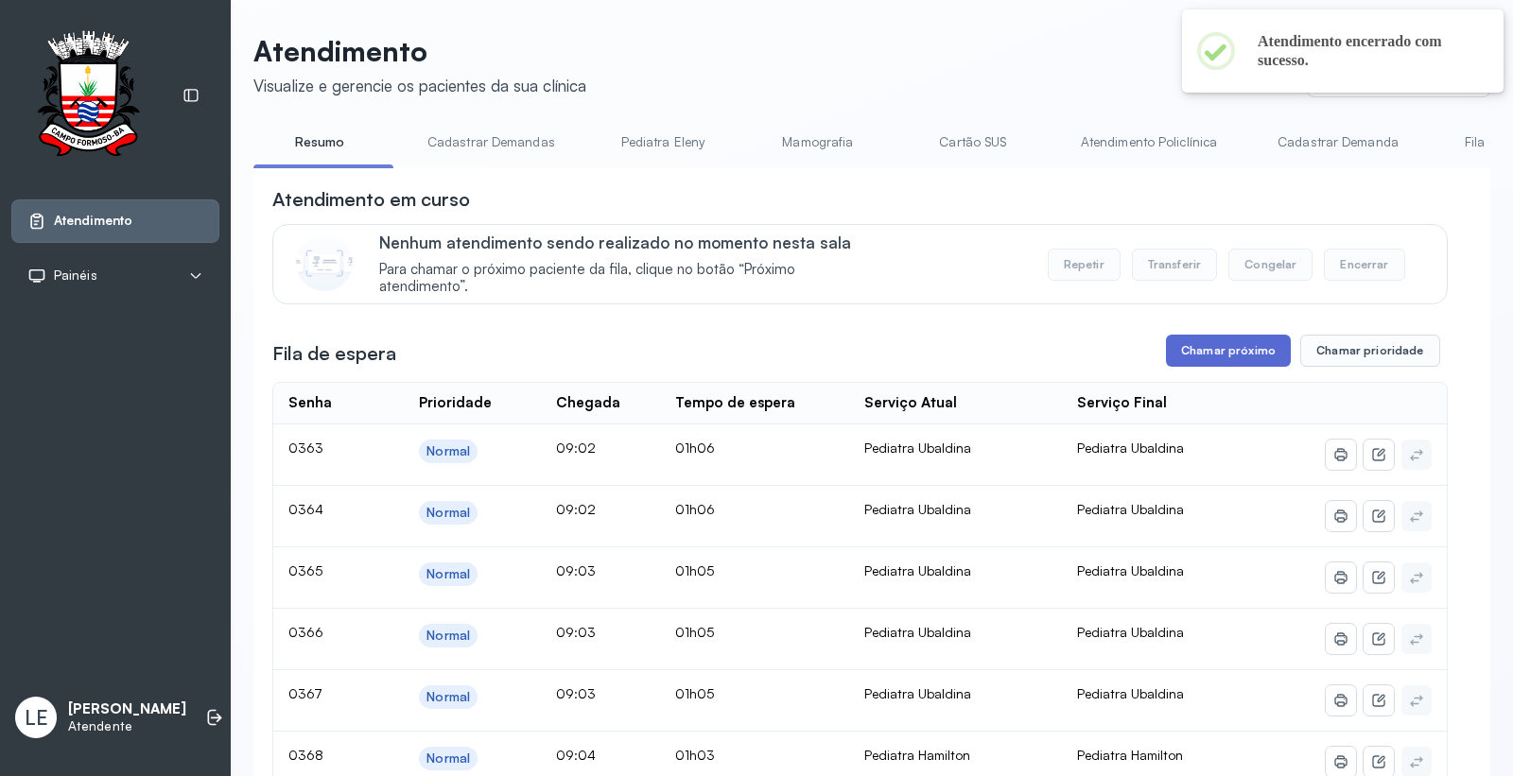
click at [1252, 364] on button "Chamar próximo" at bounding box center [1228, 351] width 125 height 32
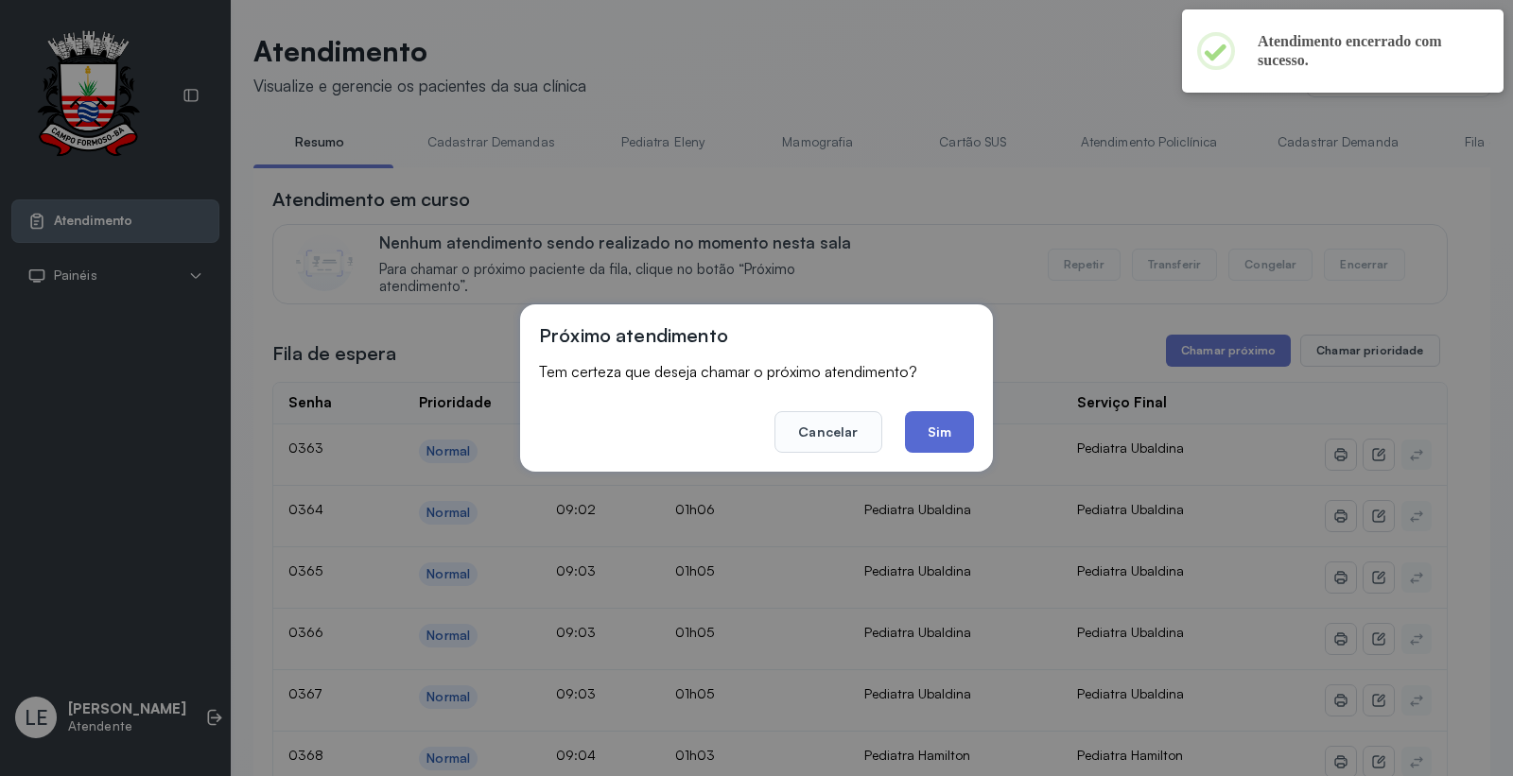
click at [939, 425] on button "Sim" at bounding box center [939, 432] width 69 height 42
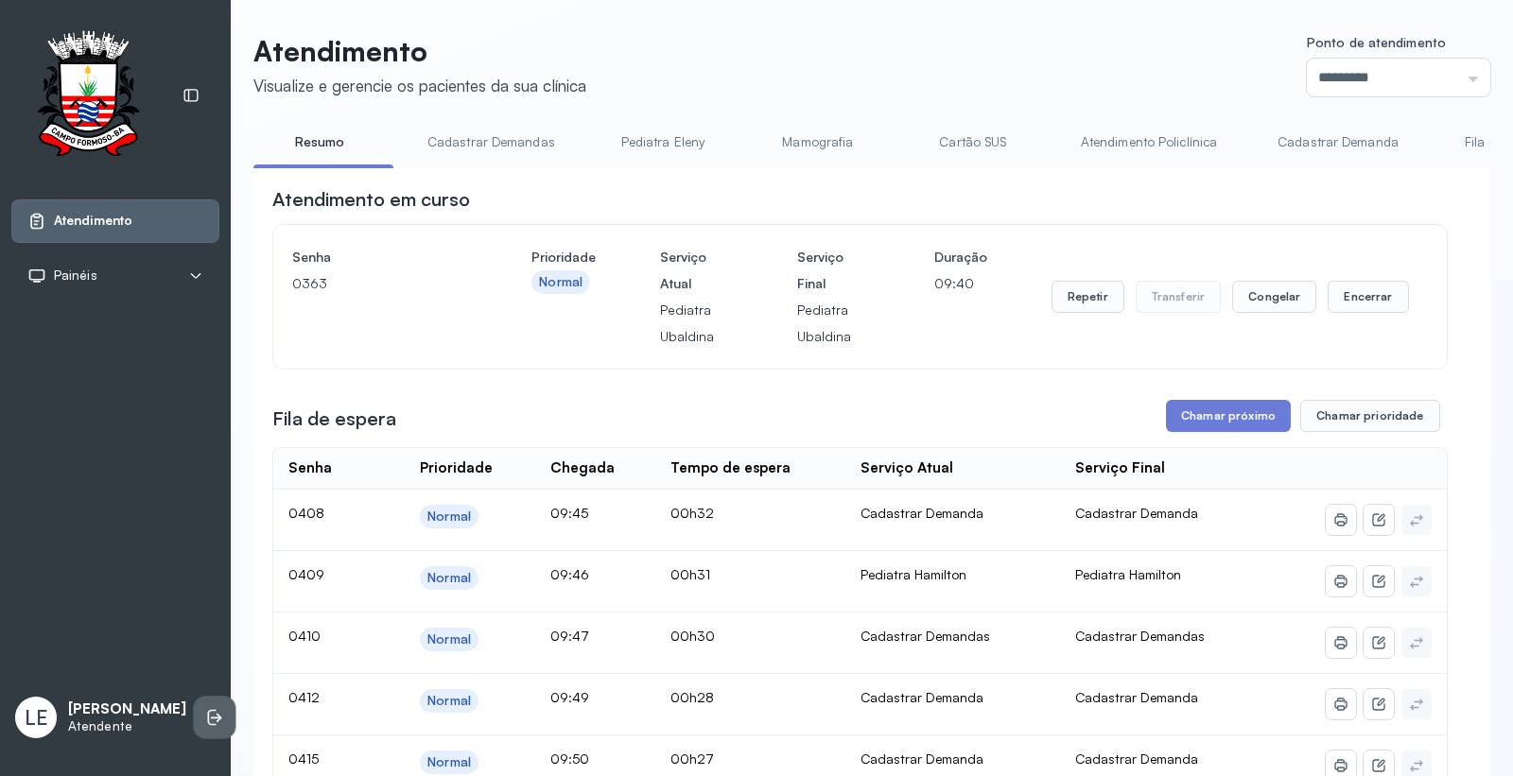
click at [205, 698] on icon at bounding box center [214, 717] width 19 height 19
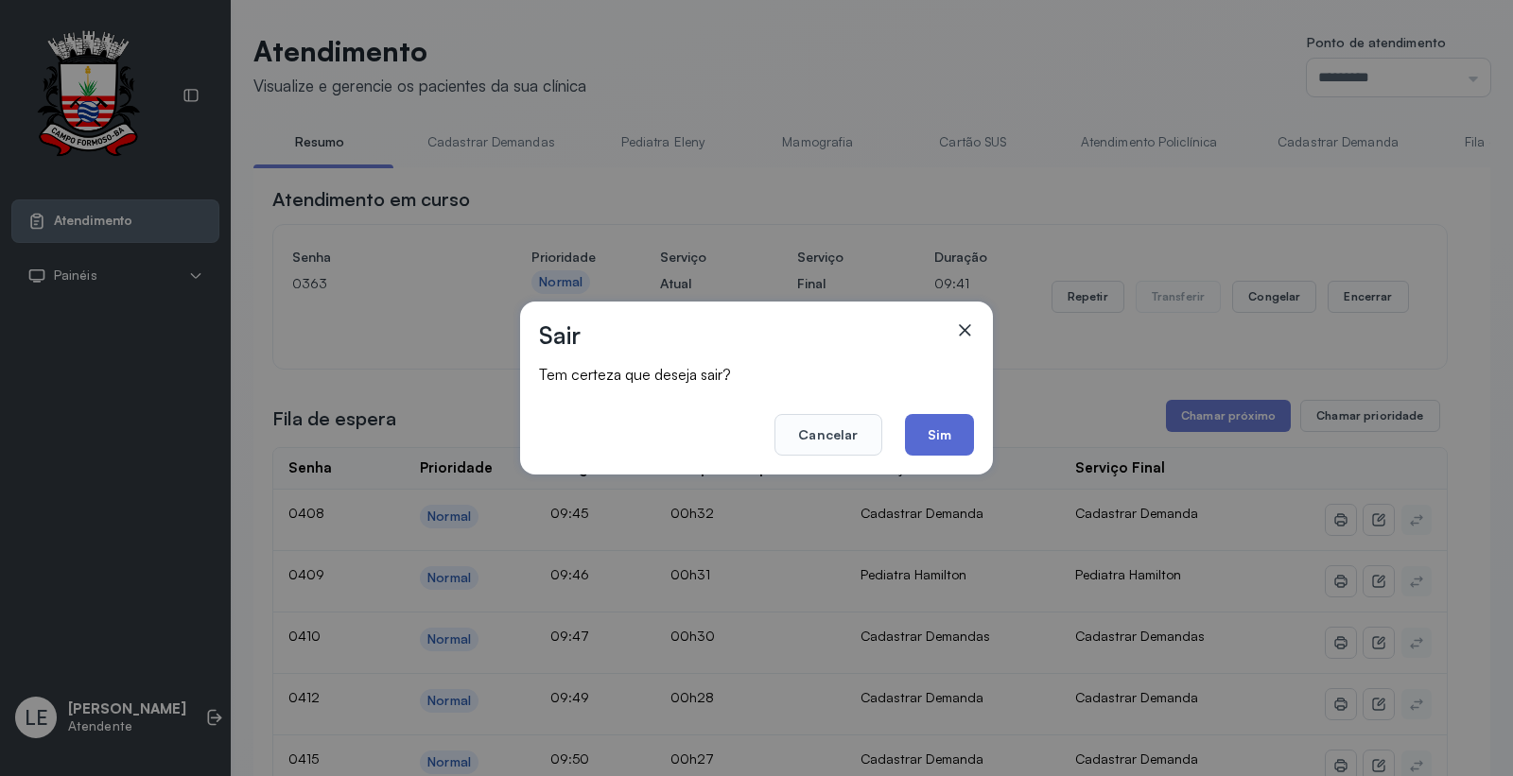
click at [957, 428] on button "Sim" at bounding box center [939, 435] width 69 height 42
